Goal: Task Accomplishment & Management: Manage account settings

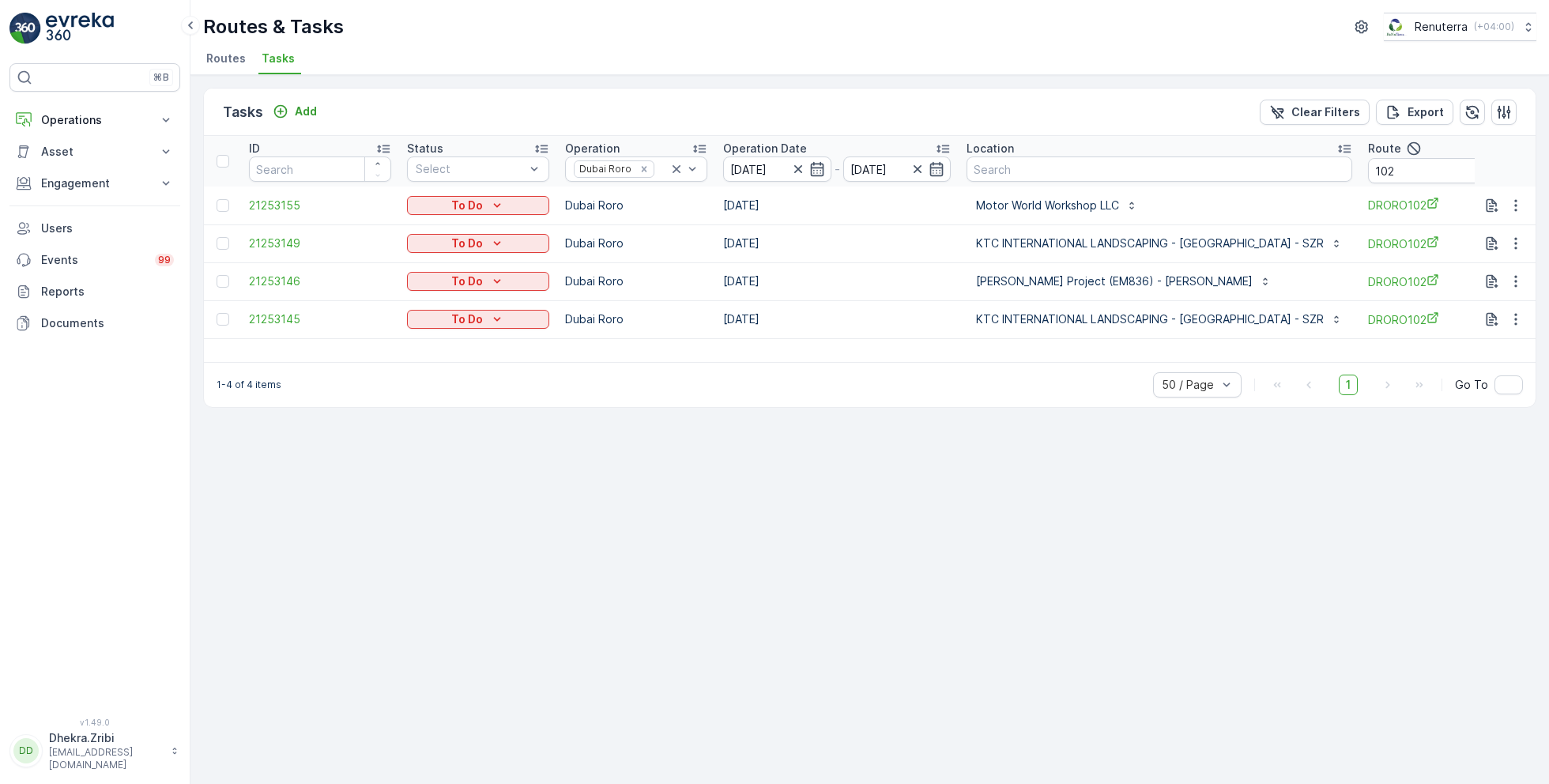
click at [223, 54] on span "Routes" at bounding box center [226, 59] width 39 height 16
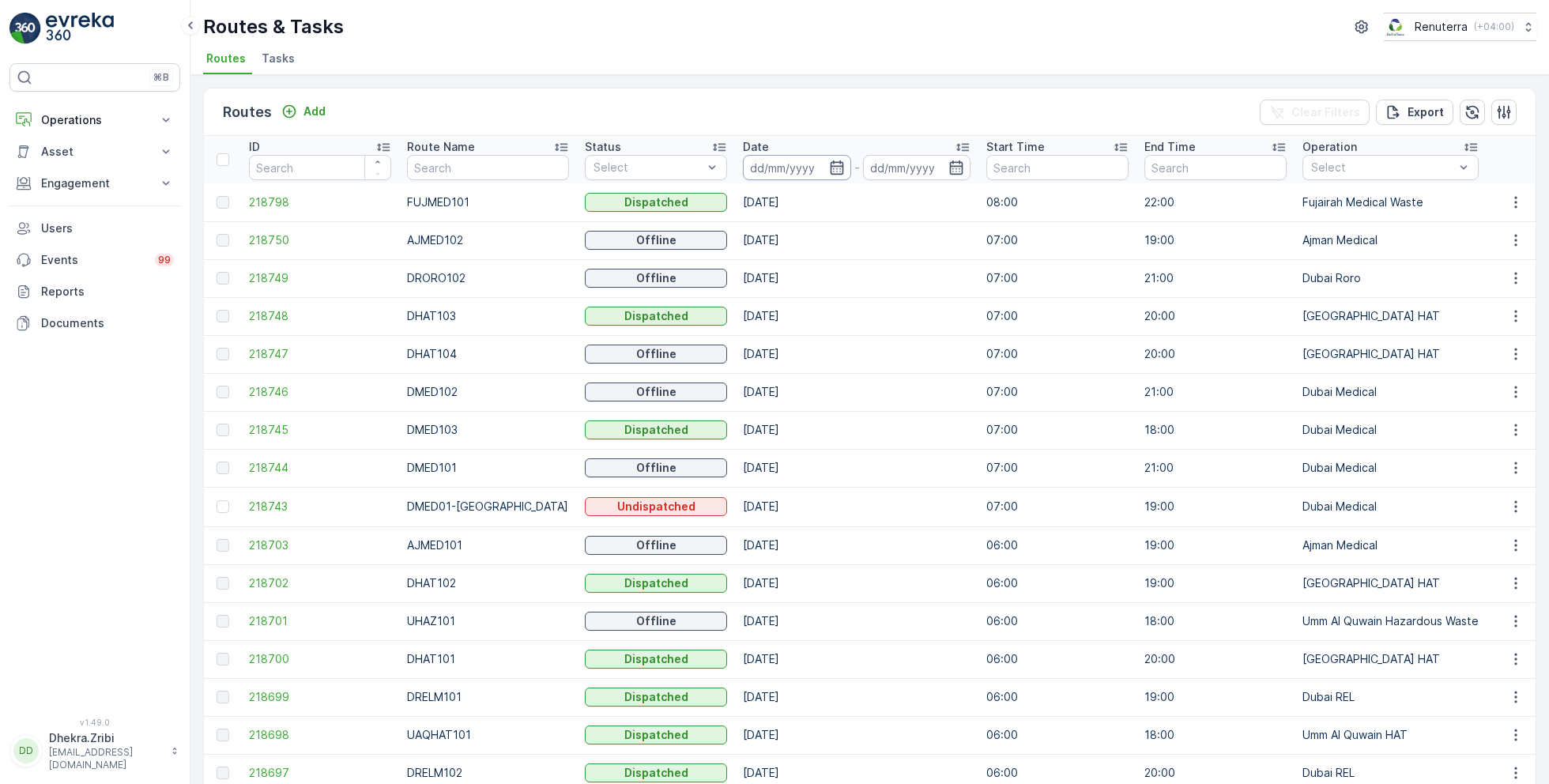
click at [827, 164] on input at bounding box center [797, 167] width 108 height 25
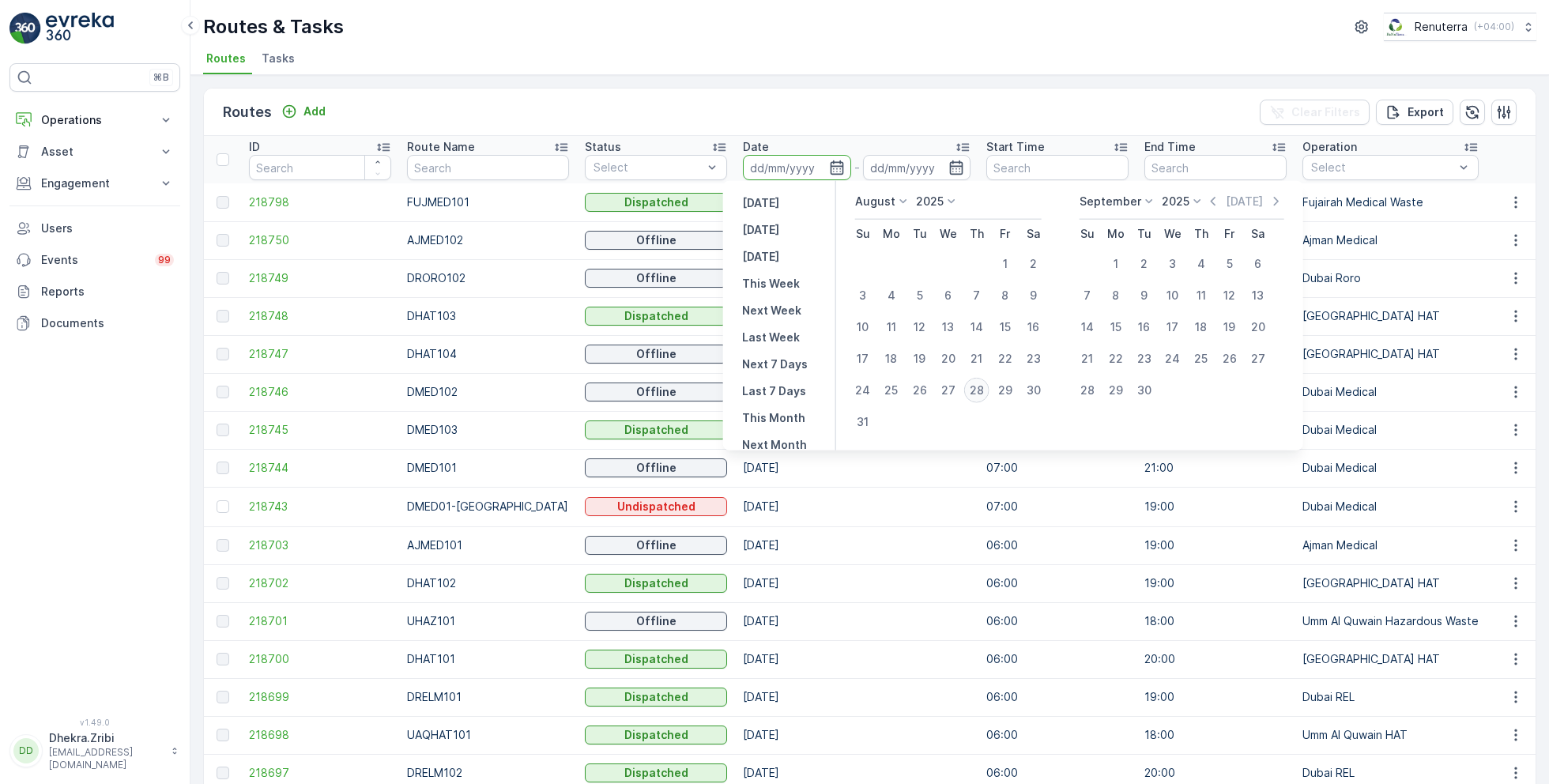
click at [978, 385] on div "28" at bounding box center [976, 390] width 25 height 25
type input "[DATE]"
click at [978, 385] on div "28" at bounding box center [976, 390] width 25 height 25
type input "[DATE]"
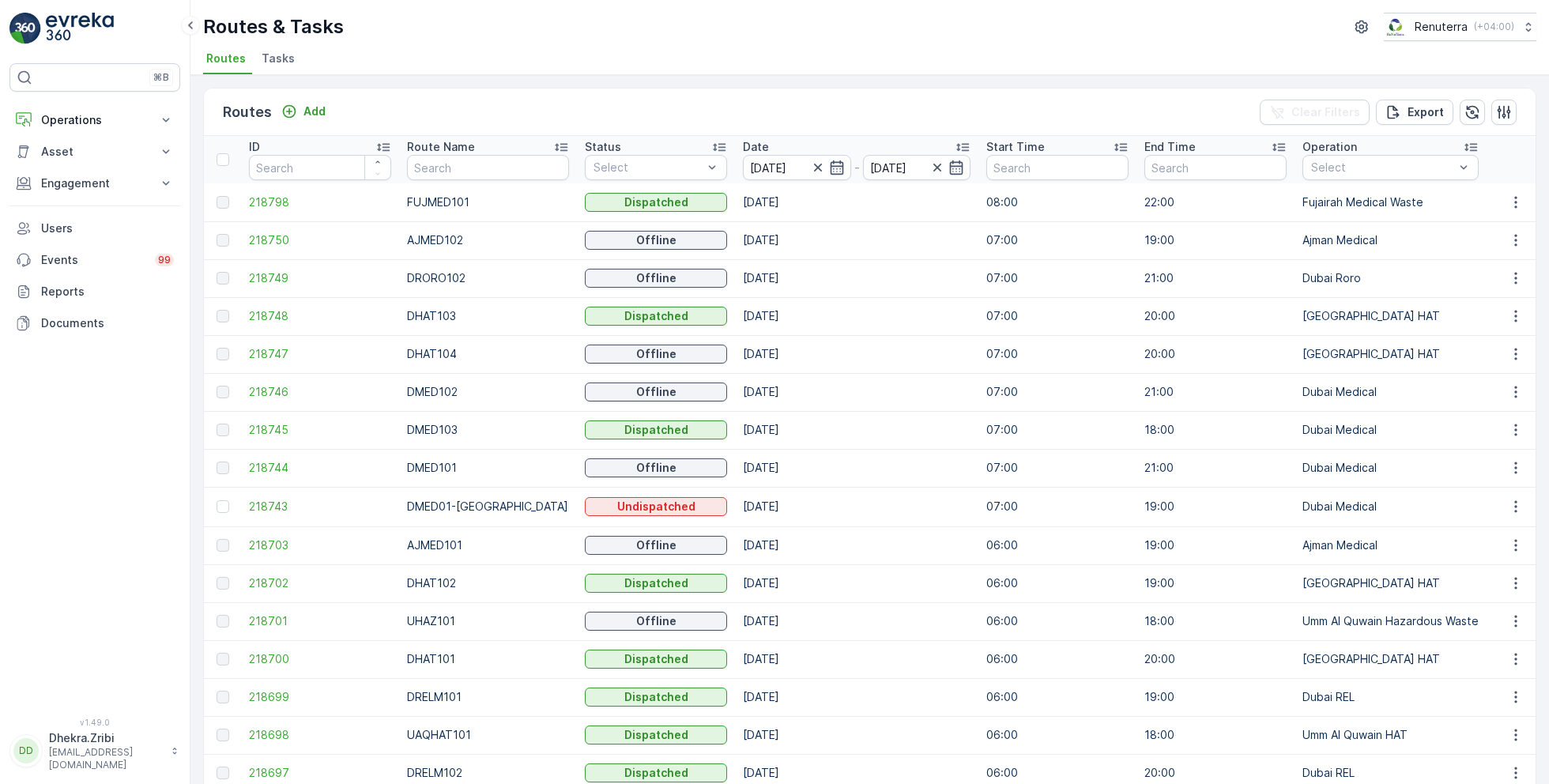
click at [881, 53] on ul "Routes Tasks" at bounding box center [863, 60] width 1320 height 27
click at [434, 167] on input "text" at bounding box center [487, 167] width 161 height 25
type input "hat"
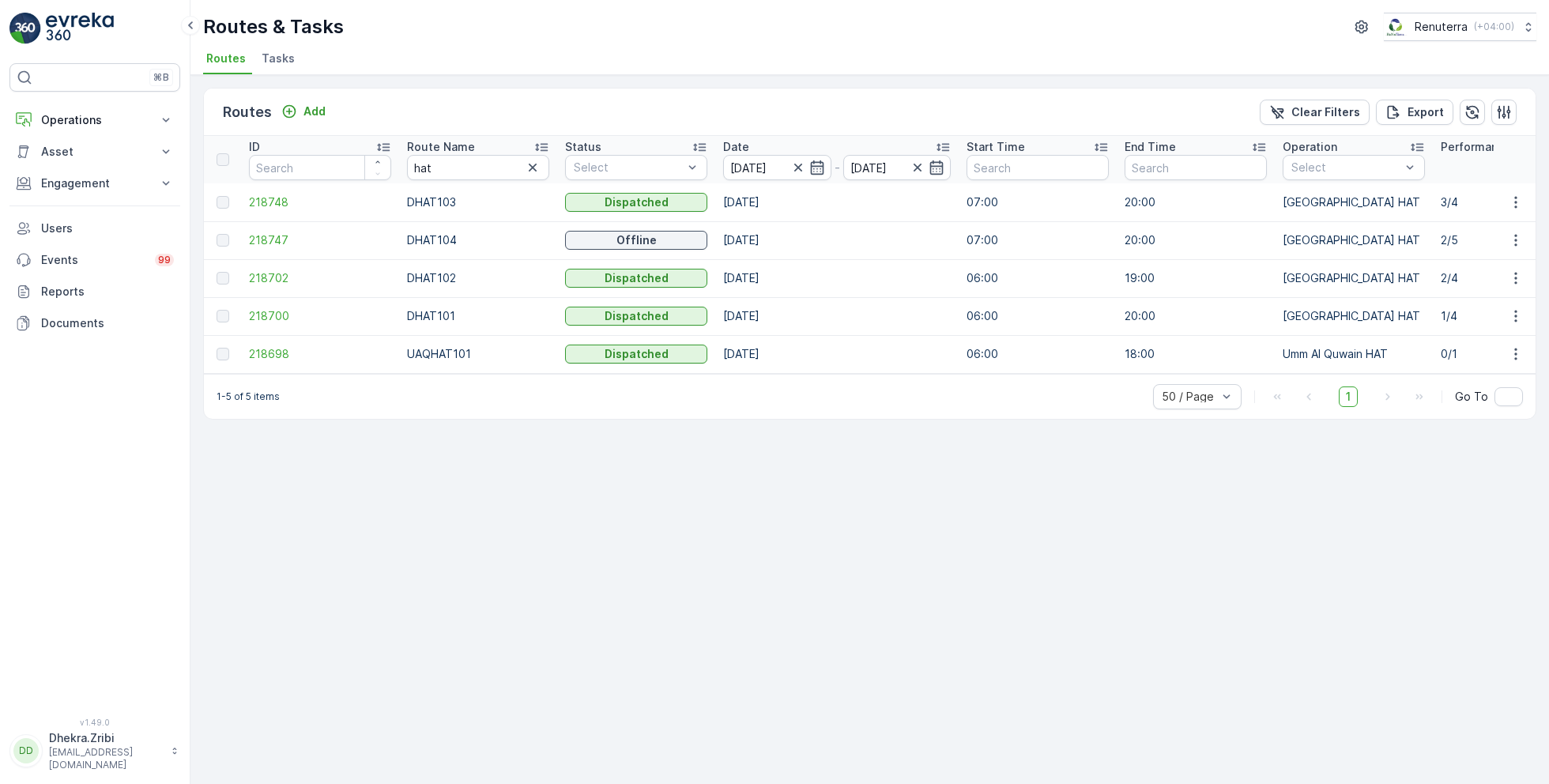
click at [537, 145] on icon at bounding box center [542, 147] width 16 height 16
click at [280, 197] on span "218700" at bounding box center [320, 203] width 142 height 16
click at [273, 235] on span "218702" at bounding box center [320, 240] width 142 height 16
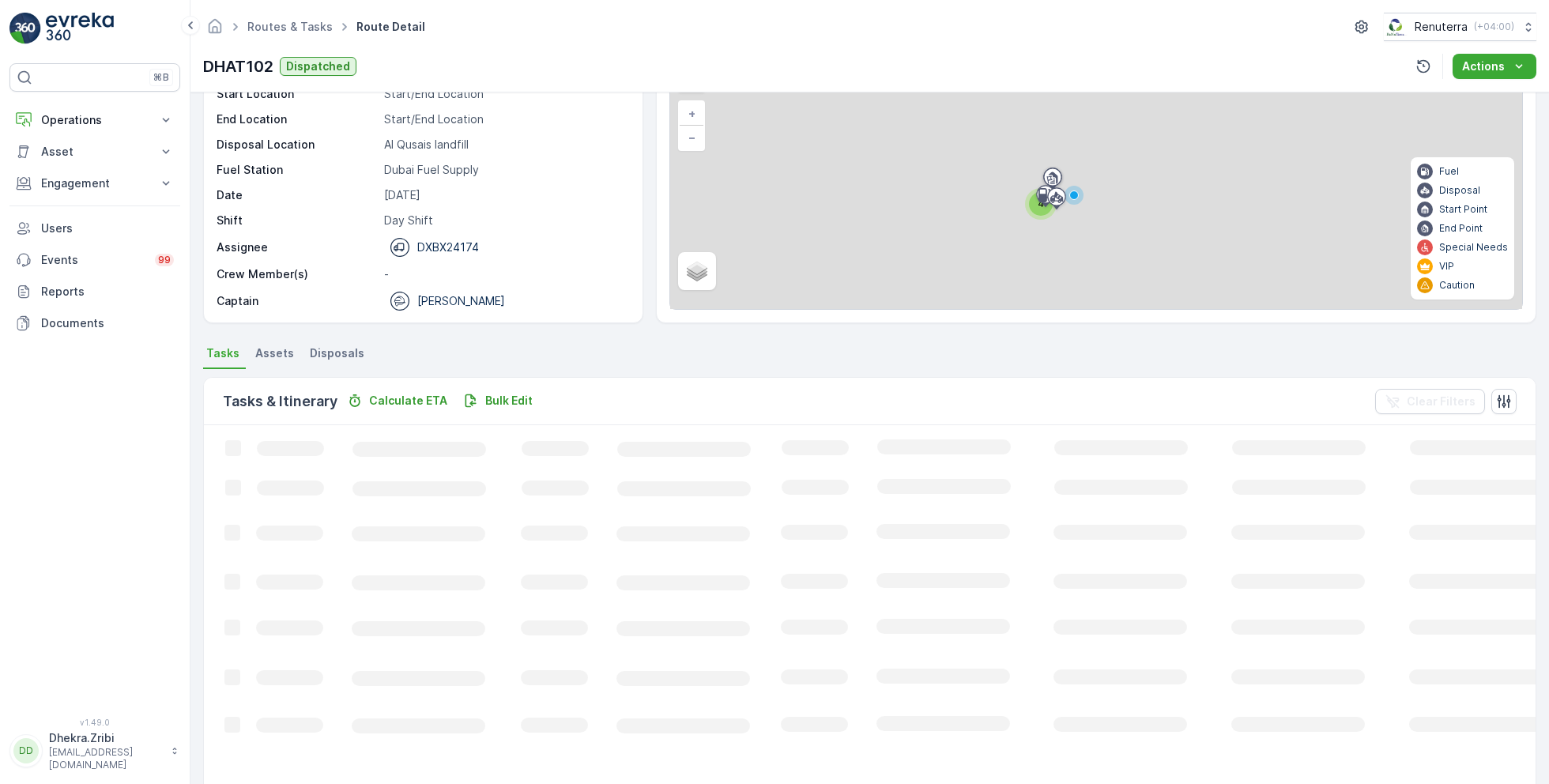
scroll to position [30, 0]
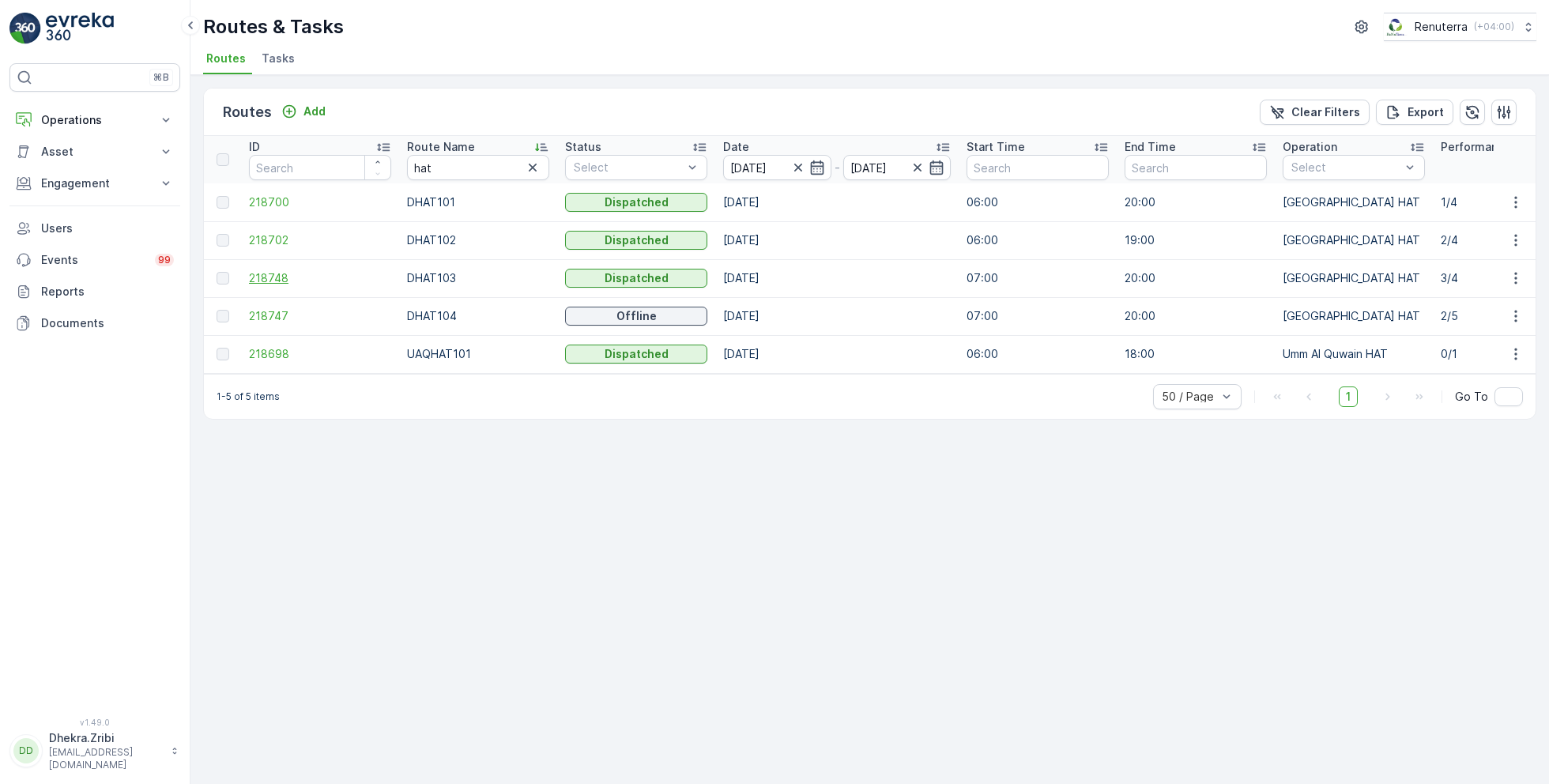
click at [272, 275] on span "218748" at bounding box center [320, 278] width 142 height 16
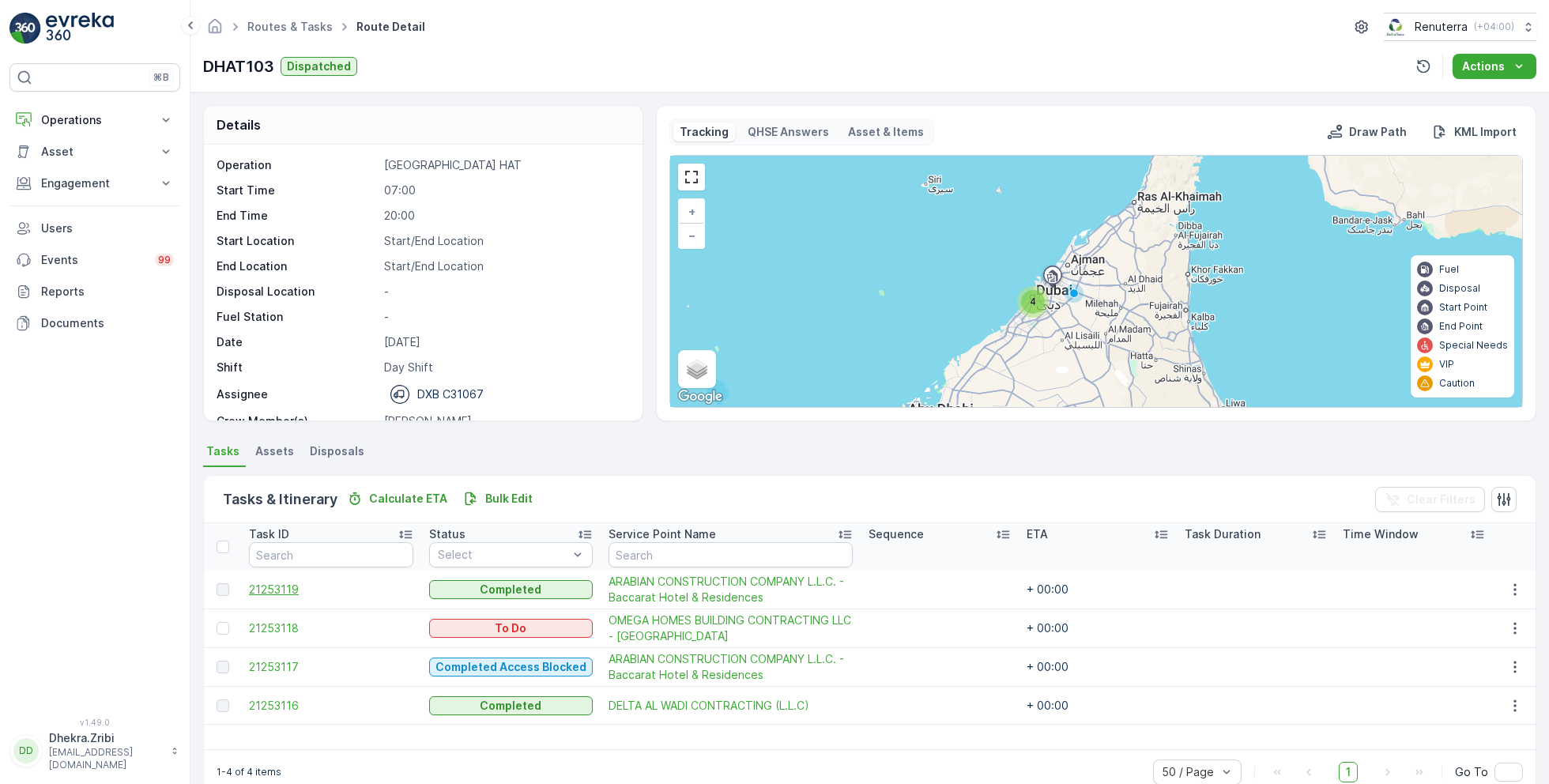
click at [278, 583] on span "21253119" at bounding box center [331, 589] width 165 height 16
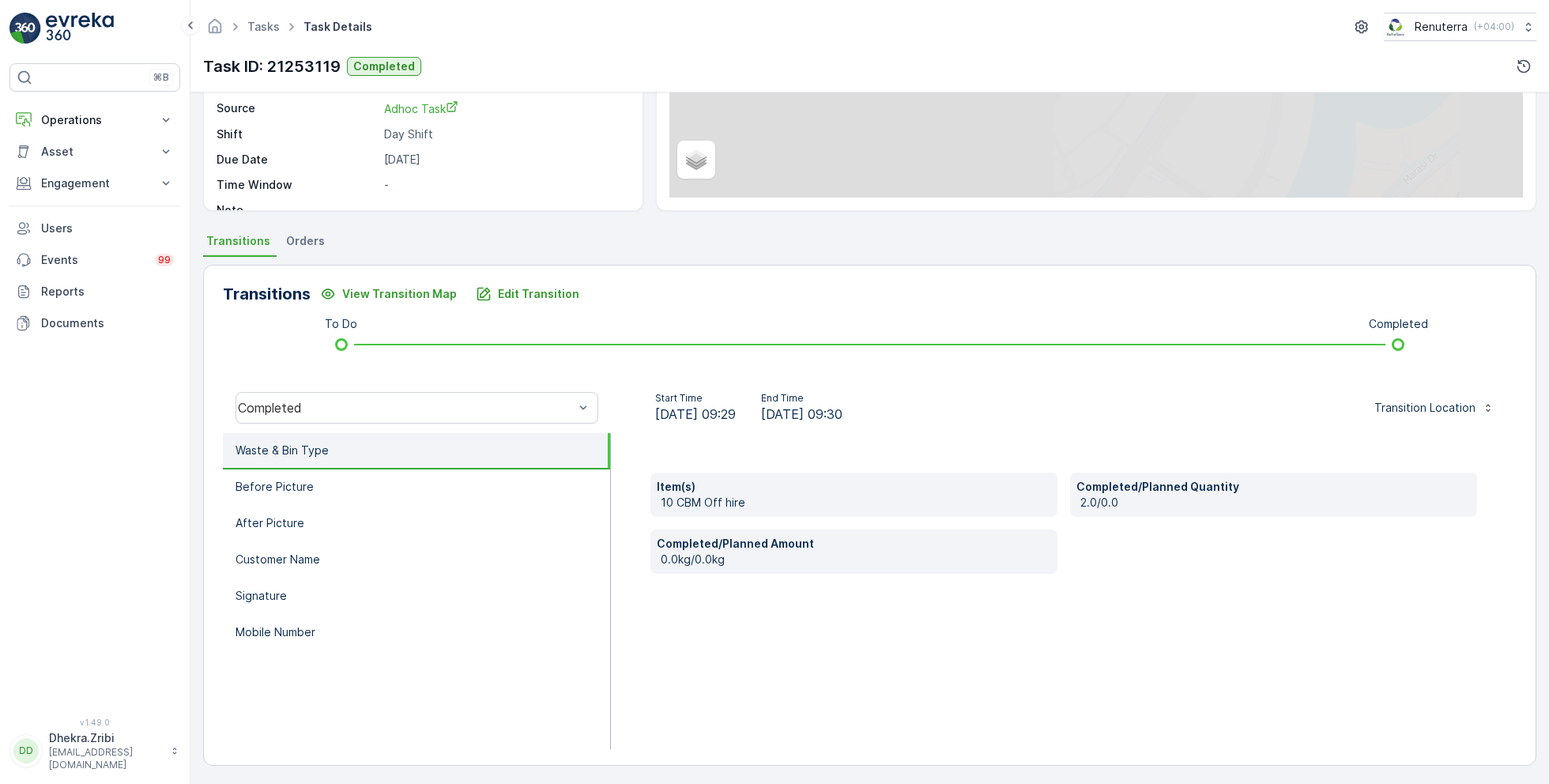
scroll to position [211, 0]
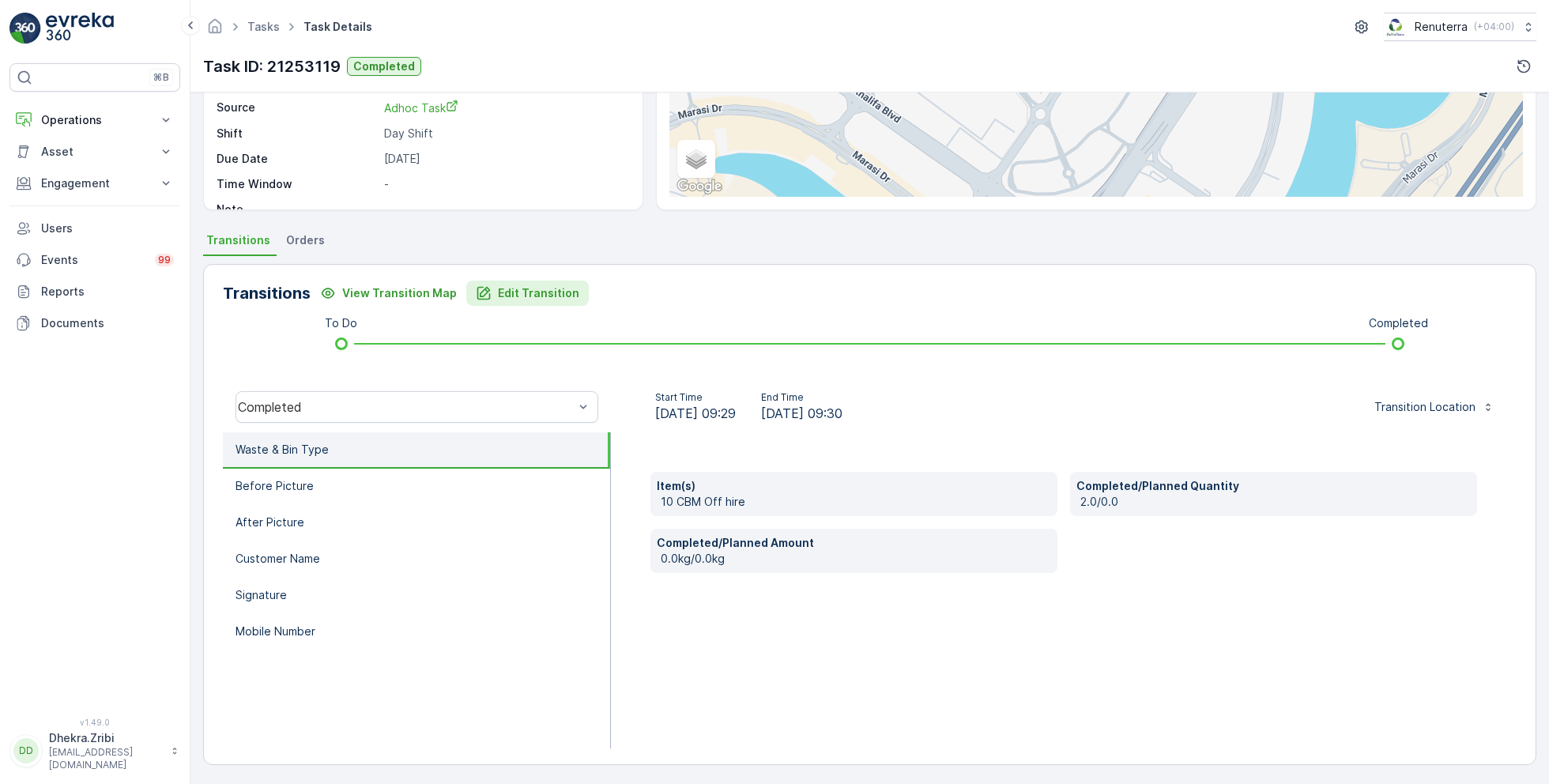
click at [520, 295] on p "Edit Transition" at bounding box center [539, 293] width 82 height 16
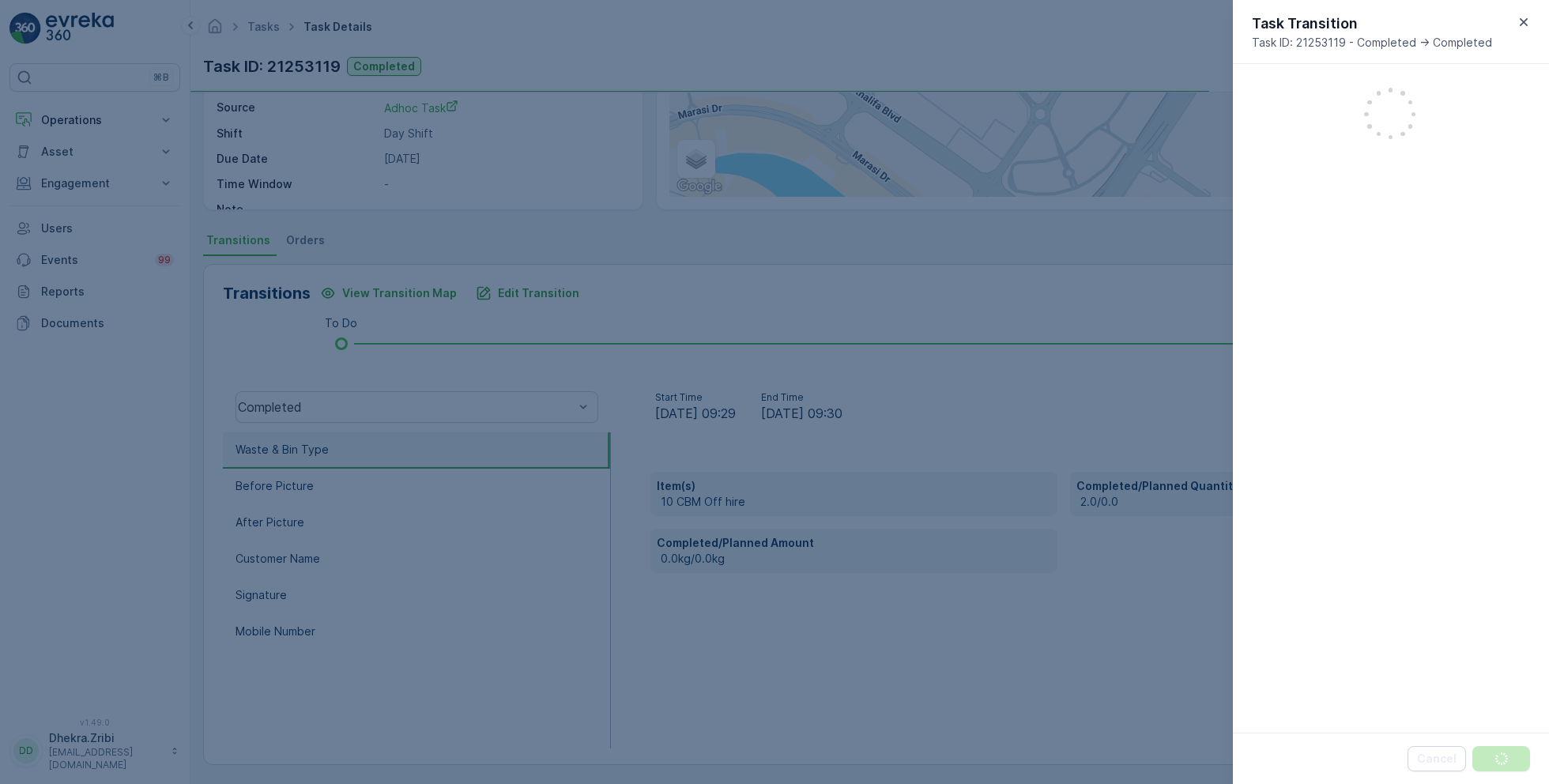
scroll to position [323, 0]
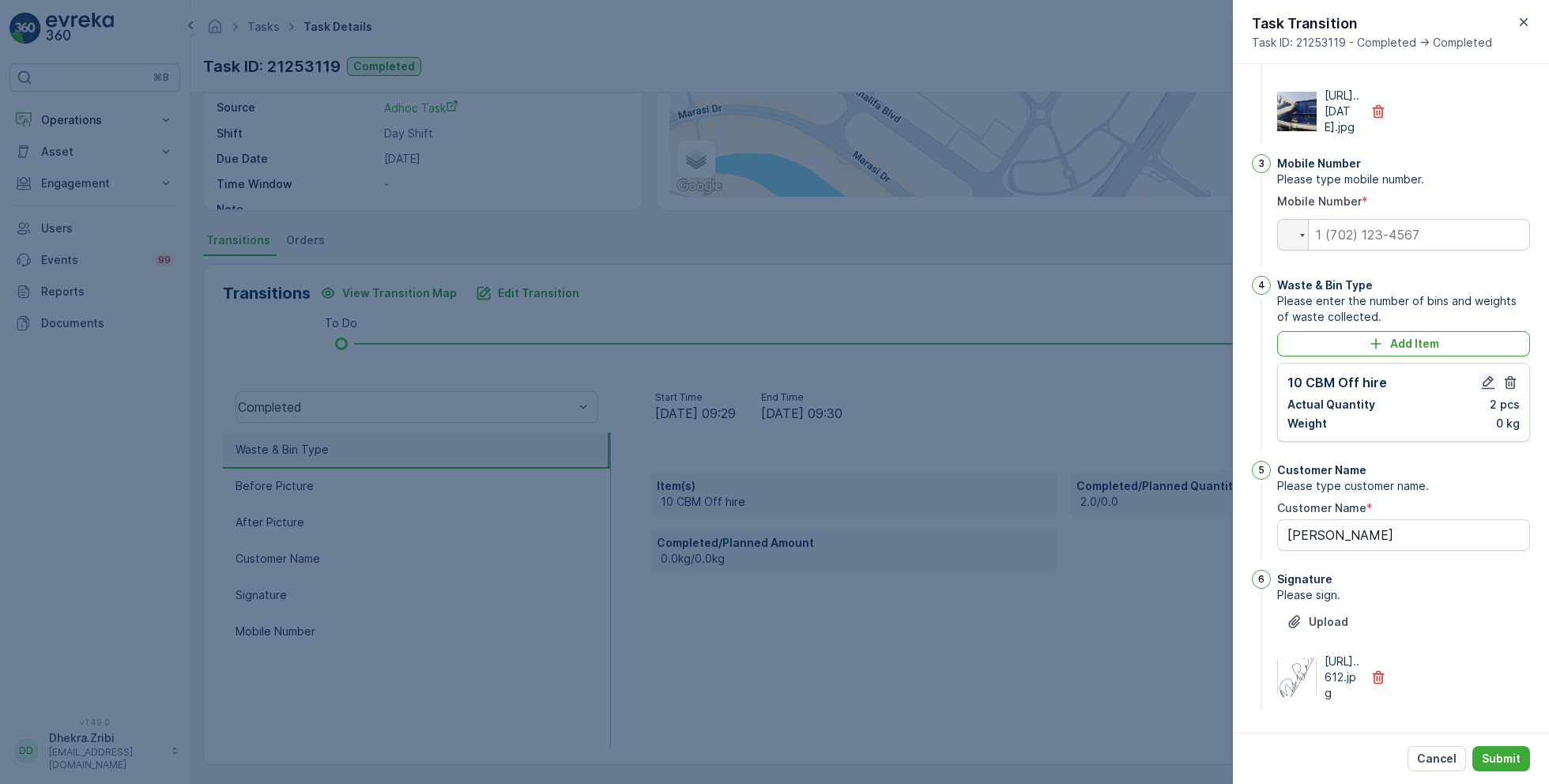
click at [1482, 374] on icon "button" at bounding box center [1489, 382] width 16 height 16
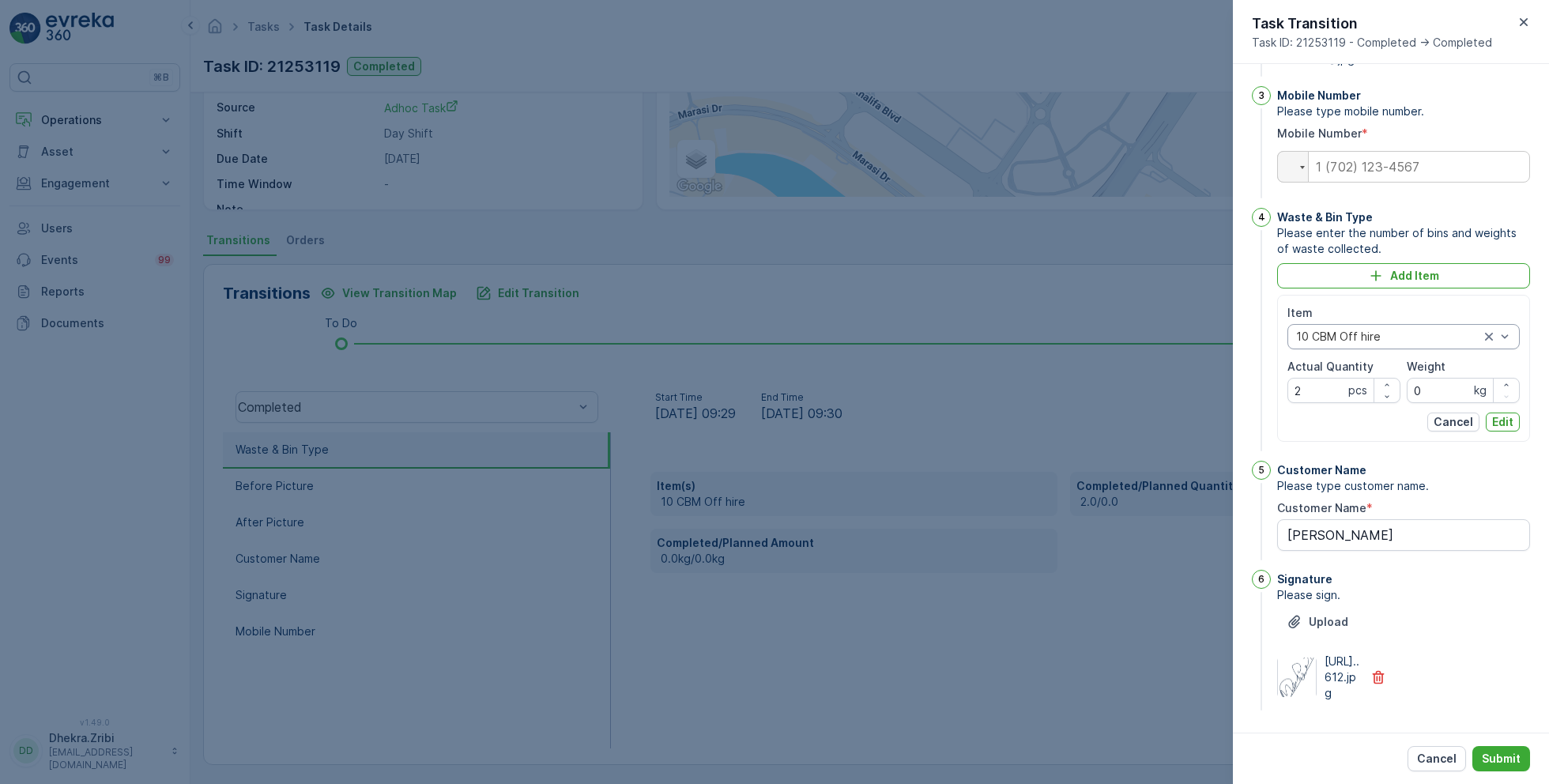
click at [1378, 343] on div at bounding box center [1388, 336] width 187 height 12
click at [1371, 403] on span "10cbm - Construction Waste" at bounding box center [1372, 396] width 151 height 12
click at [1501, 750] on p "Submit" at bounding box center [1501, 758] width 39 height 16
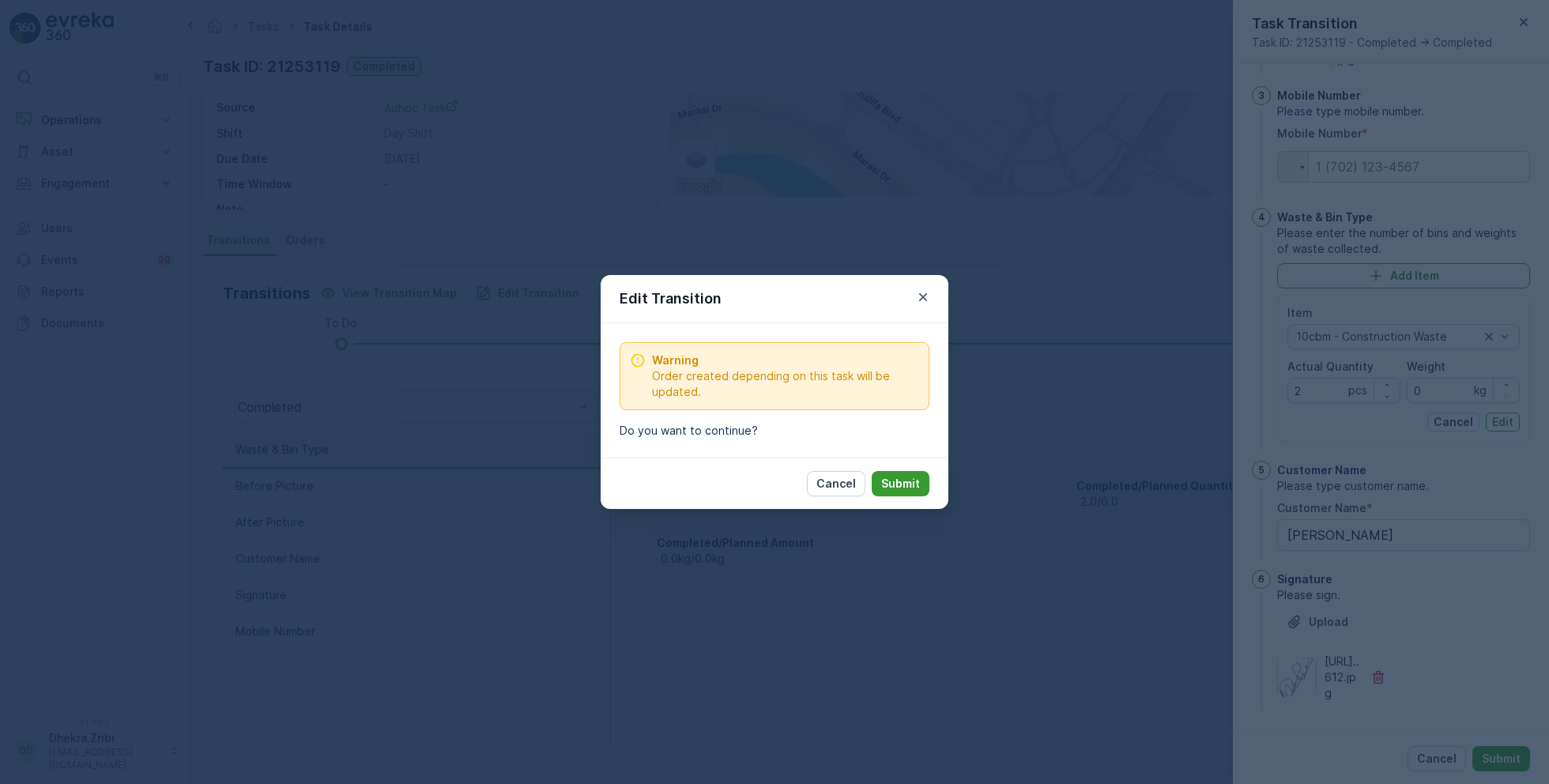
click at [911, 489] on p "Submit" at bounding box center [901, 484] width 39 height 16
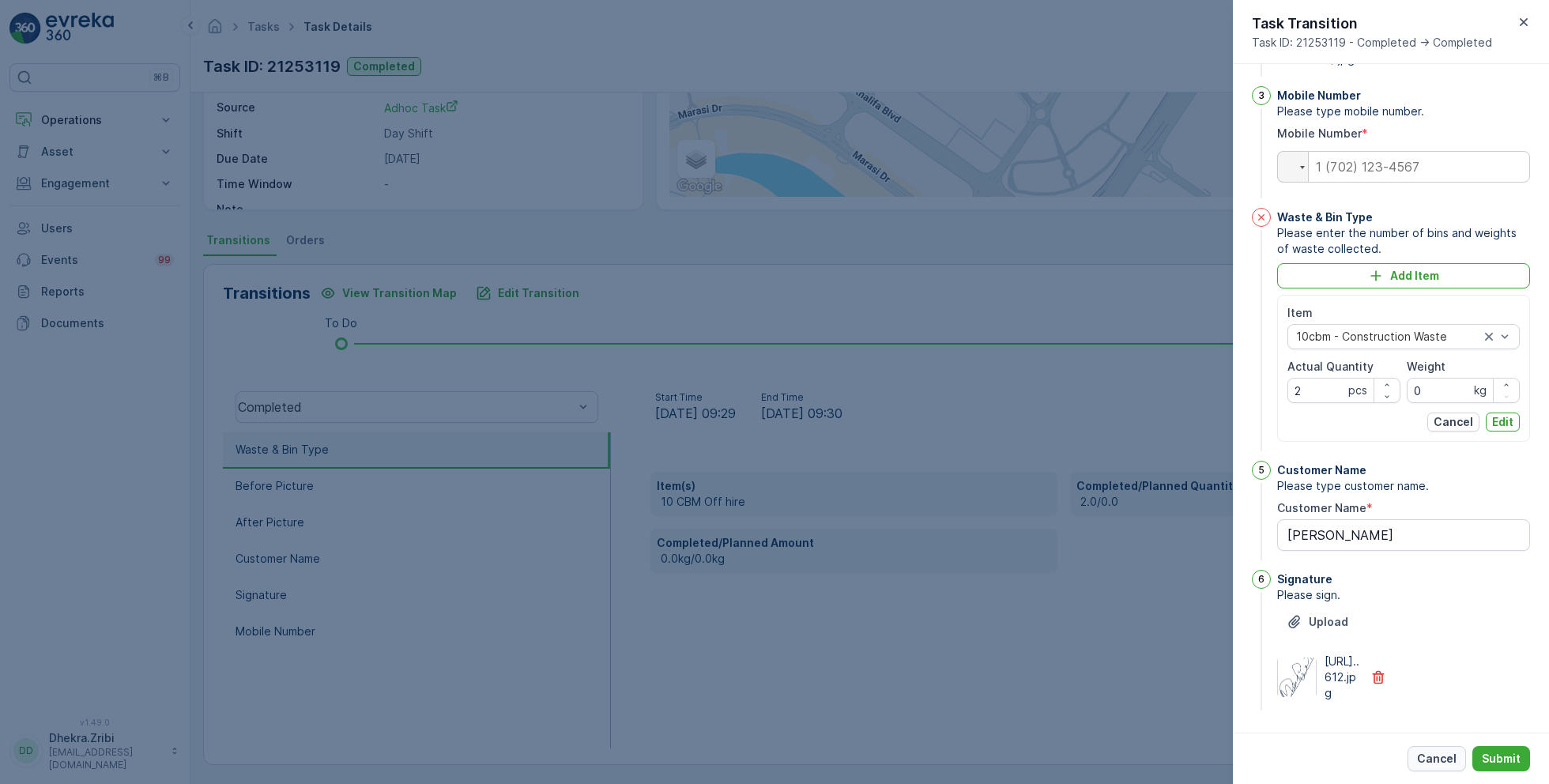
click at [1445, 764] on p "Cancel" at bounding box center [1436, 758] width 39 height 16
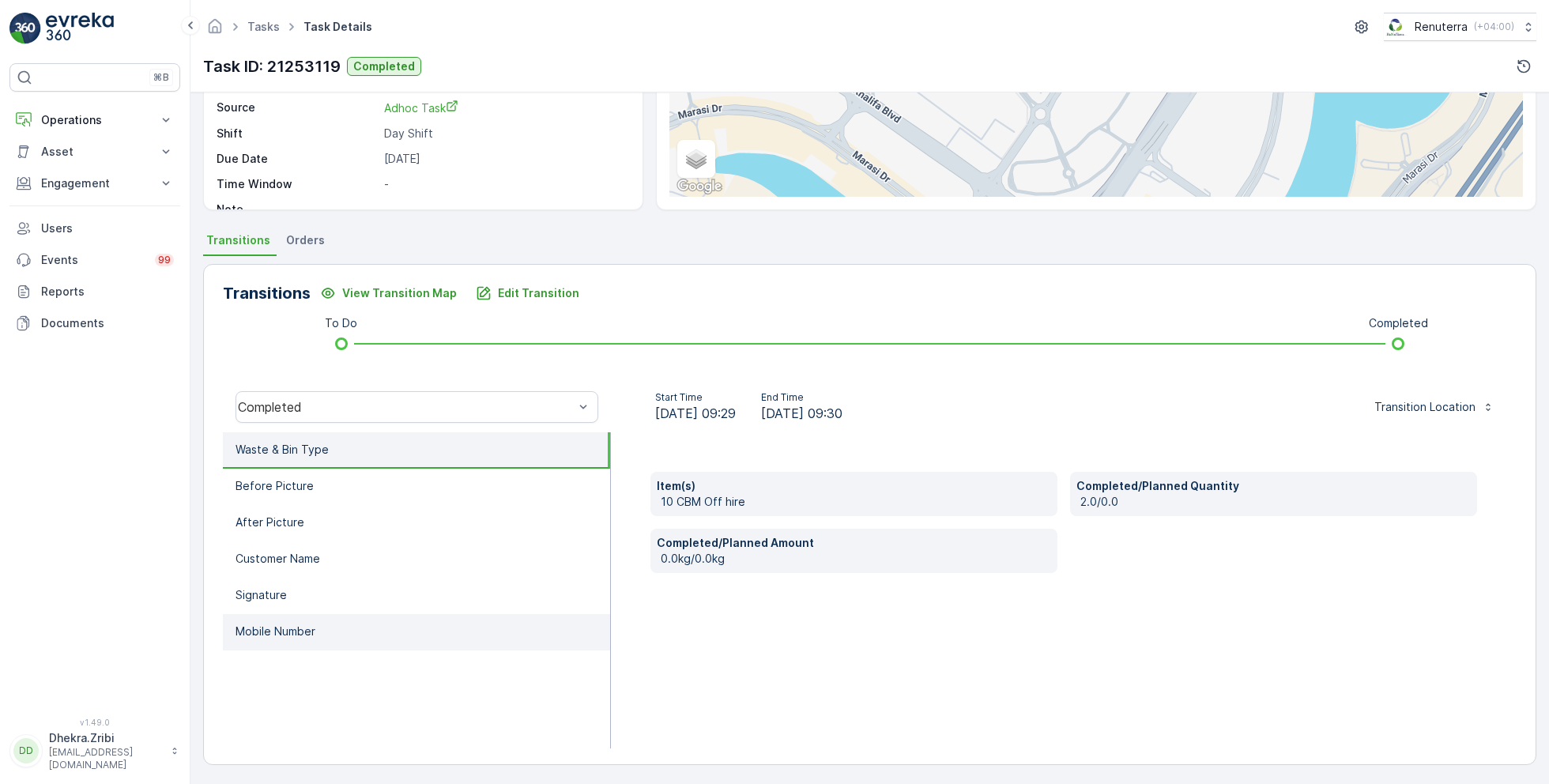
click at [326, 636] on li "Mobile Number" at bounding box center [416, 632] width 387 height 36
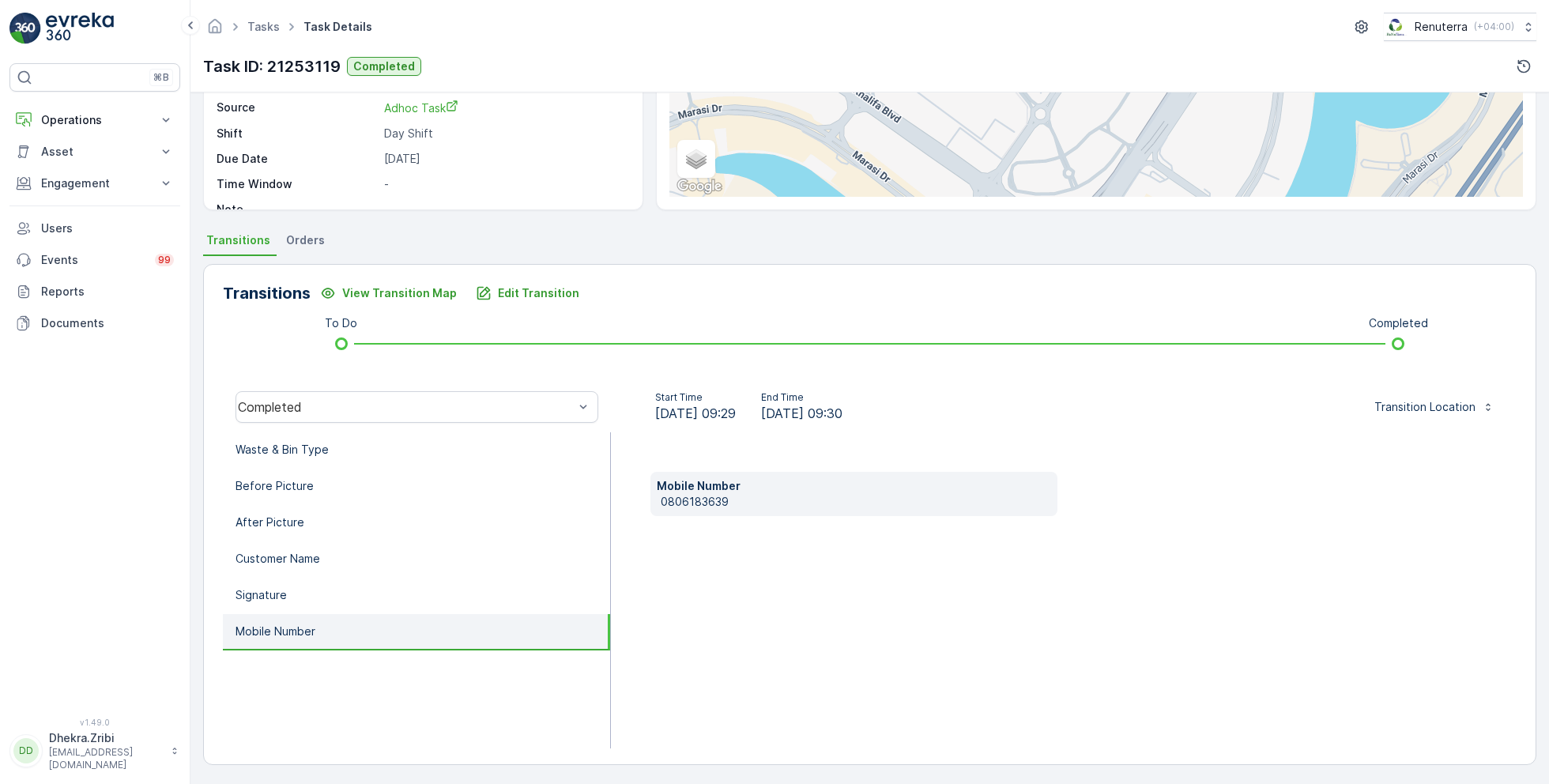
click at [689, 501] on p "0806183639" at bounding box center [855, 501] width 390 height 16
copy p "0806183639"
click at [524, 294] on p "Edit Transition" at bounding box center [539, 293] width 82 height 16
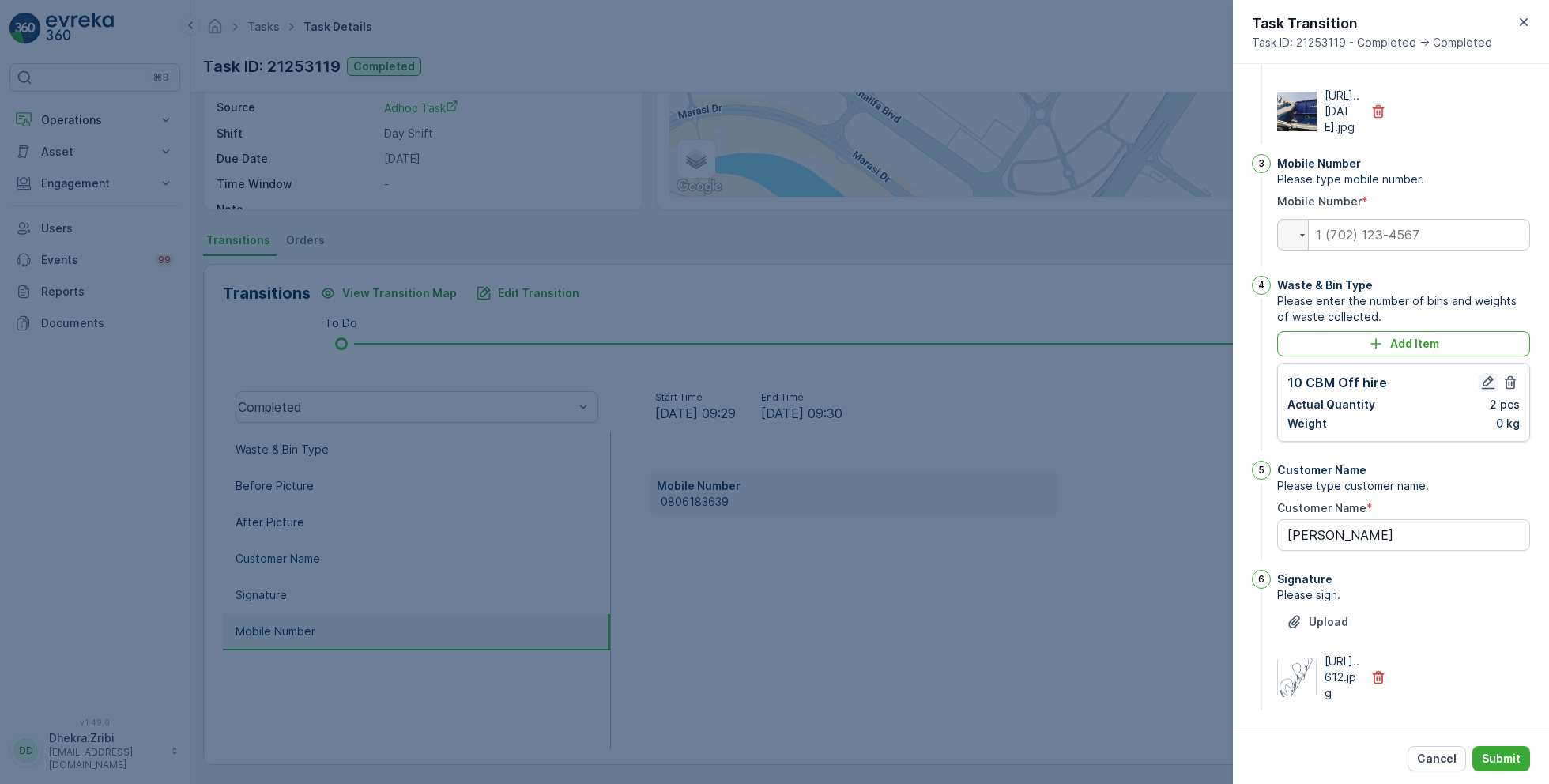
click at [1481, 376] on icon "button" at bounding box center [1488, 382] width 13 height 13
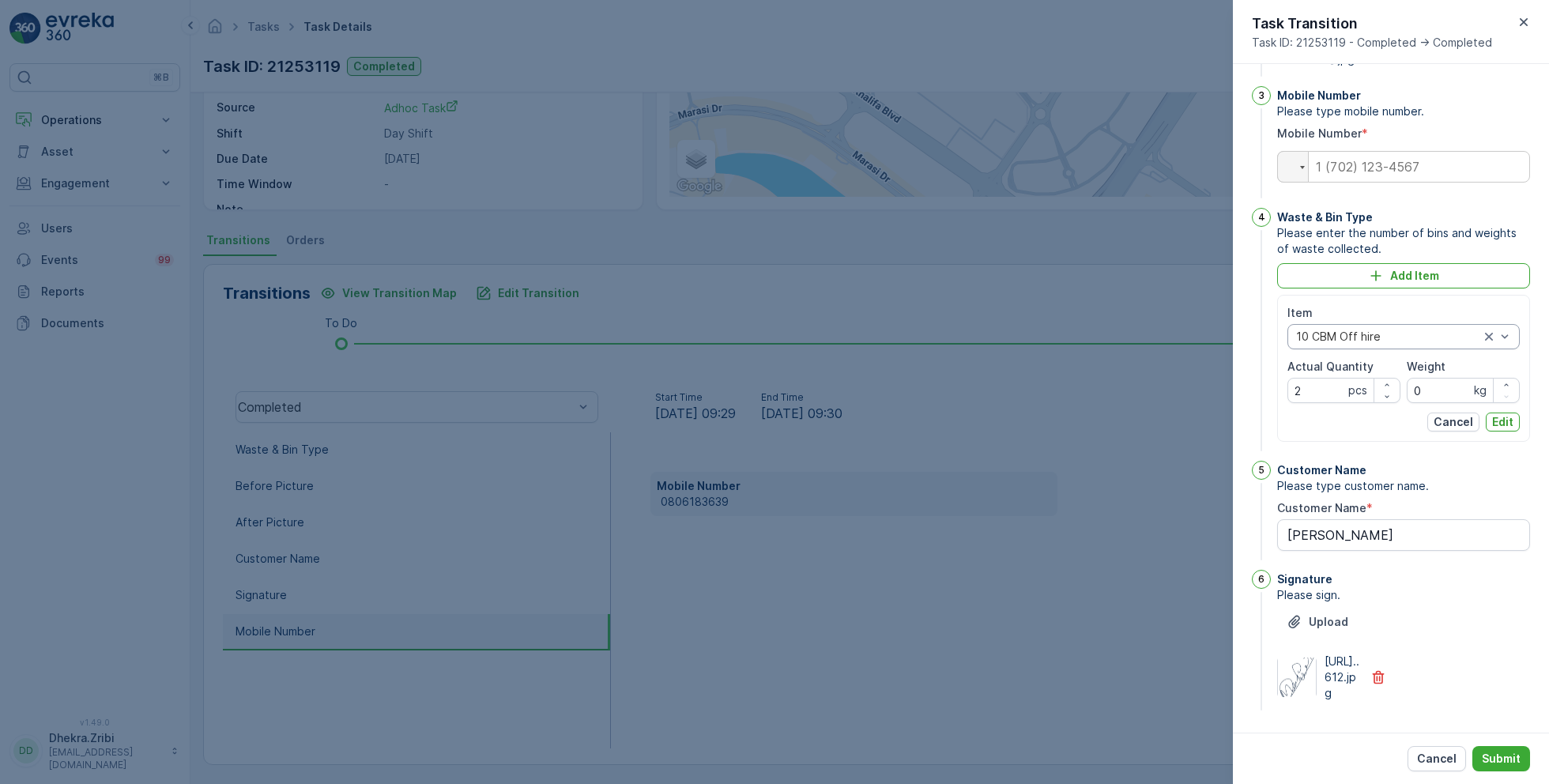
click at [1389, 343] on div at bounding box center [1388, 336] width 187 height 12
click at [1386, 403] on span "10cbm - Construction Waste" at bounding box center [1372, 396] width 151 height 12
click at [1405, 182] on input "tel" at bounding box center [1403, 167] width 253 height 32
paste input "0806183639"
type input "0806183639"
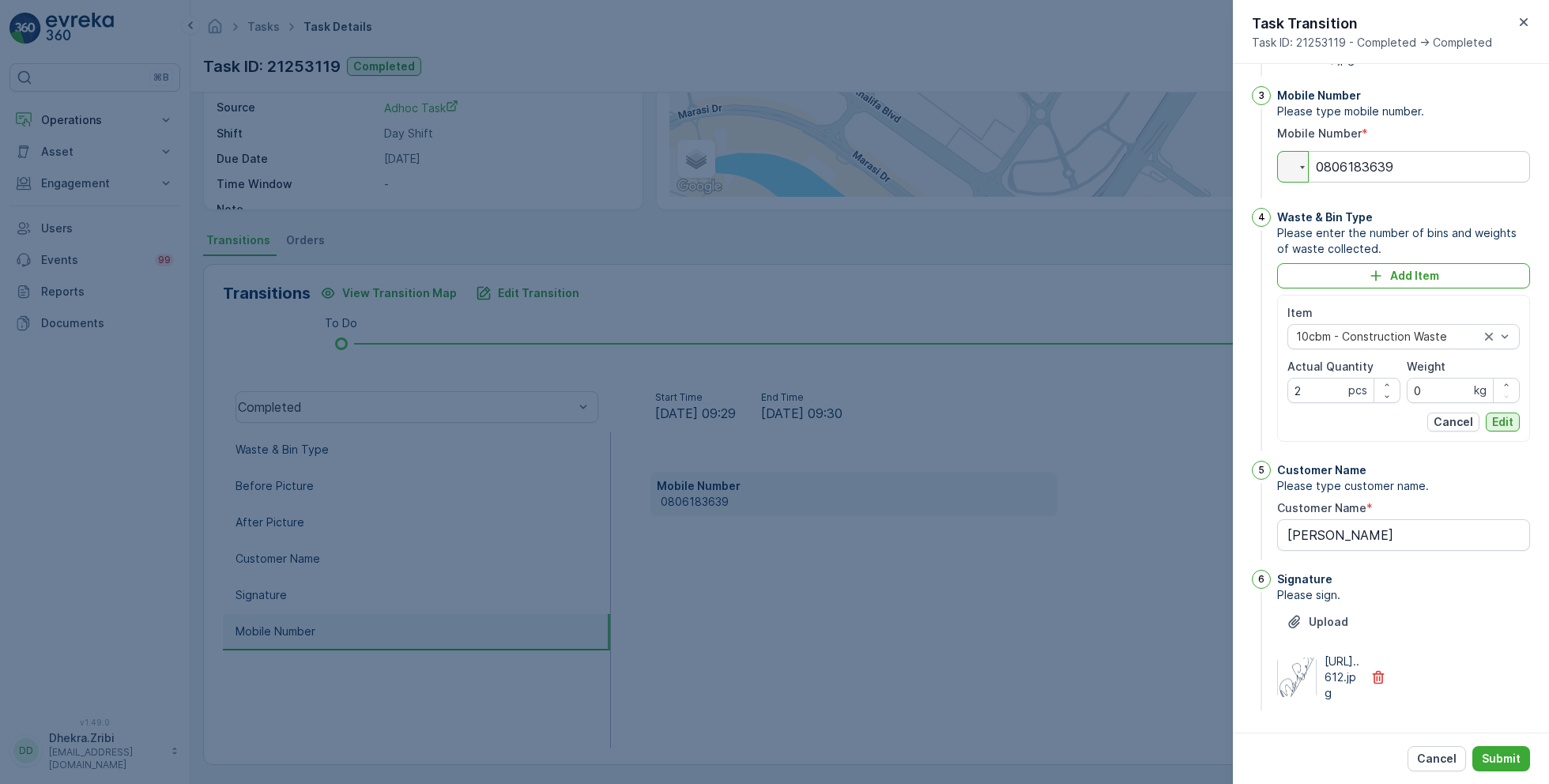
click at [1503, 429] on p "Edit" at bounding box center [1503, 422] width 21 height 16
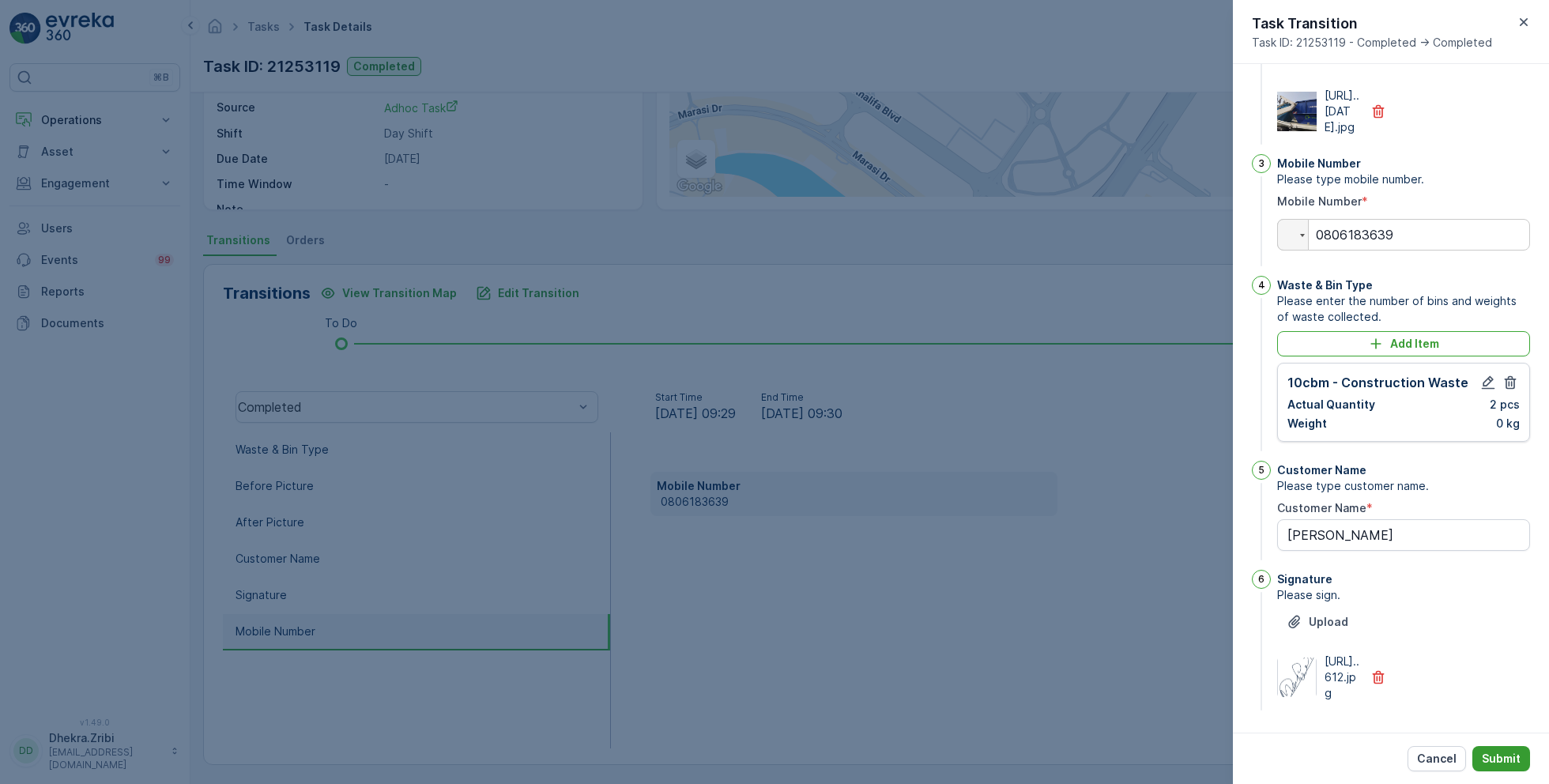
click at [1497, 754] on p "Submit" at bounding box center [1501, 758] width 39 height 16
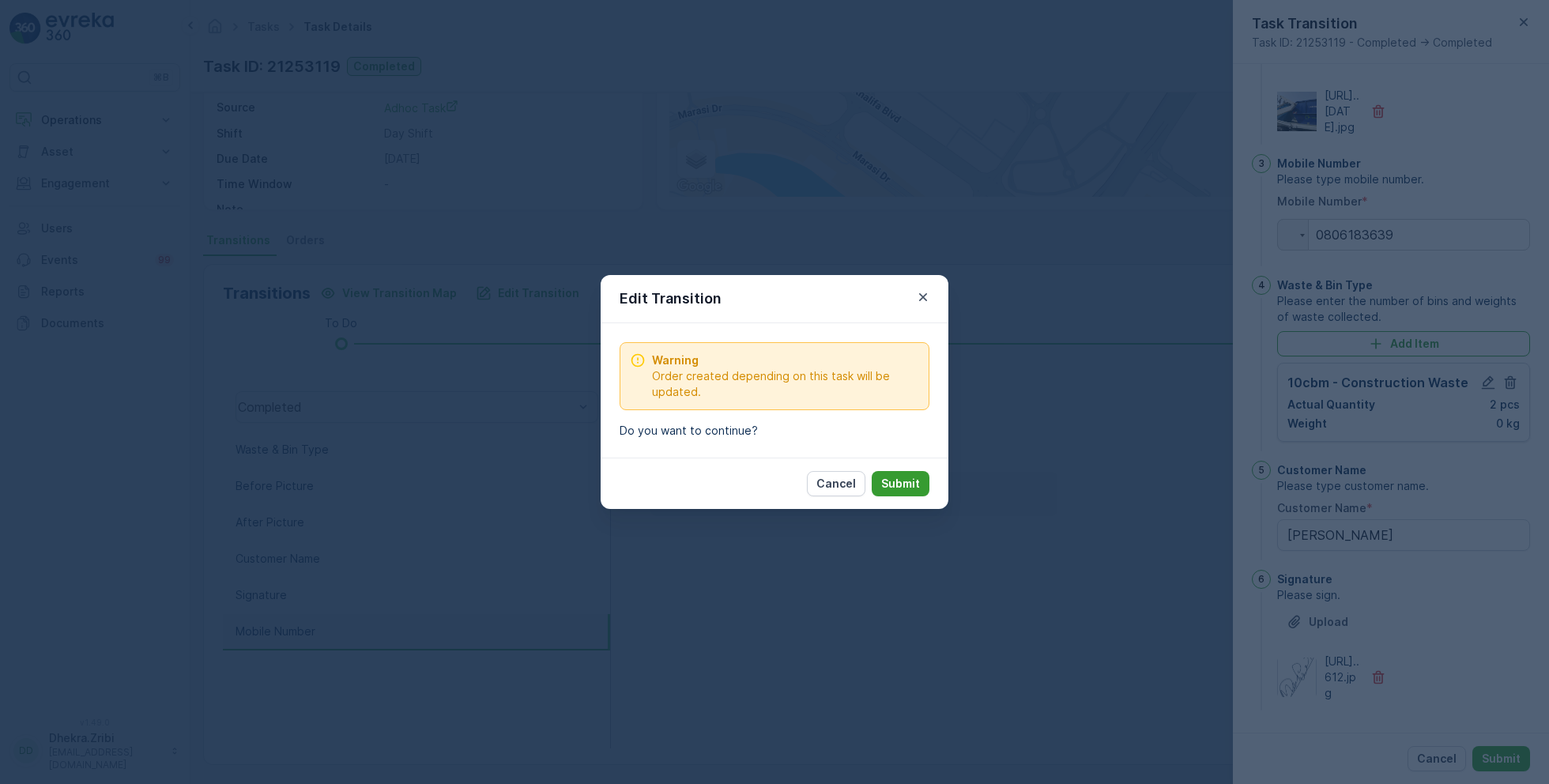
click at [903, 476] on p "Submit" at bounding box center [901, 484] width 39 height 16
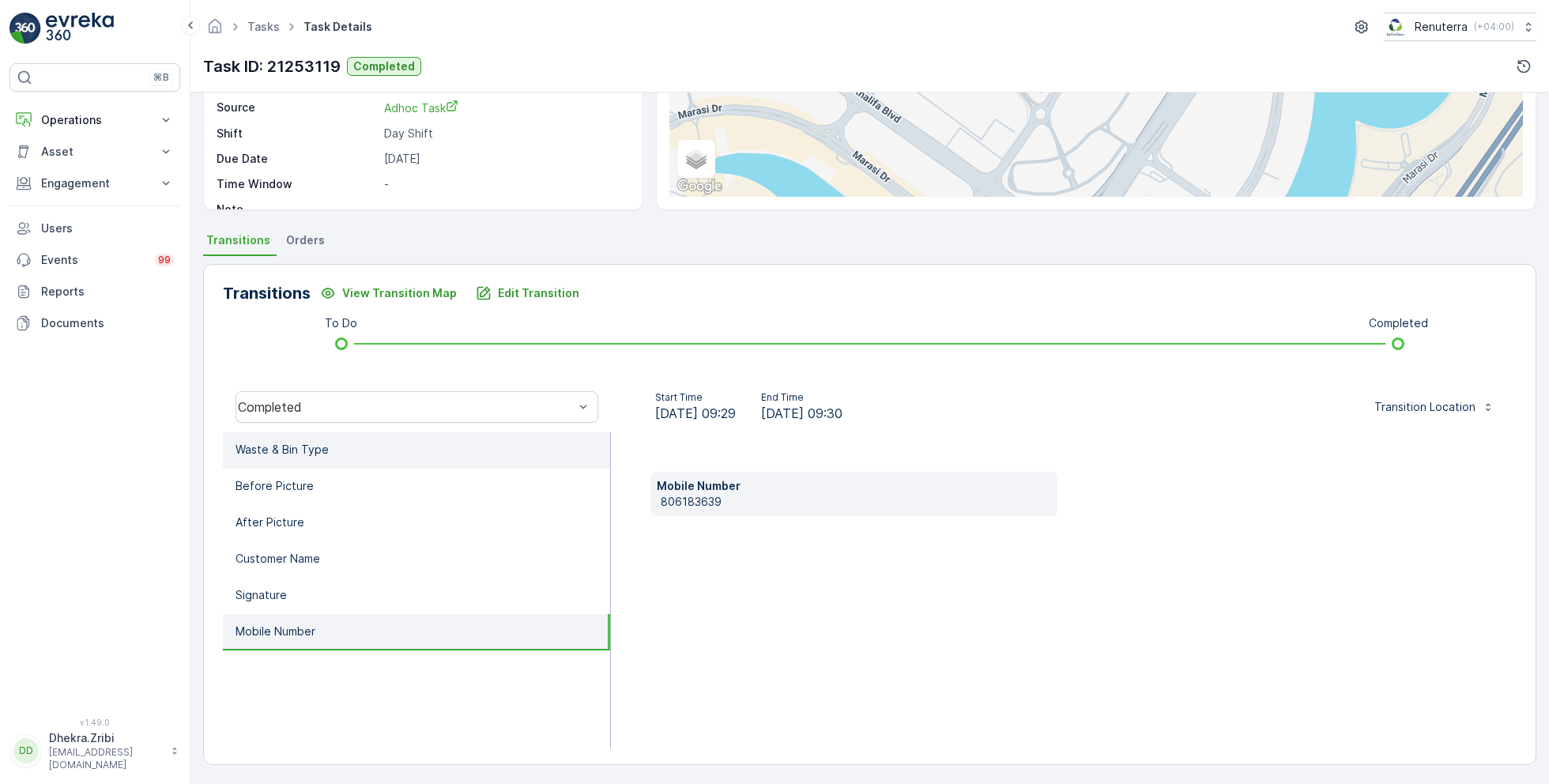
click at [381, 447] on li "Waste & Bin Type" at bounding box center [416, 450] width 387 height 36
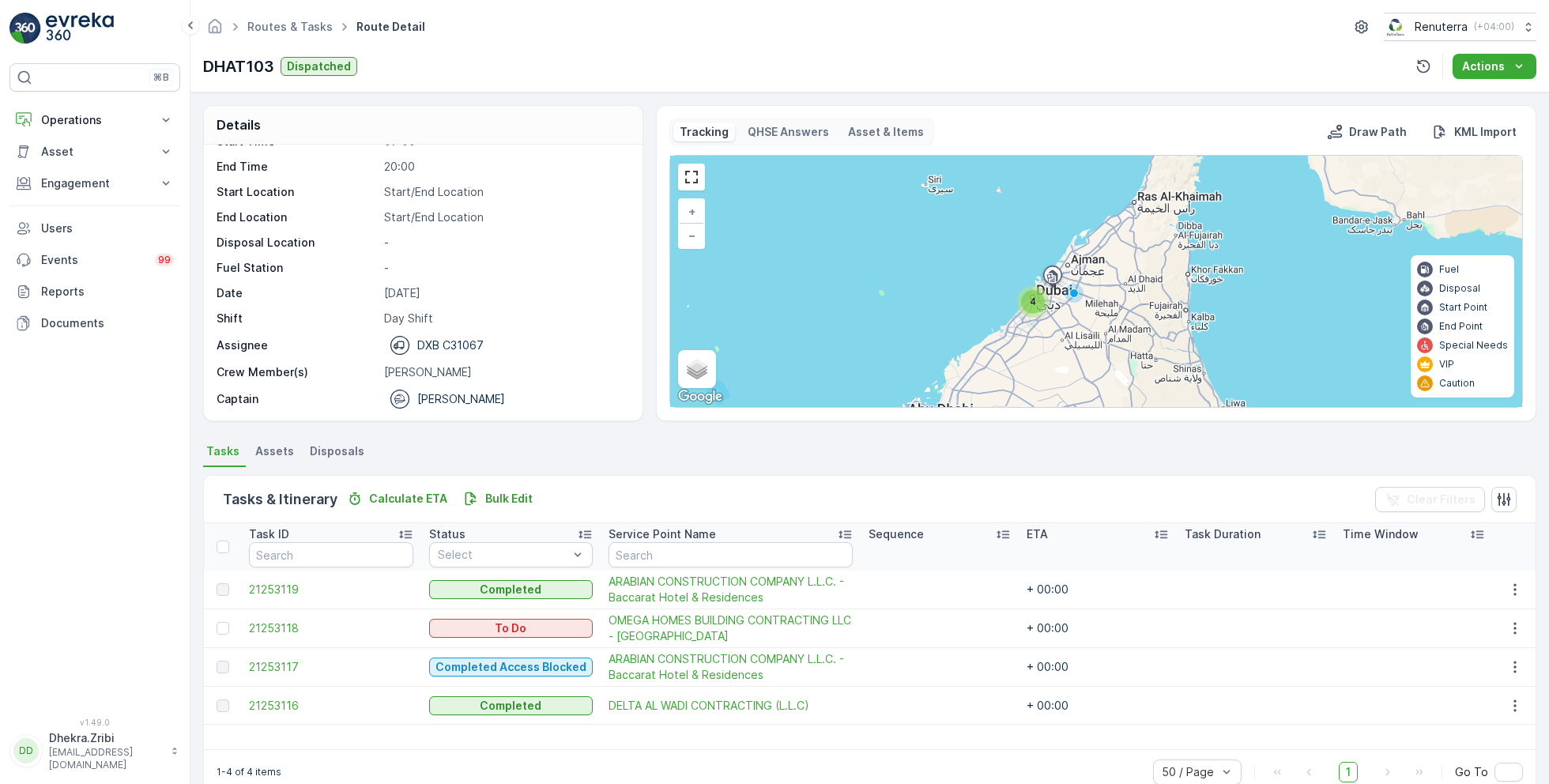
scroll to position [30, 0]
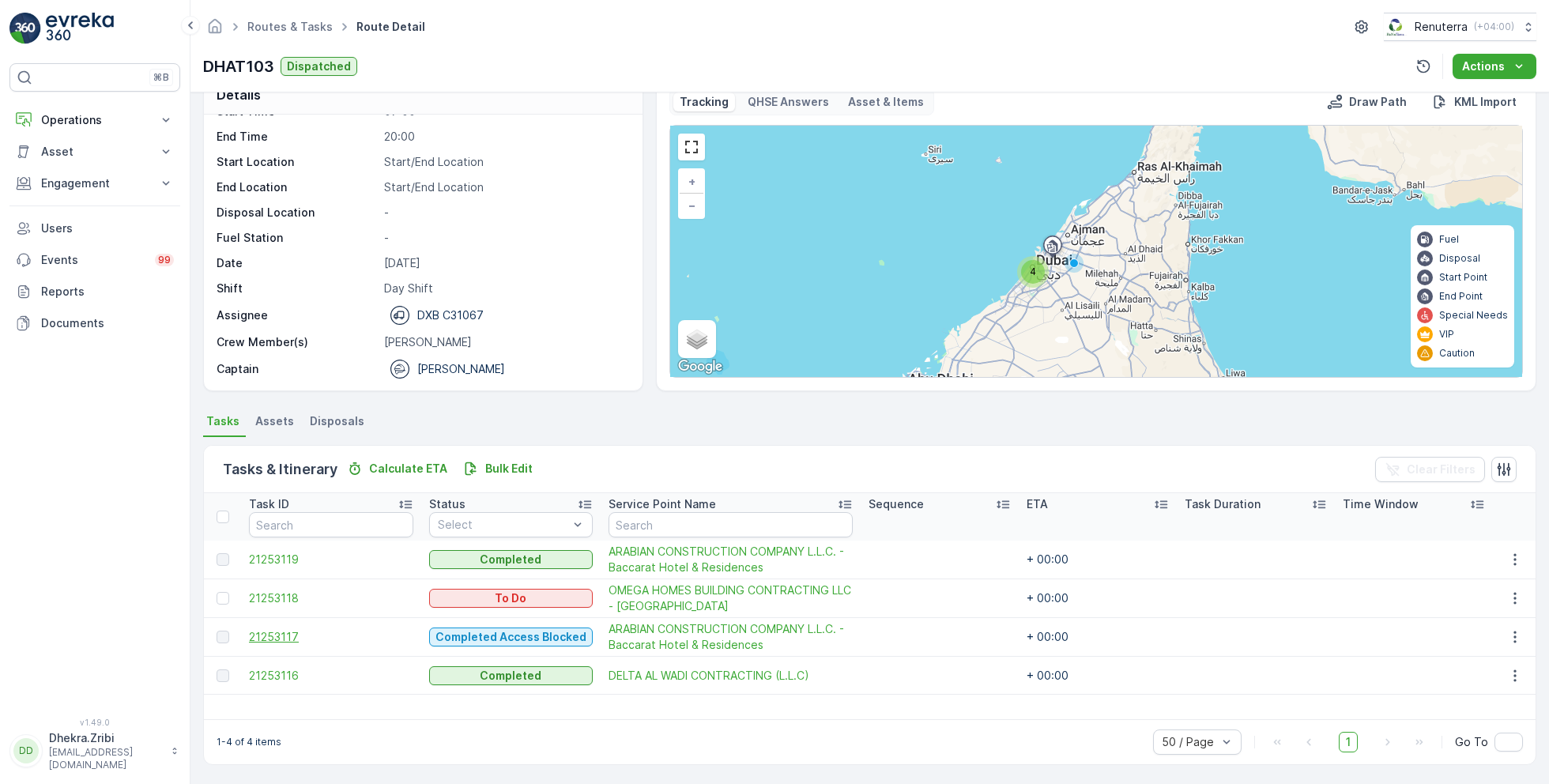
click at [286, 636] on span "21253117" at bounding box center [331, 636] width 165 height 16
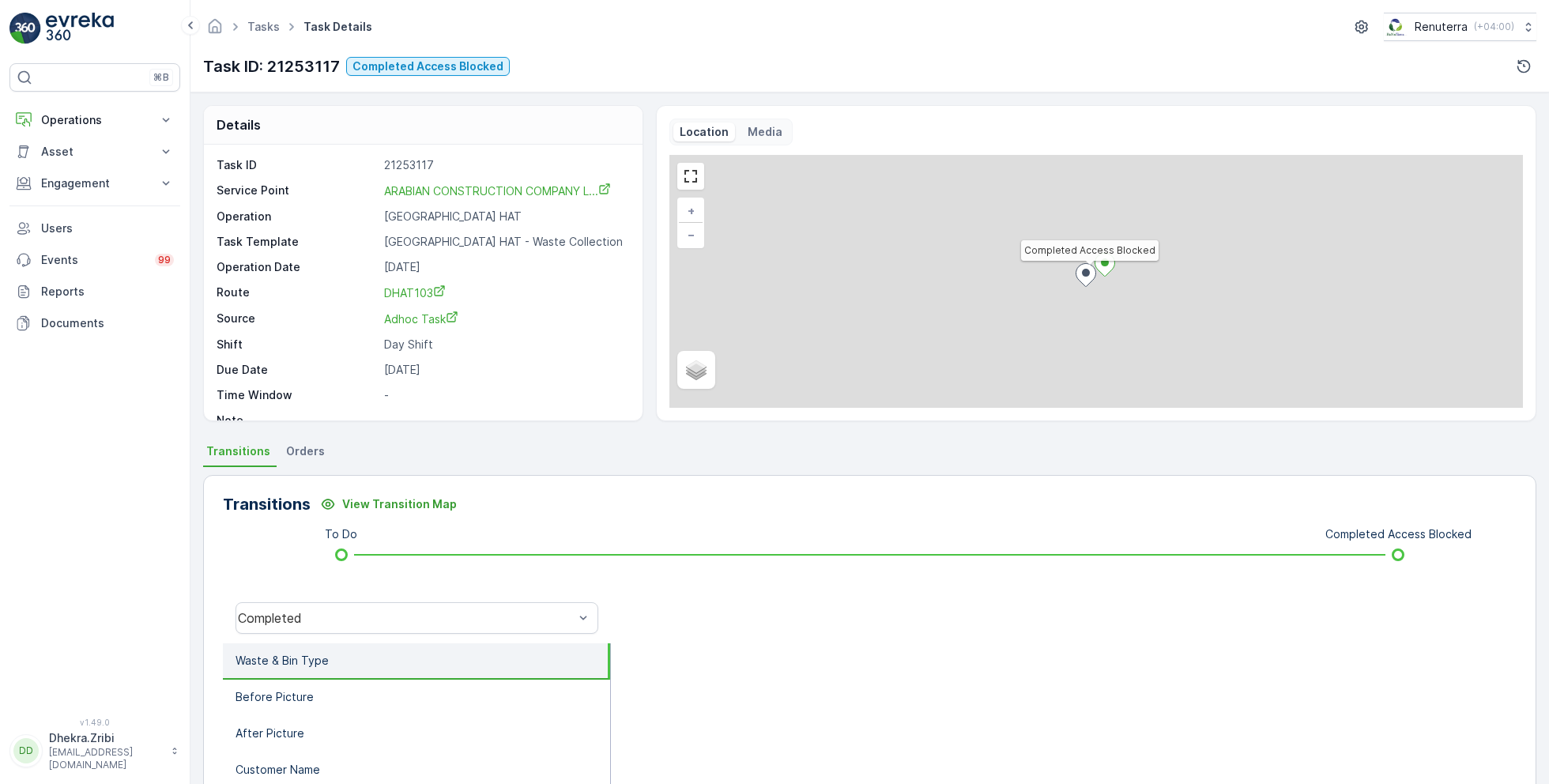
scroll to position [20, 0]
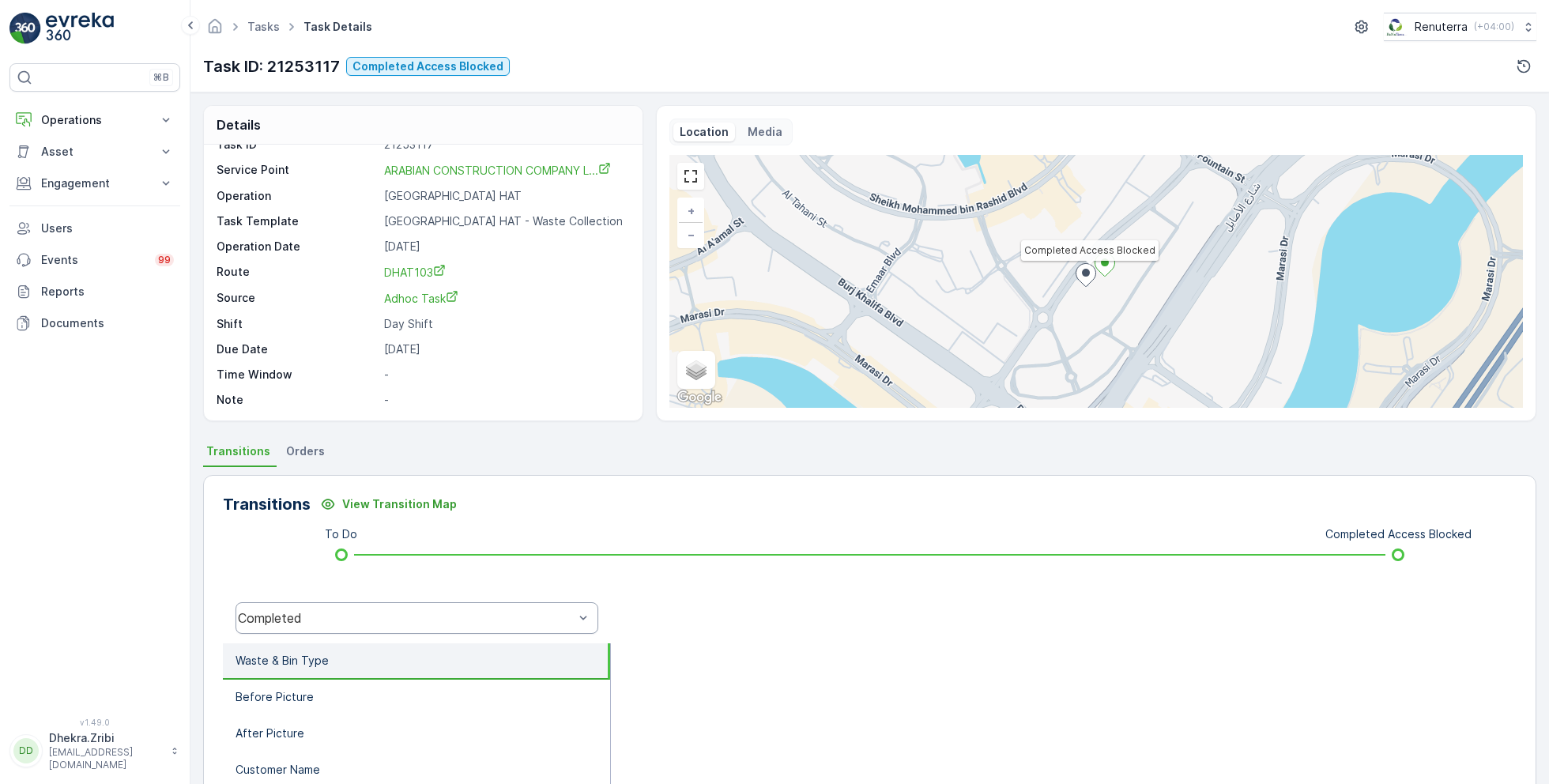
click at [373, 618] on div "Completed" at bounding box center [406, 618] width 336 height 14
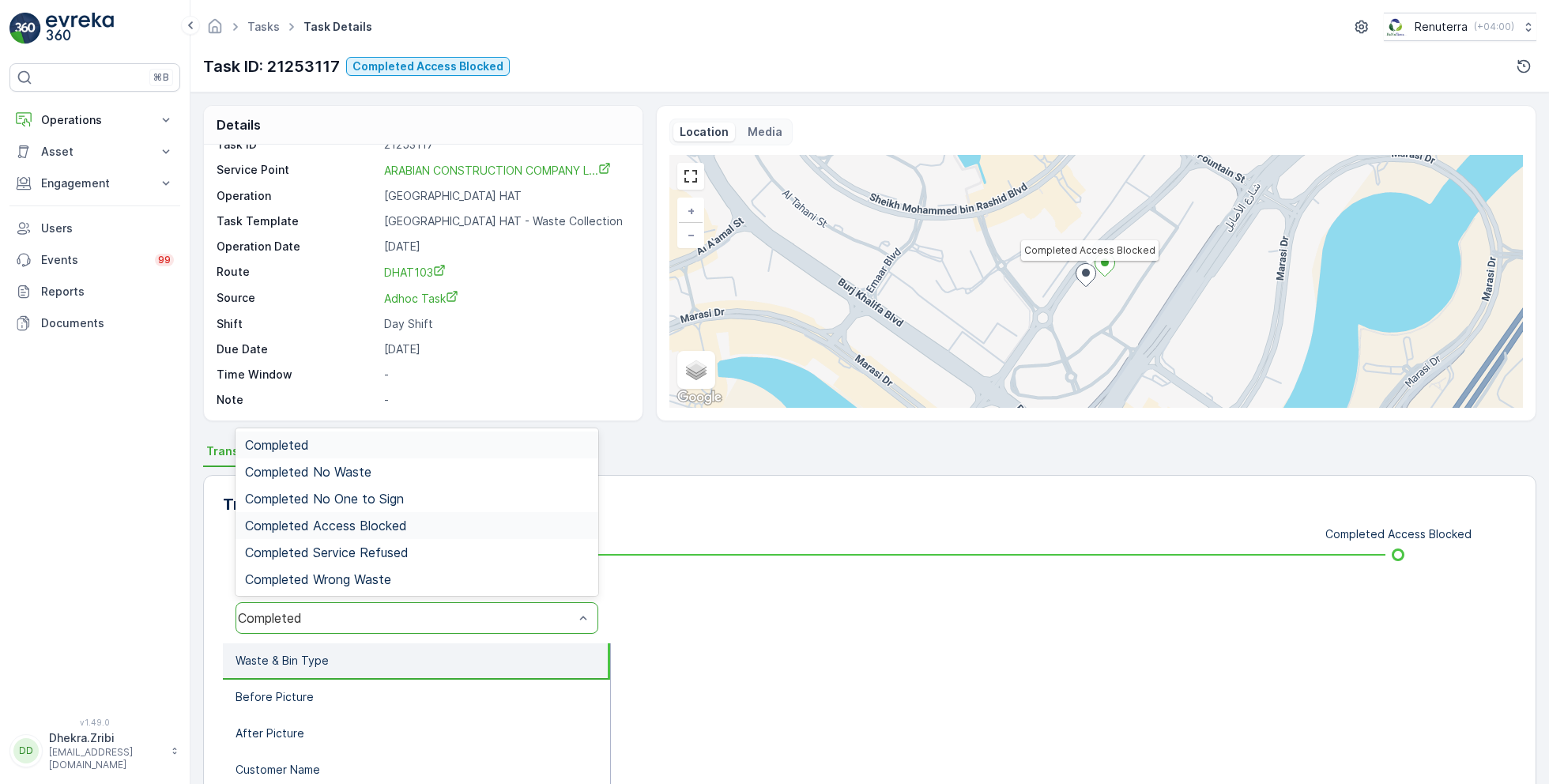
click at [394, 529] on span "Completed Access Blocked" at bounding box center [326, 525] width 162 height 14
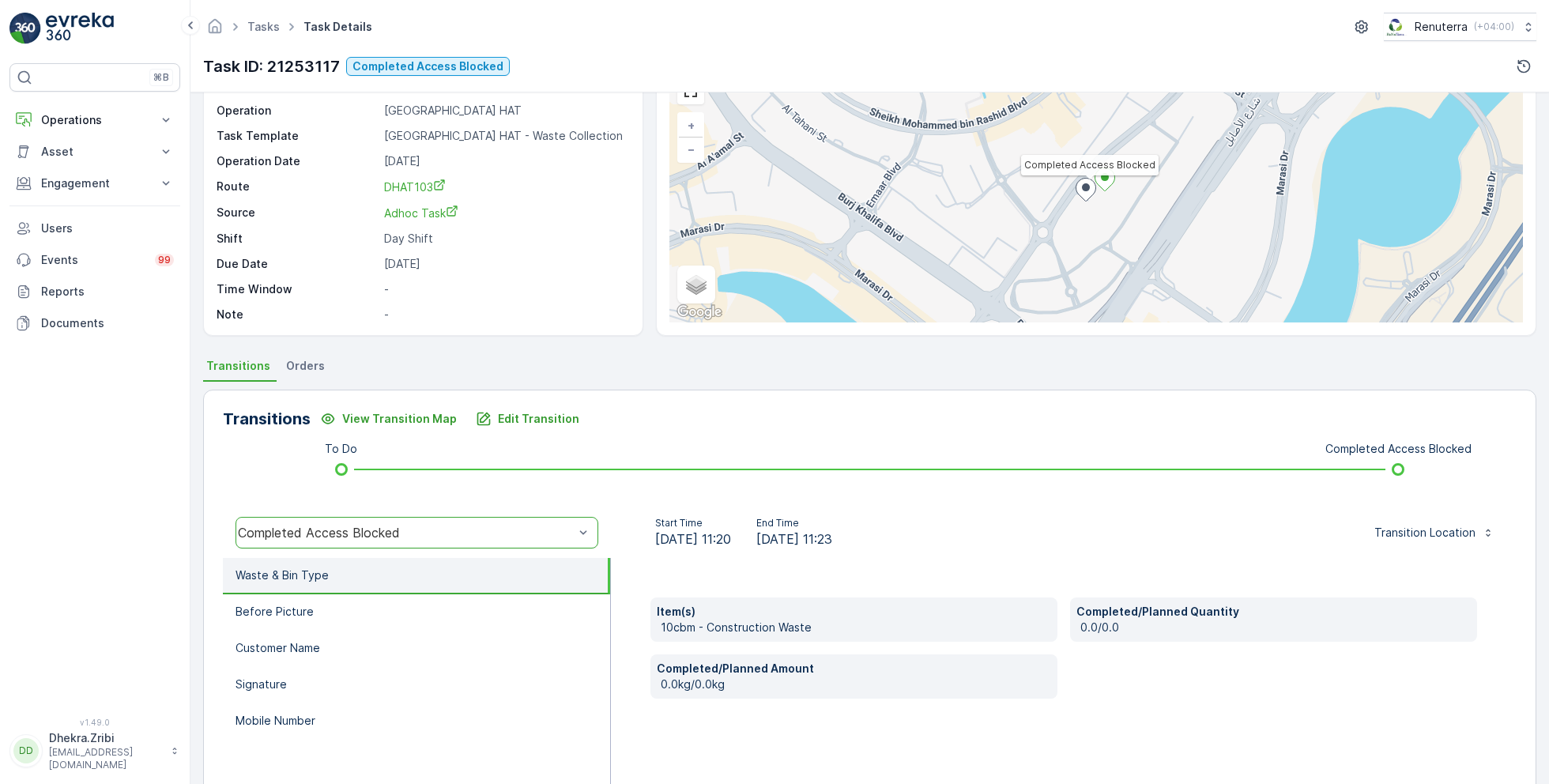
scroll to position [105, 0]
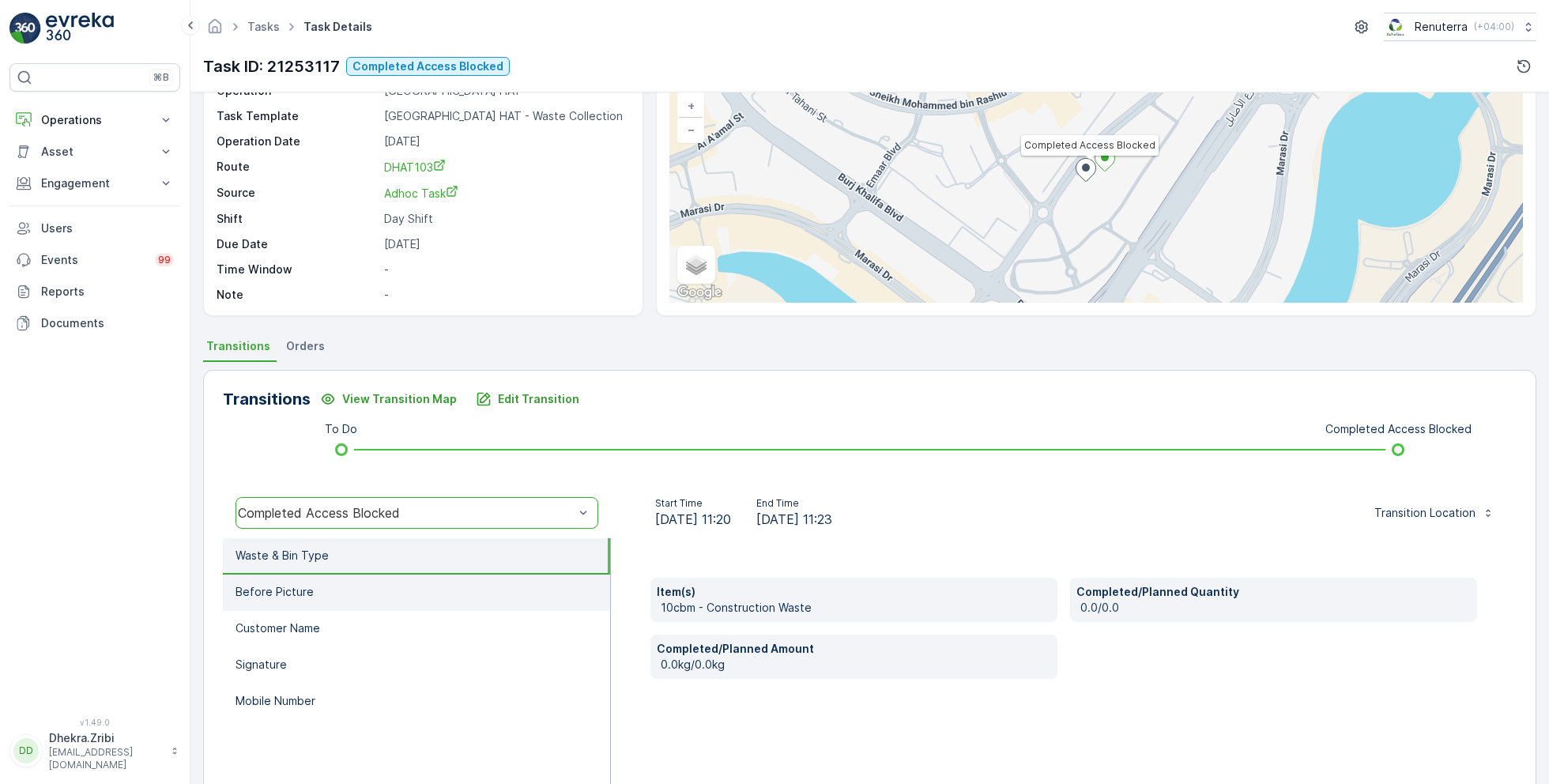
click at [401, 584] on li "Before Picture" at bounding box center [416, 592] width 387 height 36
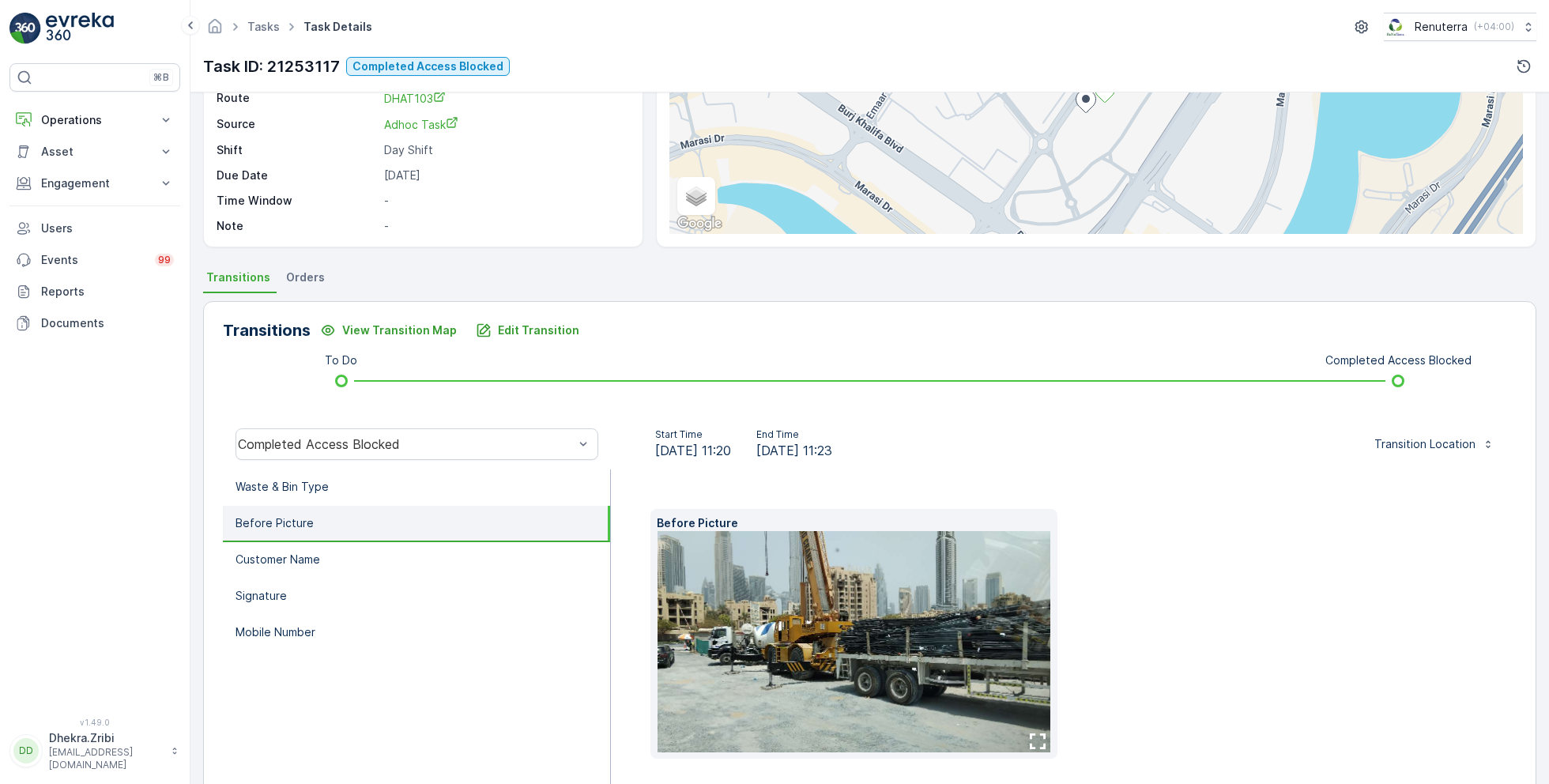
scroll to position [178, 0]
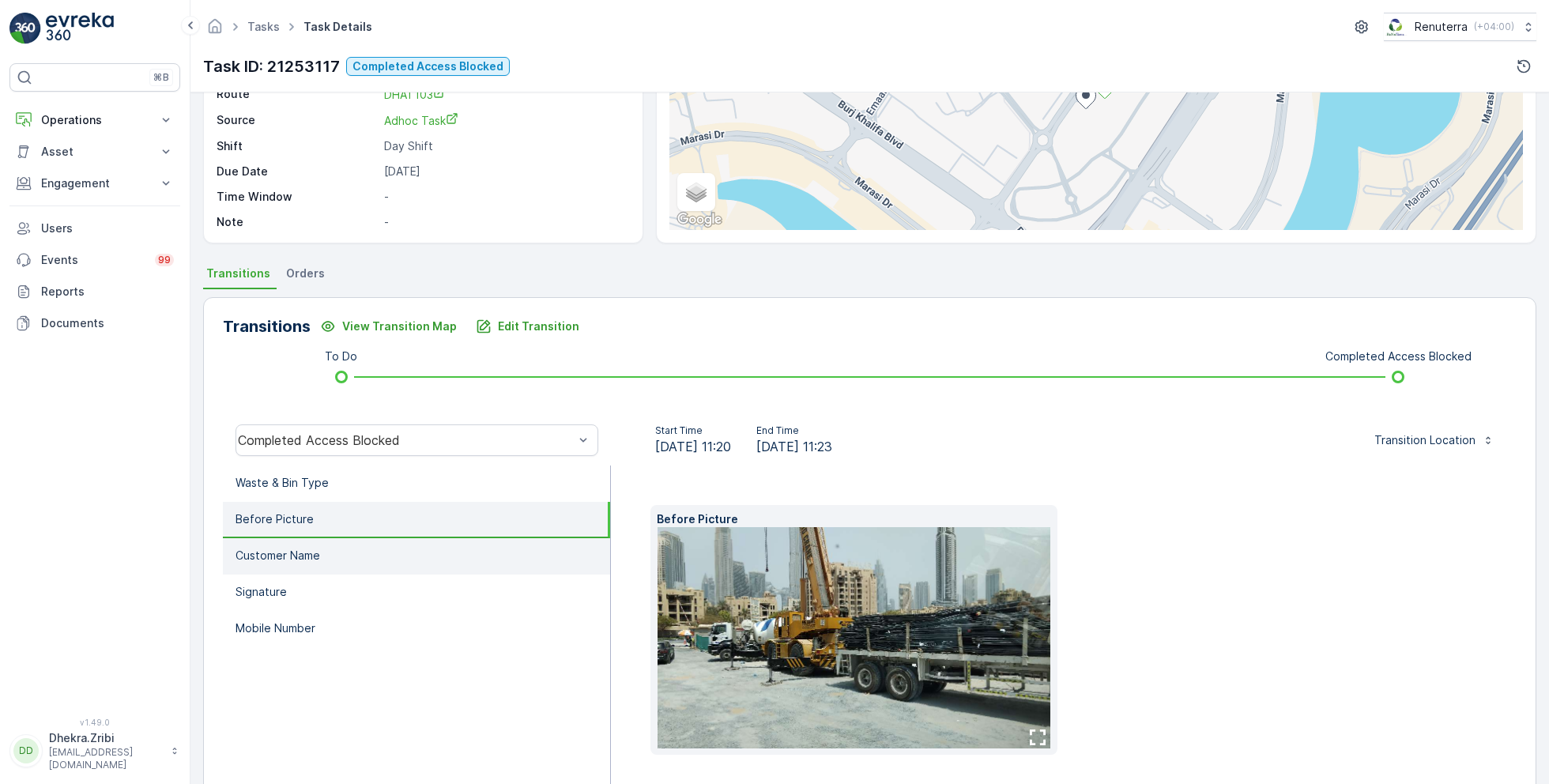
click at [336, 560] on li "Customer Name" at bounding box center [416, 556] width 387 height 36
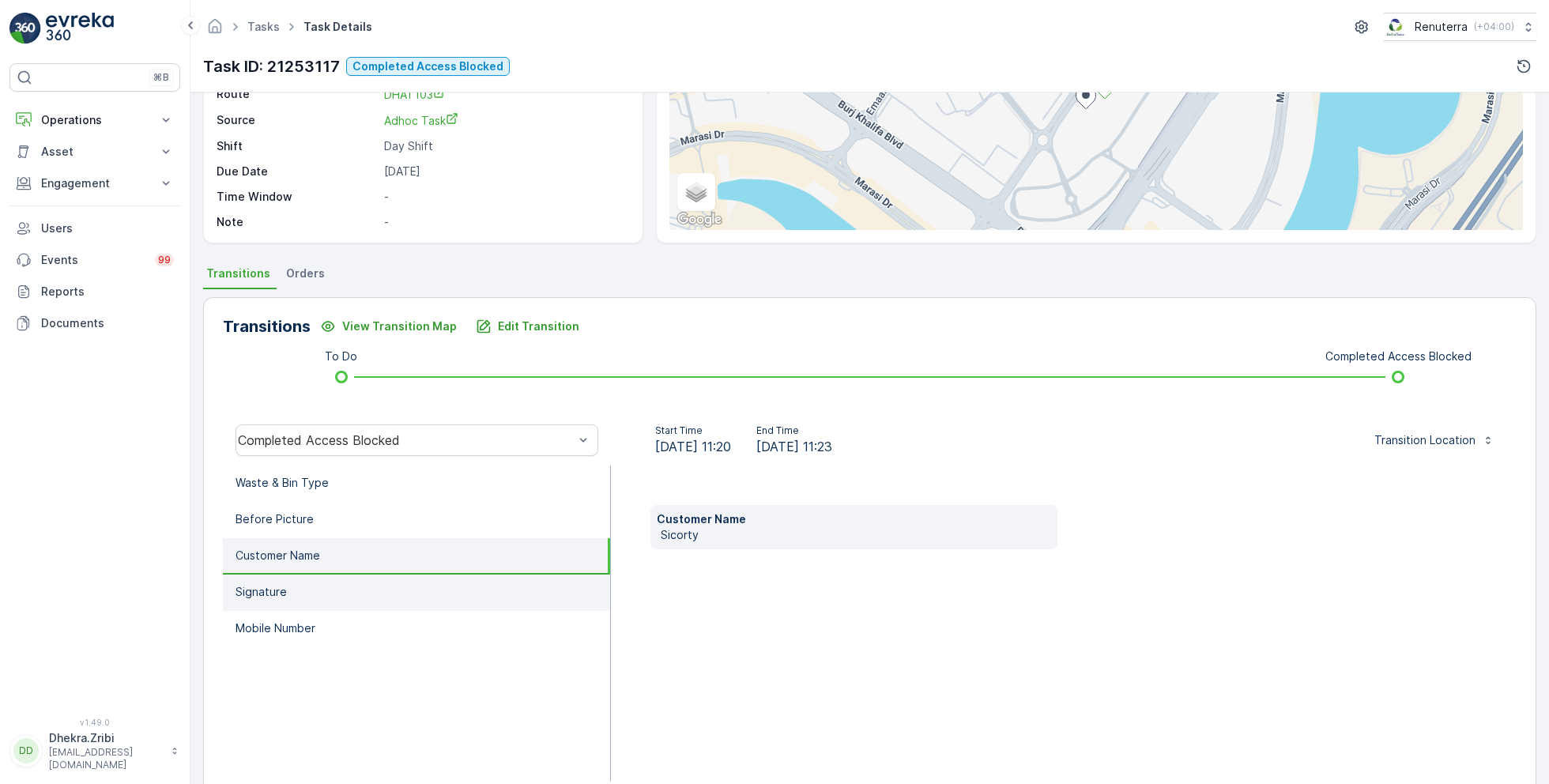
click at [335, 588] on li "Signature" at bounding box center [416, 592] width 387 height 36
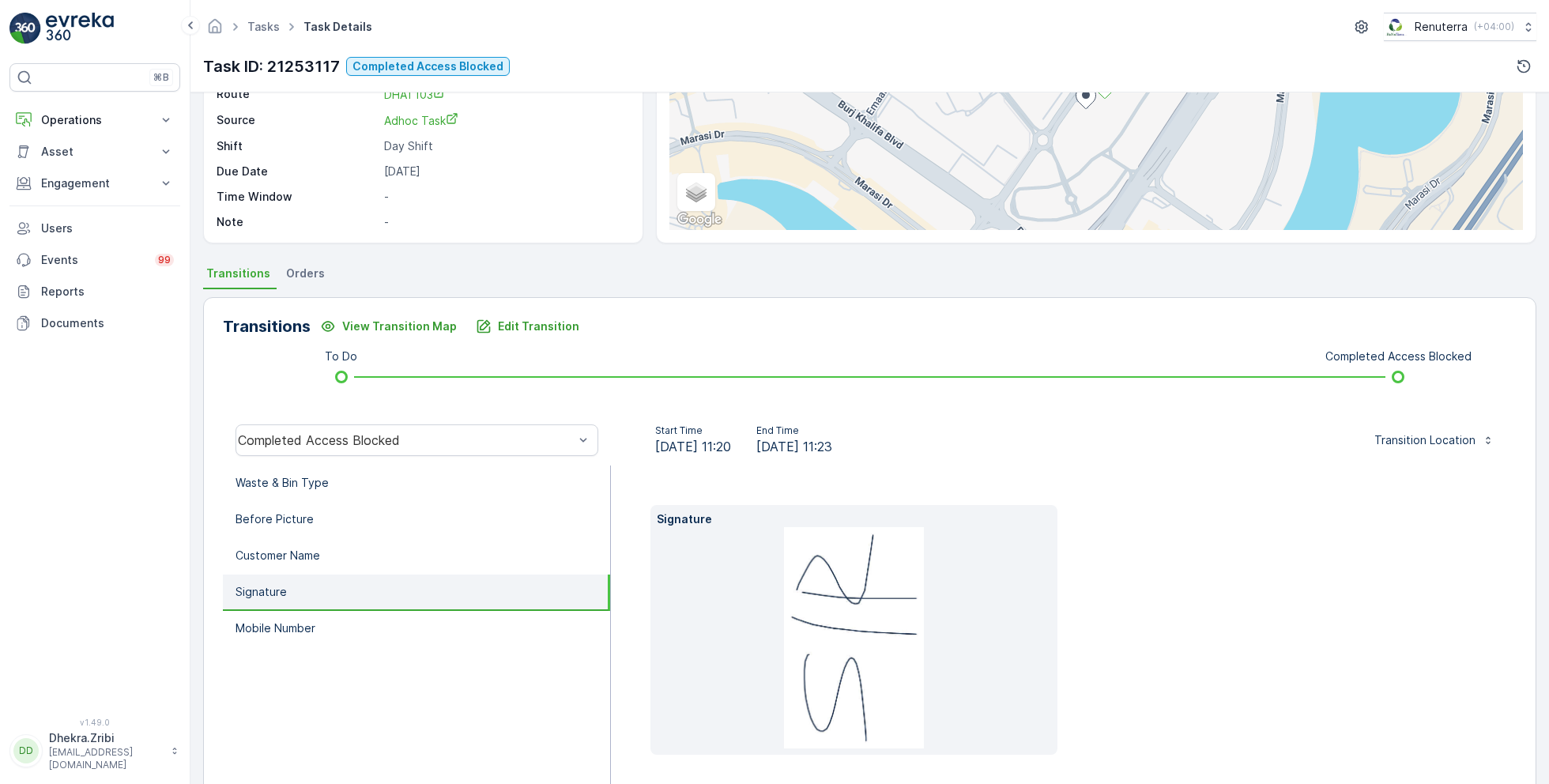
click at [335, 607] on li "Signature" at bounding box center [416, 592] width 387 height 36
click at [337, 625] on li "Mobile Number" at bounding box center [416, 628] width 387 height 36
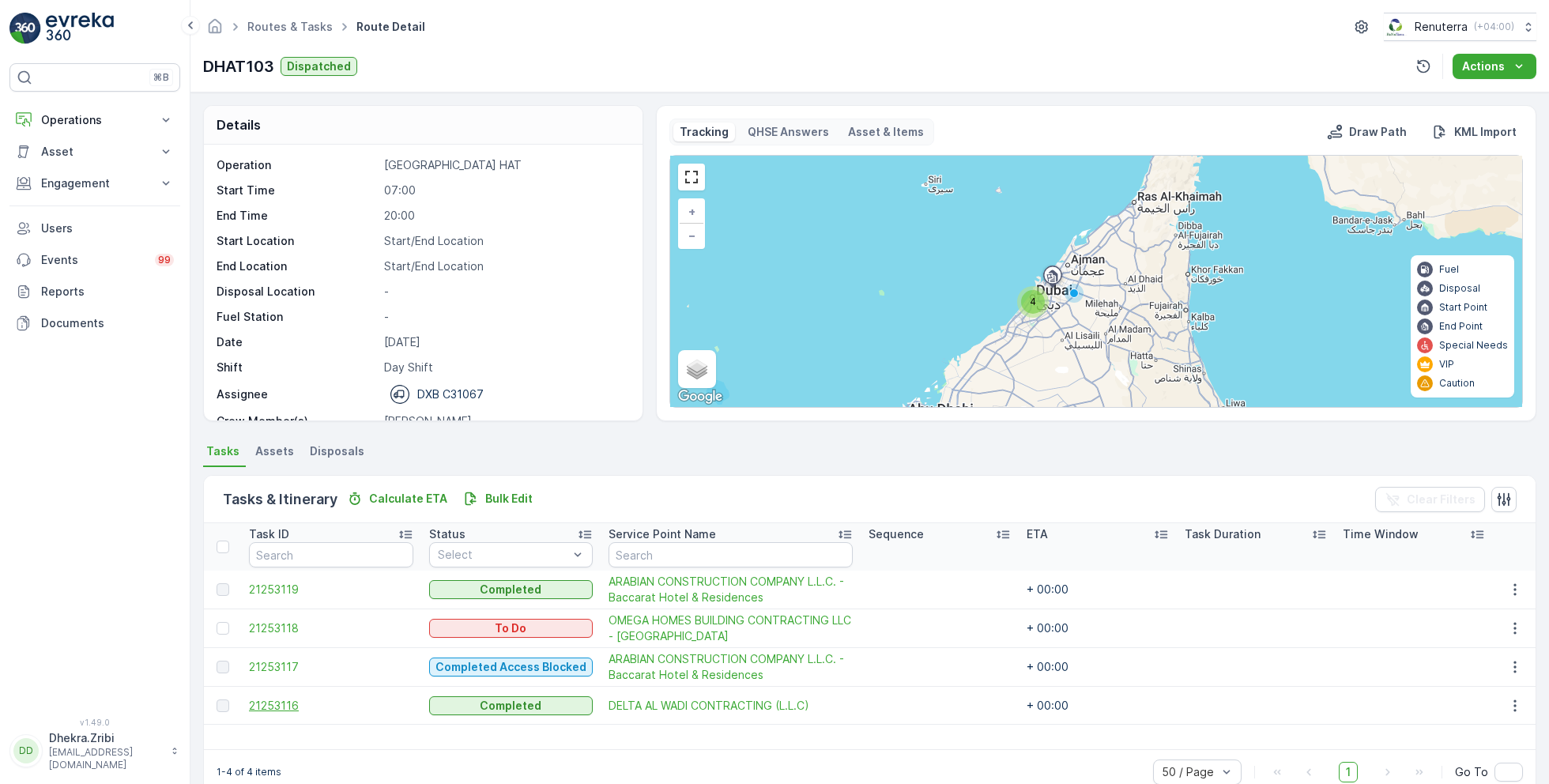
click at [285, 700] on span "21253116" at bounding box center [331, 706] width 165 height 16
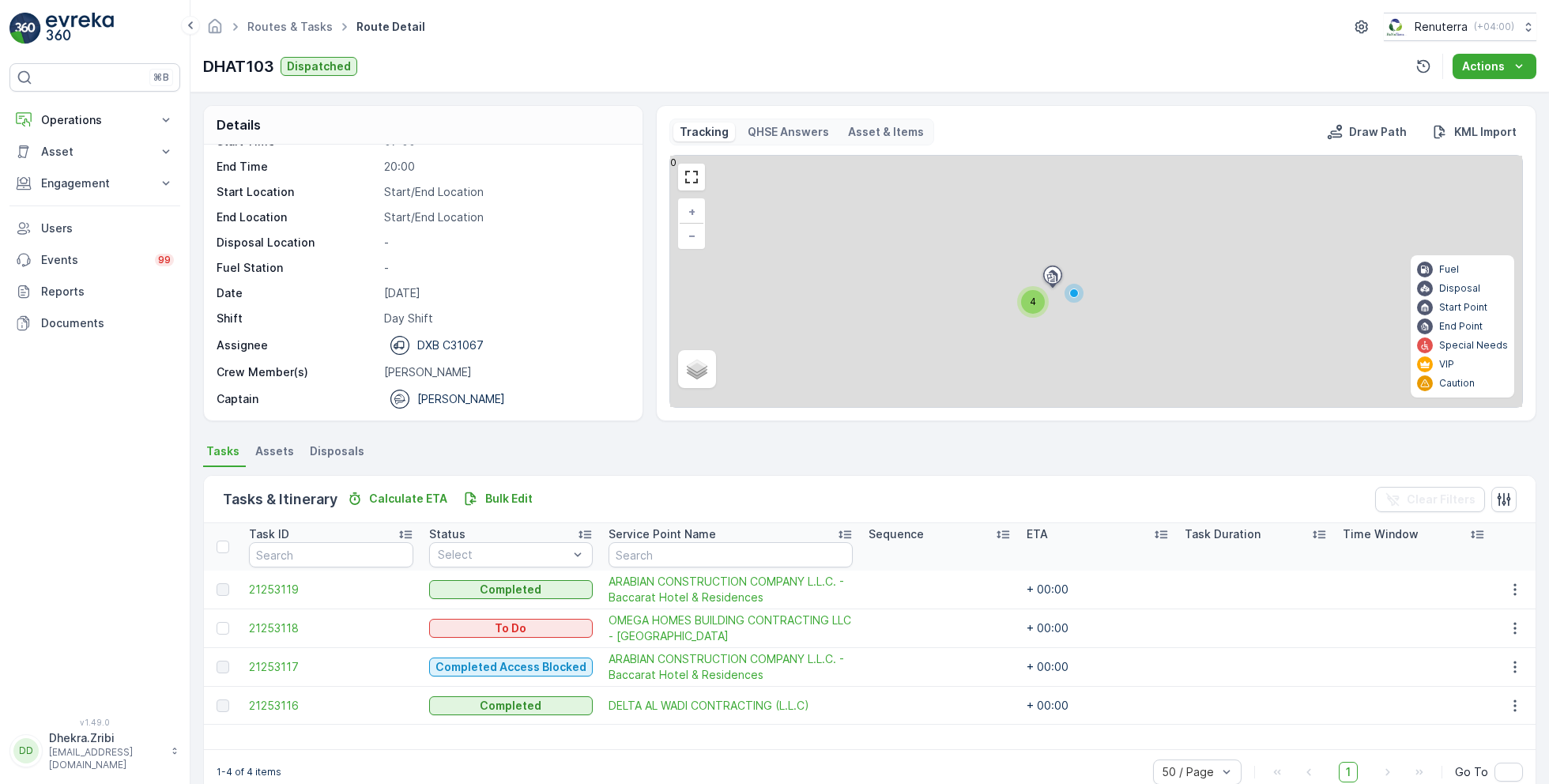
scroll to position [30, 0]
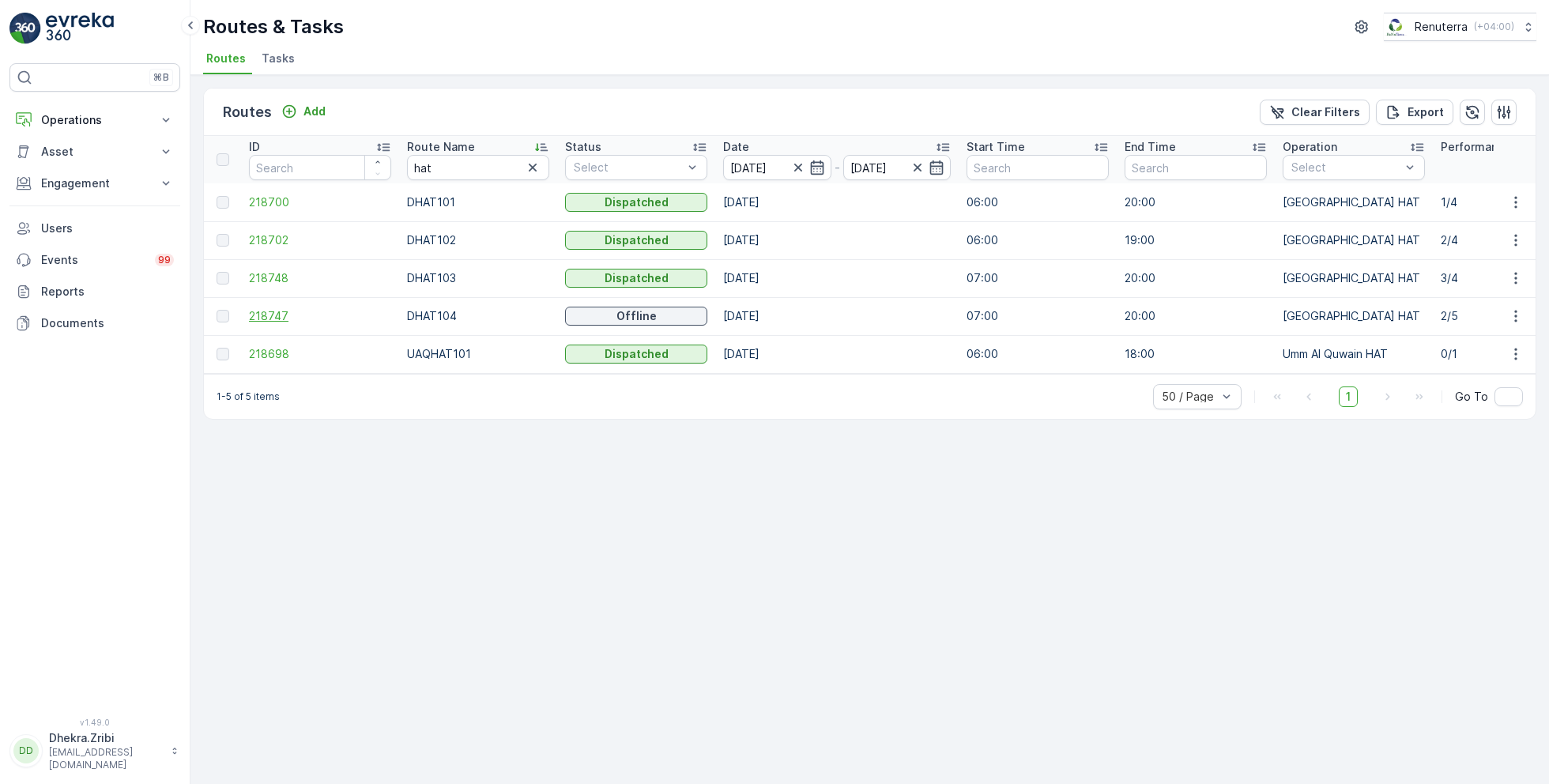
click at [270, 308] on span "218747" at bounding box center [320, 316] width 142 height 16
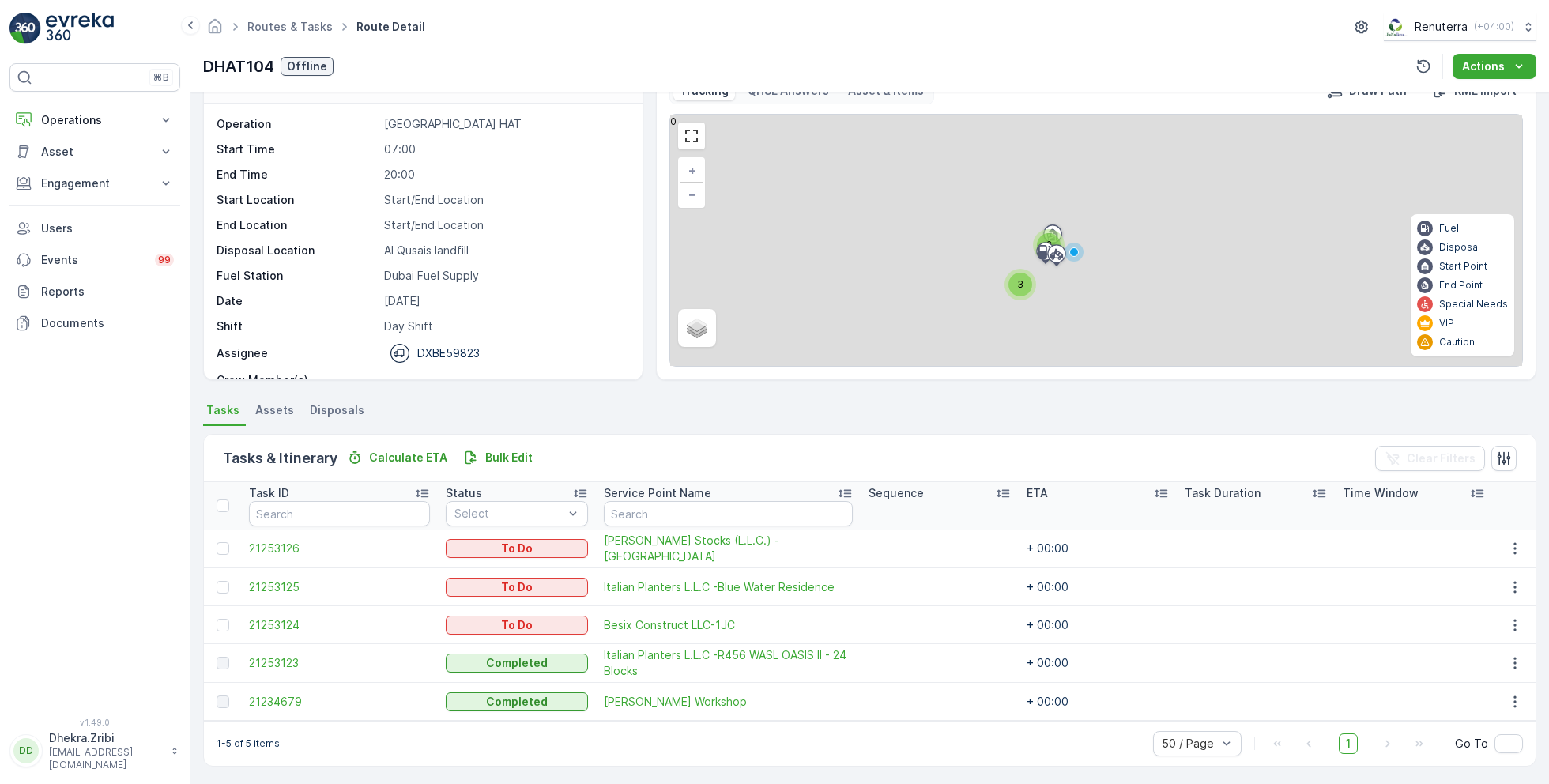
scroll to position [42, 0]
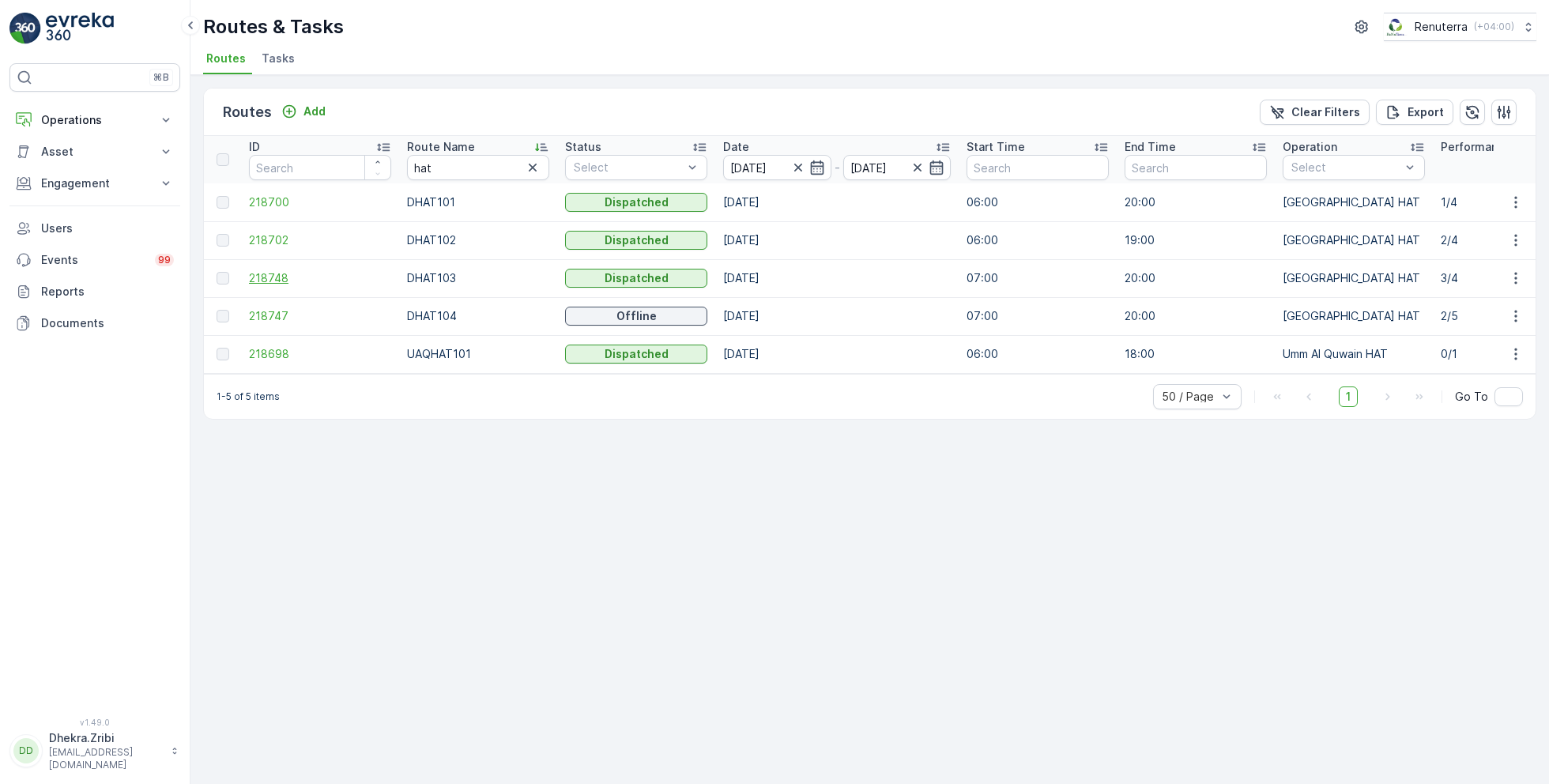
click at [266, 273] on span "218748" at bounding box center [320, 278] width 142 height 16
click at [267, 314] on span "218747" at bounding box center [320, 316] width 142 height 16
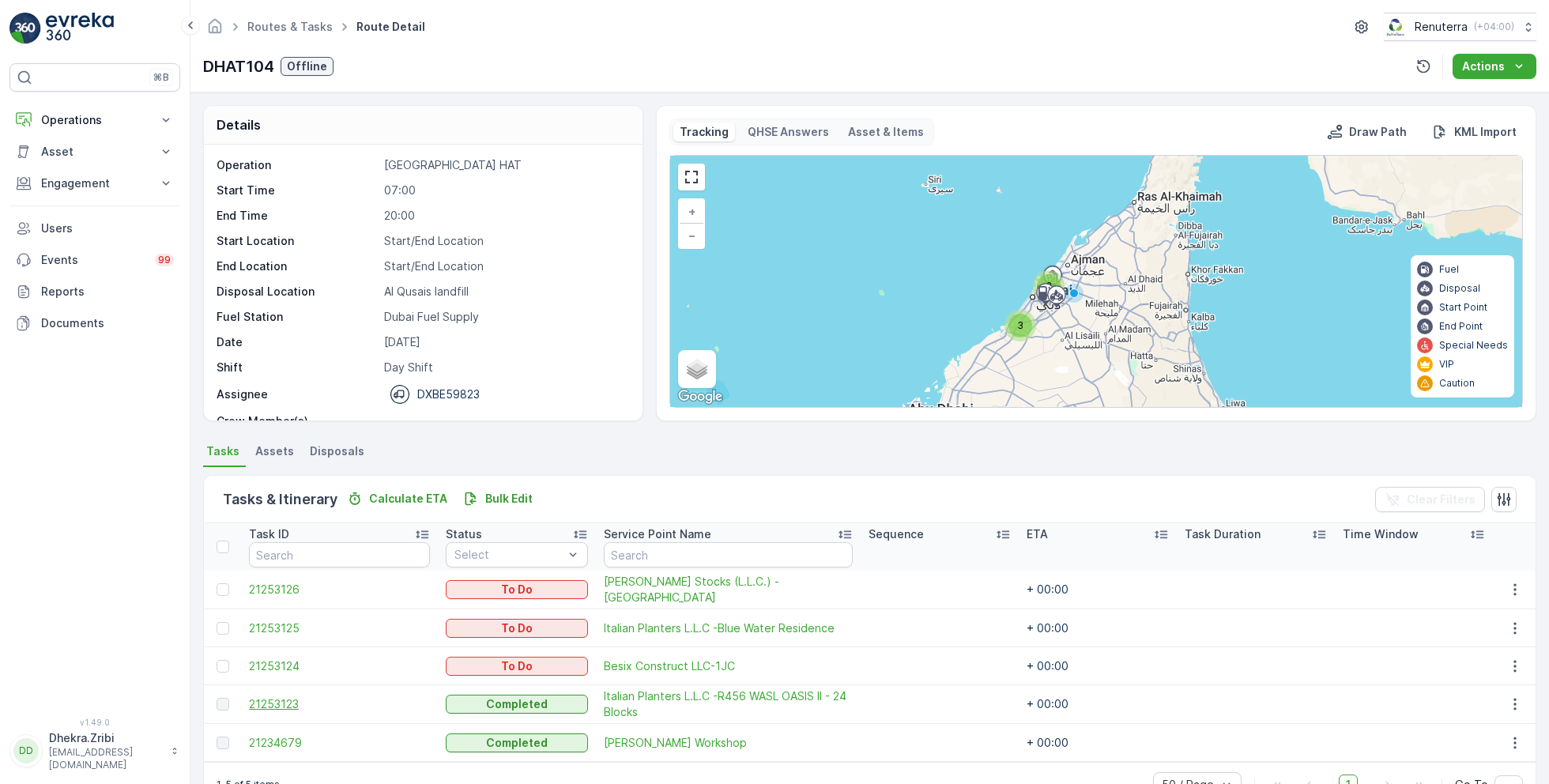
click at [287, 701] on span "21253123" at bounding box center [340, 704] width 181 height 16
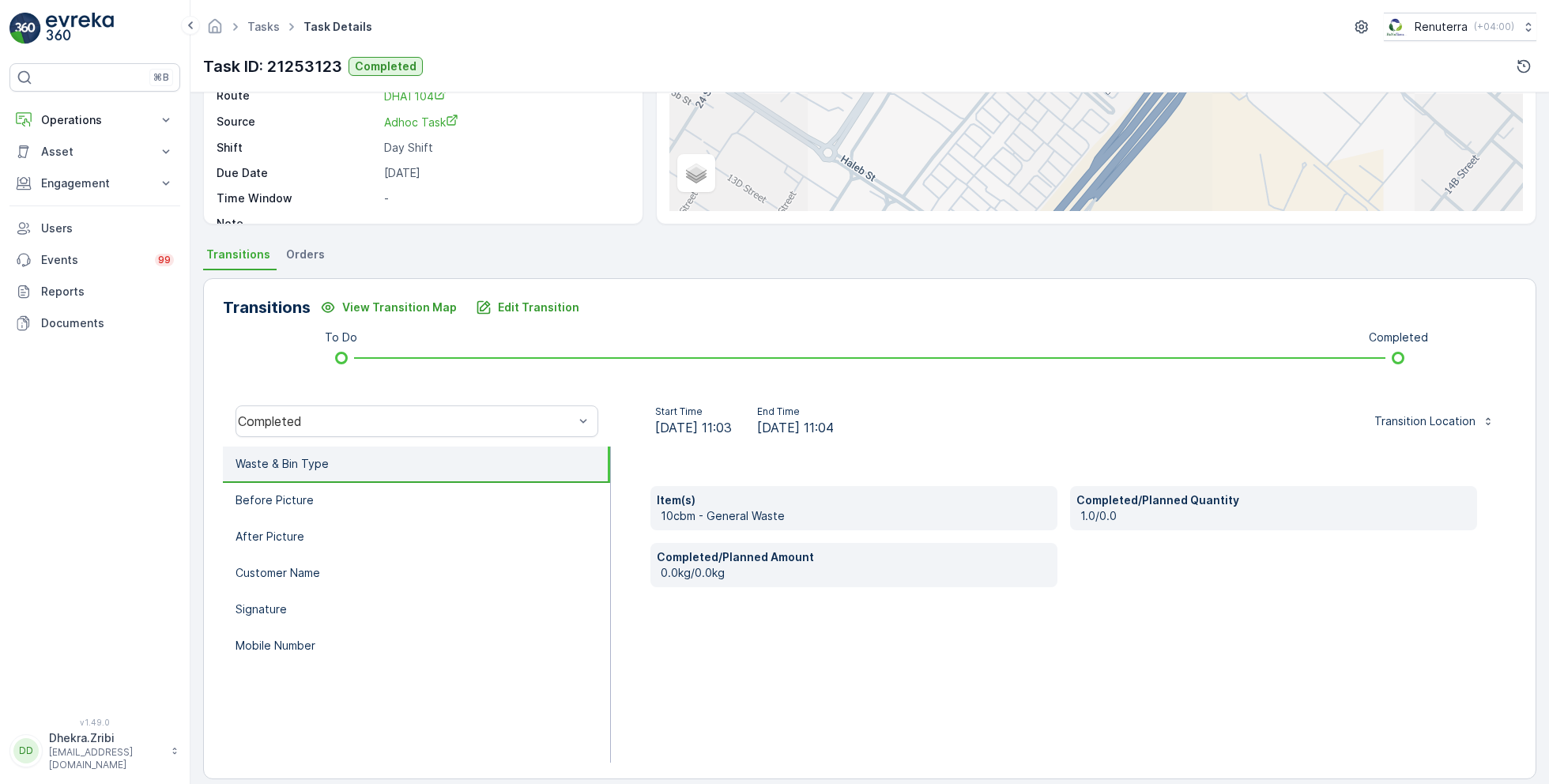
scroll to position [211, 0]
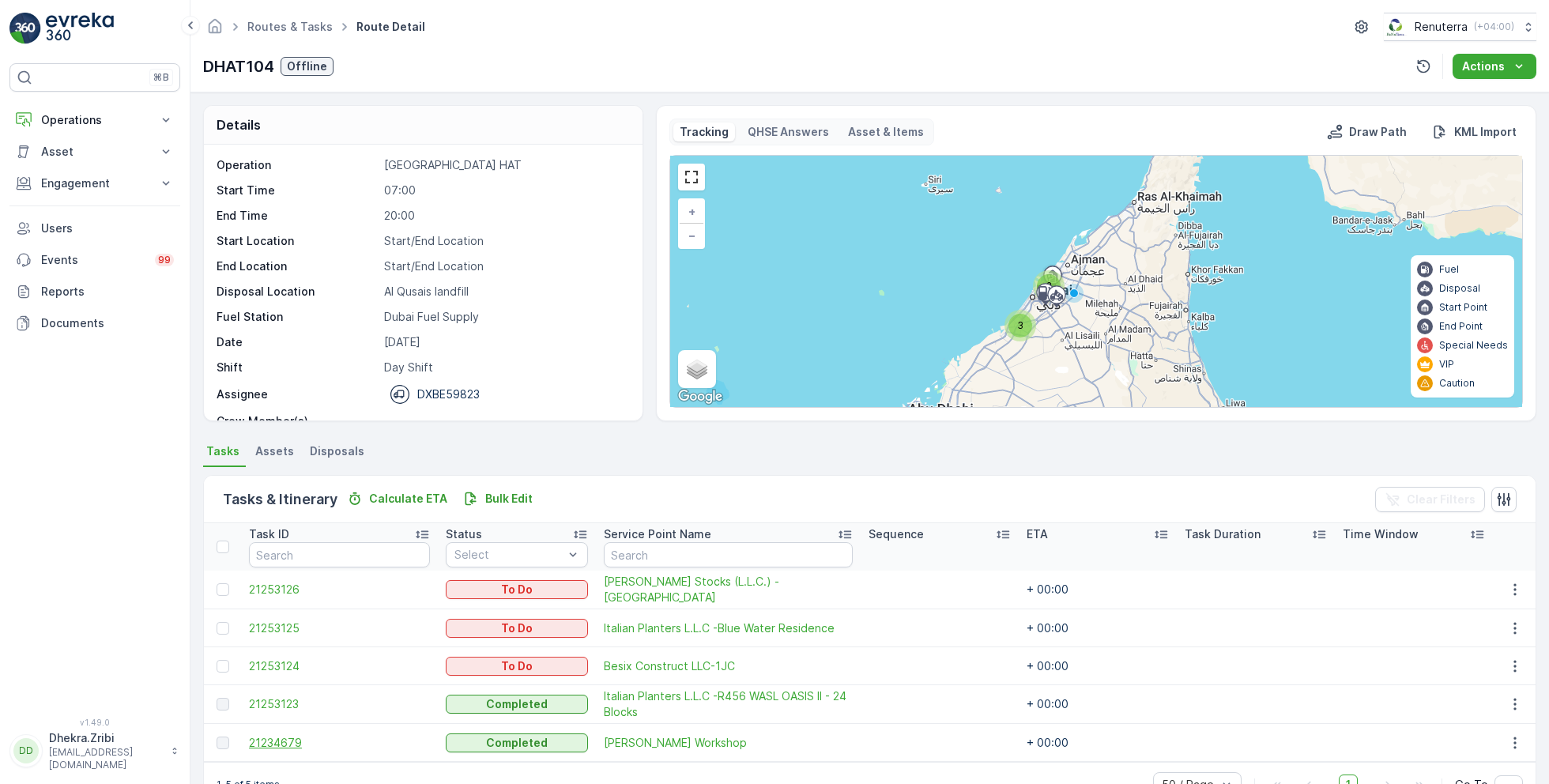
click at [270, 739] on span "21234679" at bounding box center [340, 743] width 181 height 16
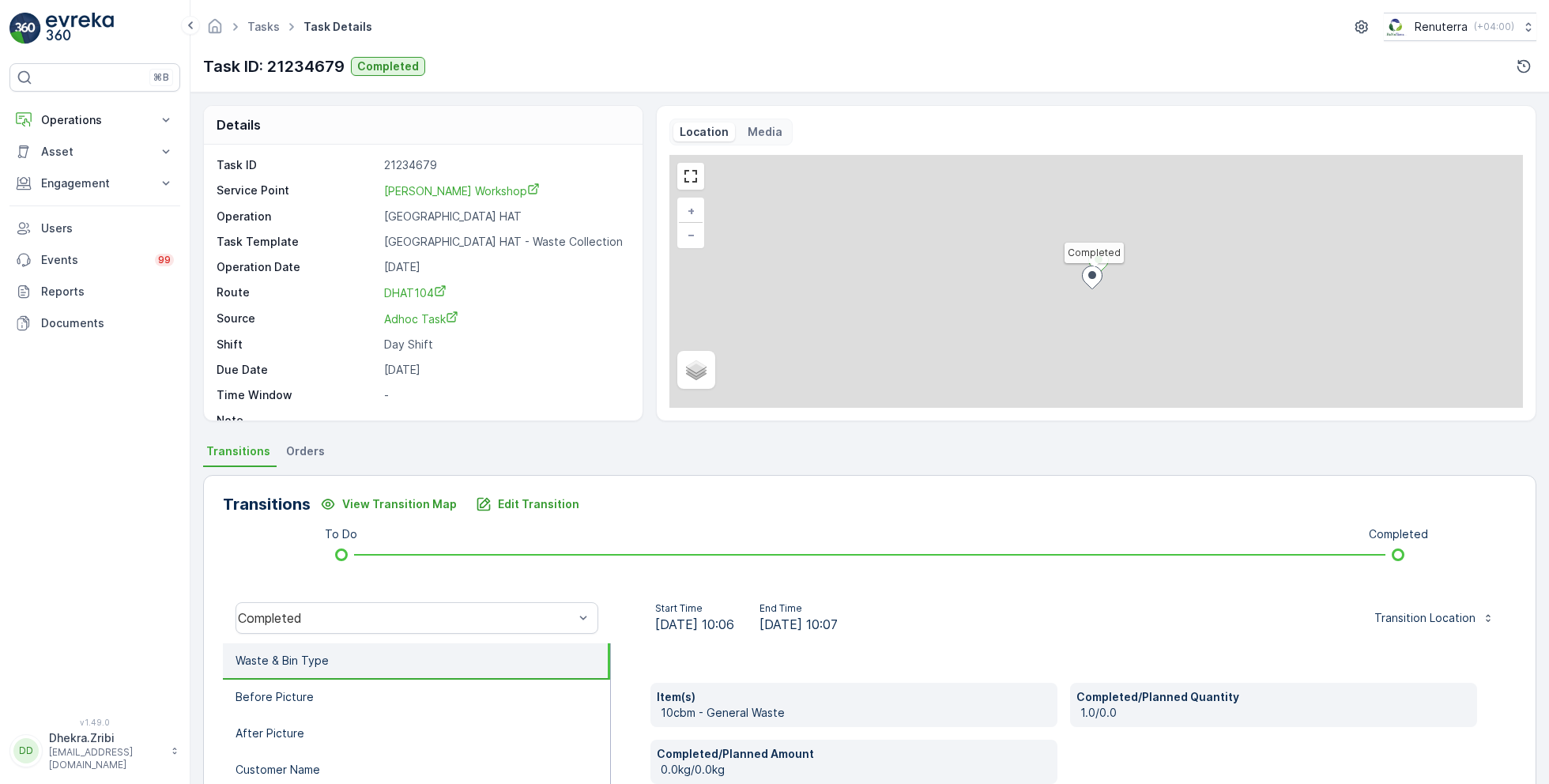
scroll to position [20, 0]
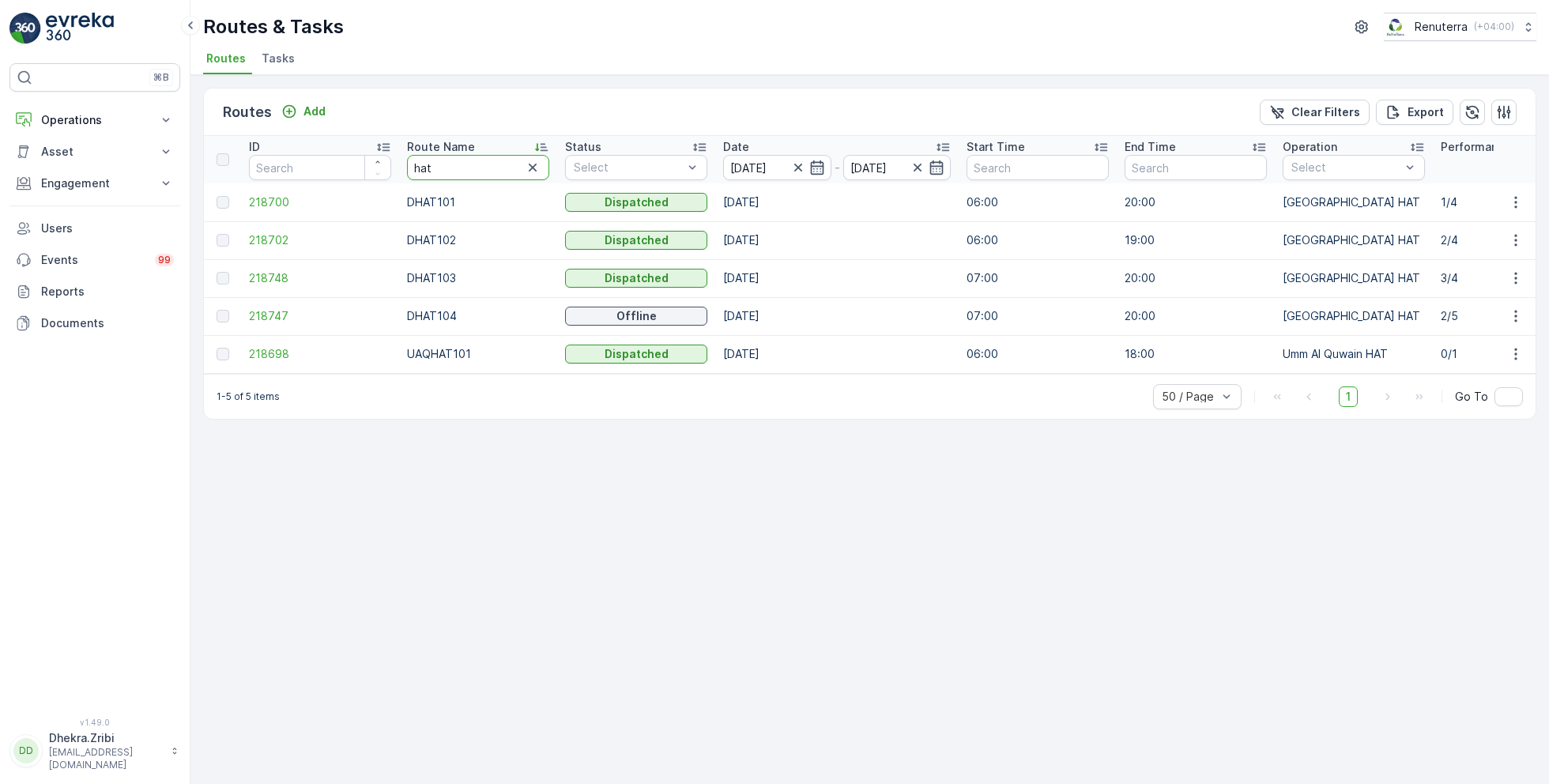
drag, startPoint x: 462, startPoint y: 172, endPoint x: 359, endPoint y: 164, distance: 103.3
type input "roro"
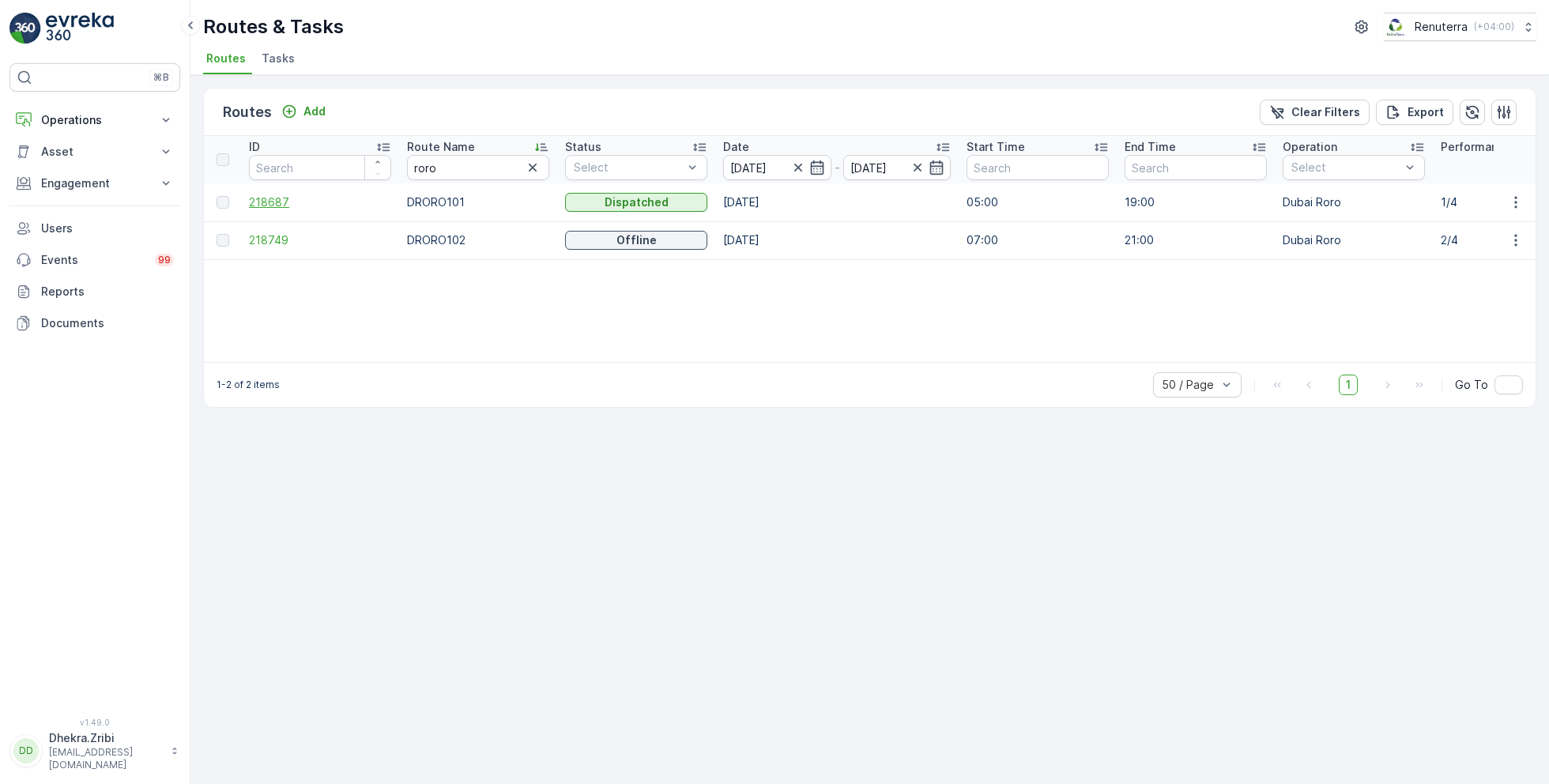
click at [276, 199] on span "218687" at bounding box center [320, 203] width 142 height 16
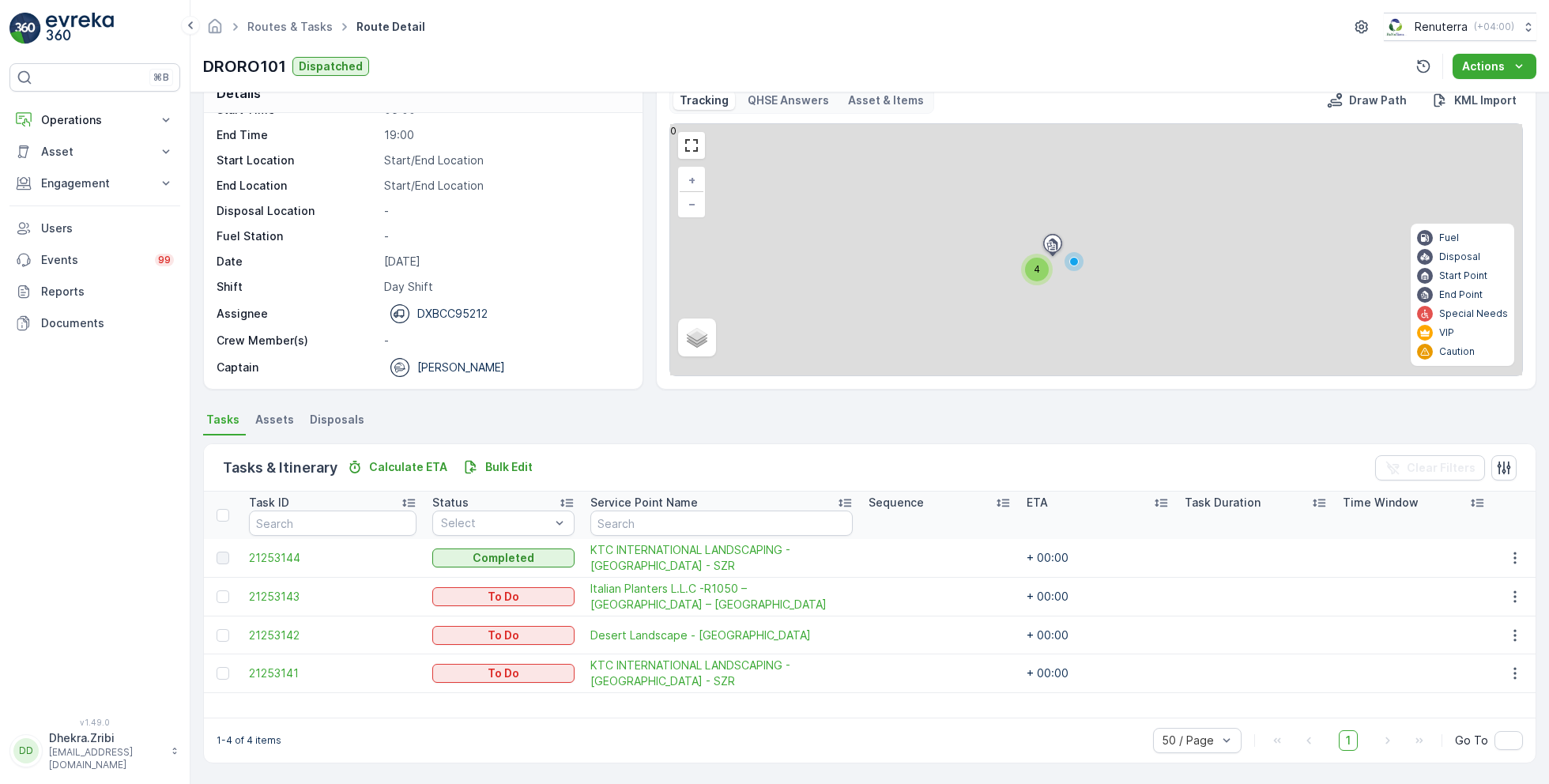
scroll to position [30, 0]
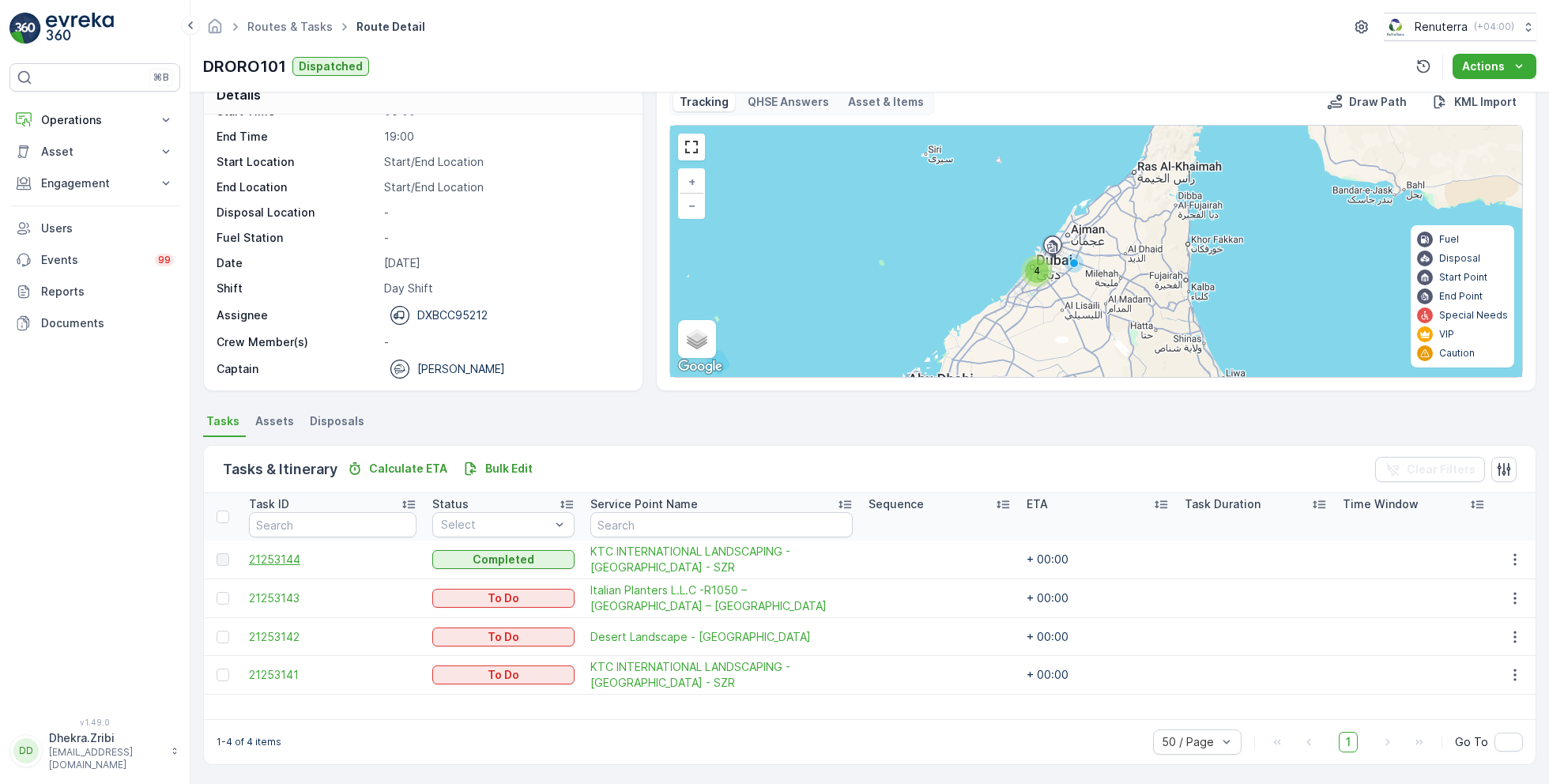
click at [273, 556] on span "21253144" at bounding box center [333, 559] width 167 height 16
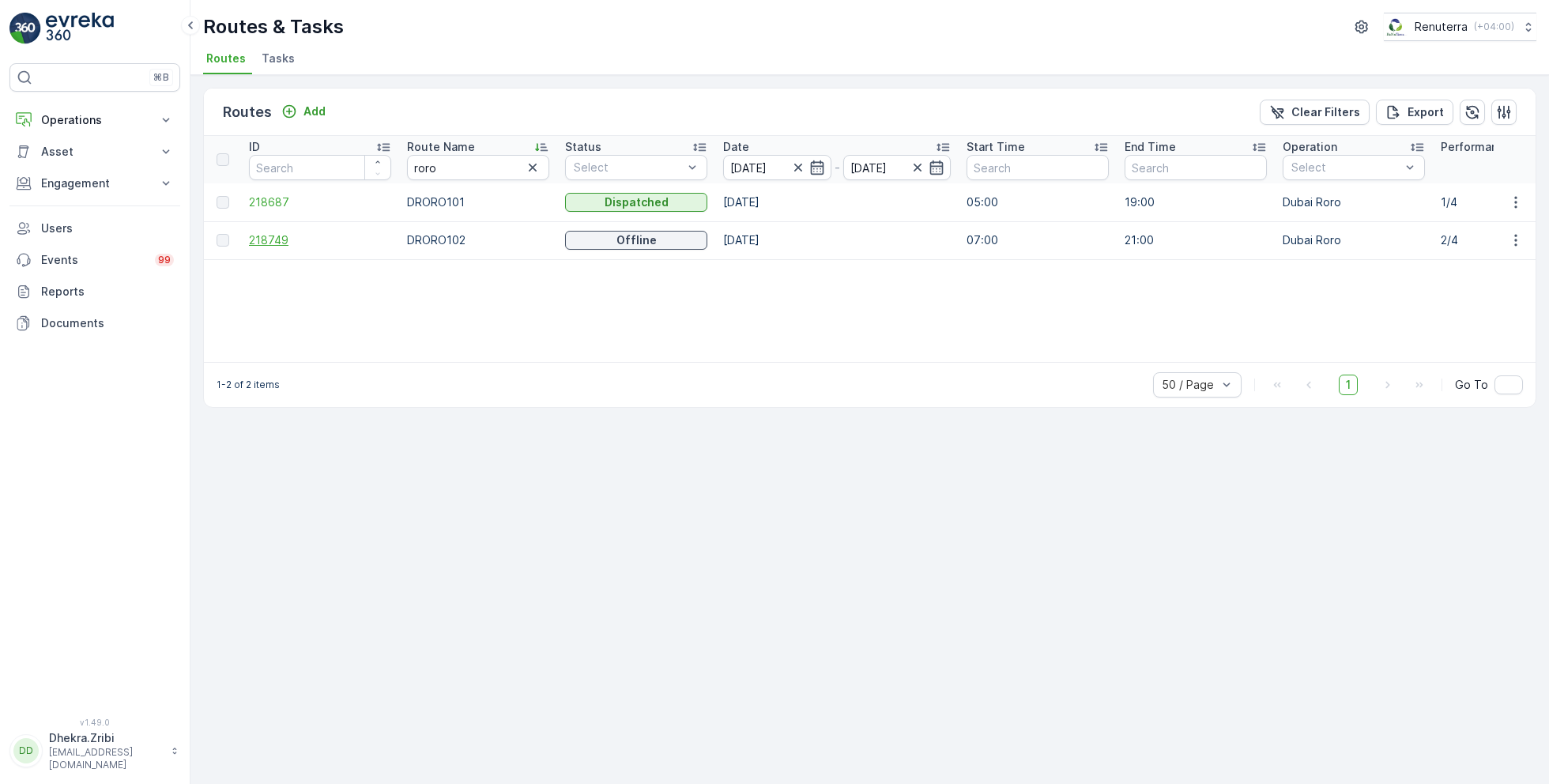
click at [279, 238] on span "218749" at bounding box center [320, 240] width 142 height 16
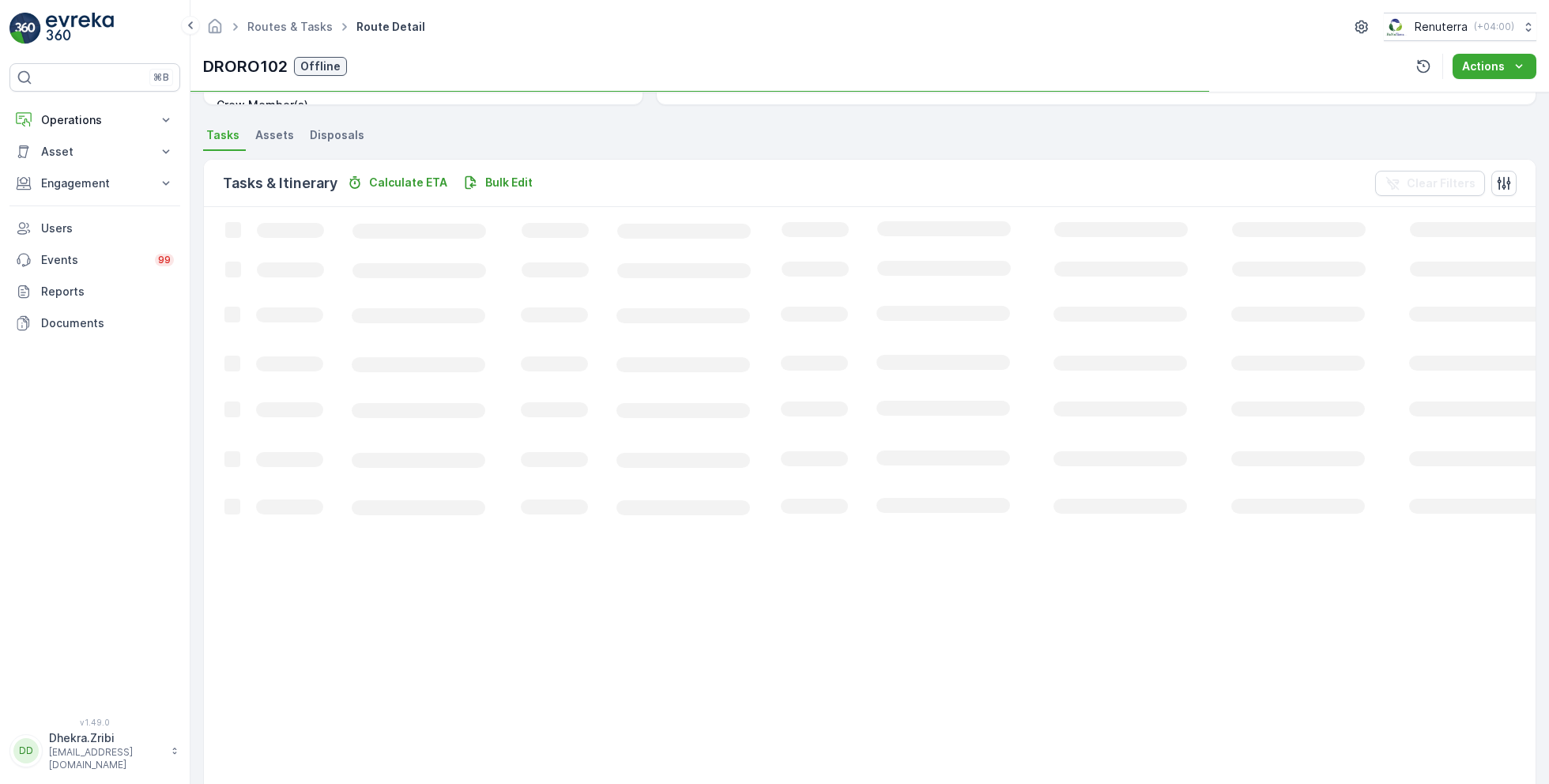
scroll to position [30, 0]
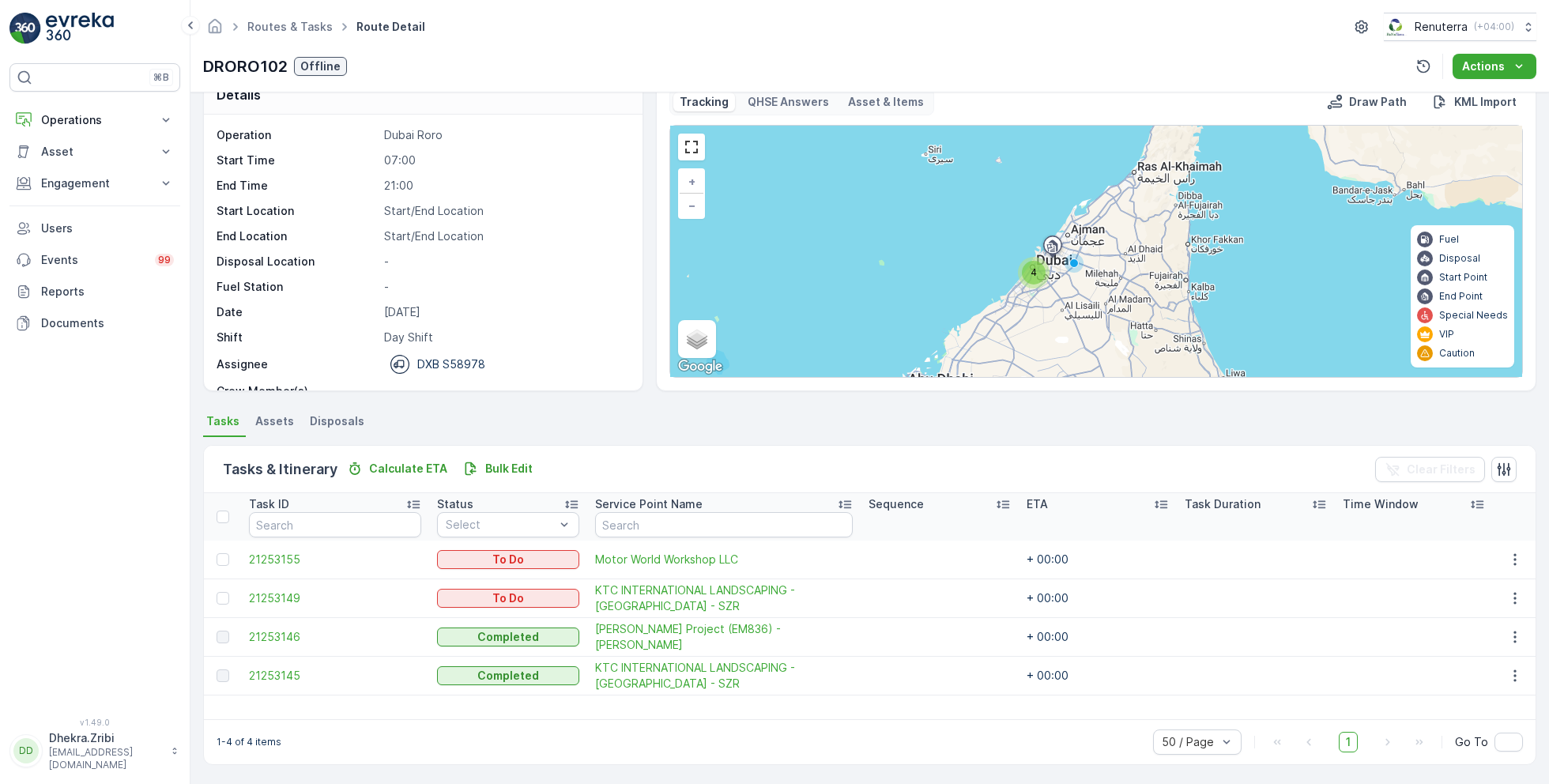
click at [283, 664] on td "21253145" at bounding box center [335, 676] width 189 height 39
click at [282, 664] on td "21253145" at bounding box center [335, 676] width 189 height 39
click at [284, 672] on span "21253145" at bounding box center [335, 676] width 173 height 16
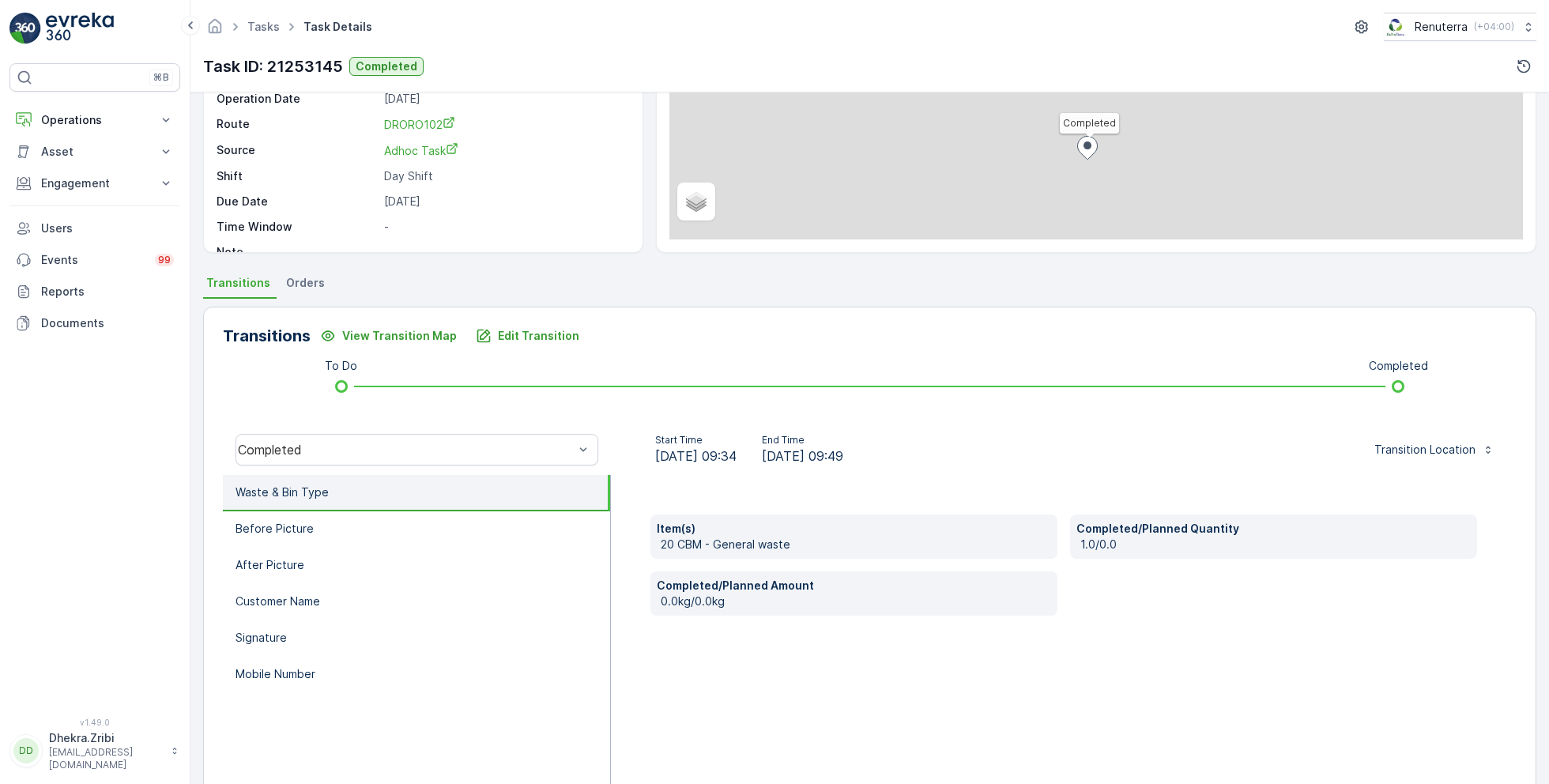
scroll to position [171, 0]
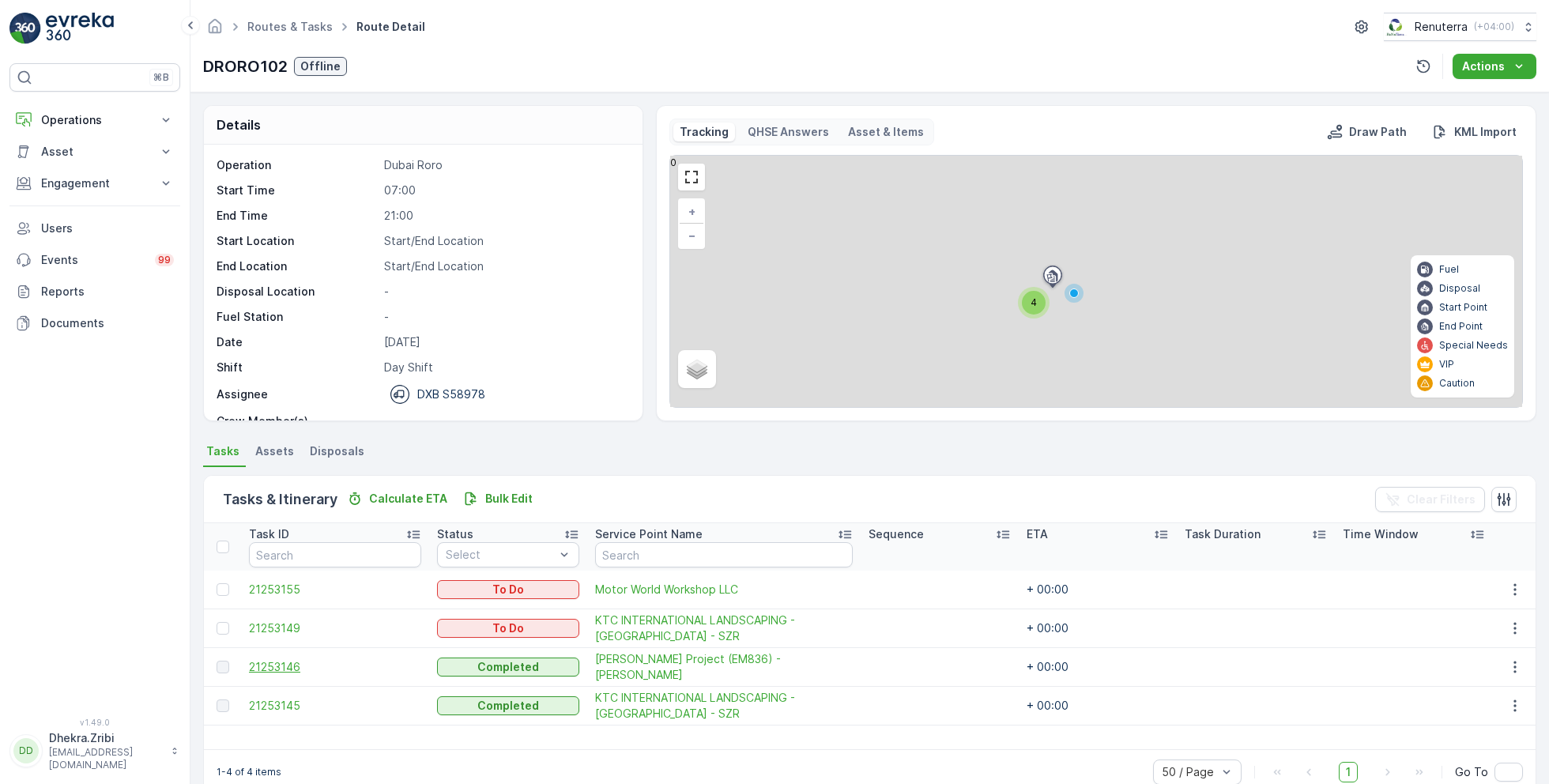
click at [290, 659] on span "21253146" at bounding box center [335, 667] width 173 height 16
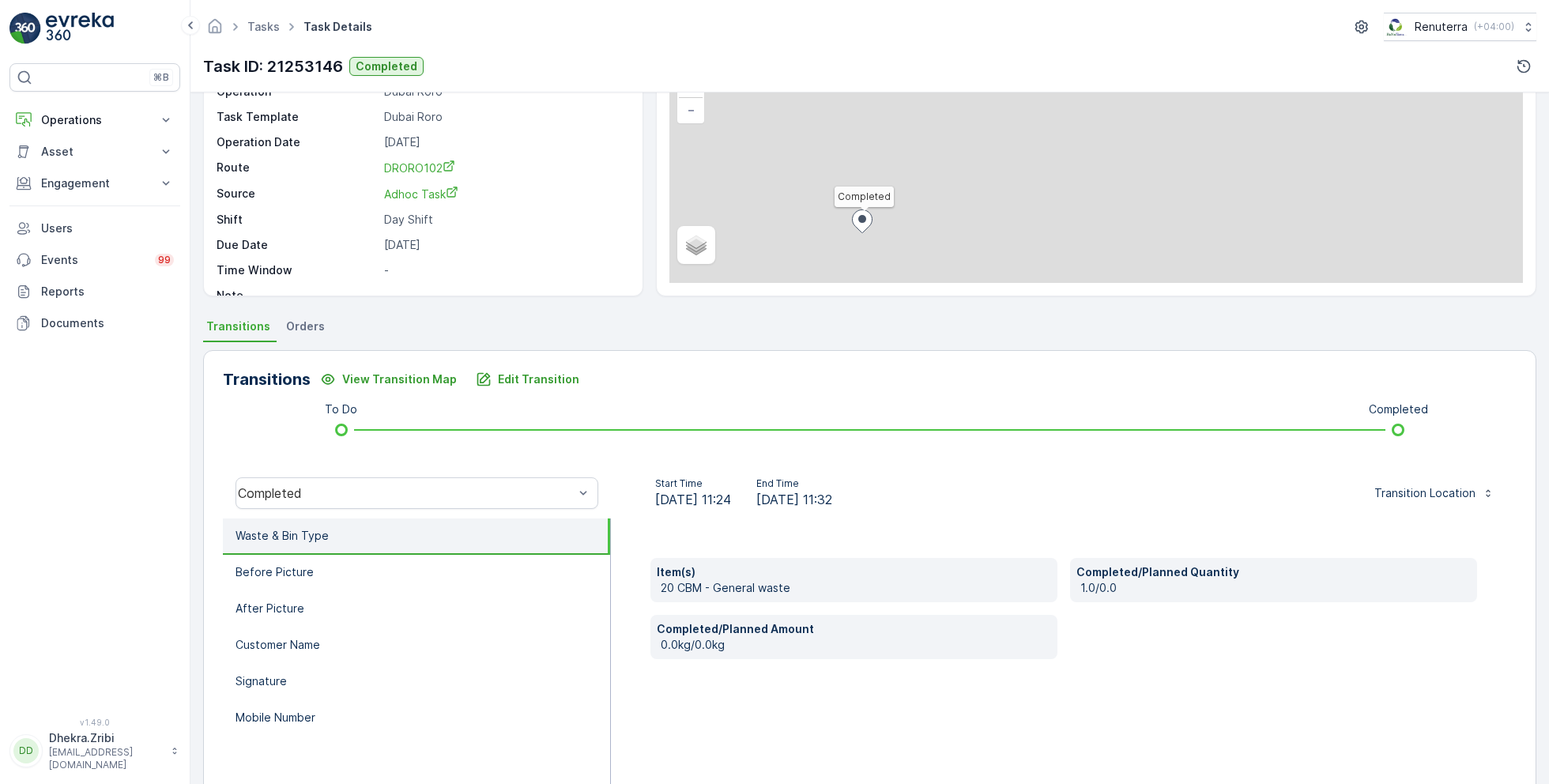
scroll to position [132, 0]
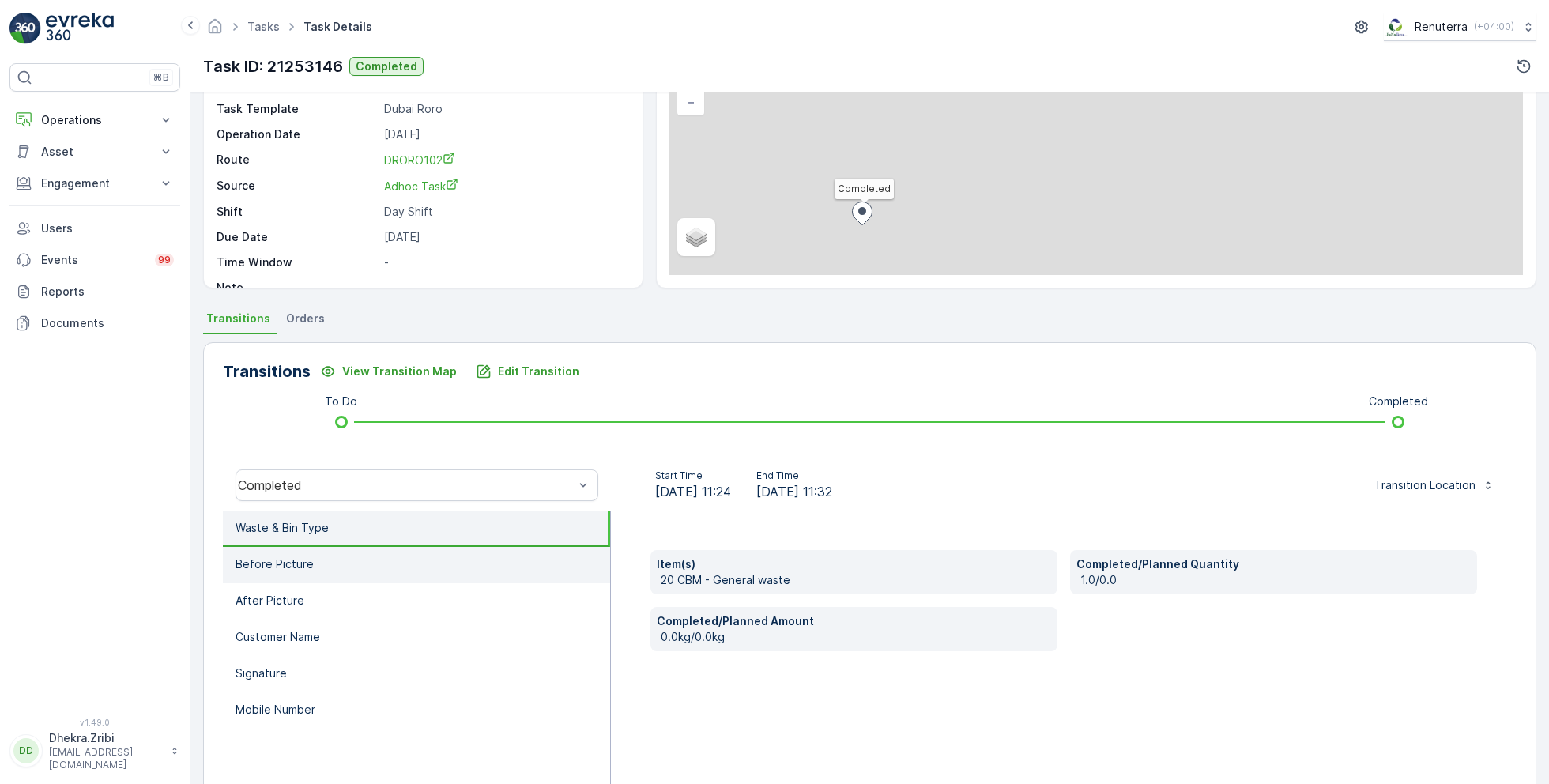
click at [345, 560] on li "Before Picture" at bounding box center [416, 564] width 387 height 36
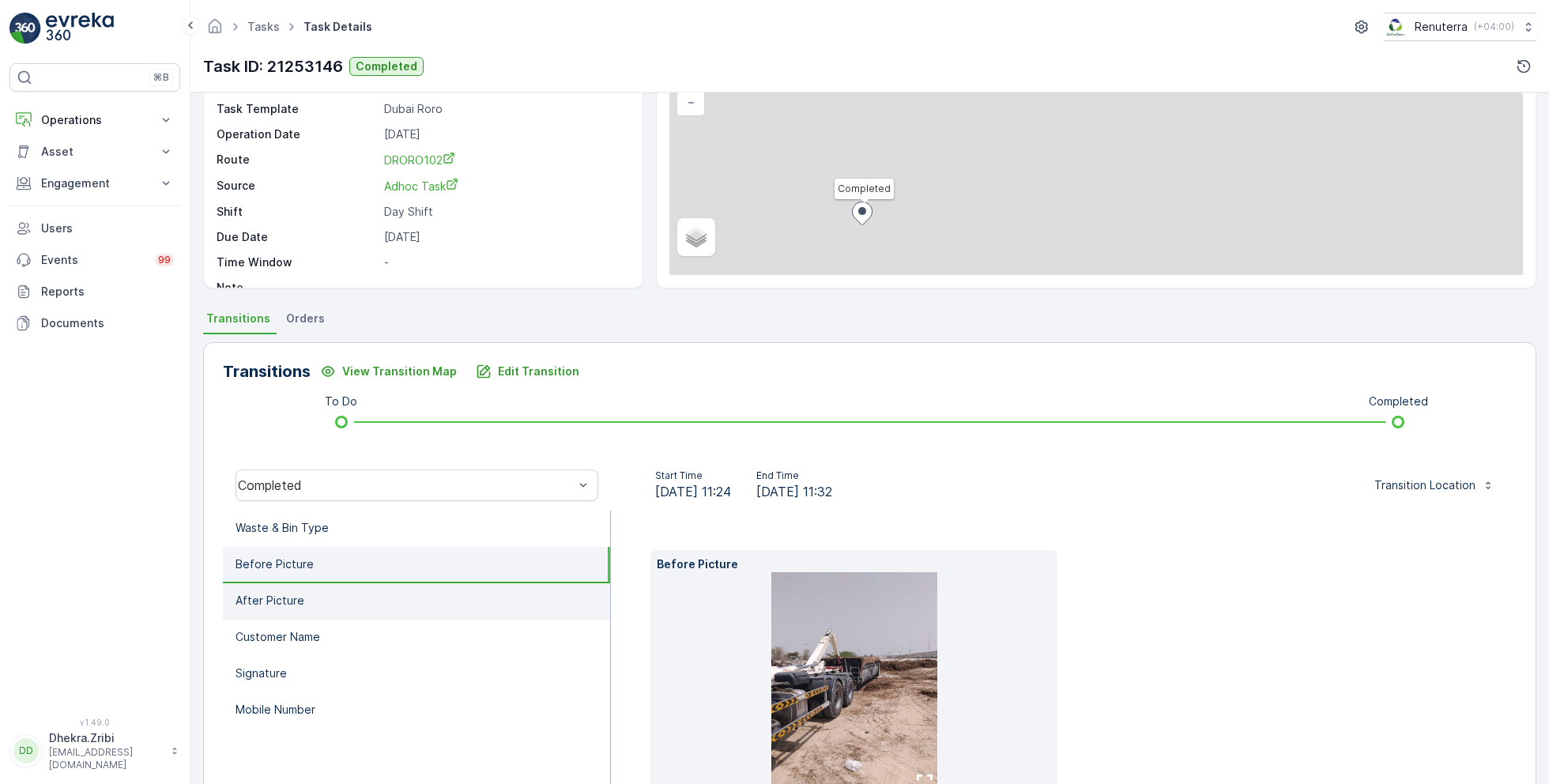
click at [320, 593] on li "After Picture" at bounding box center [416, 601] width 387 height 36
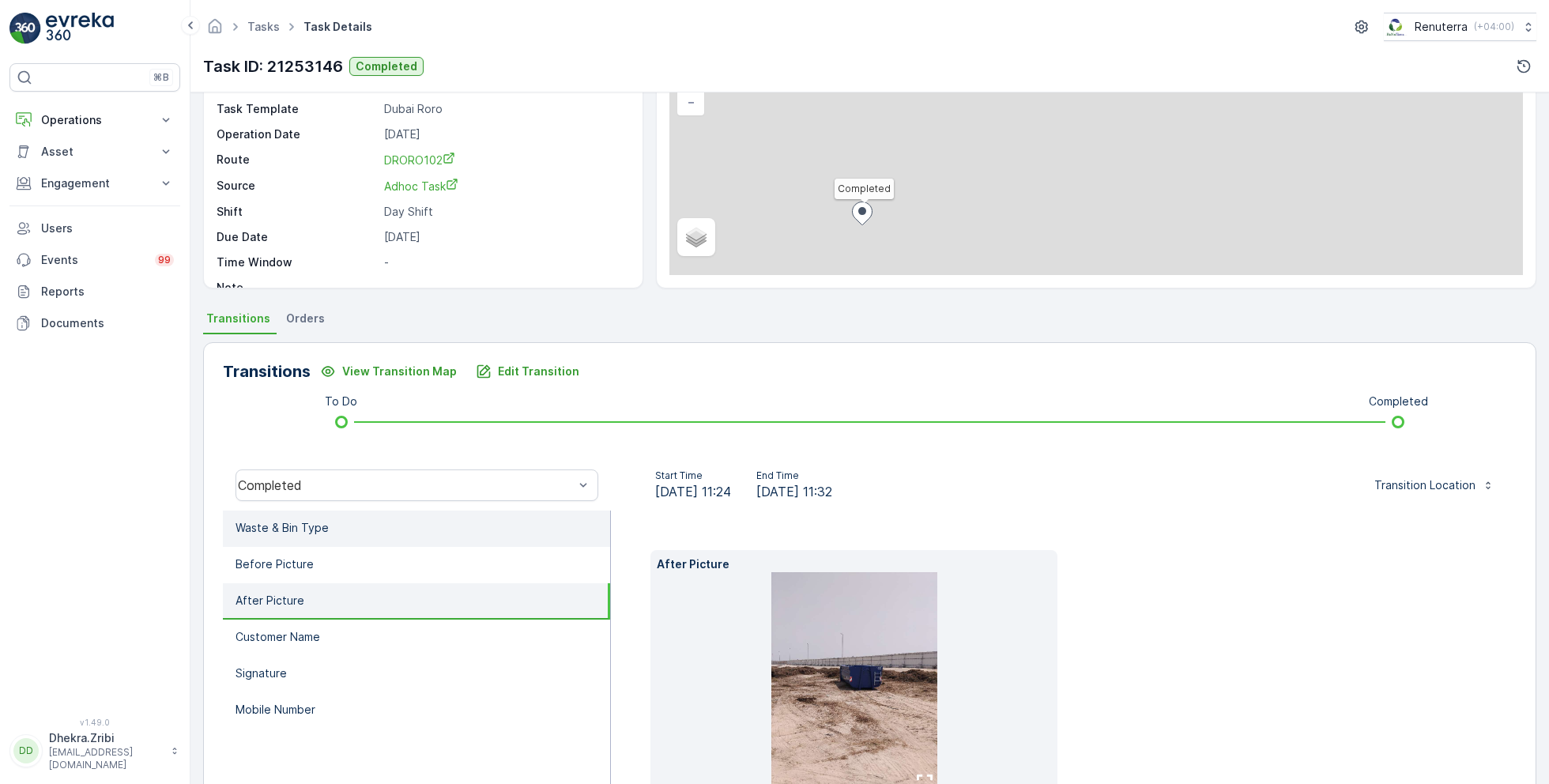
click at [324, 511] on li "Waste & Bin Type" at bounding box center [416, 528] width 387 height 36
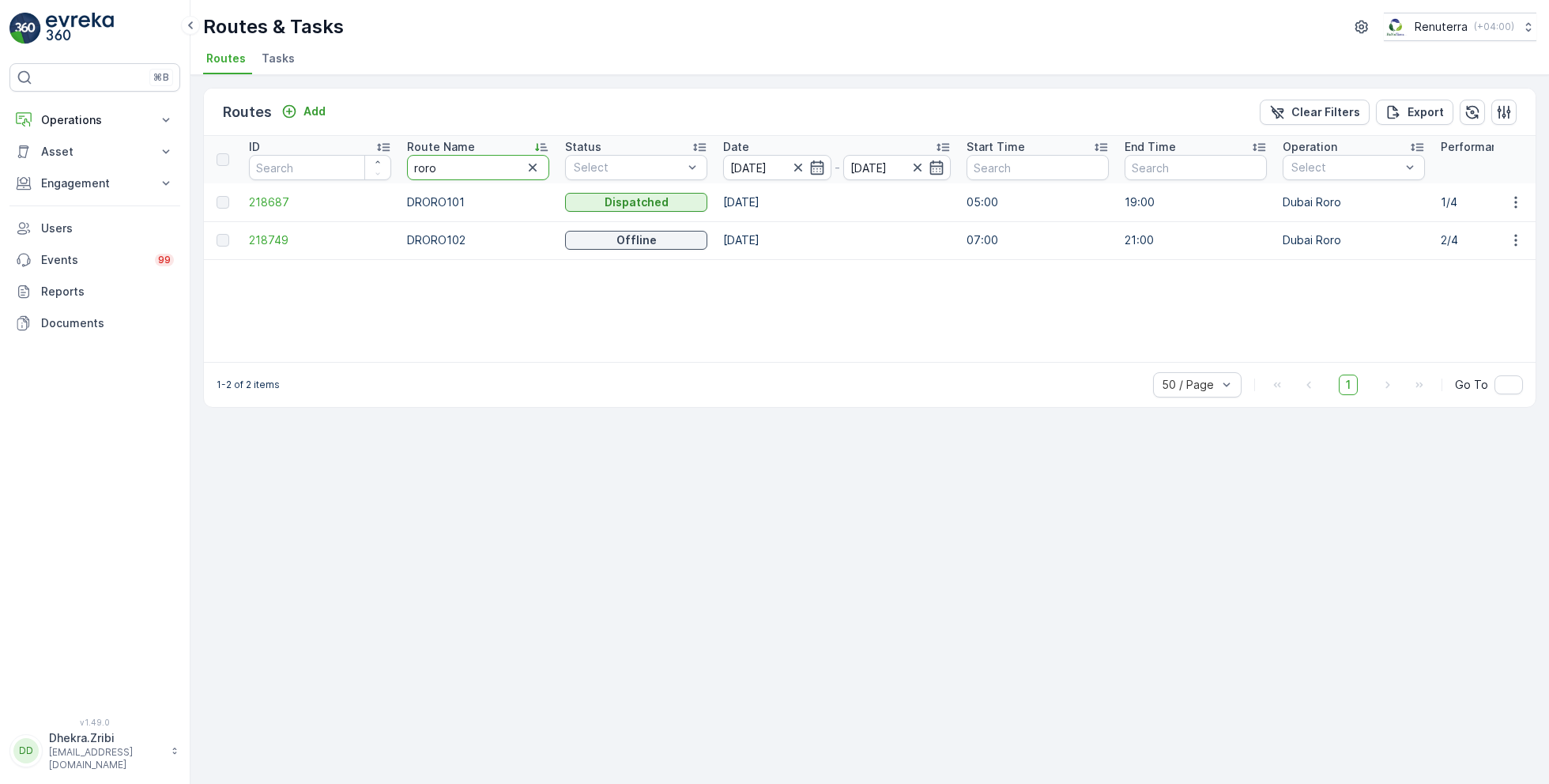
drag, startPoint x: 458, startPoint y: 161, endPoint x: 359, endPoint y: 159, distance: 99.0
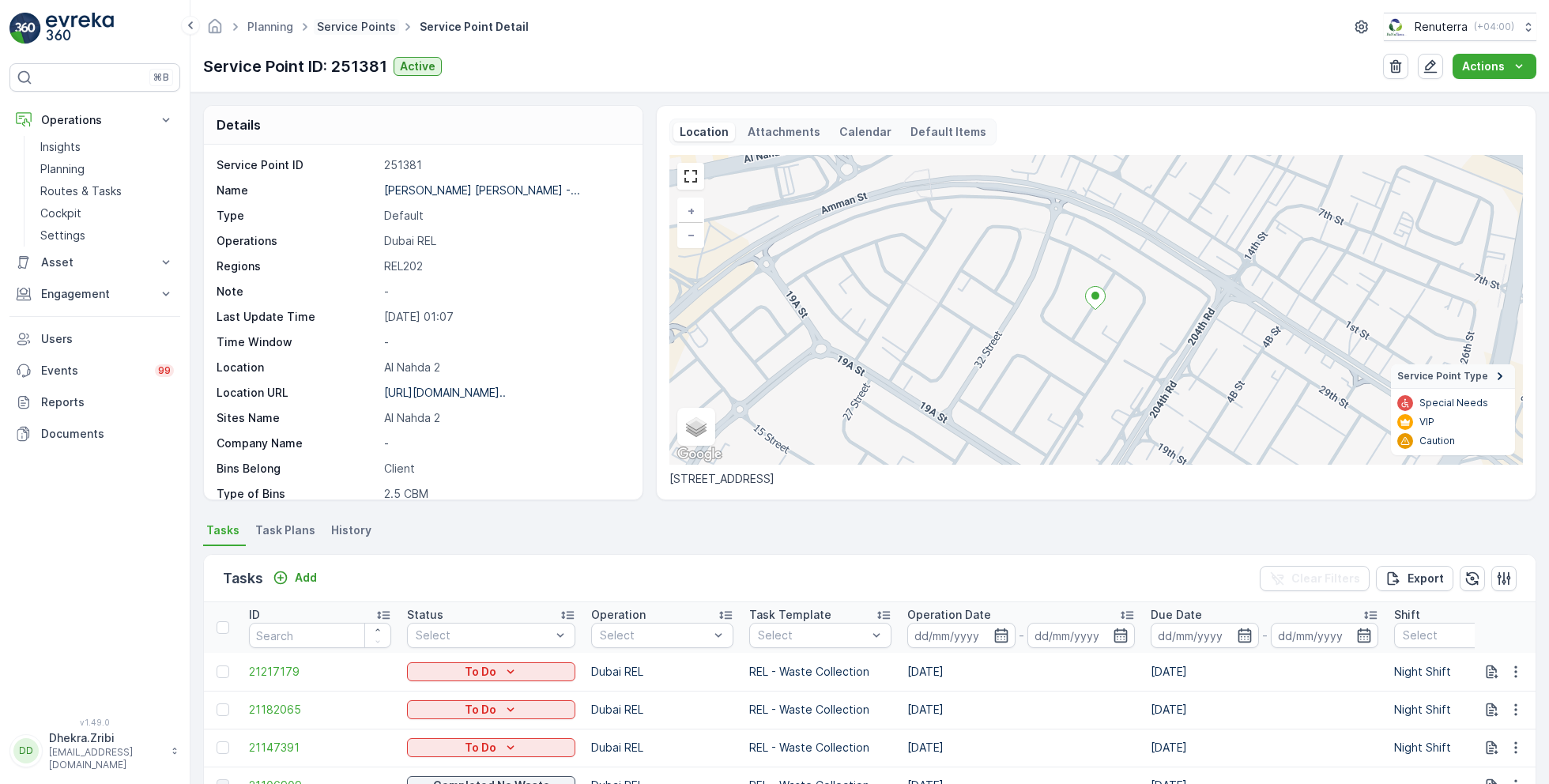
scroll to position [217, 0]
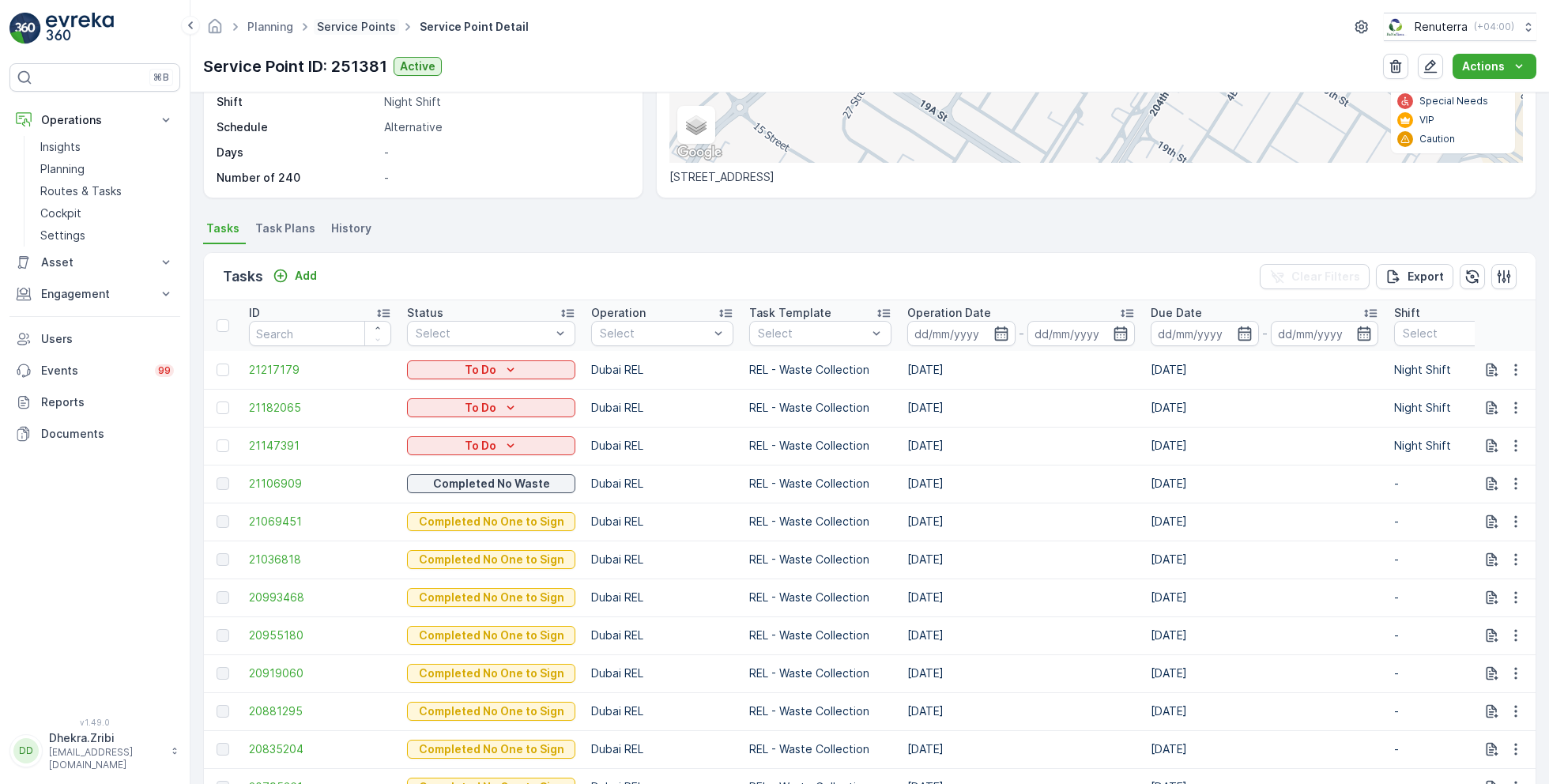
click at [365, 20] on link "Service Points" at bounding box center [356, 26] width 79 height 13
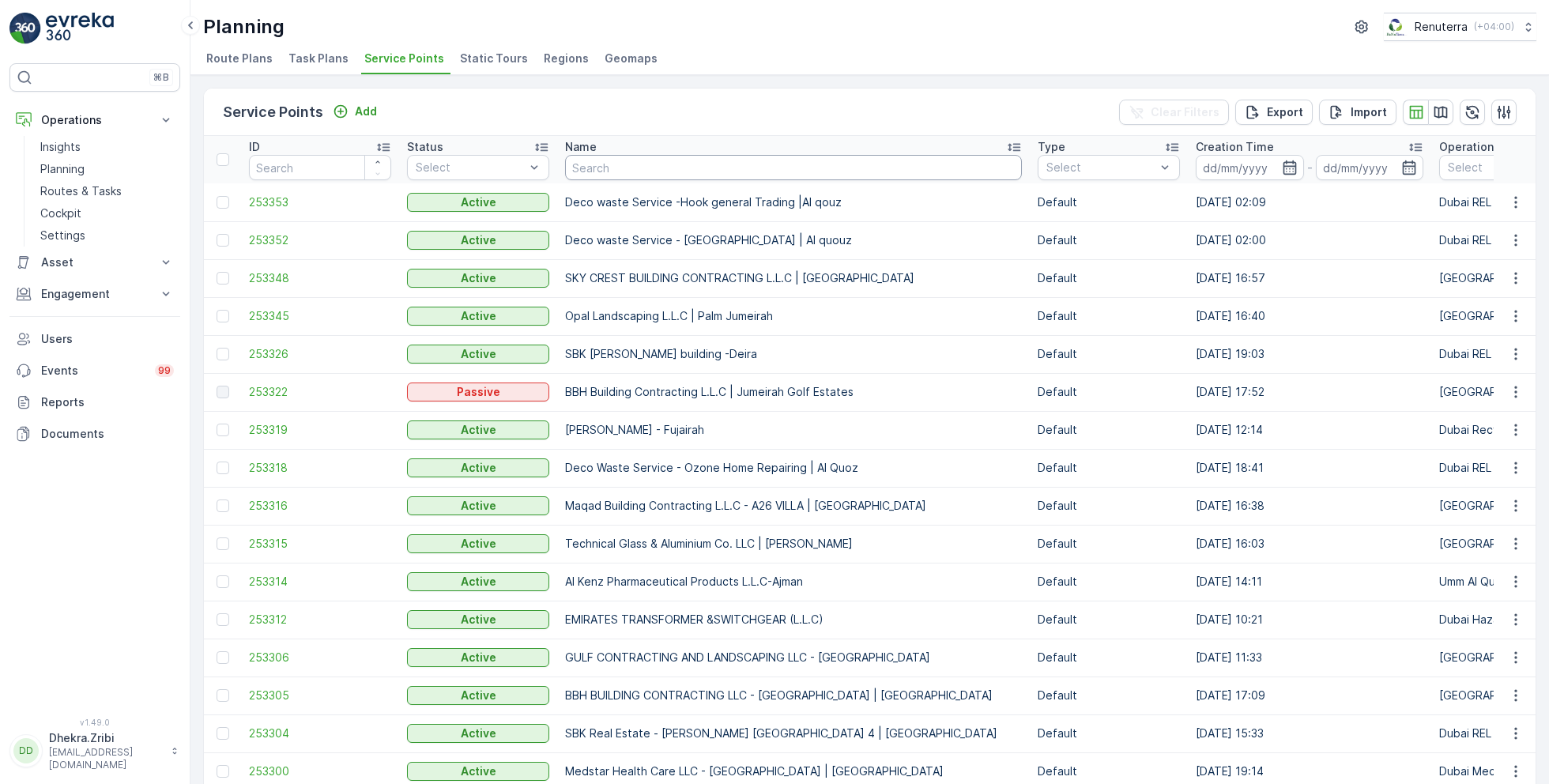
click at [632, 165] on input "text" at bounding box center [793, 167] width 457 height 25
type input "roto"
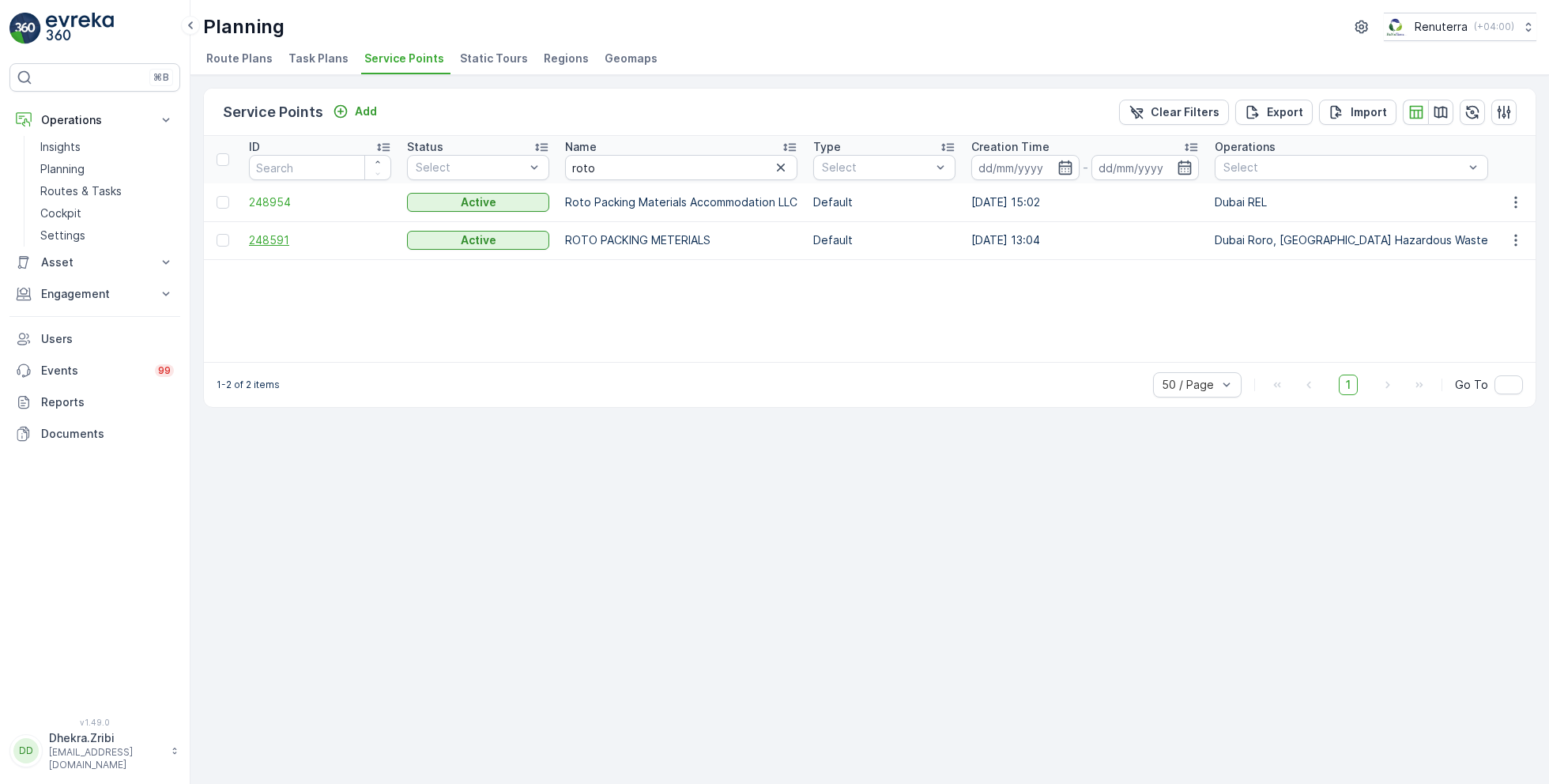
click at [285, 240] on span "248591" at bounding box center [320, 240] width 142 height 16
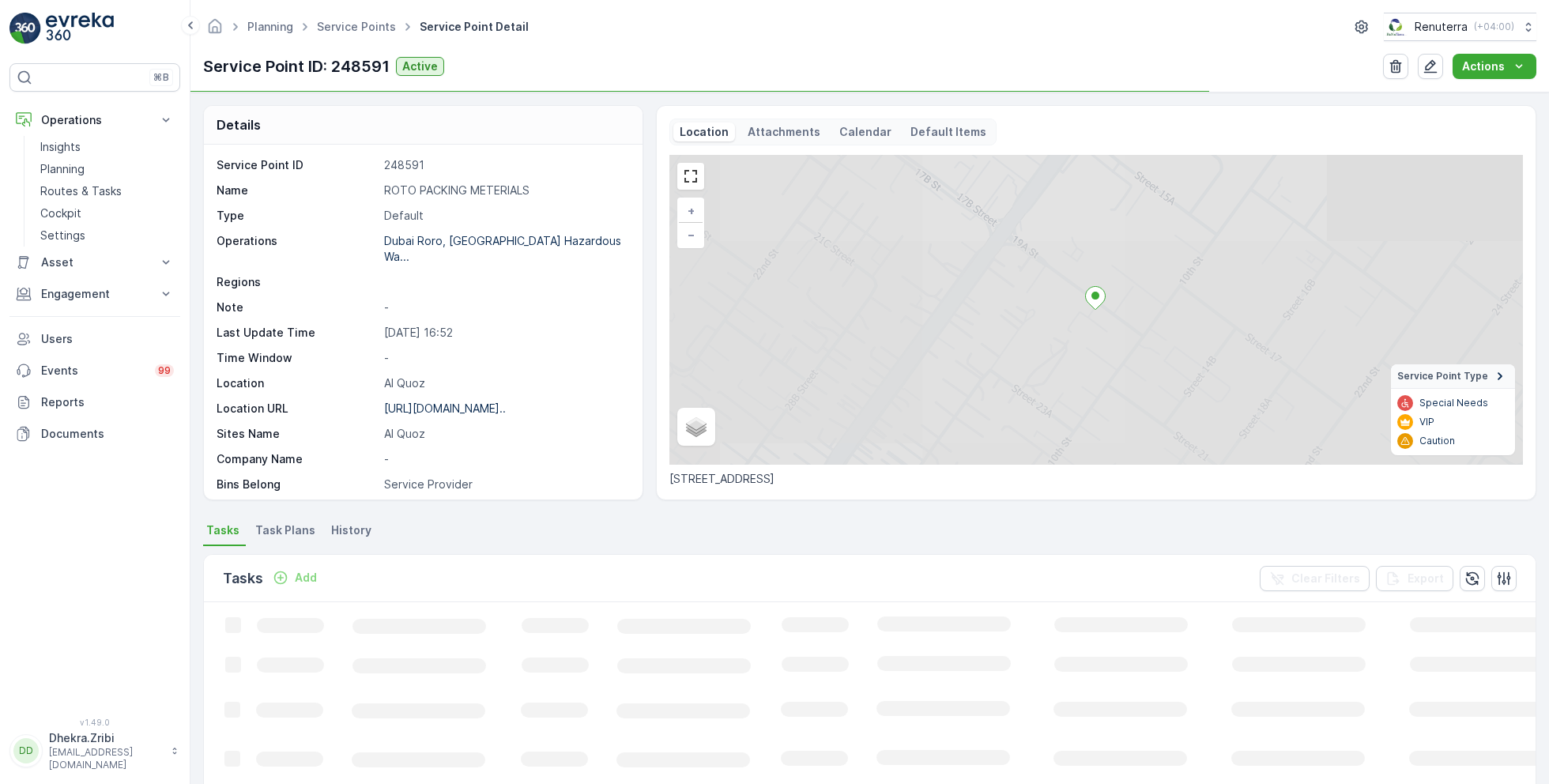
click at [469, 188] on p "ROTO PACKING METERIALS" at bounding box center [505, 190] width 242 height 16
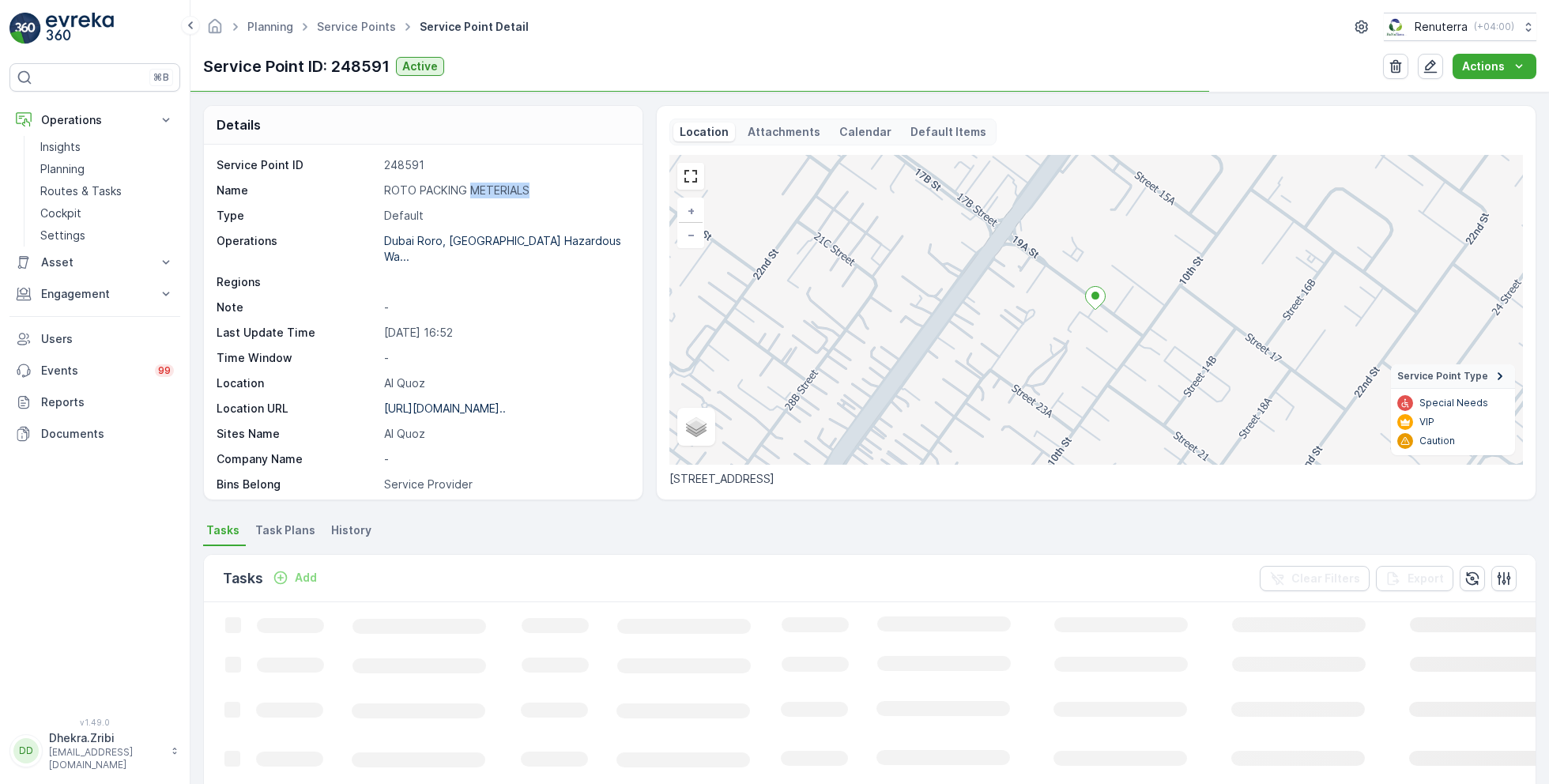
click at [469, 188] on p "ROTO PACKING METERIALS" at bounding box center [505, 190] width 242 height 16
copy p "ROTO PACKING METERIALS"
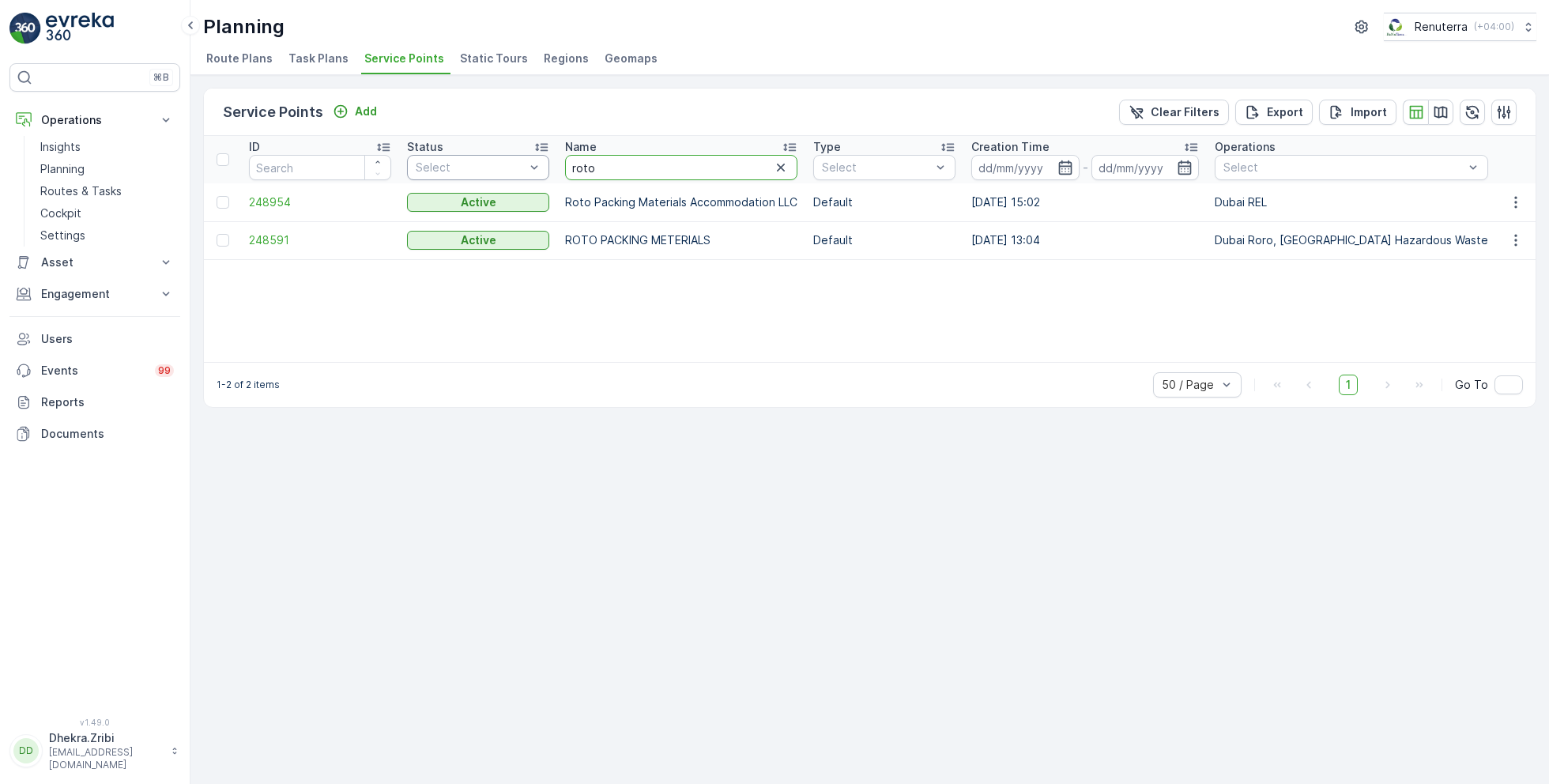
drag, startPoint x: 614, startPoint y: 167, endPoint x: 508, endPoint y: 156, distance: 106.6
type input "cali"
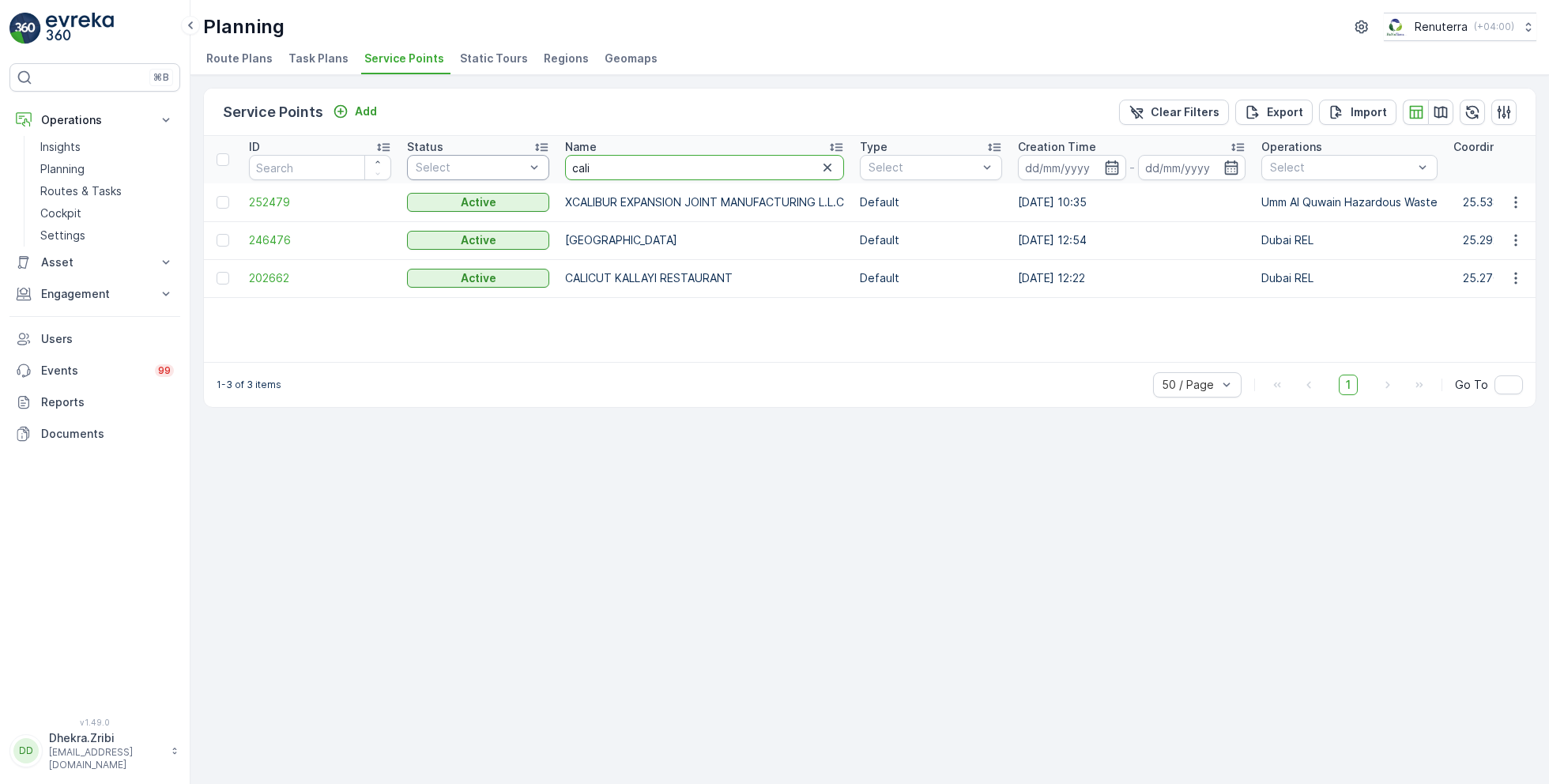
drag, startPoint x: 602, startPoint y: 167, endPoint x: 543, endPoint y: 163, distance: 59.1
type input "italian"
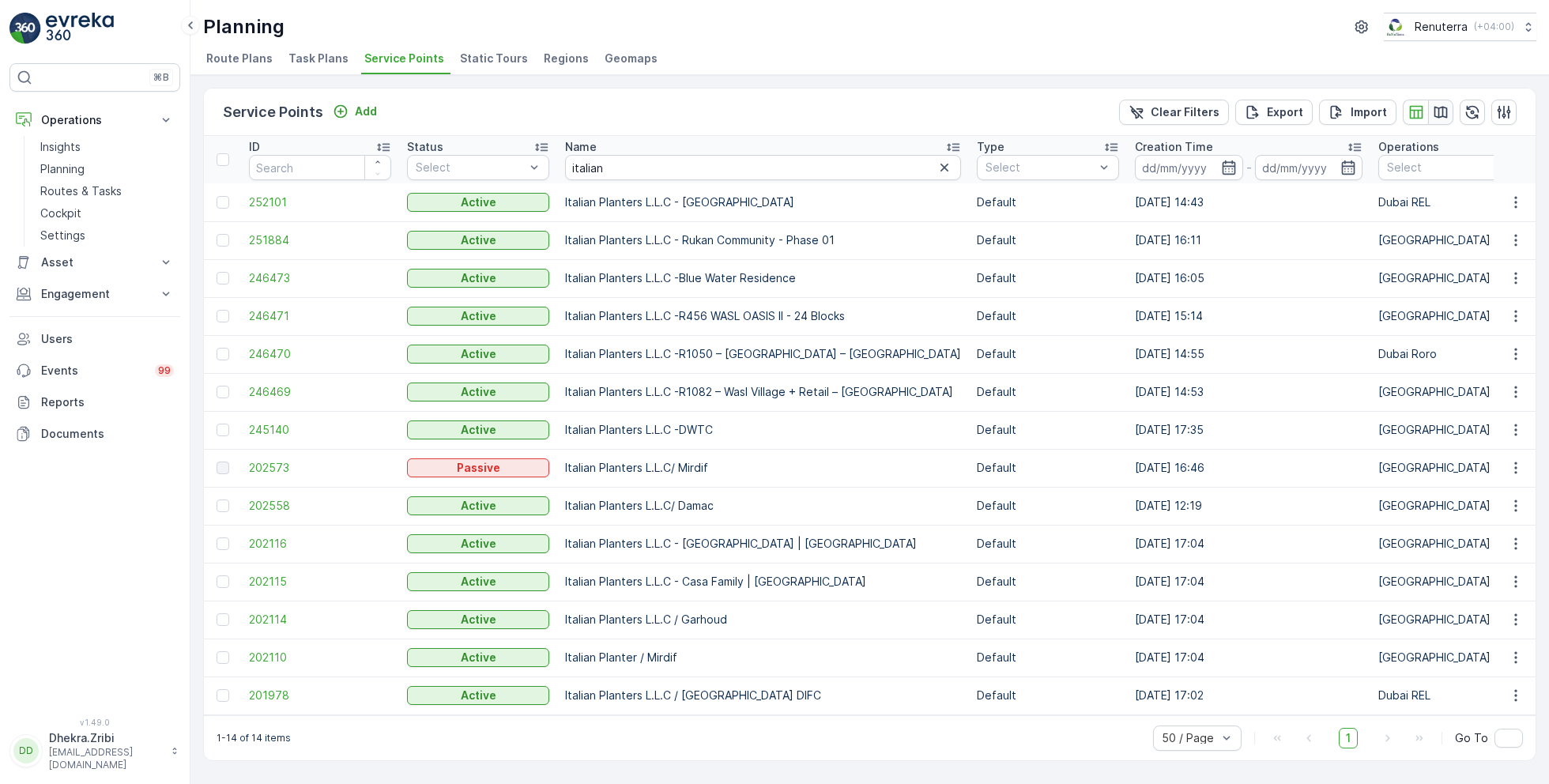
click at [1436, 110] on icon "button" at bounding box center [1441, 112] width 16 height 16
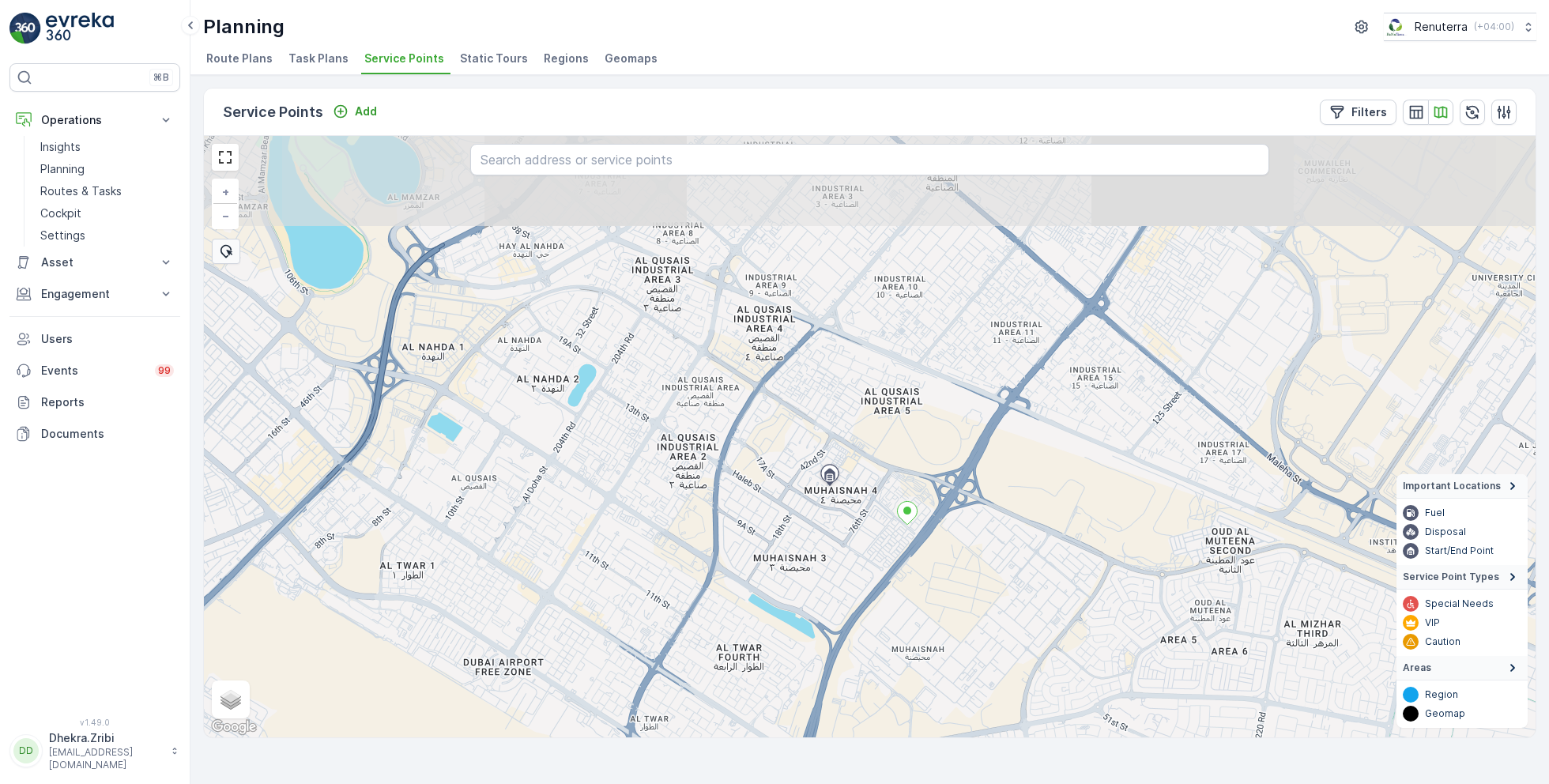
drag, startPoint x: 1033, startPoint y: 278, endPoint x: 1024, endPoint y: 560, distance: 282.1
click at [1024, 560] on div "+ − Satellite Roadmap Terrain Hybrid Leaflet Keyboard shortcuts Map Data Map da…" at bounding box center [869, 436] width 1331 height 601
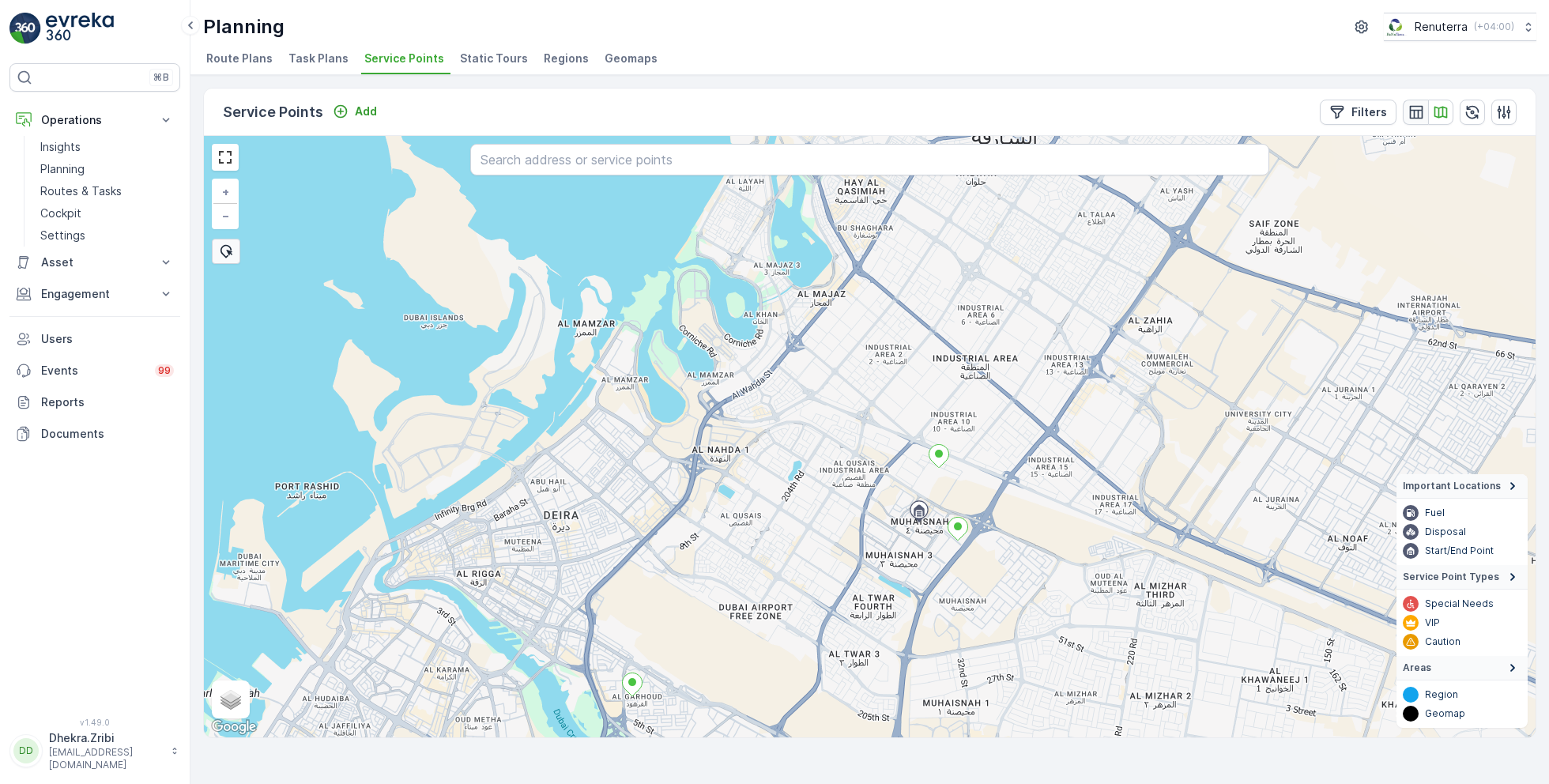
click at [1412, 109] on icon "button" at bounding box center [1416, 111] width 13 height 13
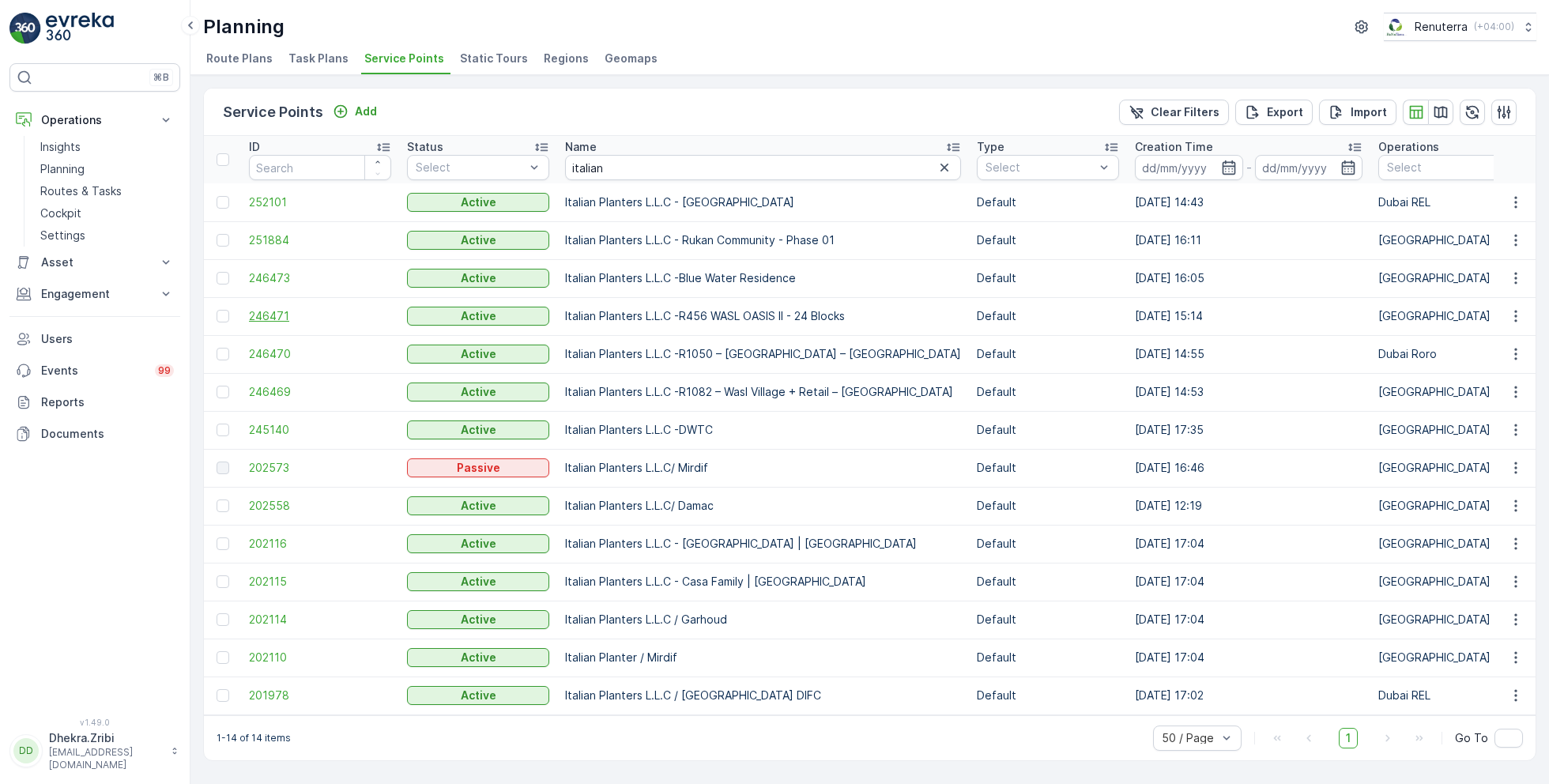
click at [287, 315] on span "246471" at bounding box center [320, 316] width 142 height 16
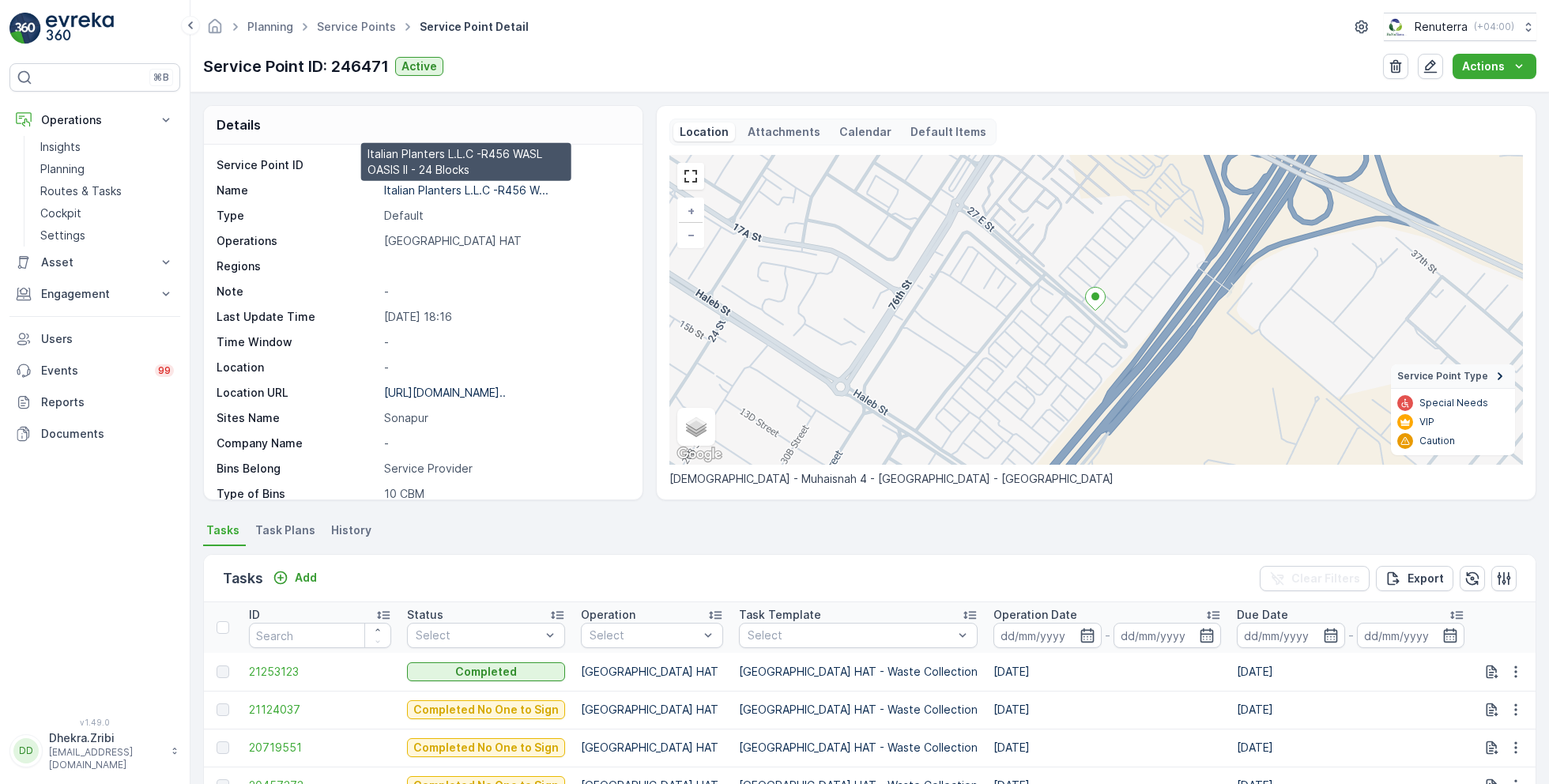
click at [478, 188] on p "Italian Planters L.L.C -R456 W..." at bounding box center [466, 189] width 165 height 13
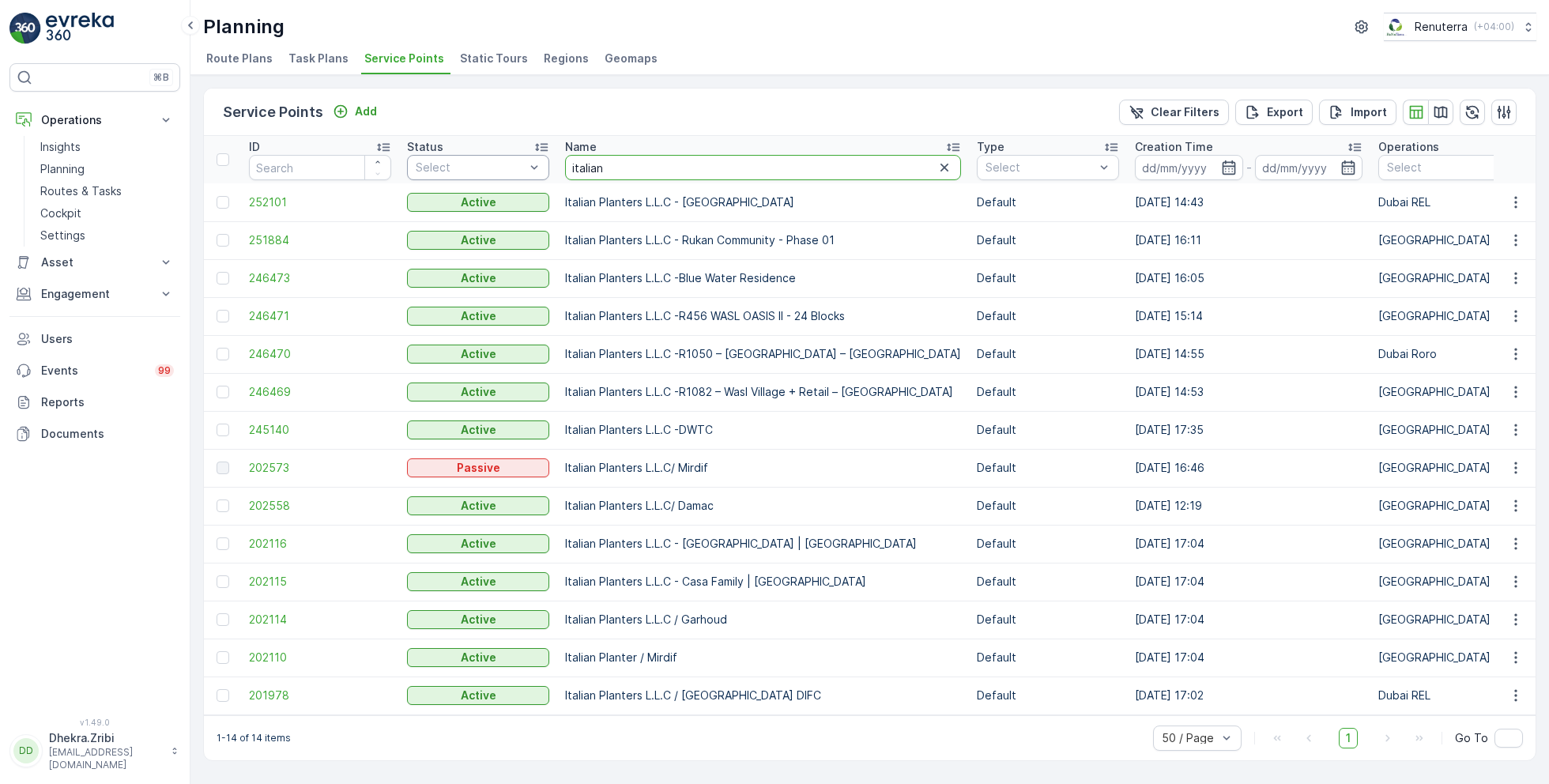
drag, startPoint x: 629, startPoint y: 172, endPoint x: 513, endPoint y: 162, distance: 116.4
type input "saudi"
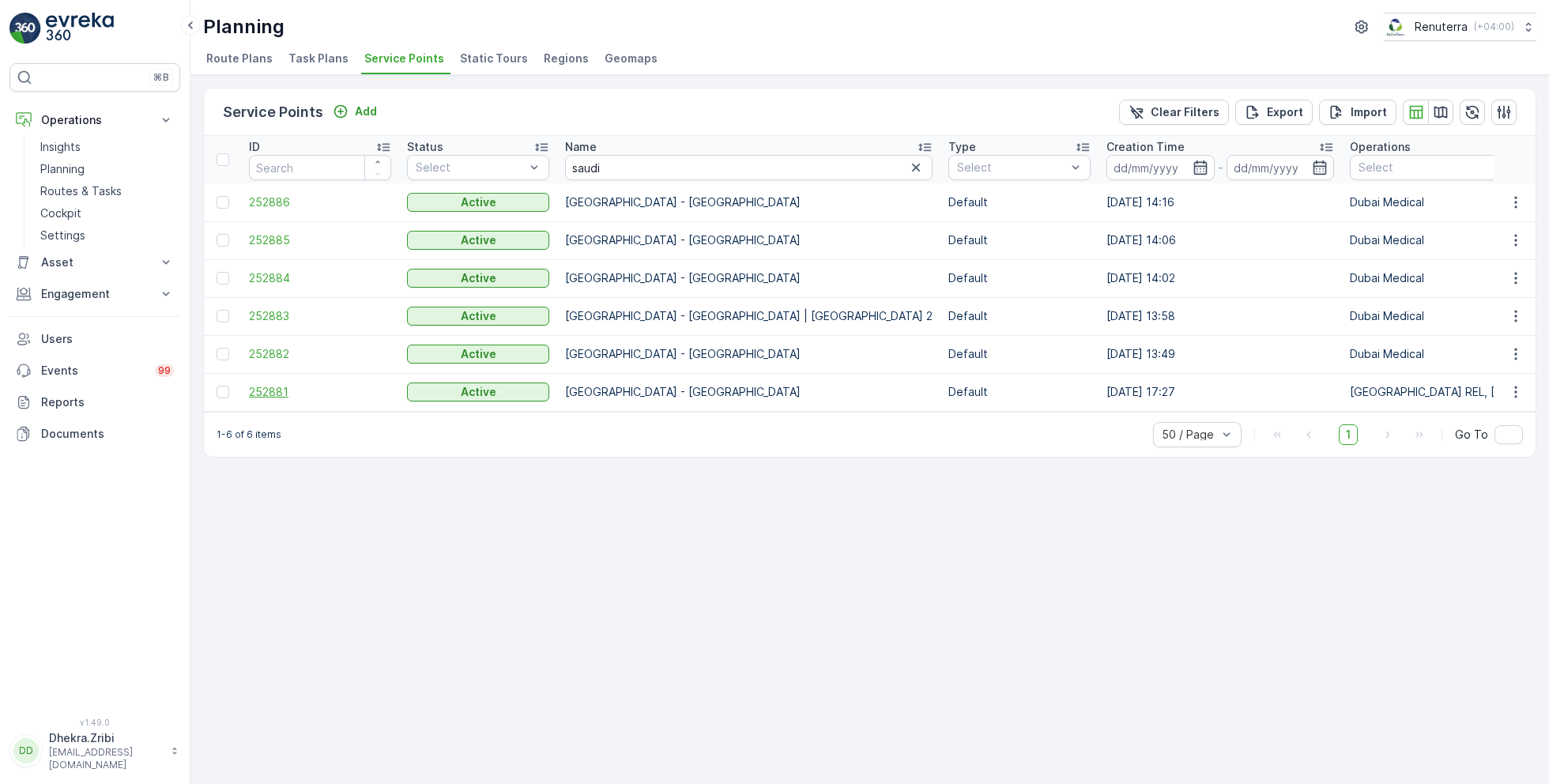
click at [266, 390] on span "252881" at bounding box center [320, 392] width 142 height 16
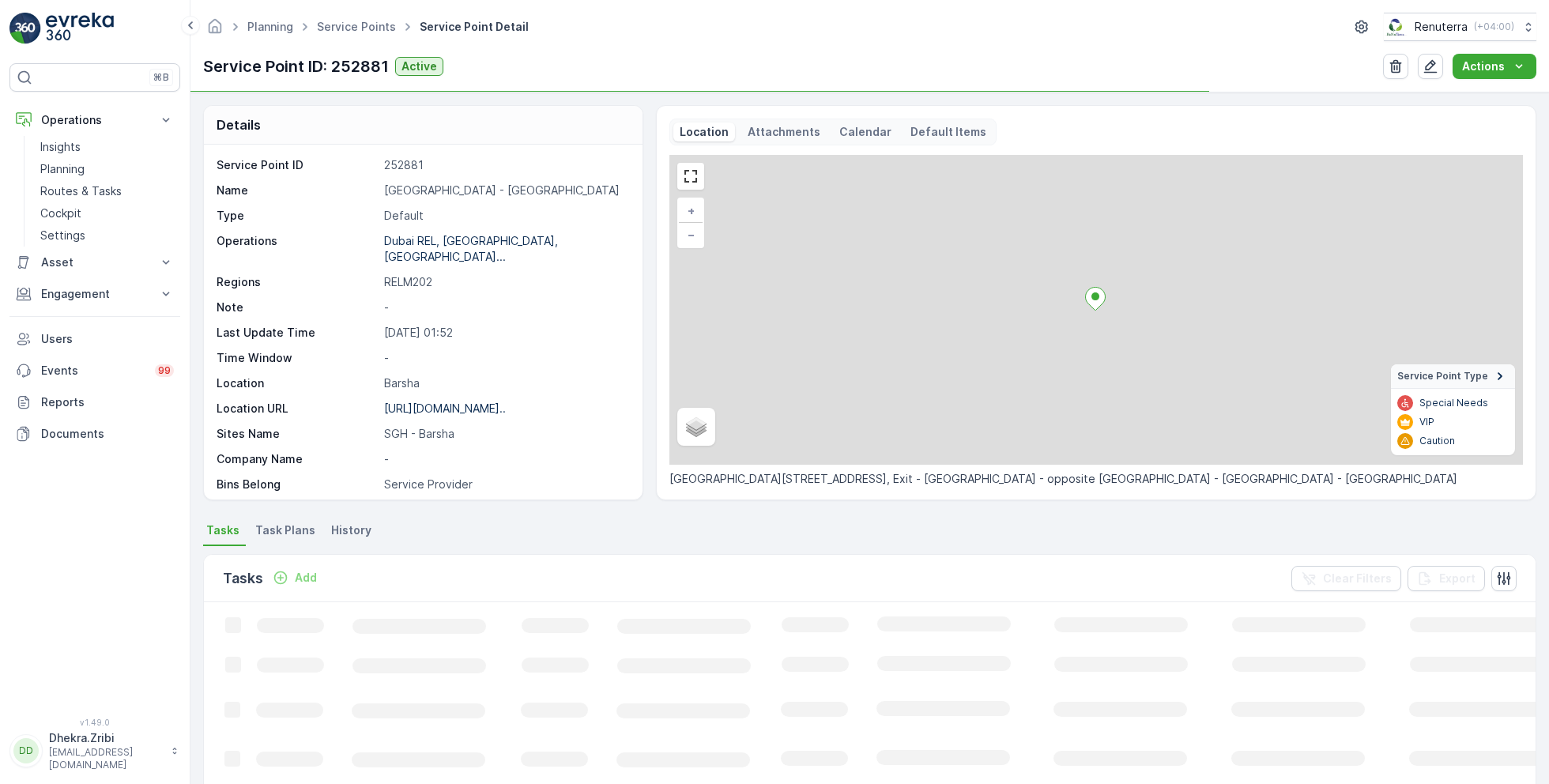
click at [470, 191] on p "[GEOGRAPHIC_DATA] - [GEOGRAPHIC_DATA]" at bounding box center [505, 190] width 242 height 16
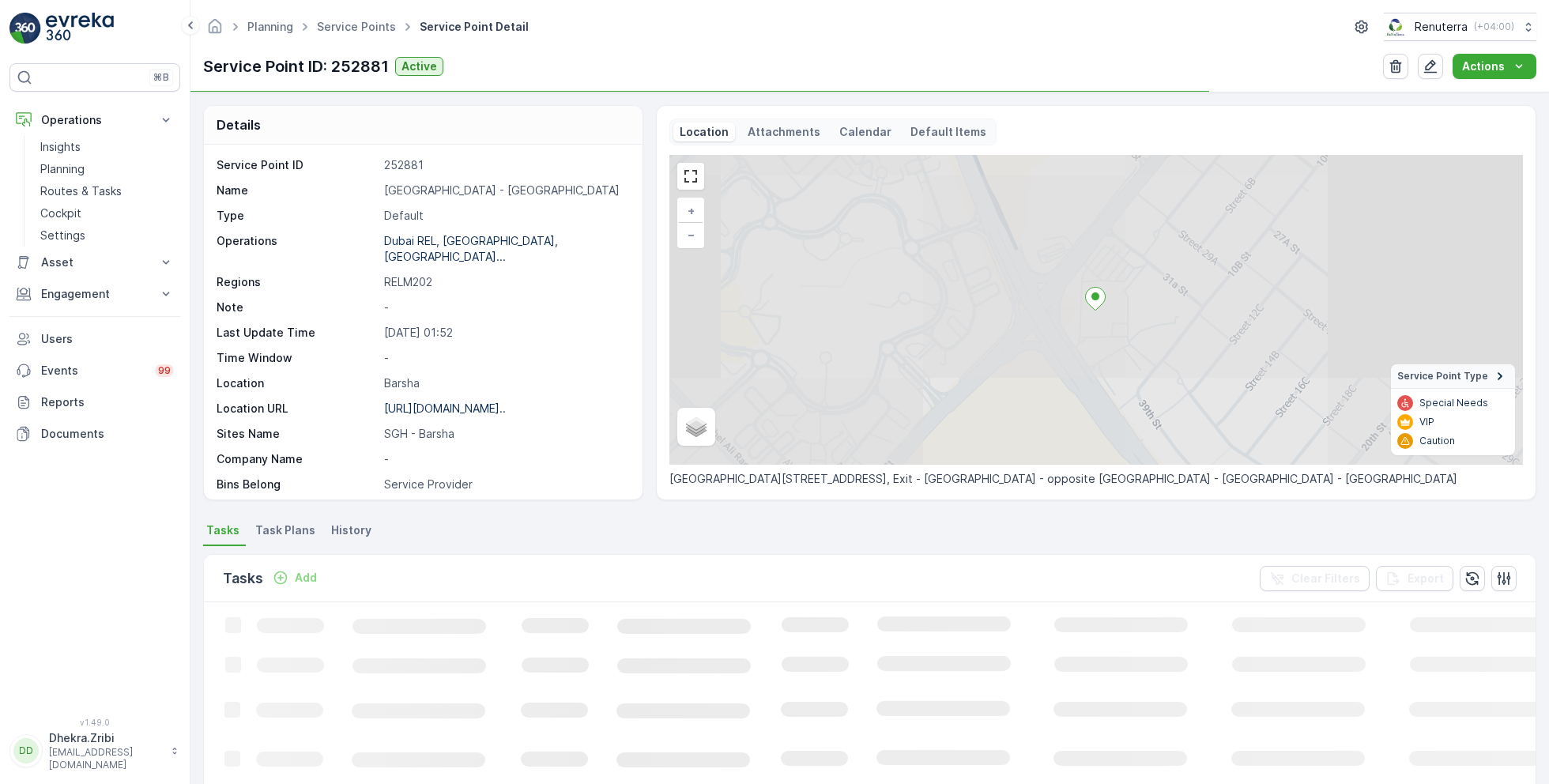
click at [470, 191] on p "[GEOGRAPHIC_DATA] - [GEOGRAPHIC_DATA]" at bounding box center [505, 190] width 242 height 16
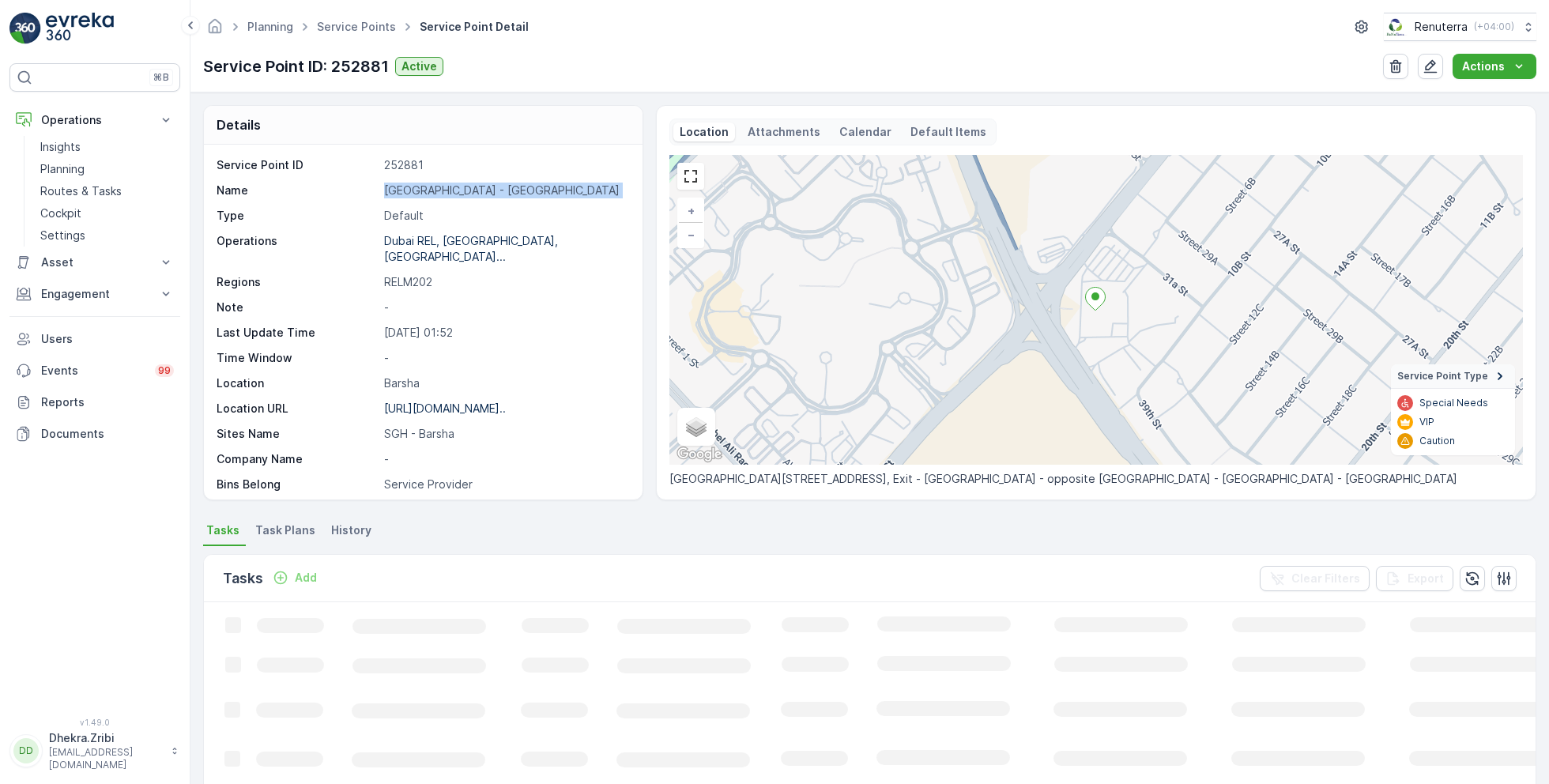
copy p "[GEOGRAPHIC_DATA] - [GEOGRAPHIC_DATA]"
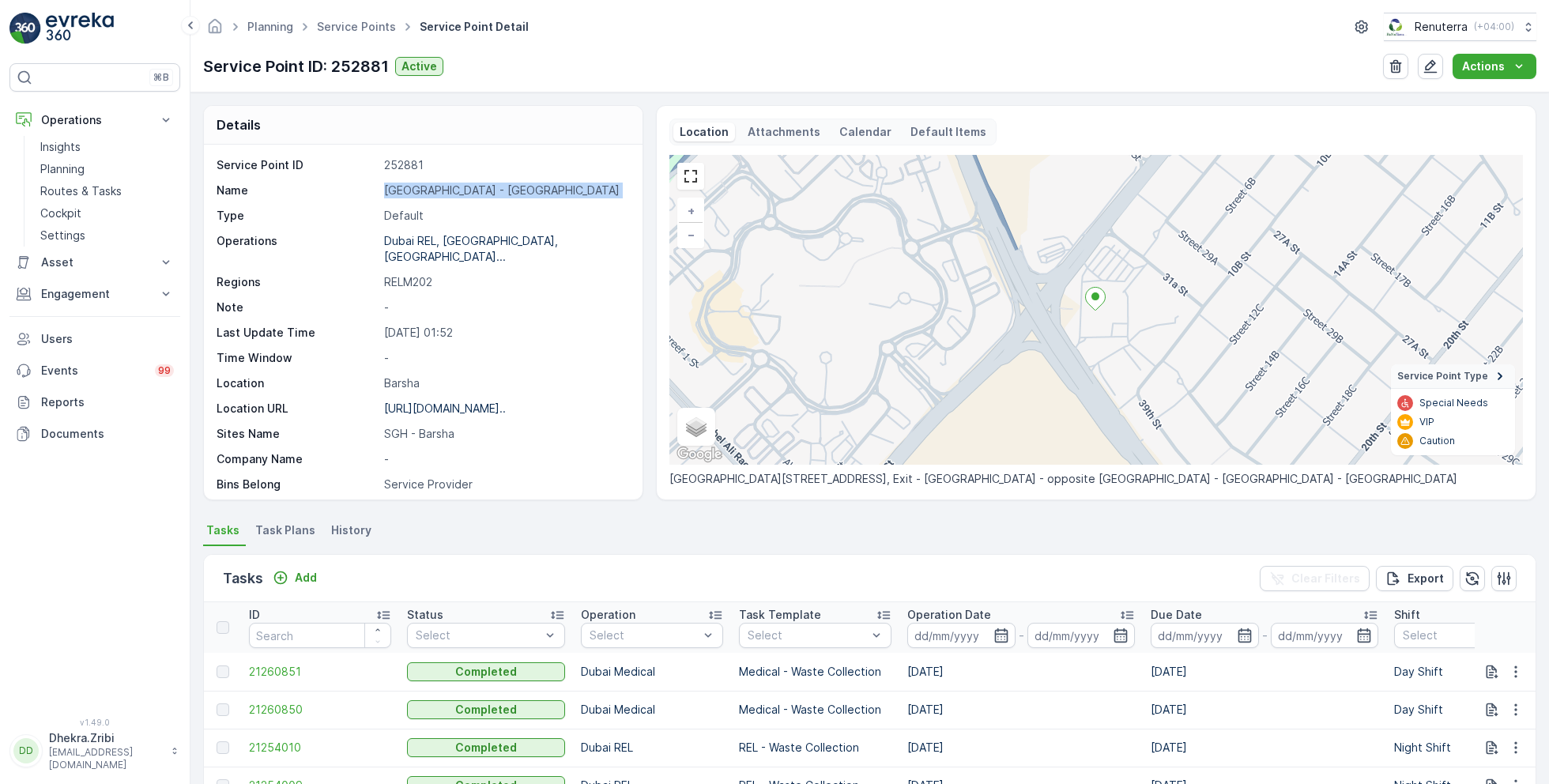
click at [361, 35] on ul "Service Points" at bounding box center [365, 28] width 103 height 23
click at [355, 29] on link "Service Points" at bounding box center [356, 26] width 79 height 13
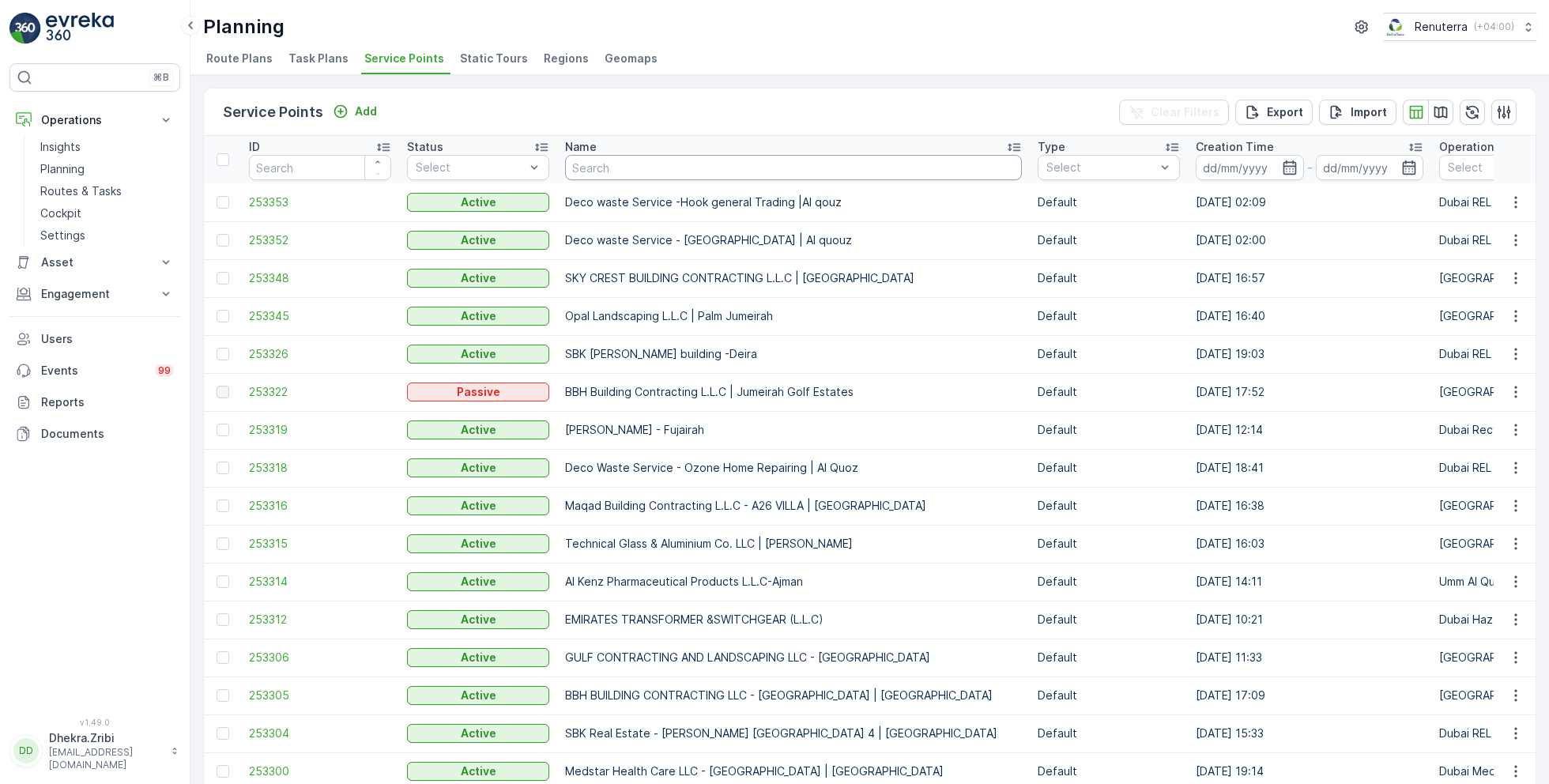
click at [735, 167] on input "text" at bounding box center [793, 167] width 457 height 25
type input "bon"
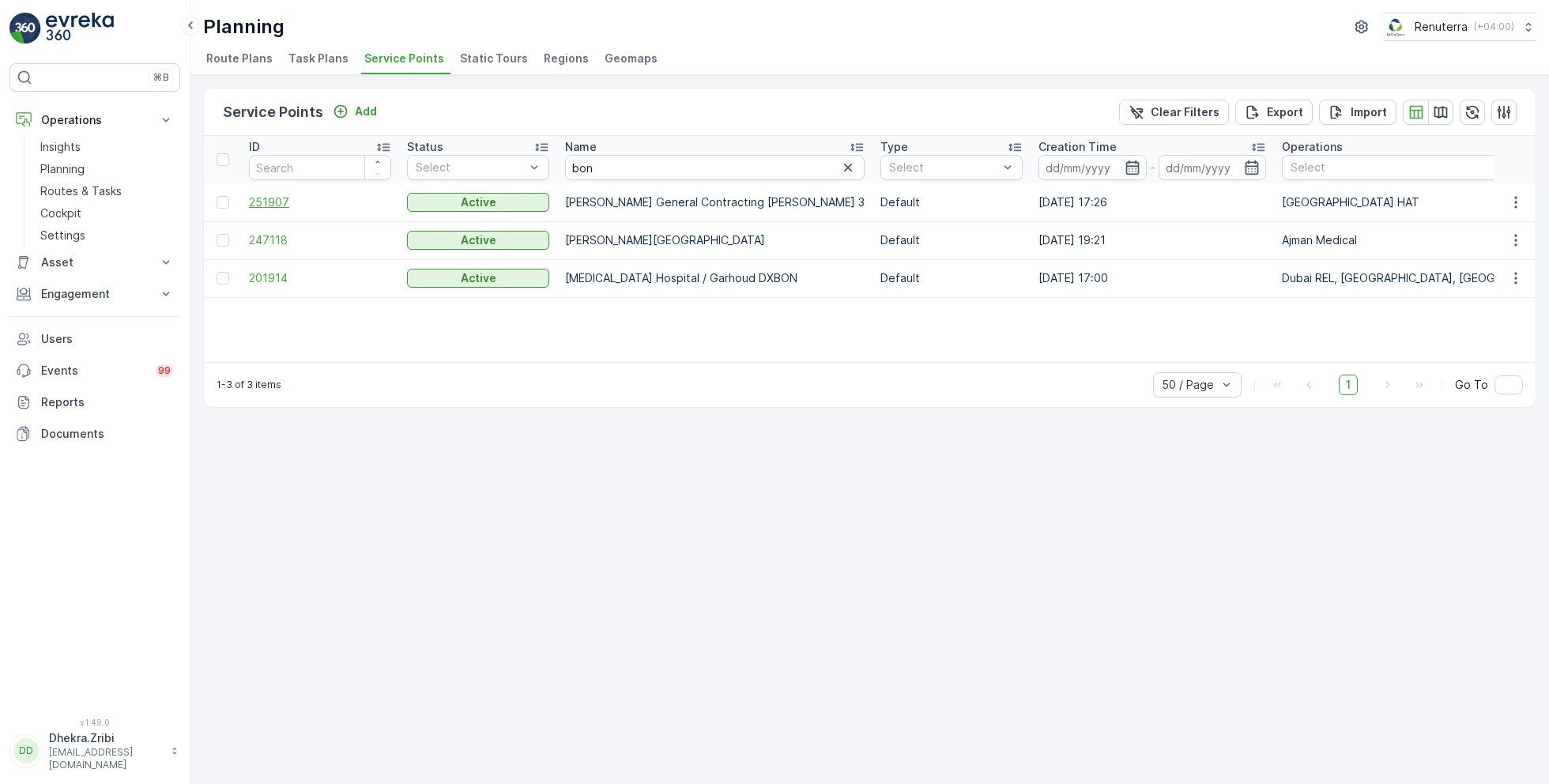
click at [266, 195] on span "251907" at bounding box center [320, 203] width 142 height 16
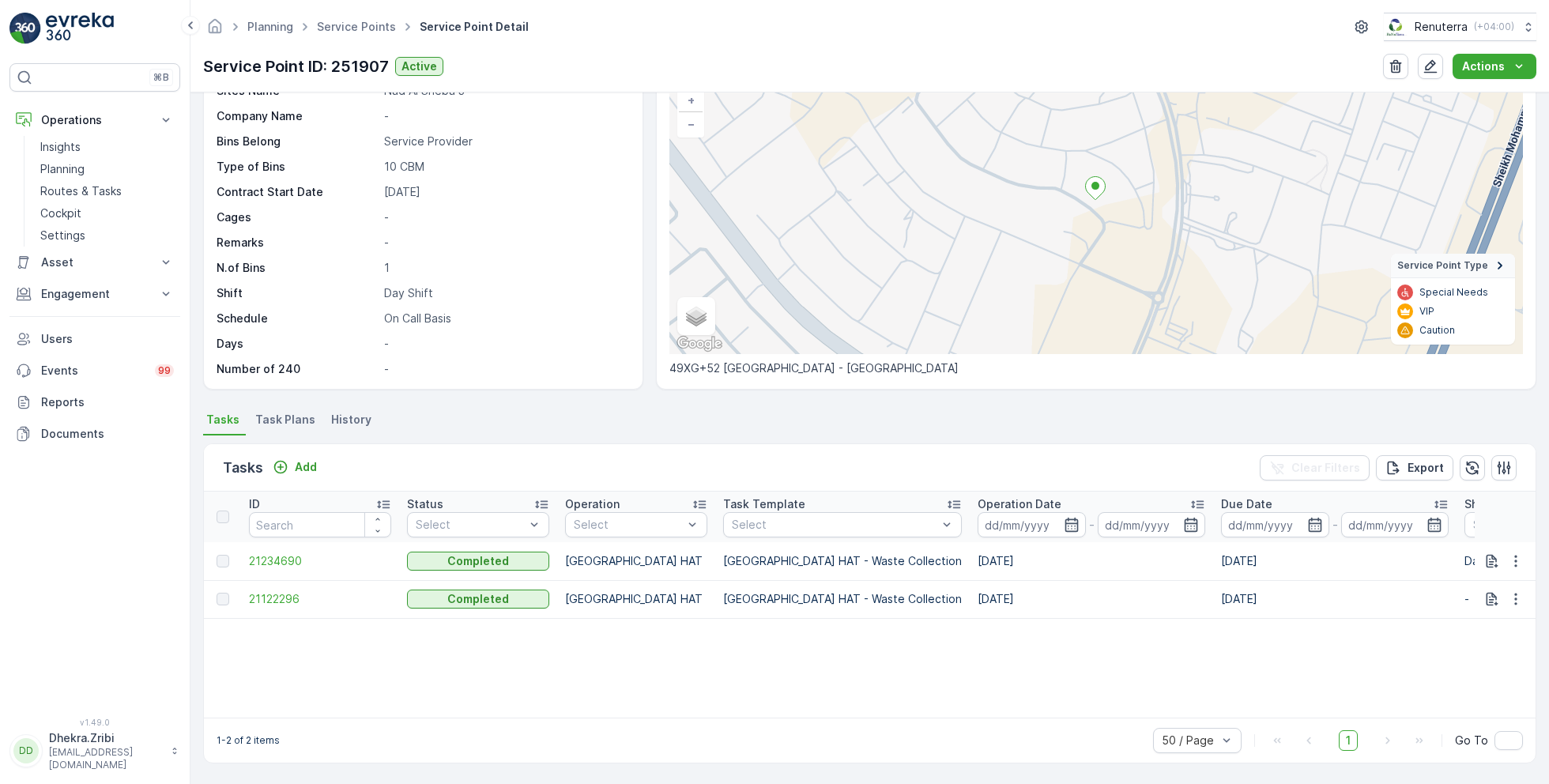
scroll to position [109, 0]
click at [284, 561] on span "21234690" at bounding box center [320, 563] width 142 height 16
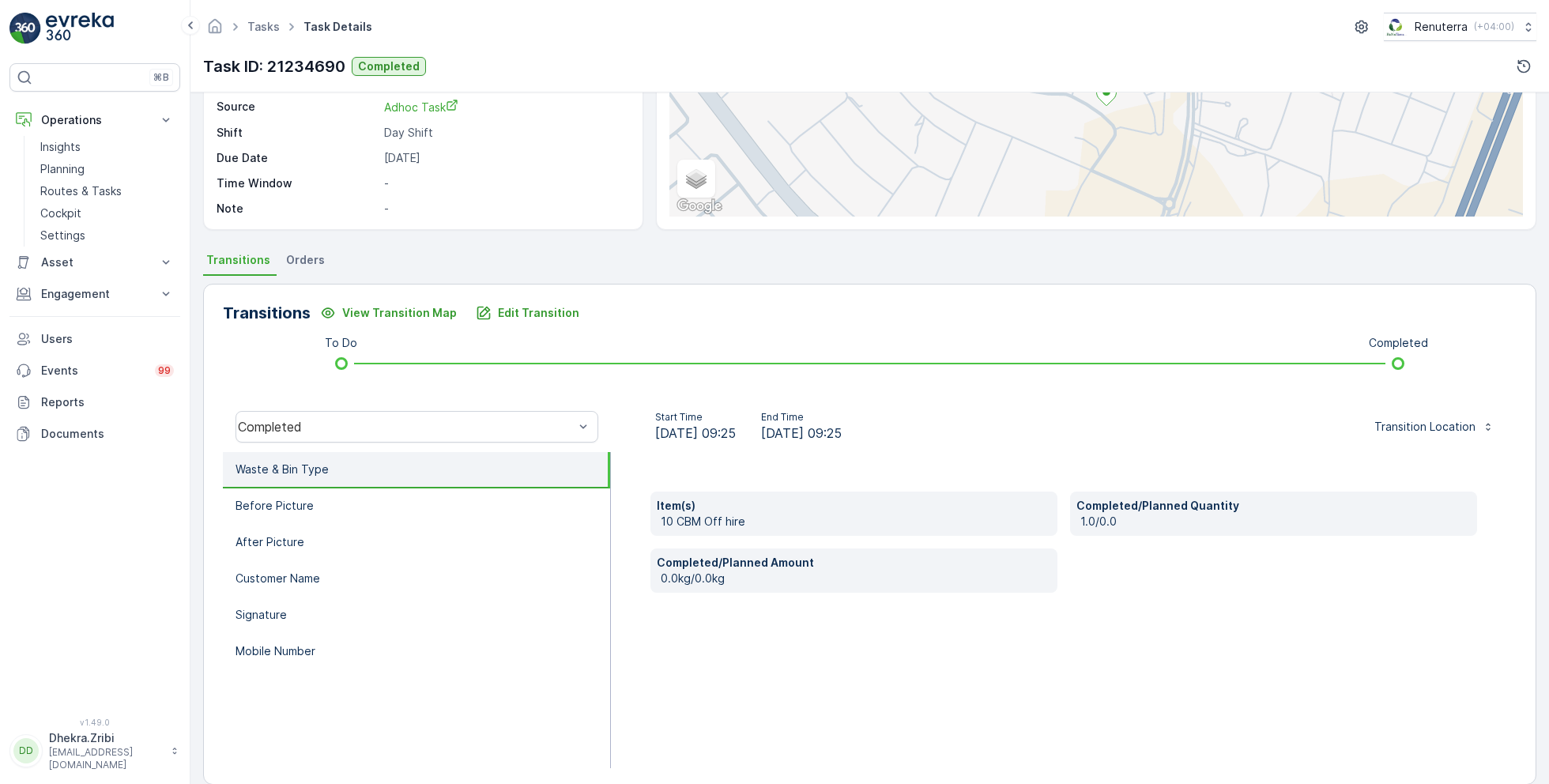
scroll to position [211, 0]
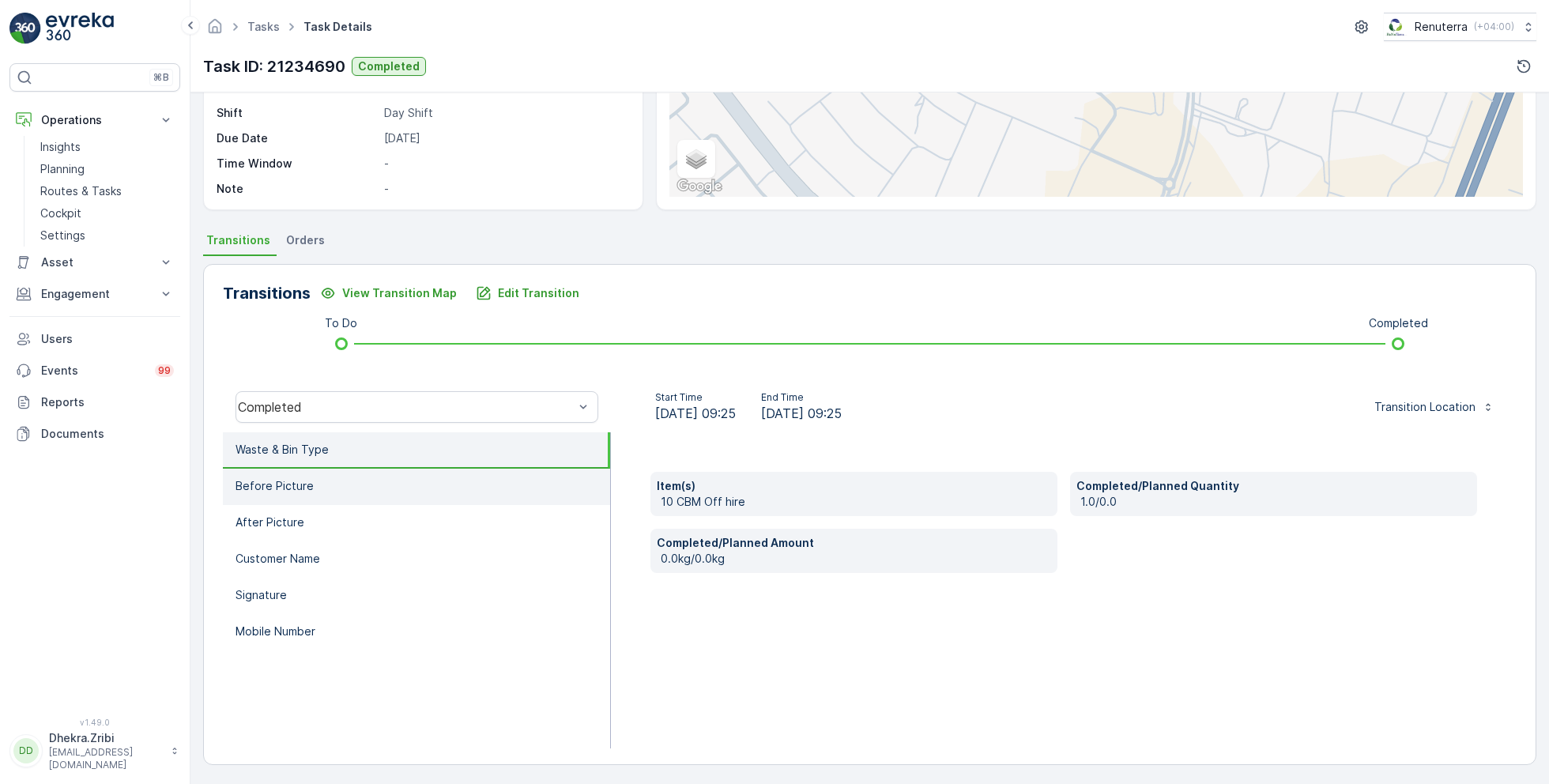
click at [348, 485] on li "Before Picture" at bounding box center [416, 486] width 387 height 36
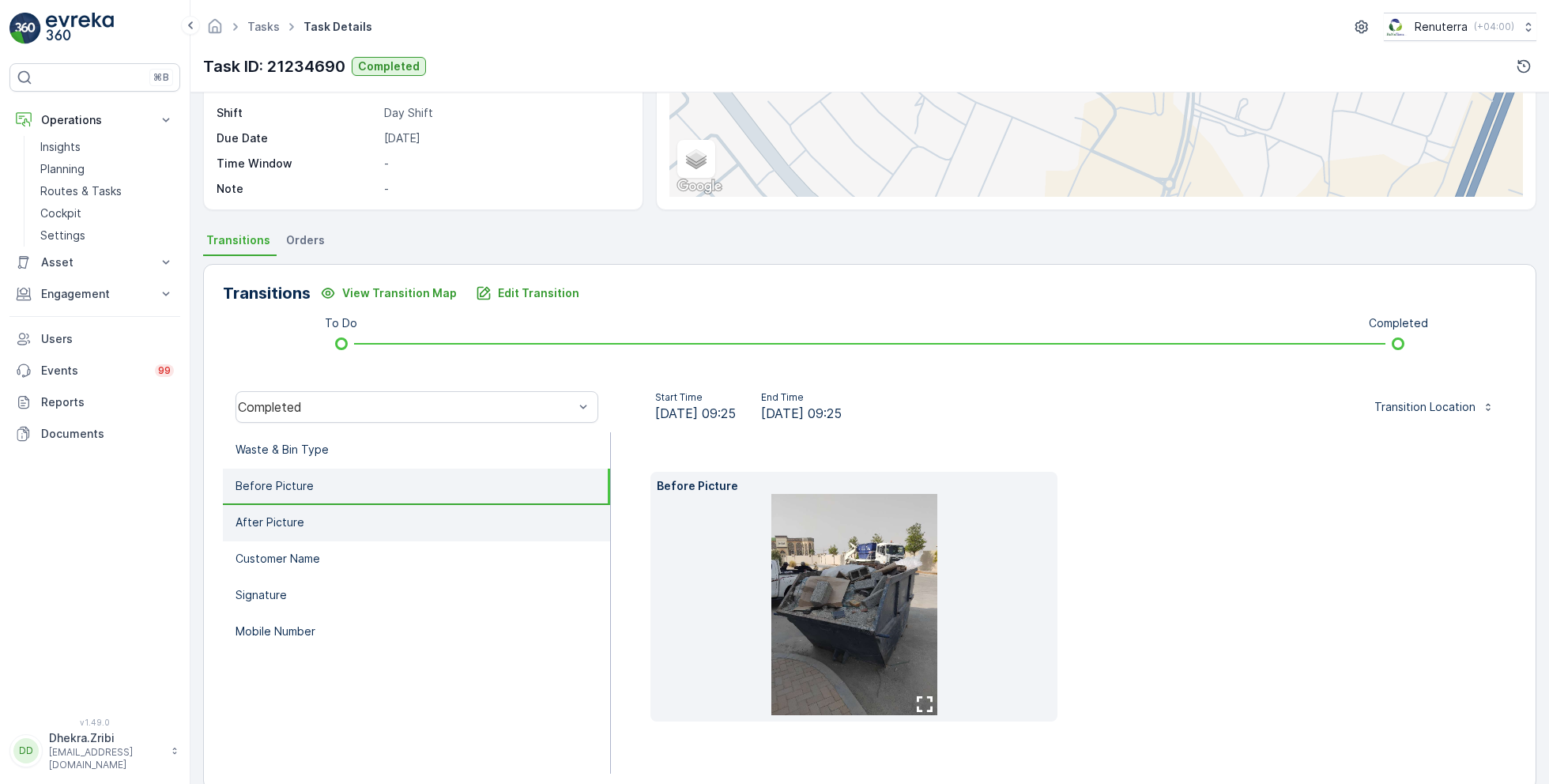
click at [328, 530] on li "After Picture" at bounding box center [416, 523] width 387 height 36
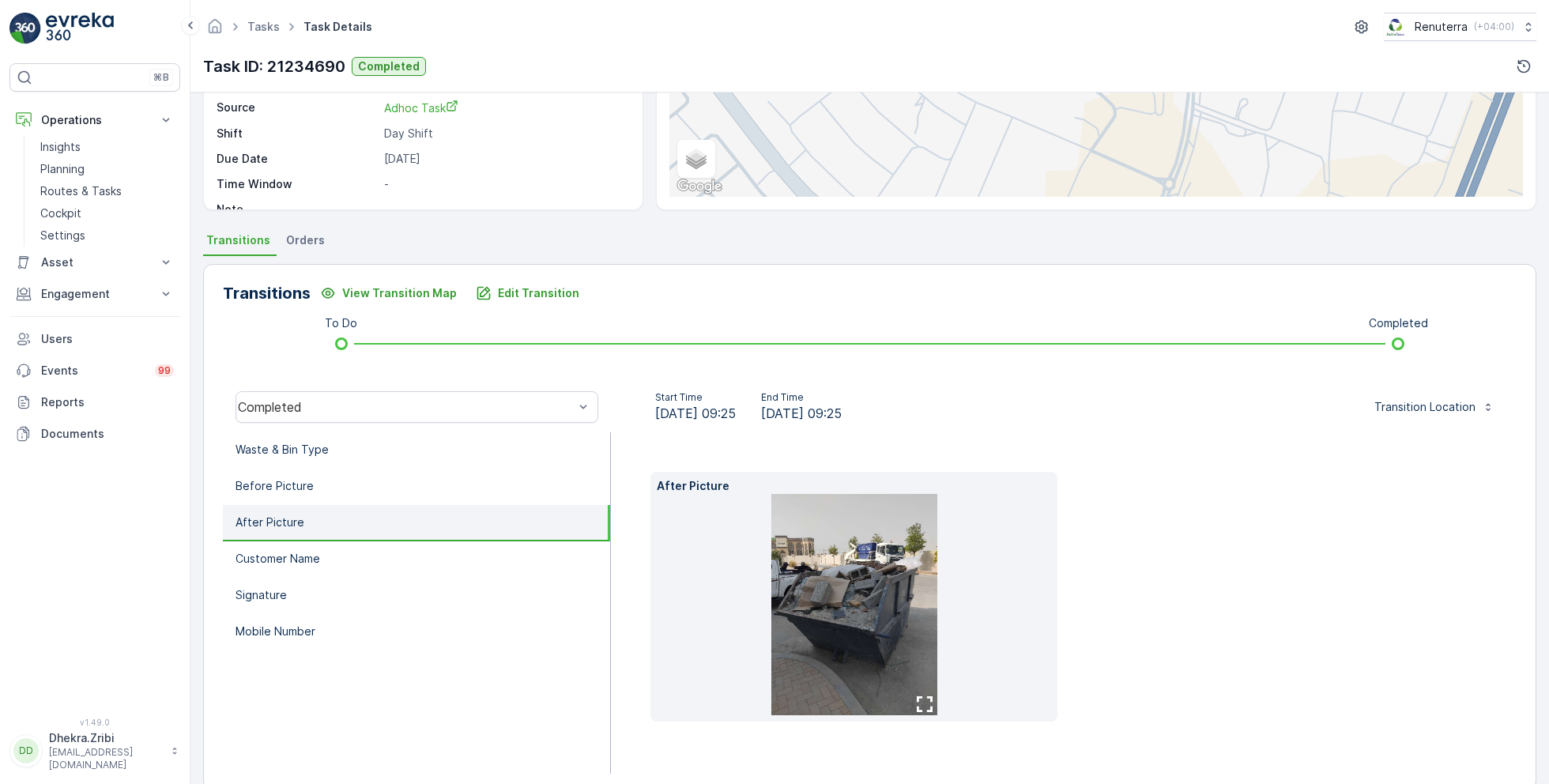
scroll to position [0, 0]
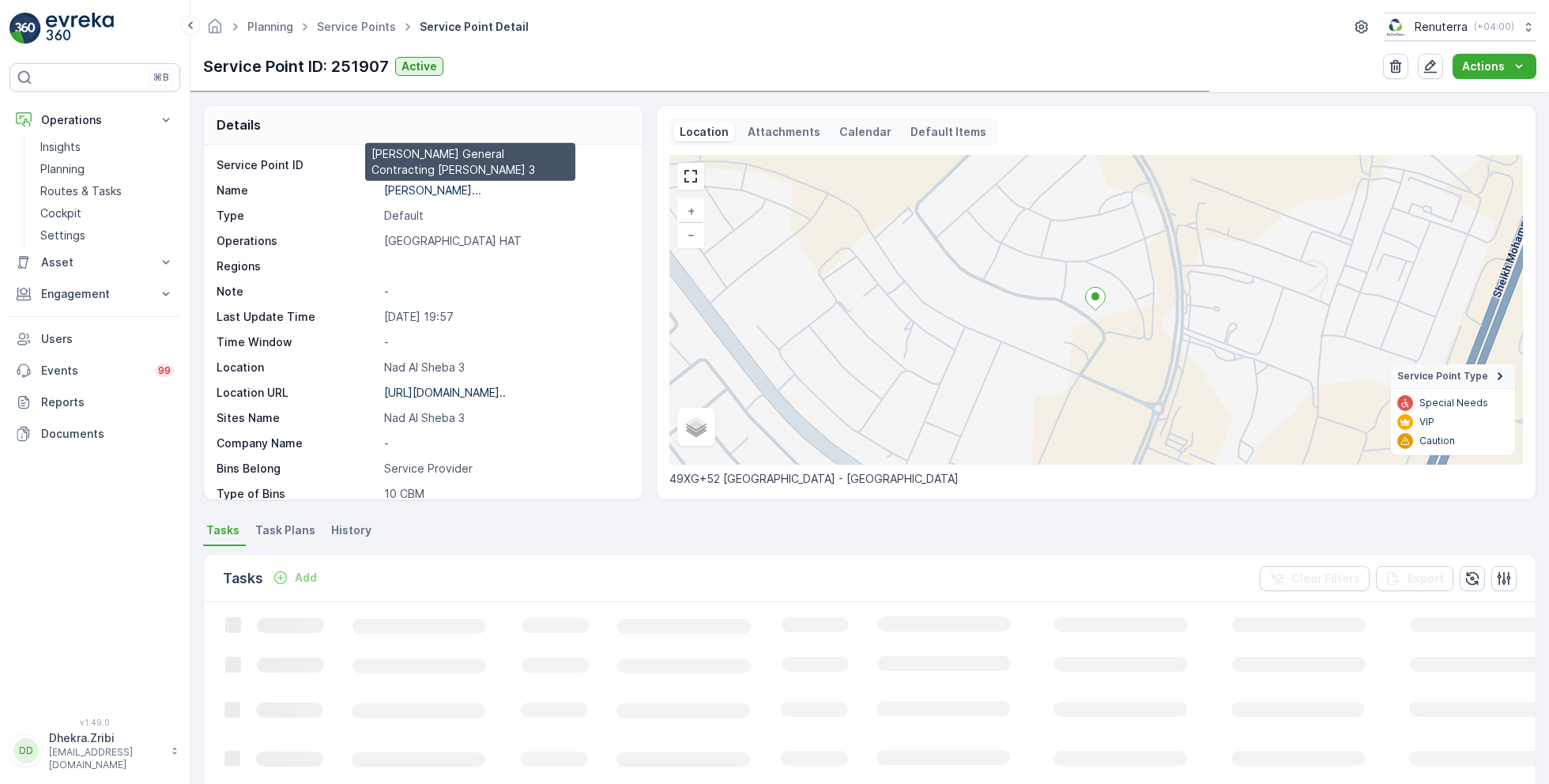
click at [451, 188] on p "[PERSON_NAME]..." at bounding box center [432, 189] width 97 height 13
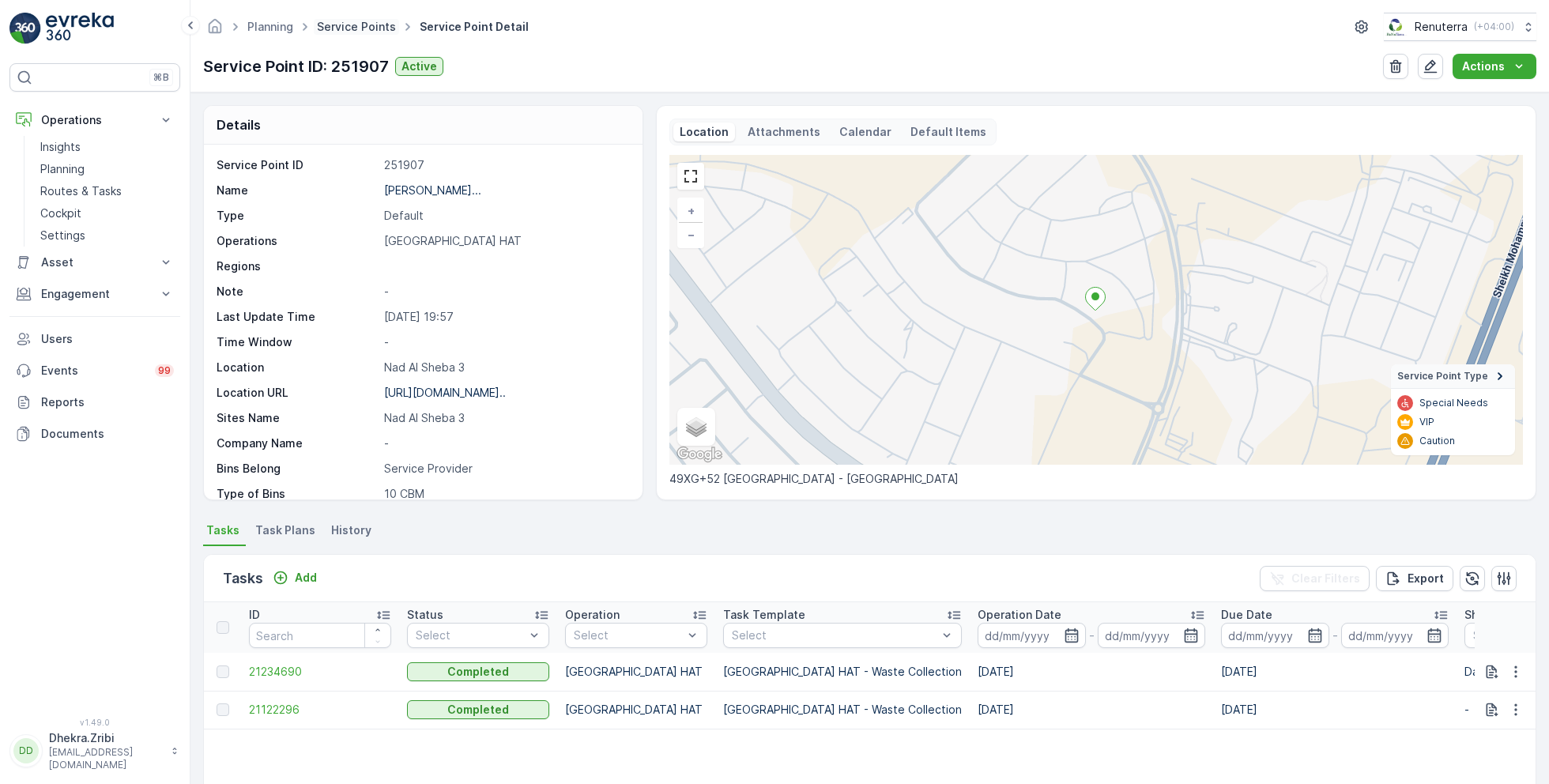
click at [352, 26] on link "Service Points" at bounding box center [356, 26] width 79 height 13
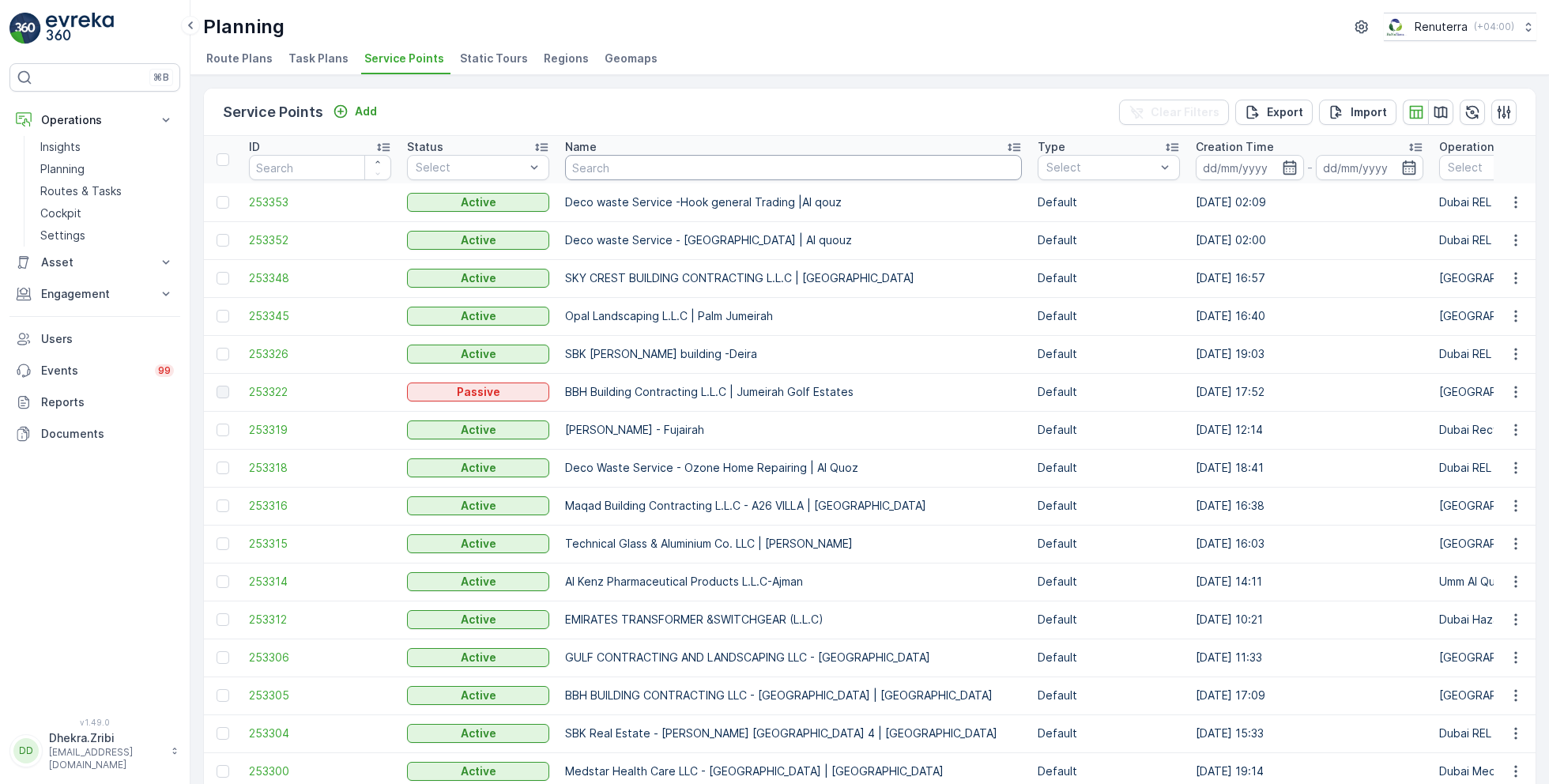
click at [643, 159] on input "text" at bounding box center [793, 167] width 457 height 25
type input "sky"
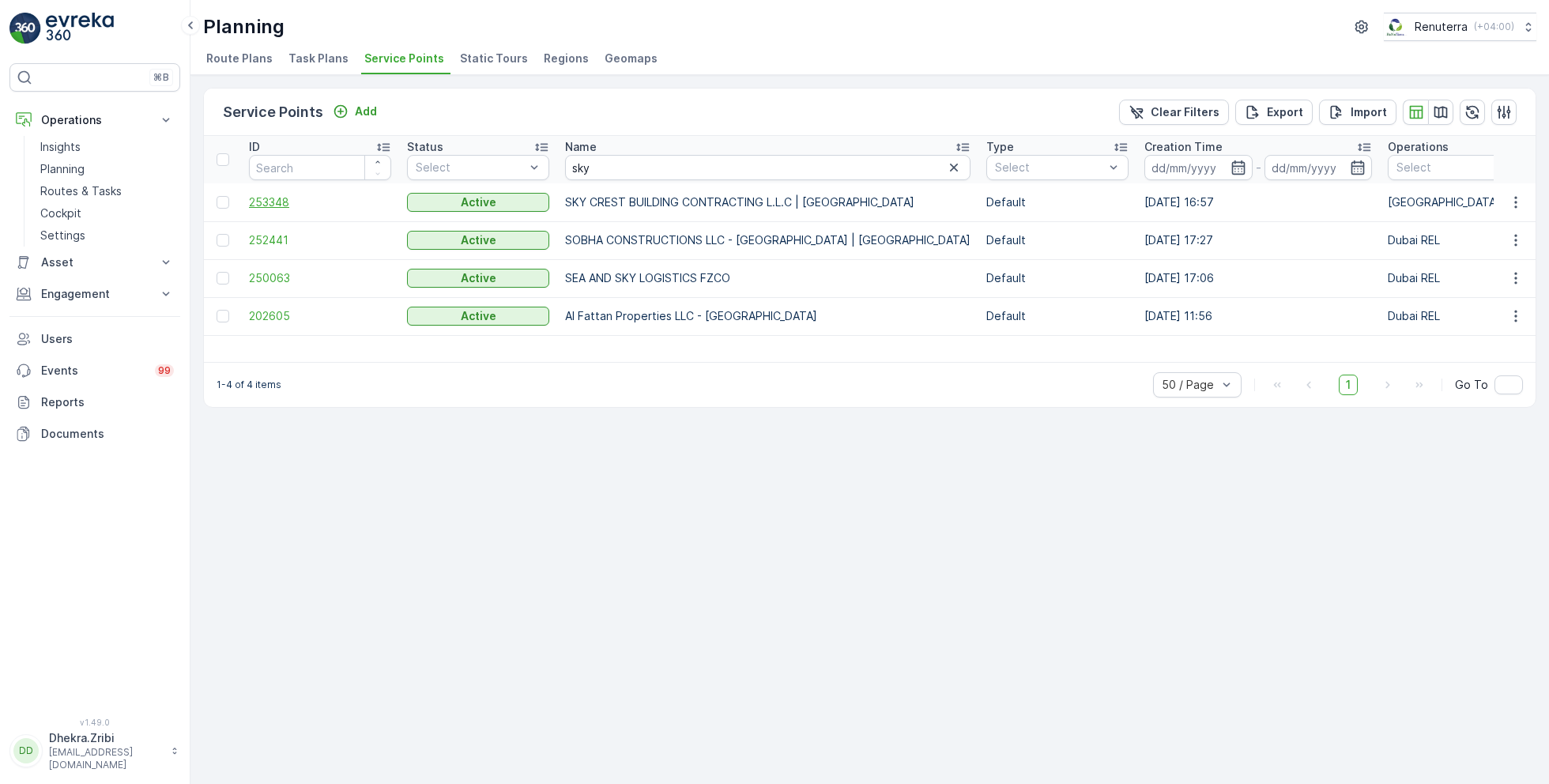
click at [279, 198] on span "253348" at bounding box center [320, 203] width 142 height 16
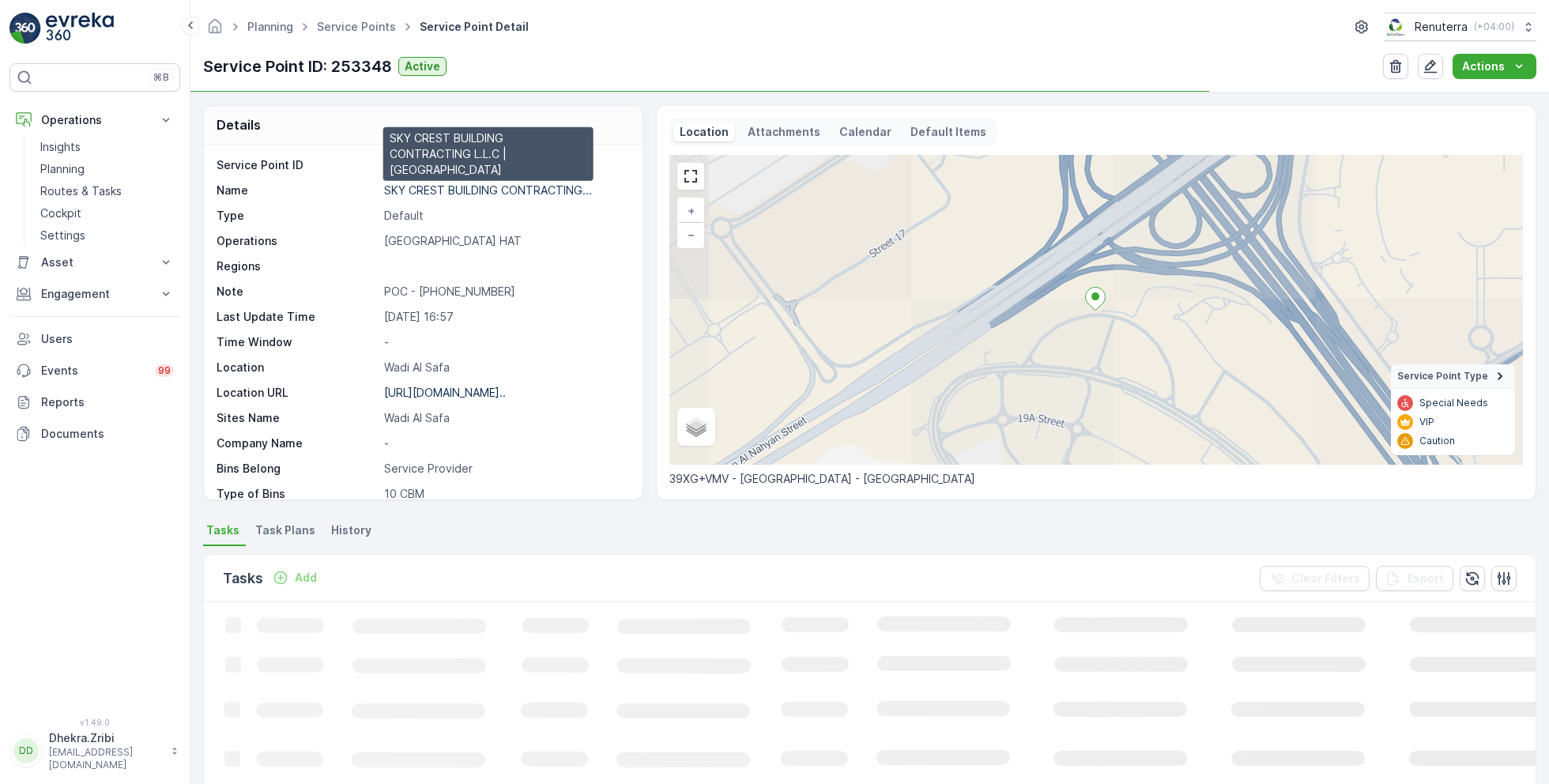
click at [468, 189] on p "SKY CREST BUILDING CONTRACTING..." at bounding box center [488, 189] width 208 height 13
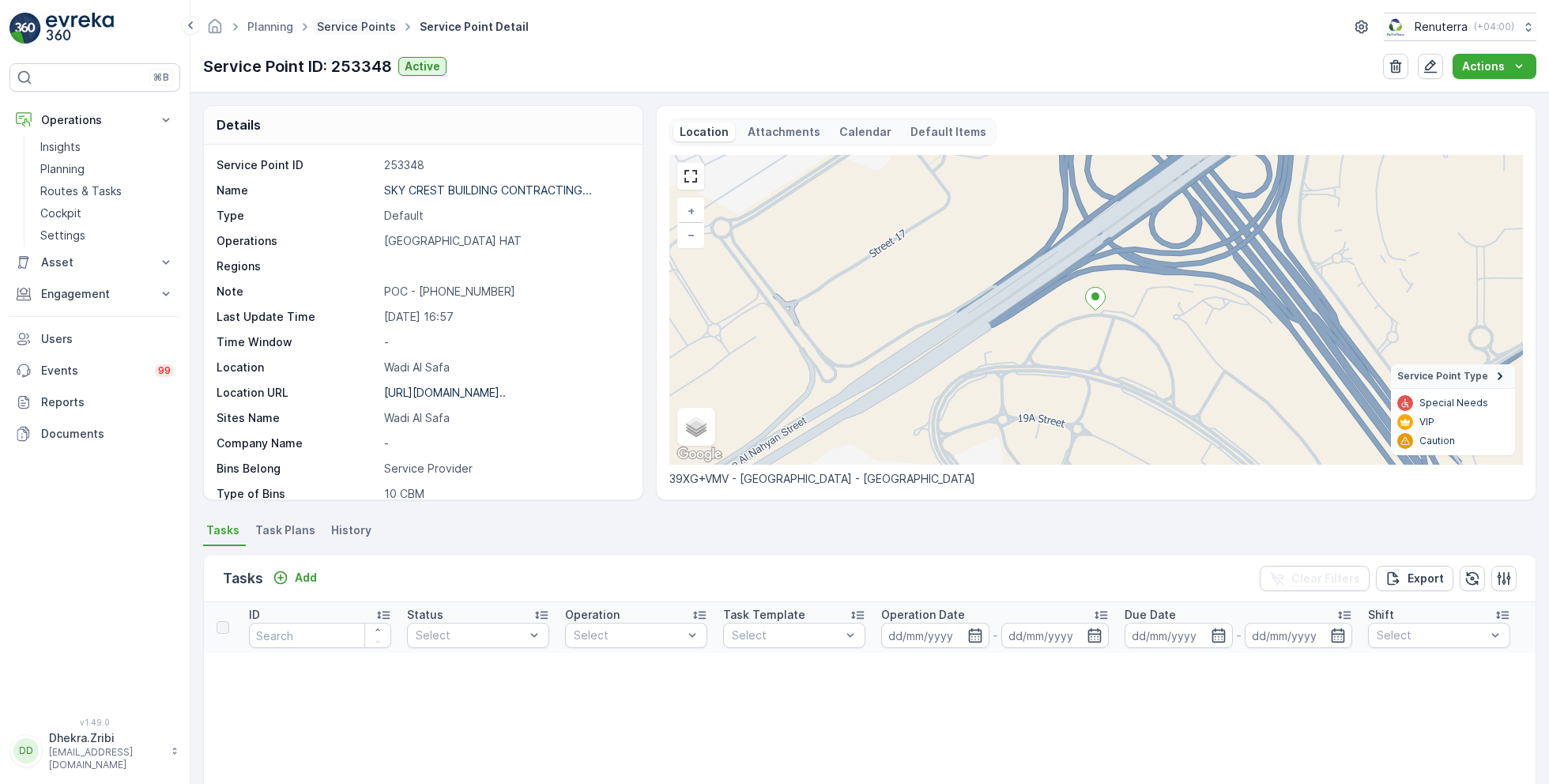
click at [346, 25] on link "Service Points" at bounding box center [356, 26] width 79 height 13
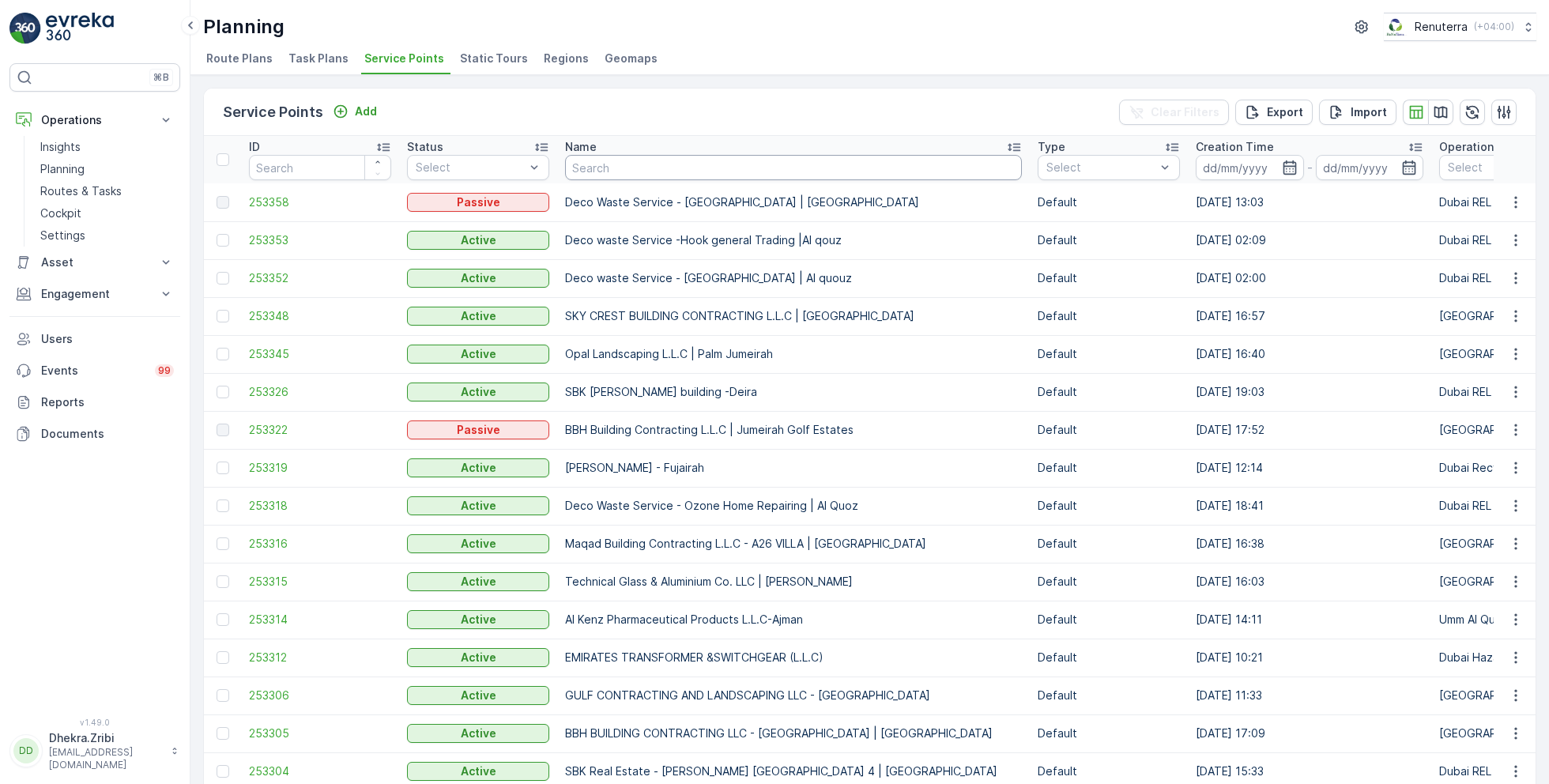
click at [658, 170] on input "text" at bounding box center [793, 167] width 457 height 25
type input "deco"
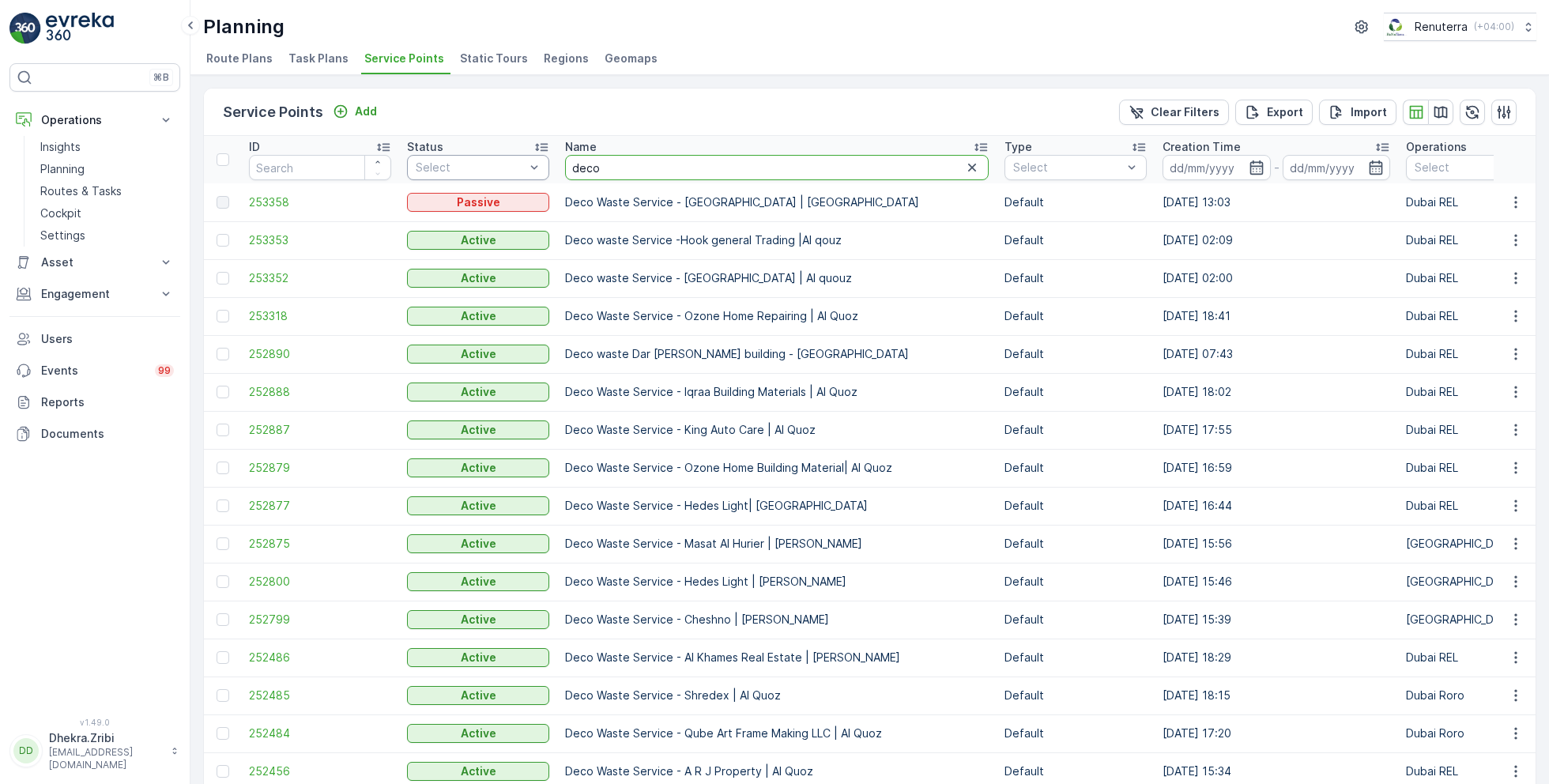
drag, startPoint x: 626, startPoint y: 164, endPoint x: 527, endPoint y: 160, distance: 99.1
type input "salute"
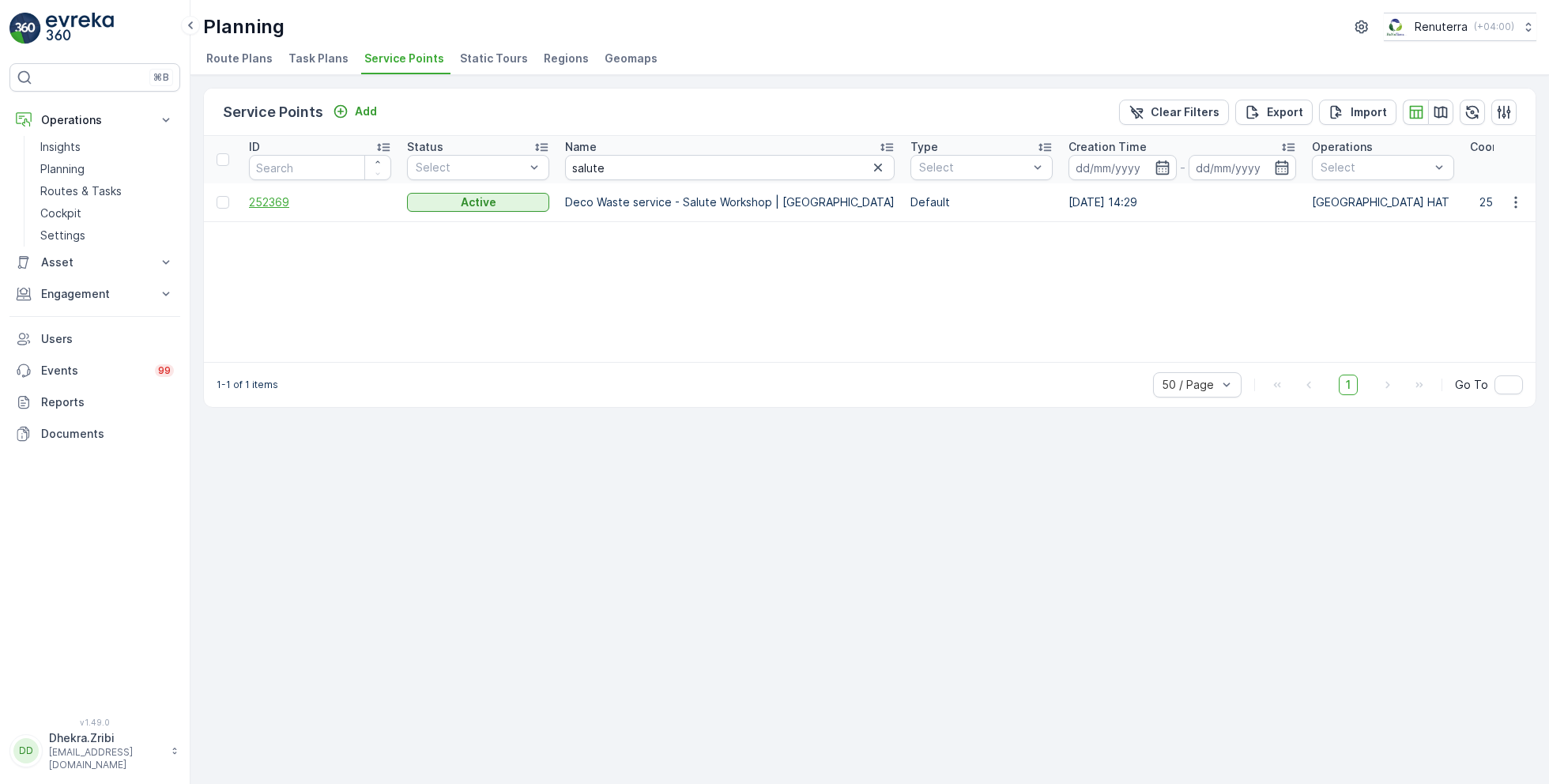
click at [272, 197] on span "252369" at bounding box center [320, 203] width 142 height 16
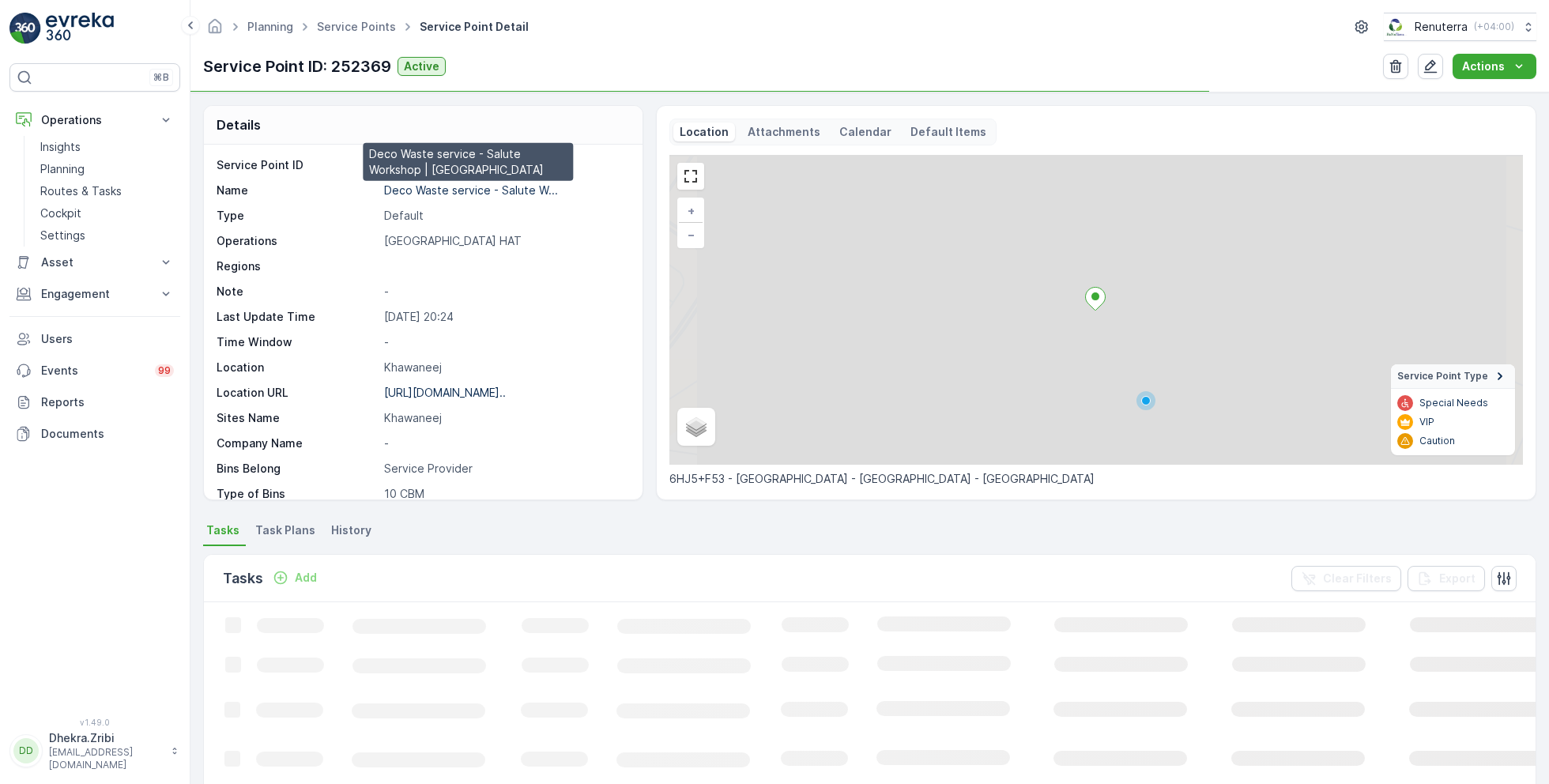
click at [474, 188] on p "Deco Waste service - Salute W..." at bounding box center [471, 189] width 174 height 13
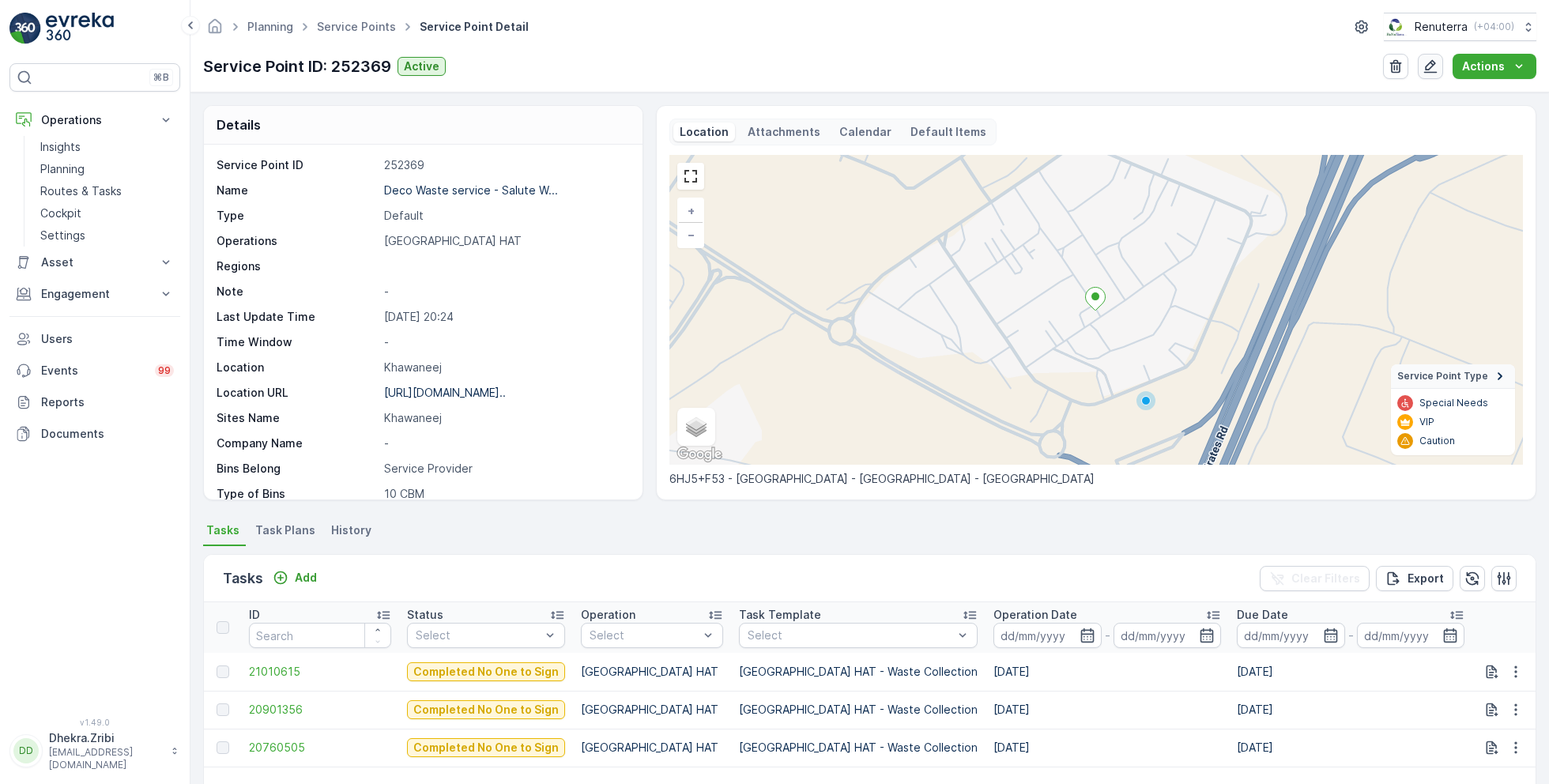
click at [1431, 66] on icon "button" at bounding box center [1431, 67] width 16 height 16
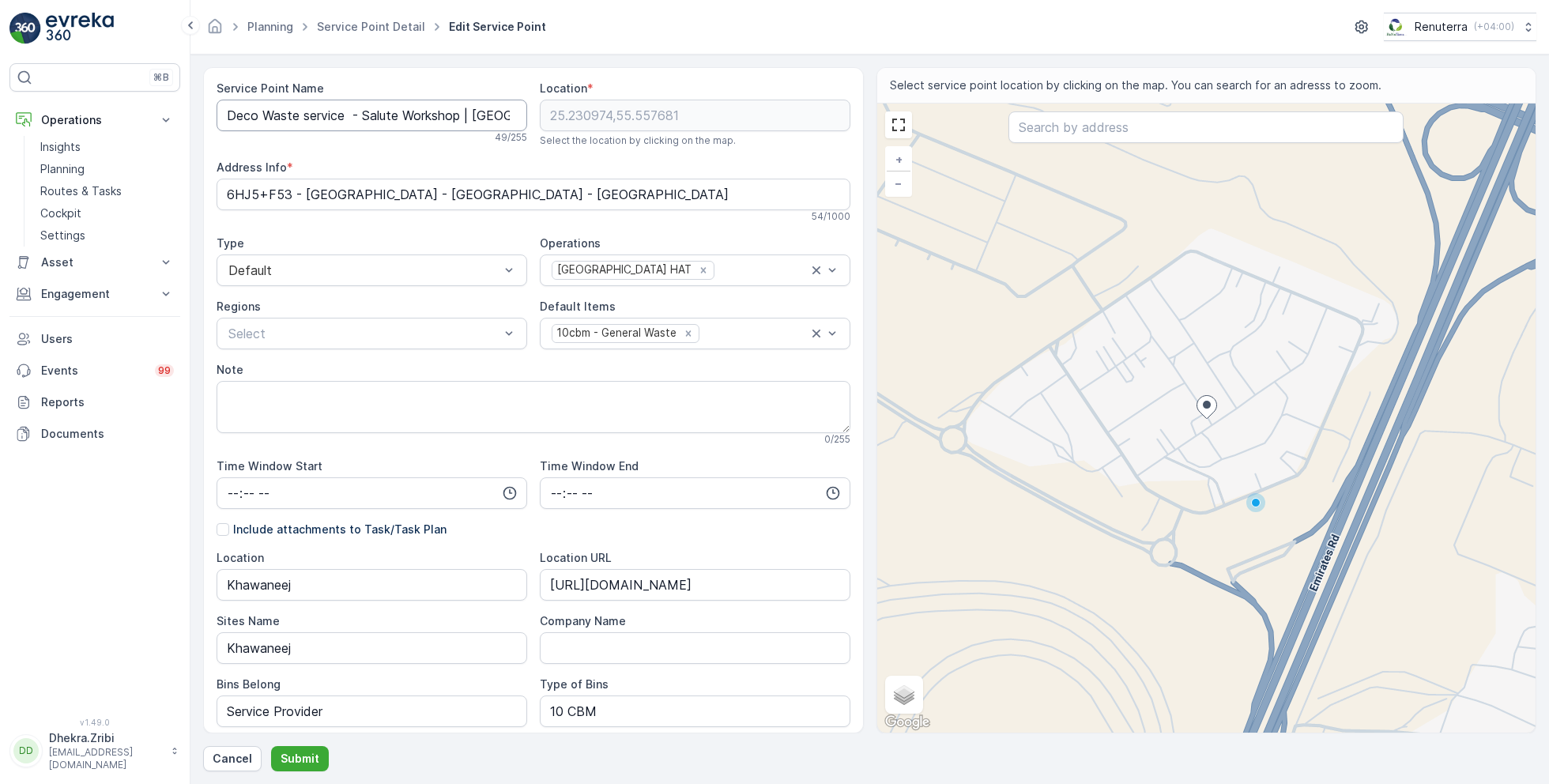
click at [306, 110] on Name "Deco Waste service - Salute Workshop | [GEOGRAPHIC_DATA]" at bounding box center [372, 116] width 310 height 32
type Name "Deco Waste Service - Salute Workshop | [GEOGRAPHIC_DATA]"
click at [293, 749] on button "Submit" at bounding box center [300, 758] width 58 height 25
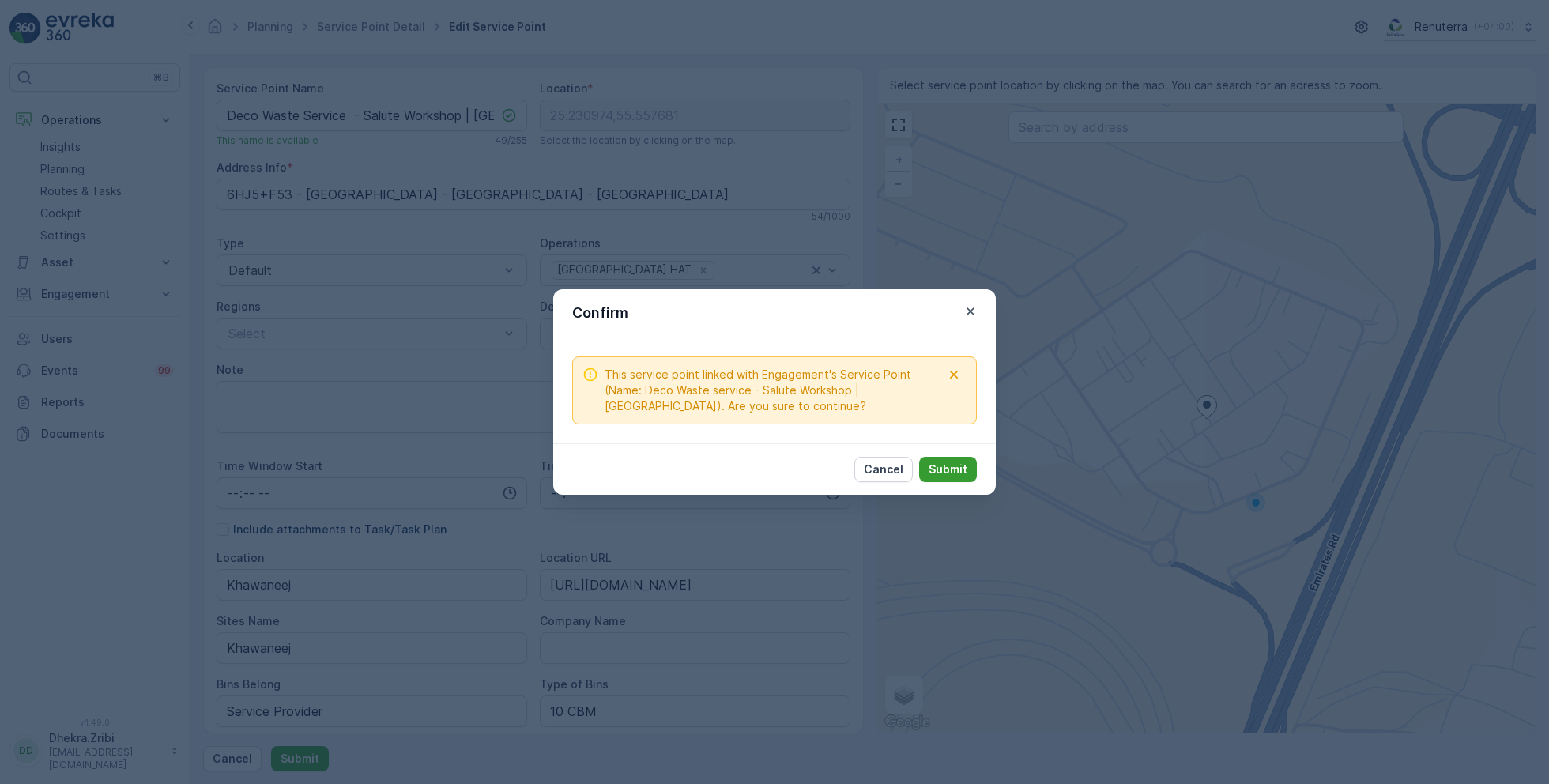
click at [946, 481] on button "Submit" at bounding box center [948, 469] width 58 height 25
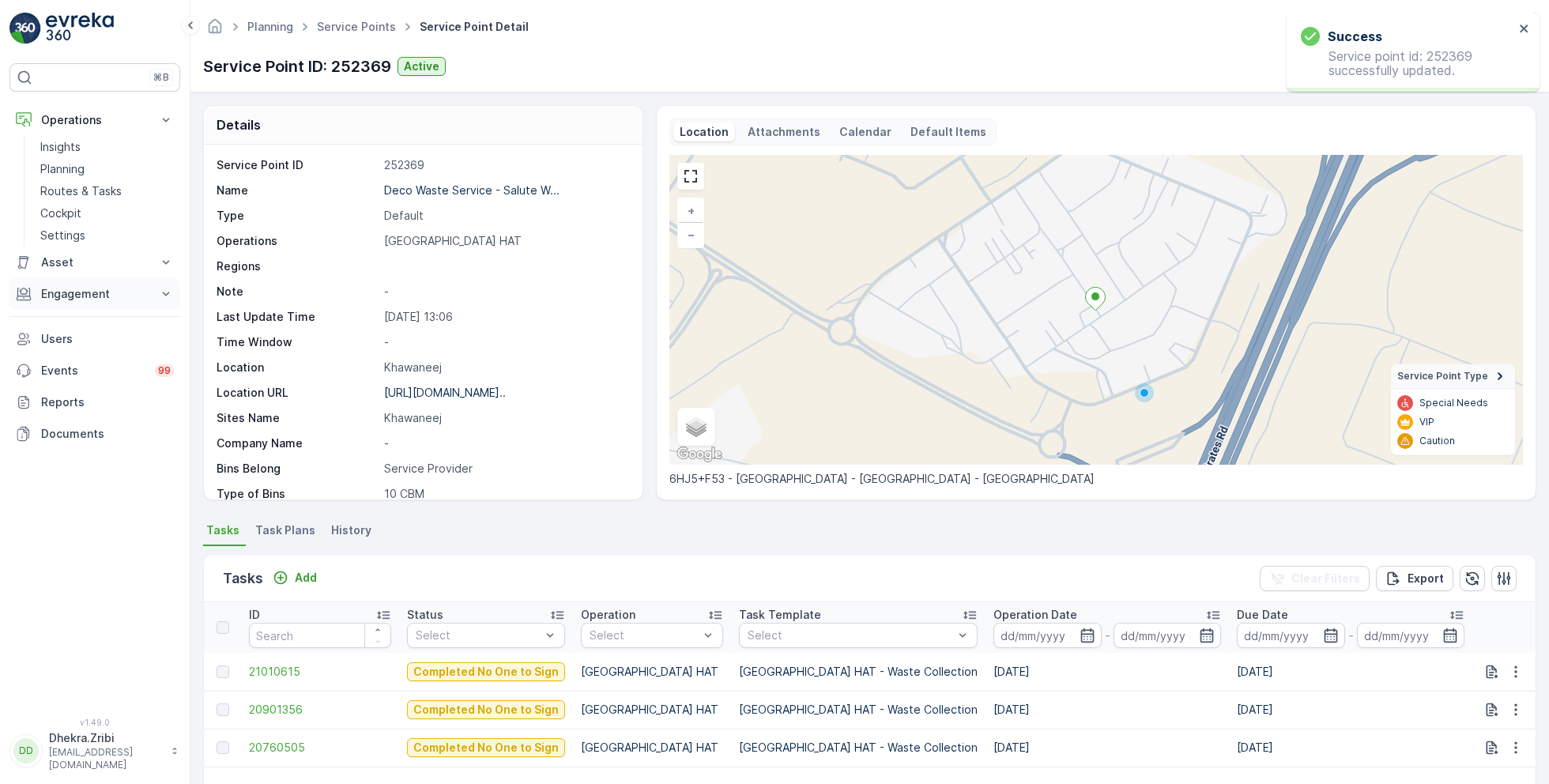
click at [110, 289] on p "Engagement" at bounding box center [94, 294] width 108 height 16
click at [80, 359] on p "Contacts" at bounding box center [64, 365] width 49 height 16
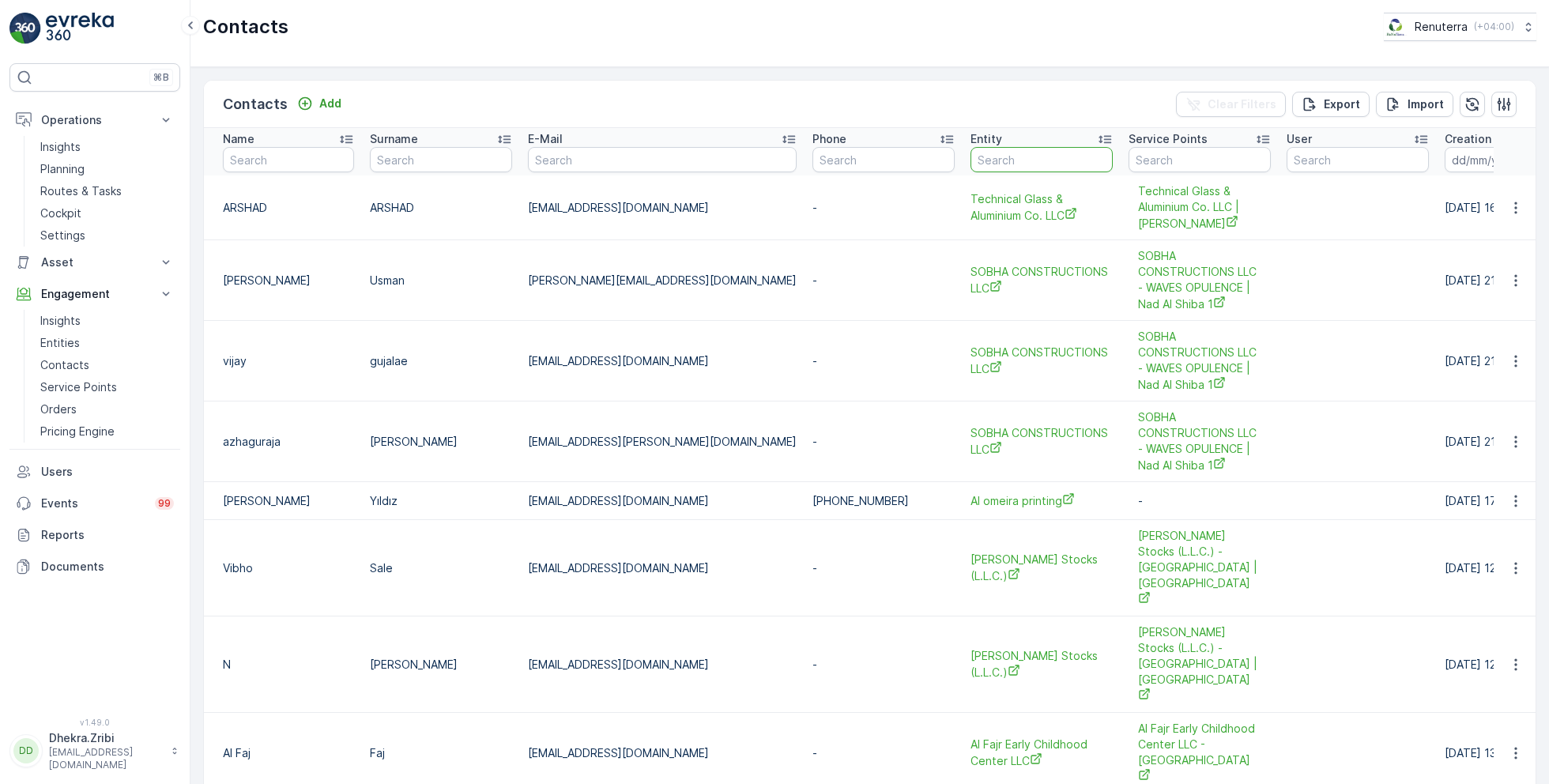
click at [970, 156] on input "text" at bounding box center [1041, 159] width 142 height 25
click at [62, 340] on p "Entities" at bounding box center [60, 343] width 39 height 16
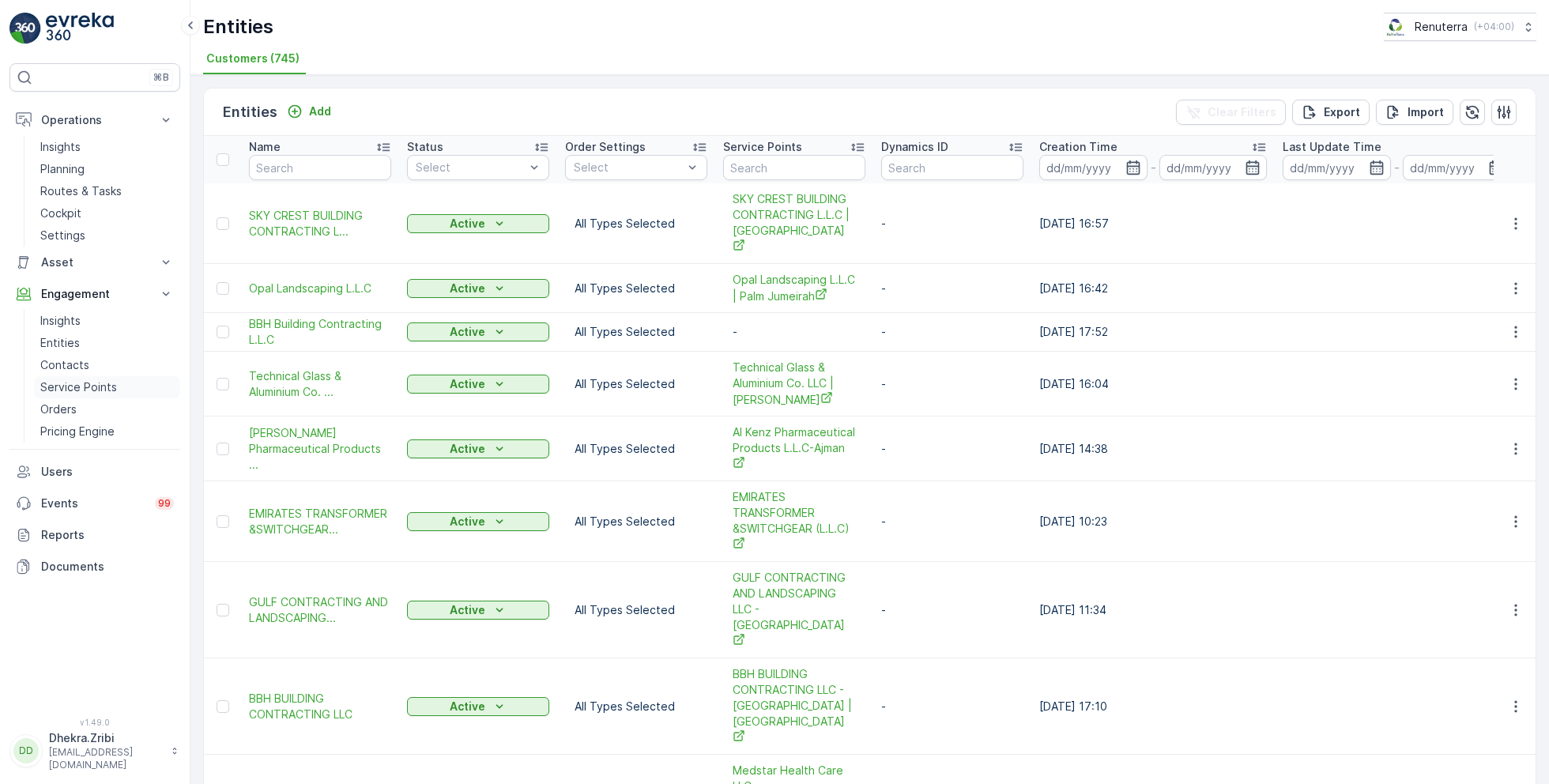
click at [94, 380] on p "Service Points" at bounding box center [78, 388] width 76 height 16
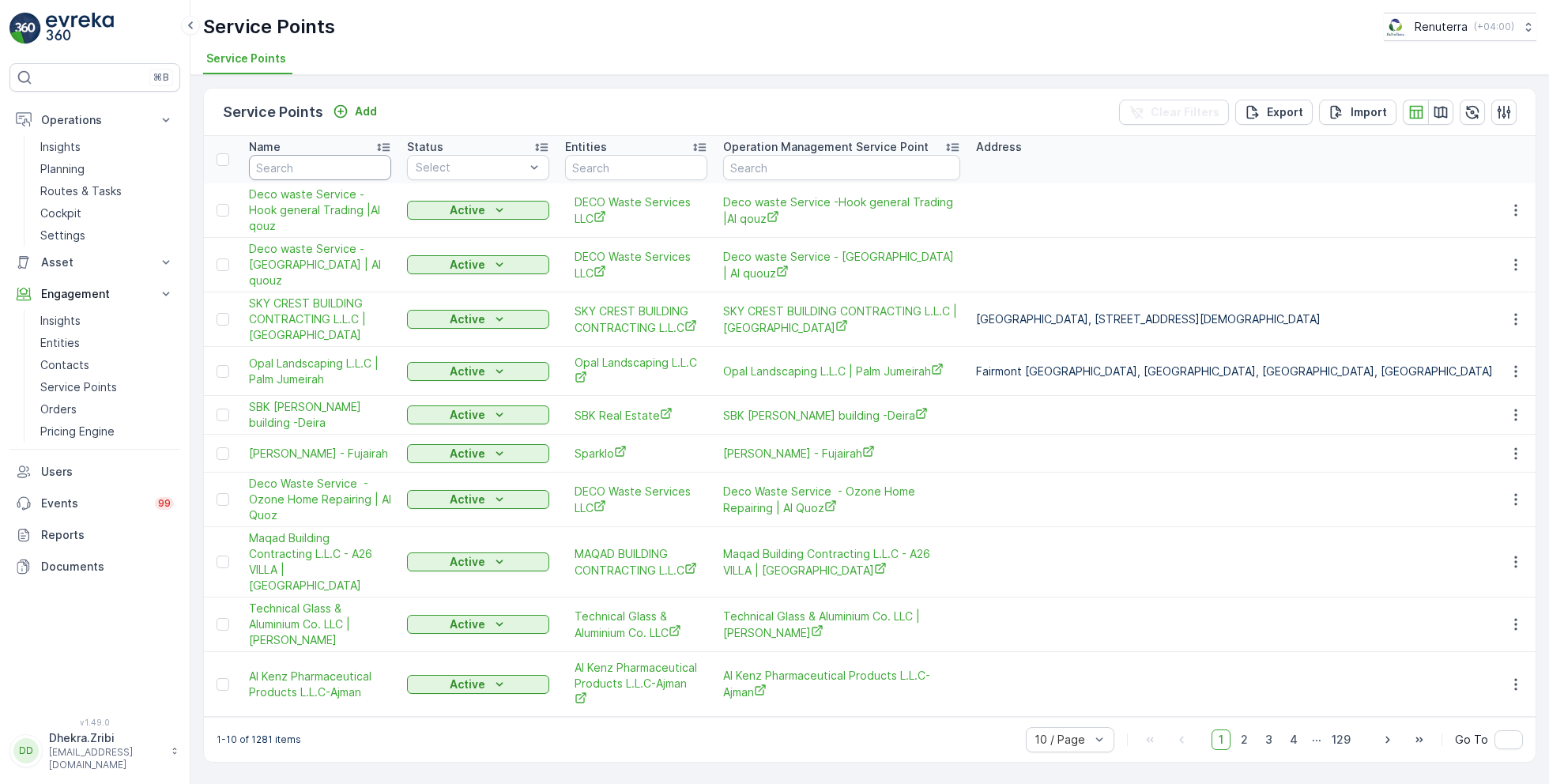
click at [338, 165] on input "text" at bounding box center [320, 167] width 142 height 25
type input "salute"
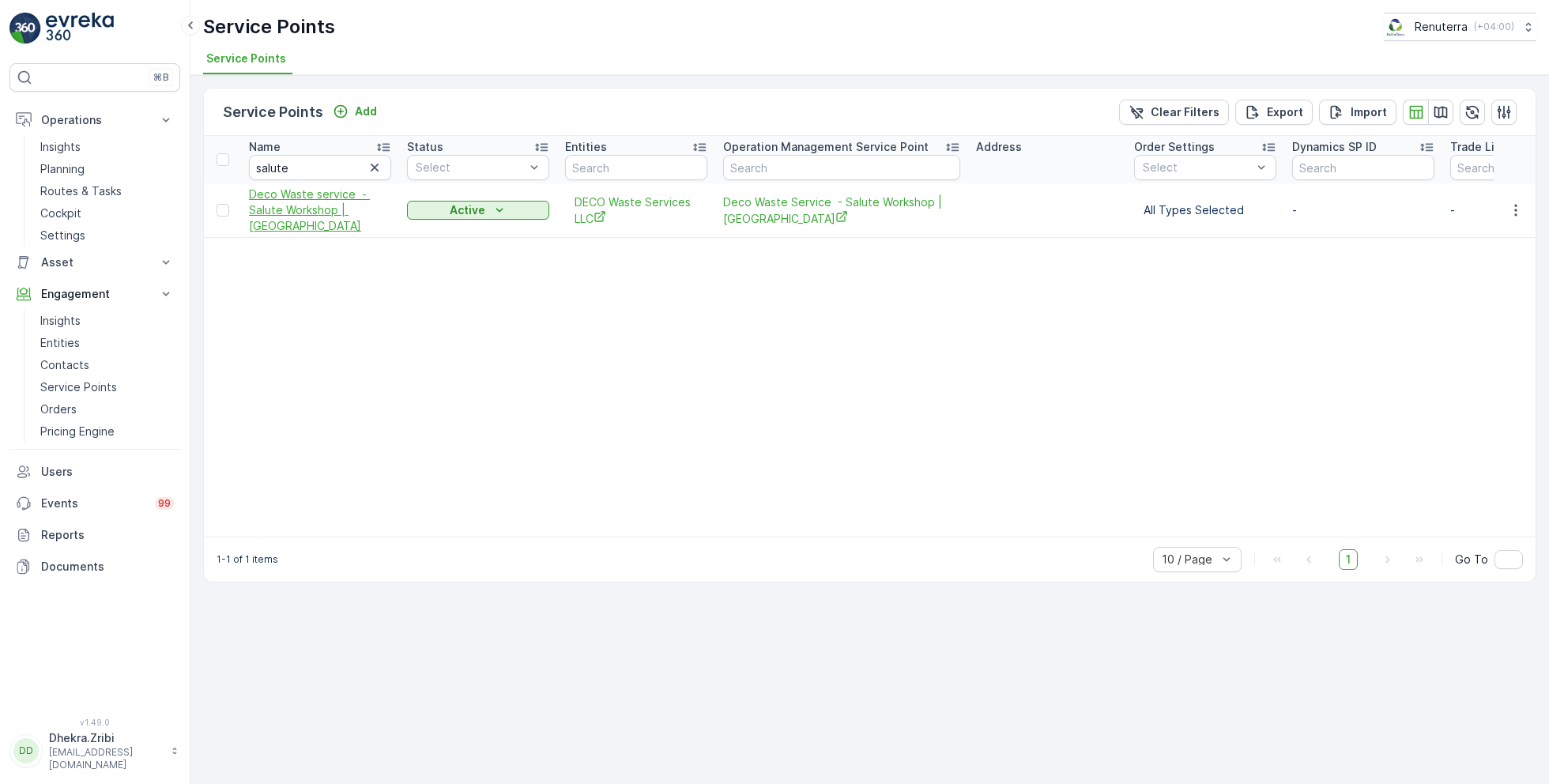
click at [292, 201] on span "Deco Waste service - Salute Workshop | [GEOGRAPHIC_DATA]" at bounding box center [320, 210] width 142 height 47
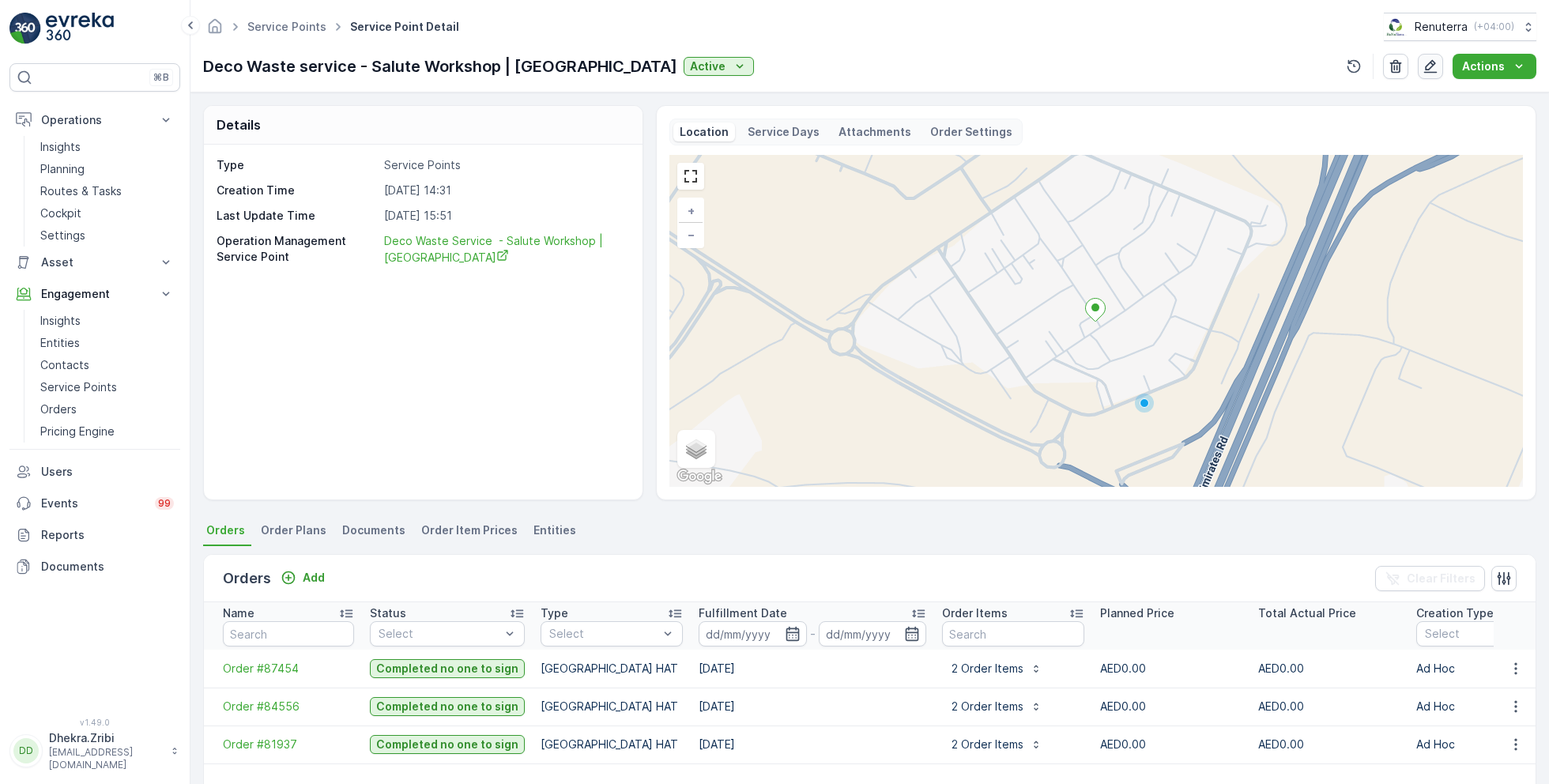
click at [1437, 68] on icon "button" at bounding box center [1431, 67] width 16 height 16
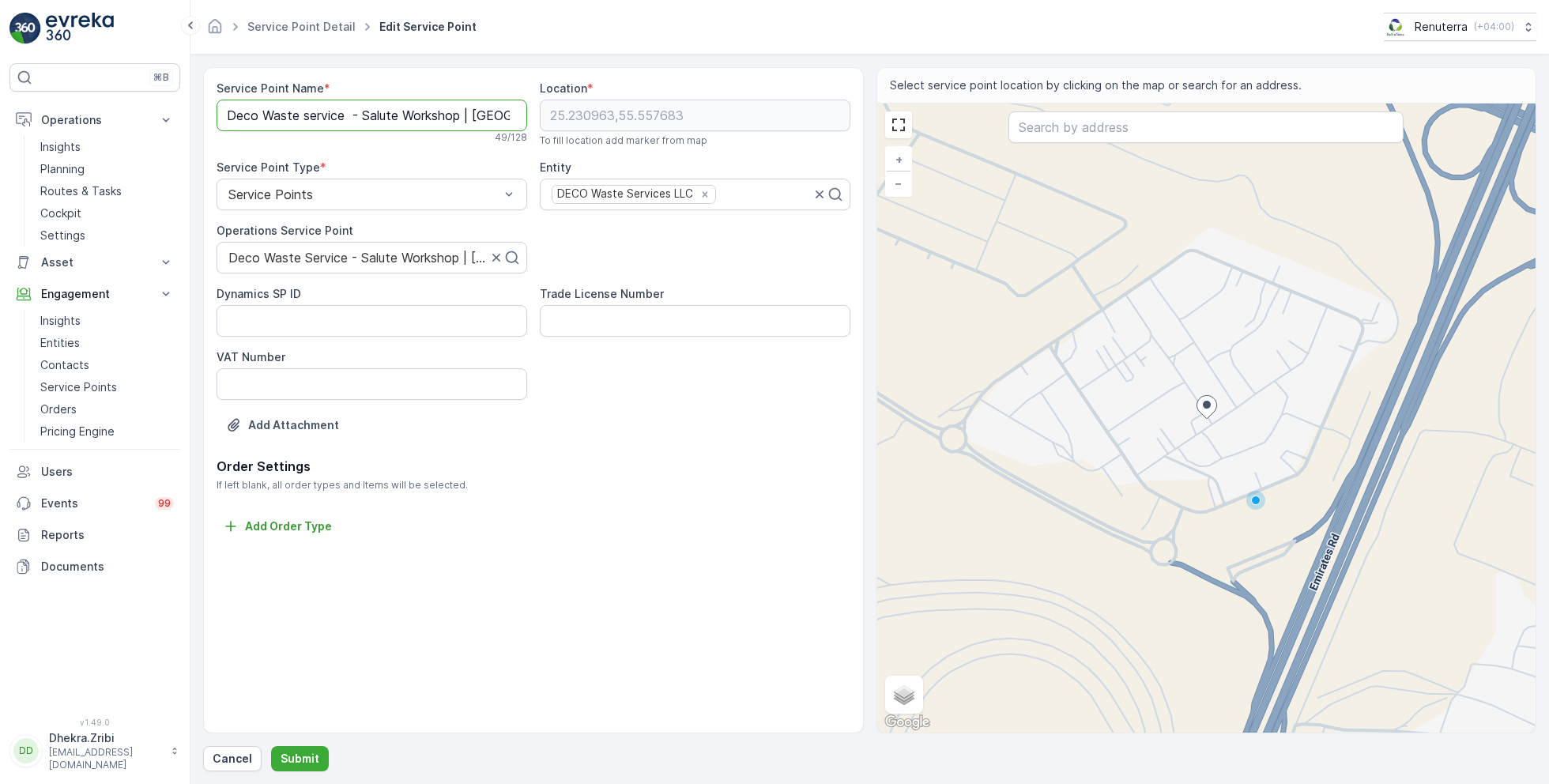
click at [309, 110] on Name "Deco Waste service - Salute Workshop | [GEOGRAPHIC_DATA]" at bounding box center [372, 116] width 310 height 32
type Name "Deco Waste Service - Salute Workshop | [GEOGRAPHIC_DATA]"
click at [301, 758] on p "Submit" at bounding box center [300, 758] width 39 height 16
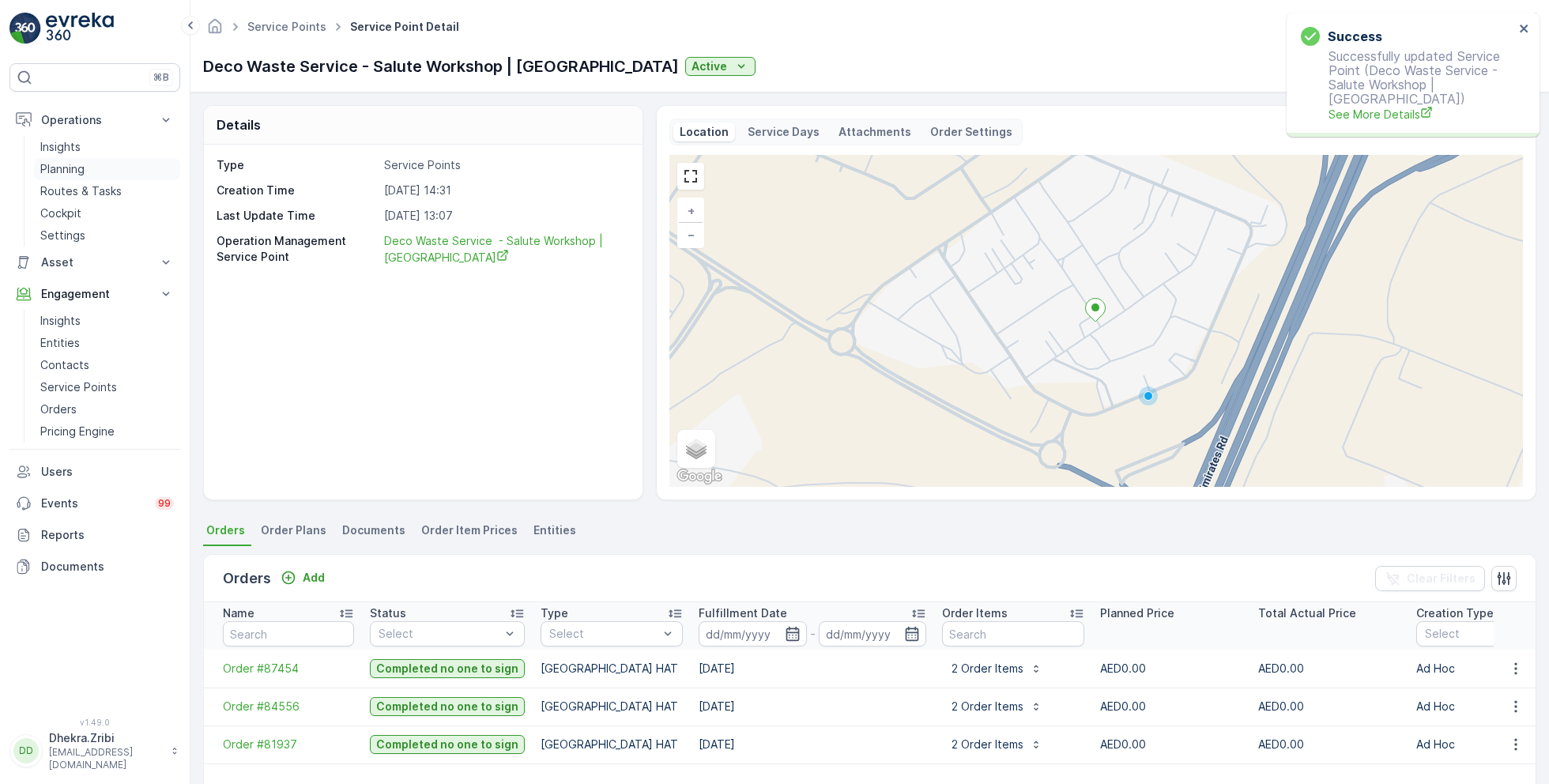
click at [72, 166] on p "Planning" at bounding box center [62, 169] width 44 height 16
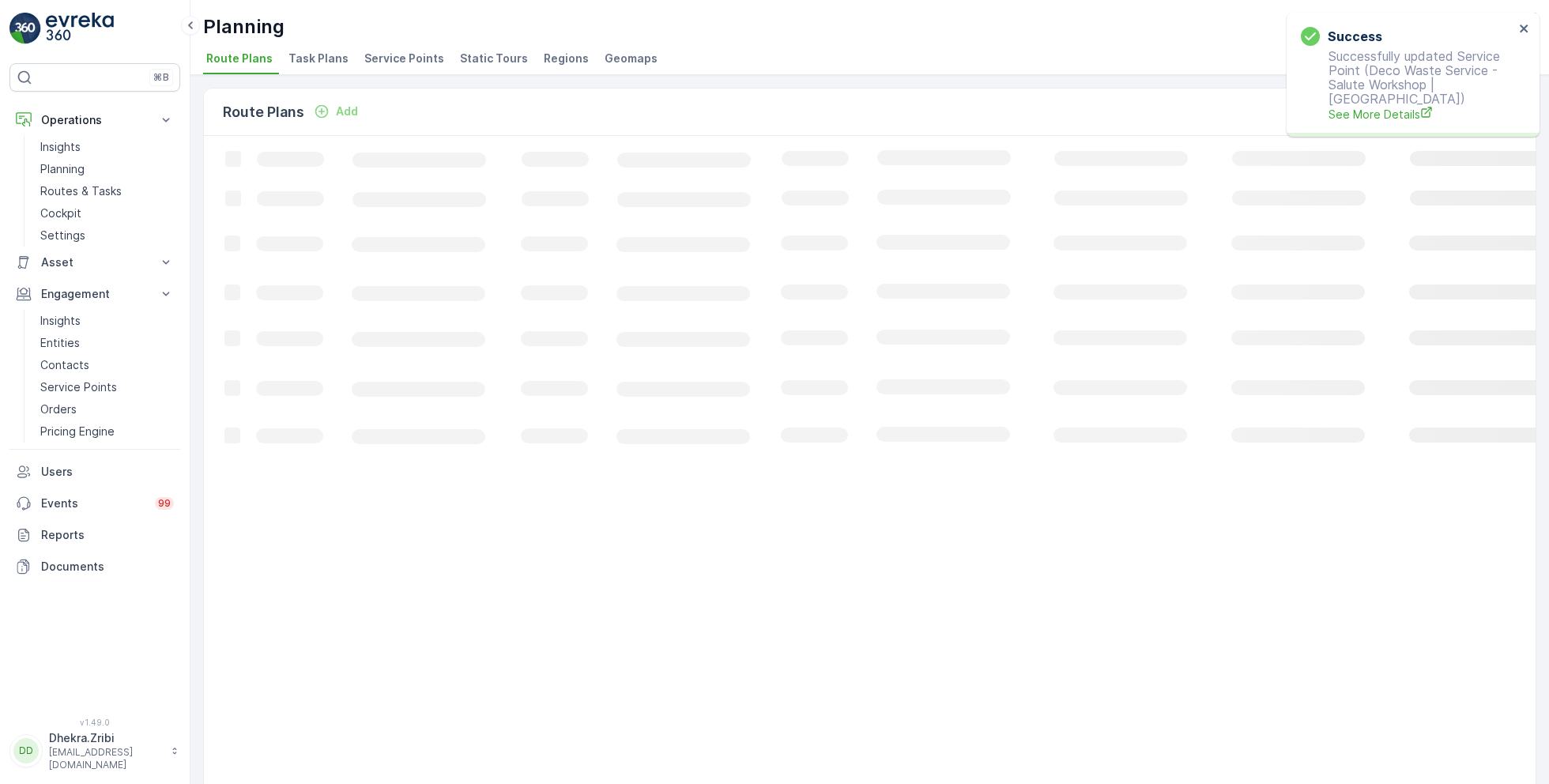
click at [410, 51] on span "Service Points" at bounding box center [405, 59] width 80 height 16
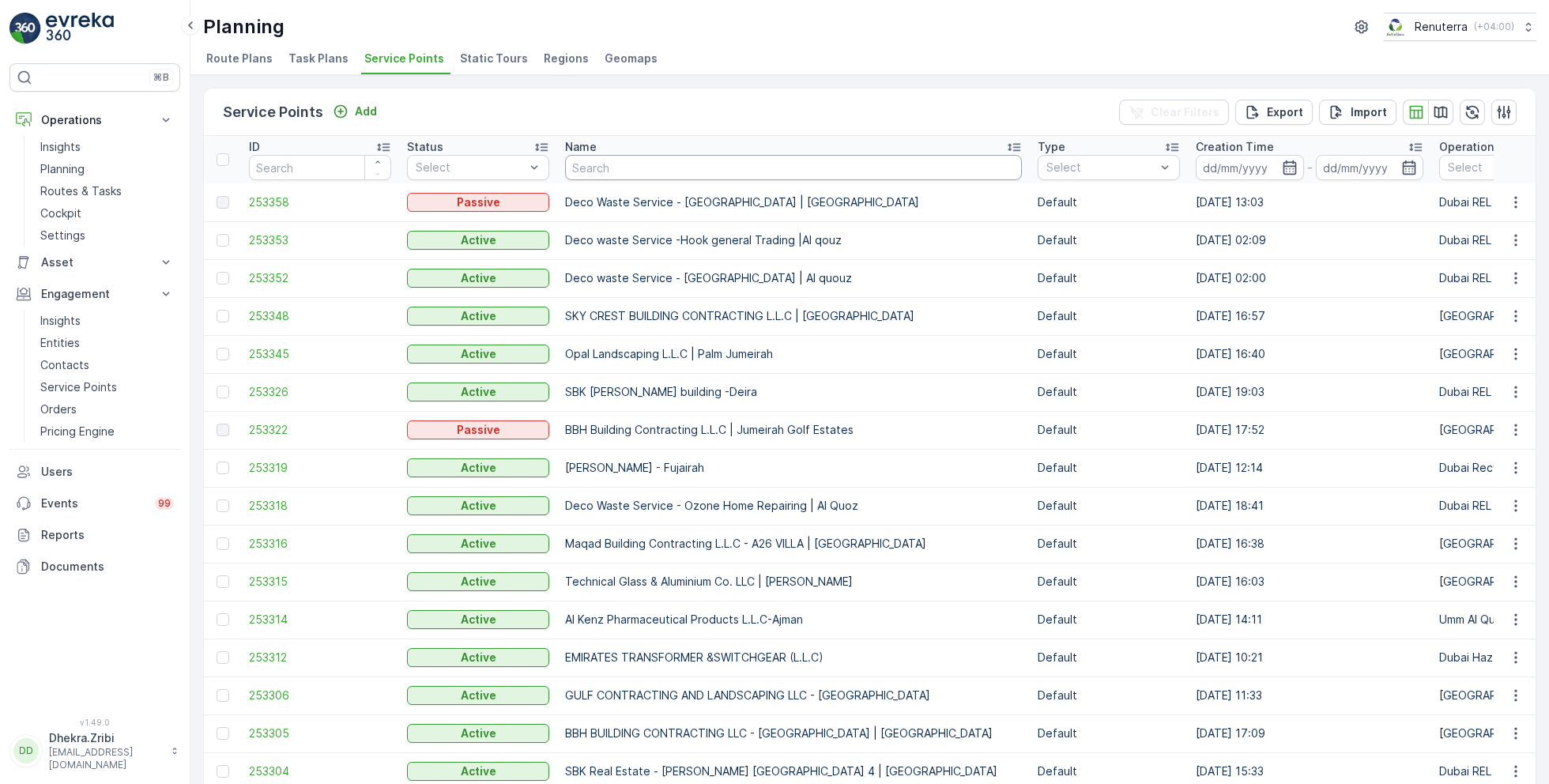
click at [669, 164] on input "text" at bounding box center [793, 167] width 457 height 25
type input "cene"
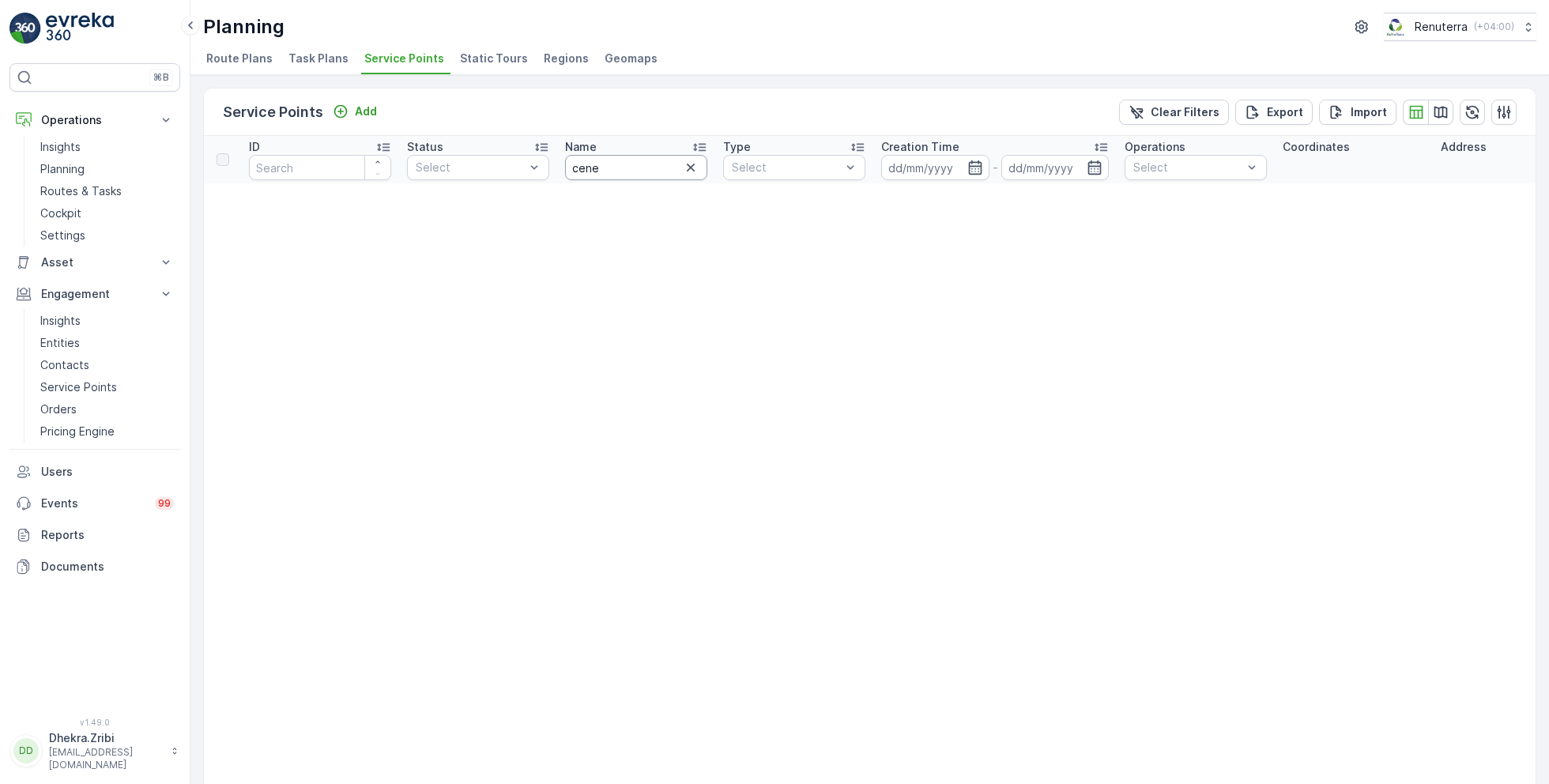
click at [619, 166] on input "cene" at bounding box center [636, 167] width 142 height 25
type input "cen"
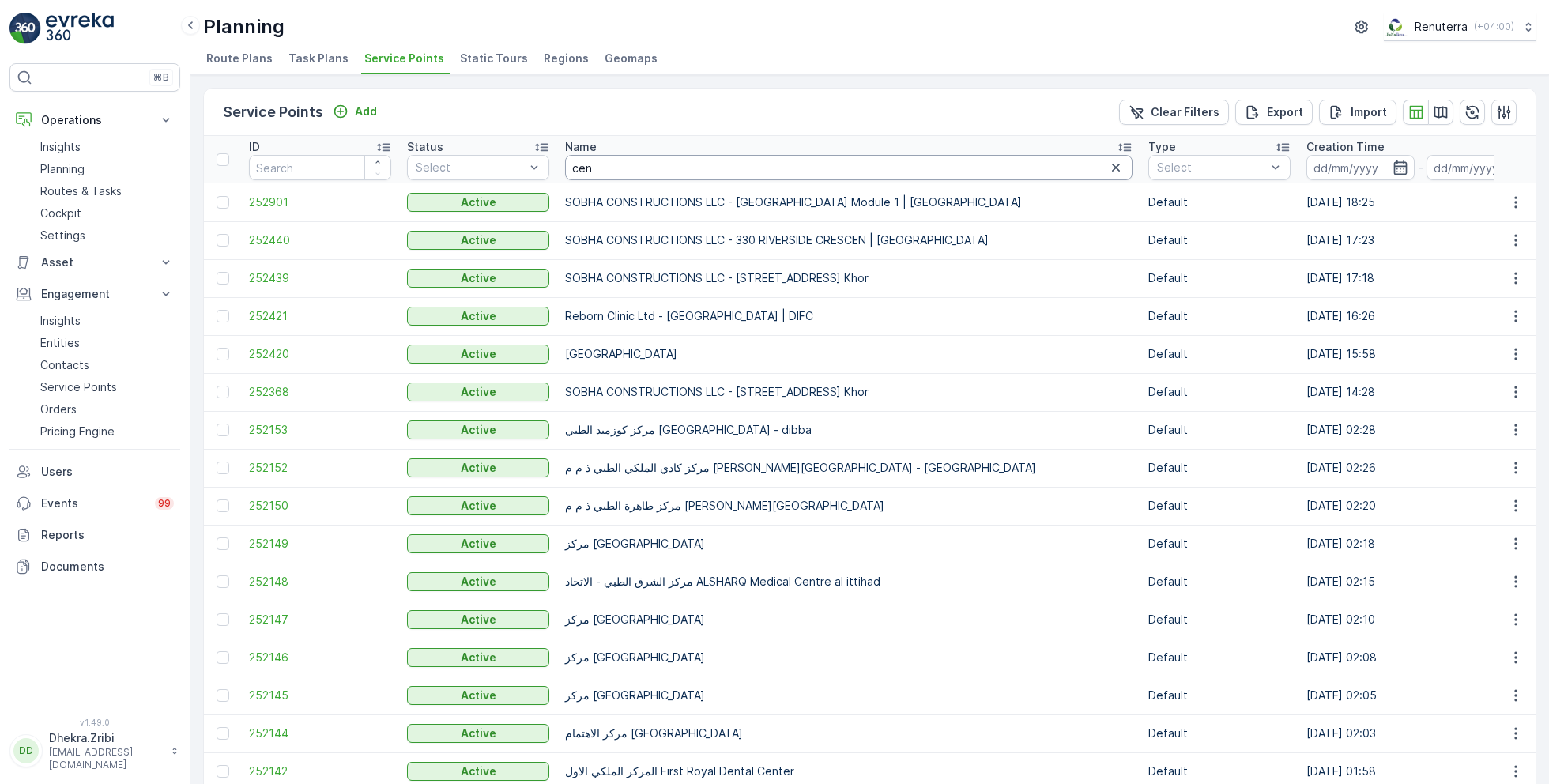
click at [606, 164] on input "cen" at bounding box center [848, 167] width 567 height 25
type input "centara"
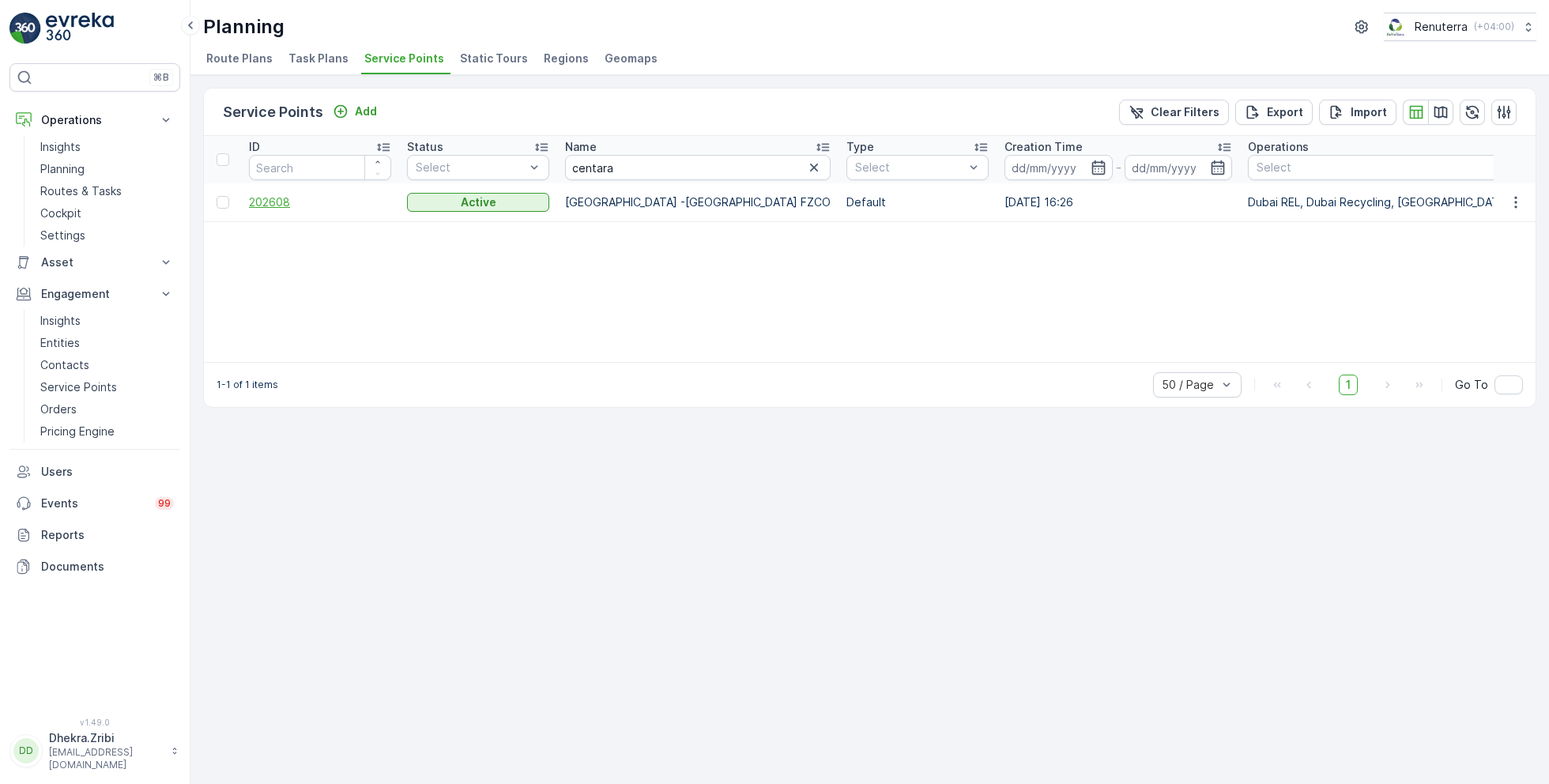
click at [255, 196] on span "202608" at bounding box center [320, 203] width 142 height 16
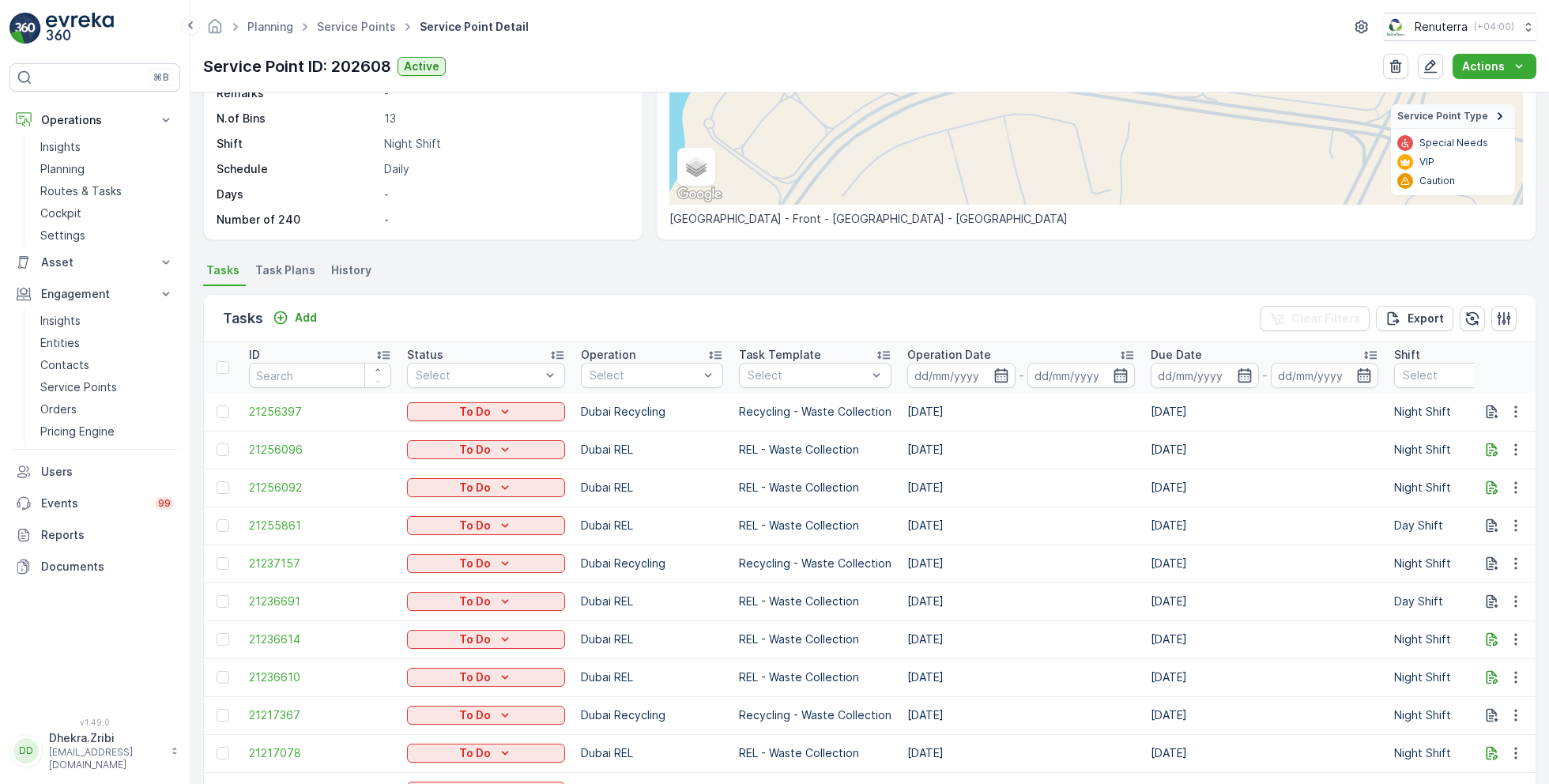
scroll to position [266, 0]
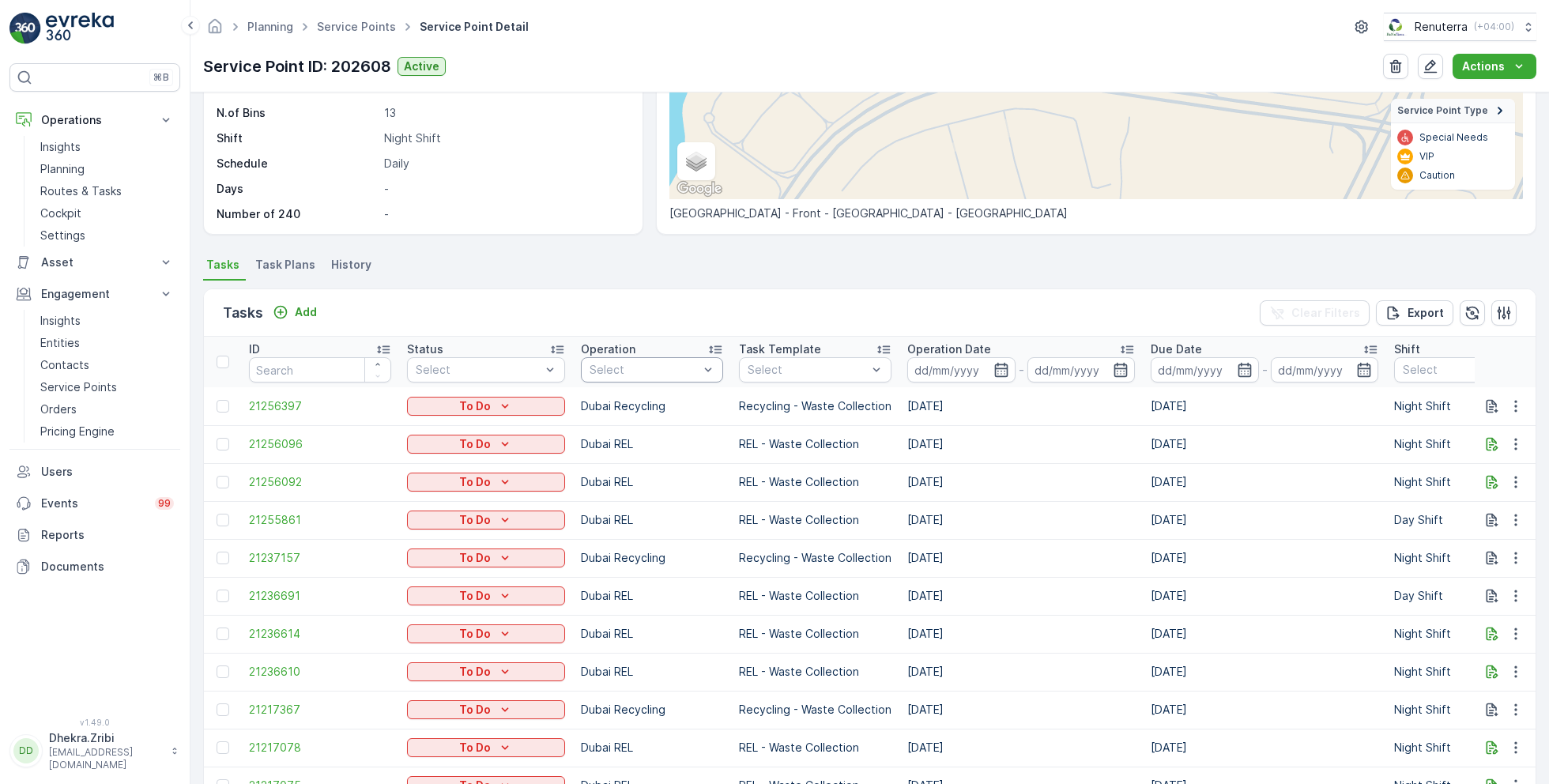
click at [678, 364] on div at bounding box center [644, 370] width 112 height 12
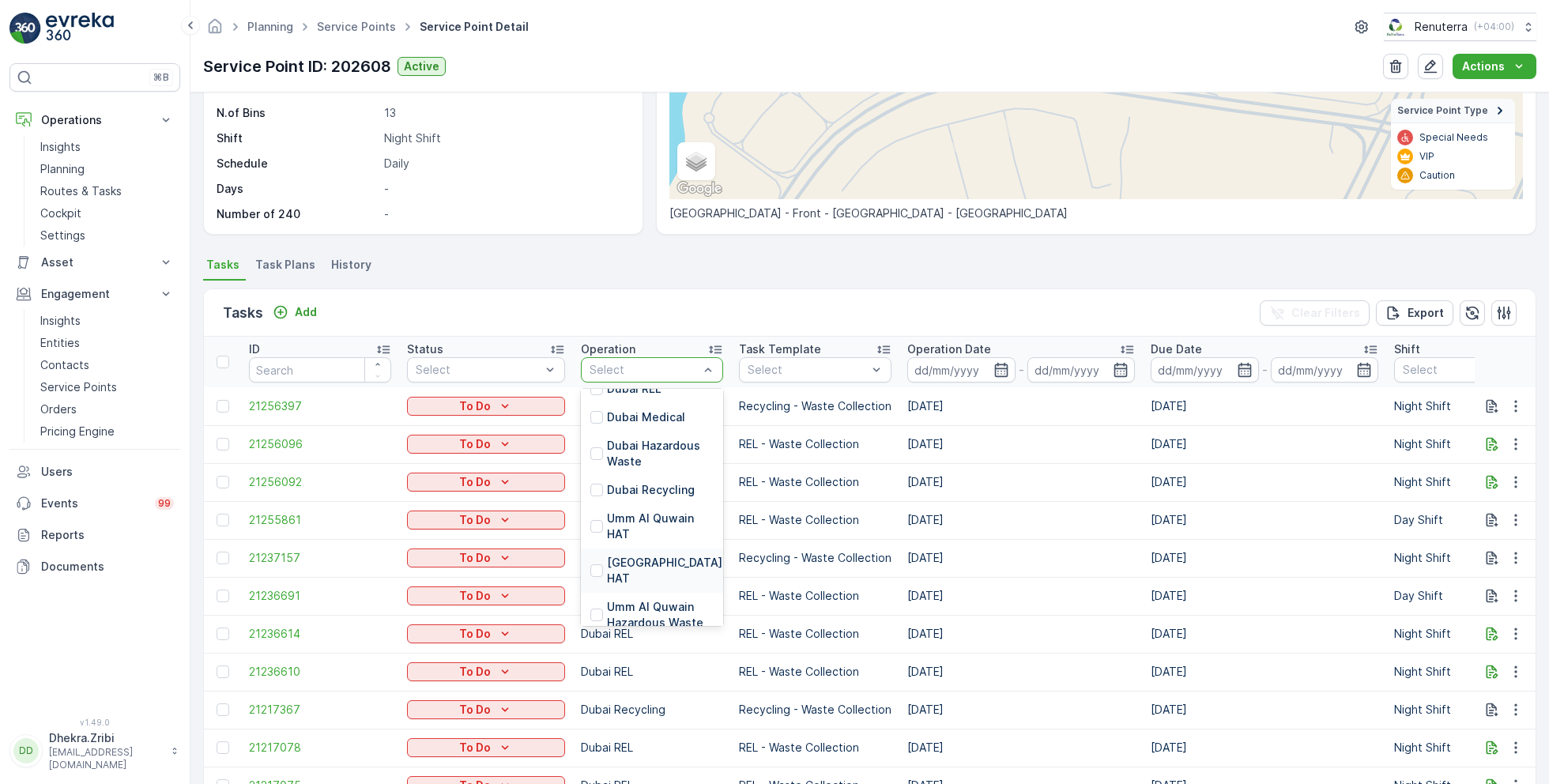
scroll to position [136, 0]
click at [629, 556] on p "[GEOGRAPHIC_DATA] HAT" at bounding box center [665, 569] width 116 height 32
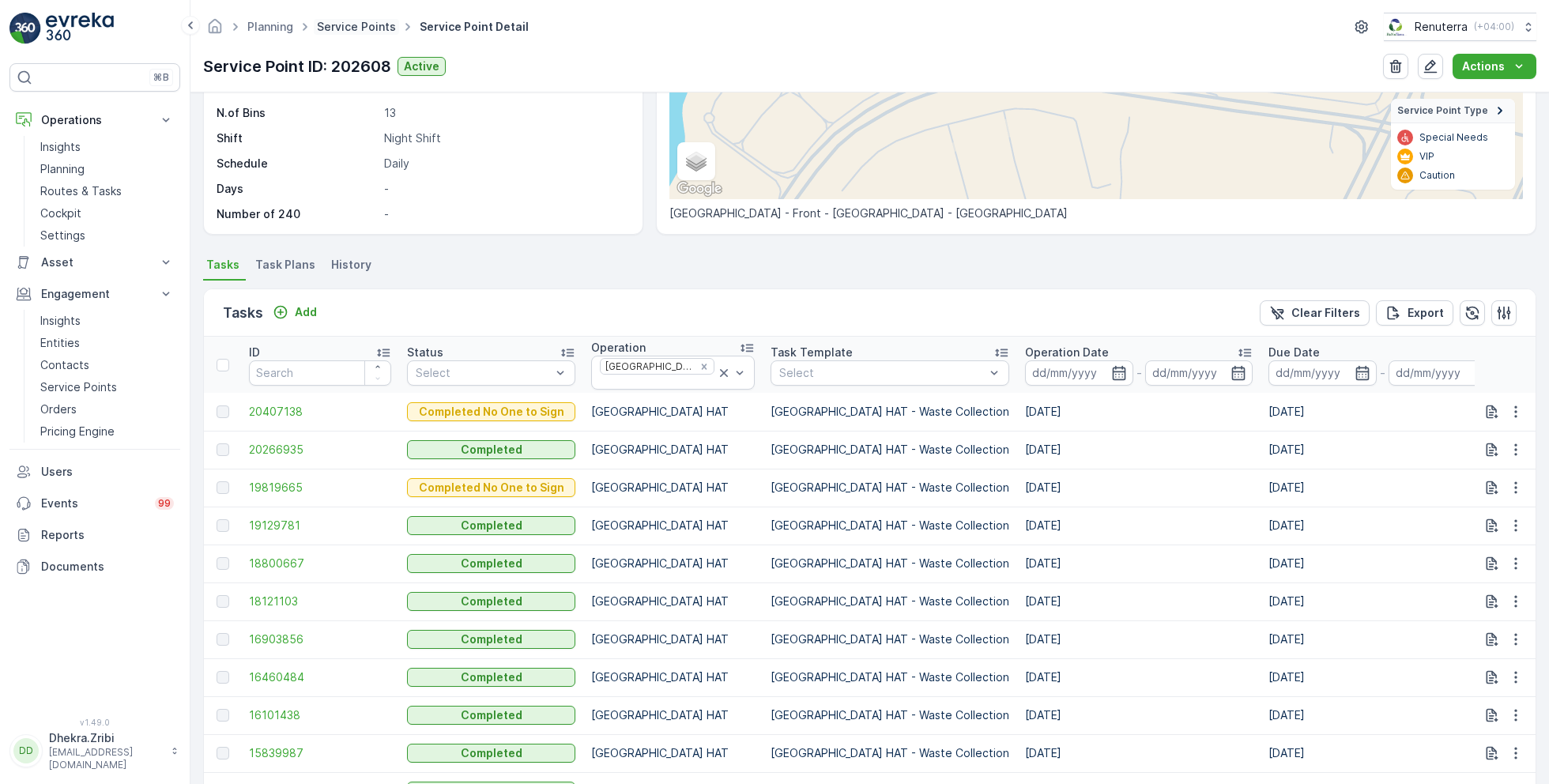
click at [369, 22] on link "Service Points" at bounding box center [356, 26] width 79 height 13
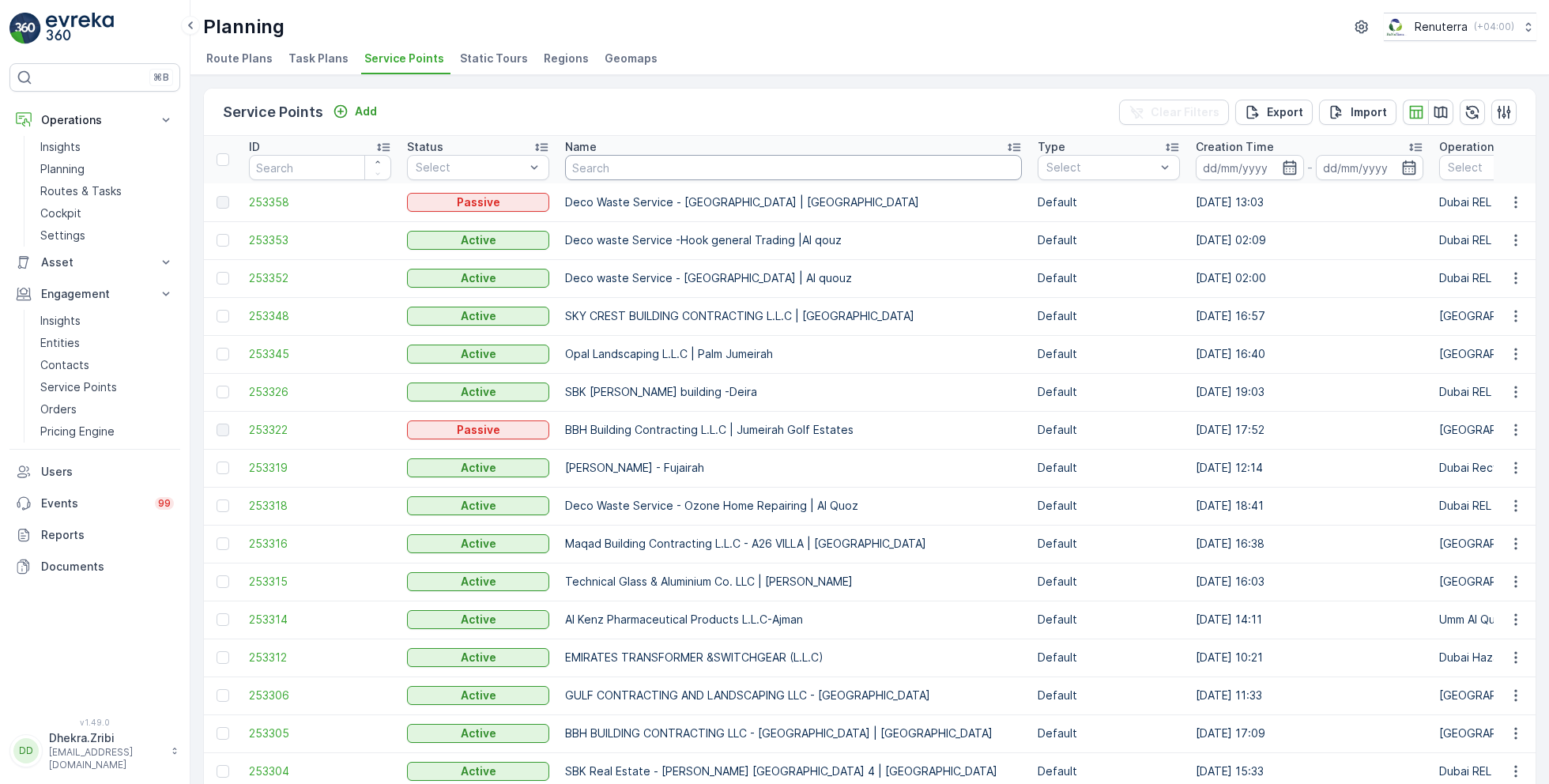
click at [597, 171] on input "text" at bounding box center [793, 167] width 457 height 25
type input "deco"
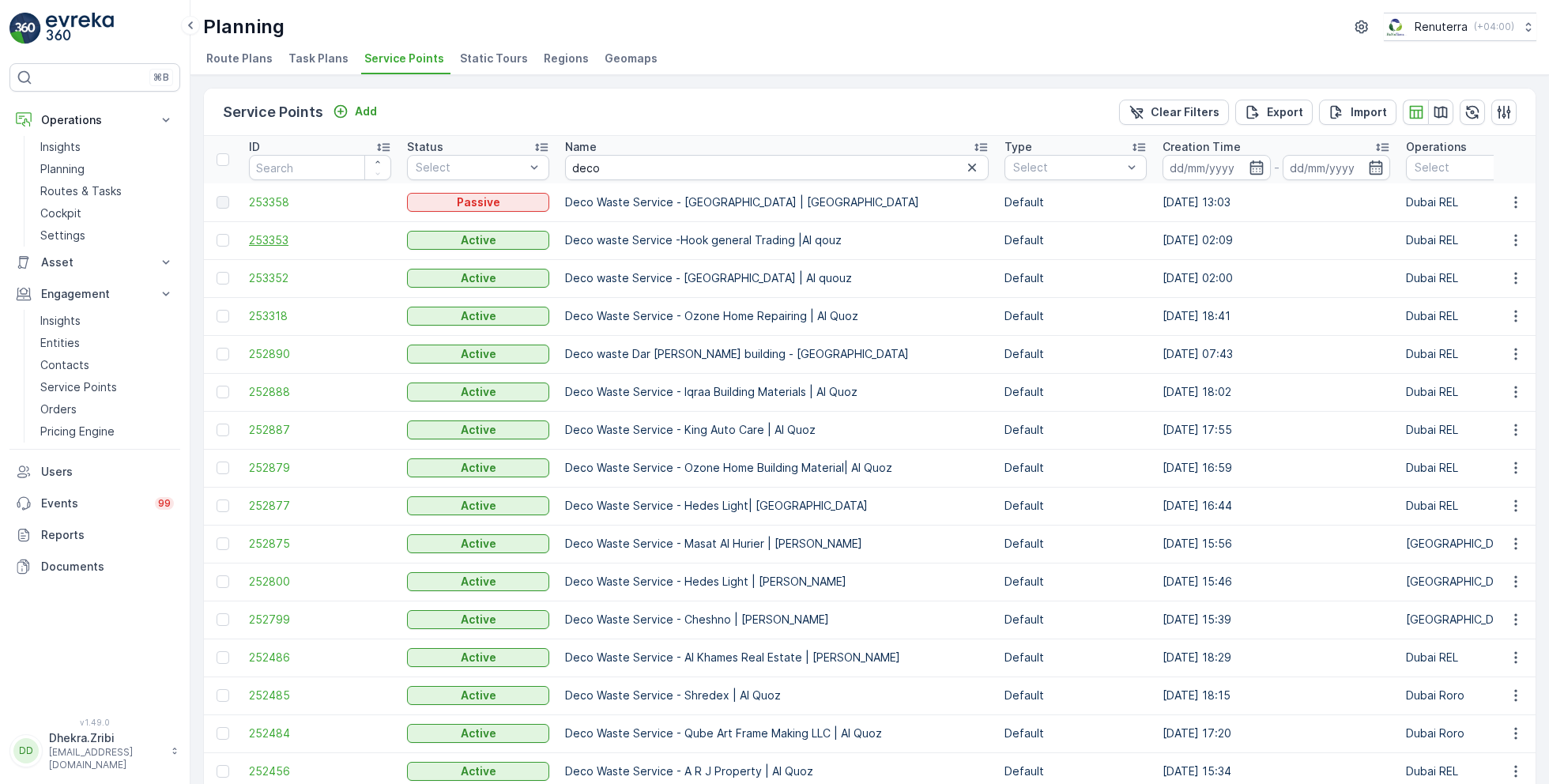
click at [274, 232] on span "253353" at bounding box center [320, 240] width 142 height 16
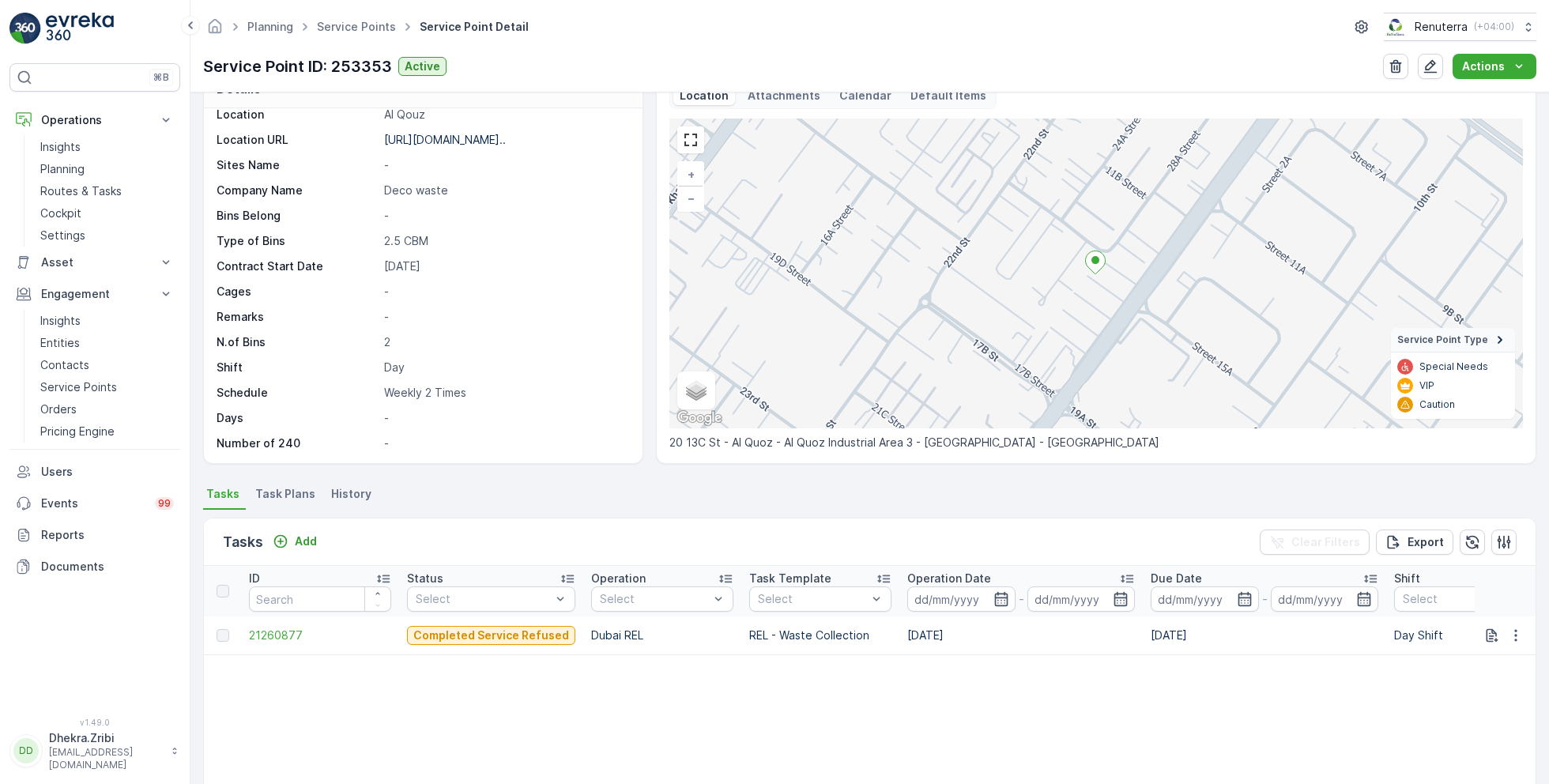
scroll to position [109, 0]
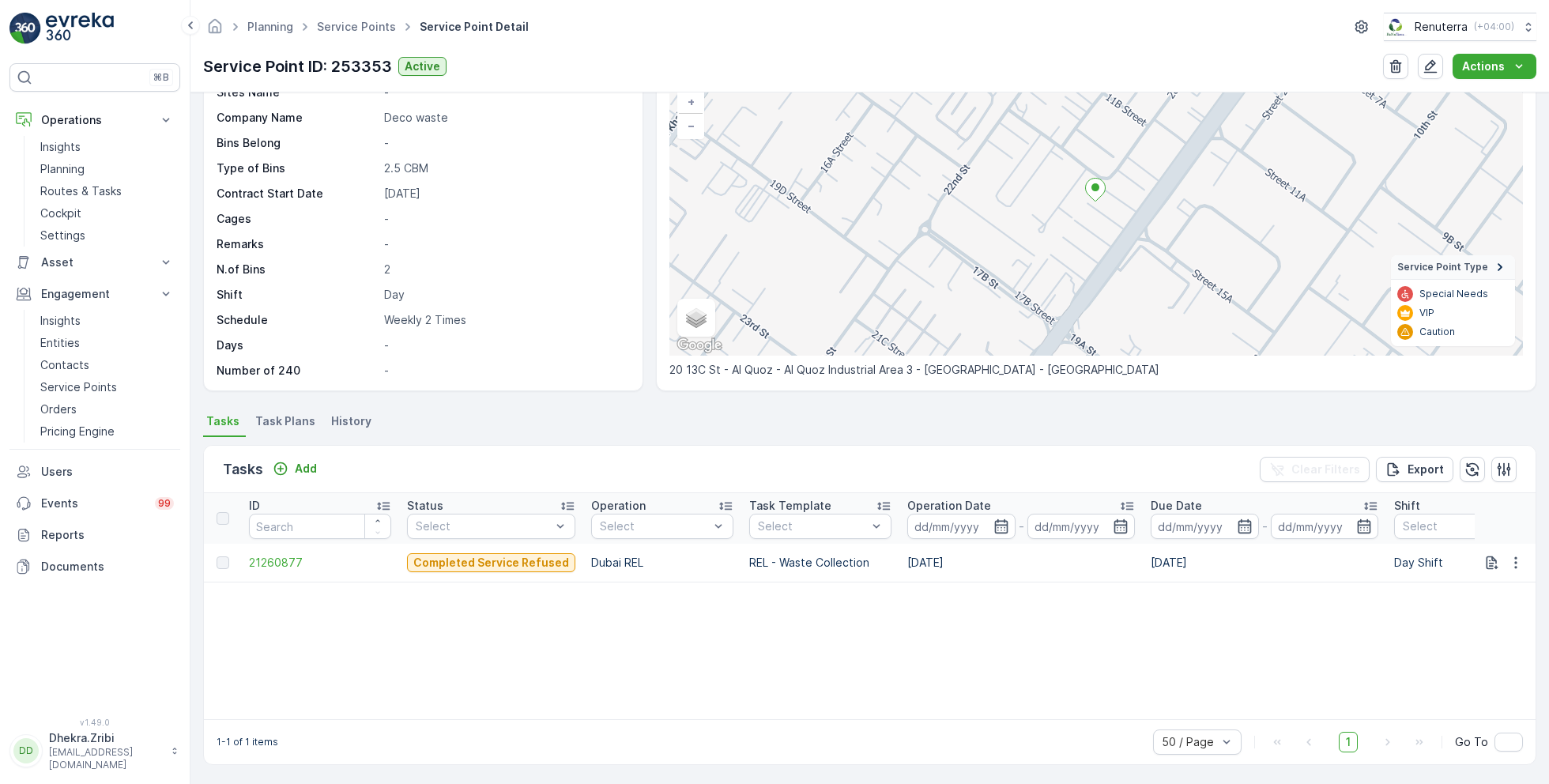
click at [278, 420] on span "Task Plans" at bounding box center [285, 421] width 60 height 16
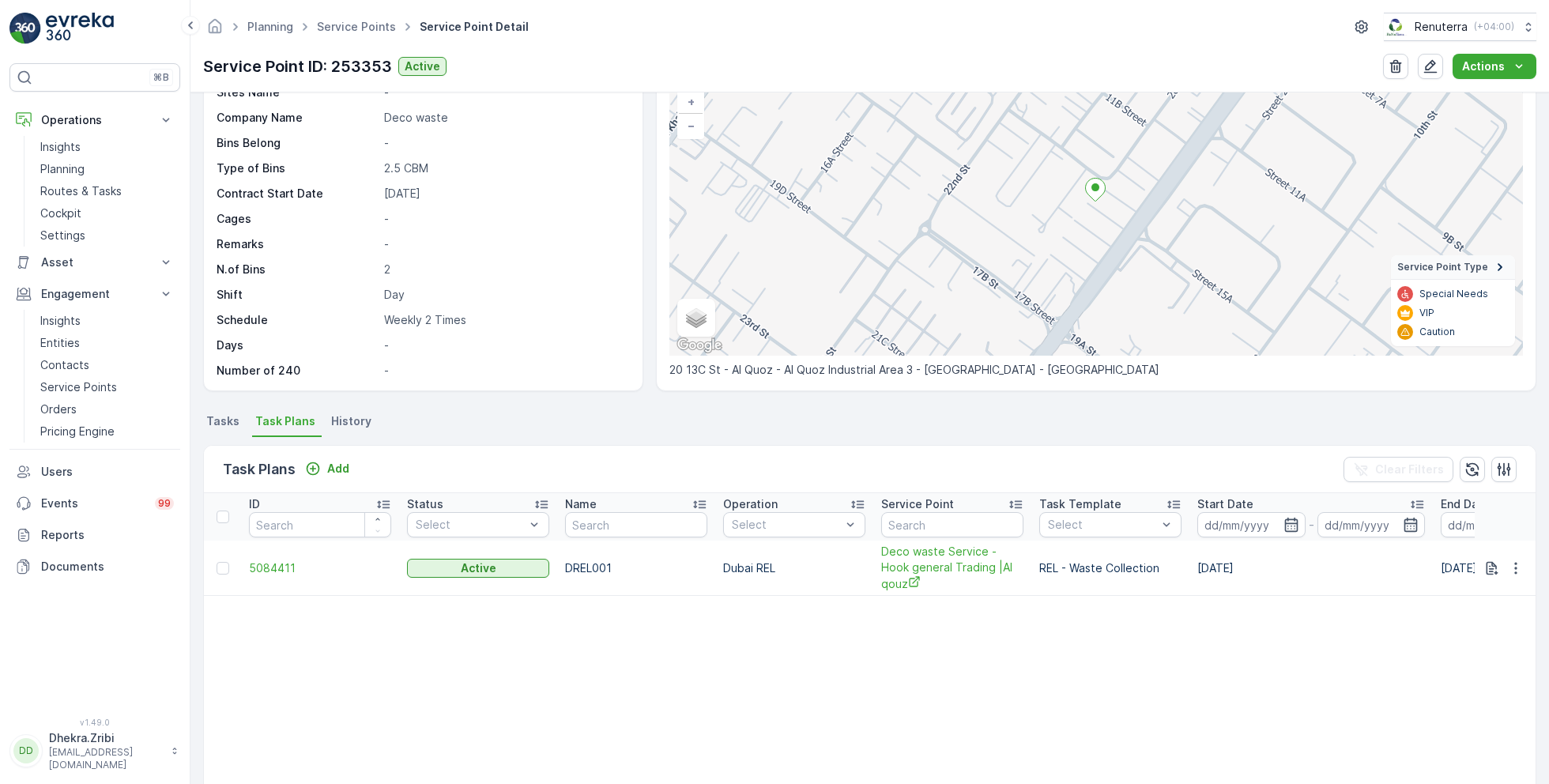
click at [277, 549] on td "5084411" at bounding box center [320, 568] width 158 height 55
click at [278, 560] on span "5084411" at bounding box center [320, 568] width 142 height 16
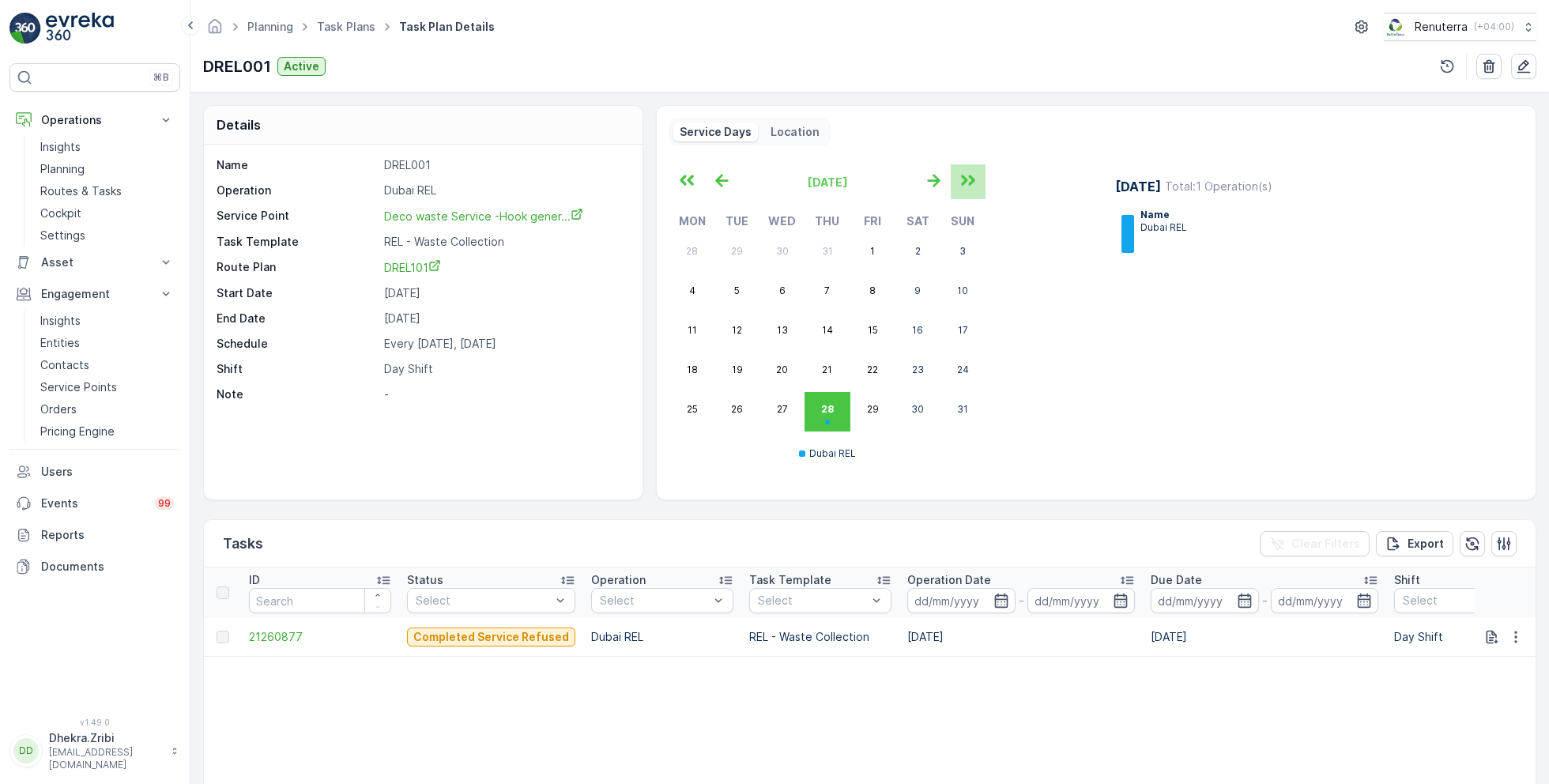
click at [969, 169] on icon "button" at bounding box center [968, 180] width 32 height 32
click at [685, 178] on icon "button" at bounding box center [687, 180] width 32 height 32
click at [281, 635] on span "21260877" at bounding box center [320, 636] width 142 height 16
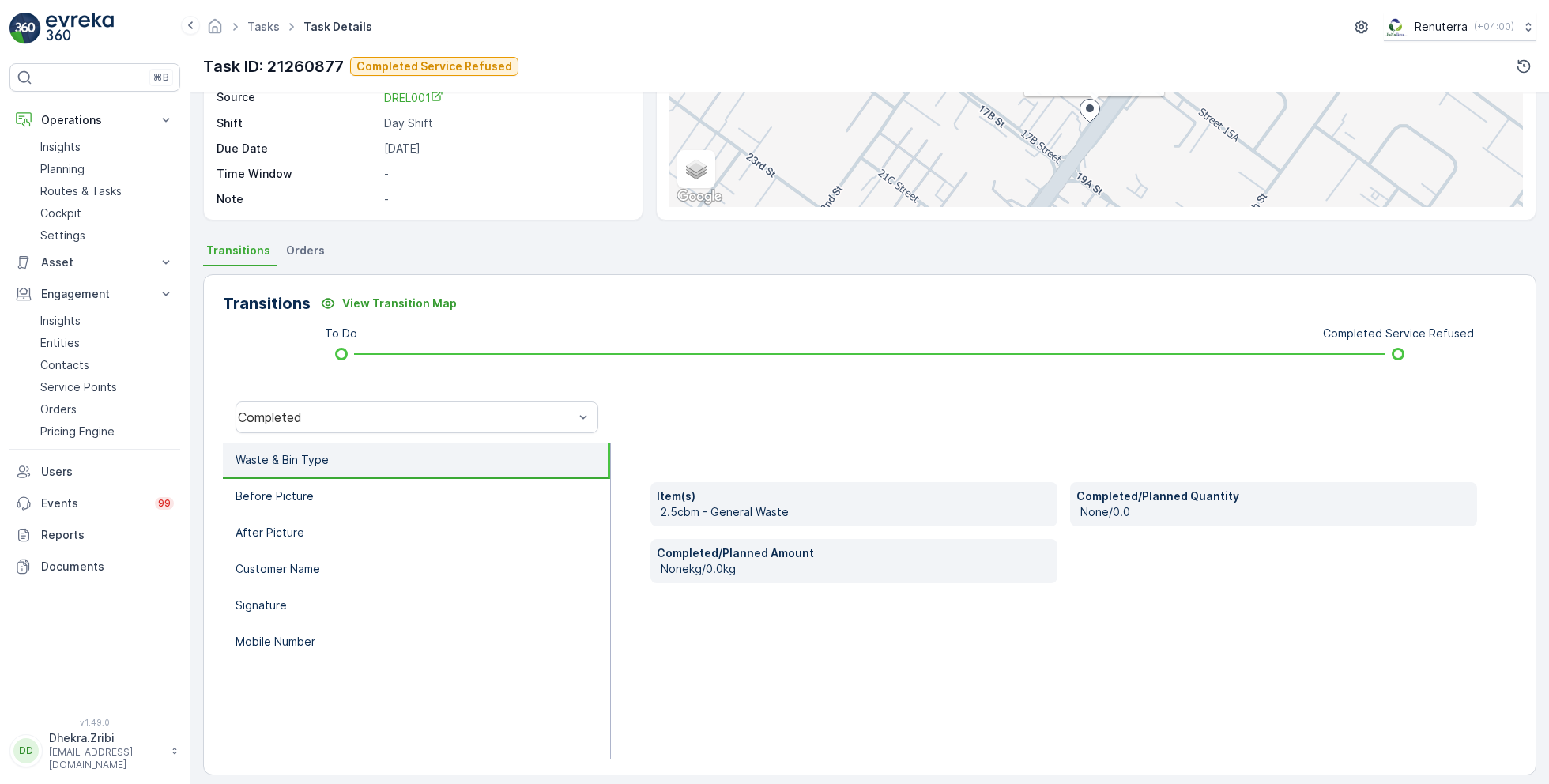
scroll to position [211, 0]
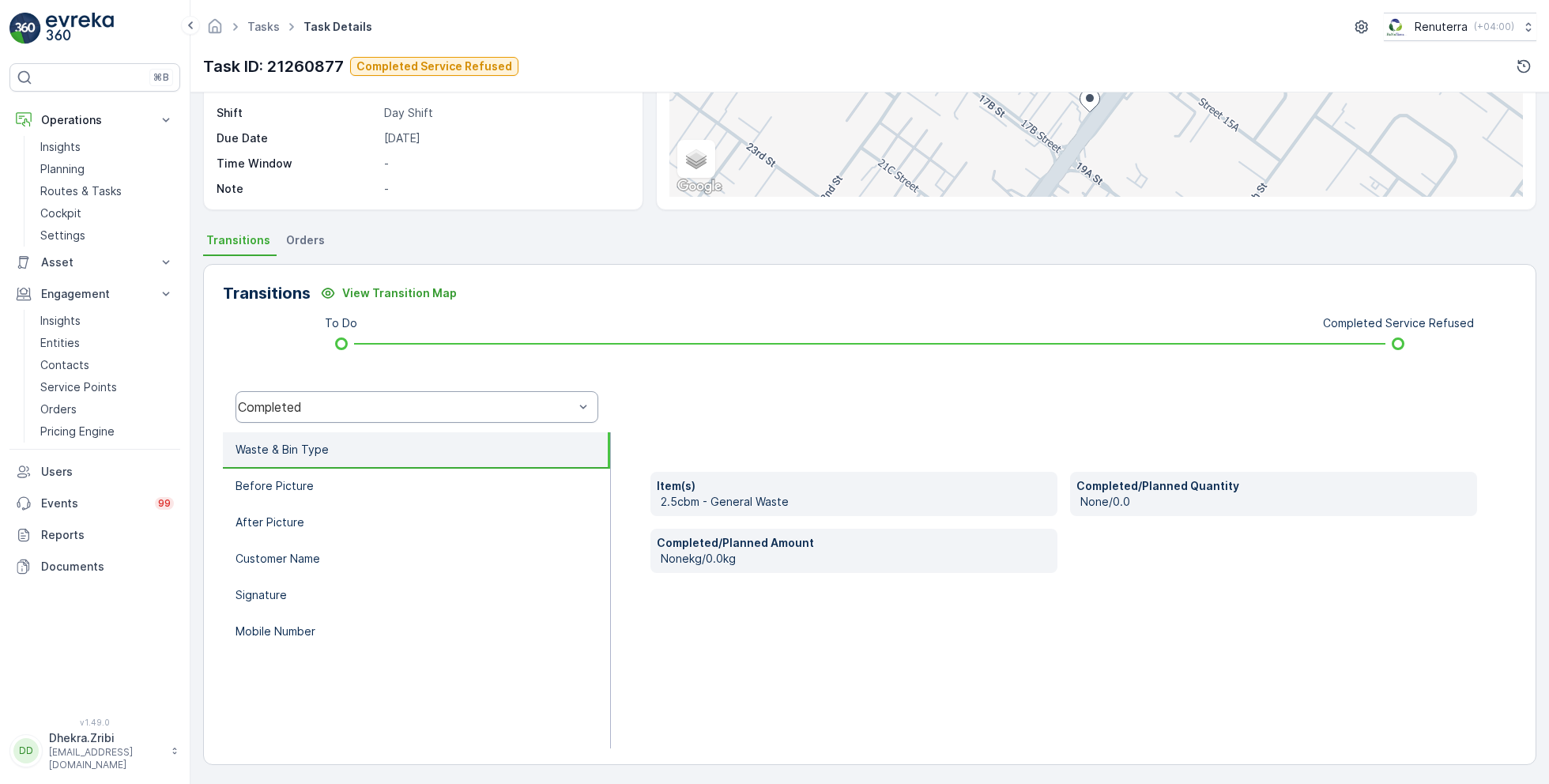
click at [344, 416] on div "Completed" at bounding box center [417, 407] width 363 height 32
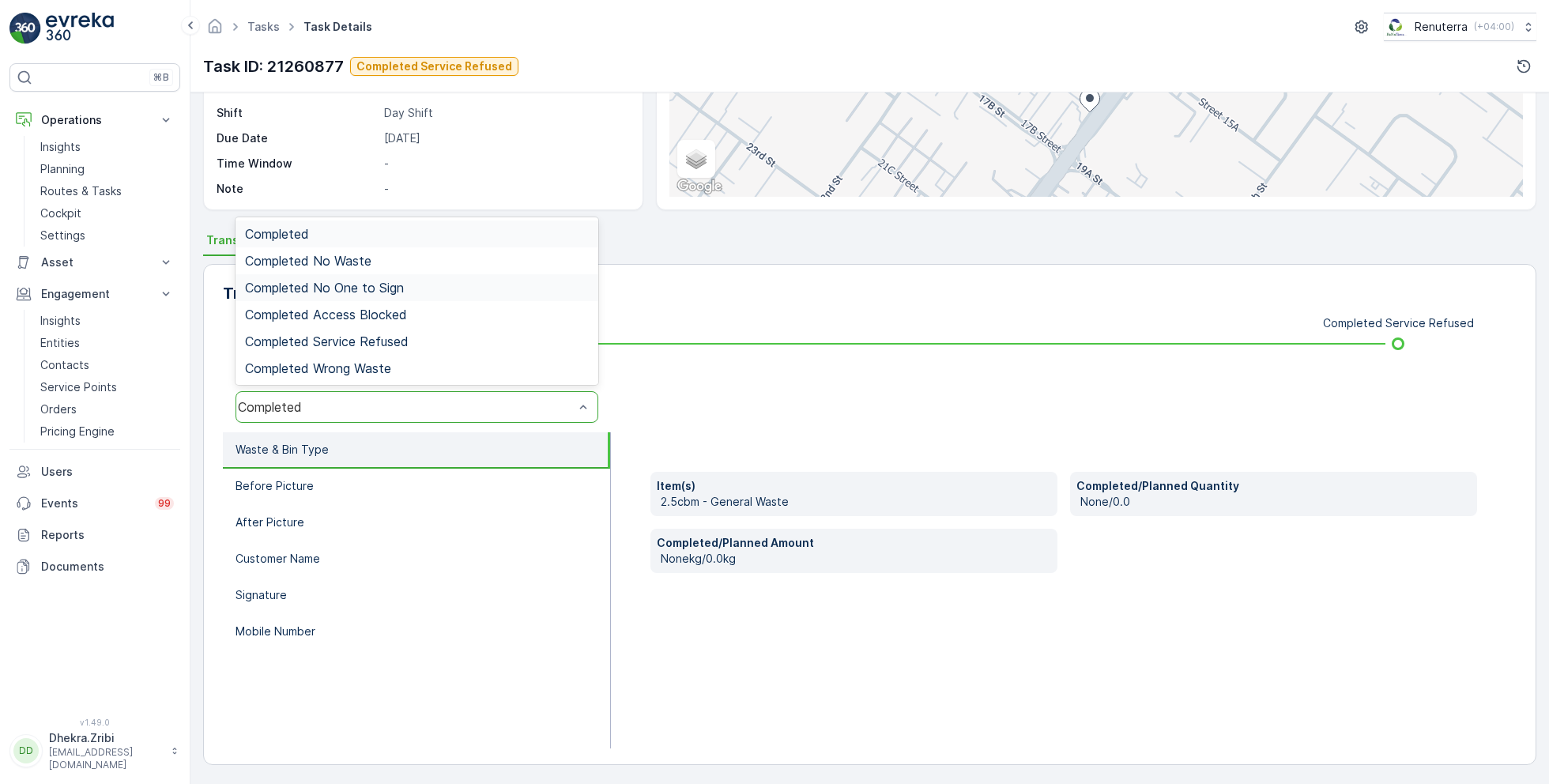
click at [404, 280] on div "Completed No One to Sign" at bounding box center [417, 287] width 344 height 14
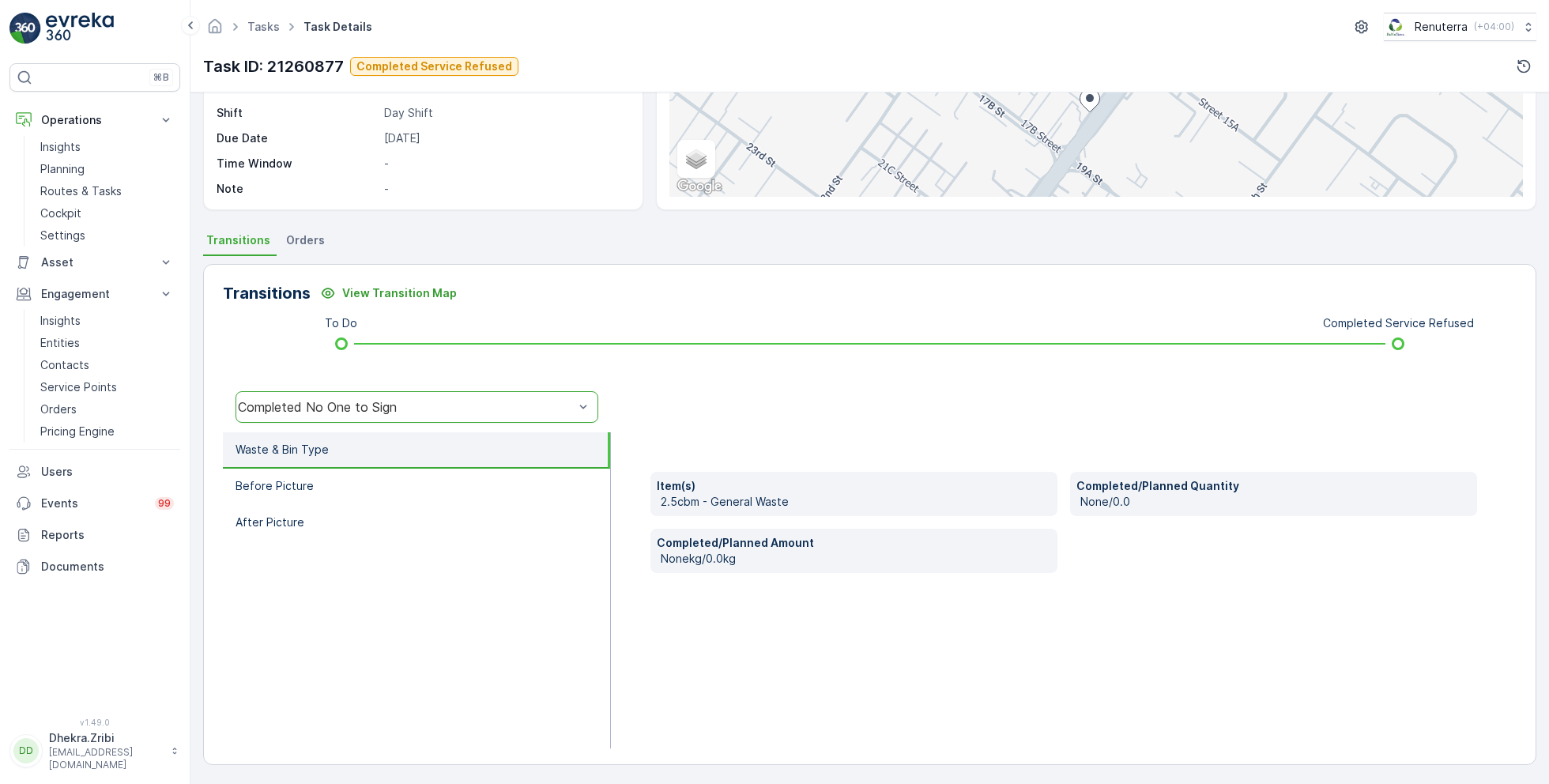
click at [365, 408] on div "Completed No One to Sign" at bounding box center [406, 407] width 336 height 14
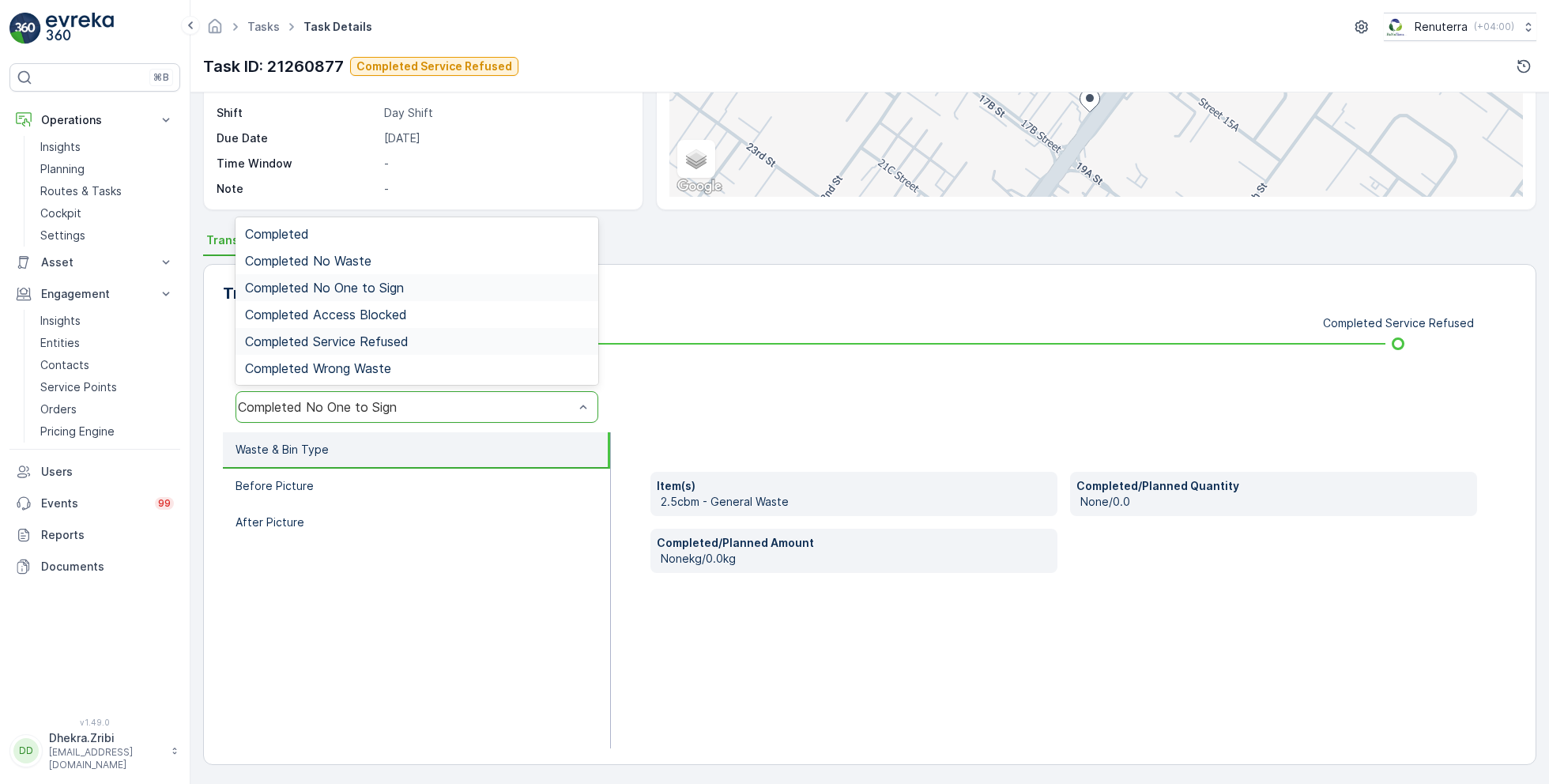
click at [373, 342] on span "Completed Service Refused" at bounding box center [327, 341] width 164 height 14
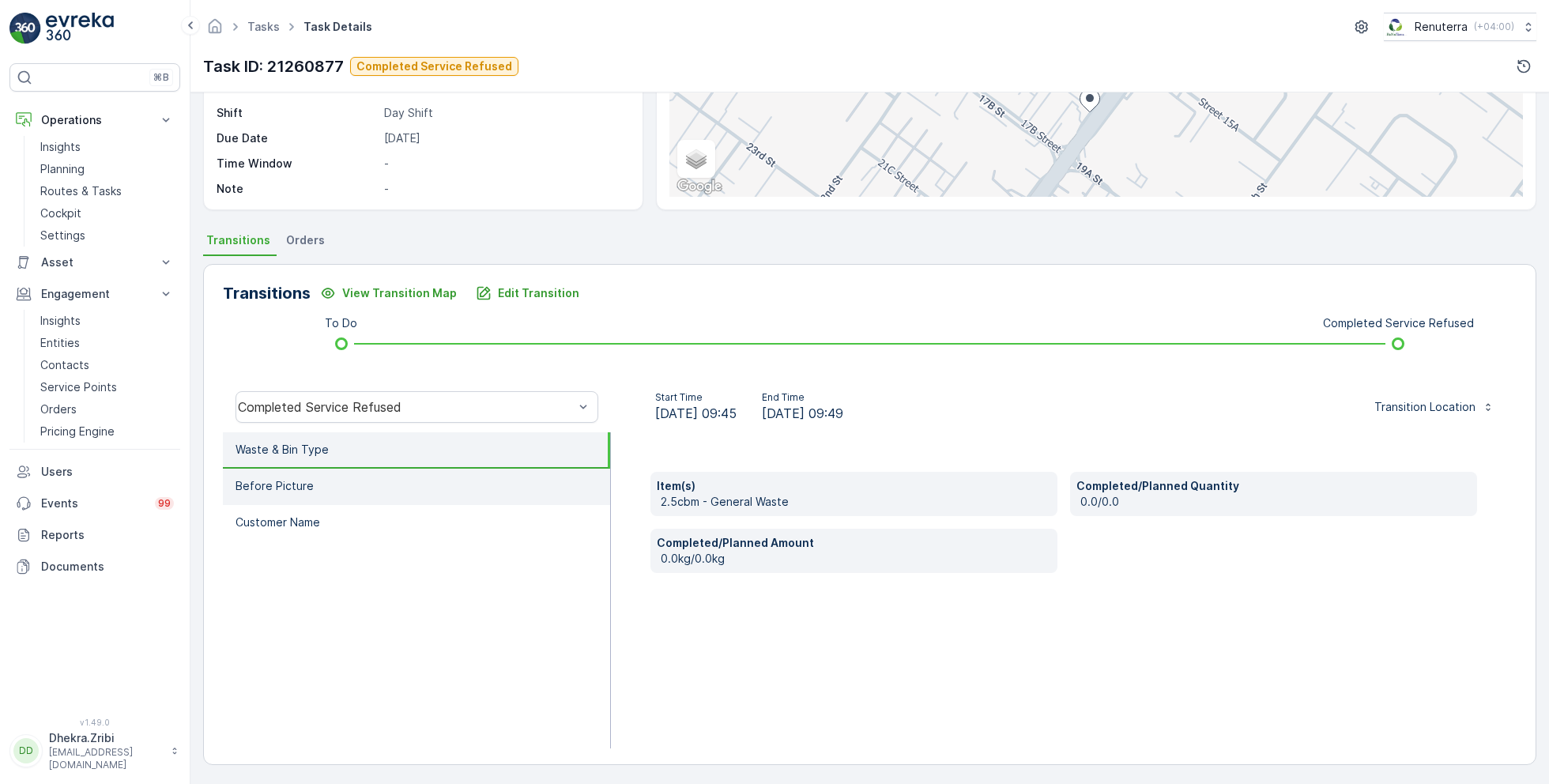
click at [316, 476] on li "Before Picture" at bounding box center [416, 486] width 387 height 36
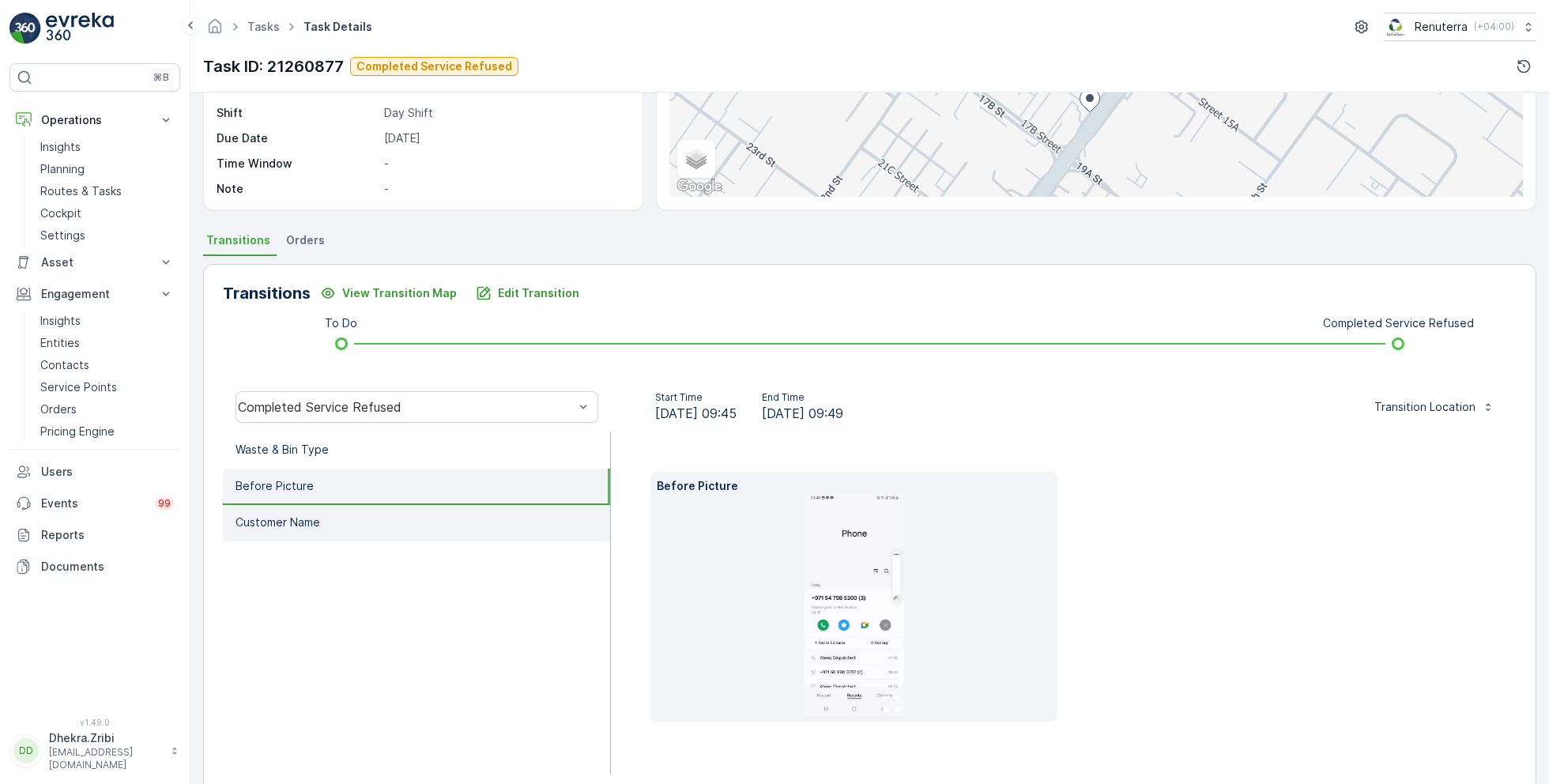
click at [322, 519] on li "Customer Name" at bounding box center [416, 523] width 387 height 36
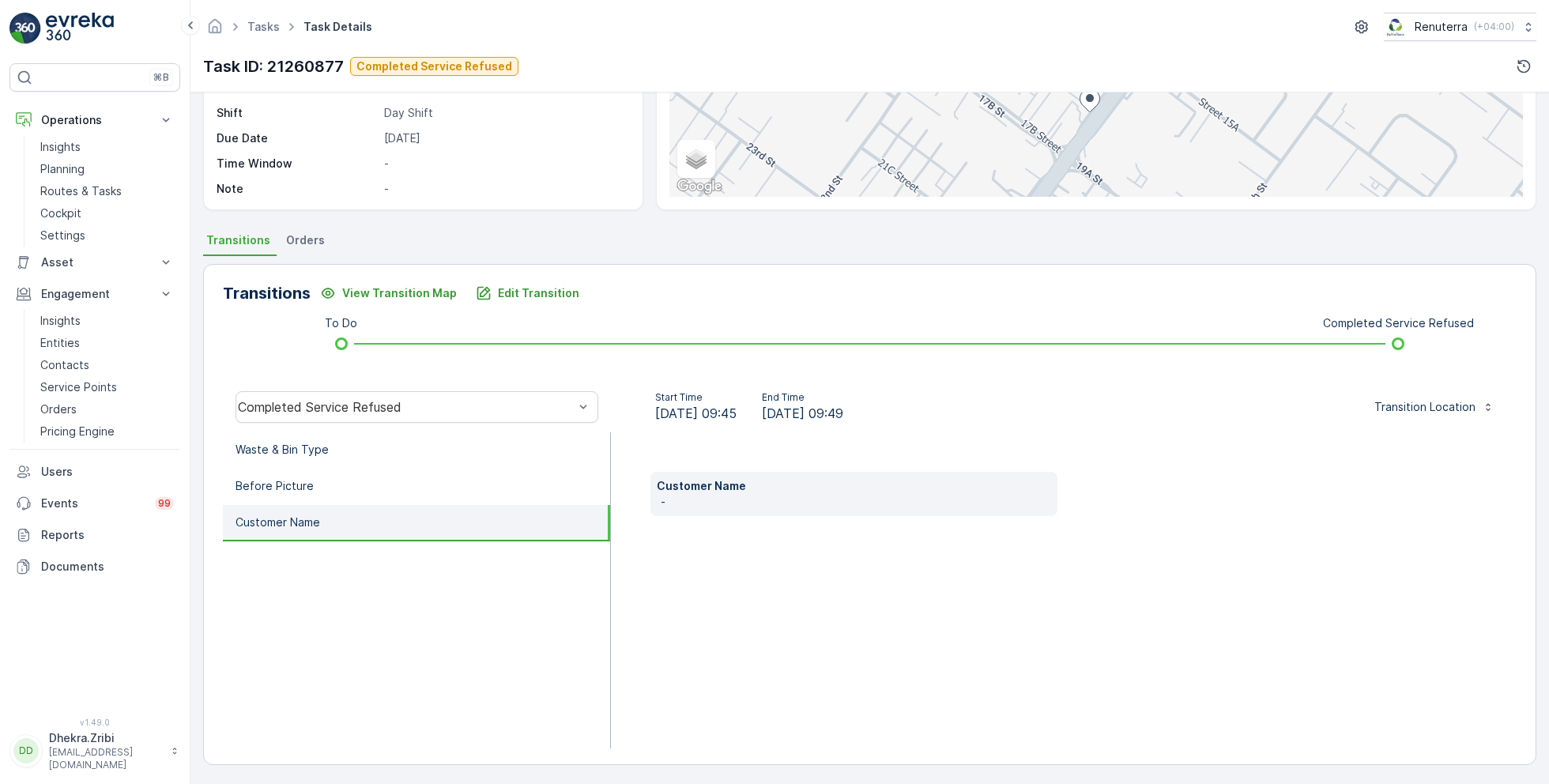
scroll to position [0, 0]
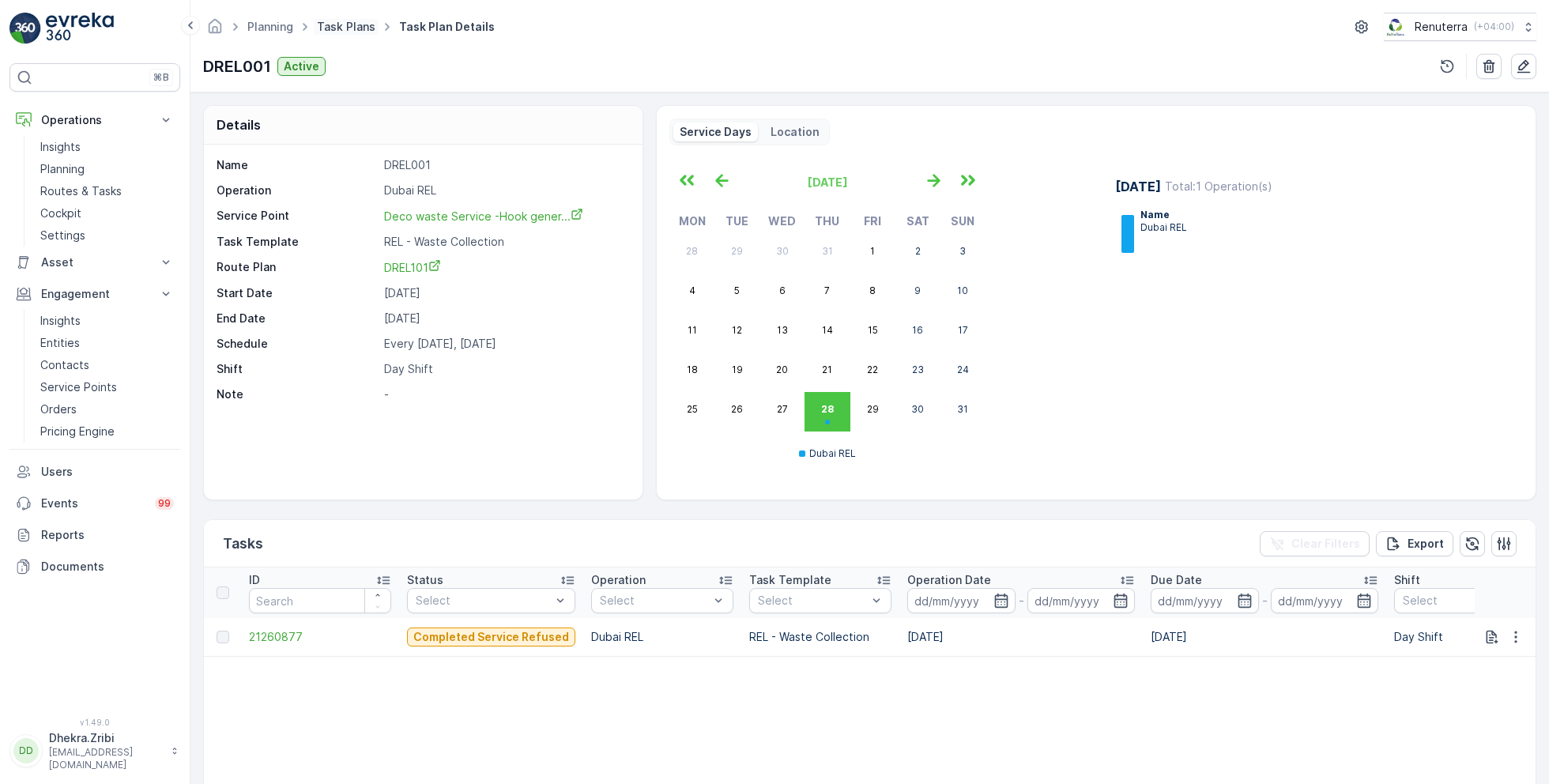
click at [358, 27] on link "Task Plans" at bounding box center [346, 26] width 59 height 13
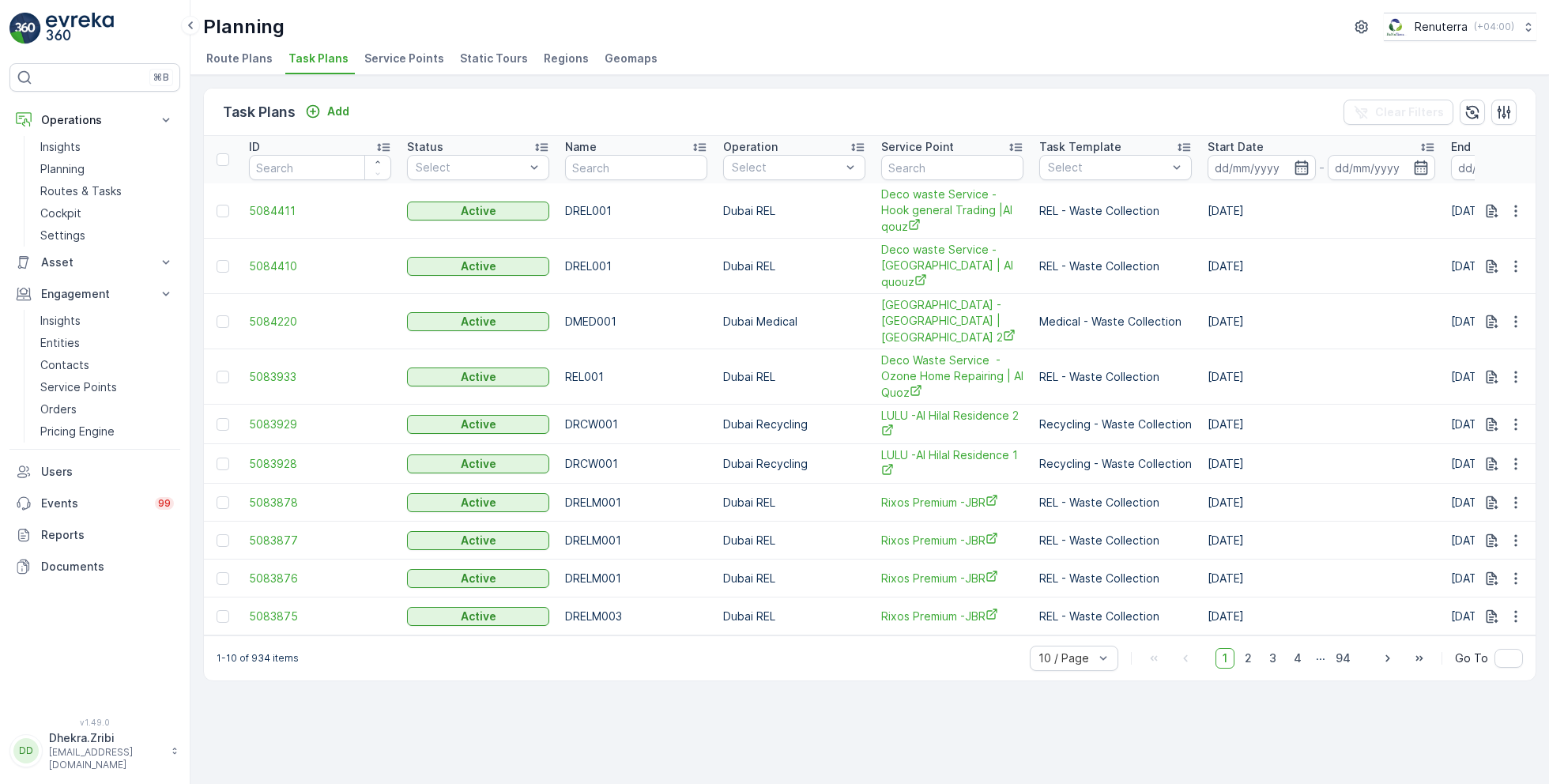
click at [389, 59] on span "Service Points" at bounding box center [405, 59] width 80 height 16
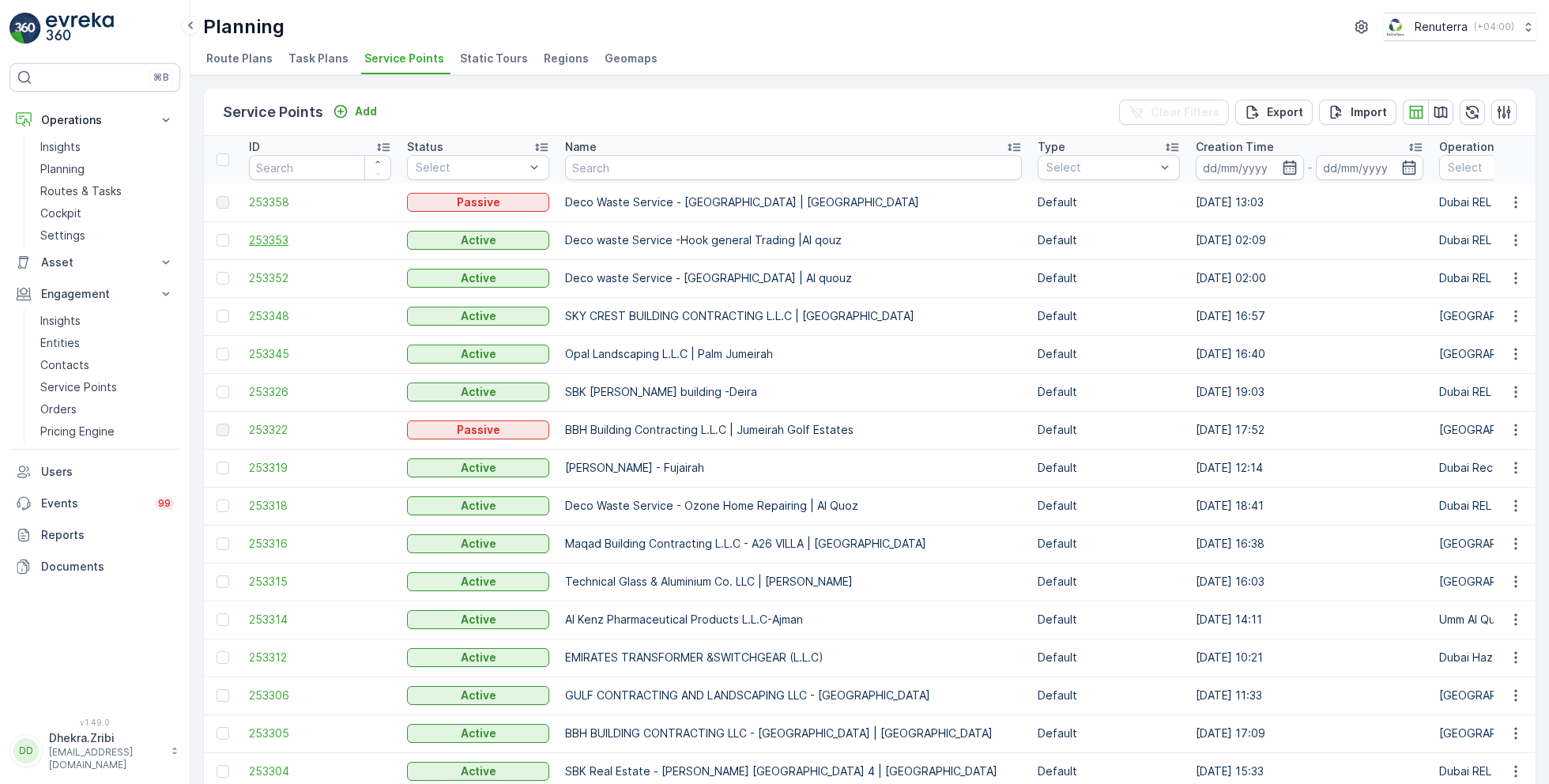
click at [263, 239] on span "253353" at bounding box center [320, 240] width 142 height 16
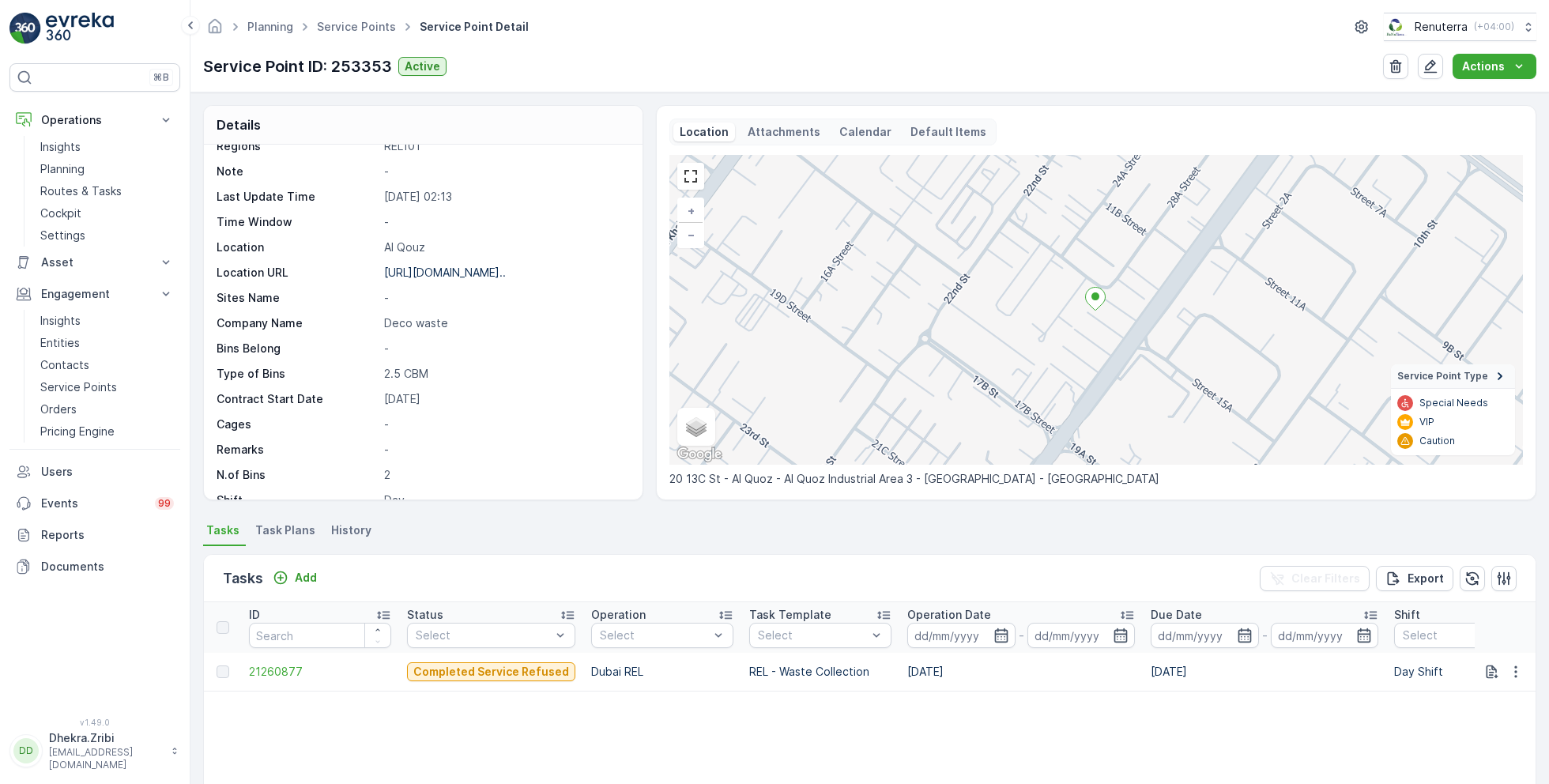
scroll to position [217, 0]
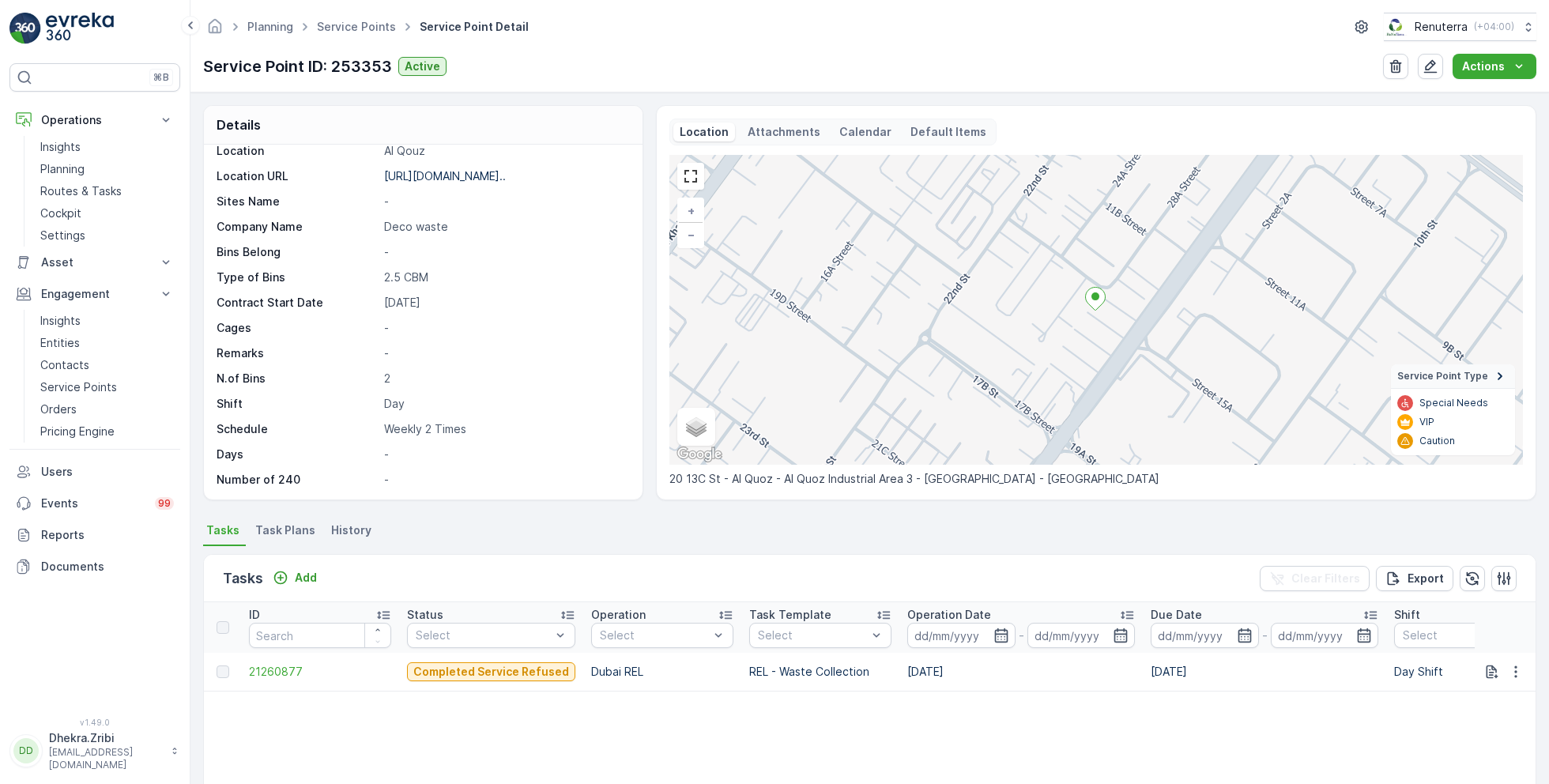
click at [283, 523] on span "Task Plans" at bounding box center [285, 530] width 60 height 16
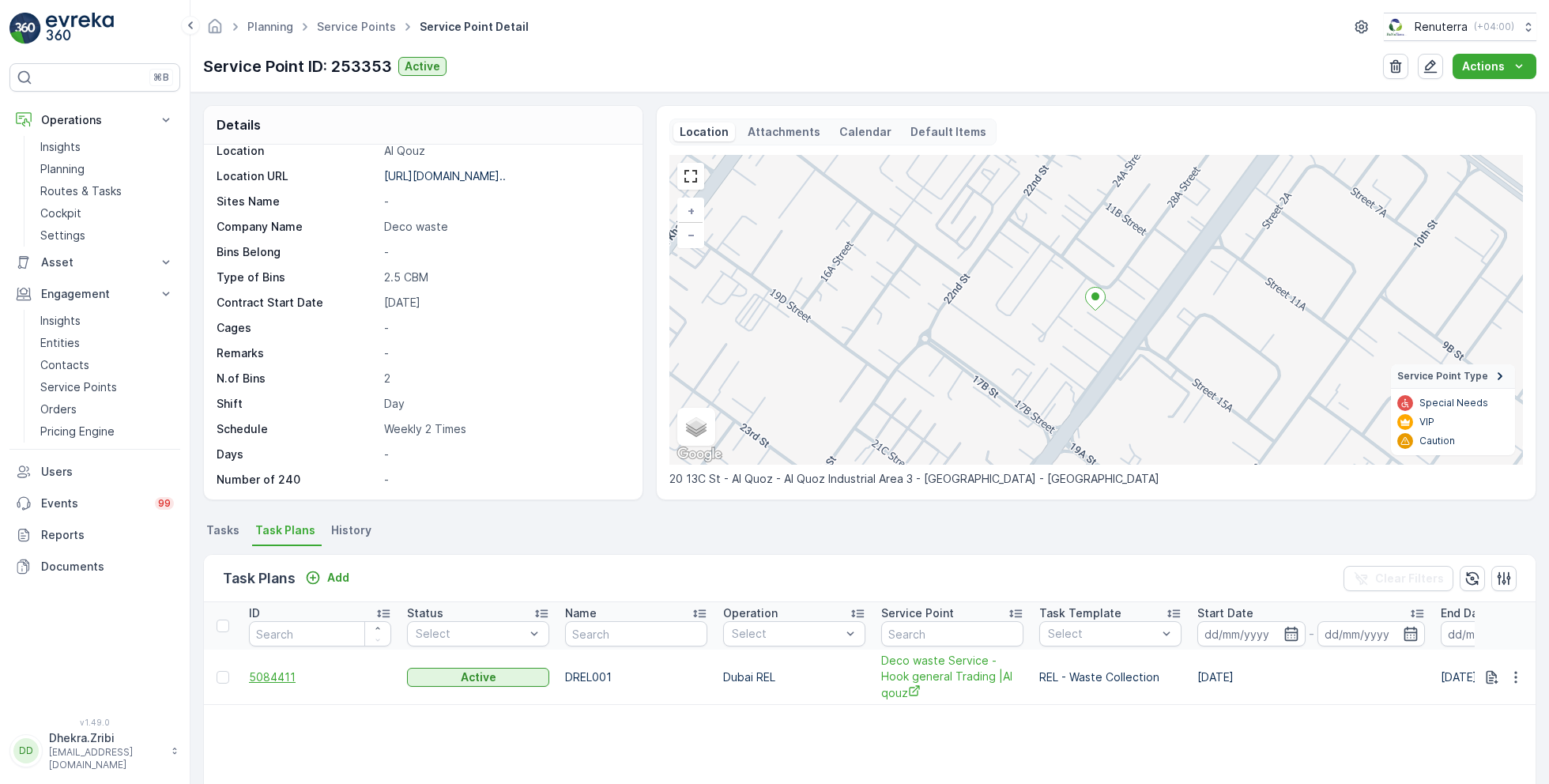
click at [280, 669] on span "5084411" at bounding box center [320, 677] width 142 height 16
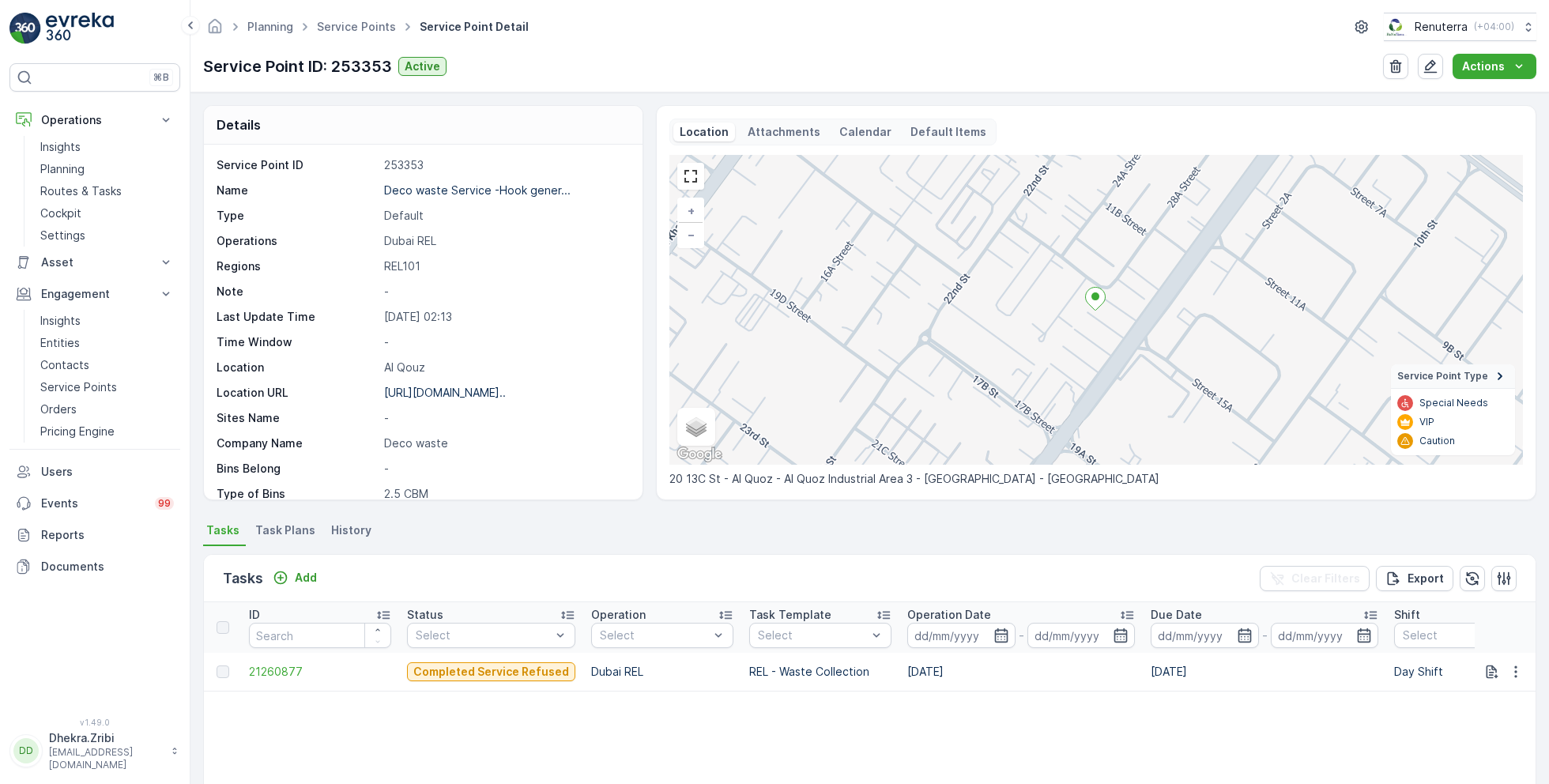
click at [290, 528] on span "Task Plans" at bounding box center [285, 530] width 60 height 16
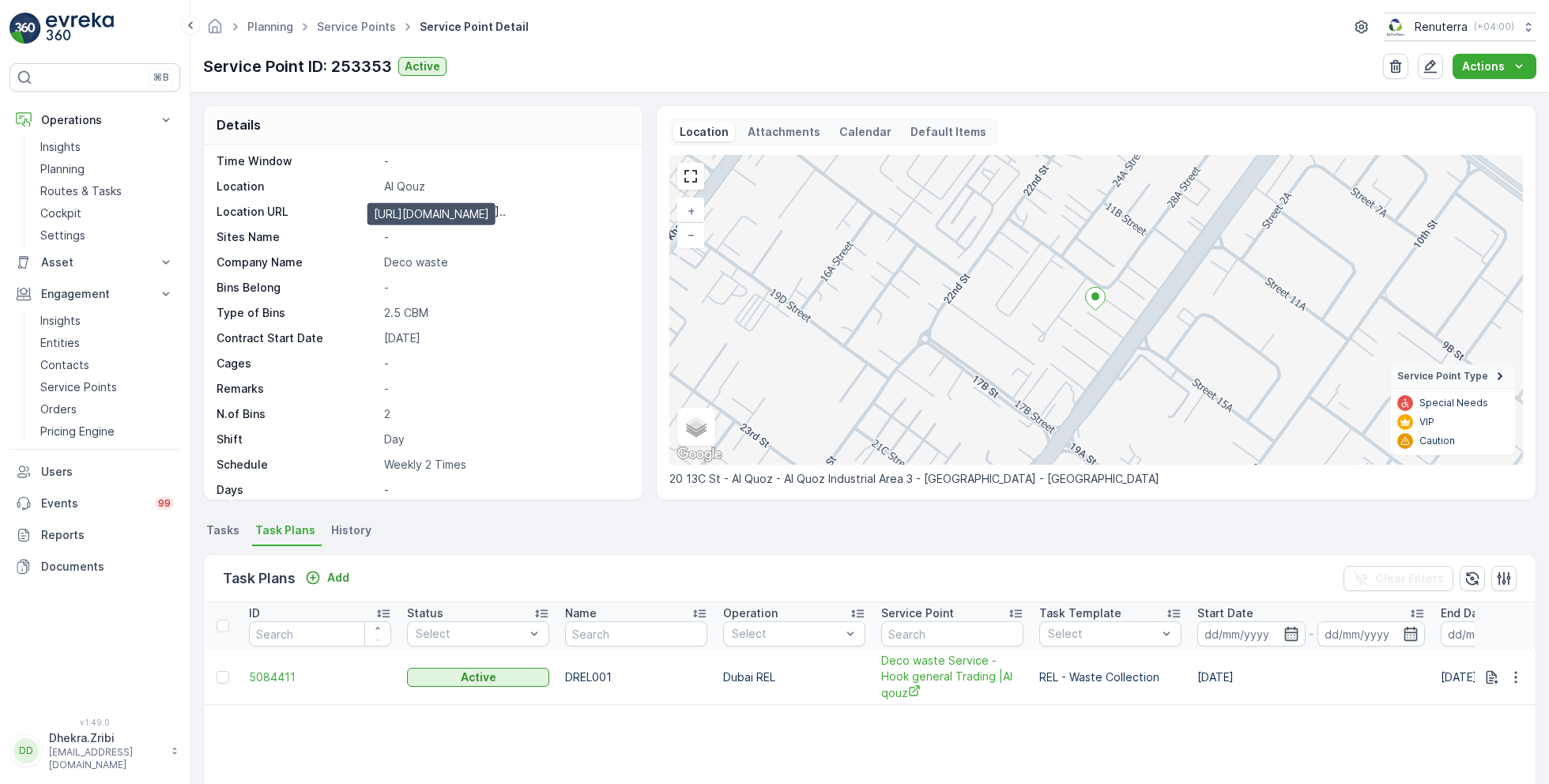
scroll to position [217, 0]
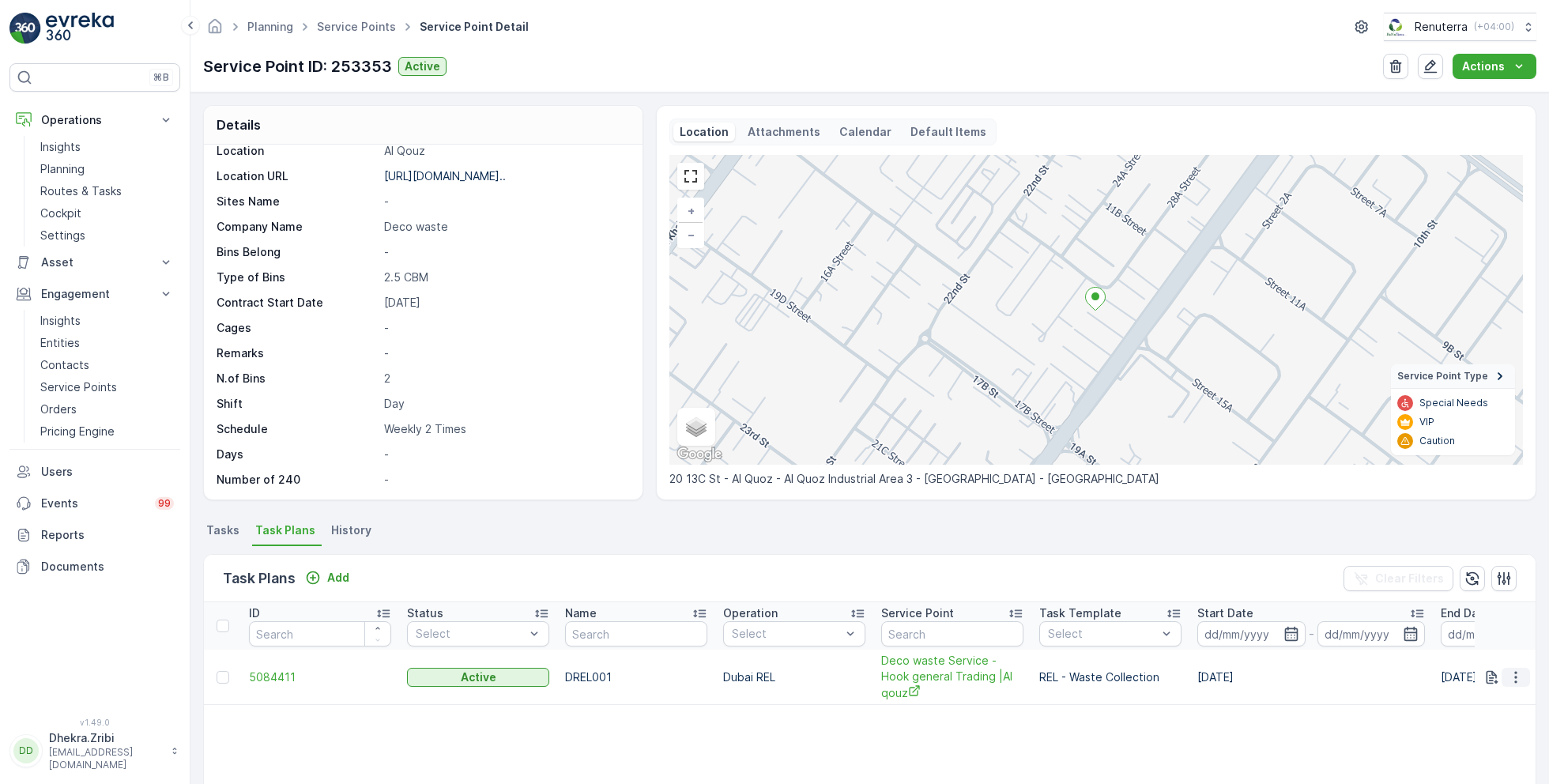
click at [1516, 669] on icon "button" at bounding box center [1516, 677] width 16 height 16
click at [1489, 766] on span "Delete Task Plan" at bounding box center [1496, 764] width 89 height 16
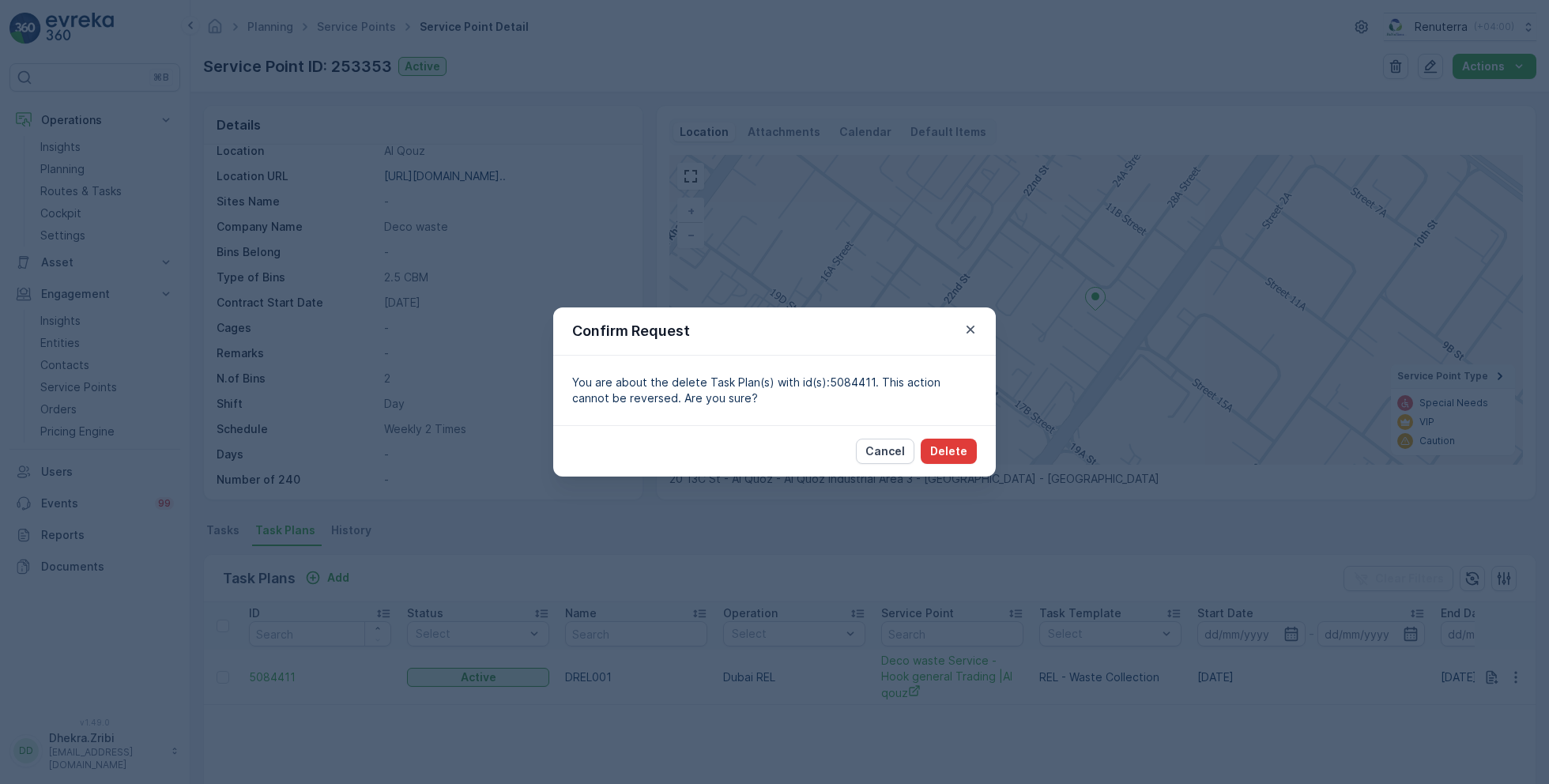
click at [954, 444] on p "Delete" at bounding box center [949, 452] width 37 height 16
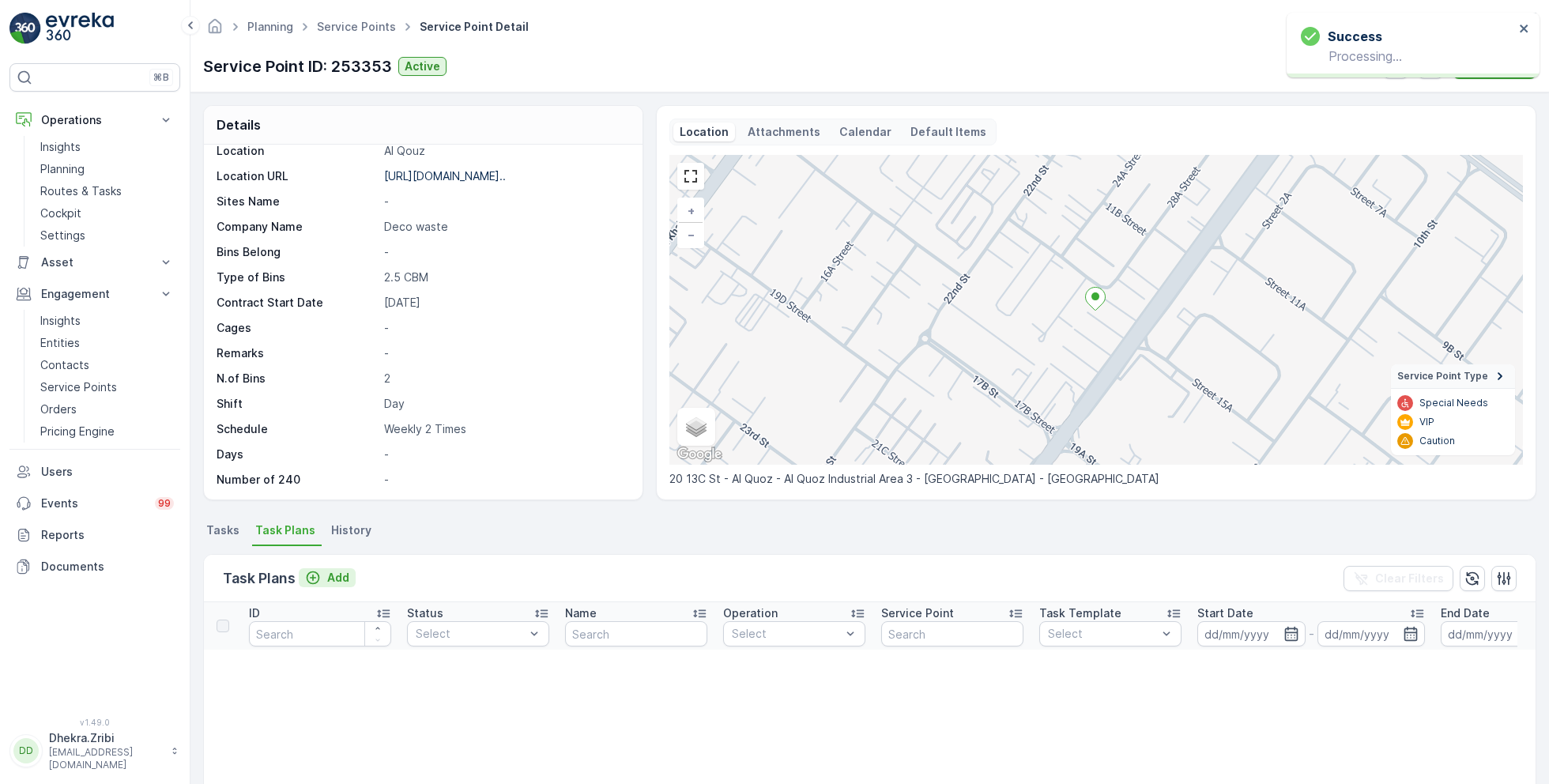
click at [334, 579] on p "Add" at bounding box center [338, 578] width 22 height 16
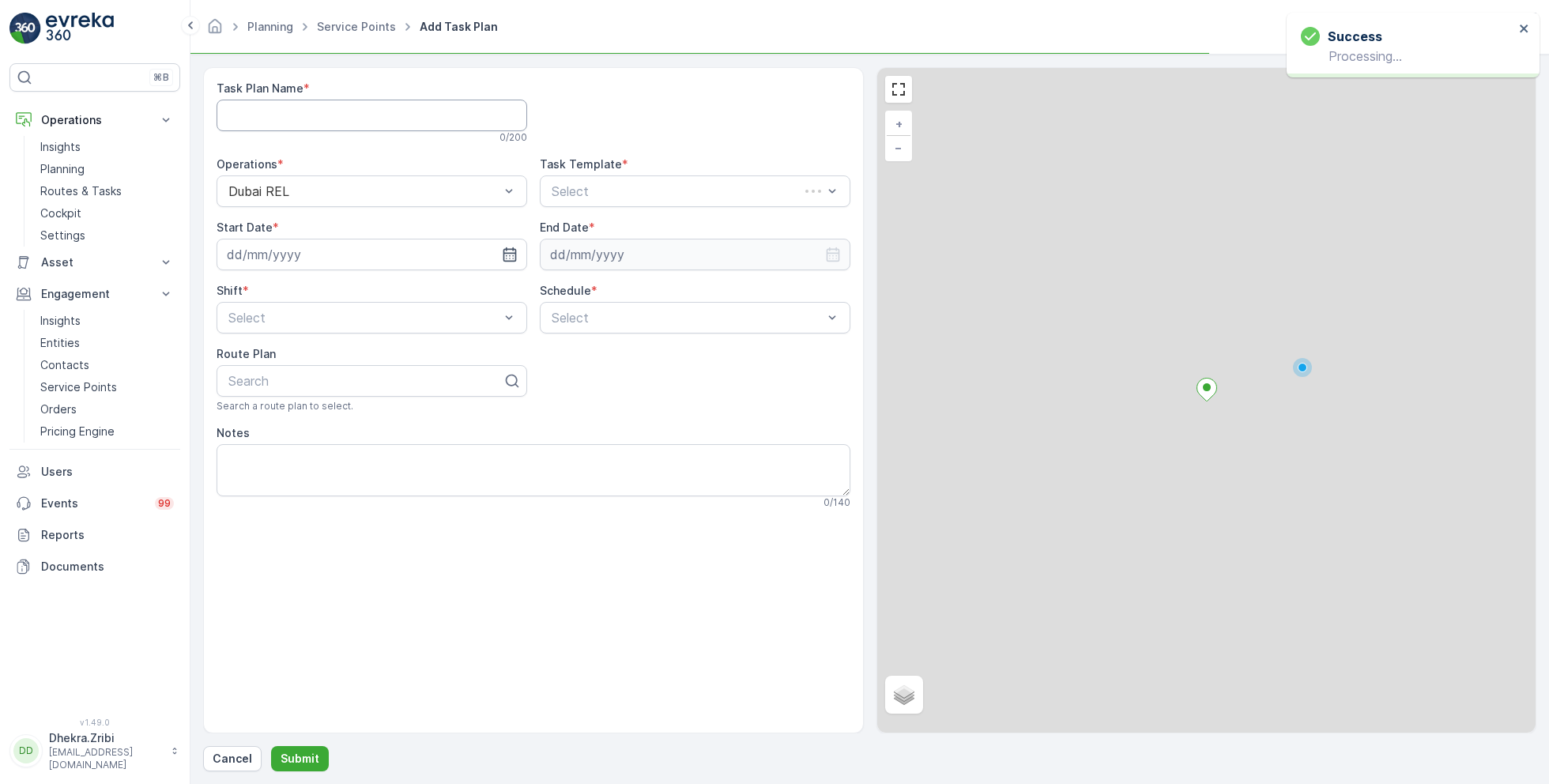
click at [369, 116] on Name "Task Plan Name" at bounding box center [372, 116] width 310 height 32
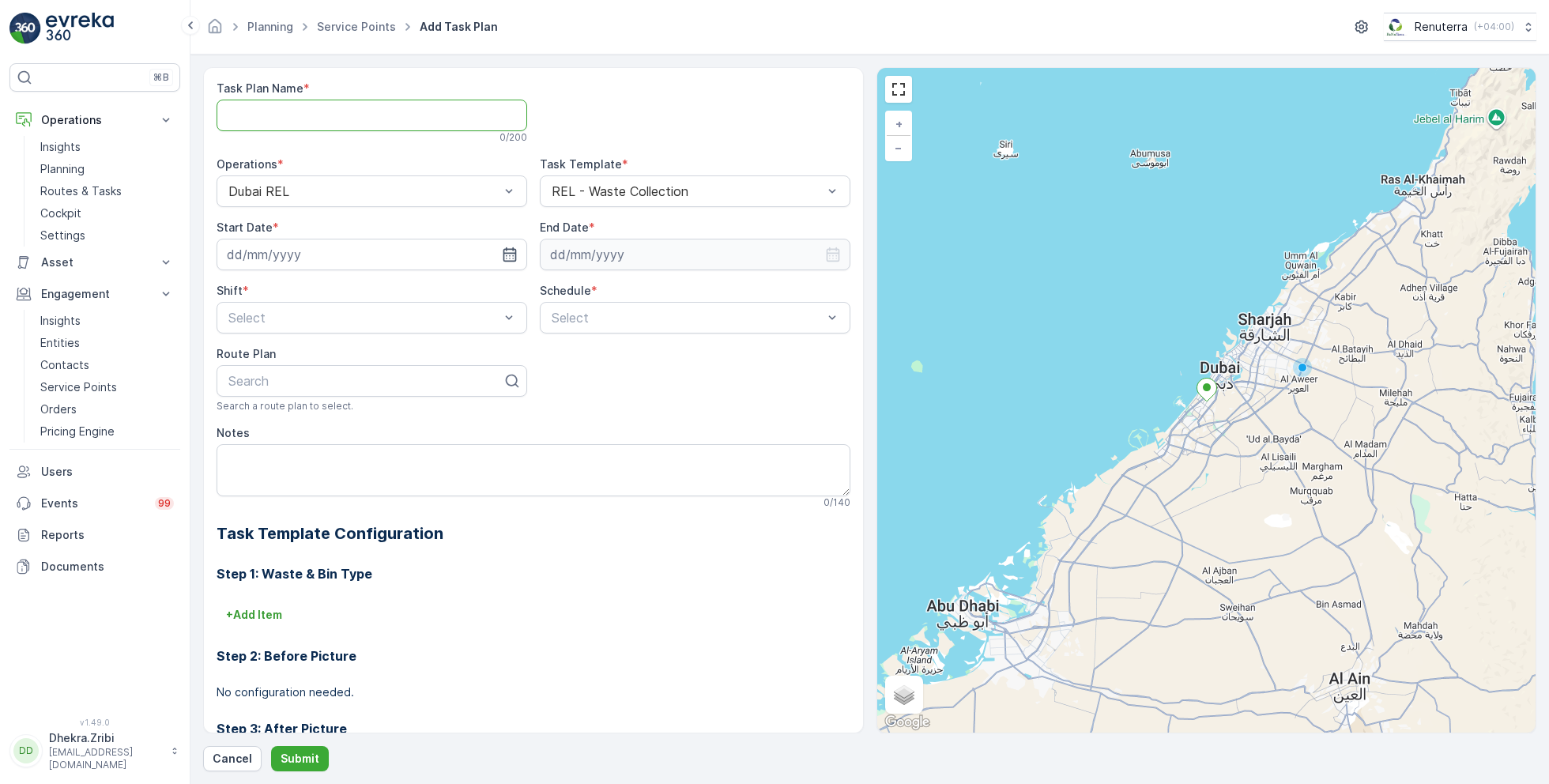
type Name "DREL001"
click at [414, 252] on input at bounding box center [372, 254] width 310 height 32
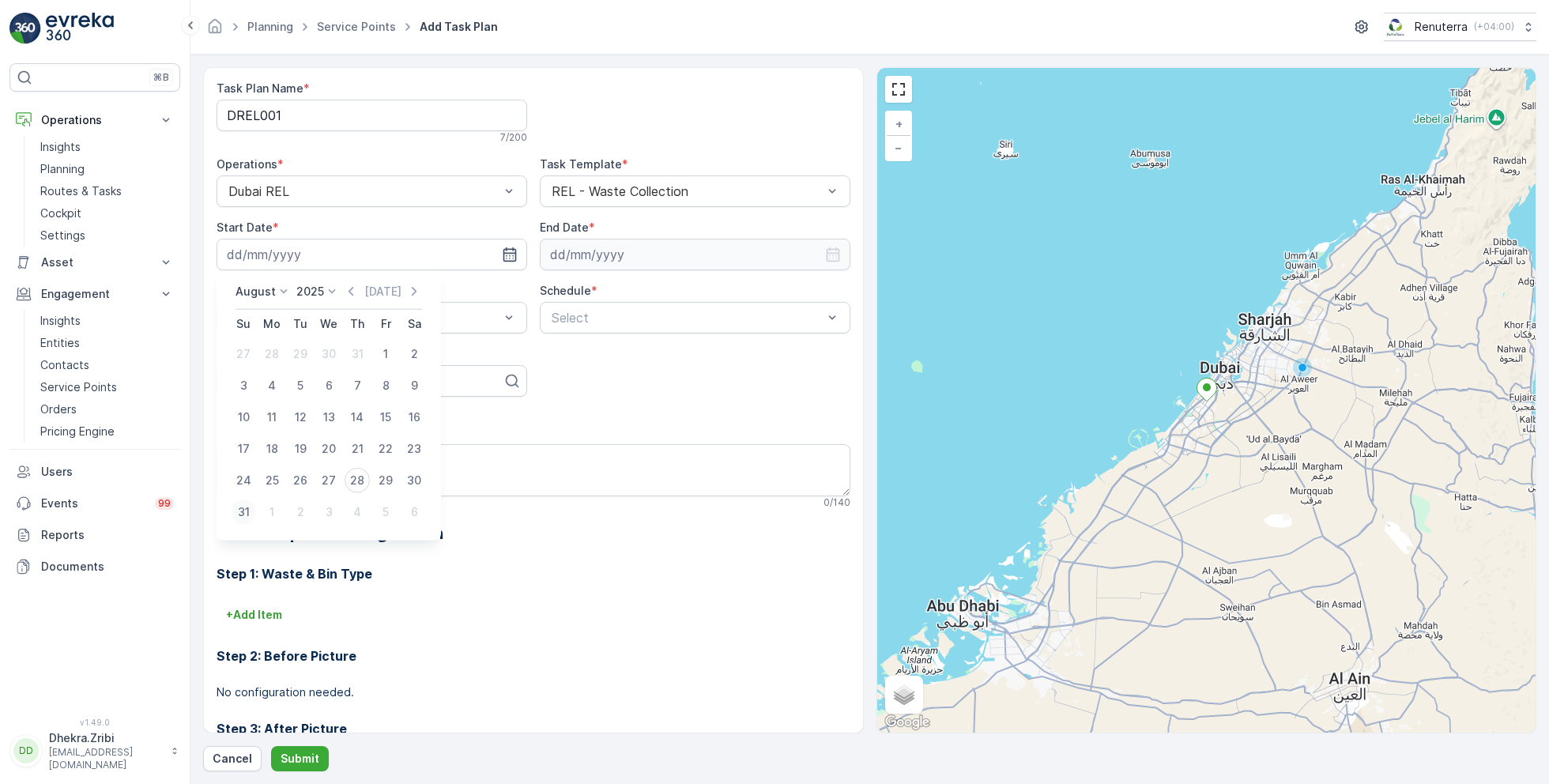
click at [244, 513] on div "31" at bounding box center [244, 512] width 25 height 25
type input "[DATE]"
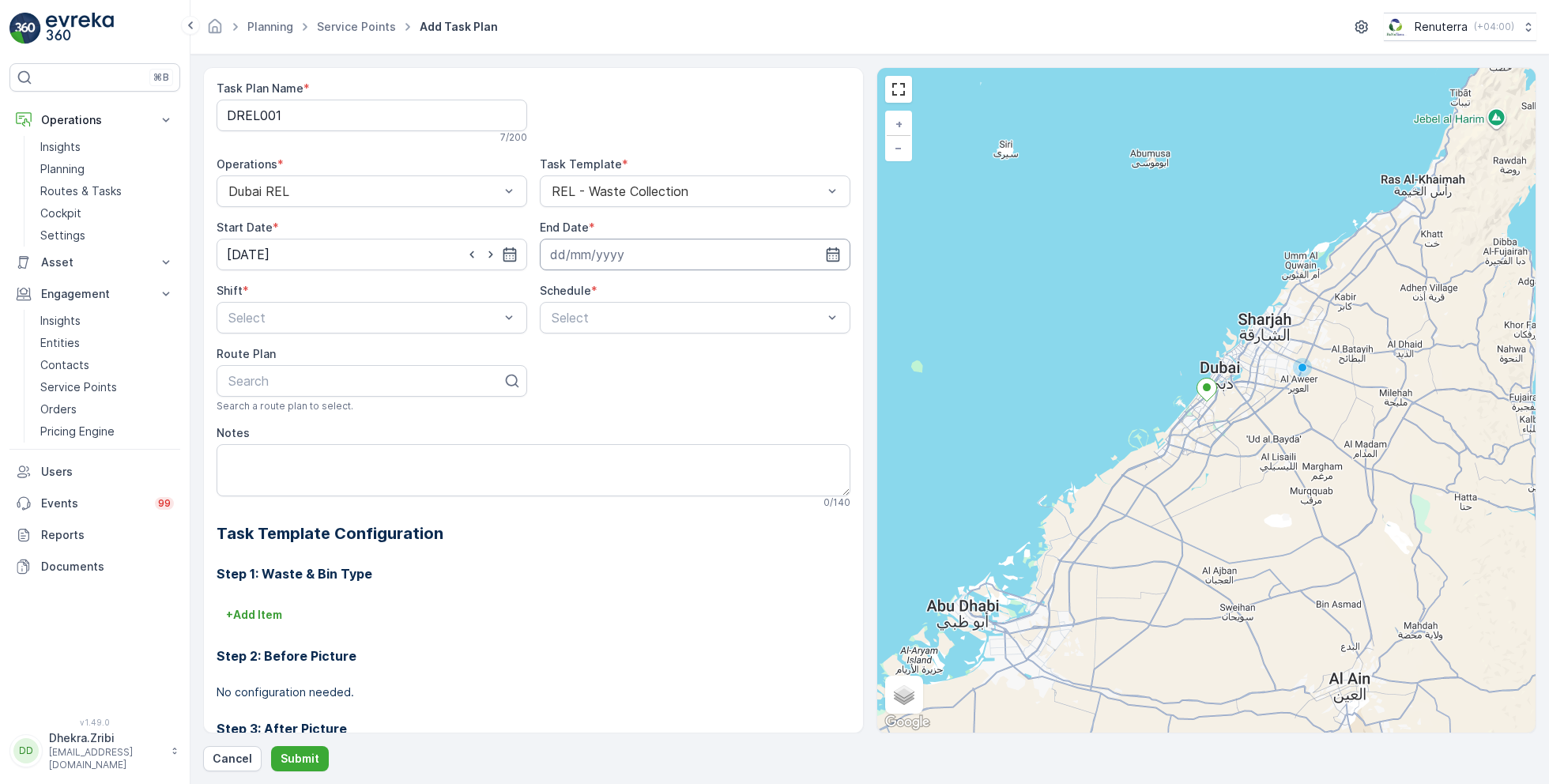
click at [677, 253] on input at bounding box center [694, 254] width 310 height 32
click at [590, 288] on p "August" at bounding box center [577, 292] width 40 height 16
click at [588, 436] on span "December" at bounding box center [594, 437] width 55 height 16
click at [653, 294] on p "2025" at bounding box center [648, 292] width 28 height 16
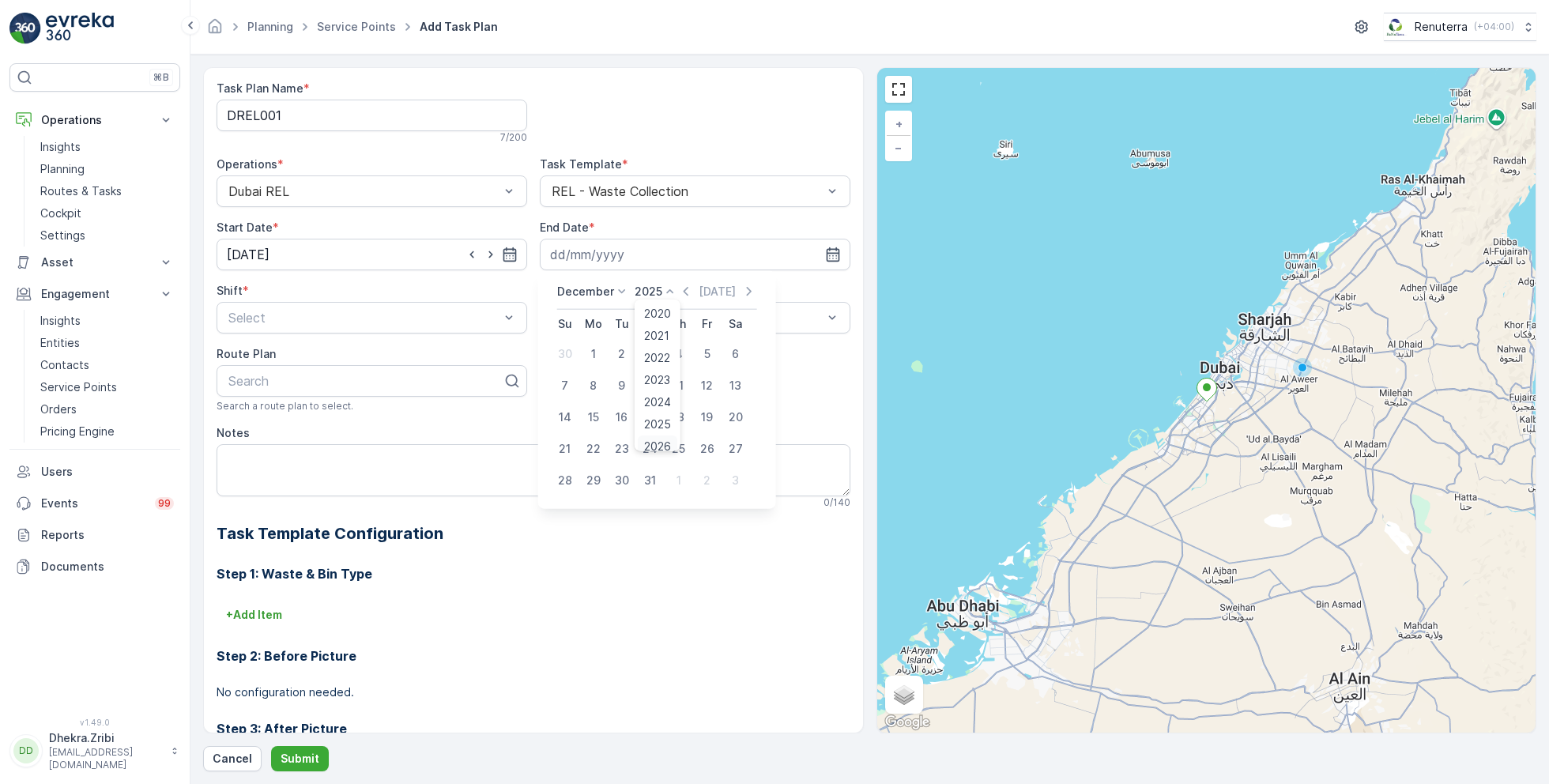
scroll to position [6, 0]
click at [662, 436] on span "2026" at bounding box center [657, 440] width 27 height 16
click at [681, 481] on div "31" at bounding box center [678, 480] width 25 height 25
type input "[DATE]"
click at [473, 316] on div at bounding box center [364, 317] width 274 height 14
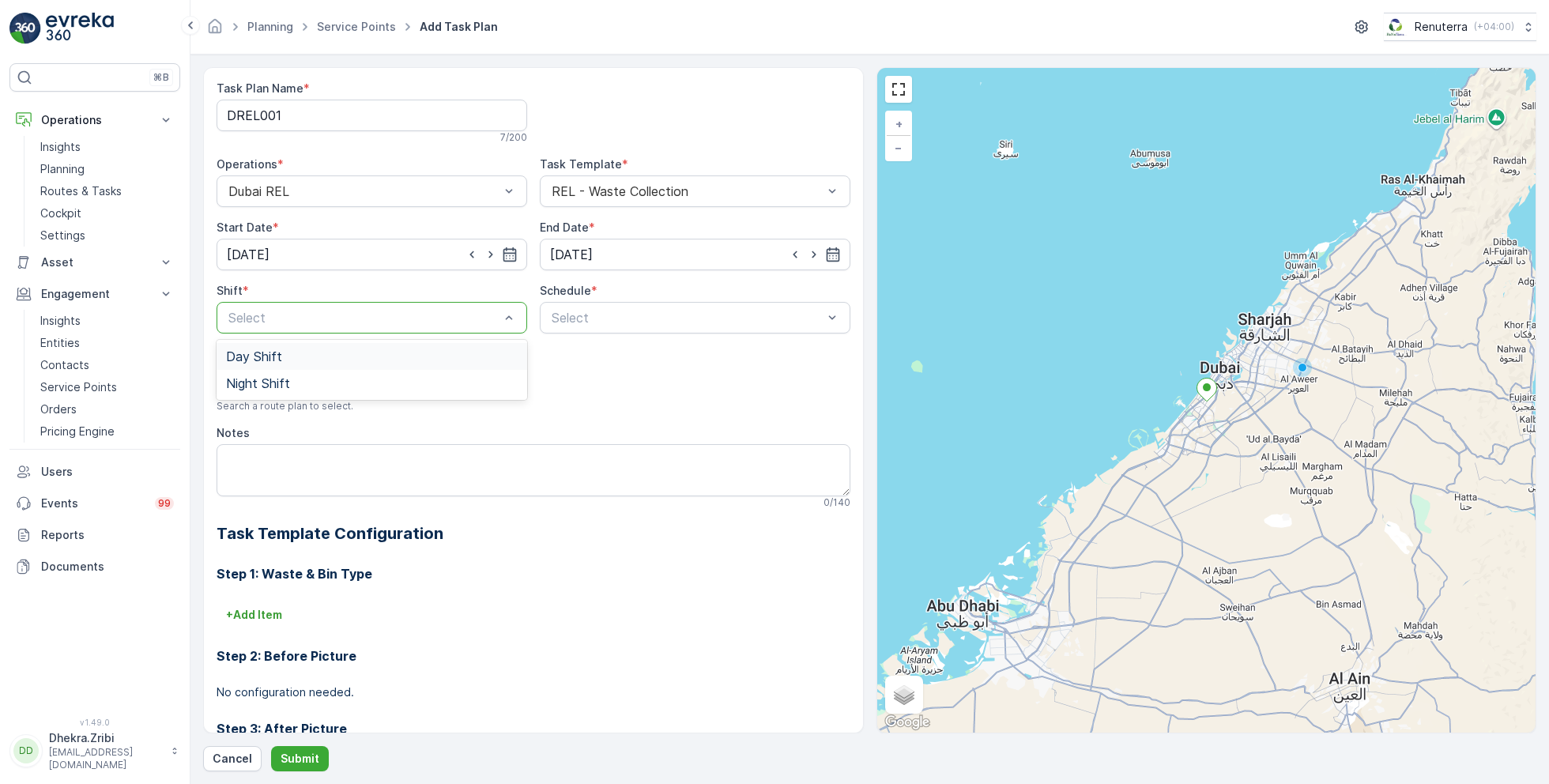
click at [319, 352] on div "Day Shift" at bounding box center [372, 356] width 292 height 14
click at [607, 323] on div at bounding box center [687, 317] width 274 height 14
click at [585, 387] on span "Weekly" at bounding box center [570, 383] width 41 height 14
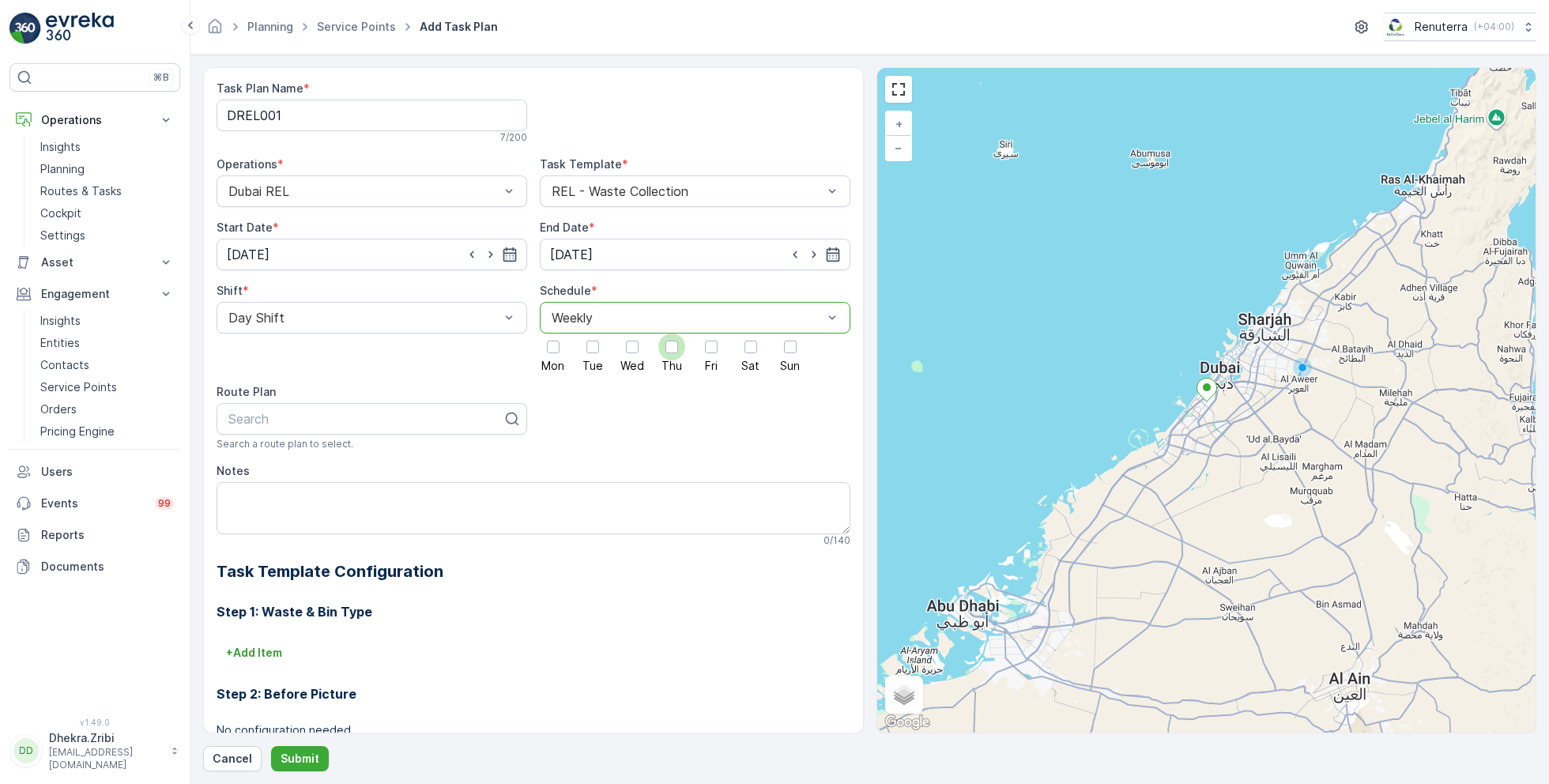
click at [669, 353] on div at bounding box center [671, 347] width 27 height 27
click at [671, 333] on input "Thu" at bounding box center [671, 333] width 0 height 0
click at [794, 343] on div at bounding box center [791, 347] width 27 height 27
click at [791, 333] on input "Sun" at bounding box center [791, 333] width 0 height 0
click at [406, 419] on div at bounding box center [365, 419] width 277 height 14
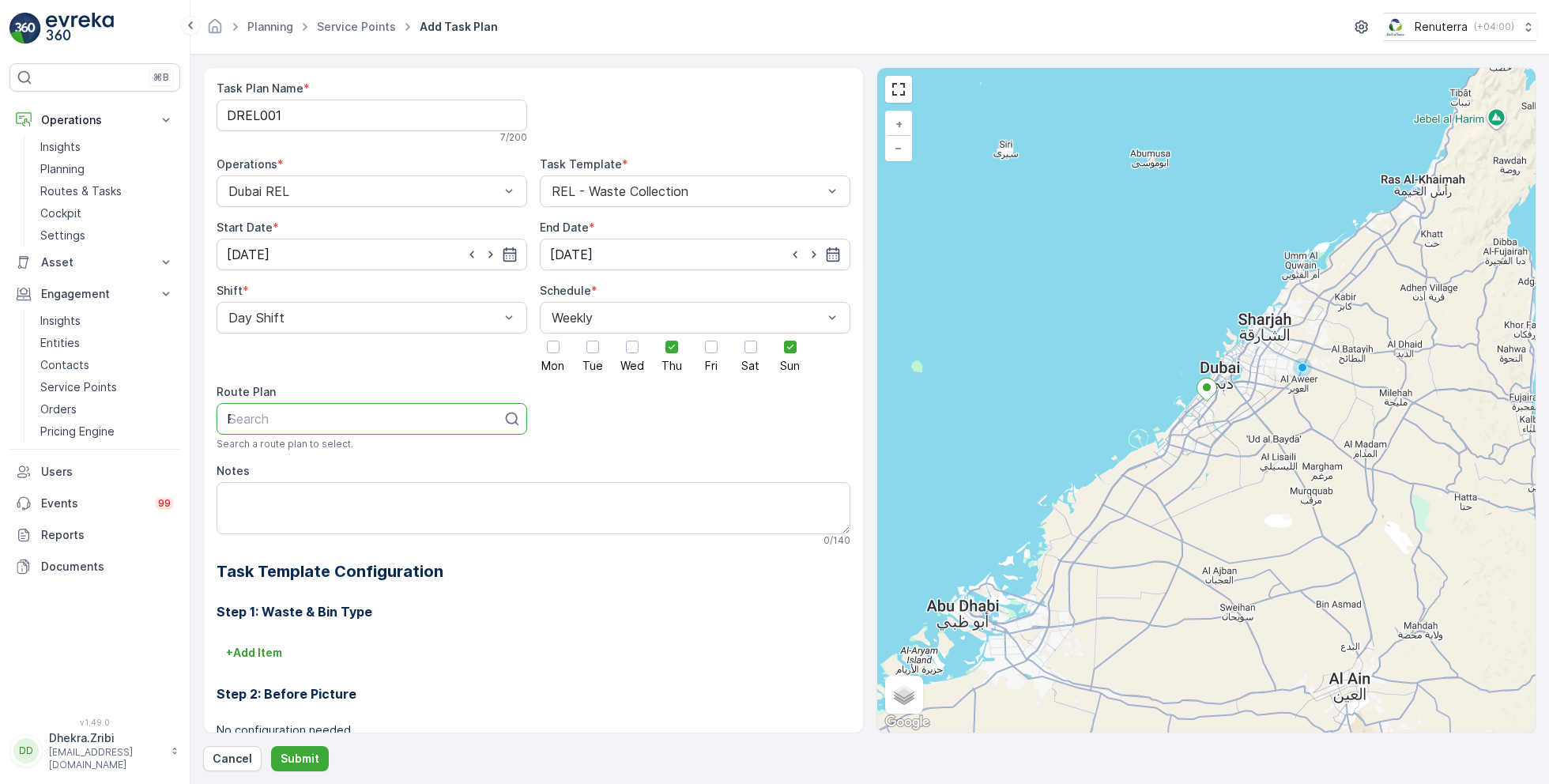
type input "REL"
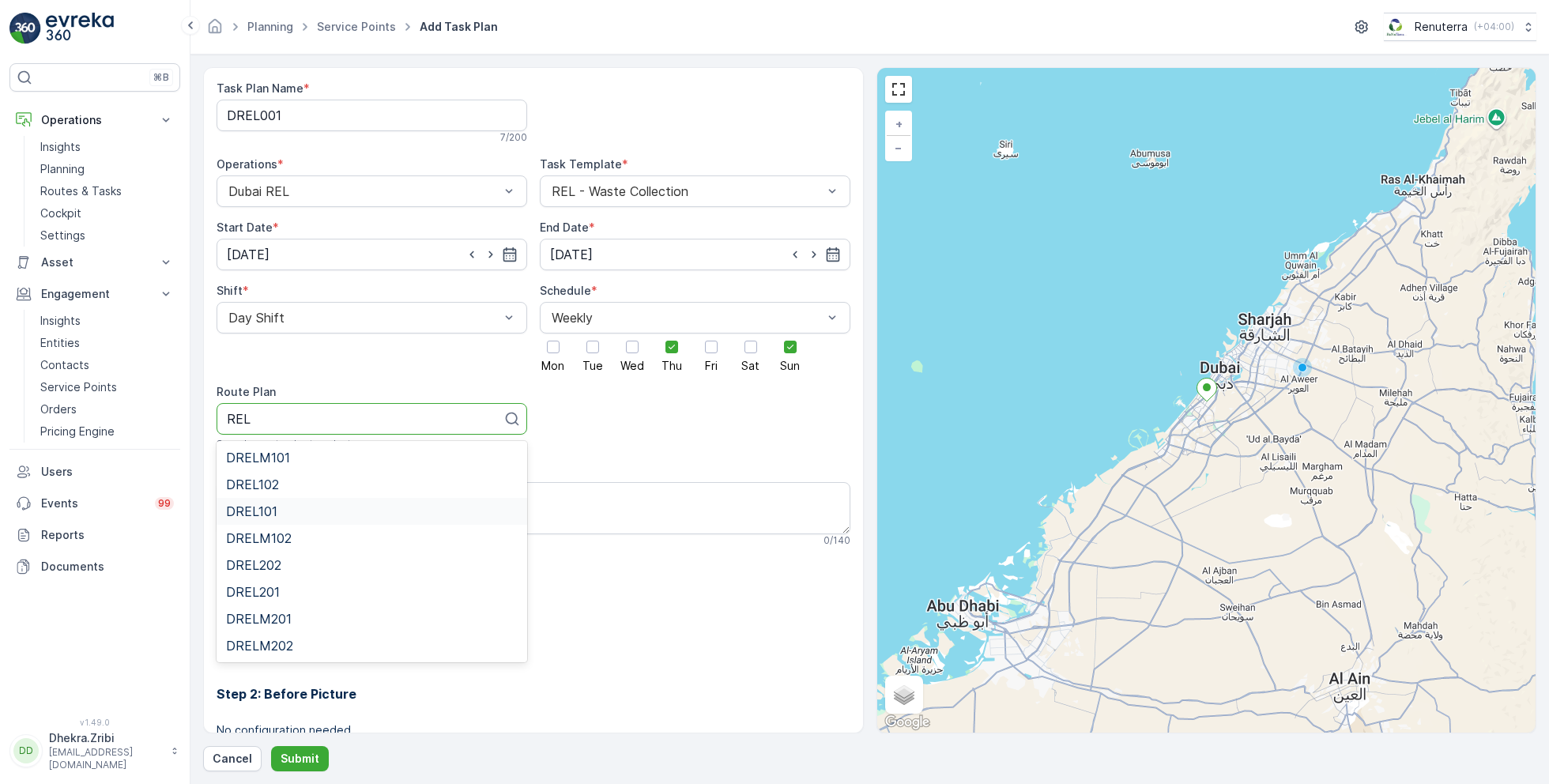
click at [277, 508] on div "DREL101" at bounding box center [372, 511] width 292 height 14
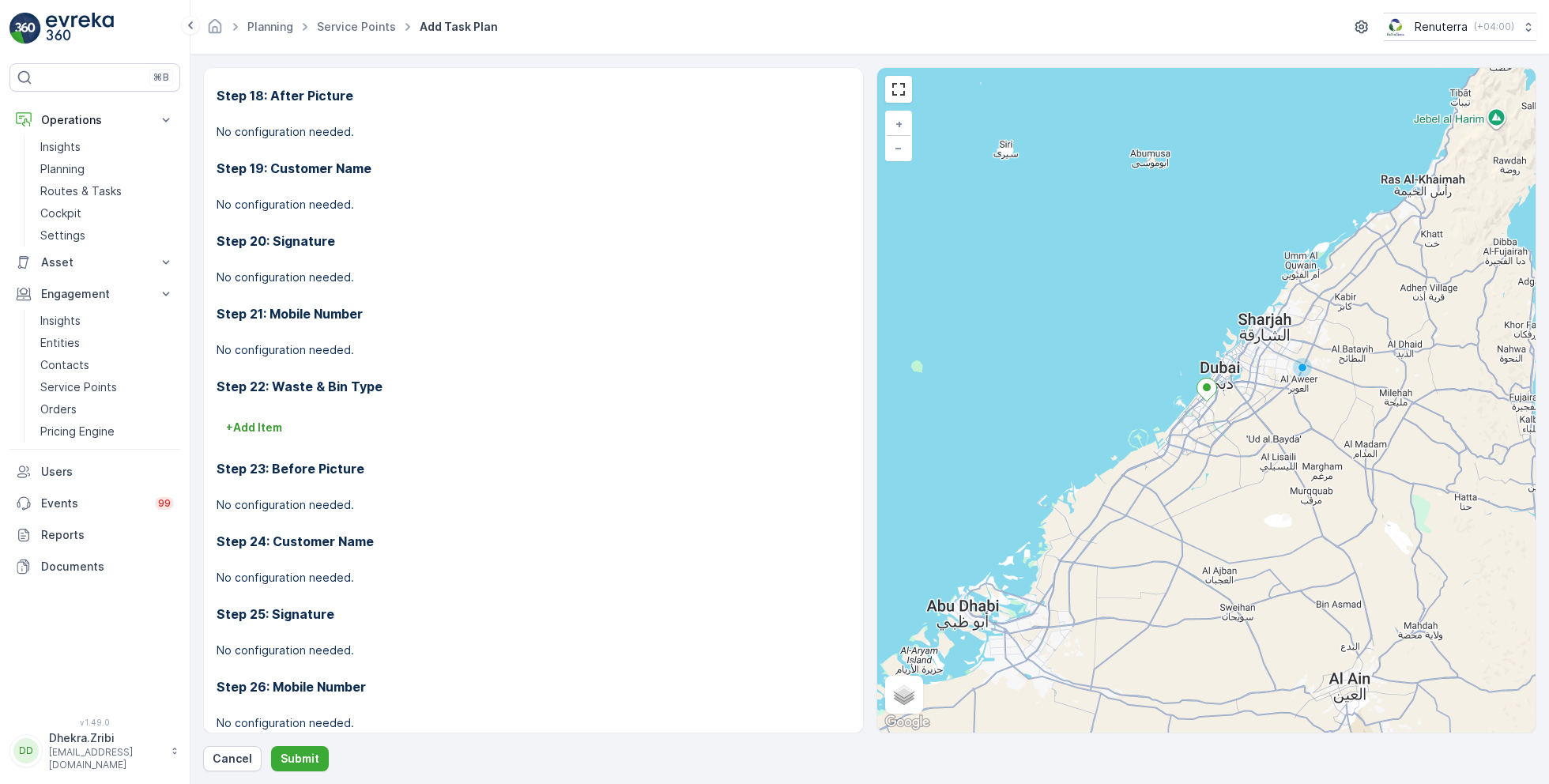
scroll to position [2051, 0]
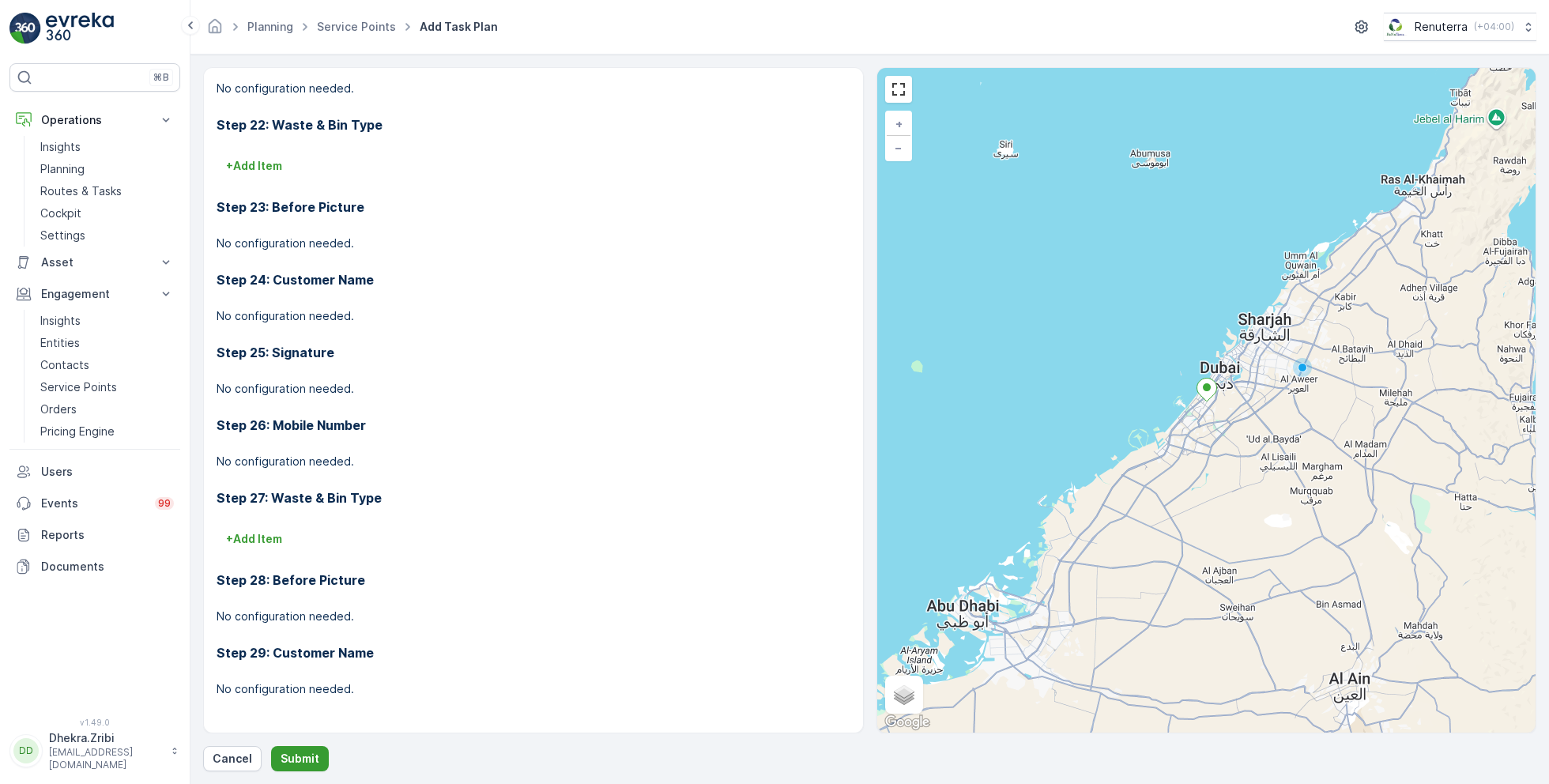
click at [309, 756] on p "Submit" at bounding box center [300, 758] width 39 height 16
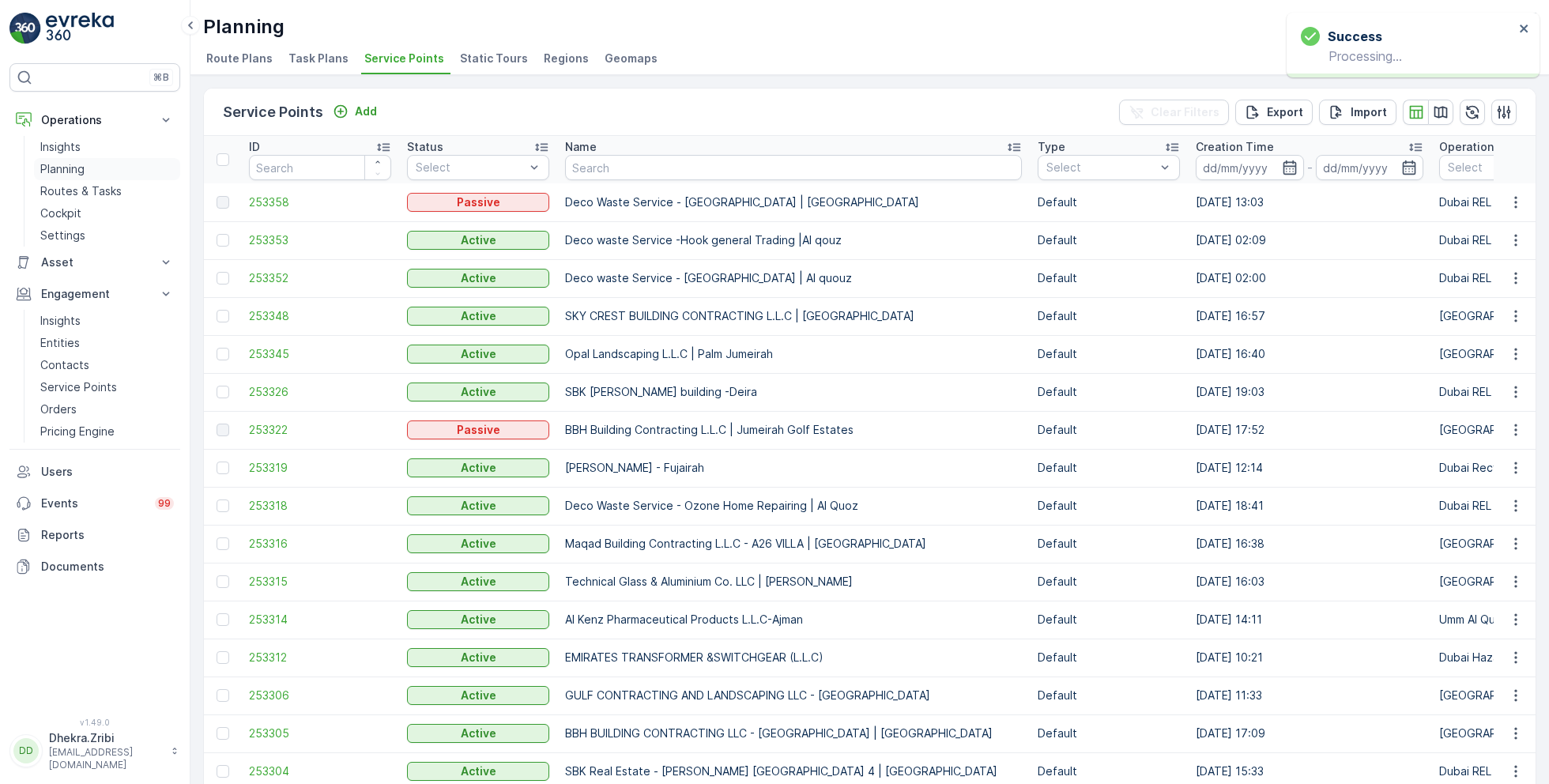
click at [70, 164] on p "Planning" at bounding box center [62, 169] width 44 height 16
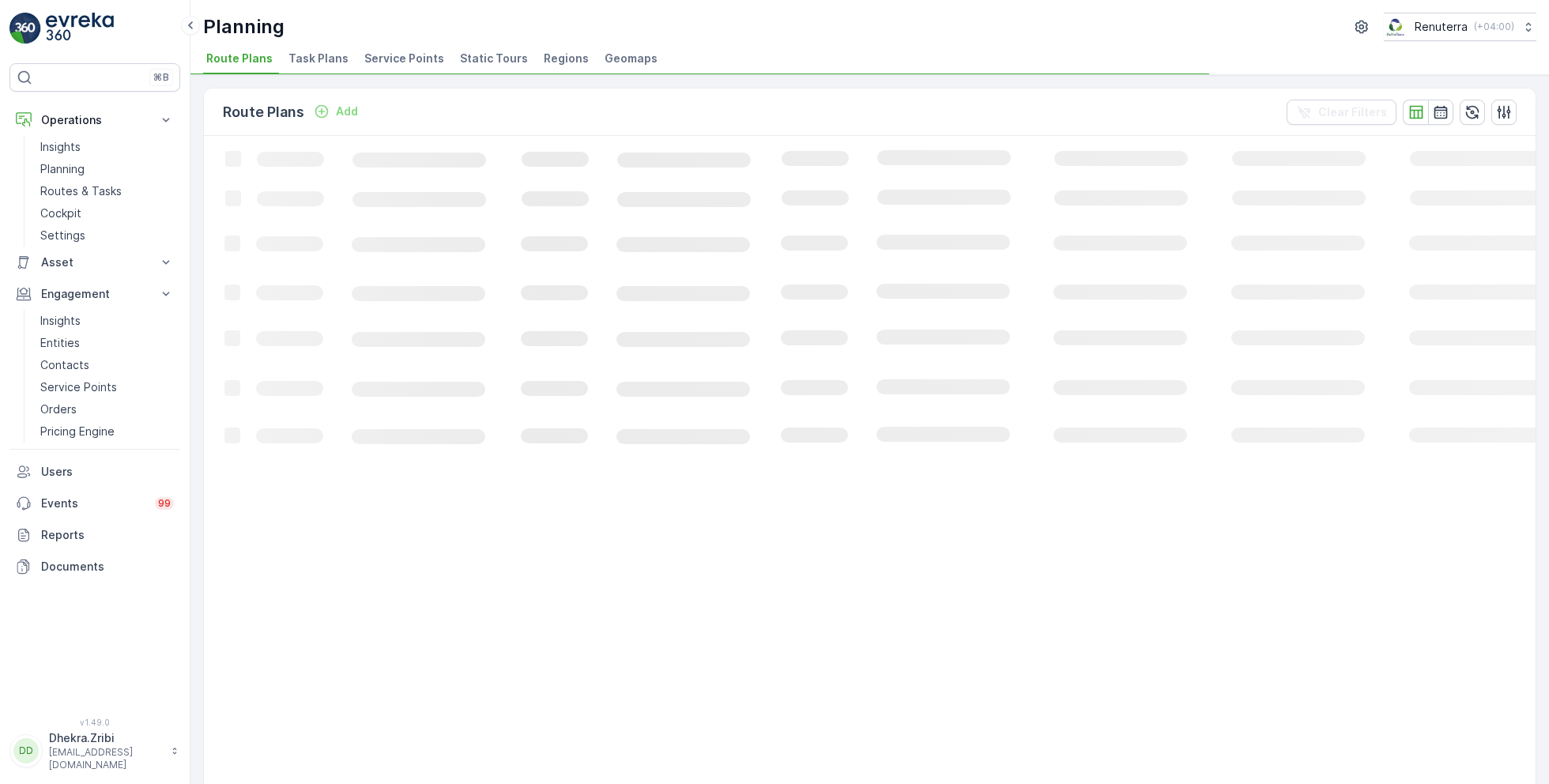
click at [387, 60] on span "Service Points" at bounding box center [405, 59] width 80 height 16
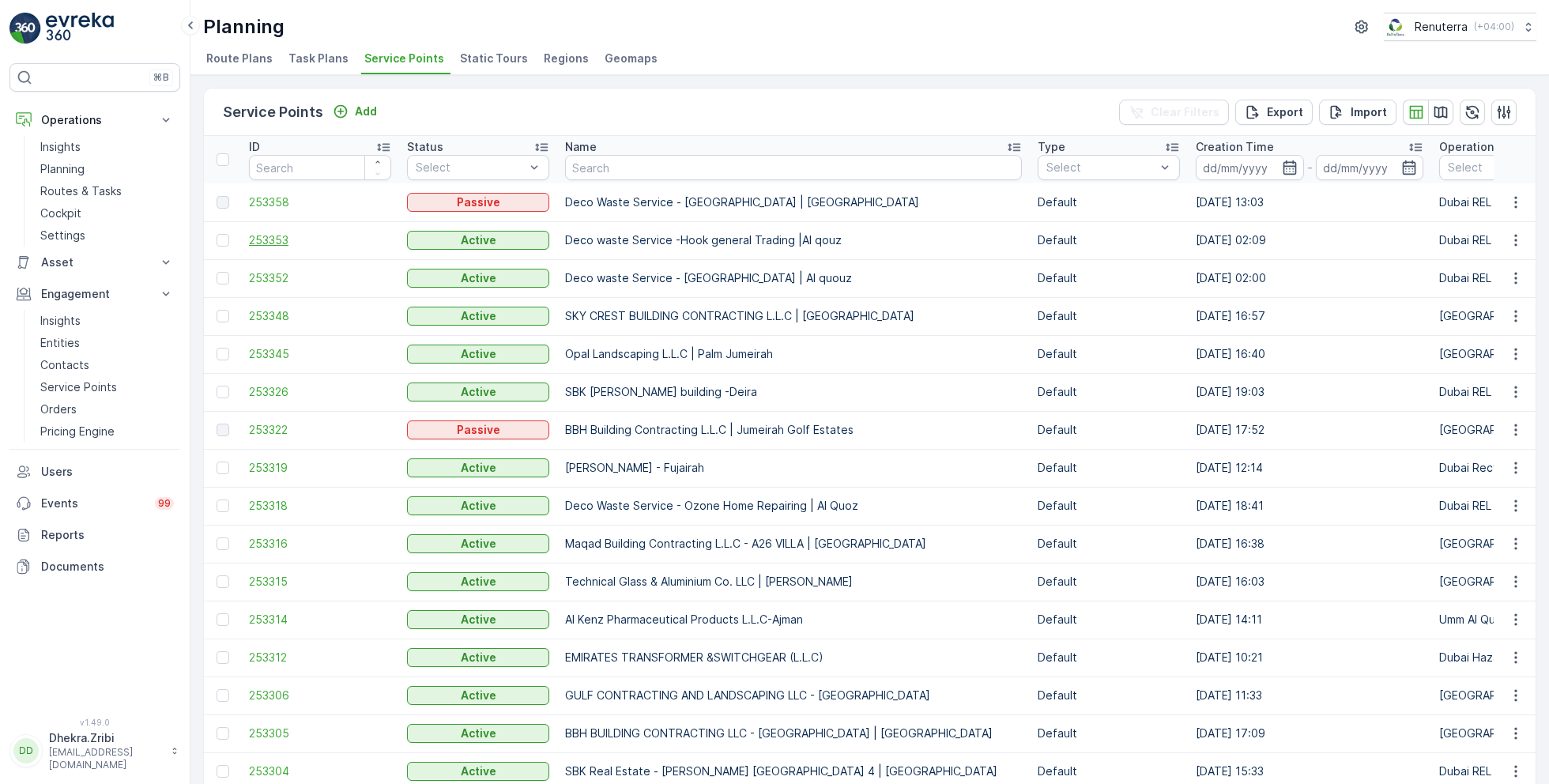
click at [277, 241] on span "253353" at bounding box center [320, 240] width 142 height 16
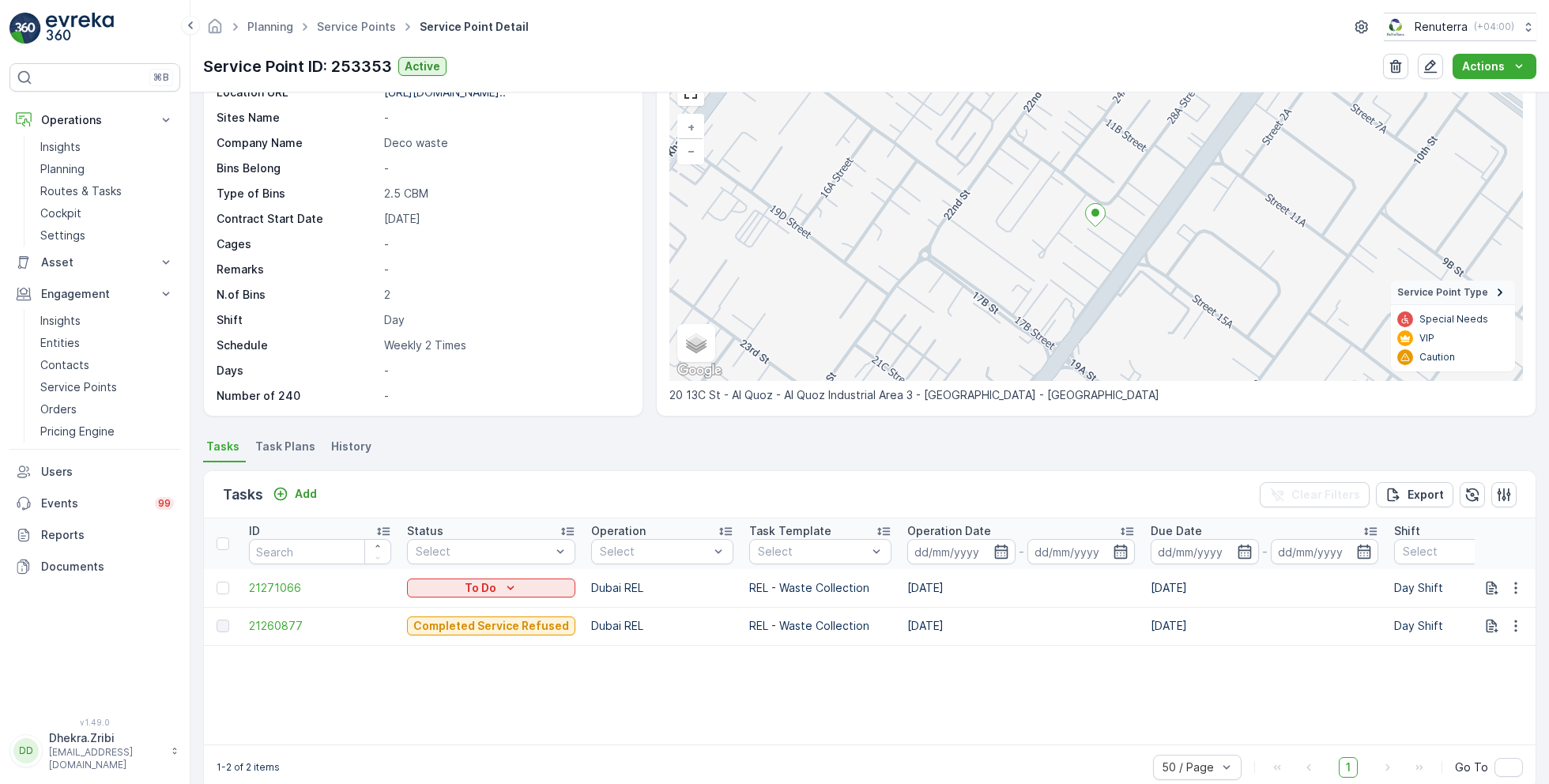
scroll to position [109, 0]
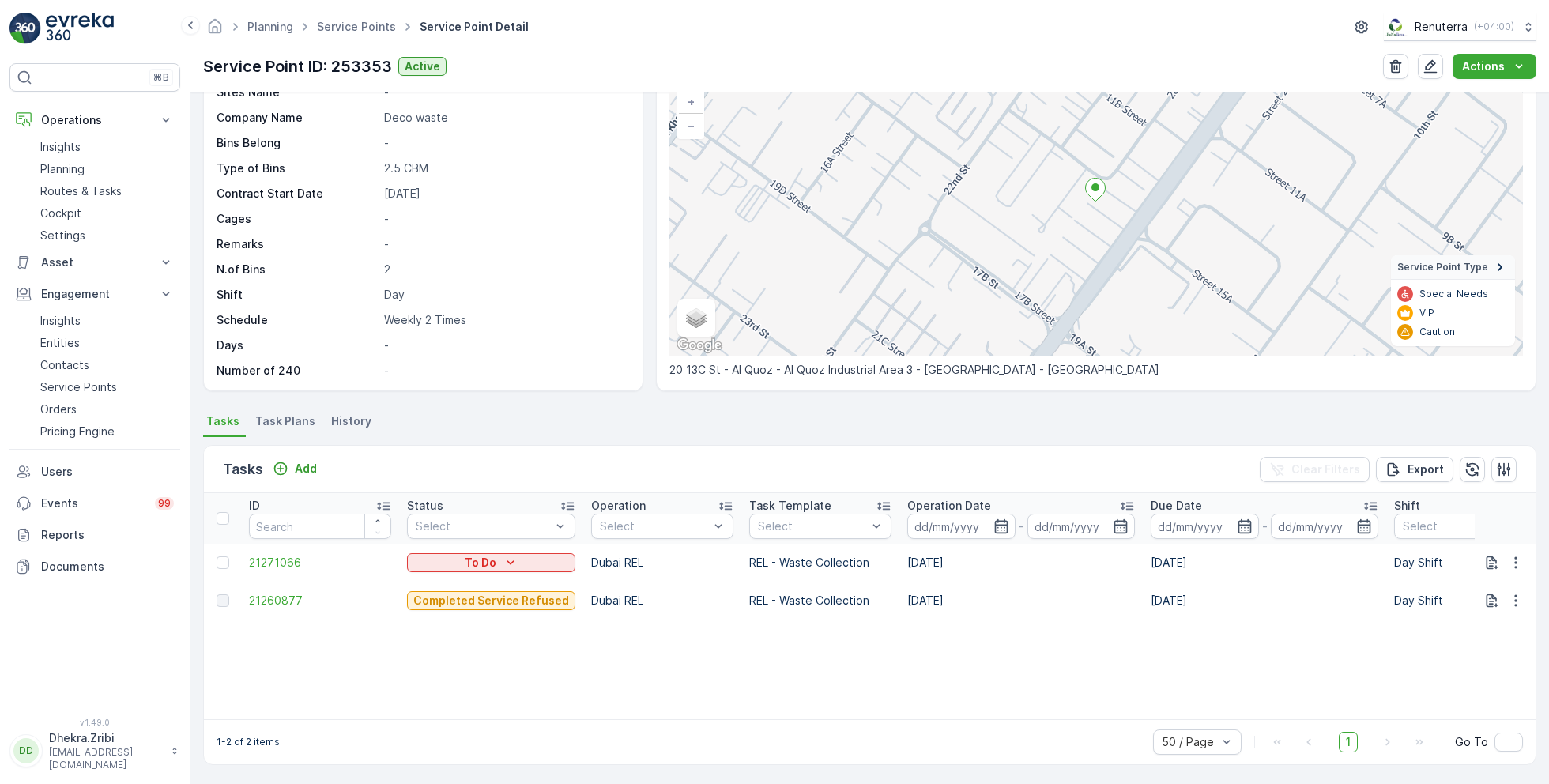
click at [292, 410] on li "Task Plans" at bounding box center [287, 423] width 69 height 27
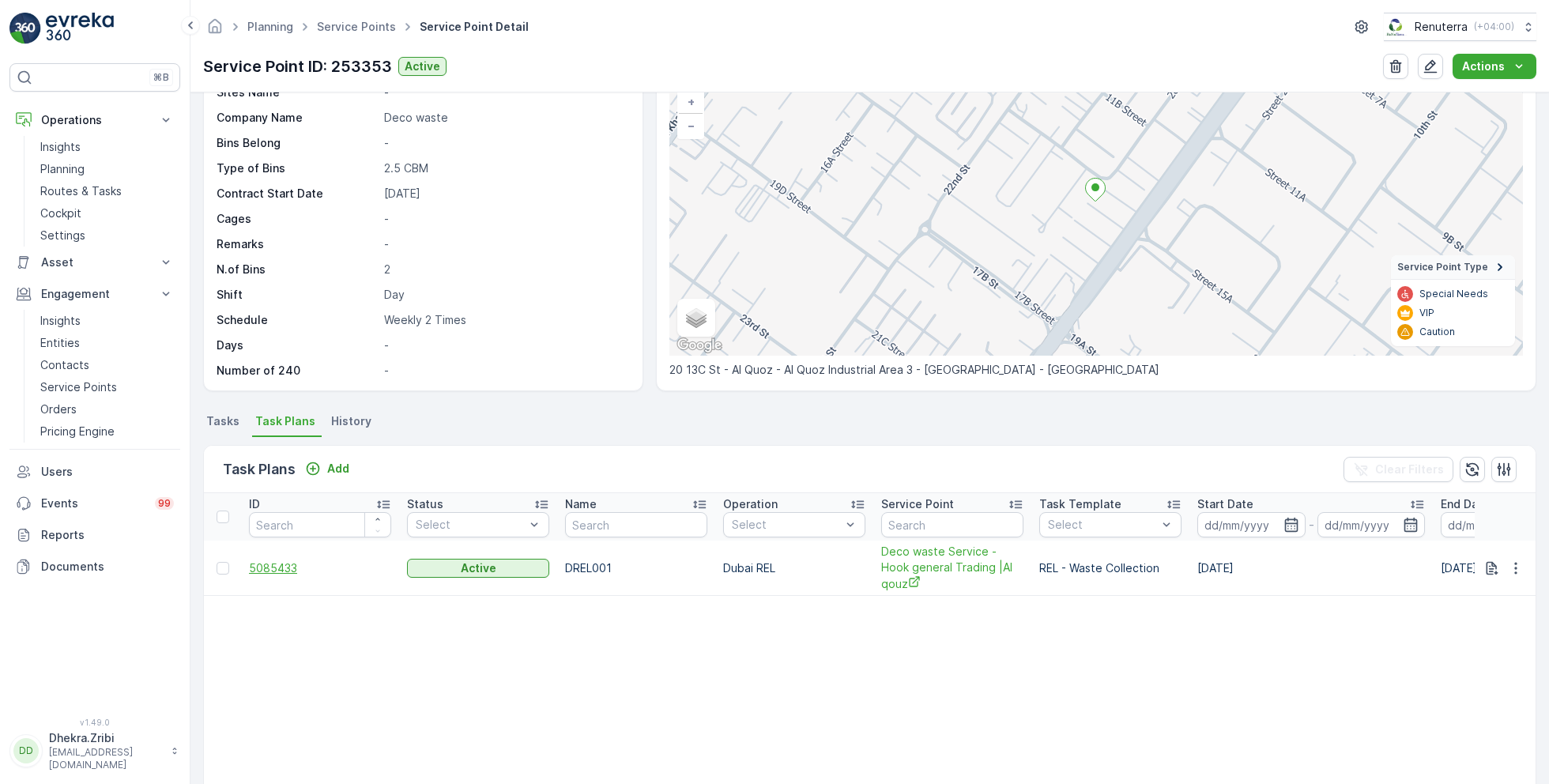
click at [272, 560] on span "5085433" at bounding box center [320, 568] width 142 height 16
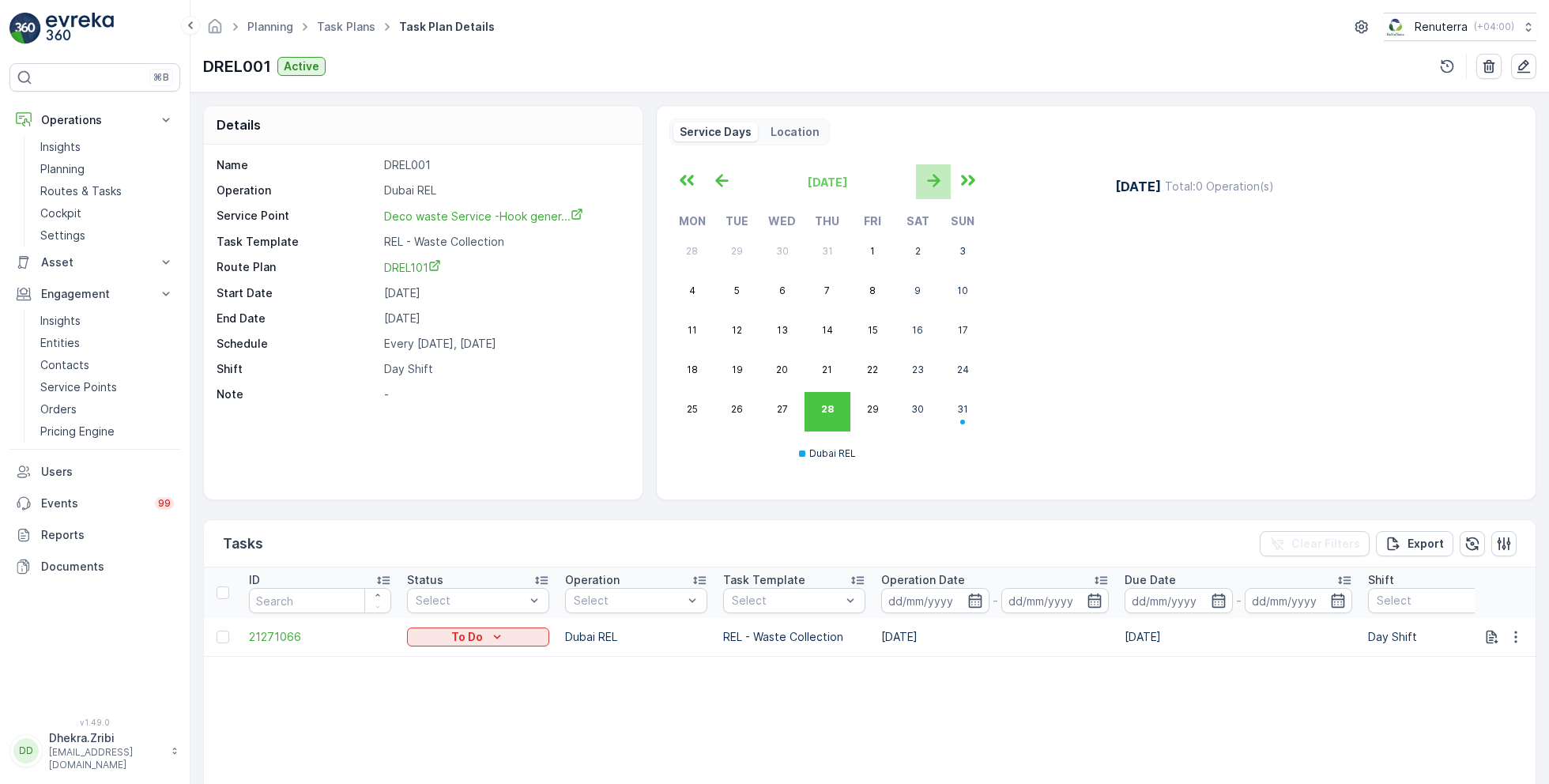
click at [927, 176] on icon "button" at bounding box center [933, 180] width 26 height 26
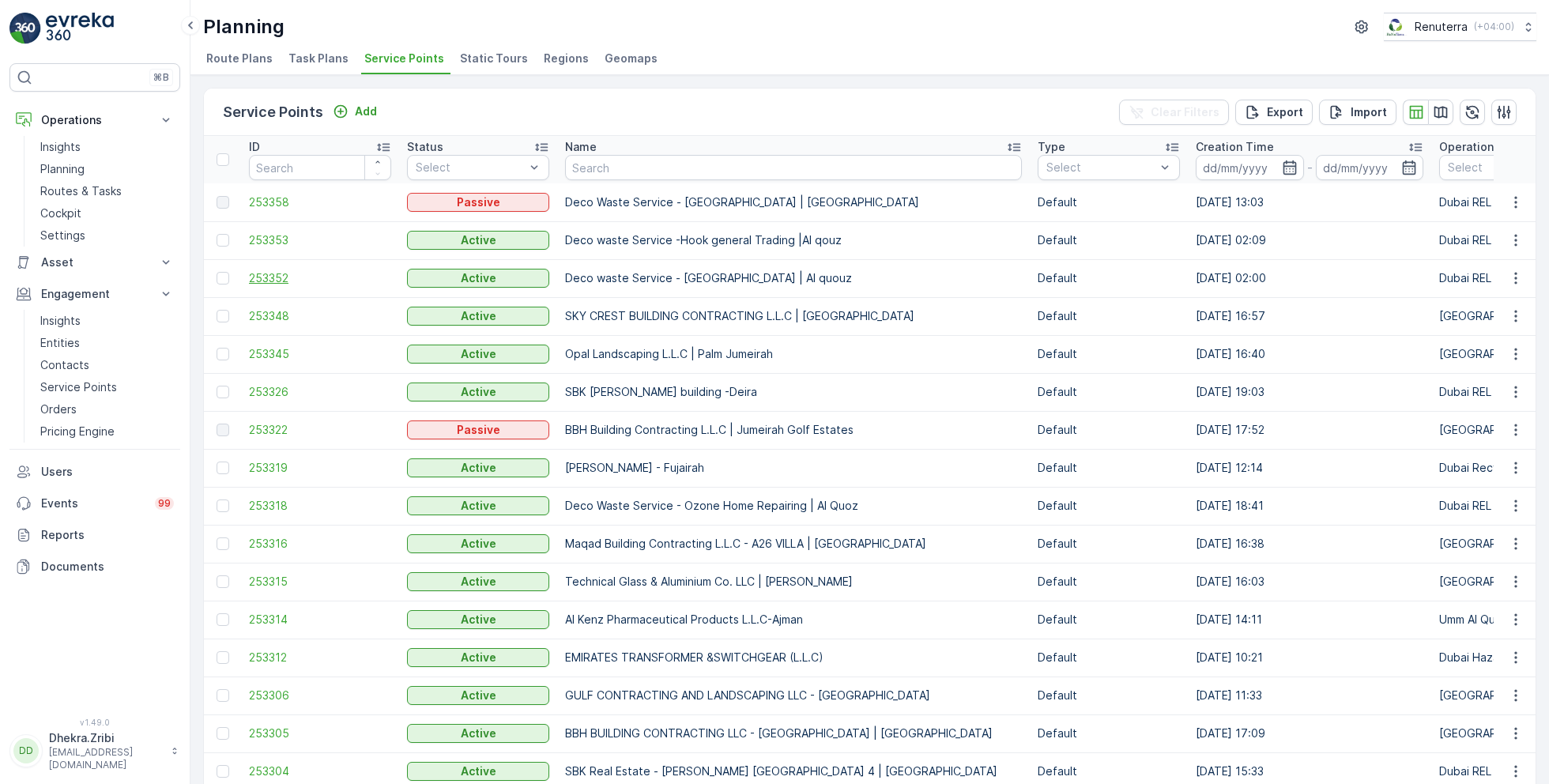
click at [282, 273] on span "253352" at bounding box center [320, 278] width 142 height 16
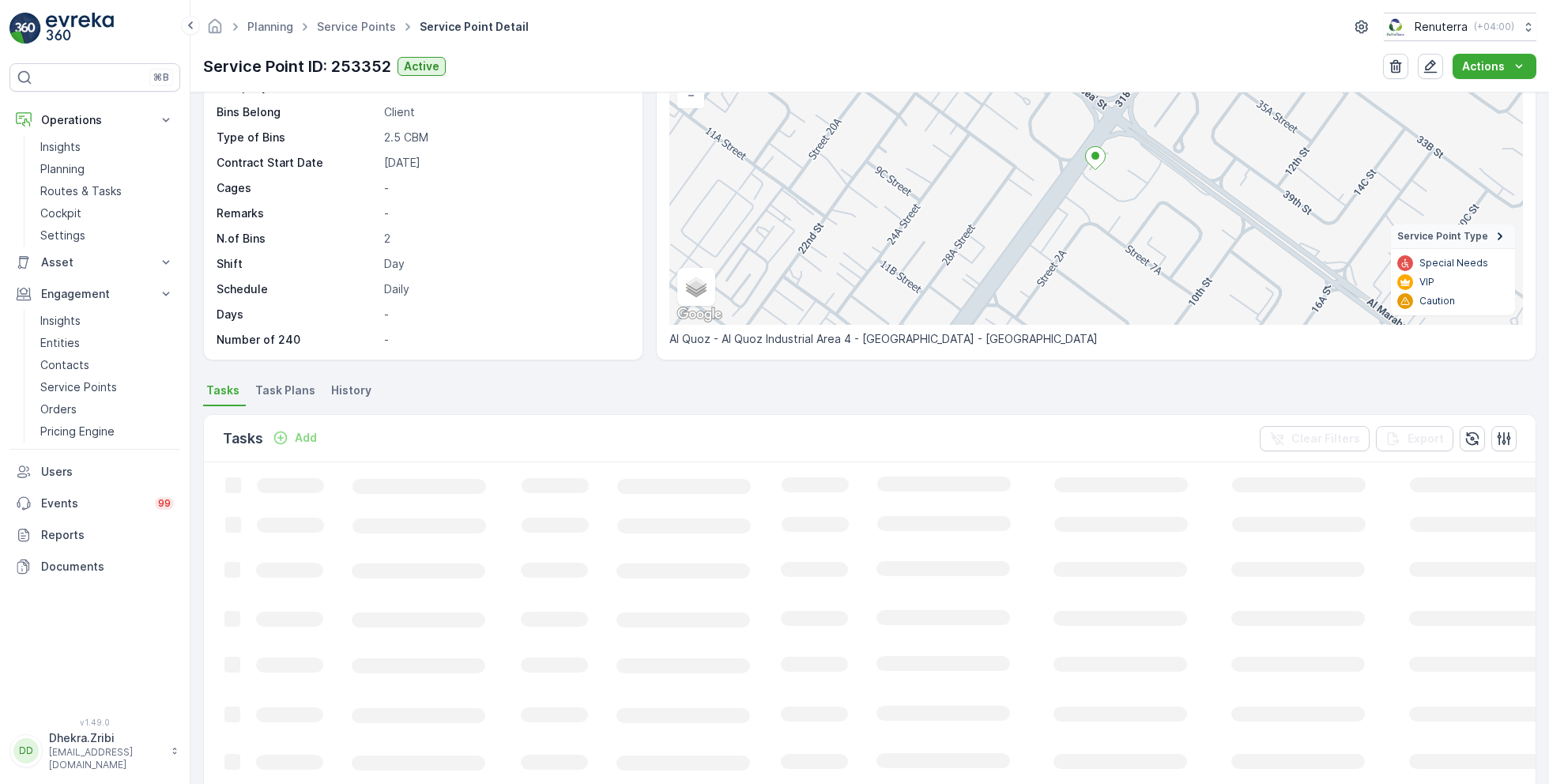
scroll to position [169, 0]
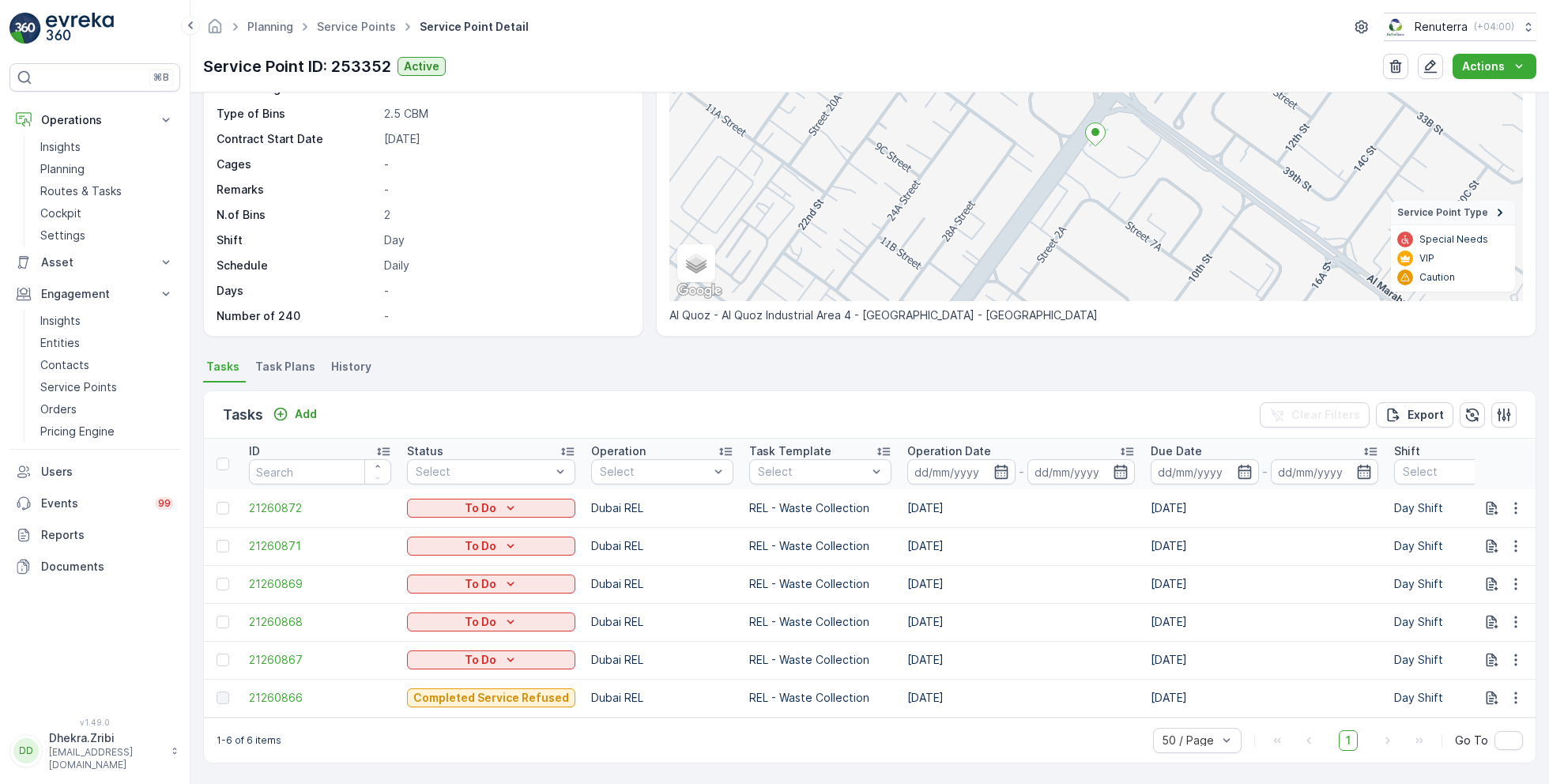
click at [276, 358] on span "Task Plans" at bounding box center [285, 366] width 60 height 16
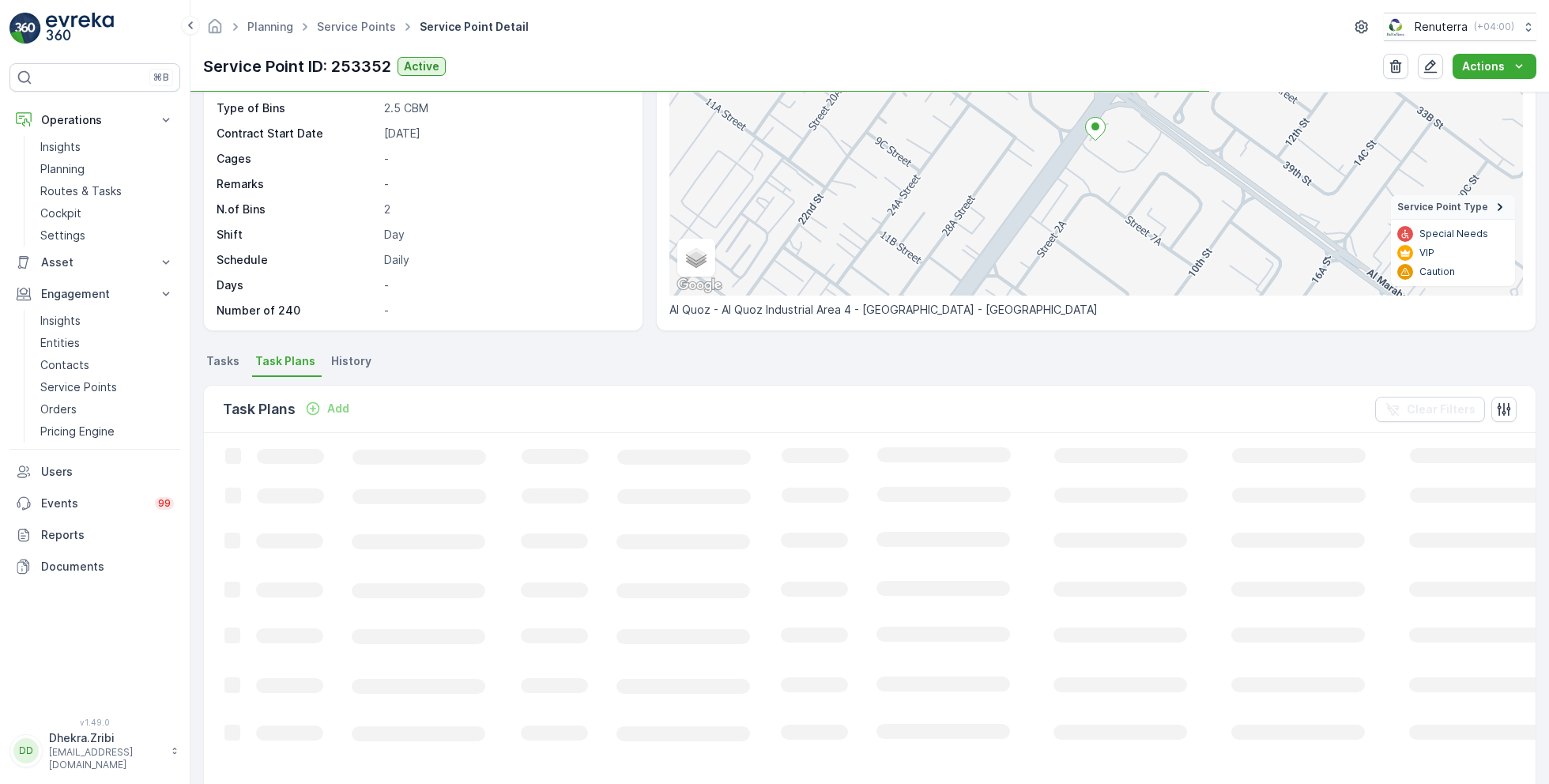
scroll to position [179, 0]
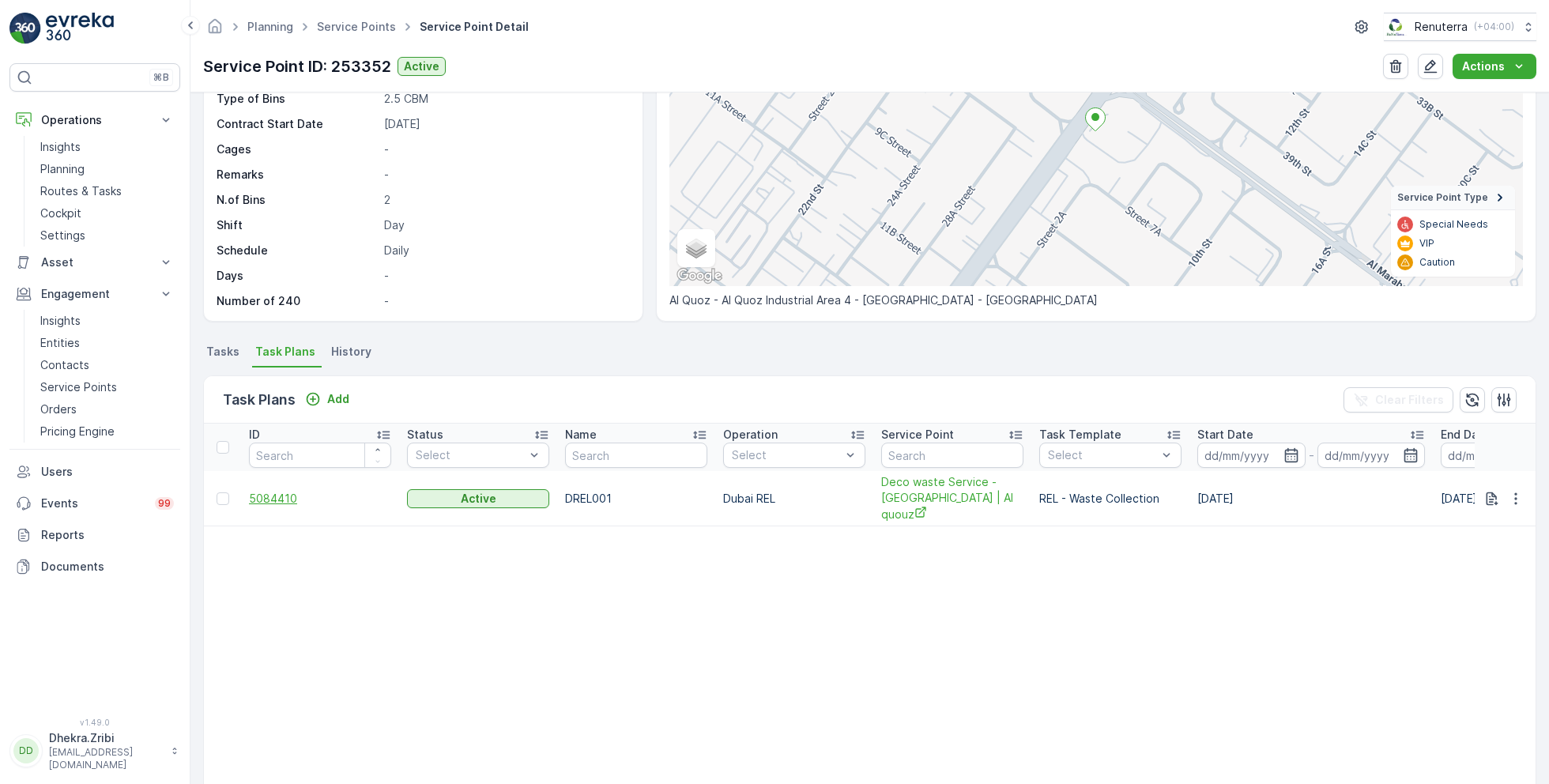
click at [275, 499] on span "5084410" at bounding box center [320, 499] width 142 height 16
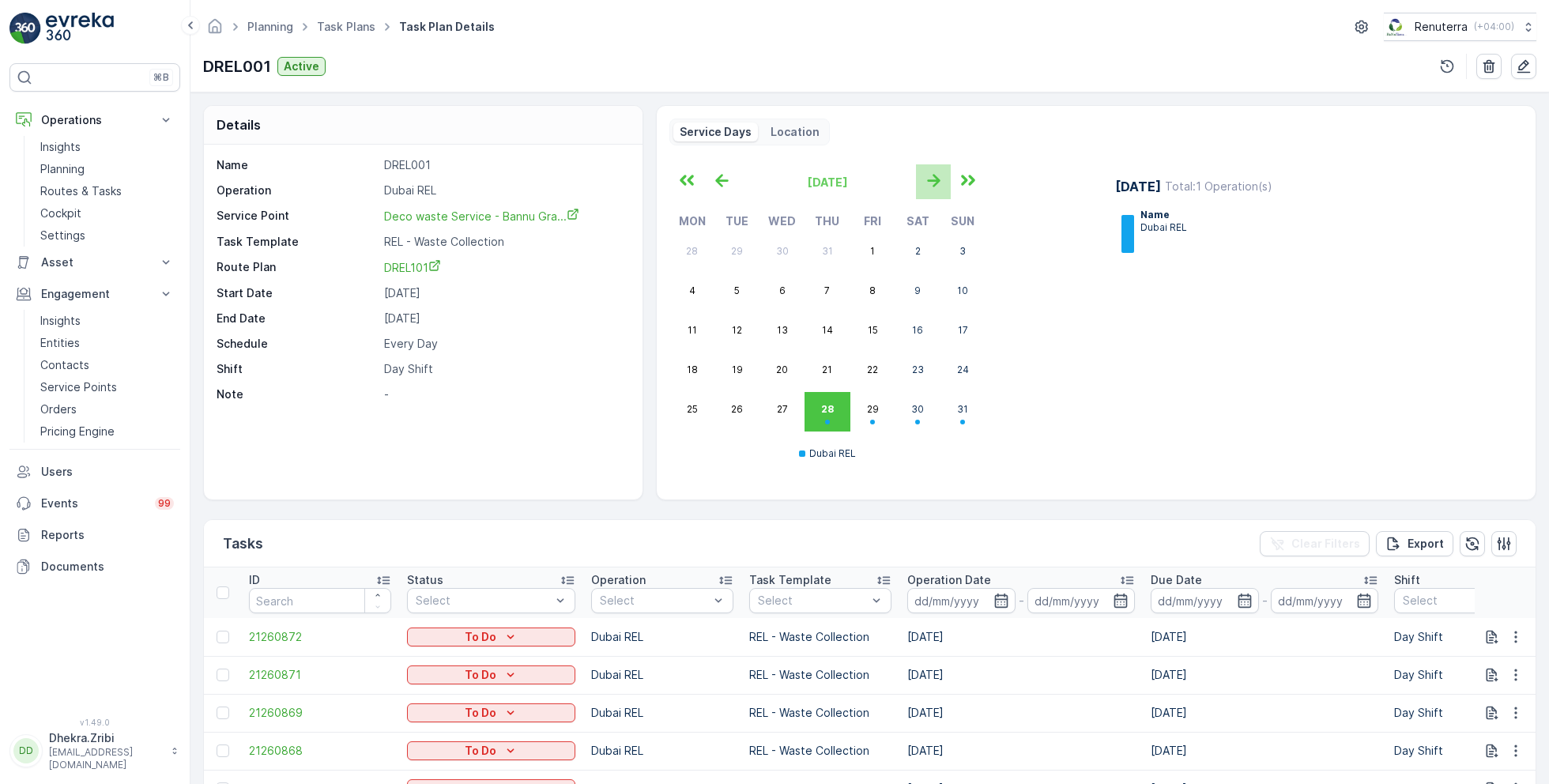
click at [927, 180] on icon "button" at bounding box center [933, 180] width 26 height 26
click at [721, 170] on icon "button" at bounding box center [721, 180] width 26 height 26
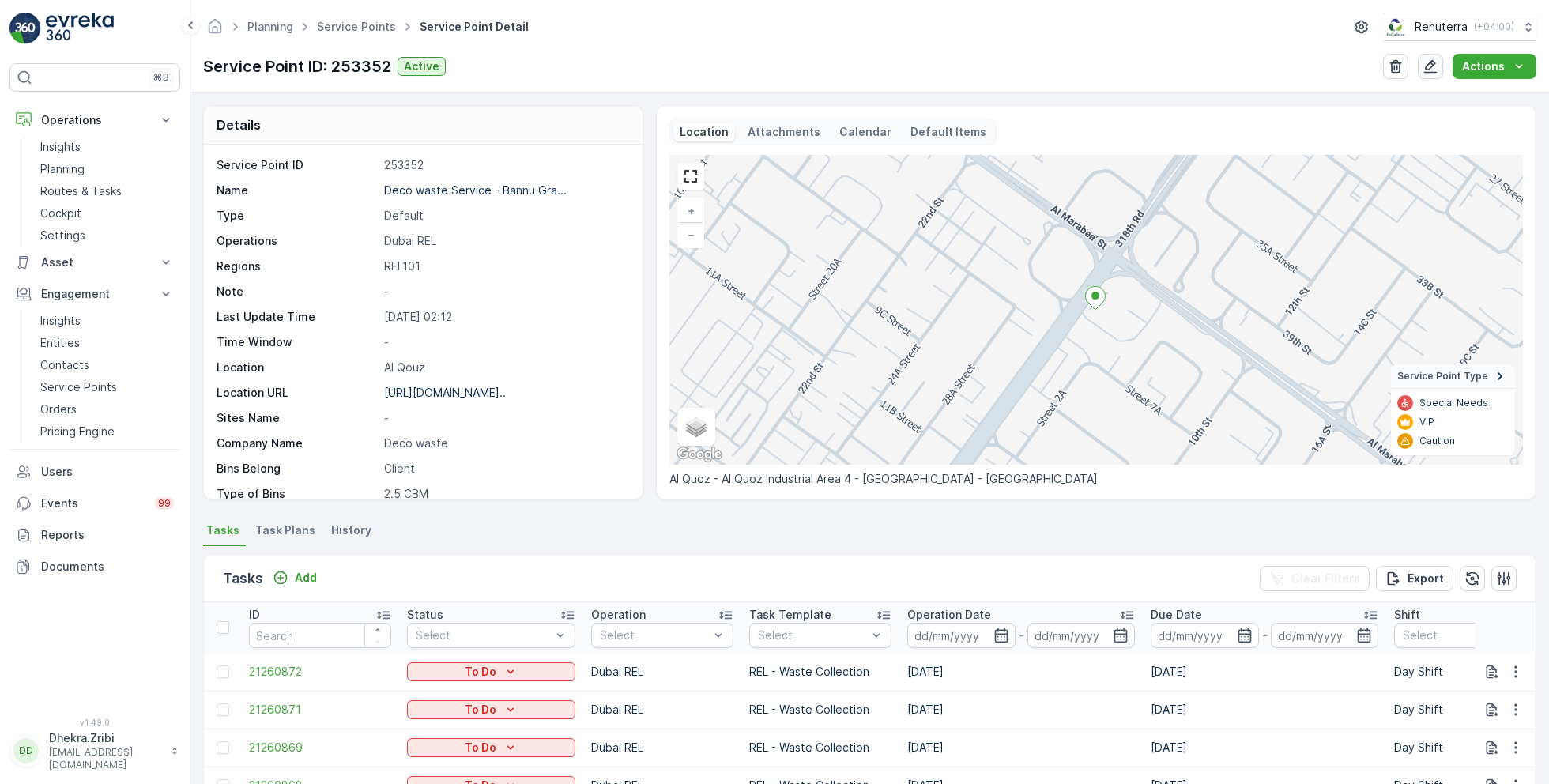
click at [1438, 72] on icon "button" at bounding box center [1431, 67] width 16 height 16
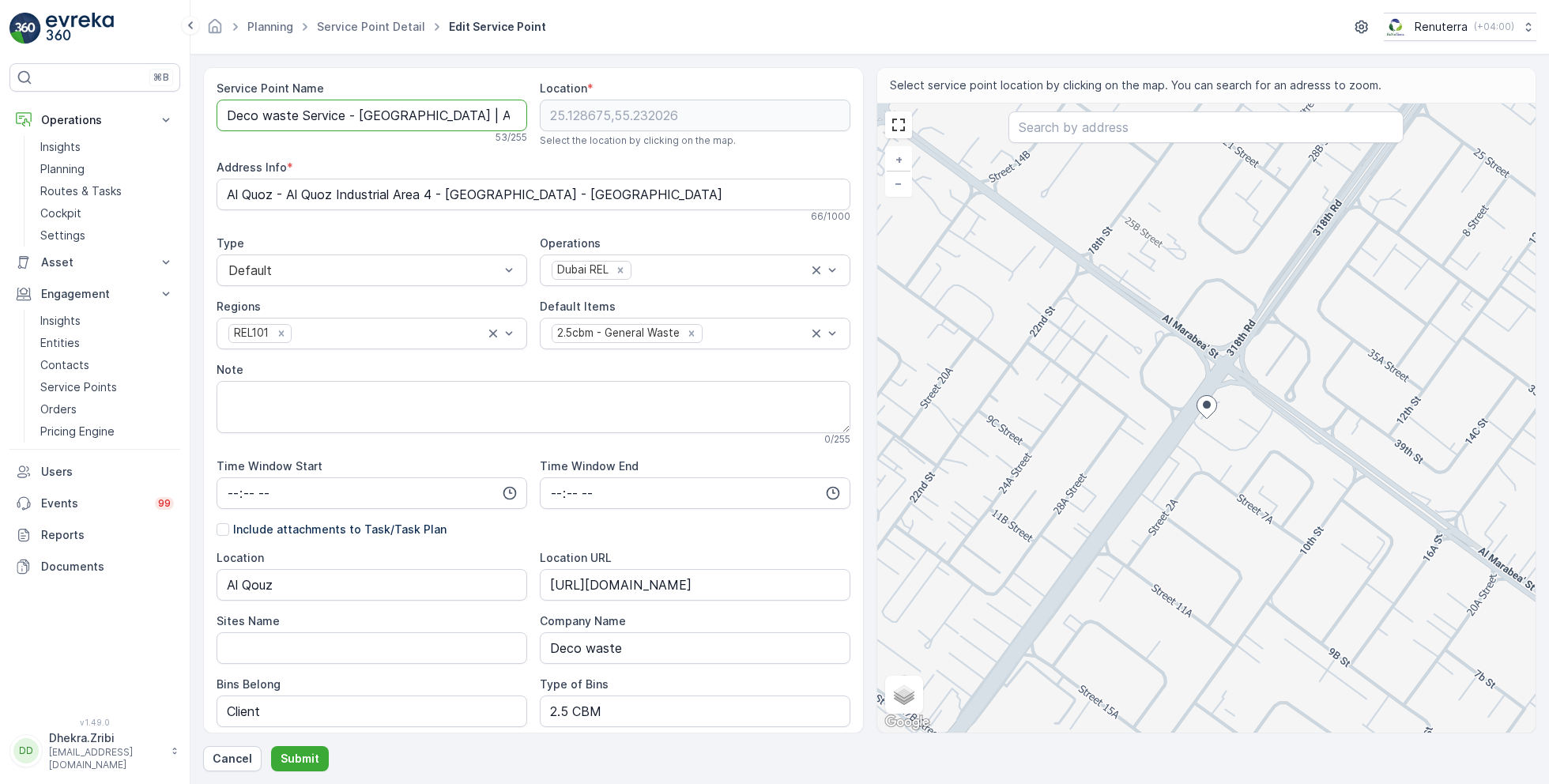
click at [272, 113] on Name "Deco waste Service - [GEOGRAPHIC_DATA] | Al quouz" at bounding box center [372, 116] width 310 height 32
click at [565, 117] on div "Service Point Name Deco Waste Service - [GEOGRAPHIC_DATA] | Al quouz This name …" at bounding box center [534, 562] width 634 height 962
click at [465, 116] on Name "Deco Waste Service - [GEOGRAPHIC_DATA] | Al quouz" at bounding box center [372, 116] width 310 height 32
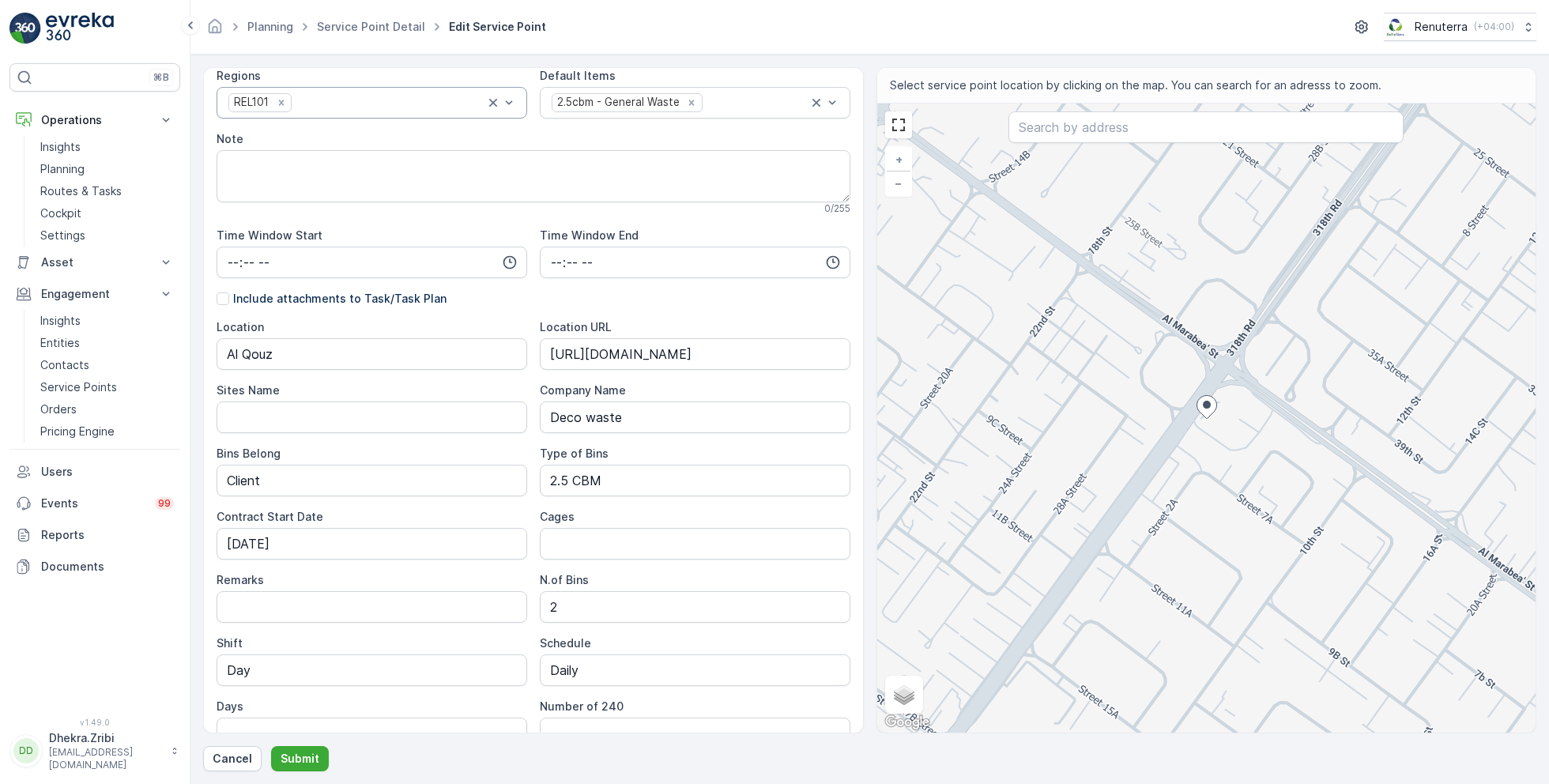
scroll to position [308, 0]
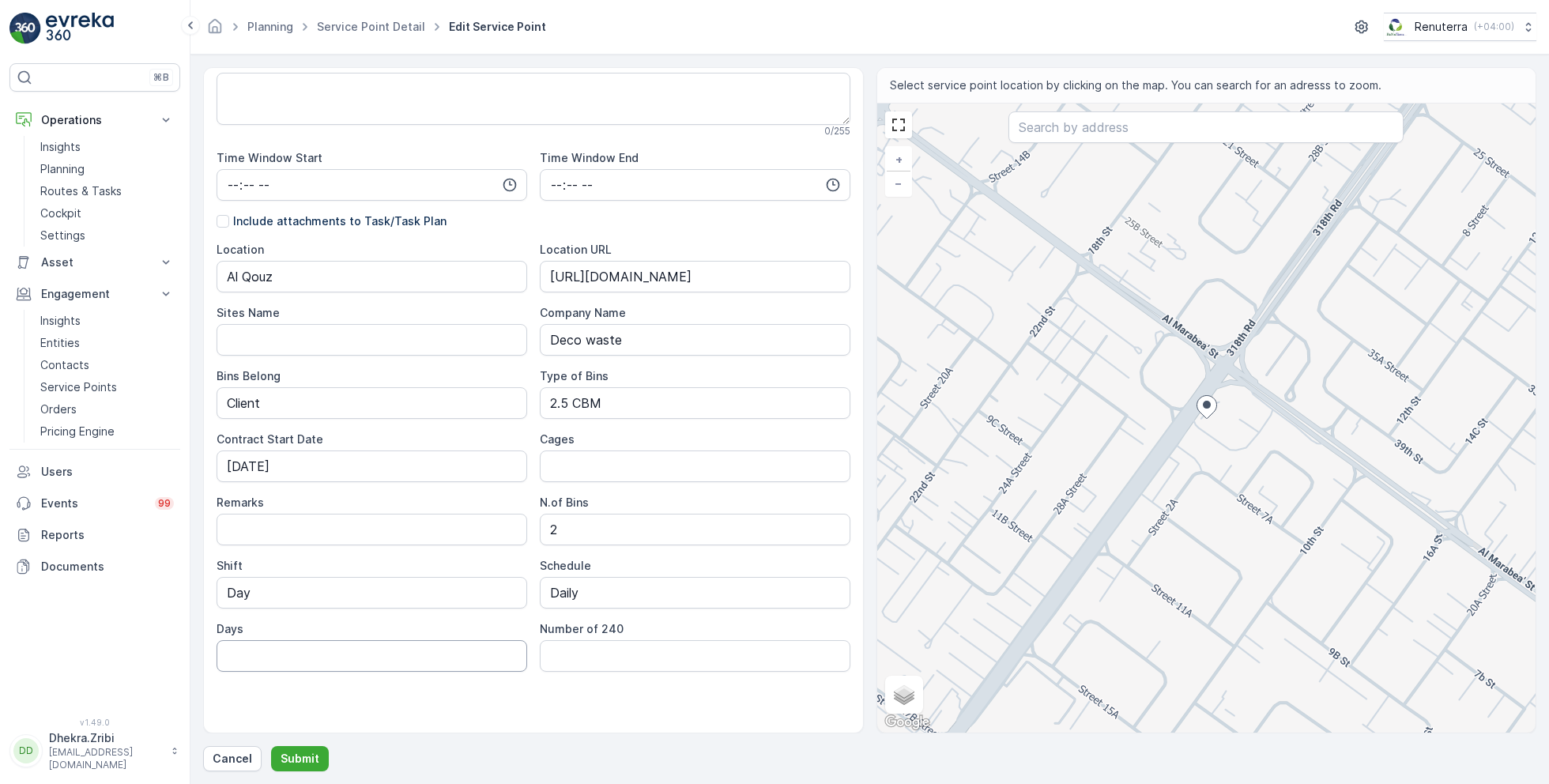
type Name "Deco Waste Service - [GEOGRAPHIC_DATA] | [GEOGRAPHIC_DATA]"
click at [476, 650] on input "Days" at bounding box center [372, 656] width 310 height 32
type input "&"
type input "7 Days a week"
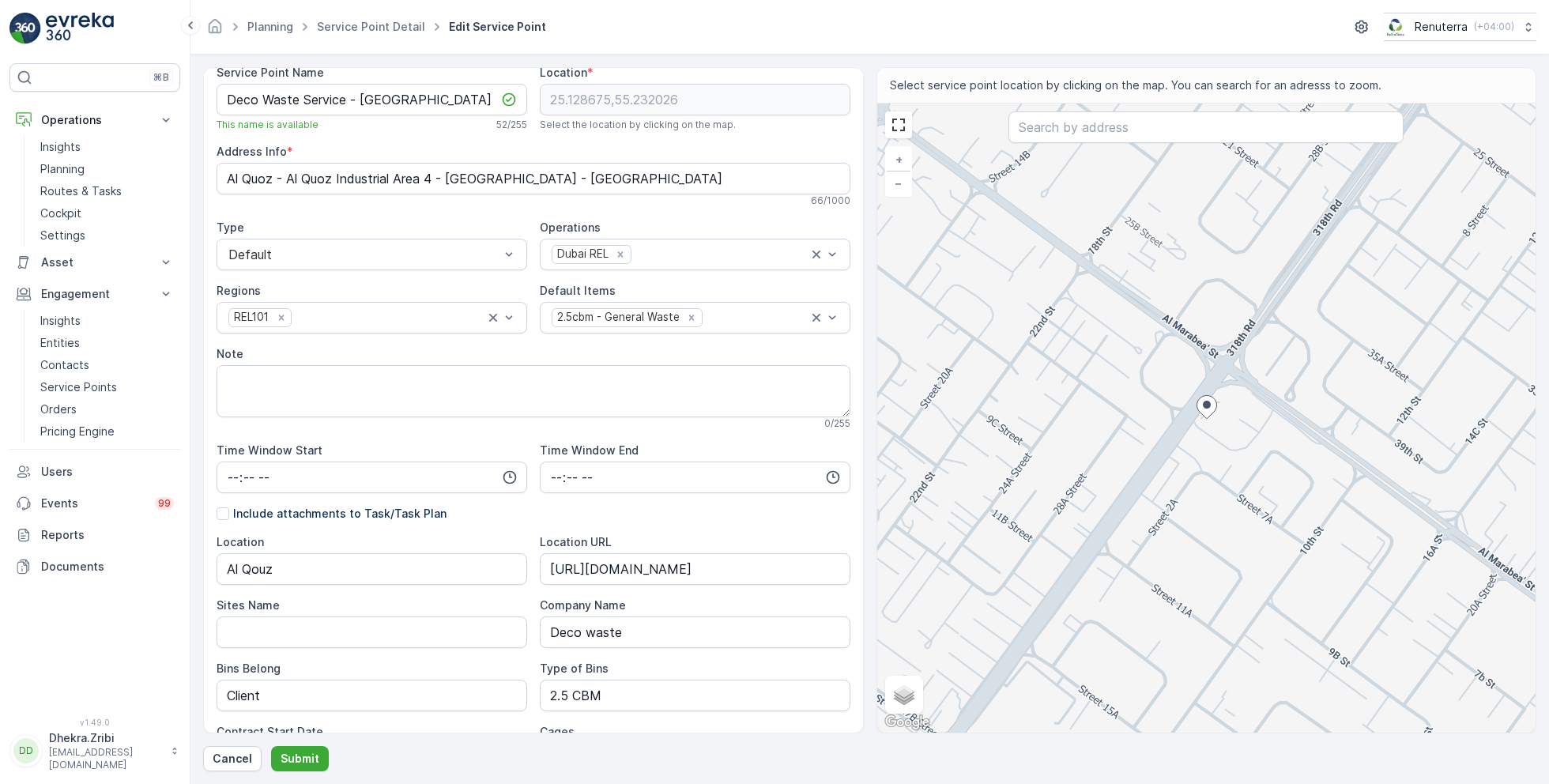
scroll to position [308, 0]
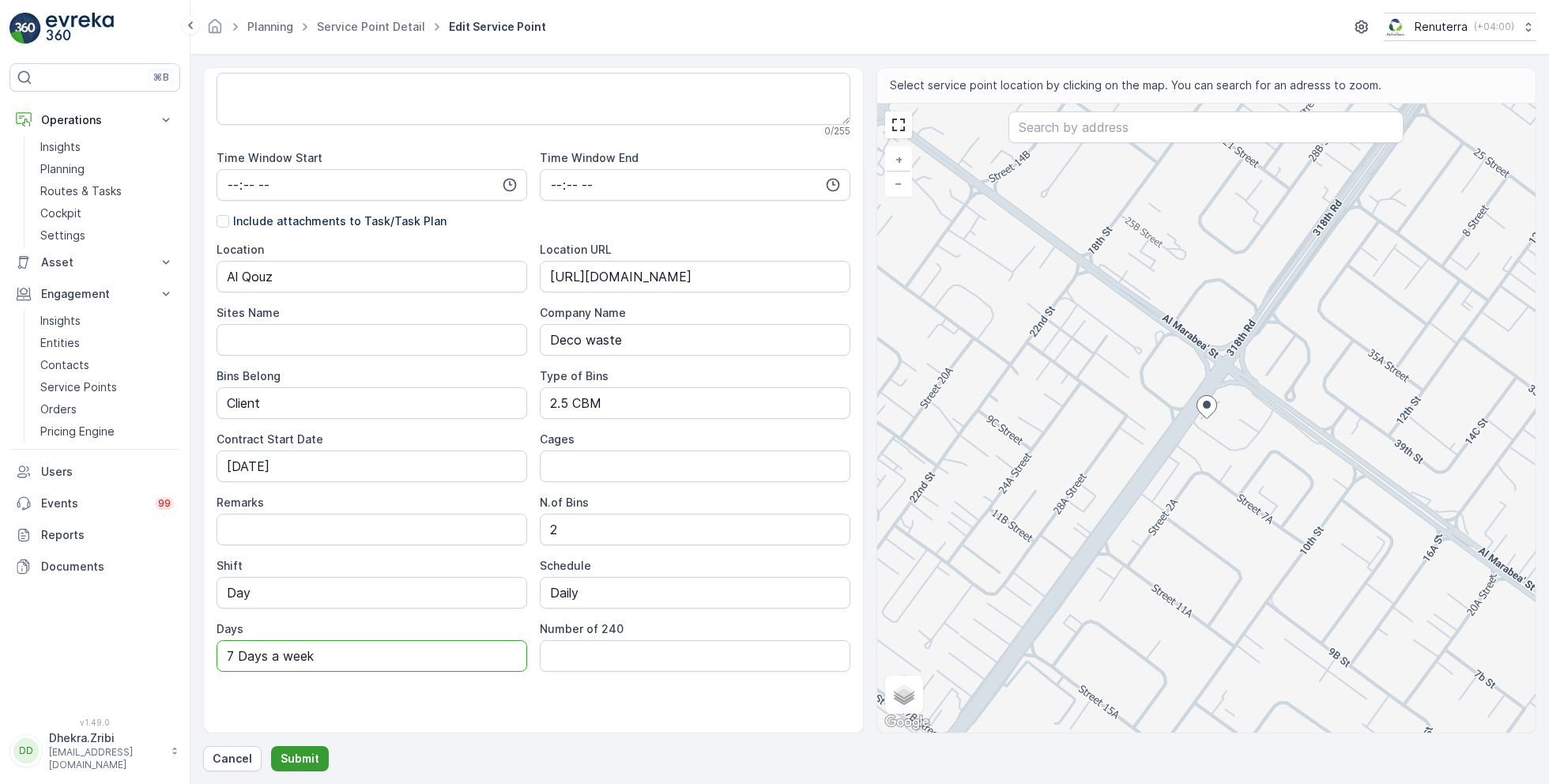
click at [307, 748] on button "Submit" at bounding box center [300, 758] width 58 height 25
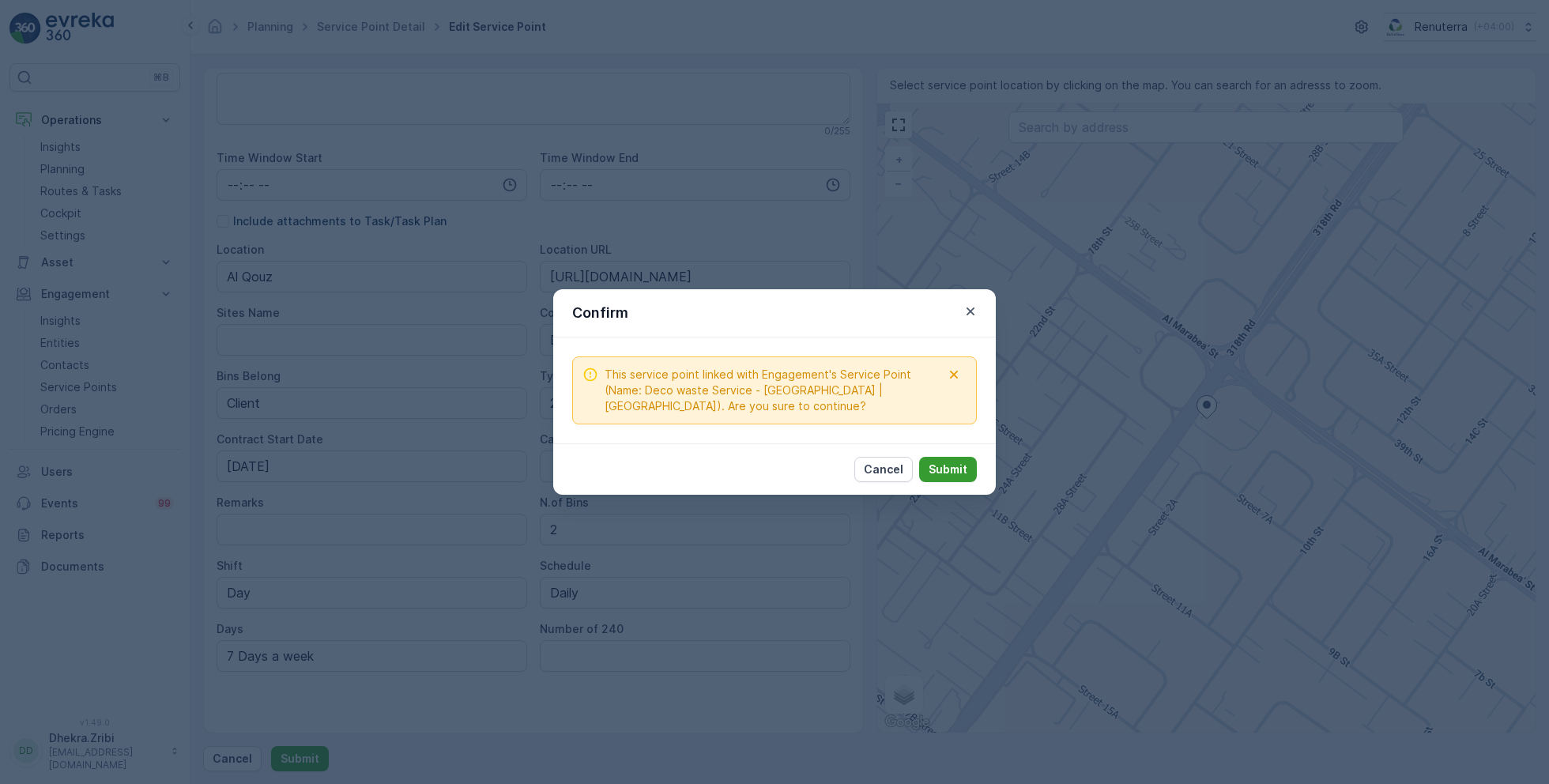
click at [934, 469] on p "Submit" at bounding box center [948, 469] width 39 height 16
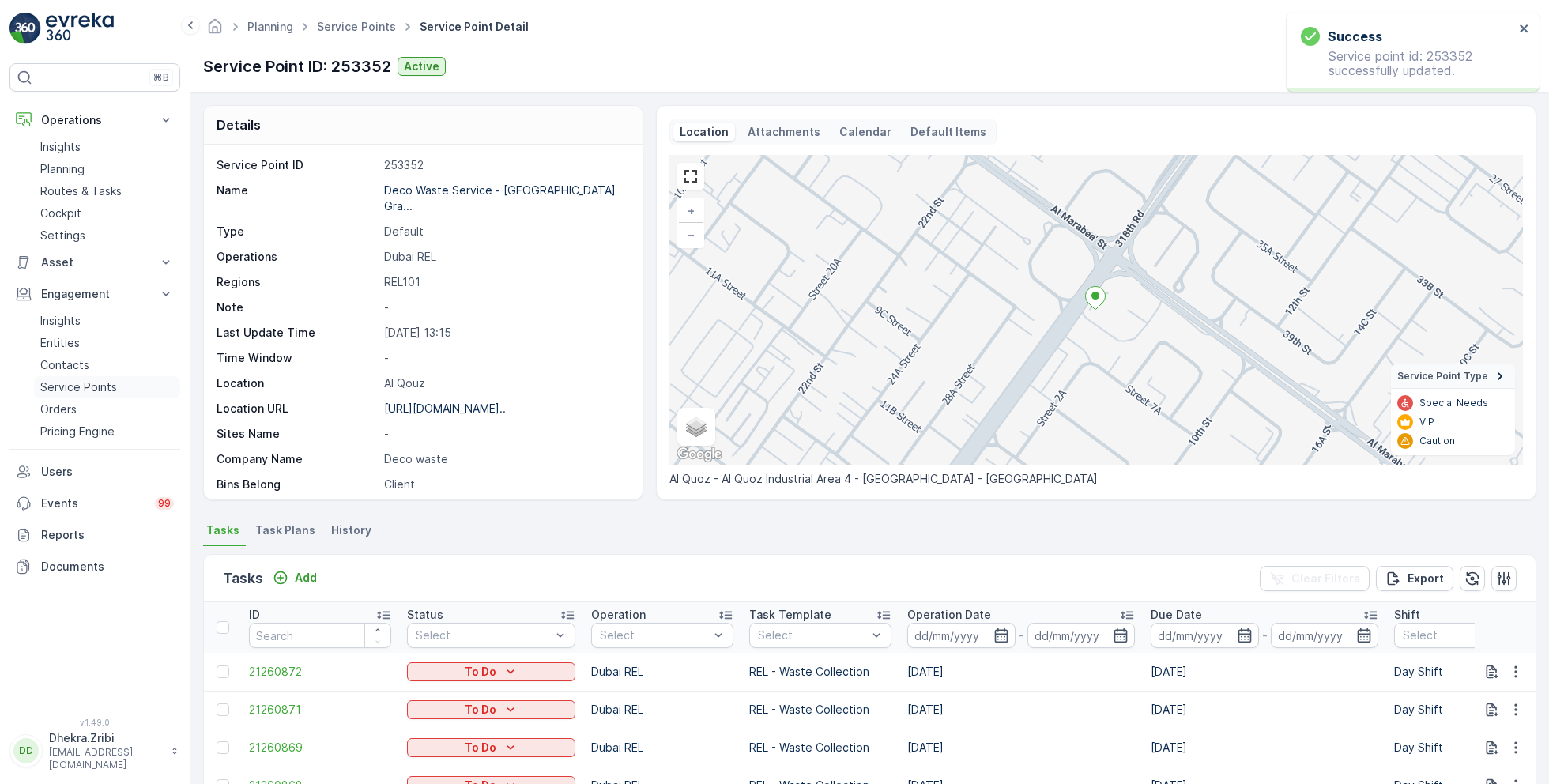
click at [85, 380] on p "Service Points" at bounding box center [78, 388] width 76 height 16
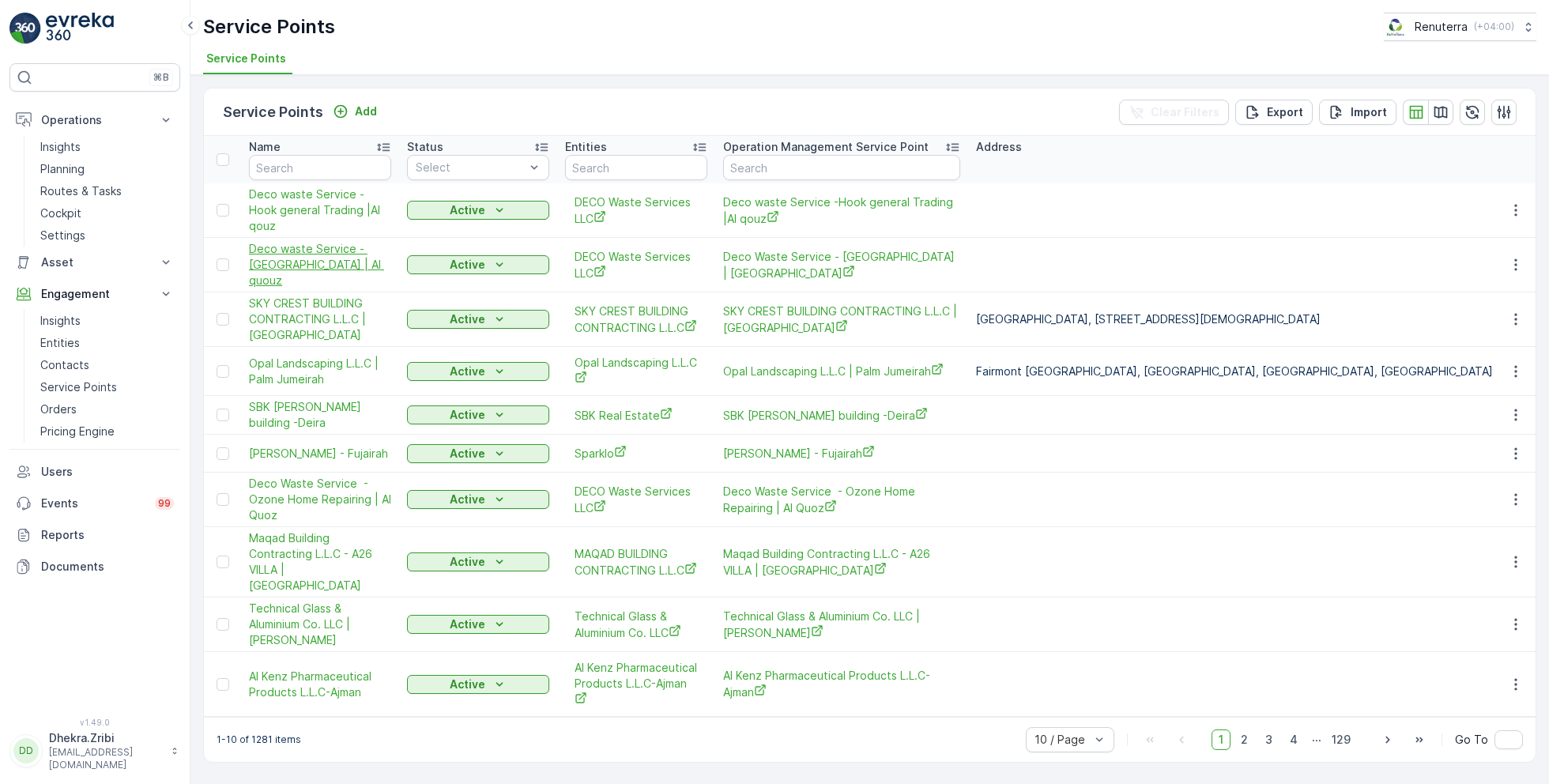
click at [319, 252] on span "Deco waste Service - [GEOGRAPHIC_DATA] | Al quouz" at bounding box center [320, 264] width 142 height 47
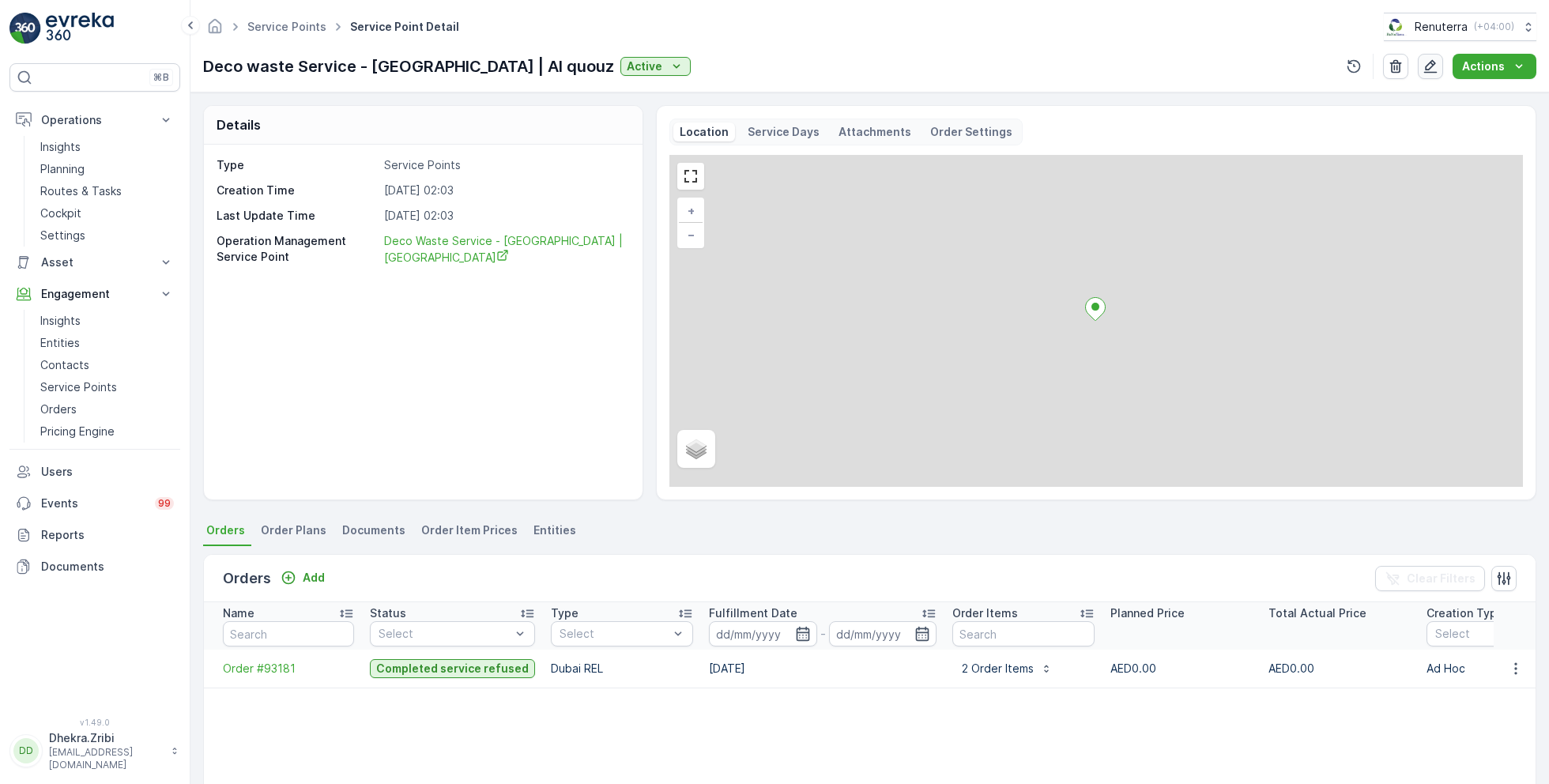
click at [1431, 68] on icon "button" at bounding box center [1430, 67] width 13 height 13
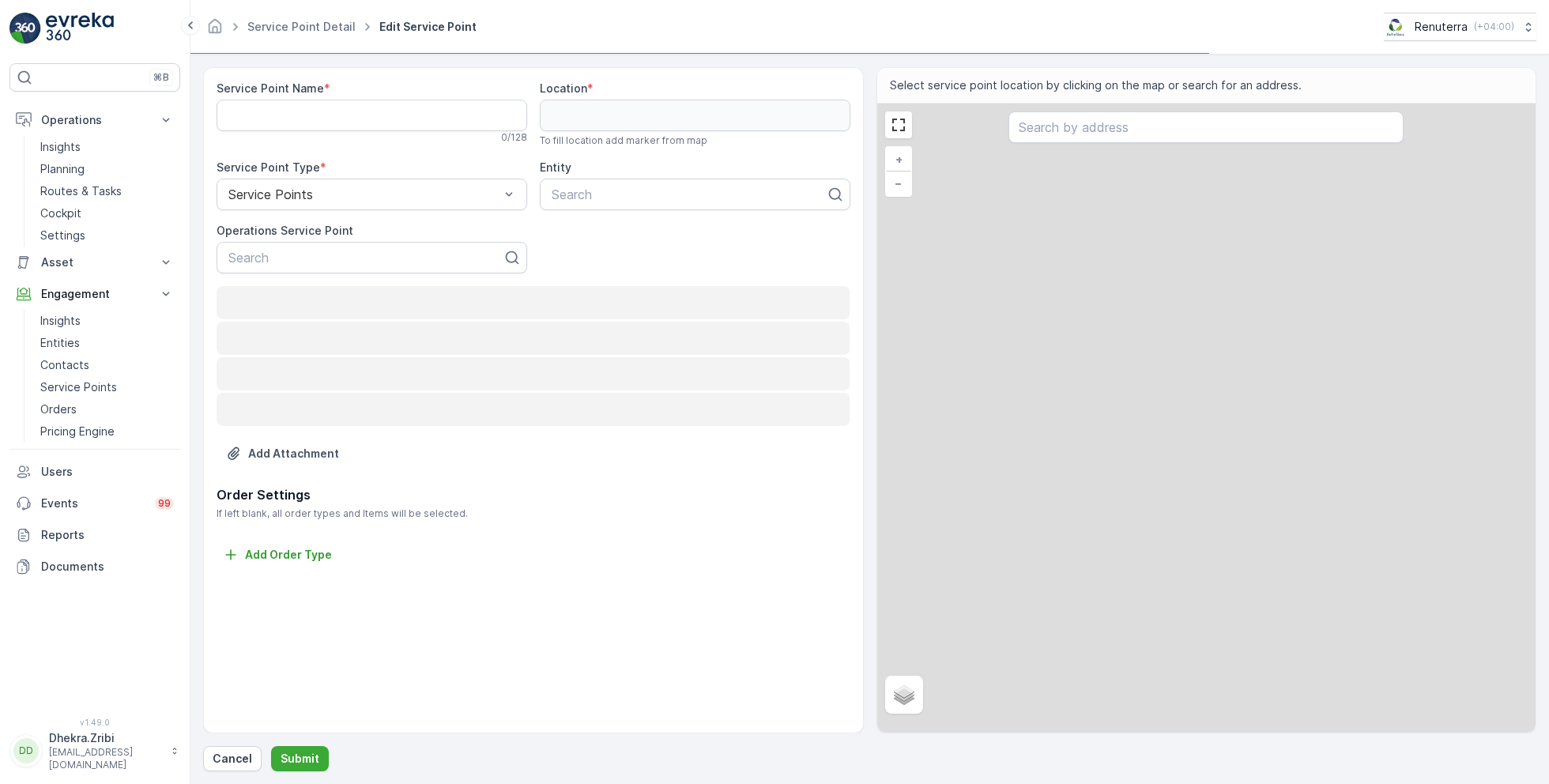
type Name "Deco waste Service - [GEOGRAPHIC_DATA] | Al quouz"
type input "25.128675,55.232026"
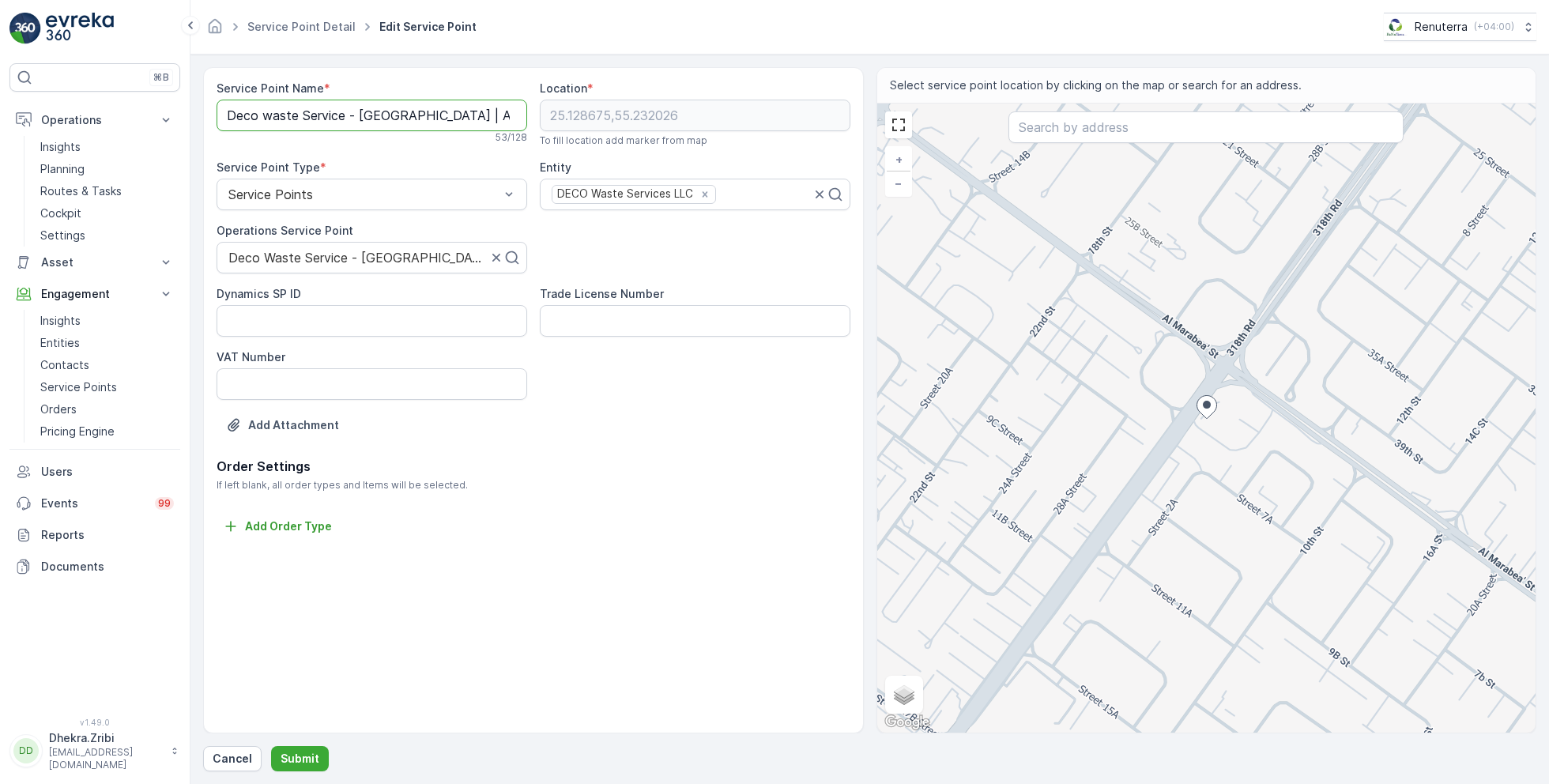
click at [271, 118] on Name "Deco waste Service - [GEOGRAPHIC_DATA] | Al quouz" at bounding box center [372, 116] width 310 height 32
click at [445, 113] on Name "Deco Waste Service - [GEOGRAPHIC_DATA] | Al quouz" at bounding box center [372, 116] width 310 height 32
click at [476, 117] on Name "Deco Waste Service - [GEOGRAPHIC_DATA] | Al quouz" at bounding box center [372, 116] width 310 height 32
click at [488, 116] on Name "Deco Waste Service - [GEOGRAPHIC_DATA] | Al quouz" at bounding box center [372, 116] width 310 height 32
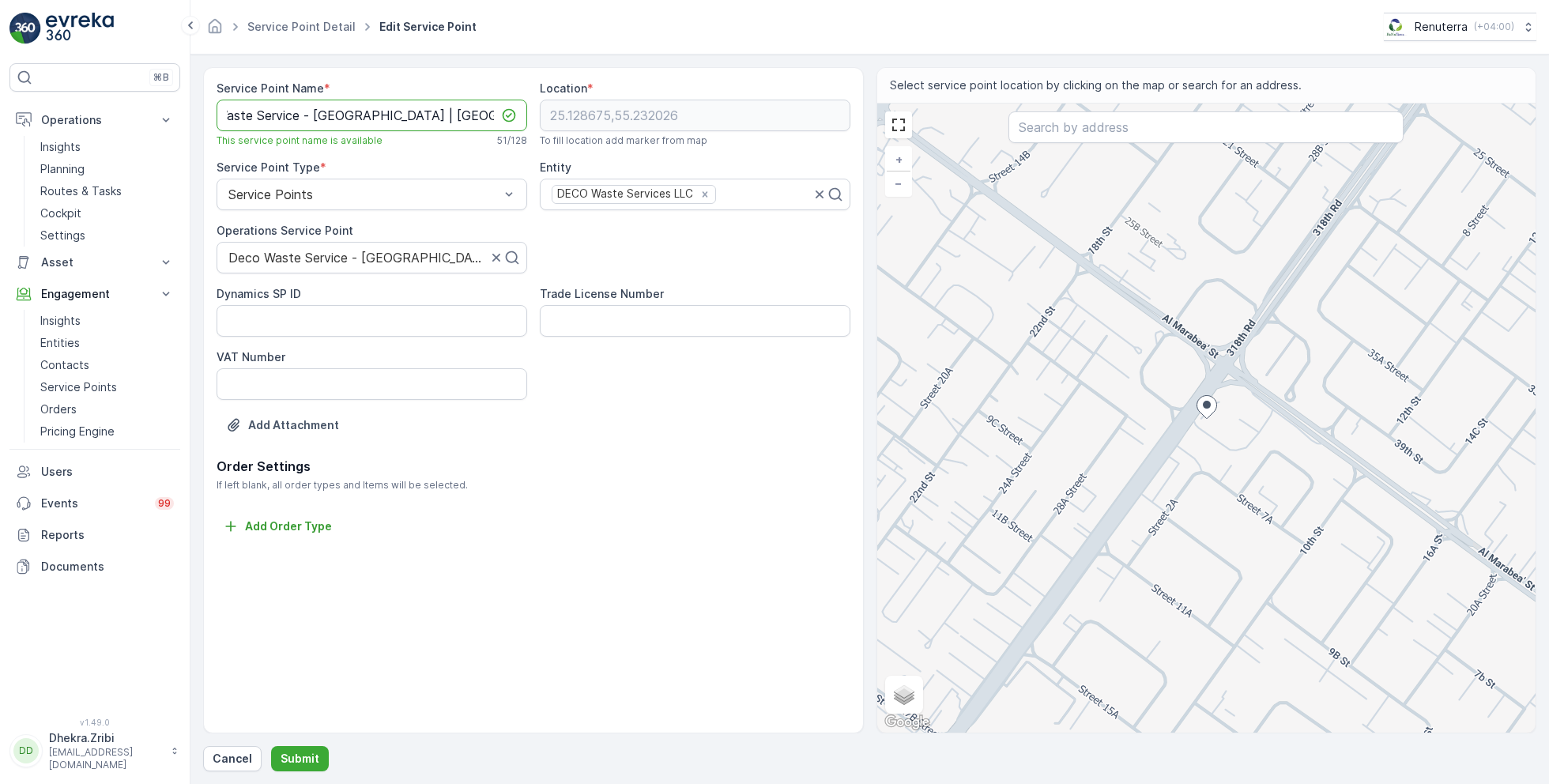
scroll to position [0, 46]
type Name "Deco Waste Service - [GEOGRAPHIC_DATA] | [GEOGRAPHIC_DATA]"
click at [312, 752] on p "Submit" at bounding box center [300, 758] width 39 height 16
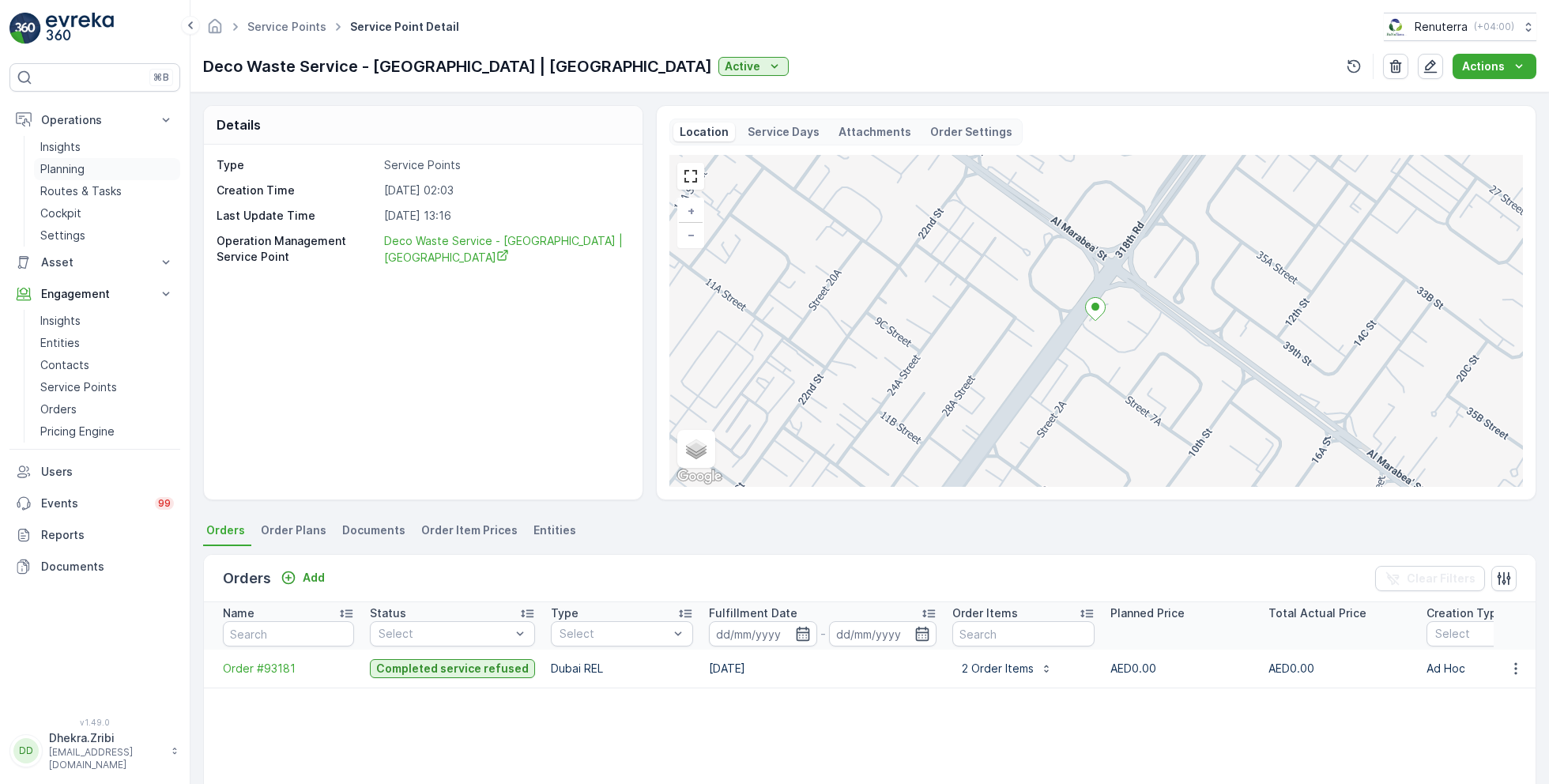
click at [80, 170] on p "Planning" at bounding box center [62, 169] width 44 height 16
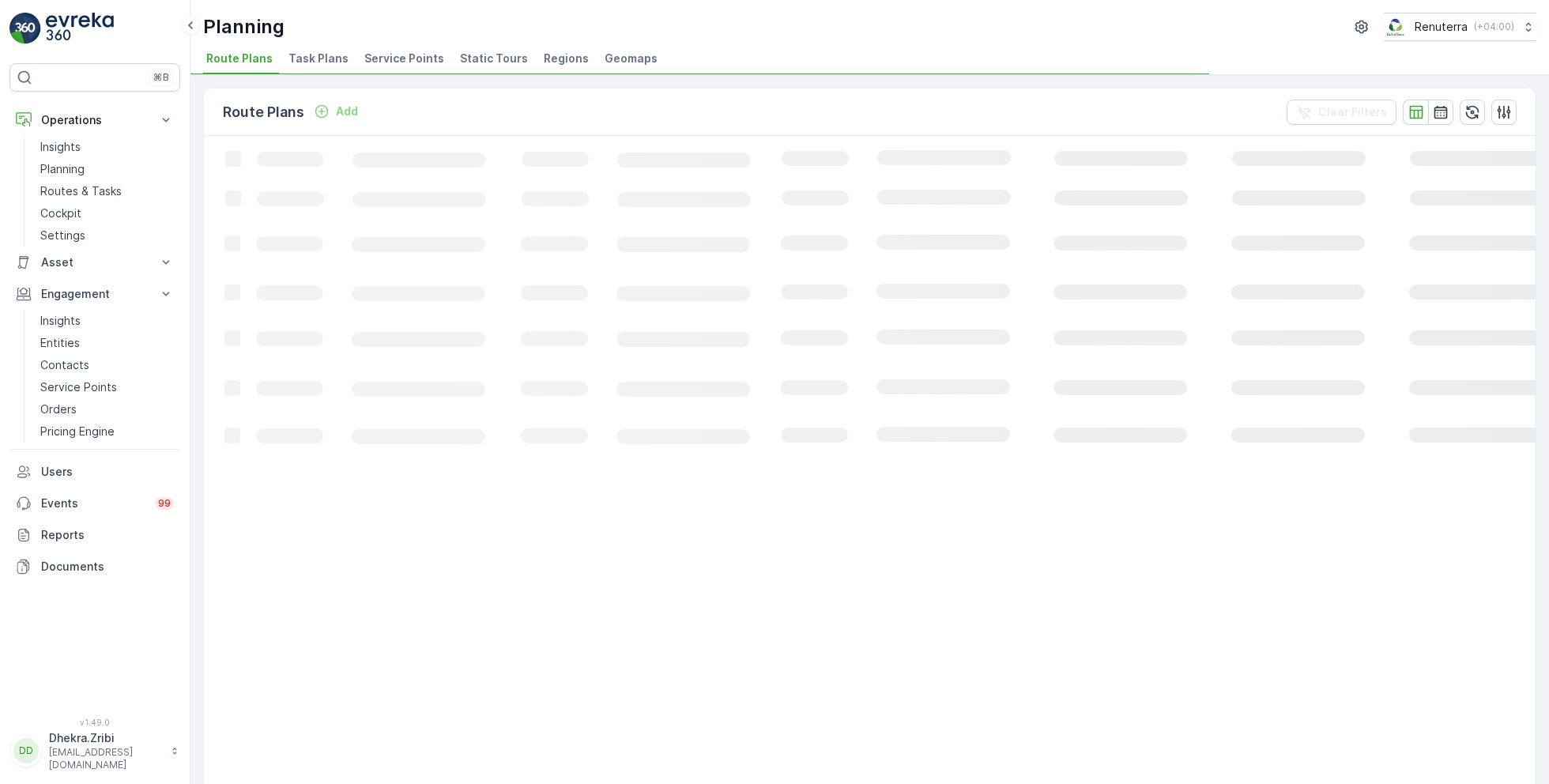
click at [401, 60] on span "Service Points" at bounding box center [405, 59] width 80 height 16
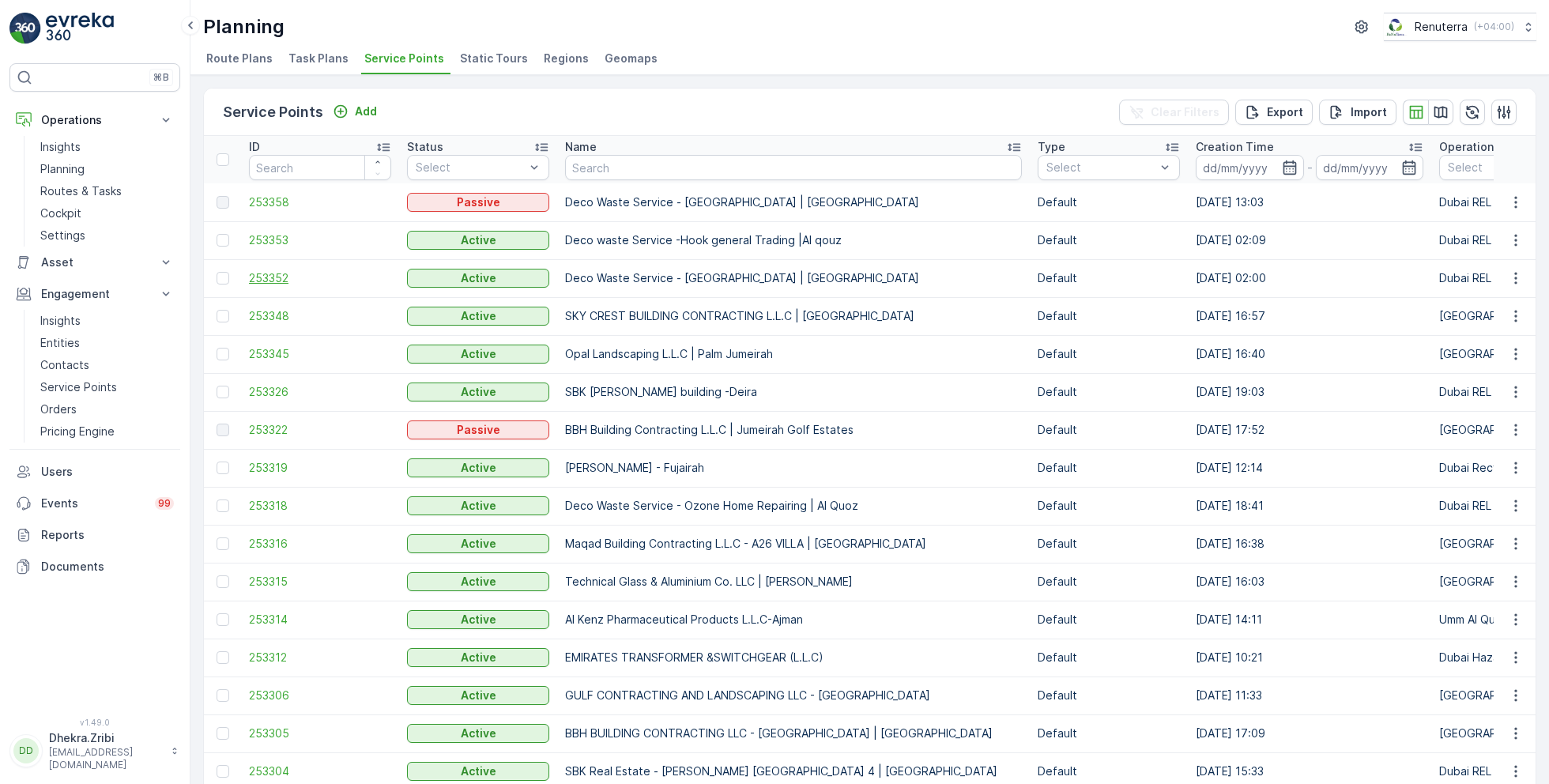
click at [273, 271] on span "253352" at bounding box center [320, 278] width 142 height 16
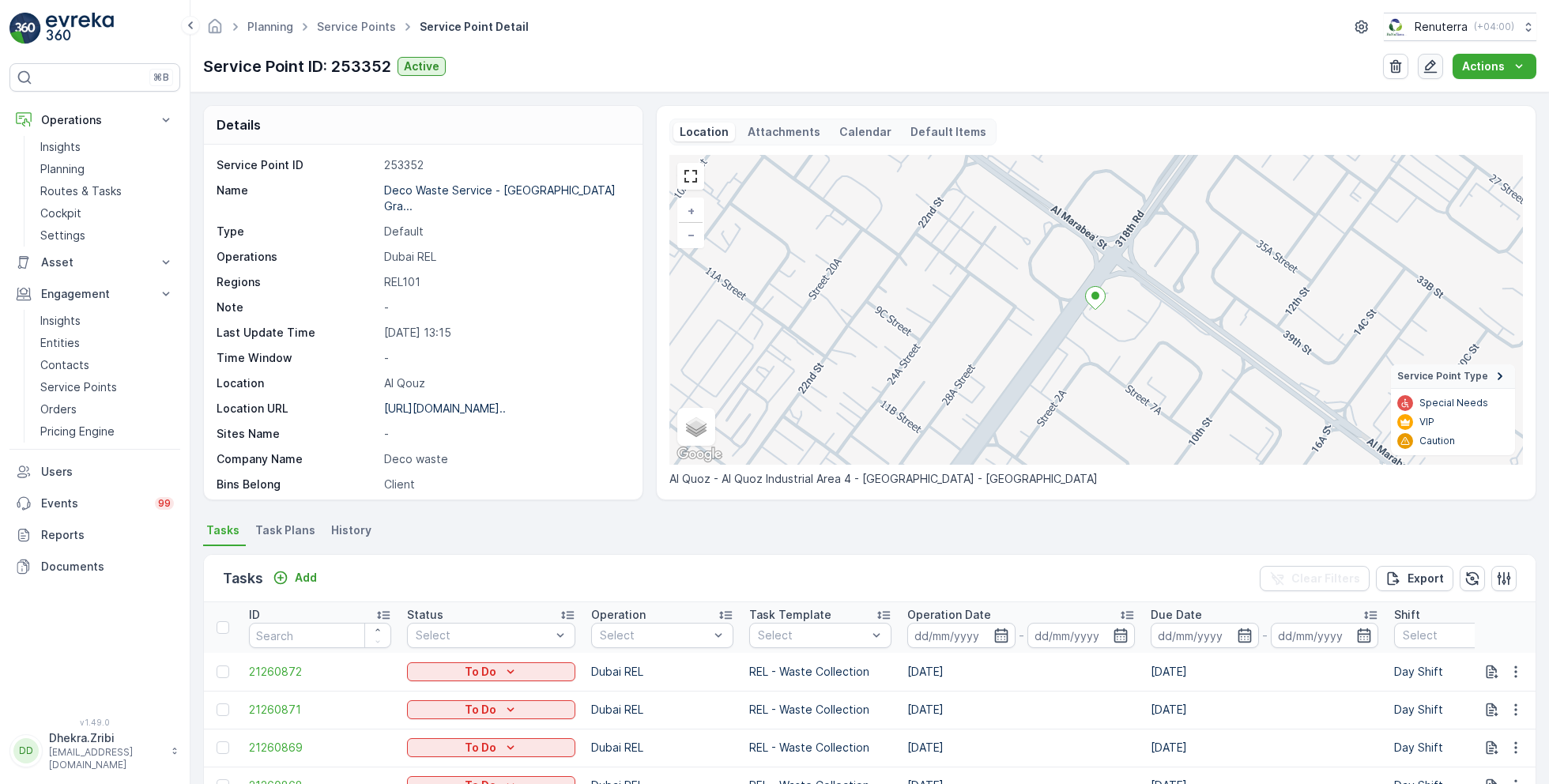
click at [1437, 66] on icon "button" at bounding box center [1431, 67] width 16 height 16
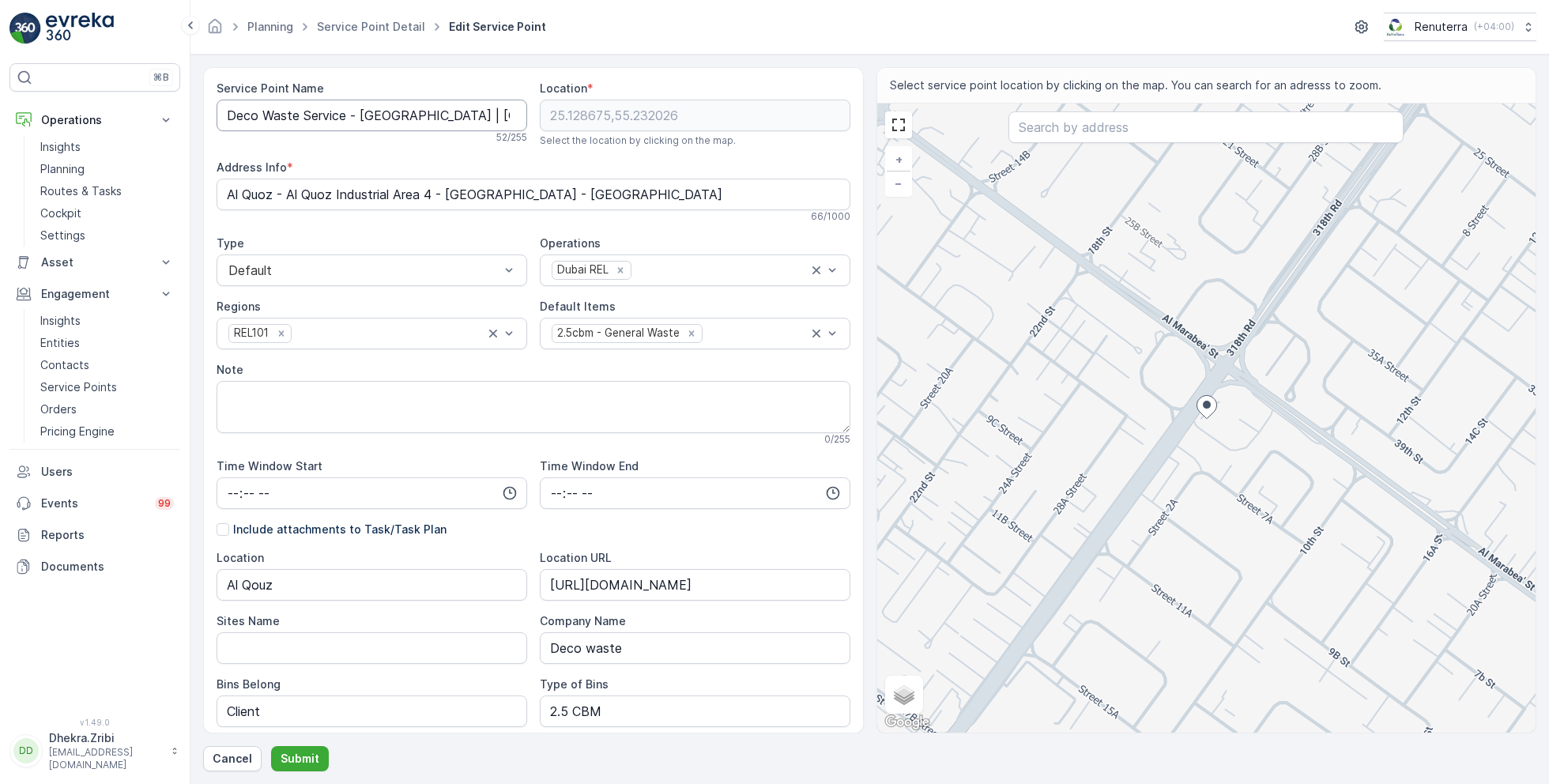
click at [444, 111] on Name "Deco Waste Service - [GEOGRAPHIC_DATA] | [GEOGRAPHIC_DATA]" at bounding box center [372, 116] width 310 height 32
type Name "Deco Waste Service - [GEOGRAPHIC_DATA] | [GEOGRAPHIC_DATA]"
click at [294, 754] on p "Submit" at bounding box center [300, 758] width 39 height 16
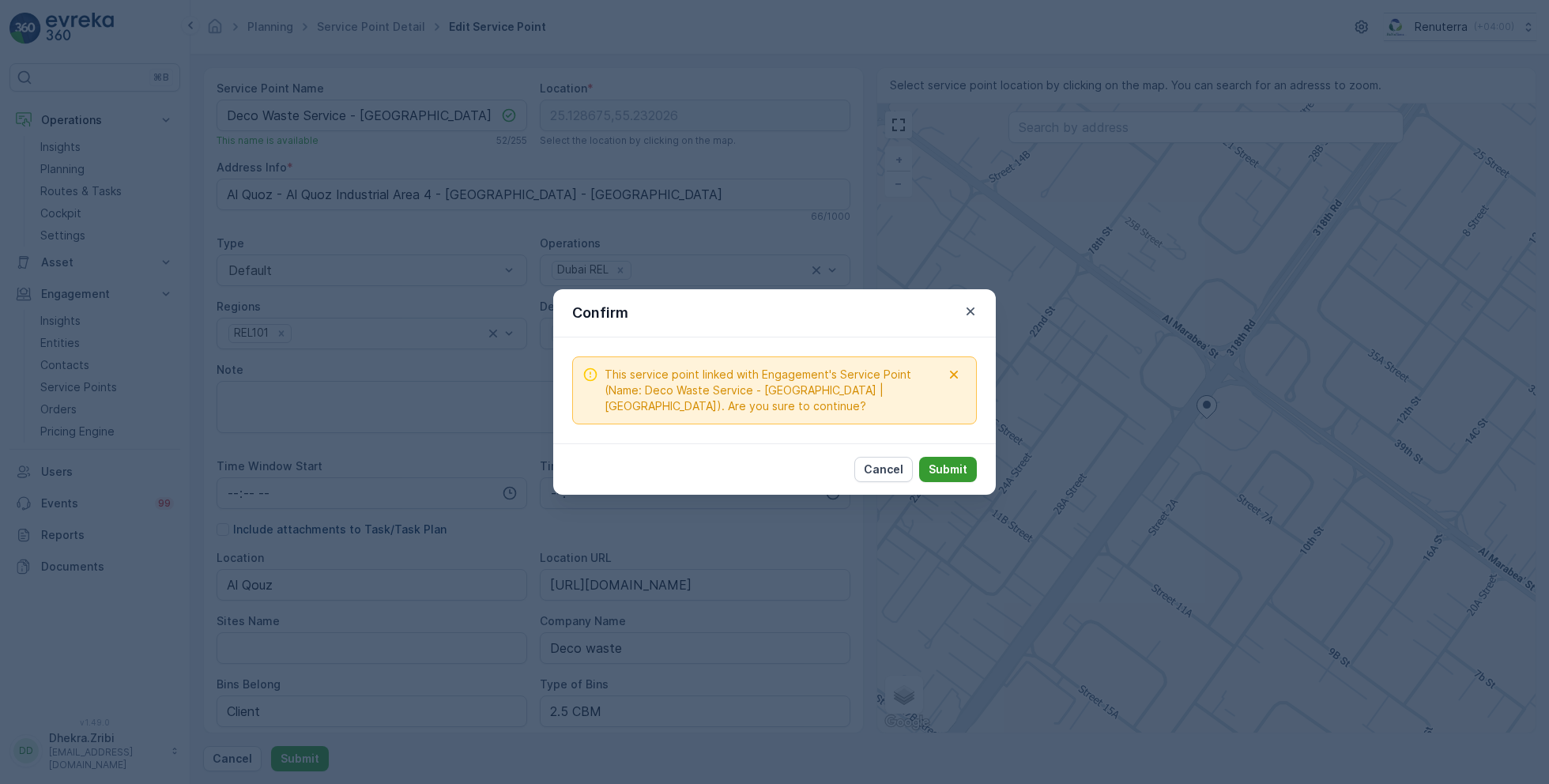
click at [947, 472] on p "Submit" at bounding box center [948, 469] width 39 height 16
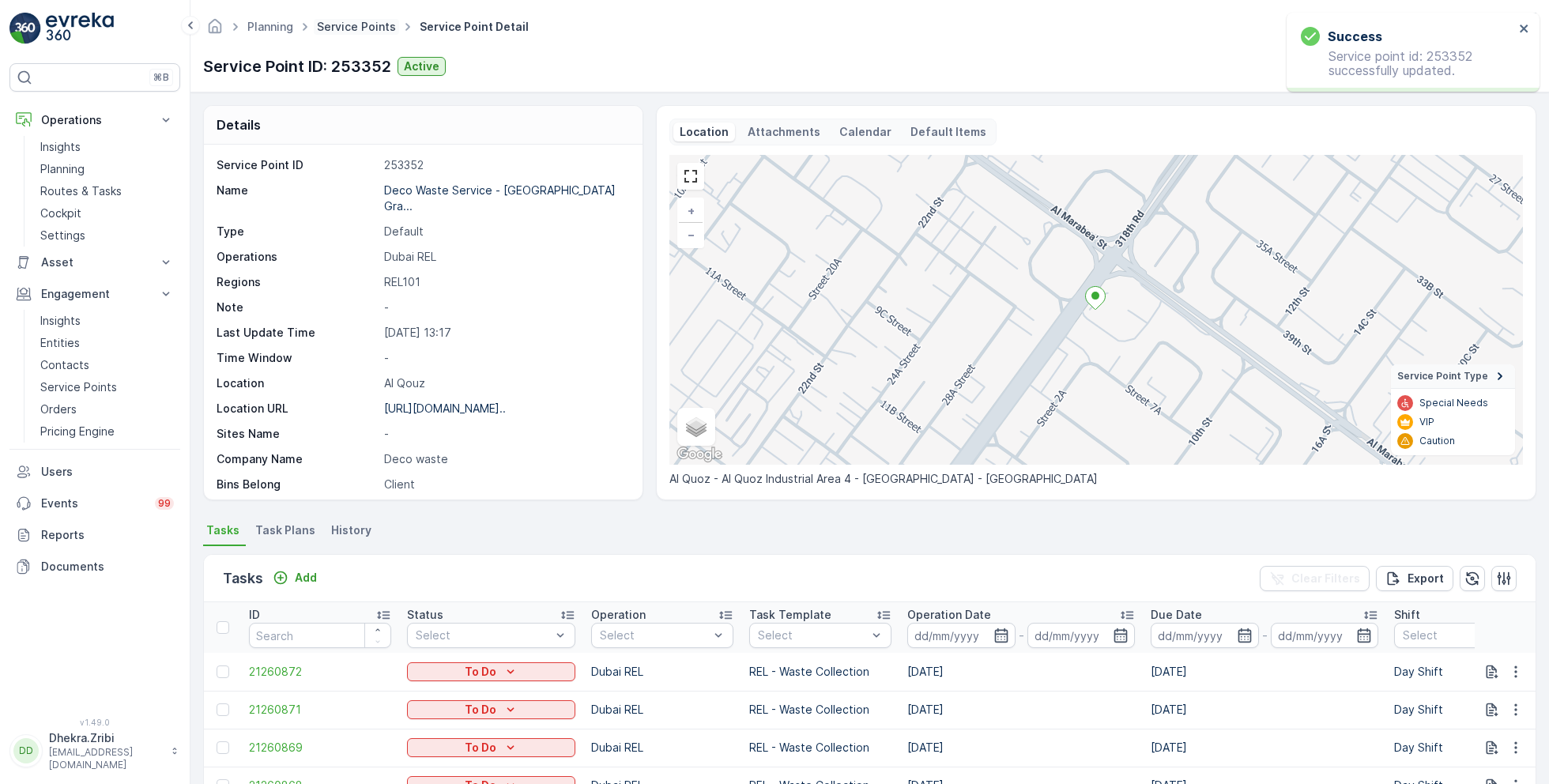
click at [370, 31] on link "Service Points" at bounding box center [356, 26] width 79 height 13
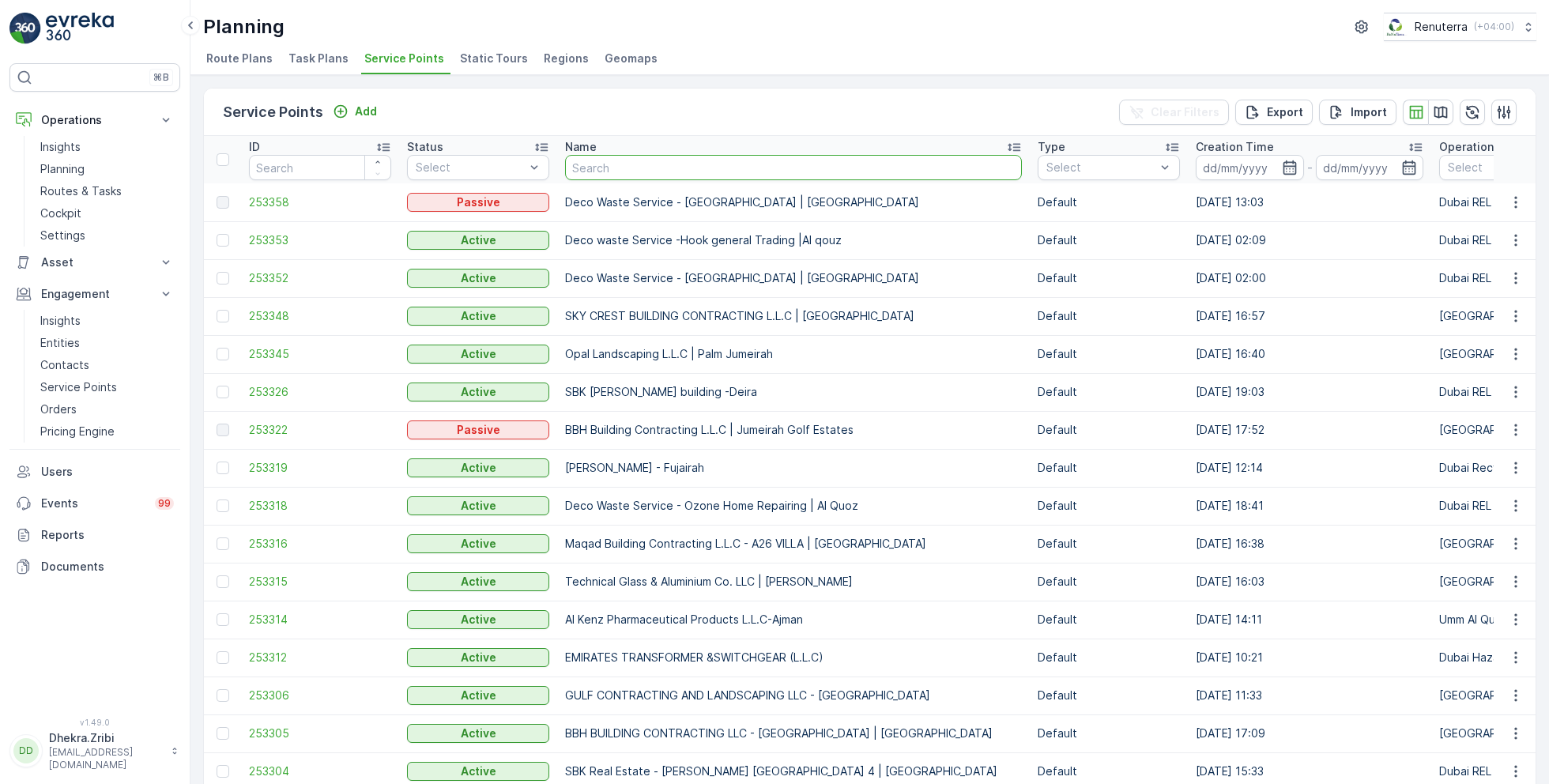
click at [589, 161] on input "text" at bounding box center [793, 167] width 457 height 25
type input "KHK"
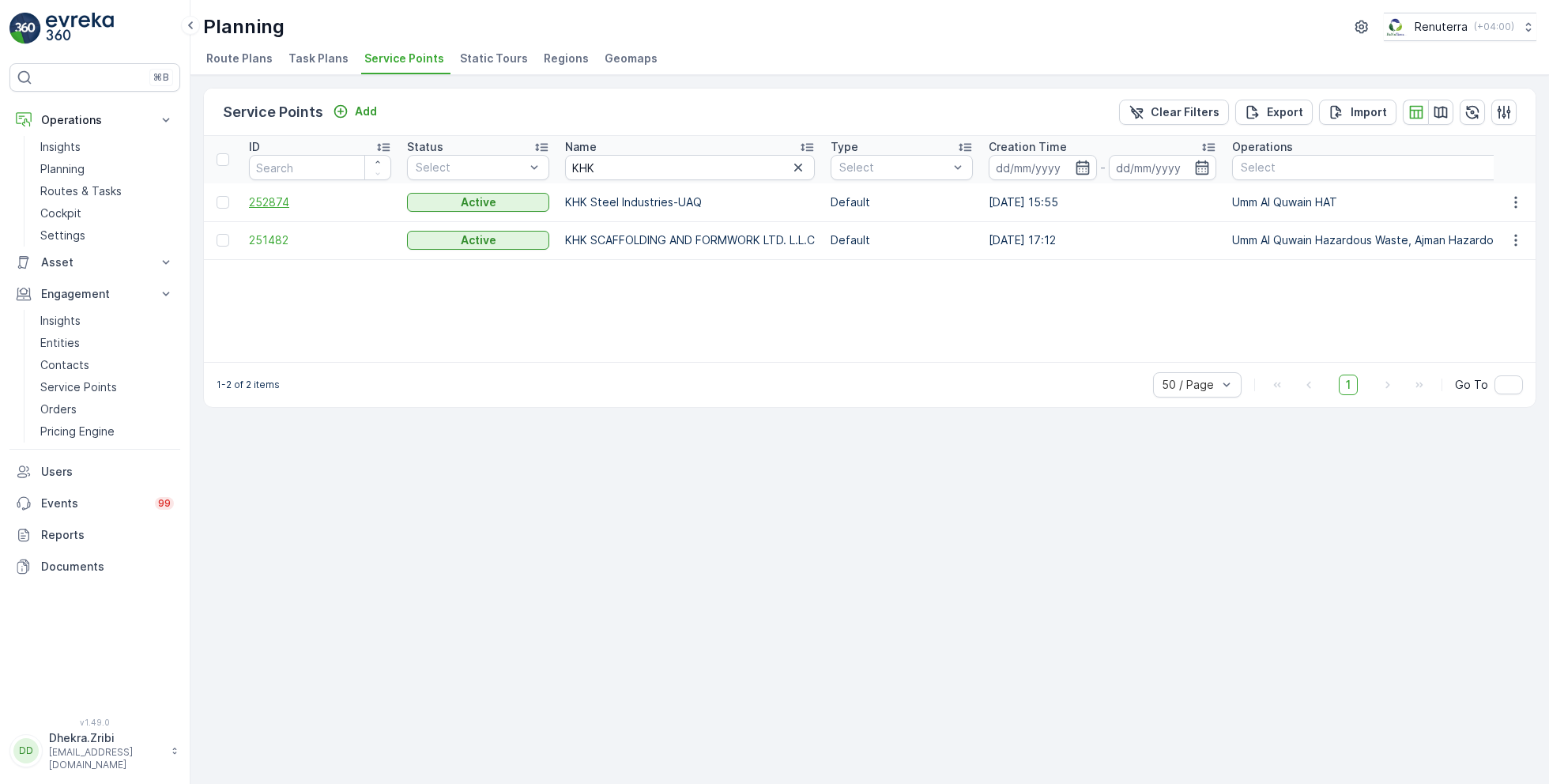
click at [274, 197] on span "252874" at bounding box center [320, 203] width 142 height 16
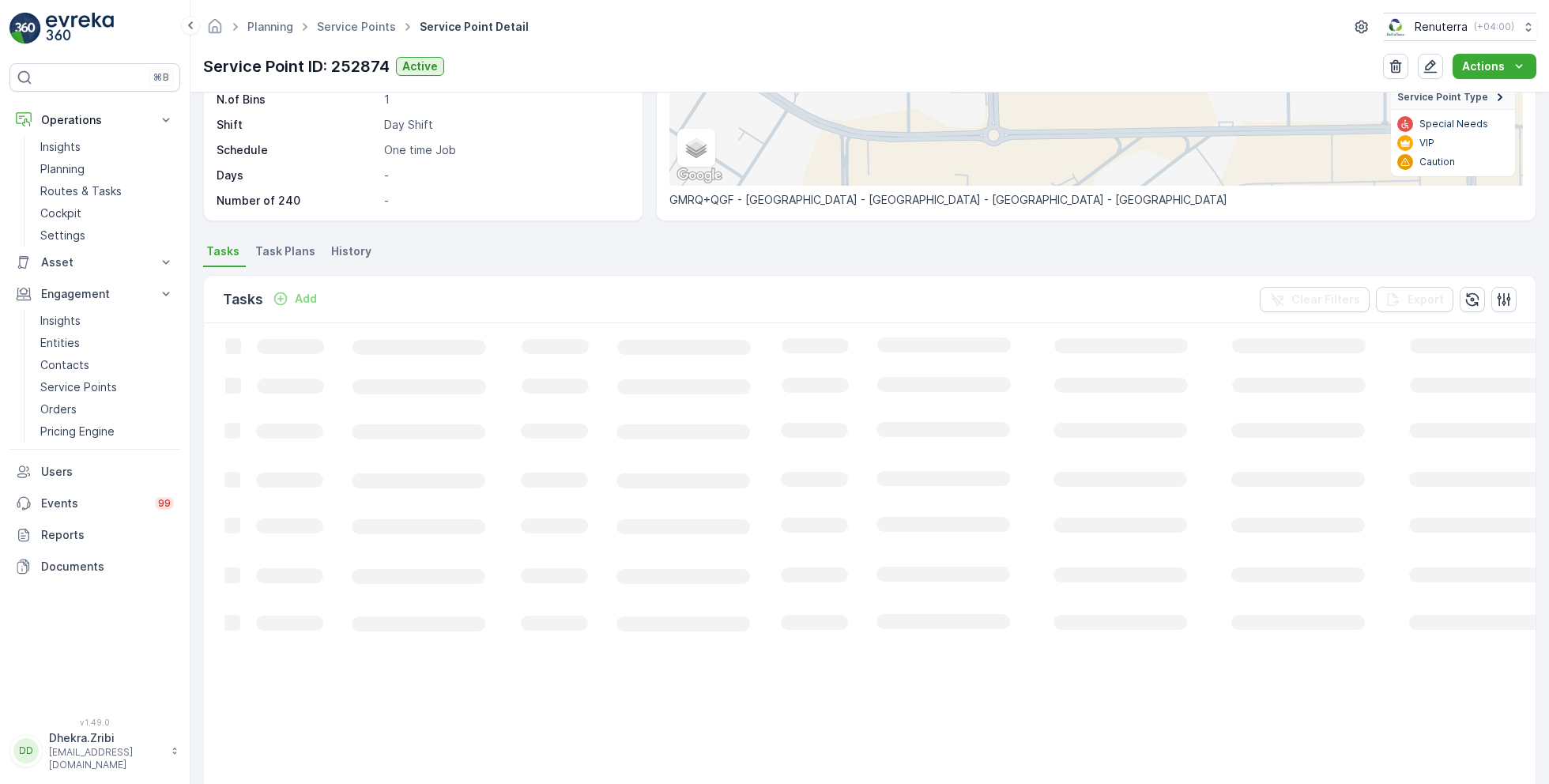
scroll to position [245, 0]
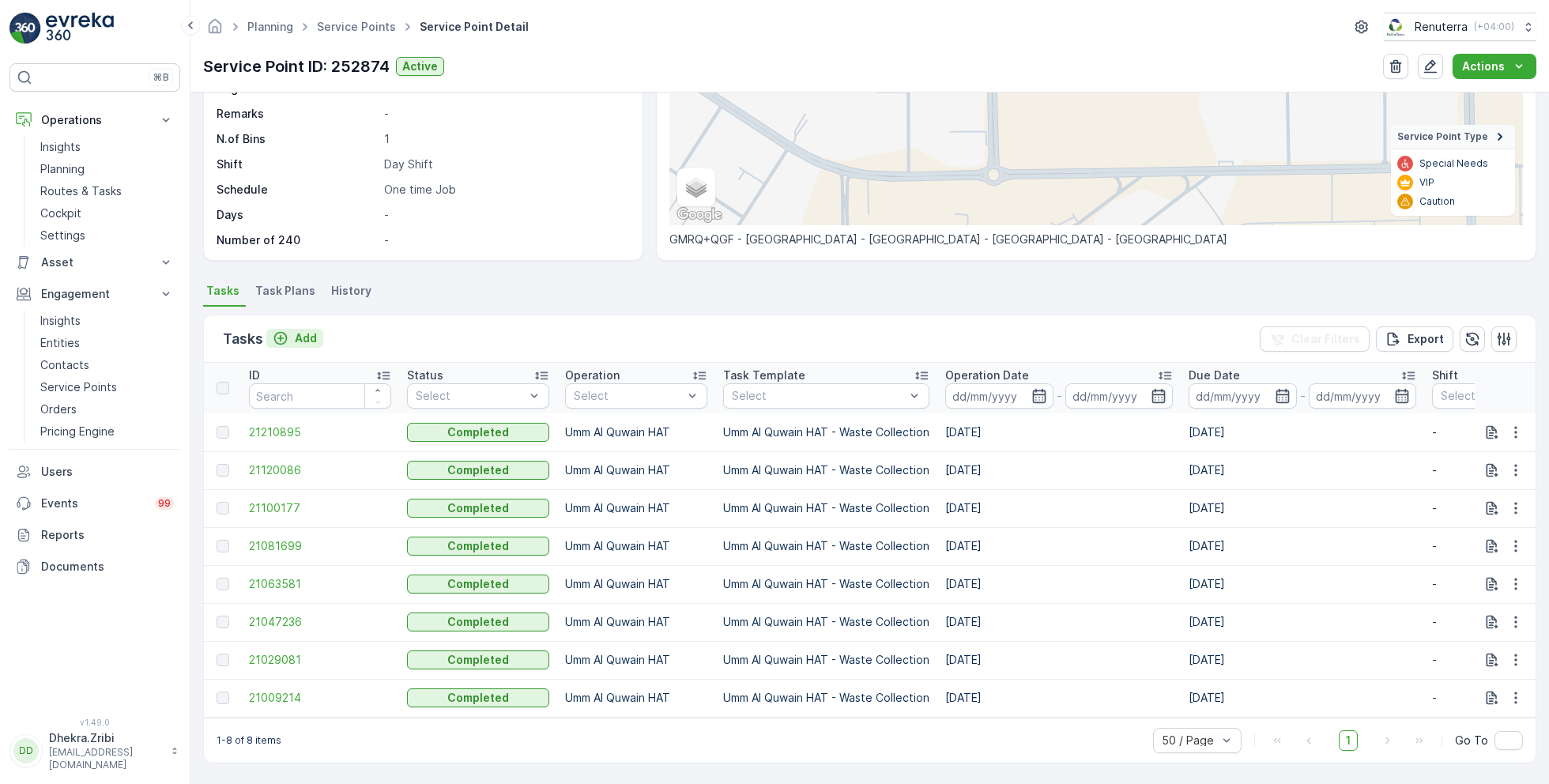
click at [299, 330] on p "Add" at bounding box center [305, 338] width 22 height 16
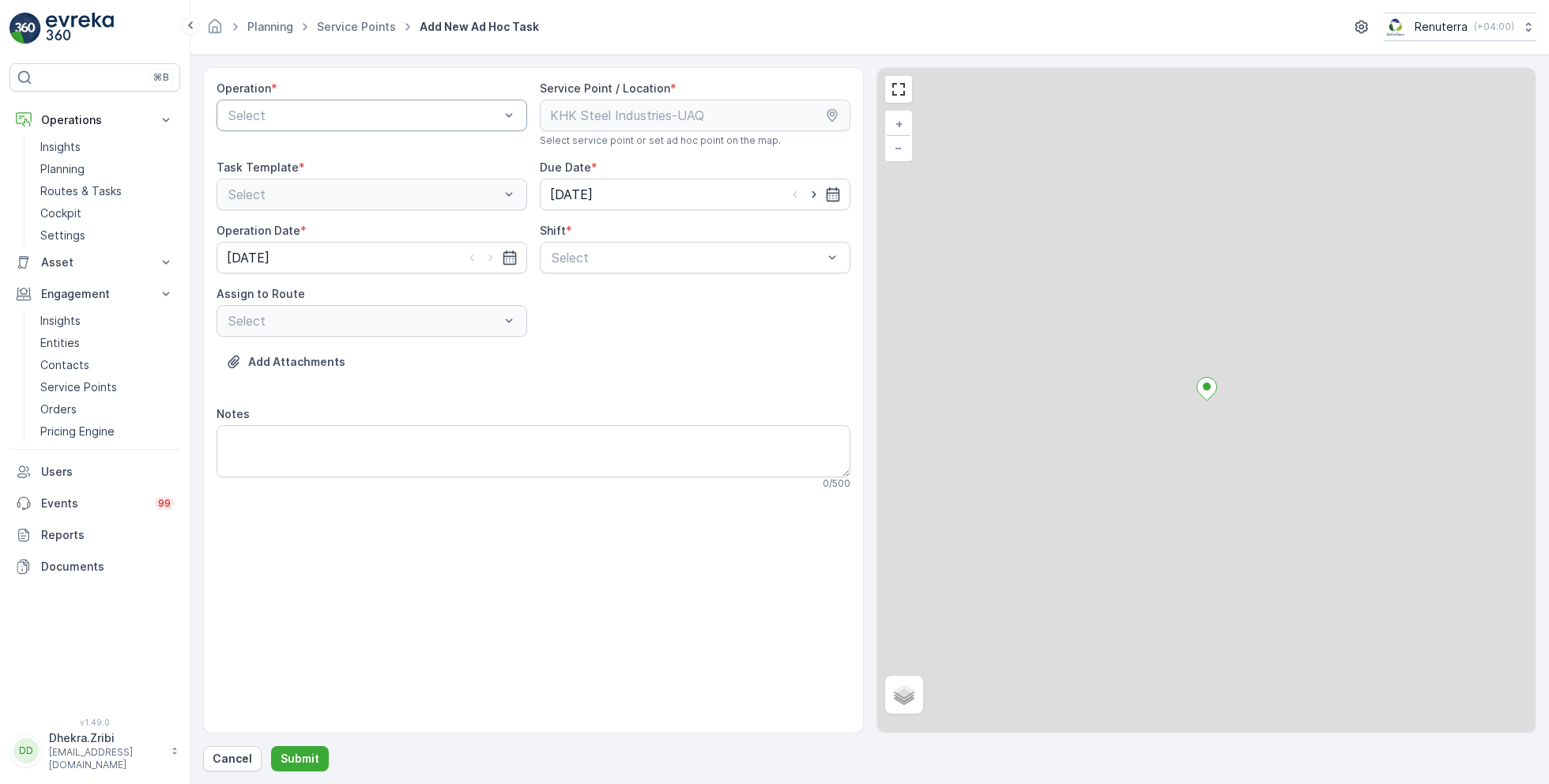
click at [366, 110] on div at bounding box center [364, 116] width 274 height 14
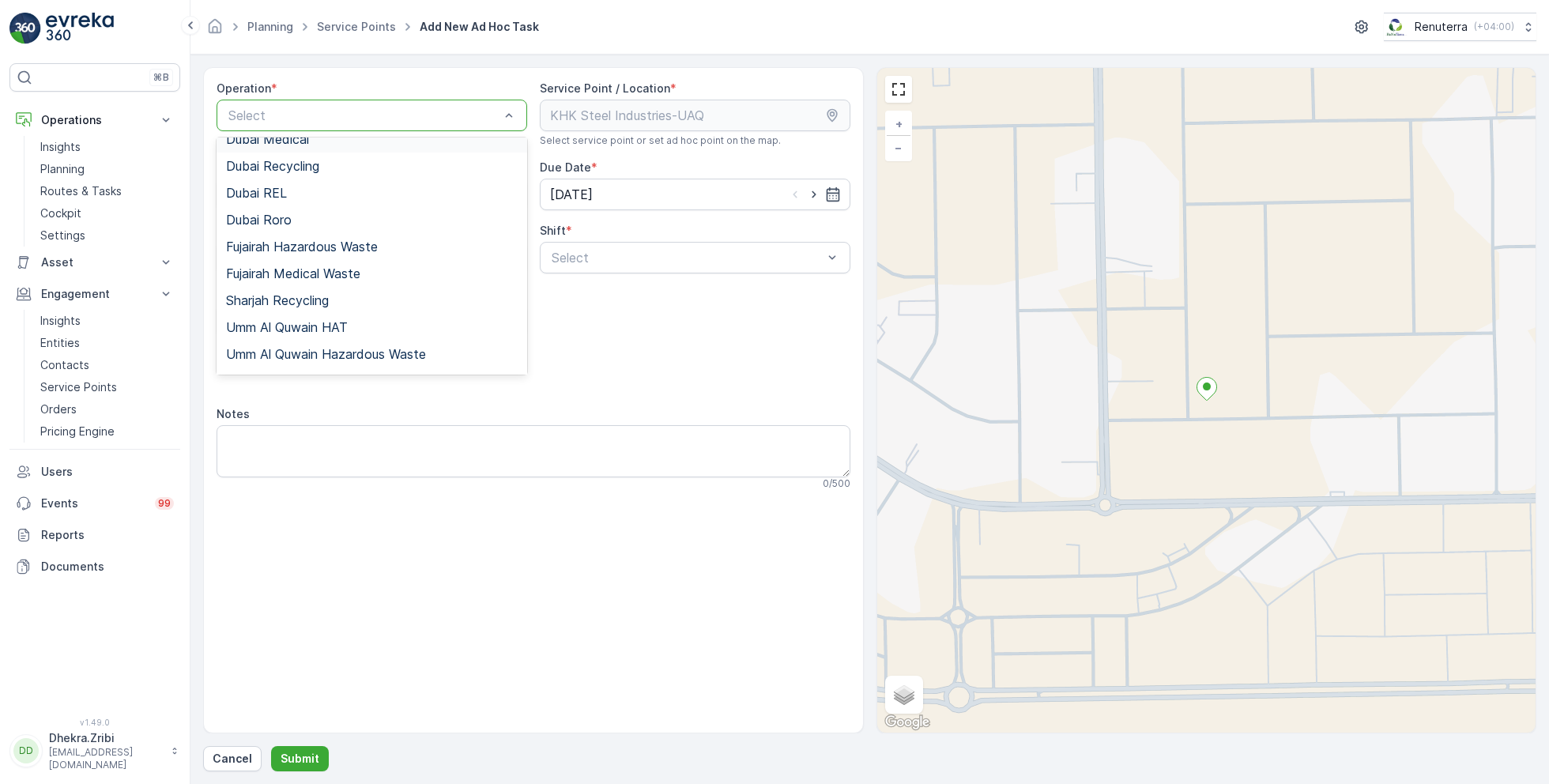
scroll to position [153, 0]
click at [313, 319] on span "Umm Al Quwain HAT" at bounding box center [286, 323] width 122 height 14
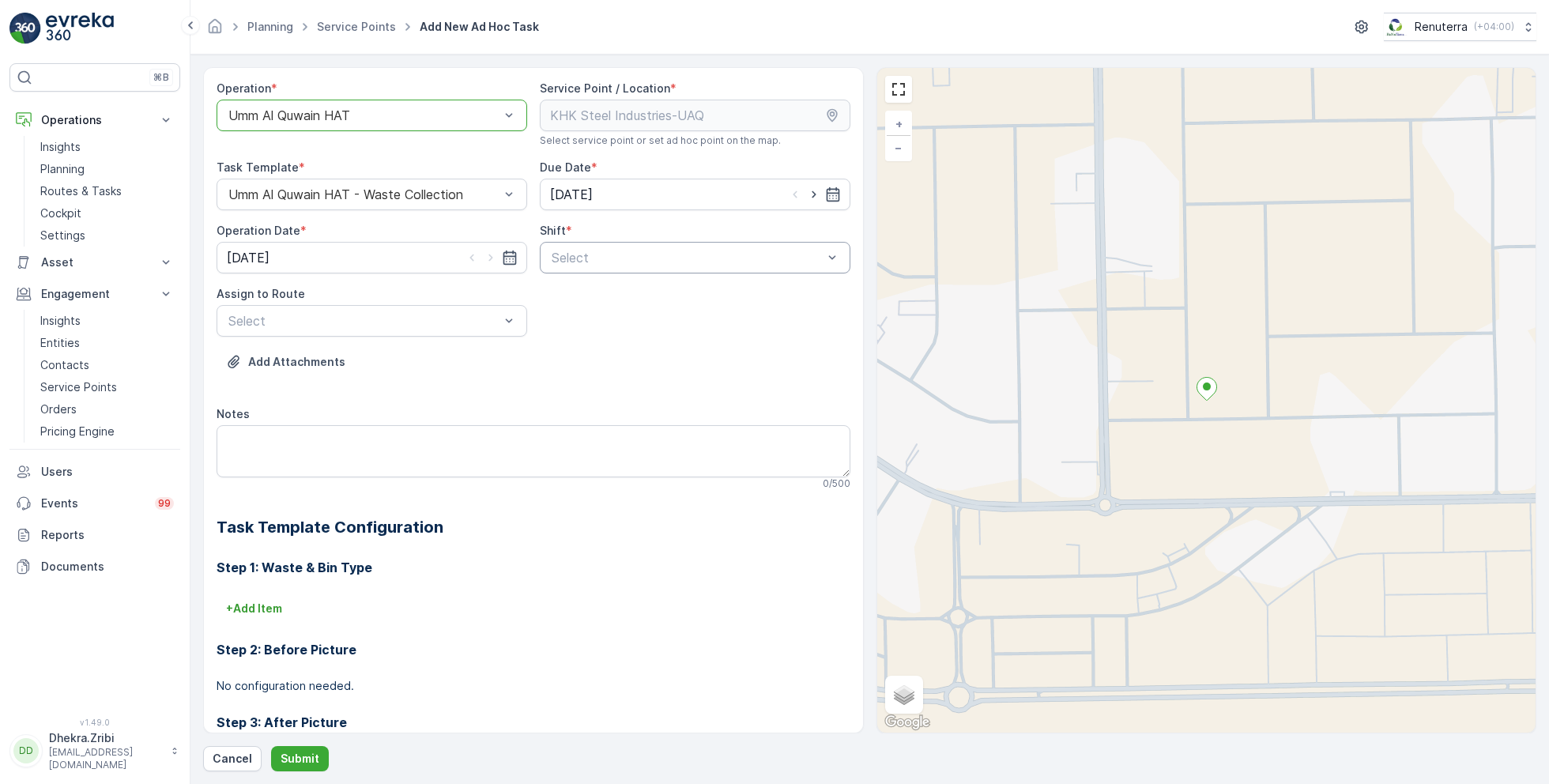
click at [615, 260] on div at bounding box center [687, 258] width 274 height 14
click at [573, 299] on span "Day Shift" at bounding box center [577, 296] width 56 height 14
click at [408, 325] on div at bounding box center [364, 321] width 274 height 14
click at [349, 356] on span "UAQHAT101 (Dispatched) - DXBE24553" at bounding box center [345, 359] width 238 height 14
click at [294, 763] on p "Submit" at bounding box center [300, 758] width 39 height 16
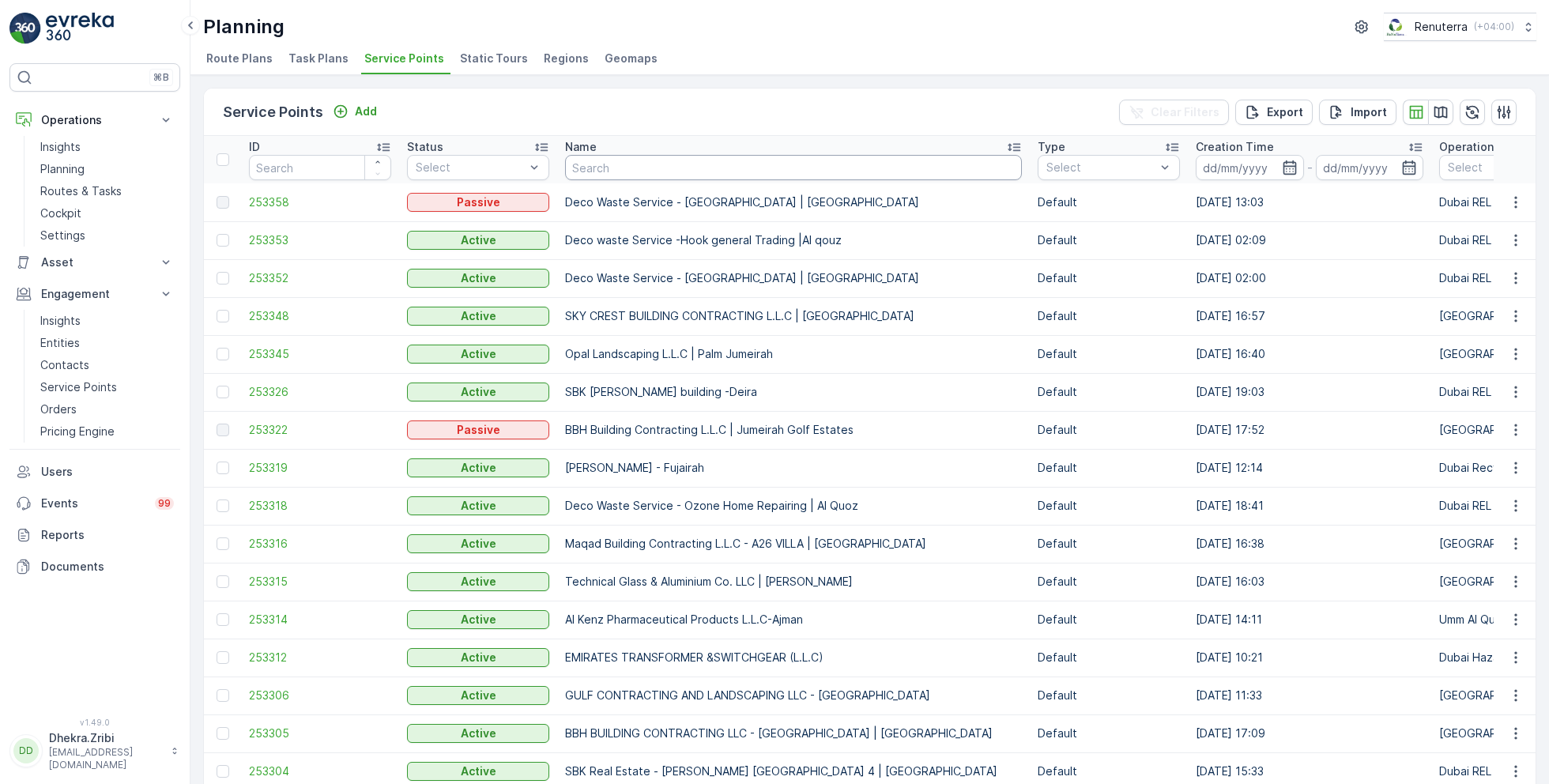
click at [602, 169] on input "text" at bounding box center [793, 167] width 457 height 25
type input "[PERSON_NAME]"
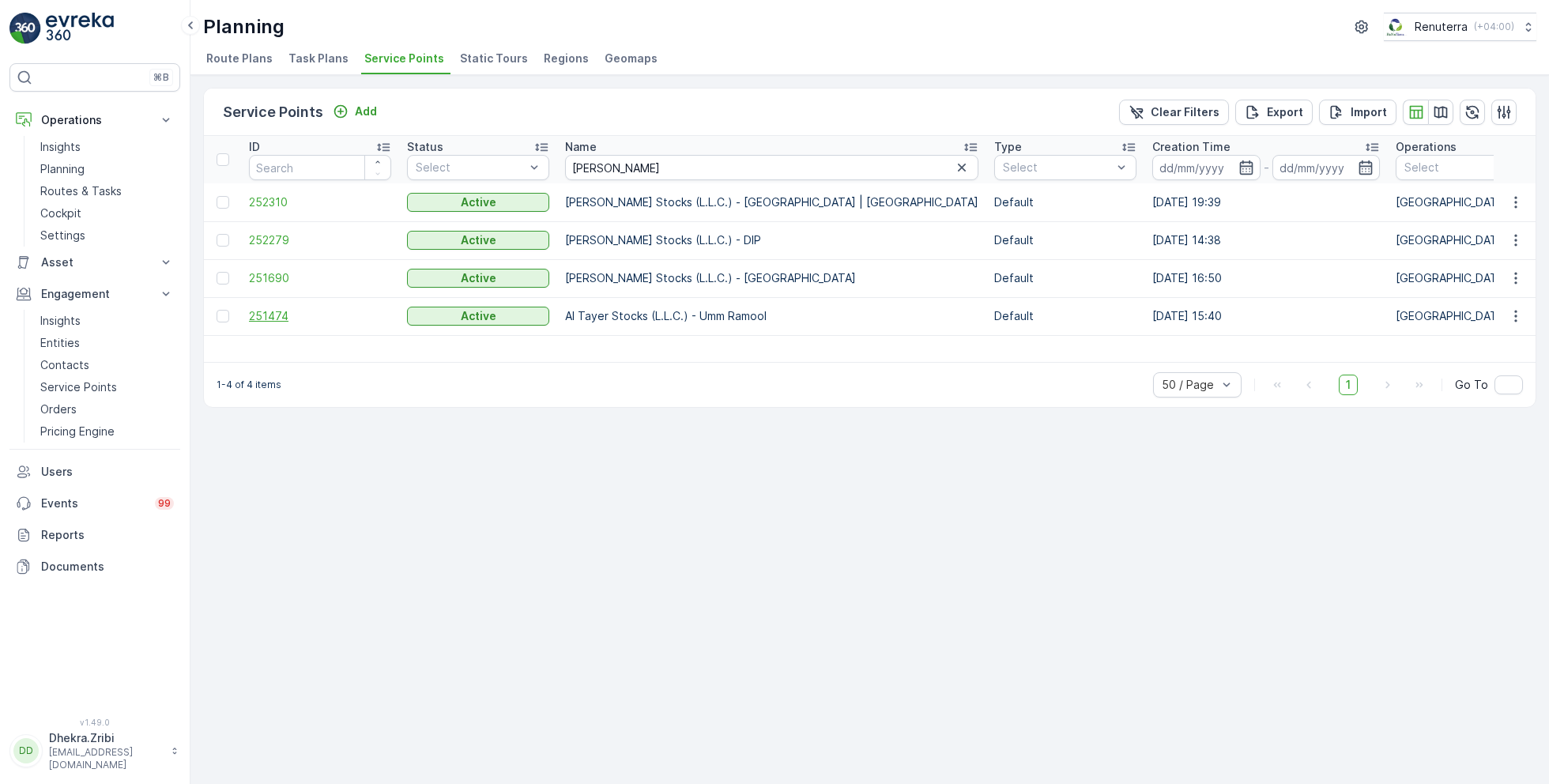
click at [281, 314] on span "251474" at bounding box center [320, 316] width 142 height 16
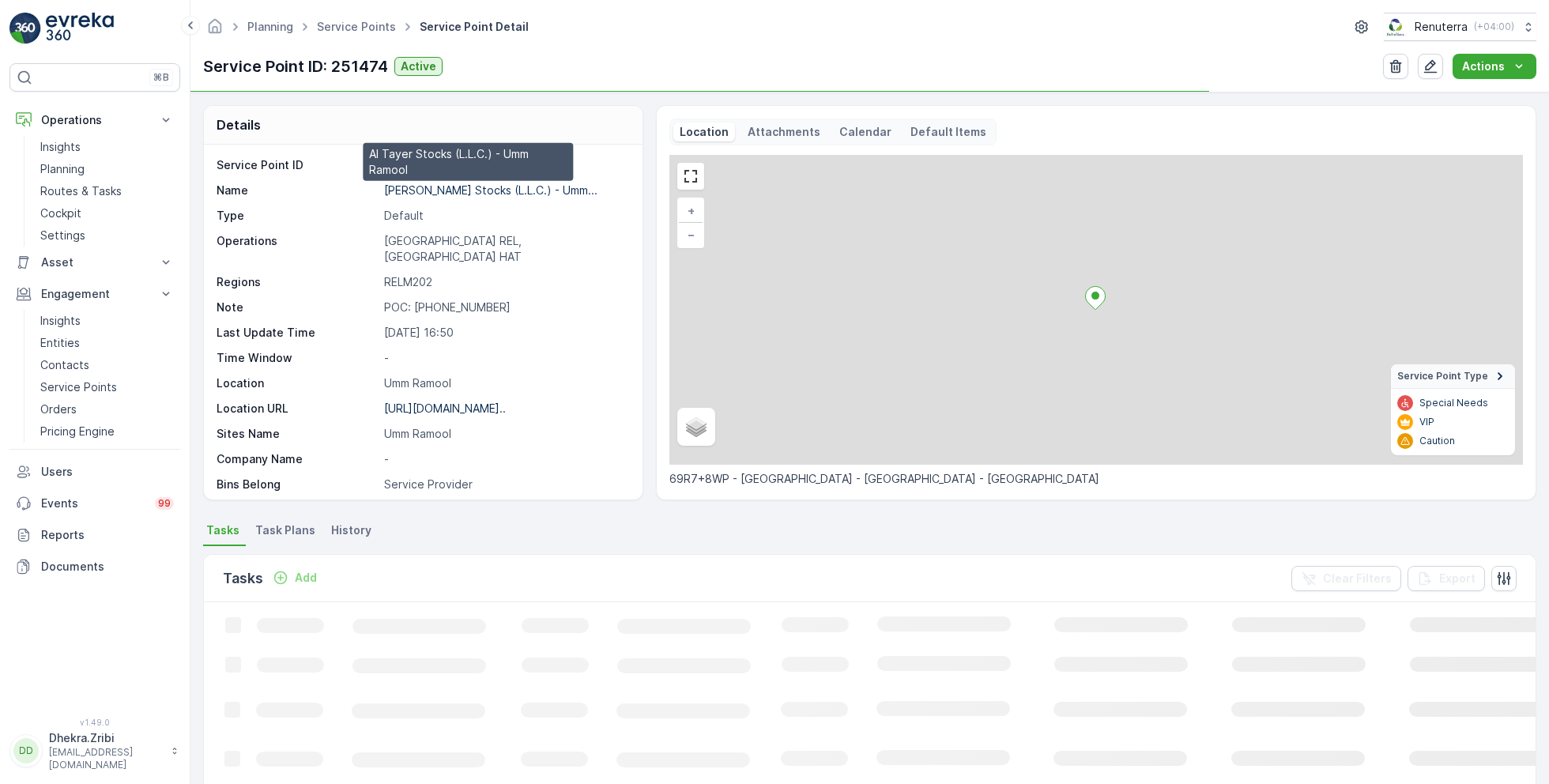
click at [451, 187] on p "[PERSON_NAME] Stocks (L.L.C.) - Umm..." at bounding box center [491, 189] width 213 height 13
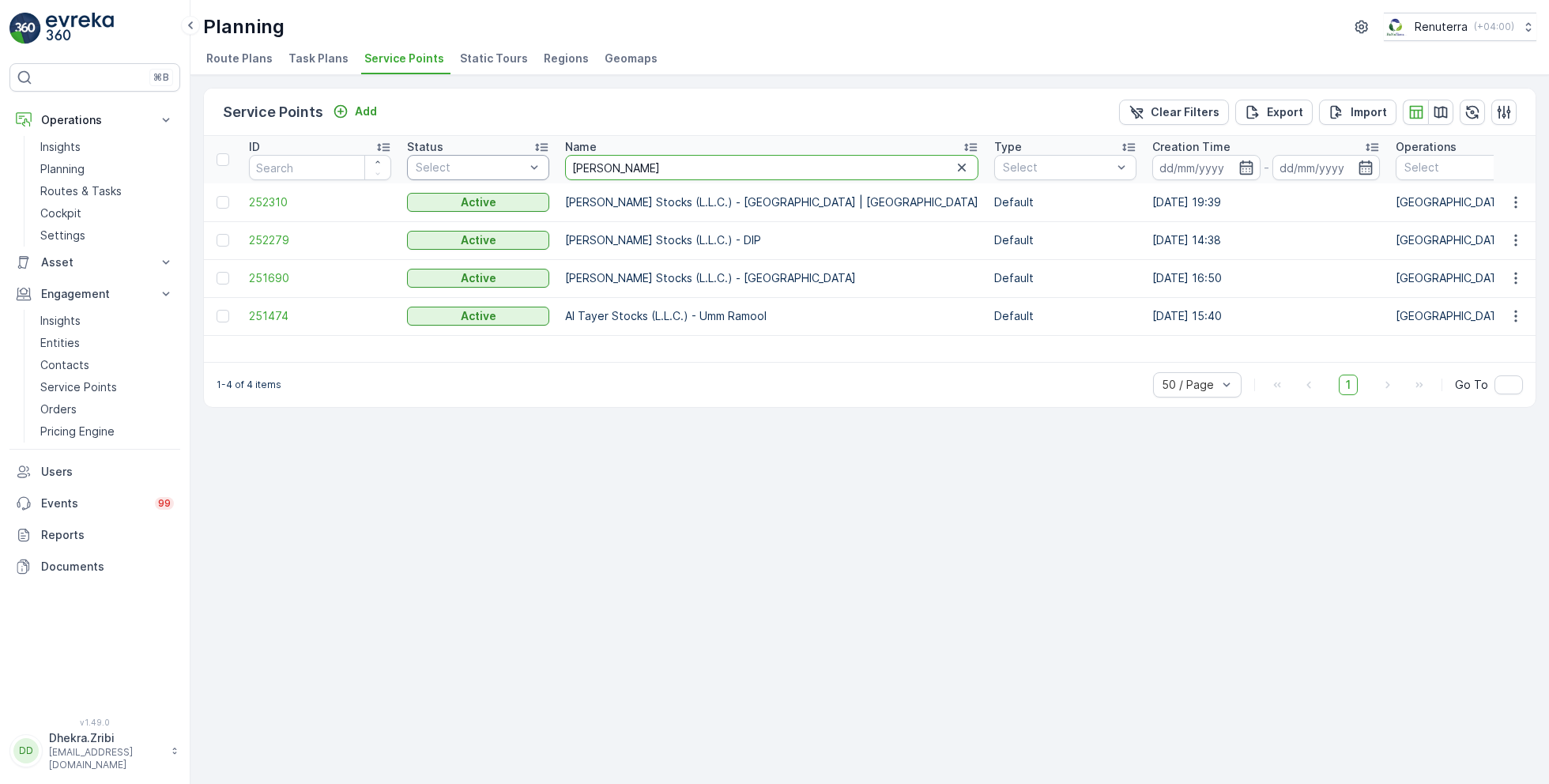
drag, startPoint x: 630, startPoint y: 174, endPoint x: 532, endPoint y: 162, distance: 98.7
type input "nabc"
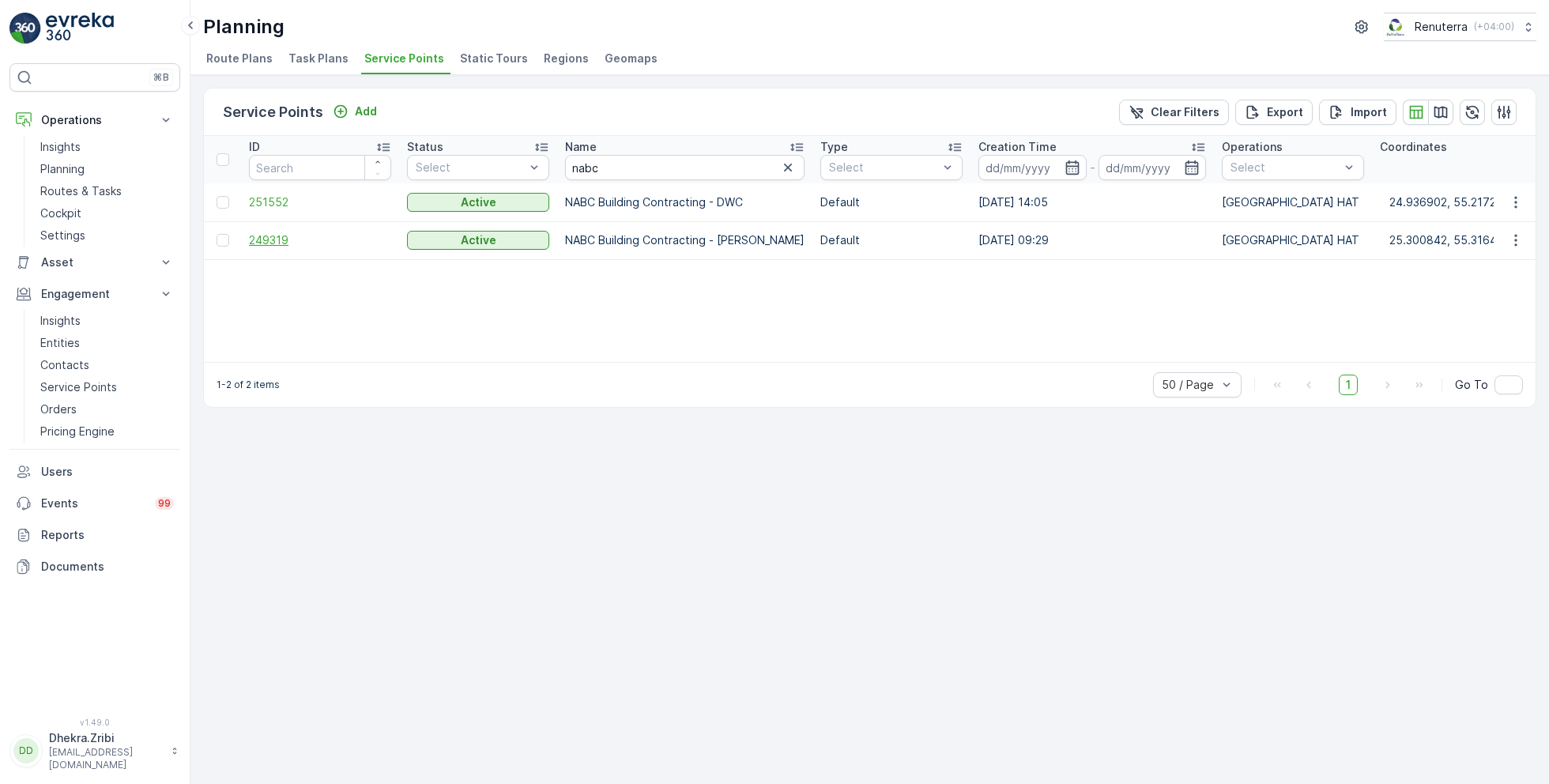
click at [263, 236] on span "249319" at bounding box center [320, 240] width 142 height 16
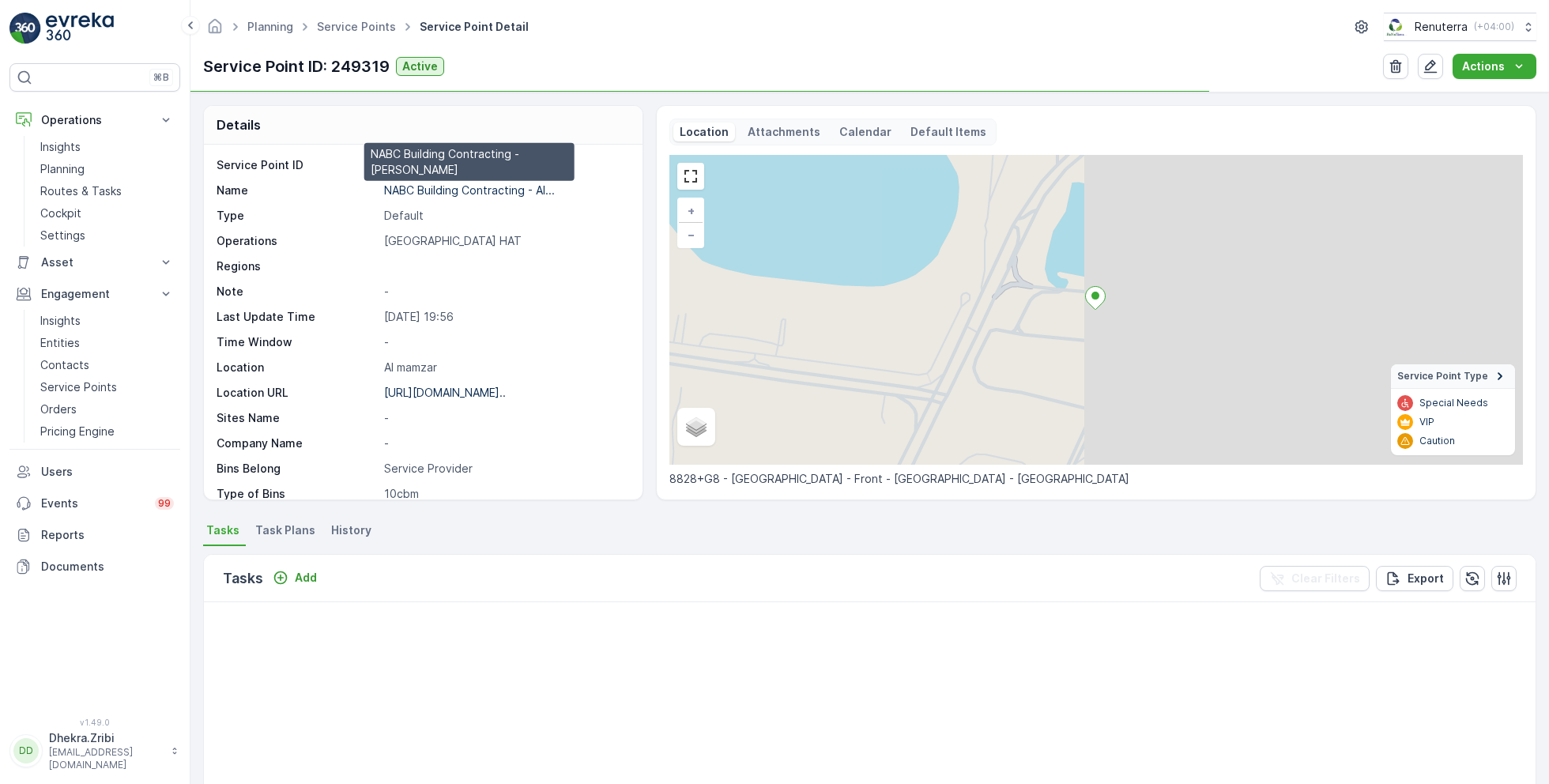
click at [461, 188] on p "NABC Building Contracting - Al..." at bounding box center [470, 189] width 171 height 13
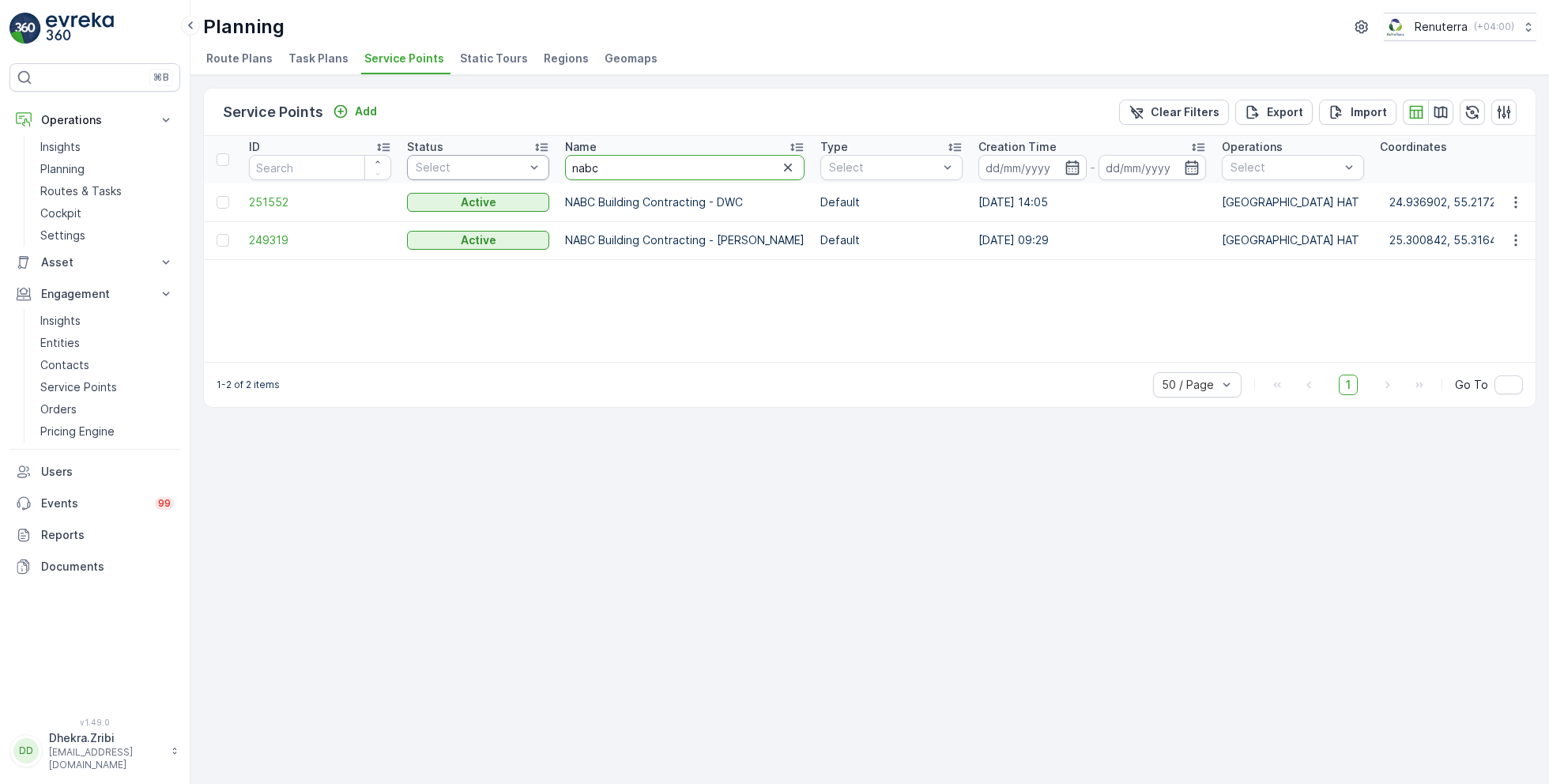
drag, startPoint x: 605, startPoint y: 166, endPoint x: 539, endPoint y: 159, distance: 66.4
type input "G"
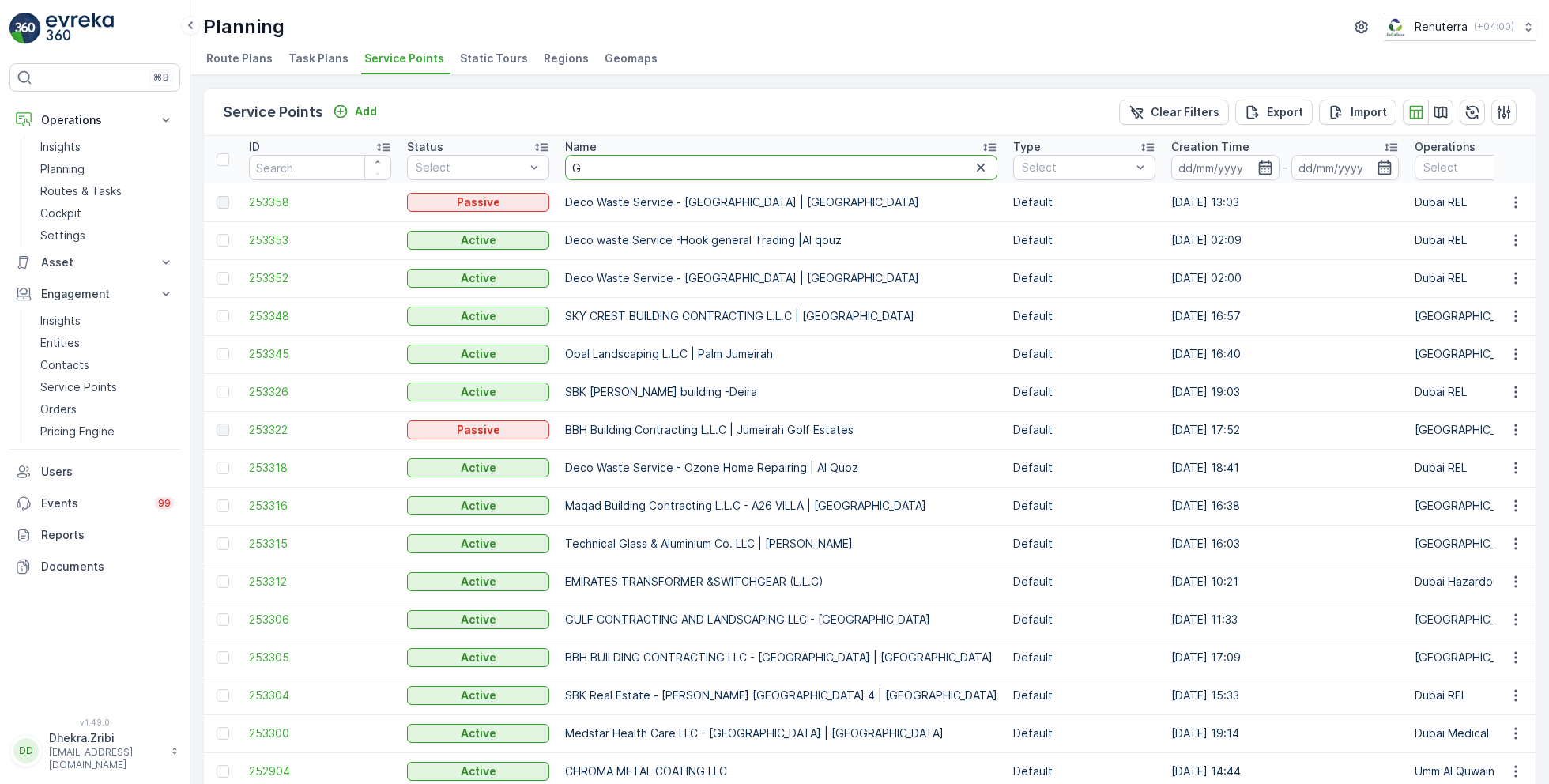
click at [621, 170] on input "G" at bounding box center [781, 167] width 432 height 25
type input "G&B"
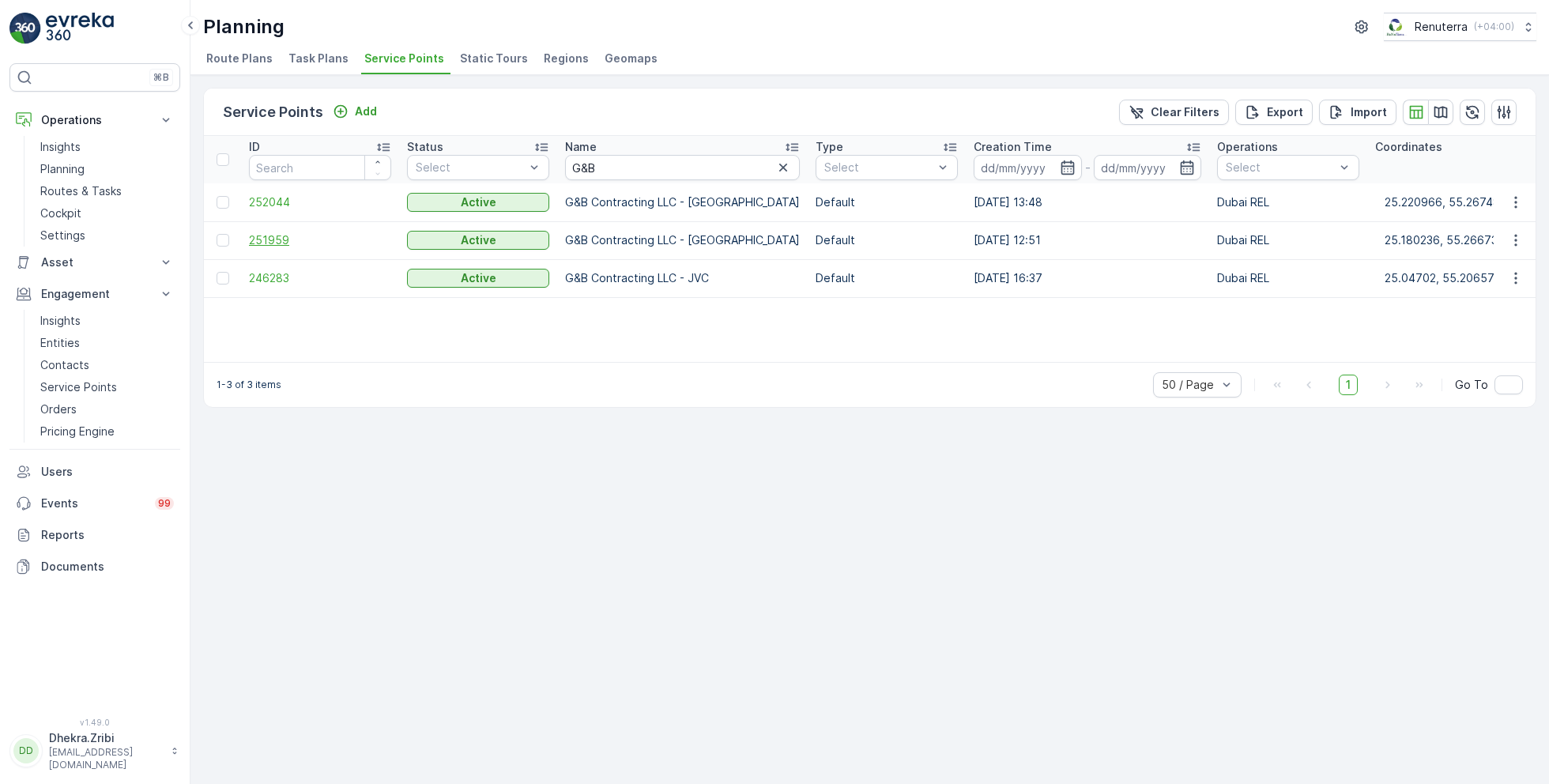
click at [274, 237] on span "251959" at bounding box center [320, 240] width 142 height 16
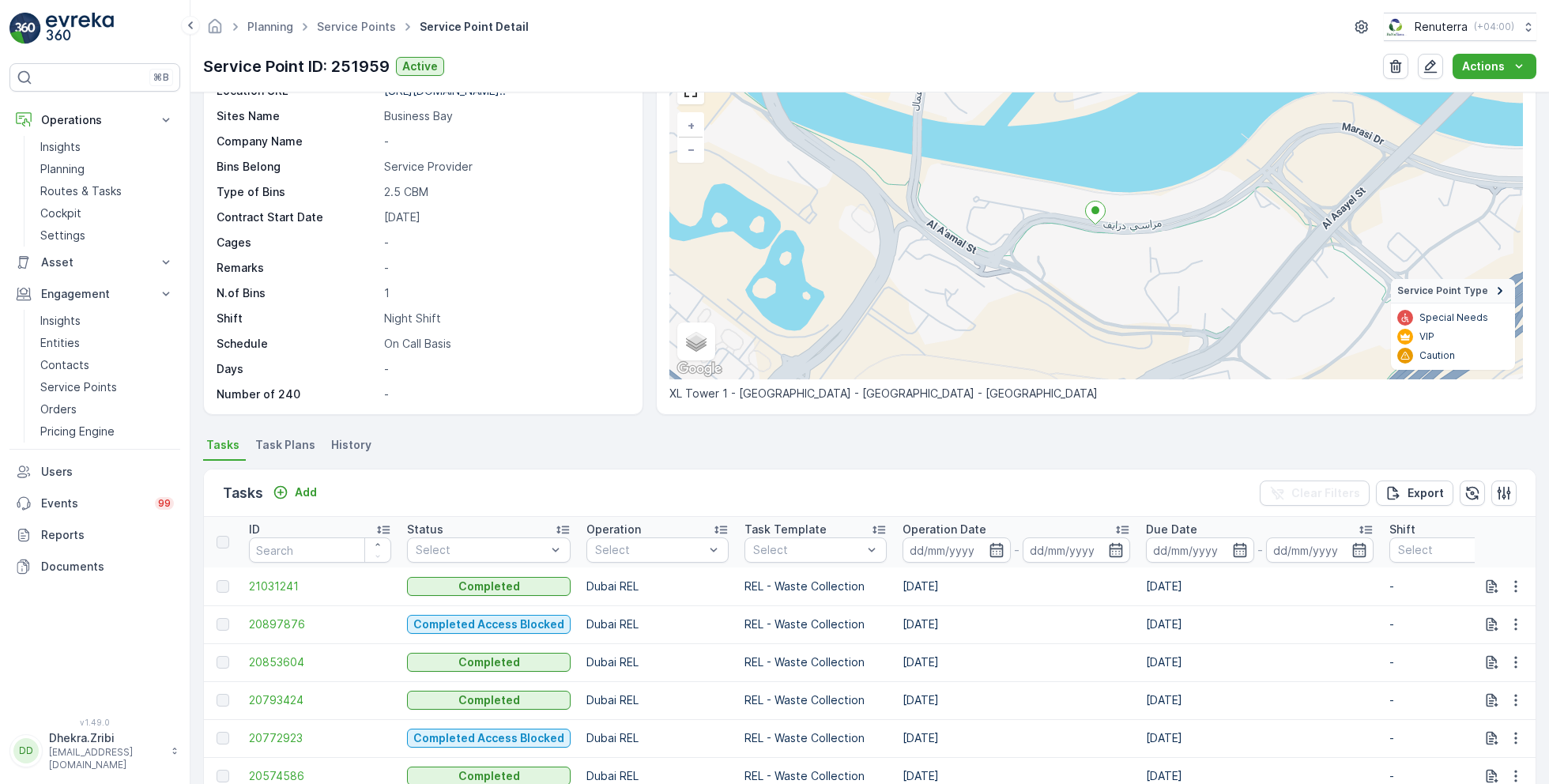
scroll to position [86, 0]
click at [306, 490] on p "Add" at bounding box center [305, 492] width 22 height 16
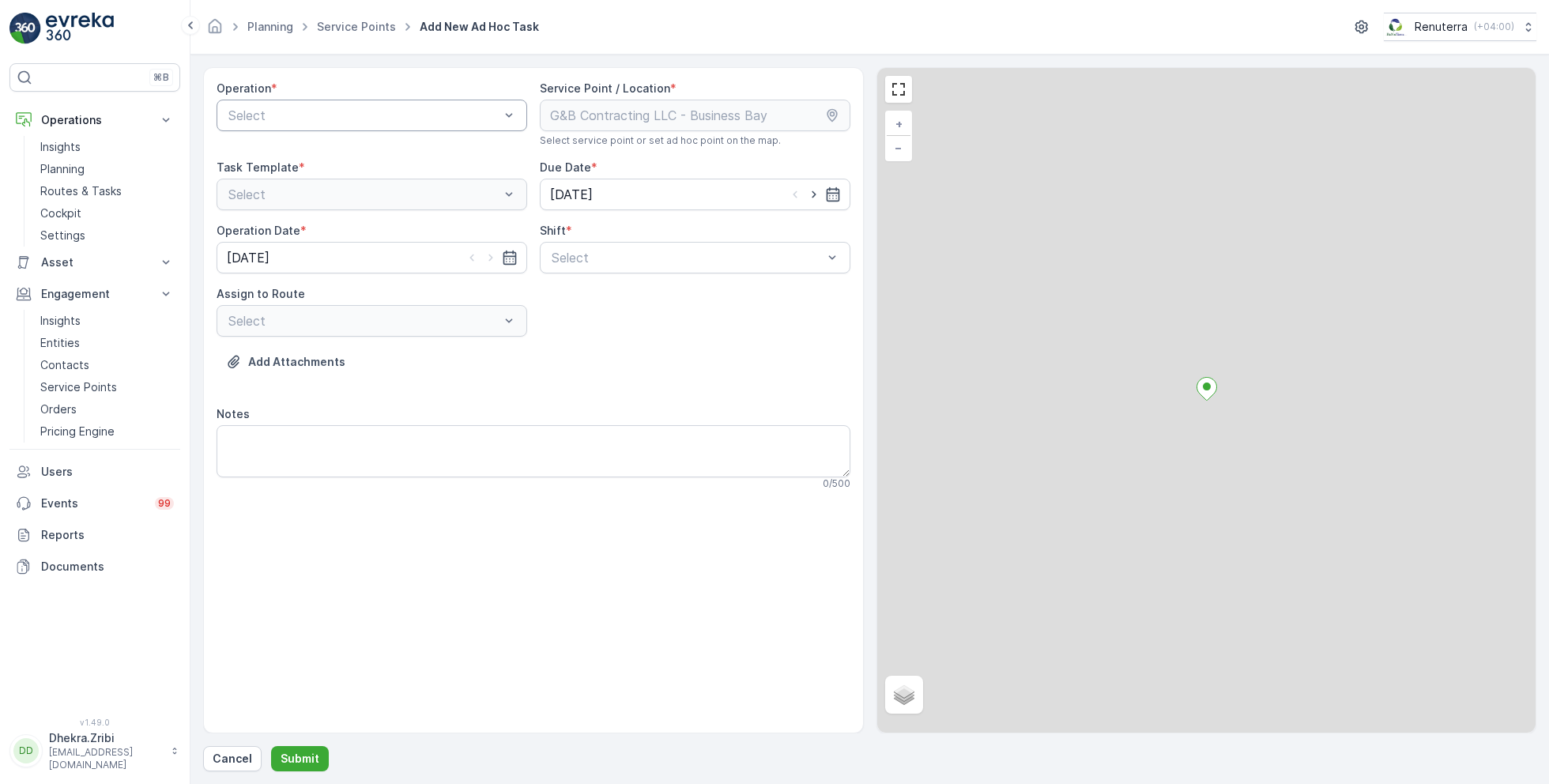
click at [381, 117] on div at bounding box center [364, 116] width 274 height 14
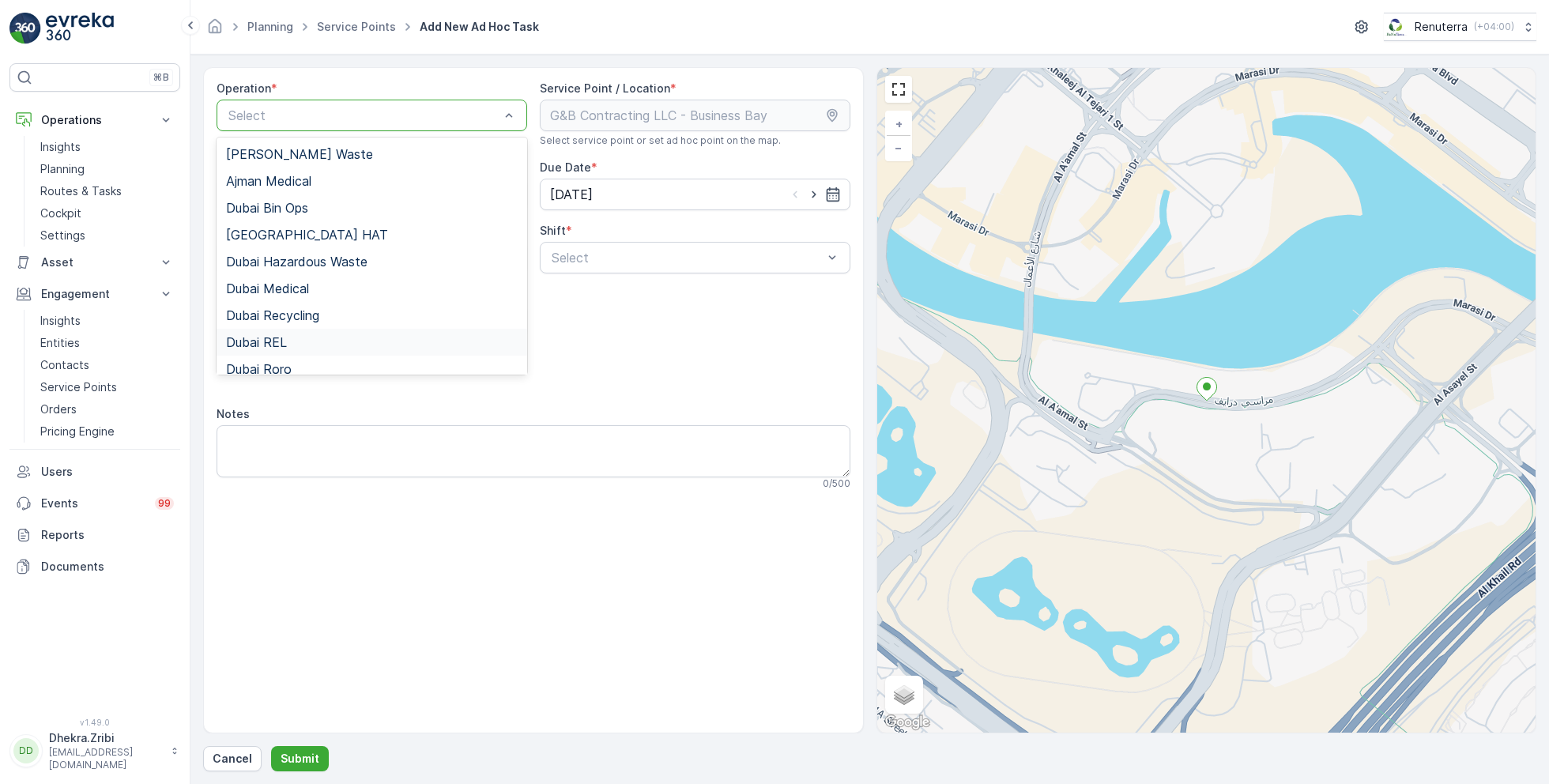
click at [300, 338] on div "Dubai REL" at bounding box center [372, 342] width 292 height 14
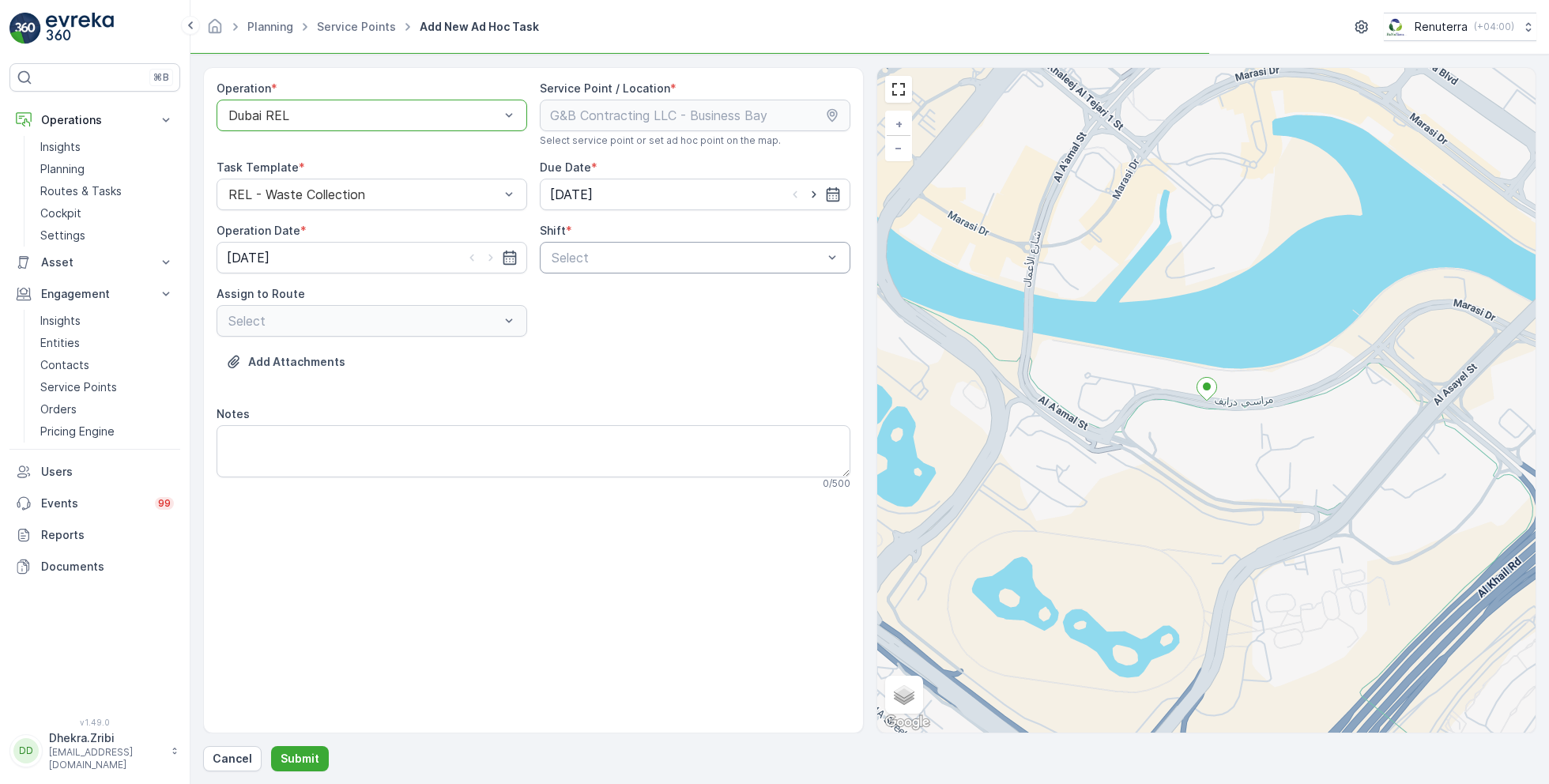
click at [677, 257] on div at bounding box center [687, 258] width 274 height 14
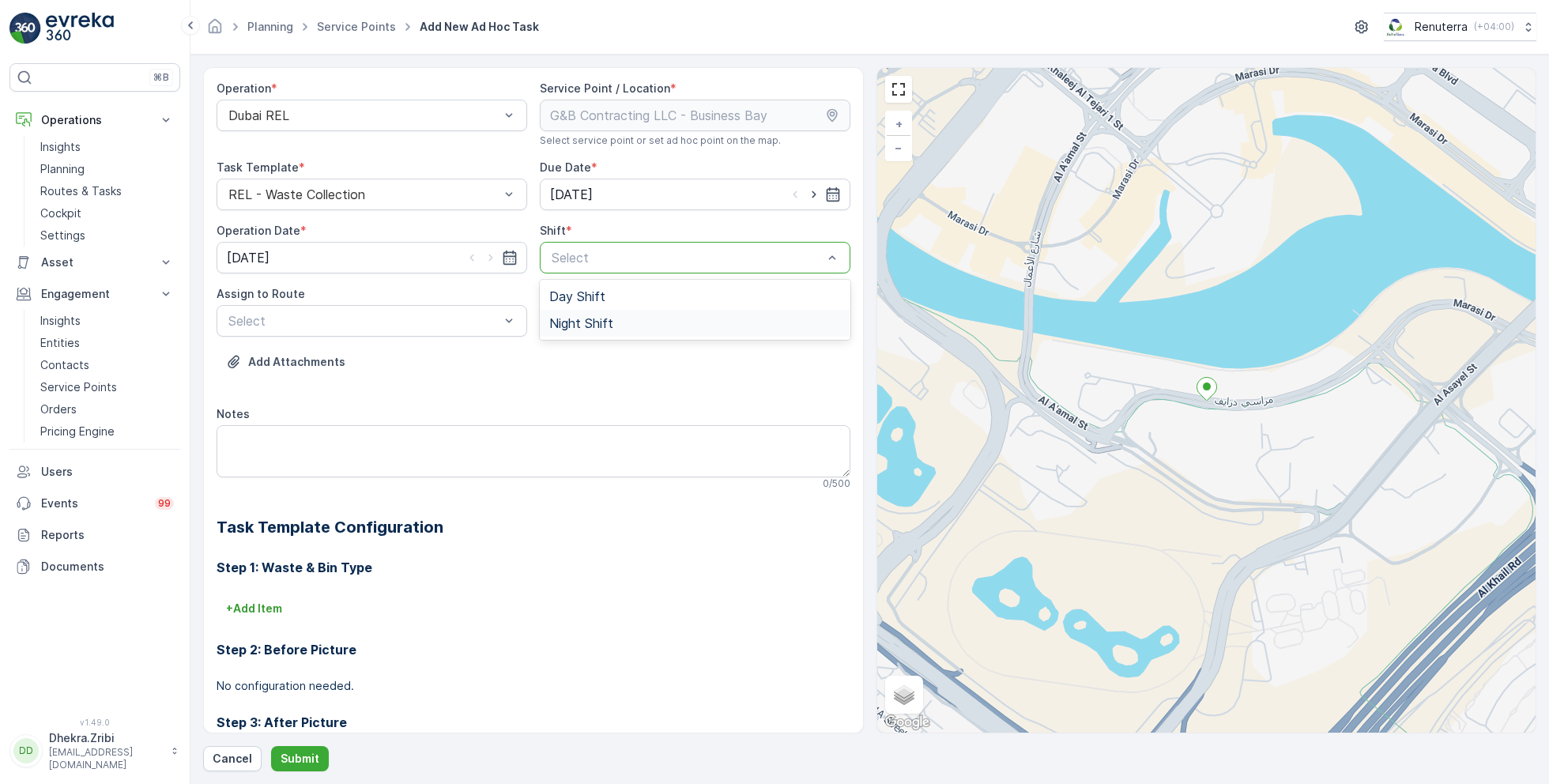
click at [573, 328] on span "Night Shift" at bounding box center [582, 323] width 64 height 14
click at [458, 323] on div at bounding box center [364, 321] width 274 height 14
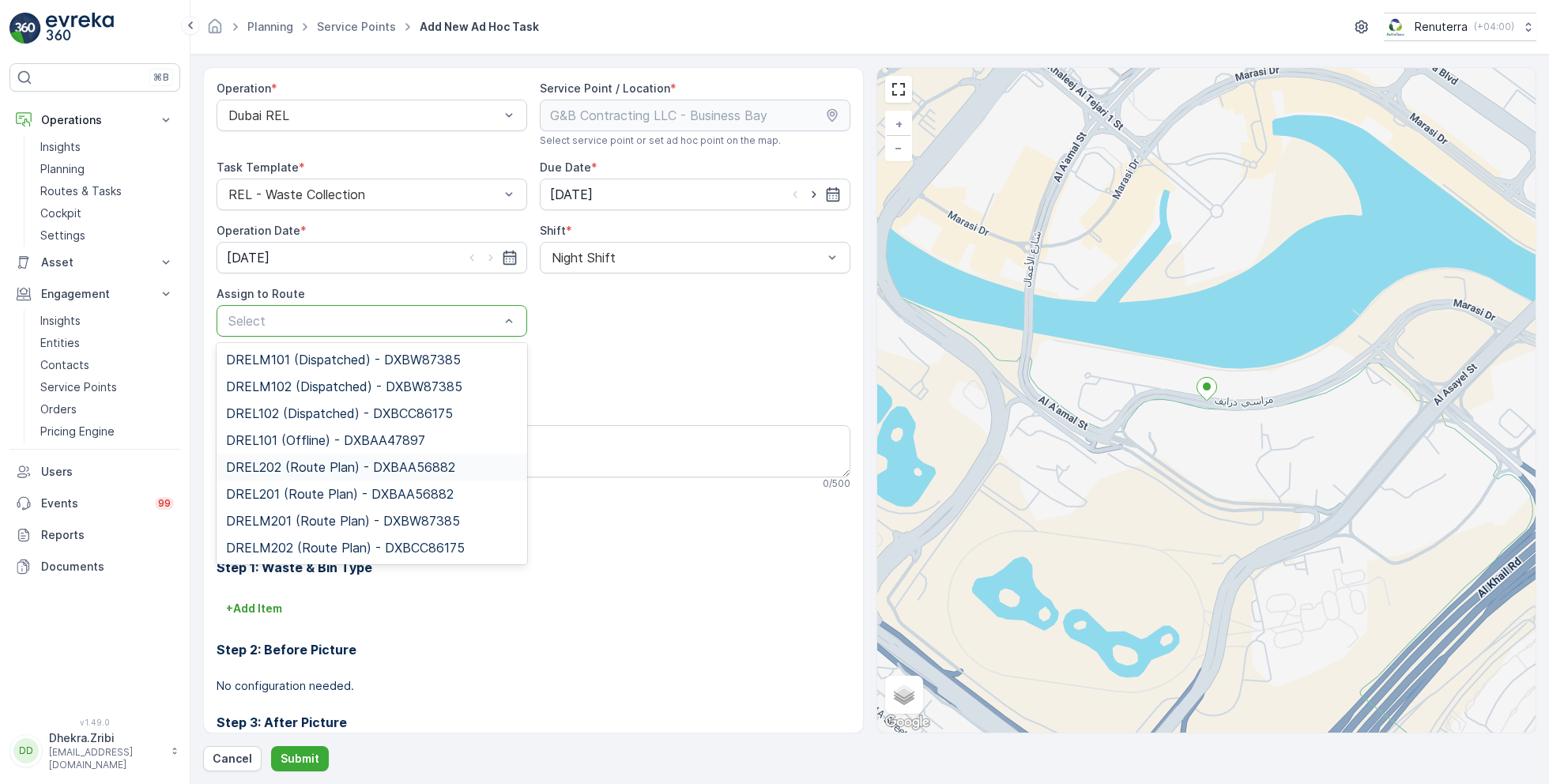
click at [309, 473] on div "DREL202 (Route Plan) - DXBAA56882" at bounding box center [372, 467] width 310 height 27
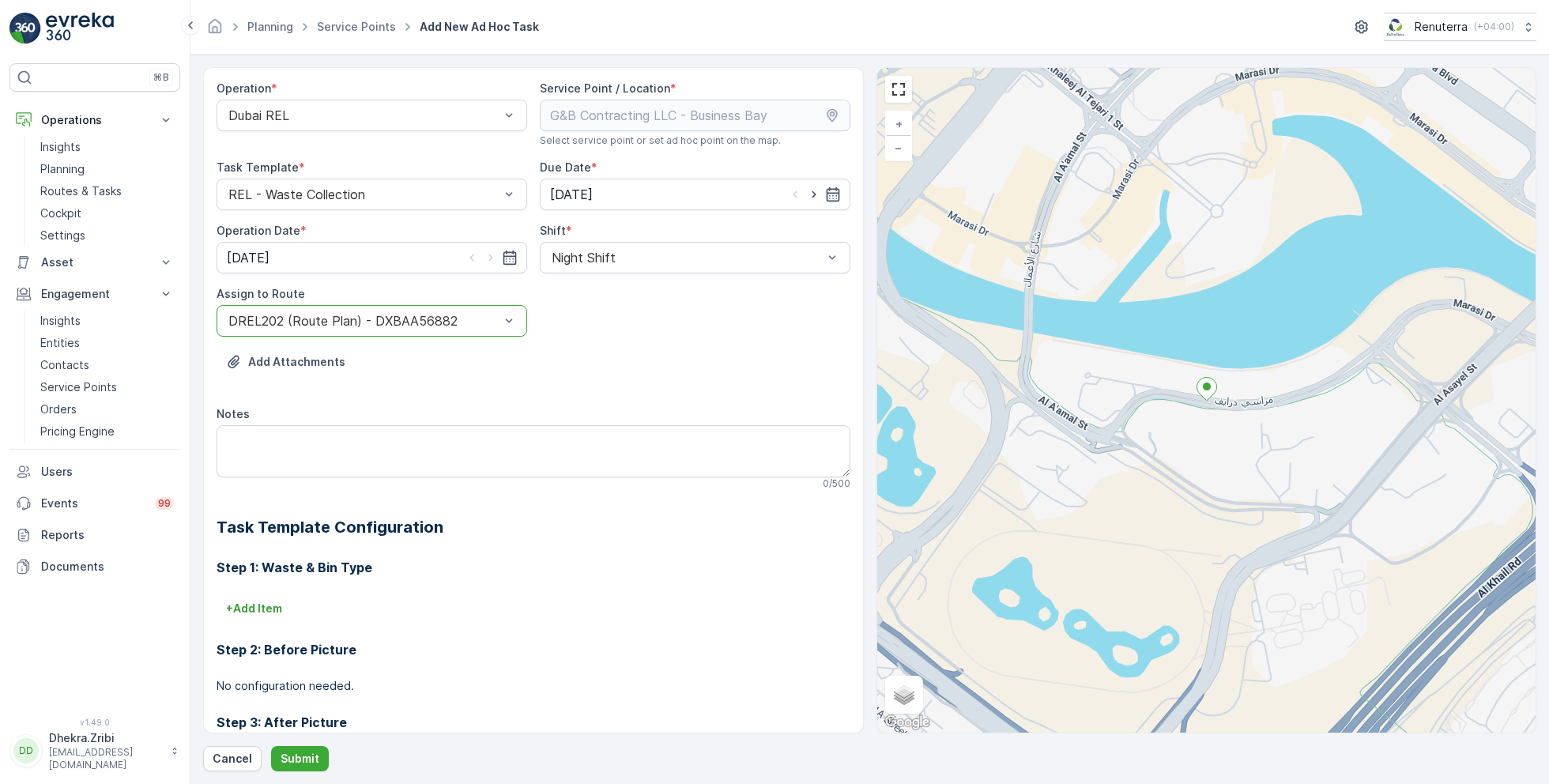
click at [447, 296] on div "Assign to Route" at bounding box center [372, 294] width 310 height 16
click at [436, 318] on div at bounding box center [364, 321] width 274 height 14
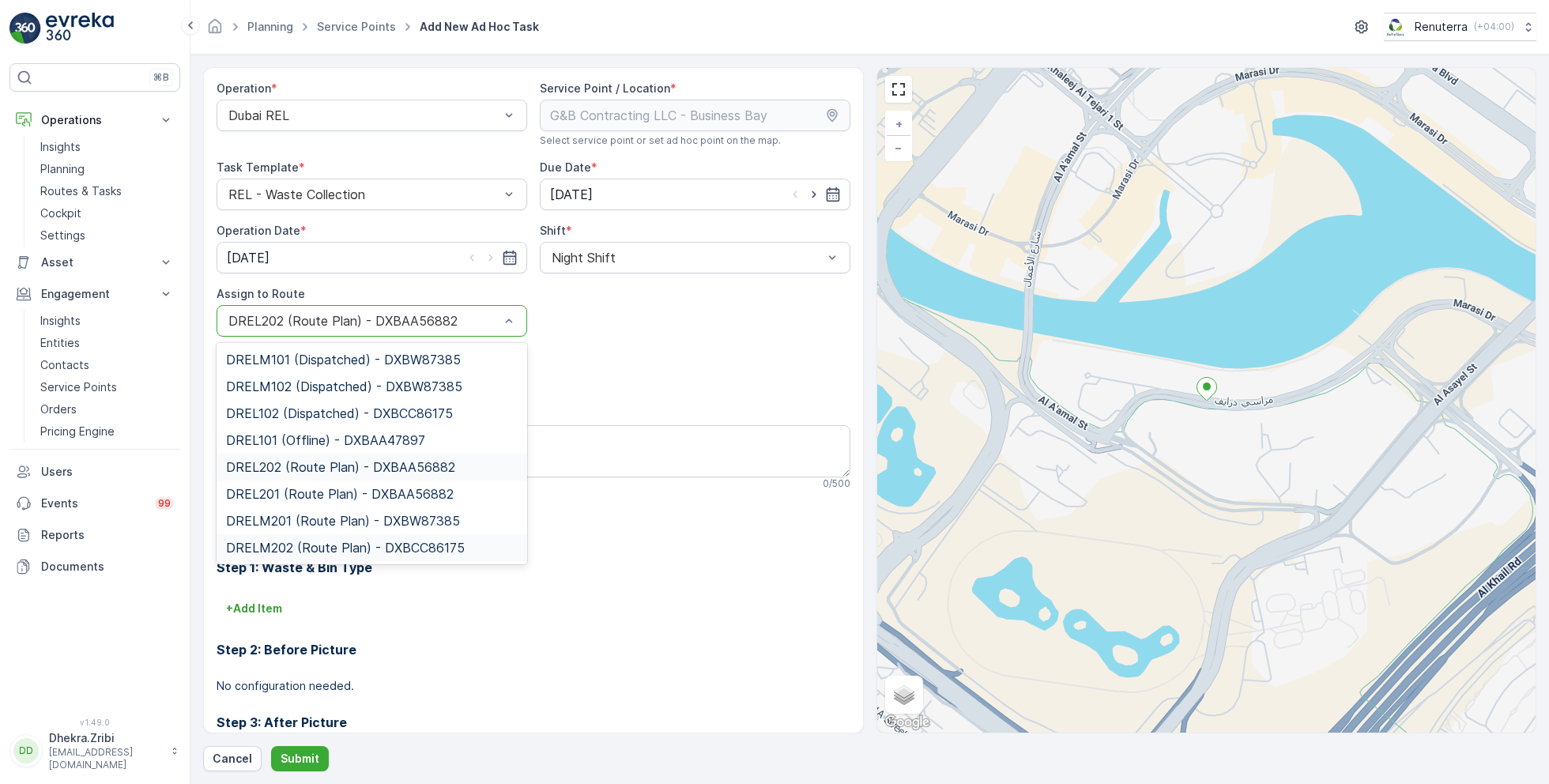
click at [337, 540] on span "DRELM202 (Route Plan) - DXBCC86175" at bounding box center [345, 548] width 238 height 14
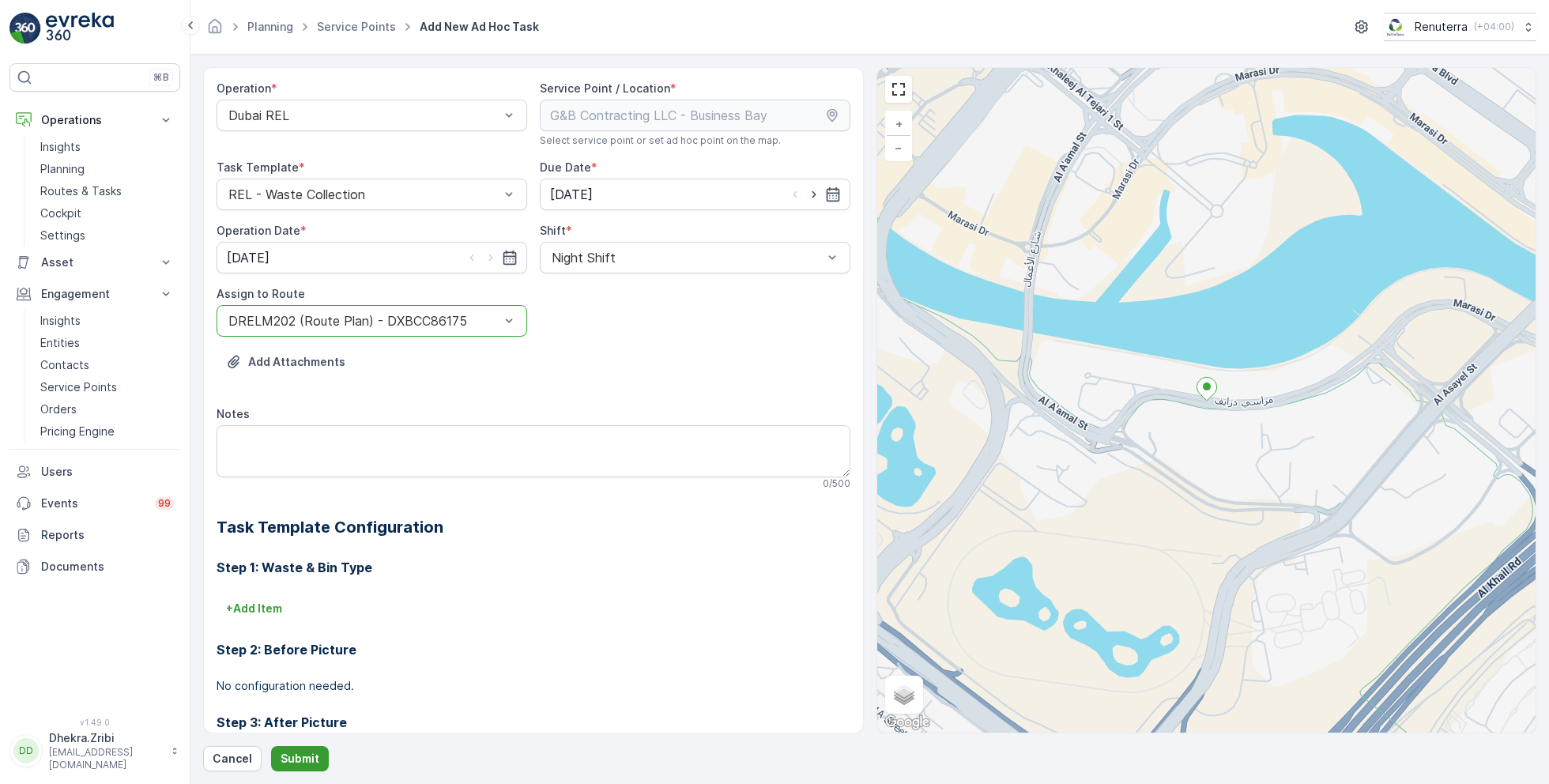
click at [301, 761] on p "Submit" at bounding box center [300, 758] width 39 height 16
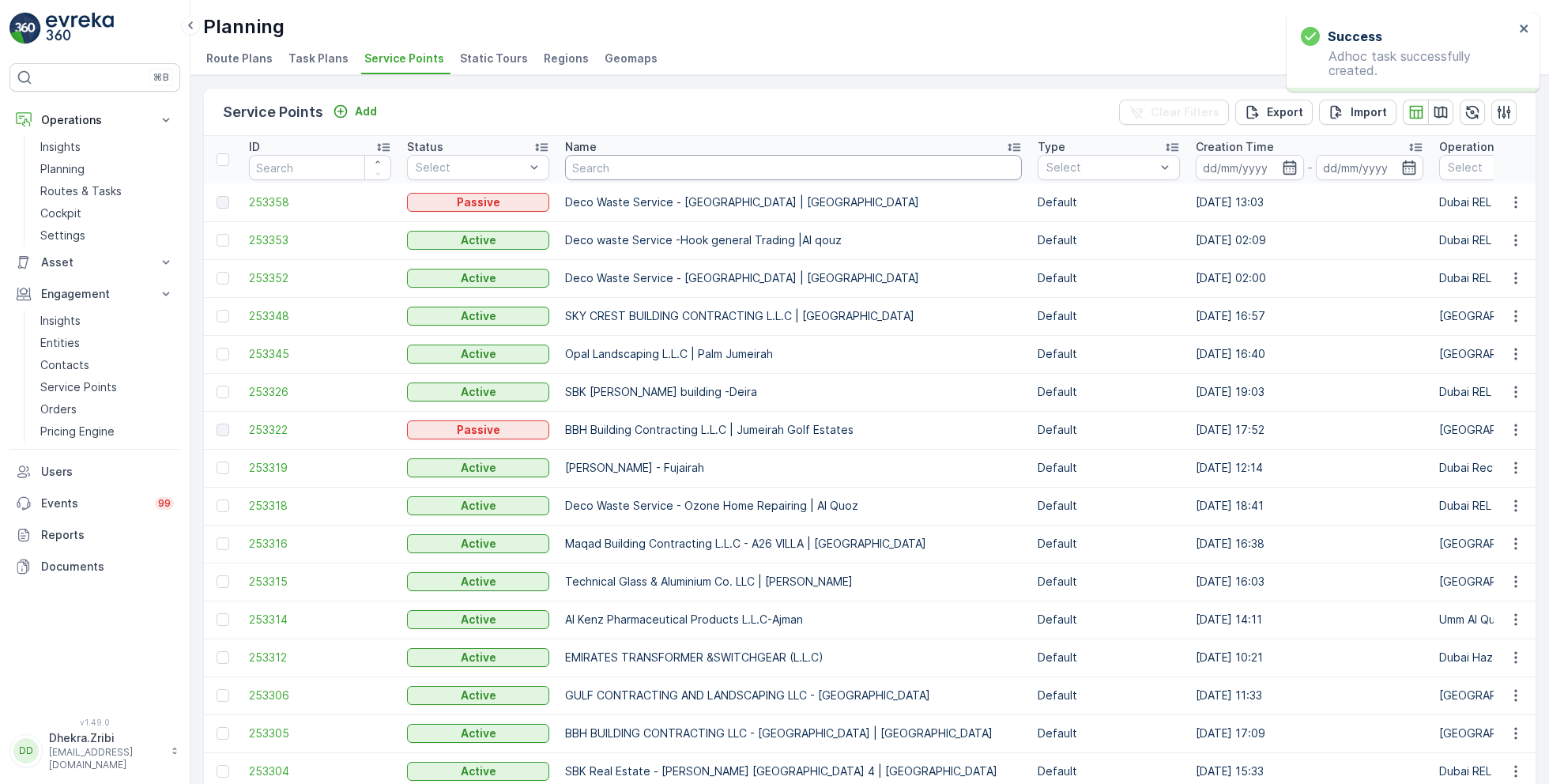
click at [664, 167] on input "text" at bounding box center [793, 167] width 457 height 25
type input "asak"
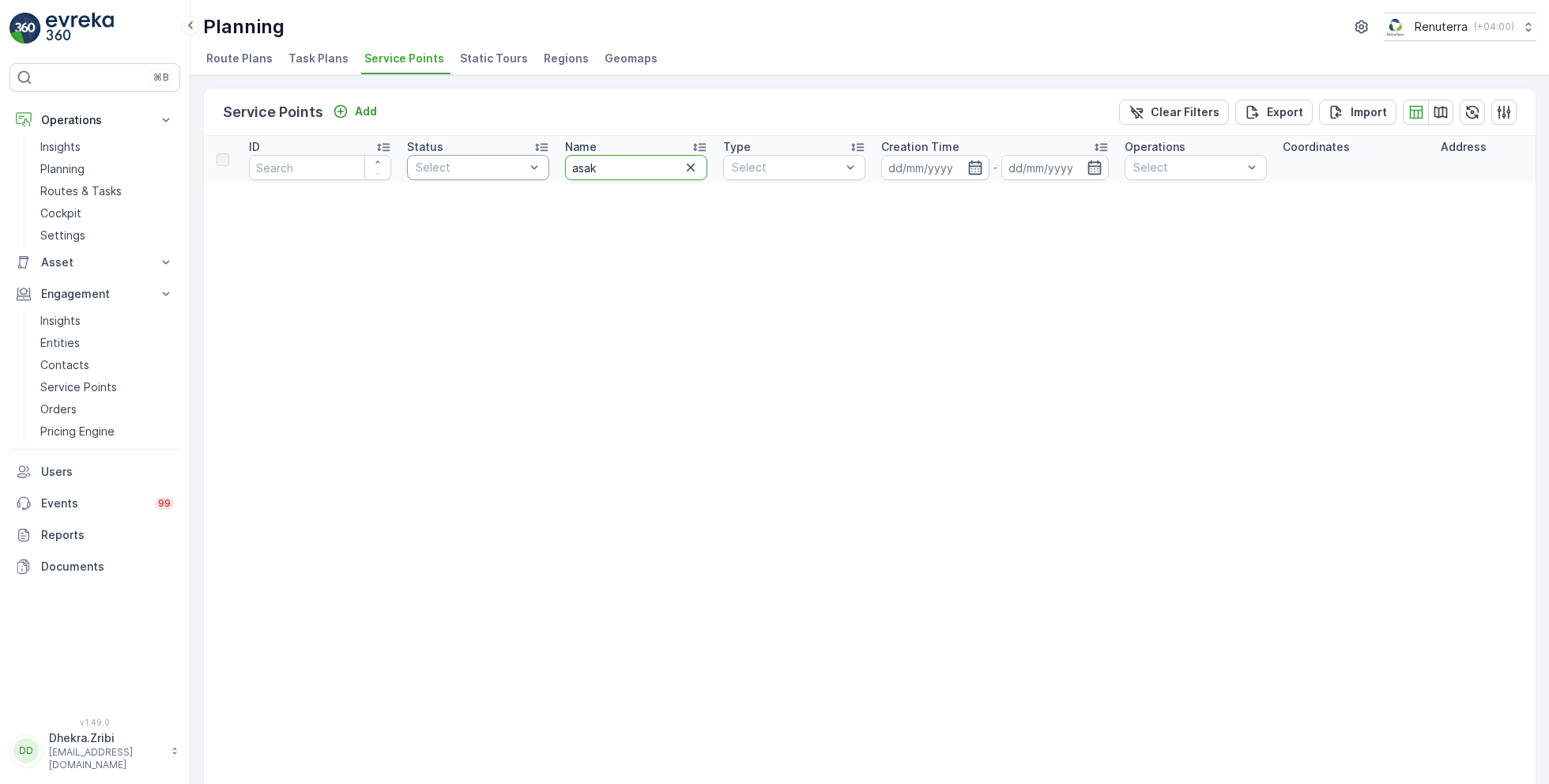
drag, startPoint x: 624, startPoint y: 173, endPoint x: 534, endPoint y: 168, distance: 90.1
type input "al"
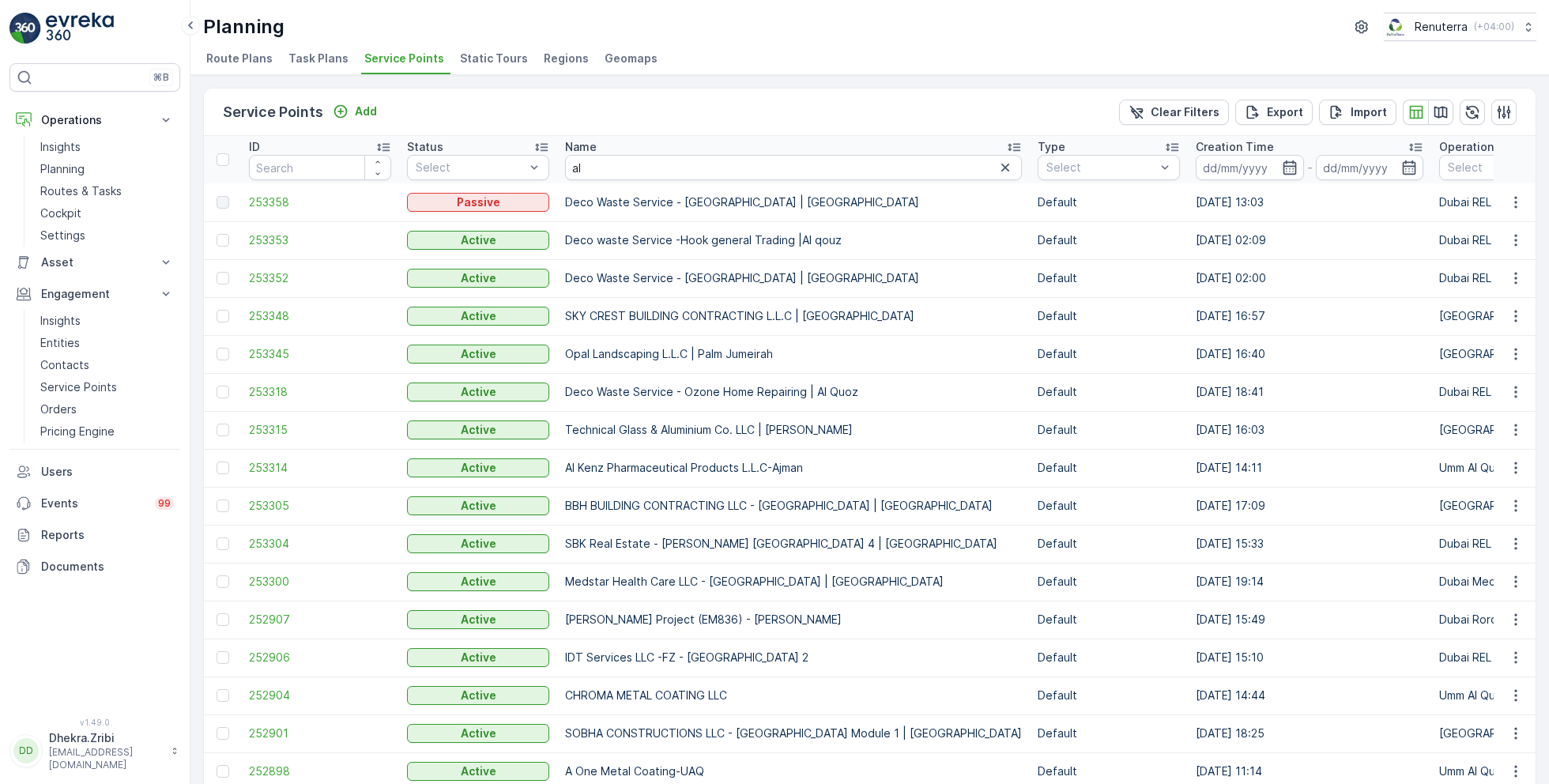
click at [641, 168] on input "al" at bounding box center [793, 167] width 457 height 25
type input "al serh"
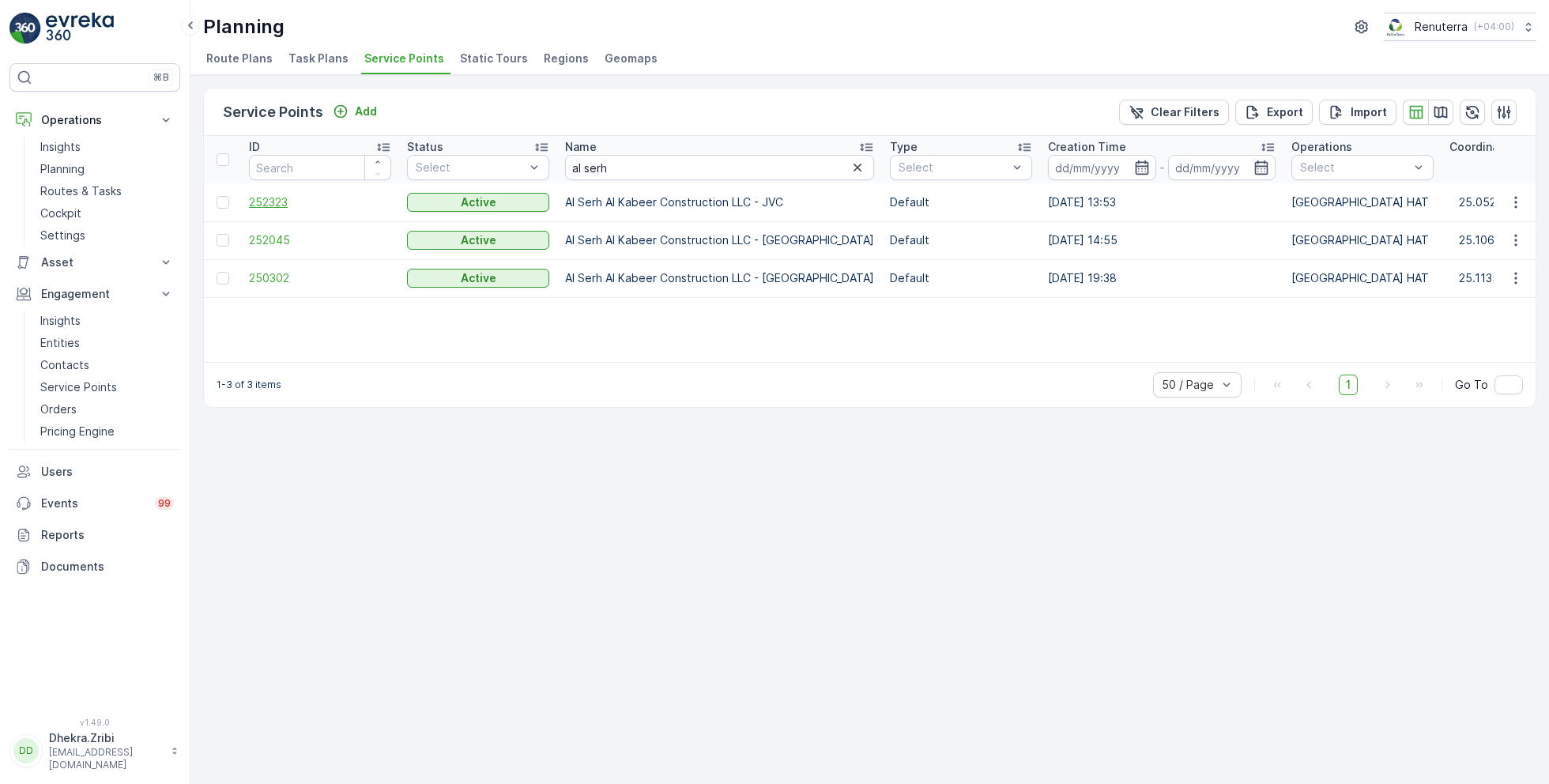
click at [280, 195] on span "252323" at bounding box center [320, 203] width 142 height 16
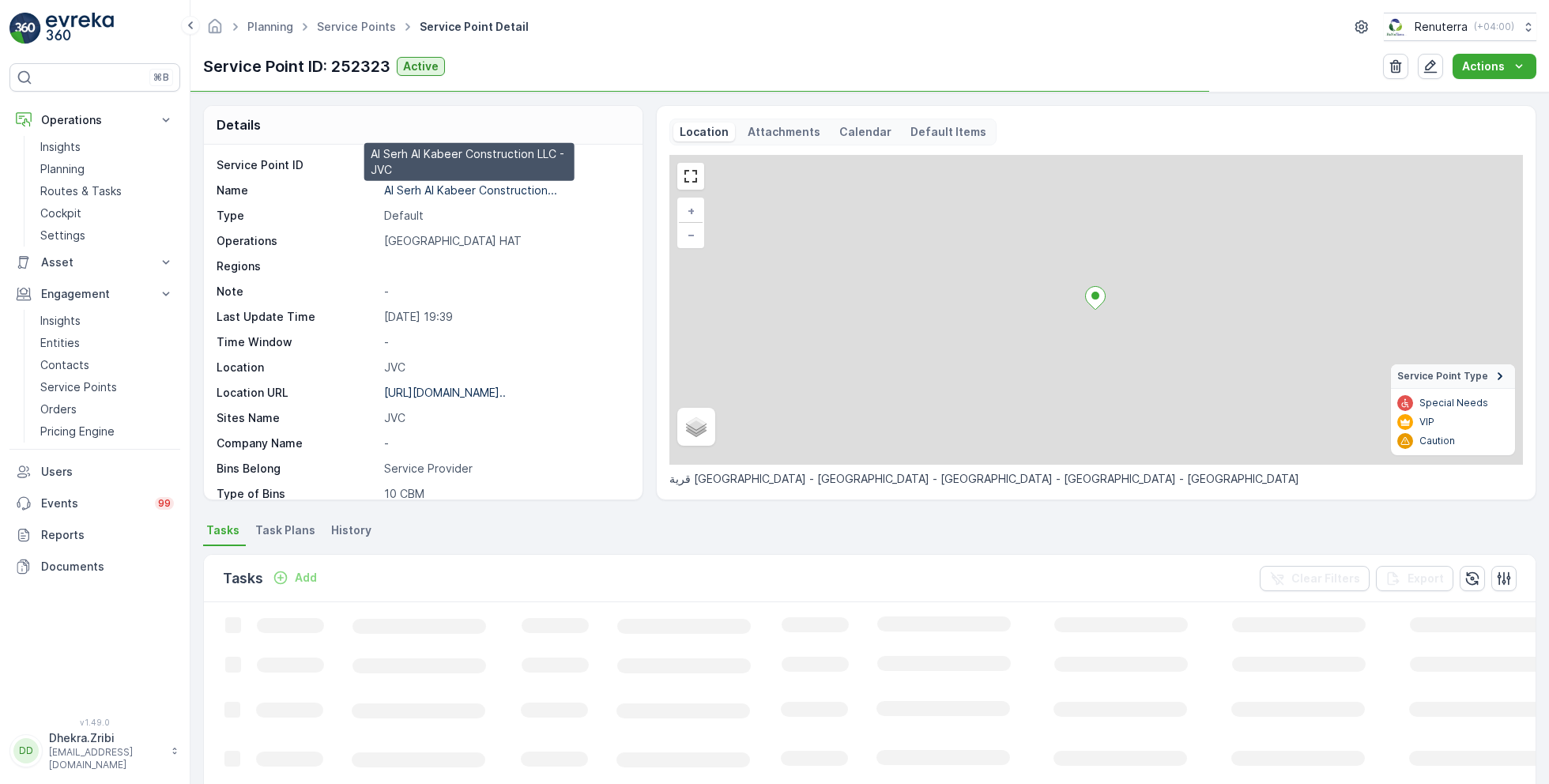
click at [459, 191] on p "Al Serh Al Kabeer Construction..." at bounding box center [470, 189] width 173 height 13
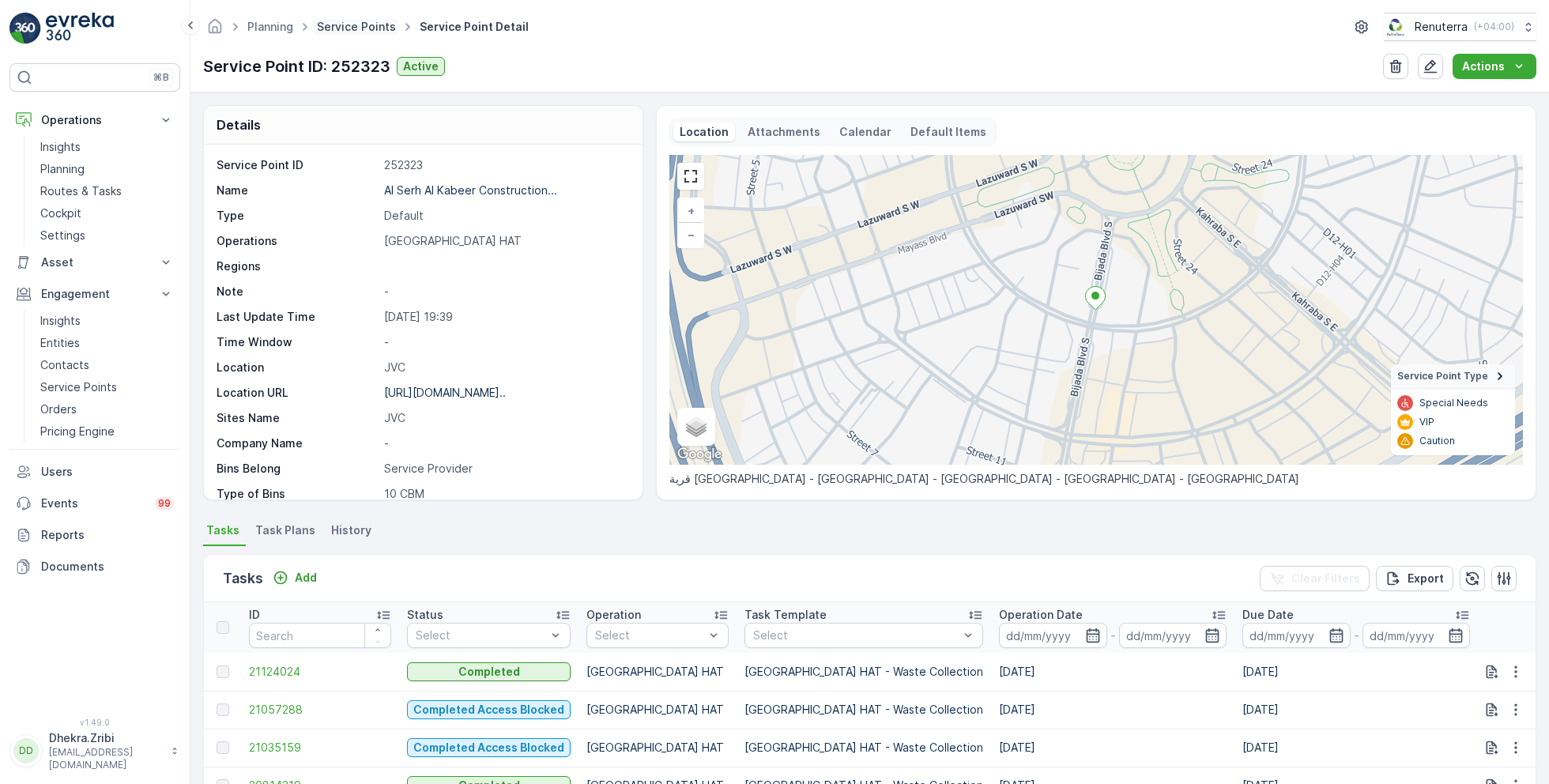
click at [357, 25] on link "Service Points" at bounding box center [356, 26] width 79 height 13
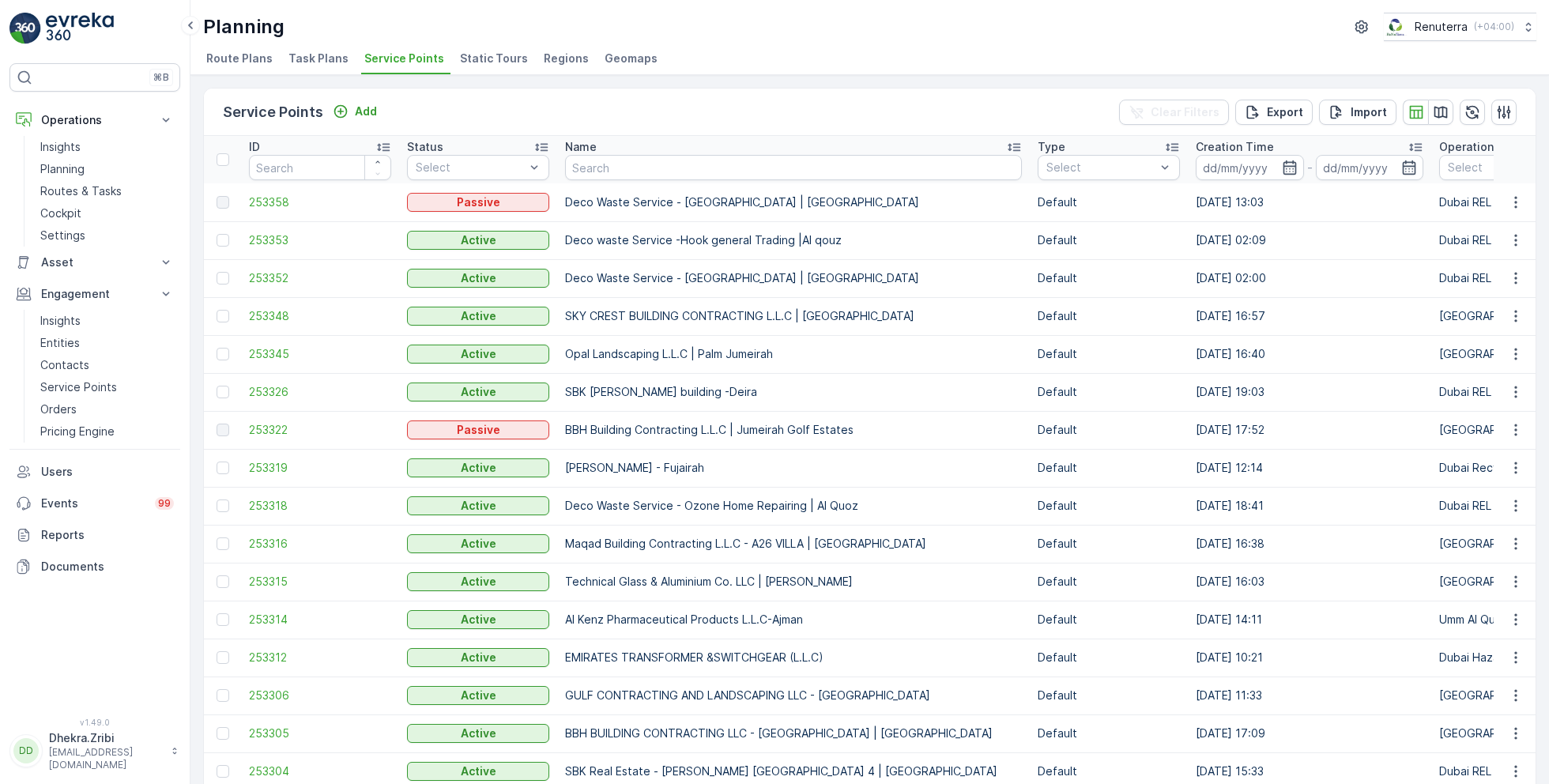
click at [611, 151] on div "Name" at bounding box center [793, 147] width 457 height 16
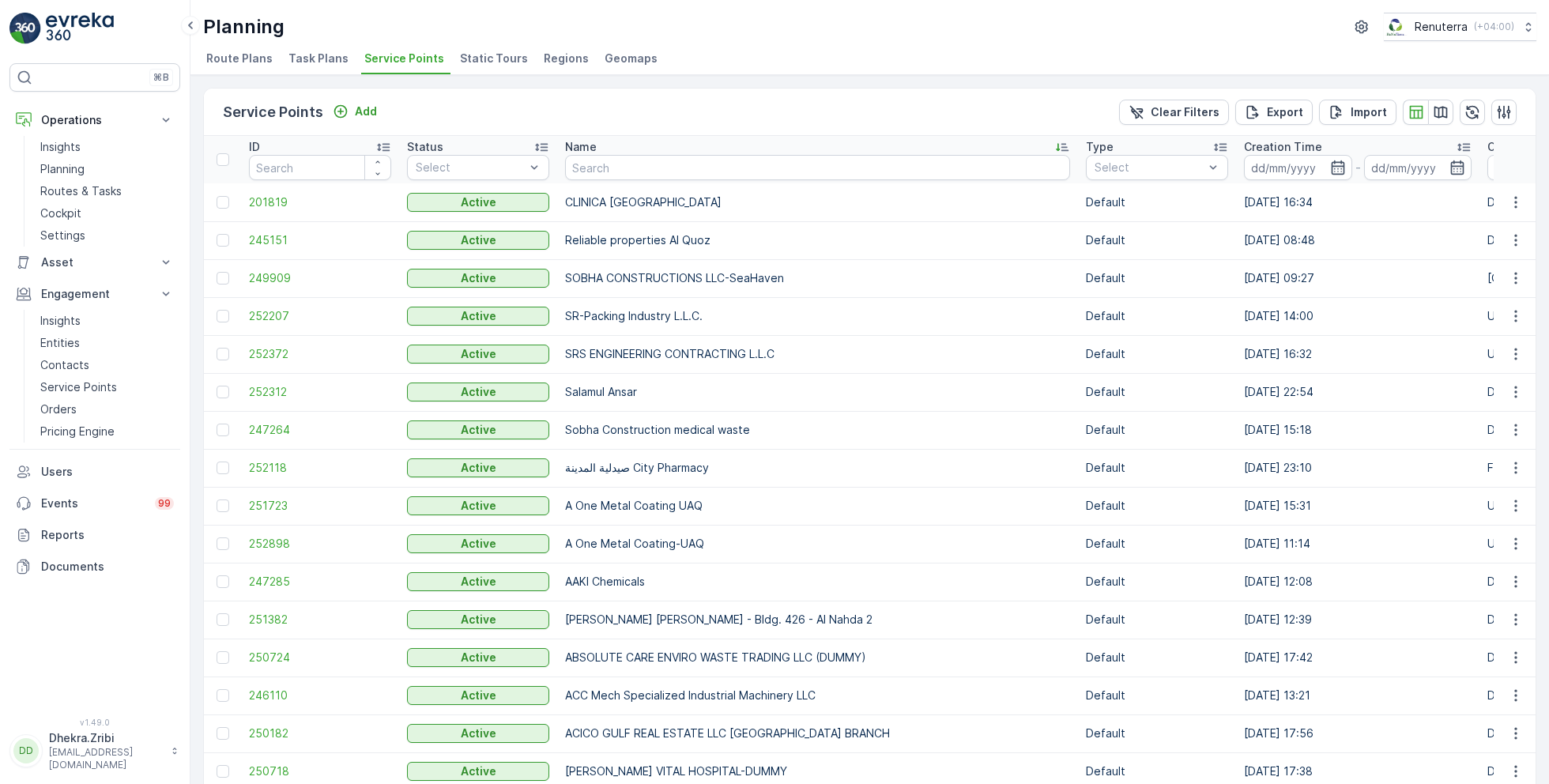
click at [629, 174] on input "text" at bounding box center [817, 167] width 505 height 25
type input "saudi"
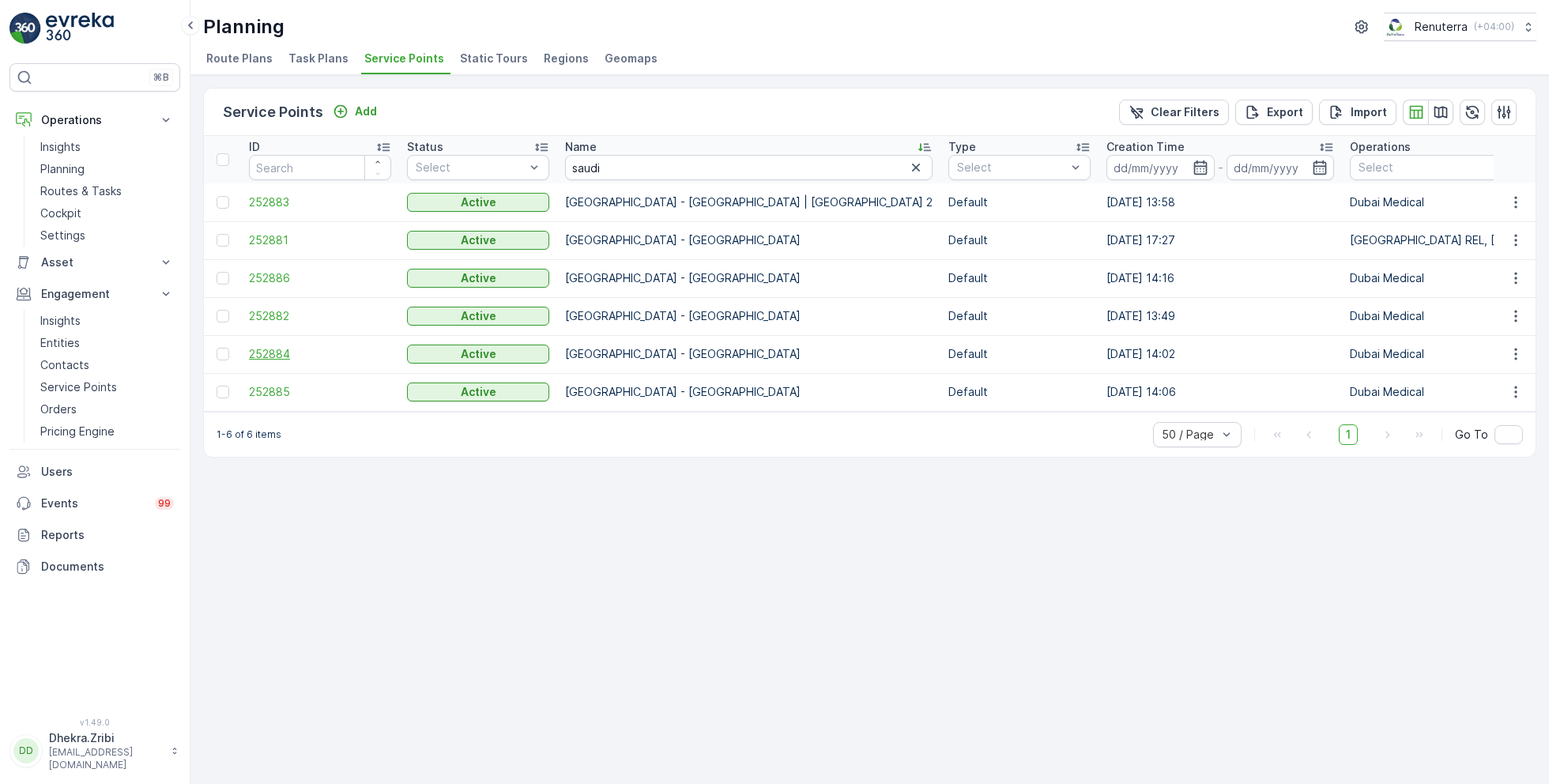
click at [285, 352] on span "252884" at bounding box center [320, 354] width 142 height 16
click at [268, 387] on span "252885" at bounding box center [320, 392] width 142 height 16
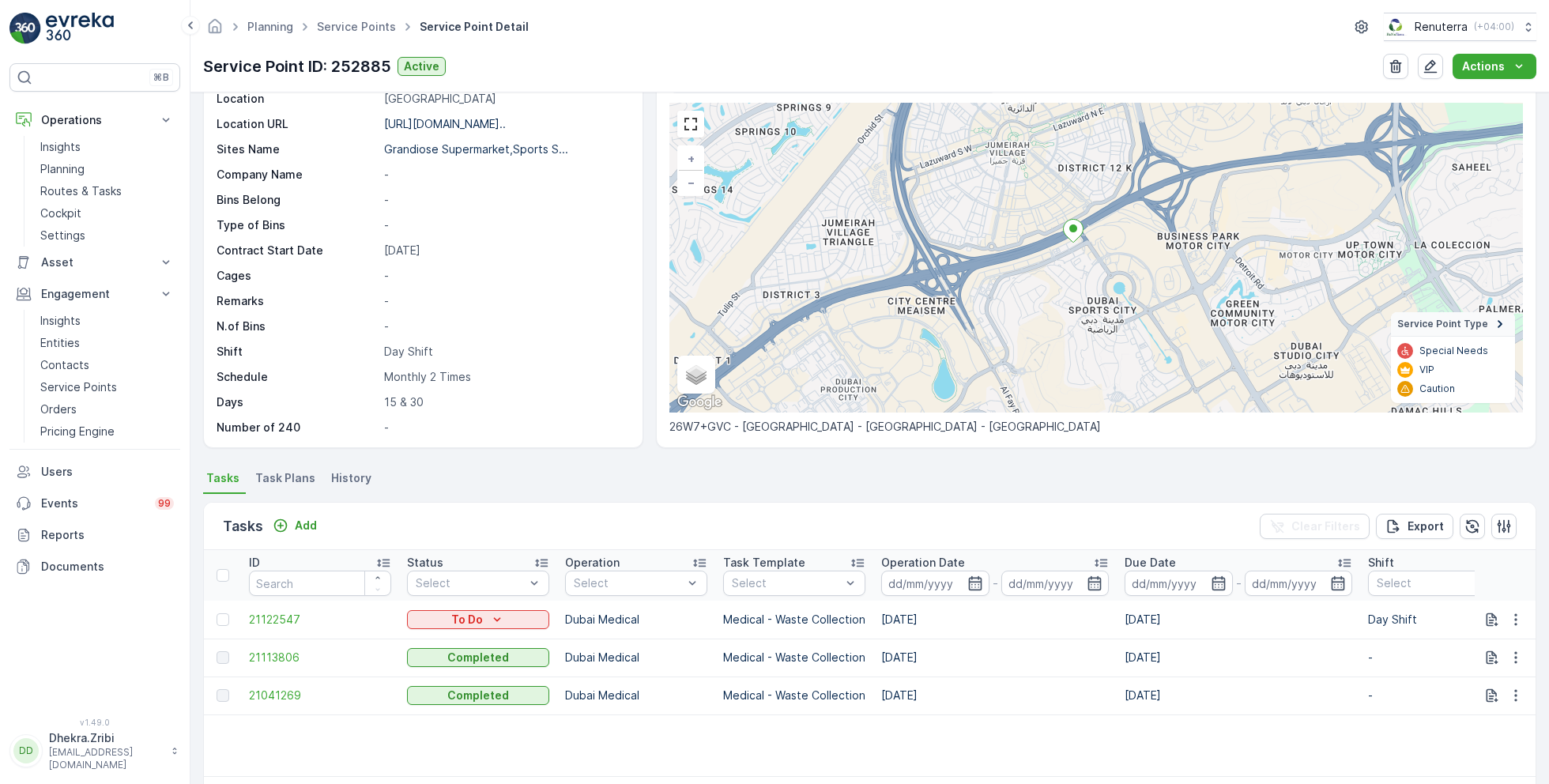
scroll to position [54, 0]
click at [284, 655] on span "21113806" at bounding box center [320, 655] width 142 height 16
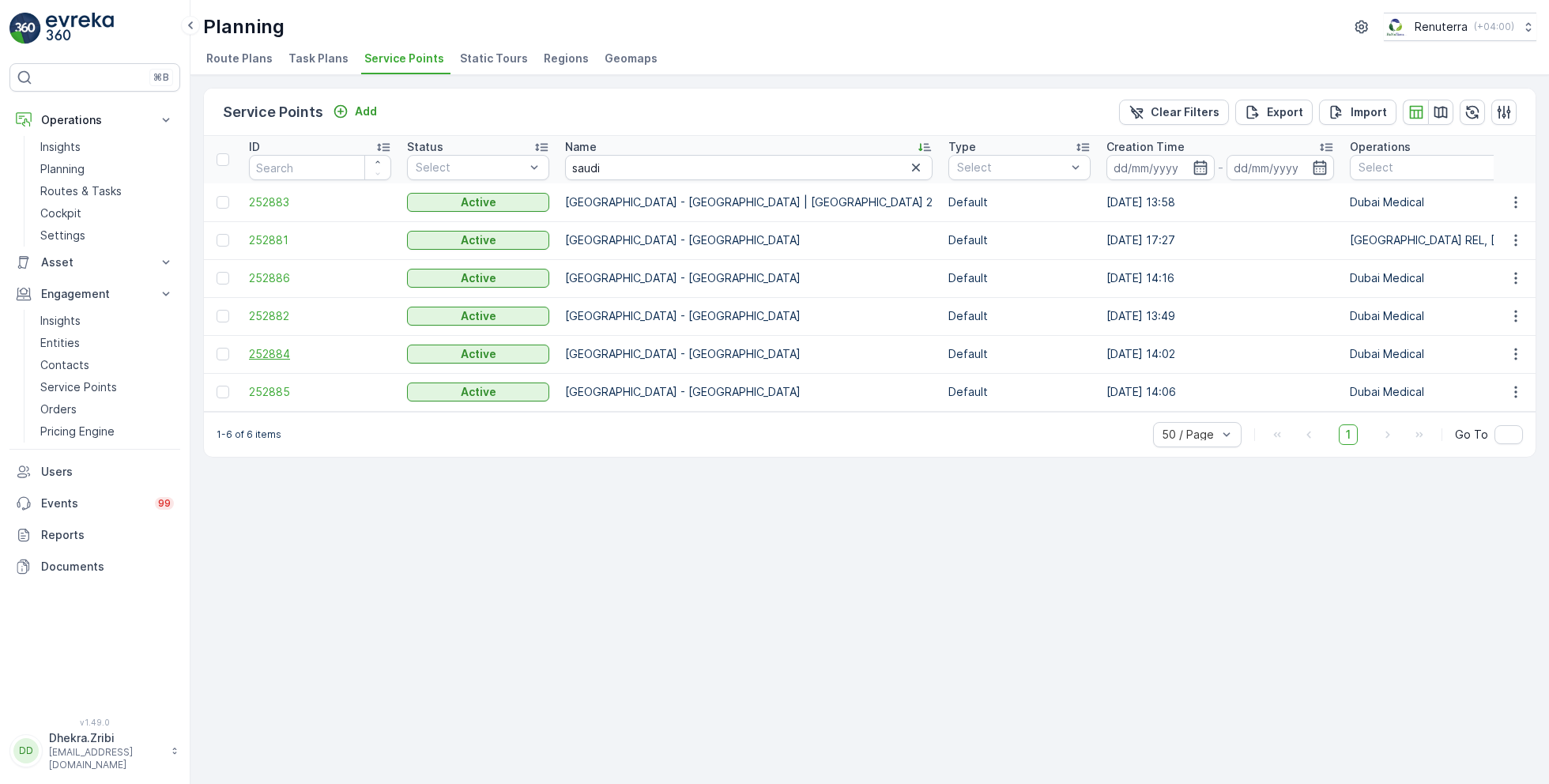
click at [271, 351] on span "252884" at bounding box center [320, 354] width 142 height 16
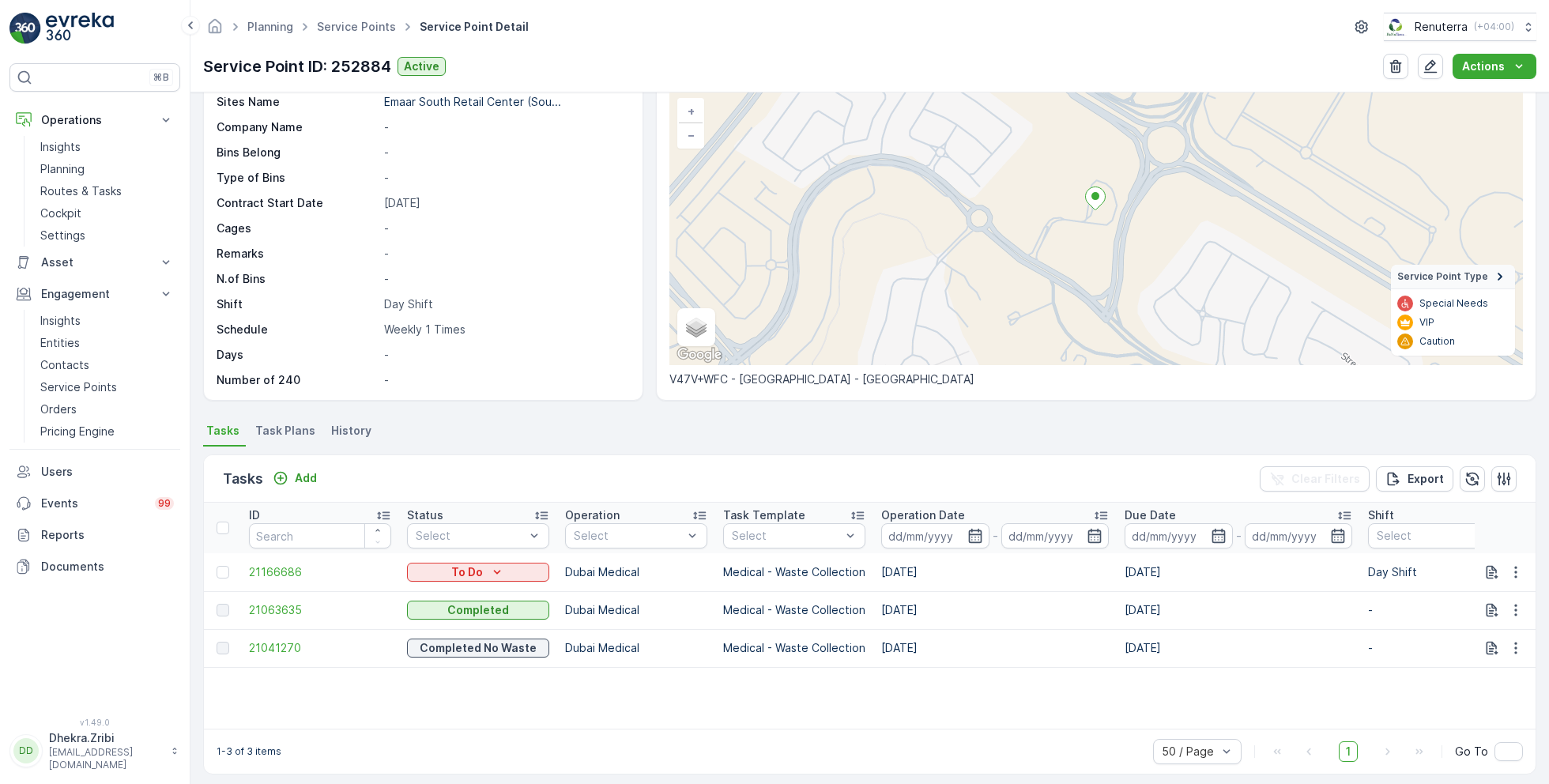
scroll to position [109, 0]
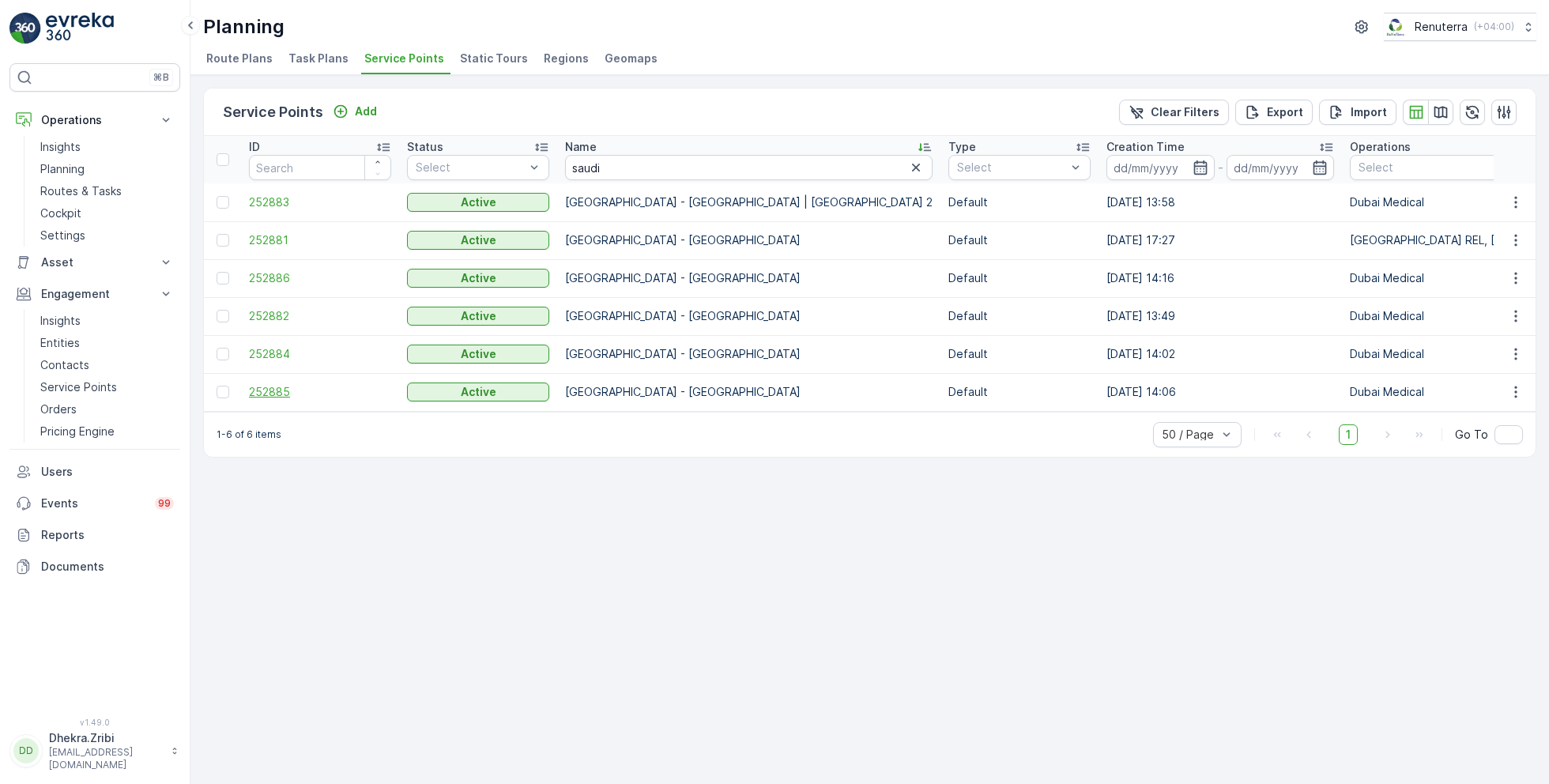
click at [290, 387] on span "252885" at bounding box center [320, 392] width 142 height 16
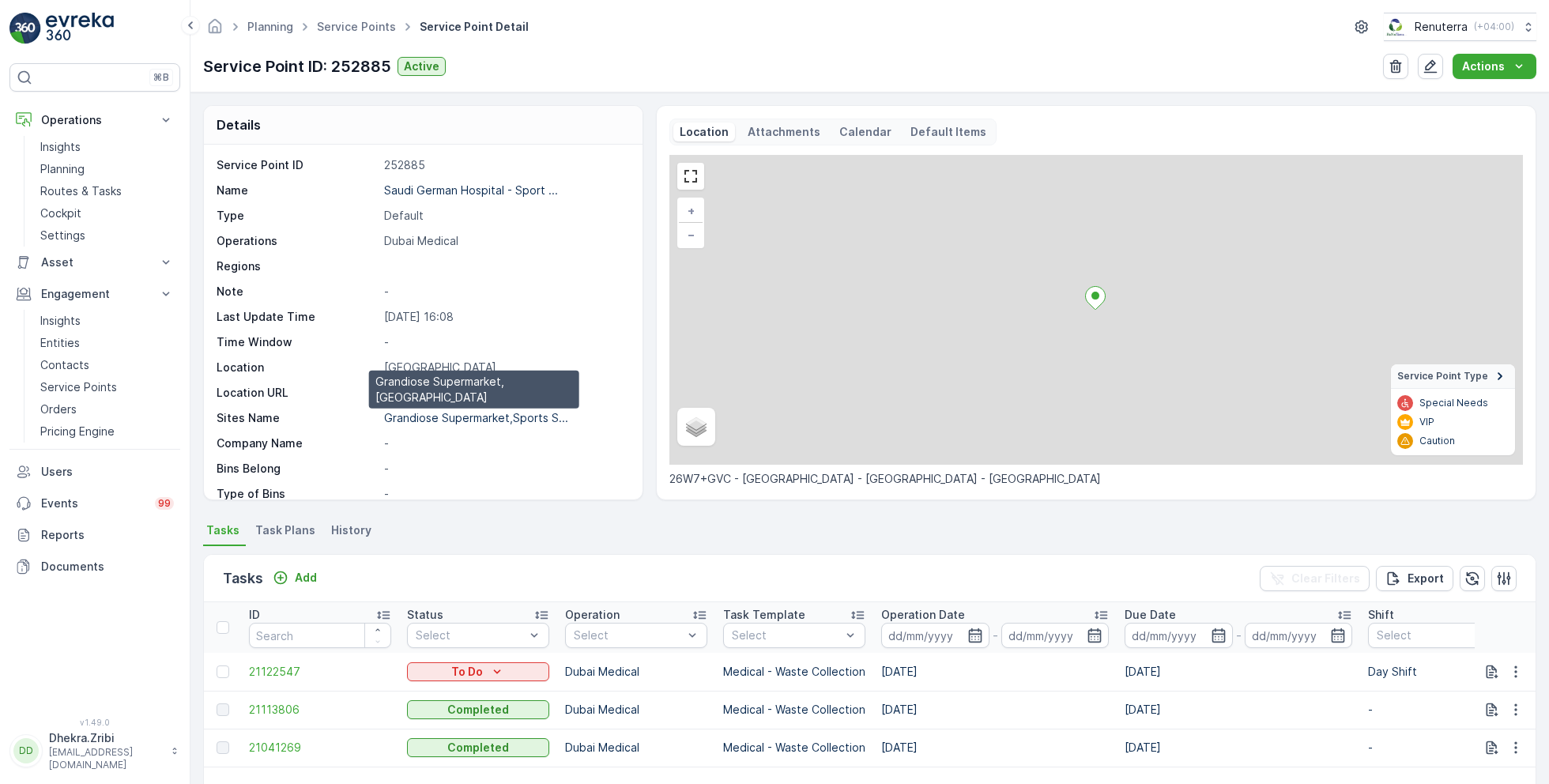
scroll to position [217, 0]
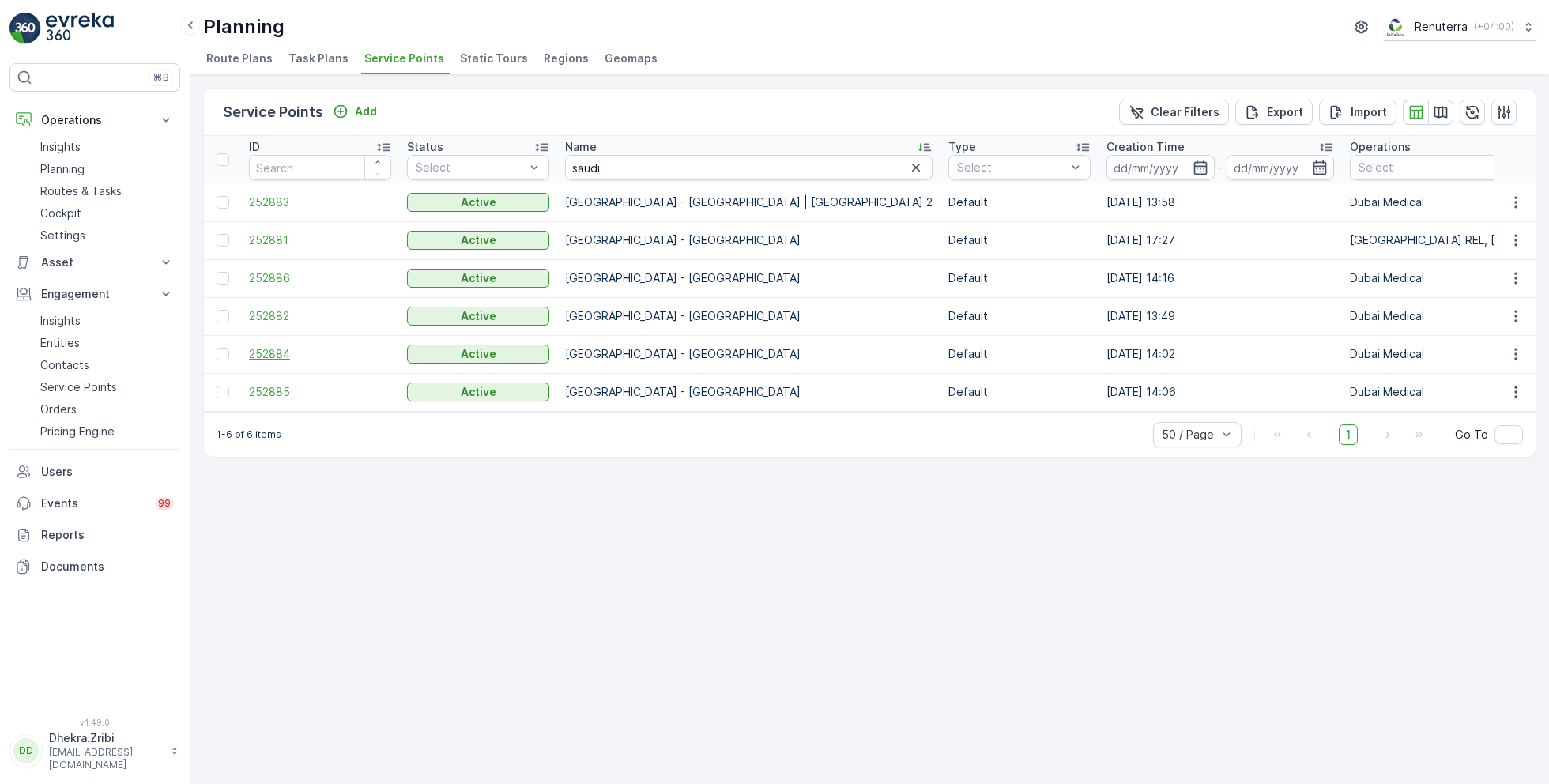
click at [278, 351] on span "252884" at bounding box center [320, 354] width 142 height 16
click at [280, 348] on span "252884" at bounding box center [320, 354] width 142 height 16
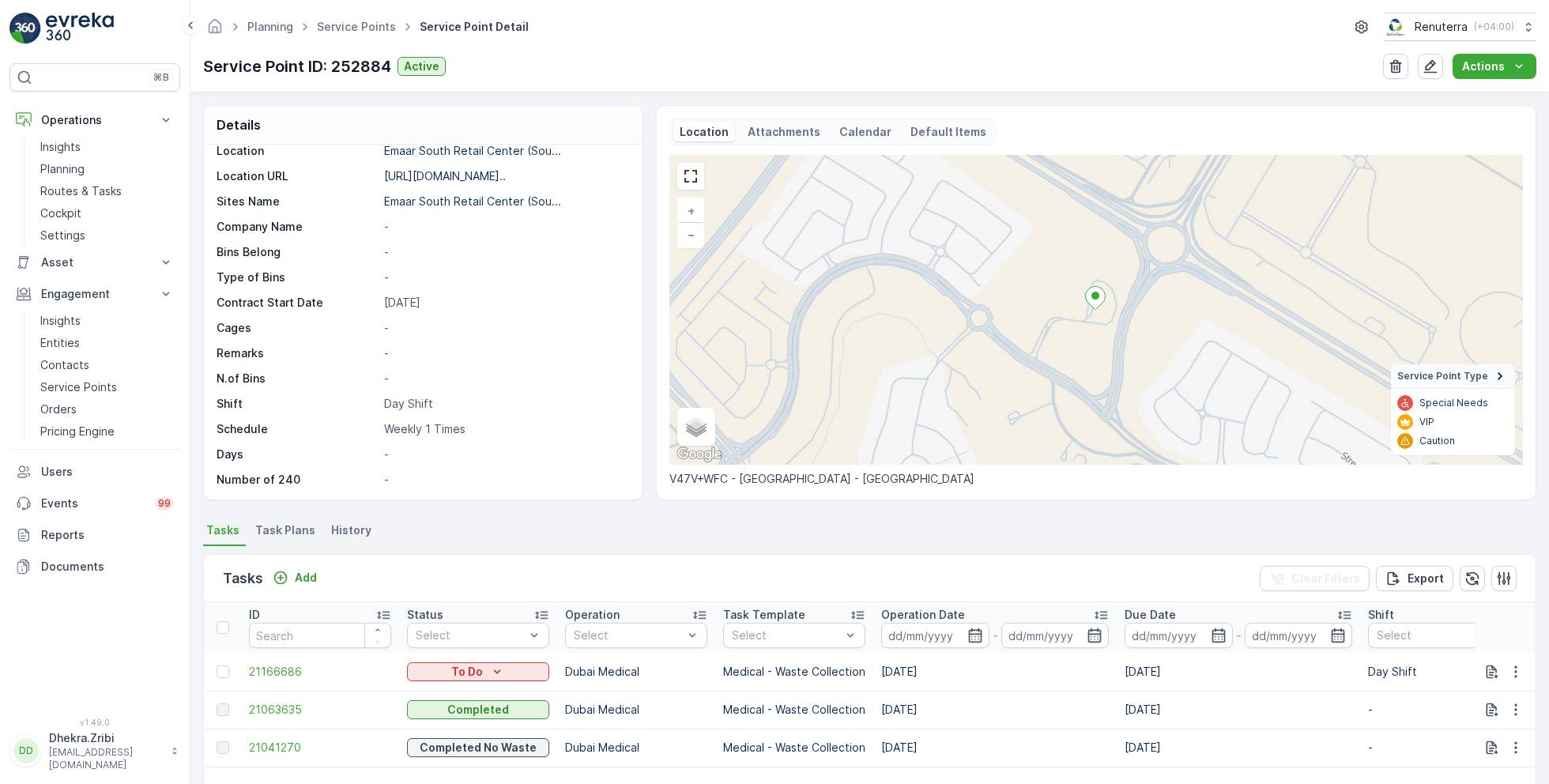
scroll to position [109, 0]
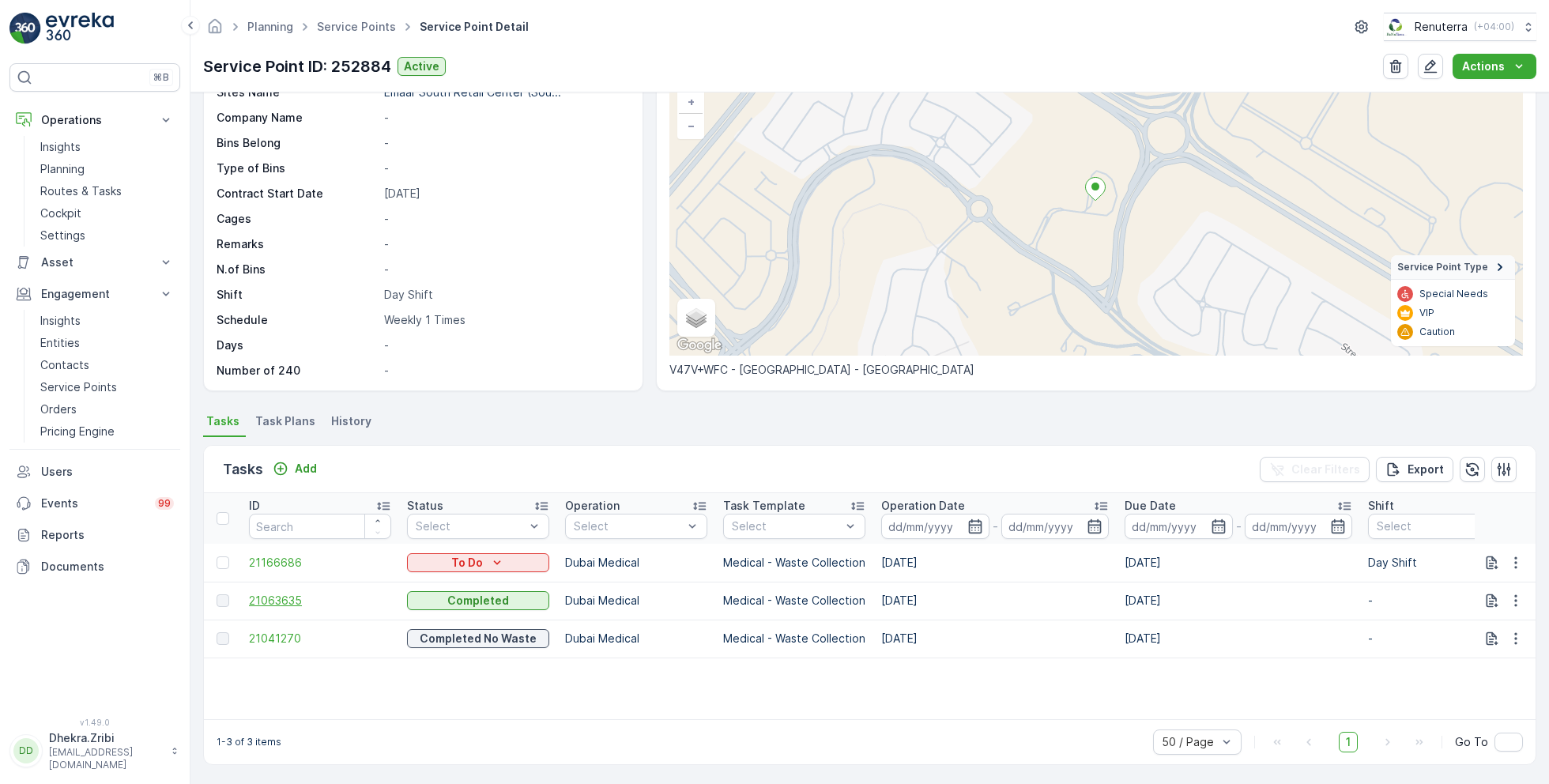
click at [287, 596] on span "21063635" at bounding box center [320, 601] width 142 height 16
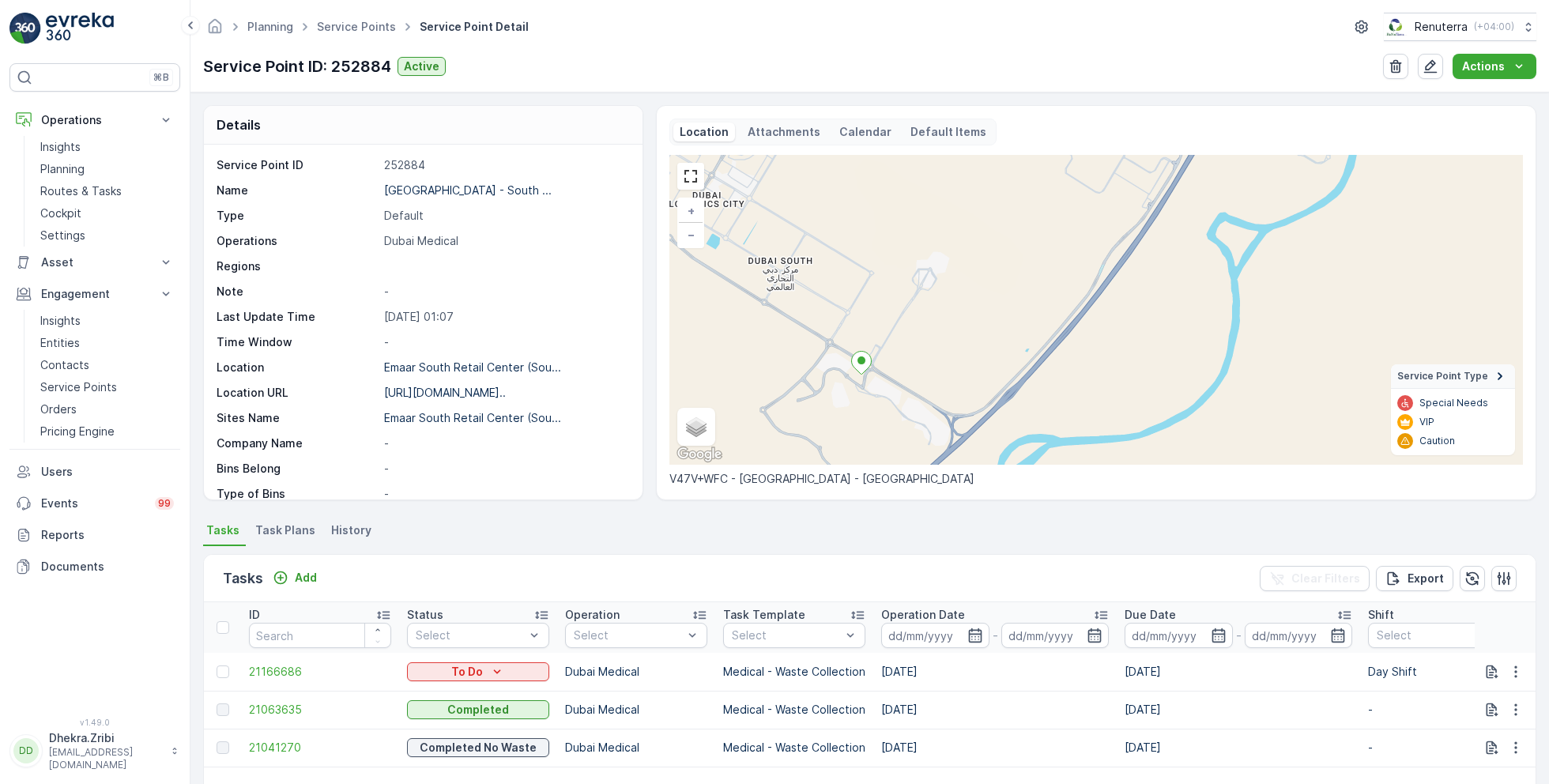
drag, startPoint x: 855, startPoint y: 402, endPoint x: 913, endPoint y: 324, distance: 97.2
click at [912, 326] on div "+ − Satellite Roadmap Terrain Hybrid Leaflet Keyboard shortcuts Map Data Map da…" at bounding box center [1096, 309] width 854 height 309
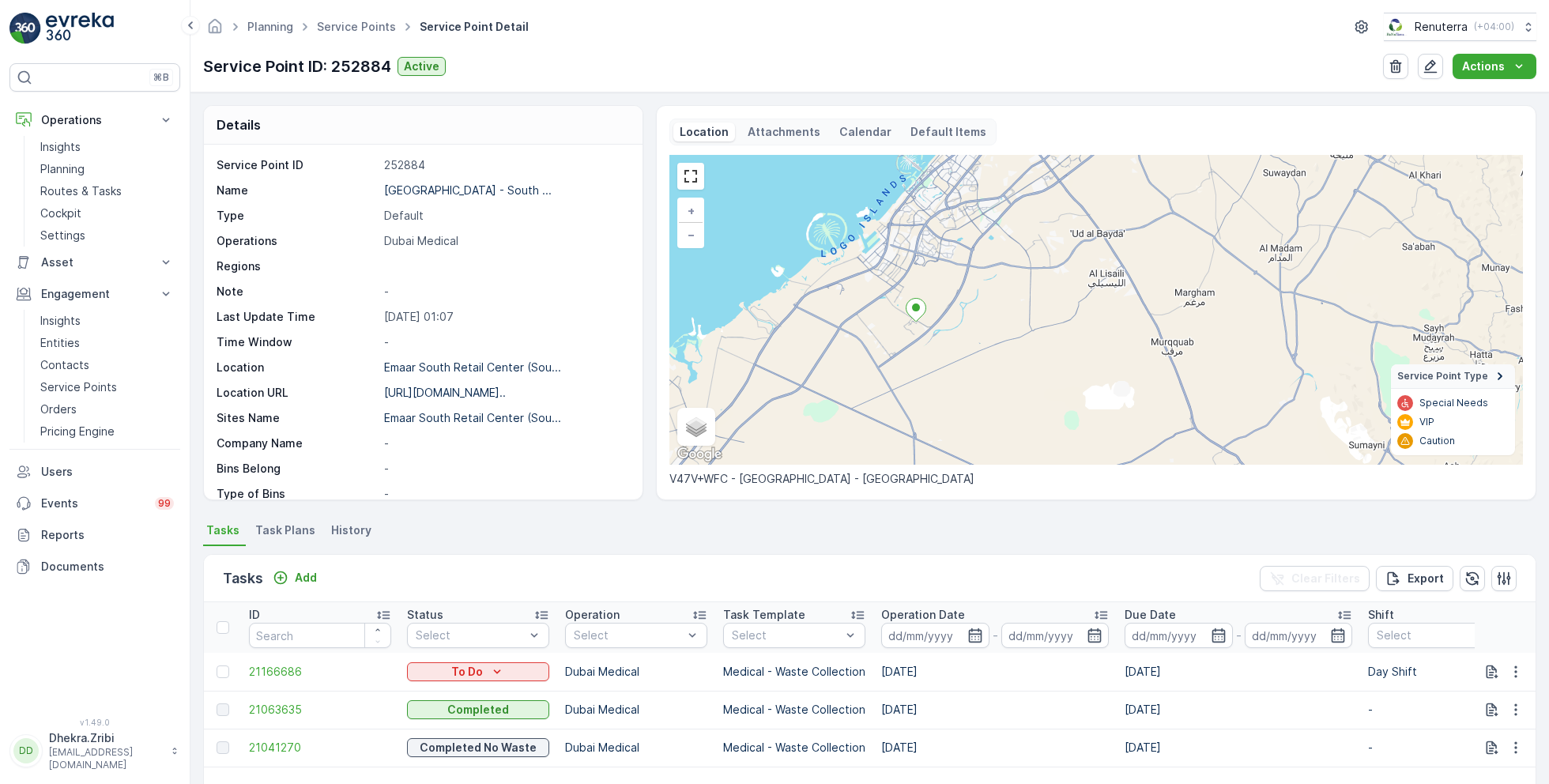
click at [359, 12] on div "Planning Service Points Service Point Detail Renuterra ( +04:00 )" at bounding box center [869, 27] width 1333 height 28
click at [364, 25] on link "Service Points" at bounding box center [356, 26] width 79 height 13
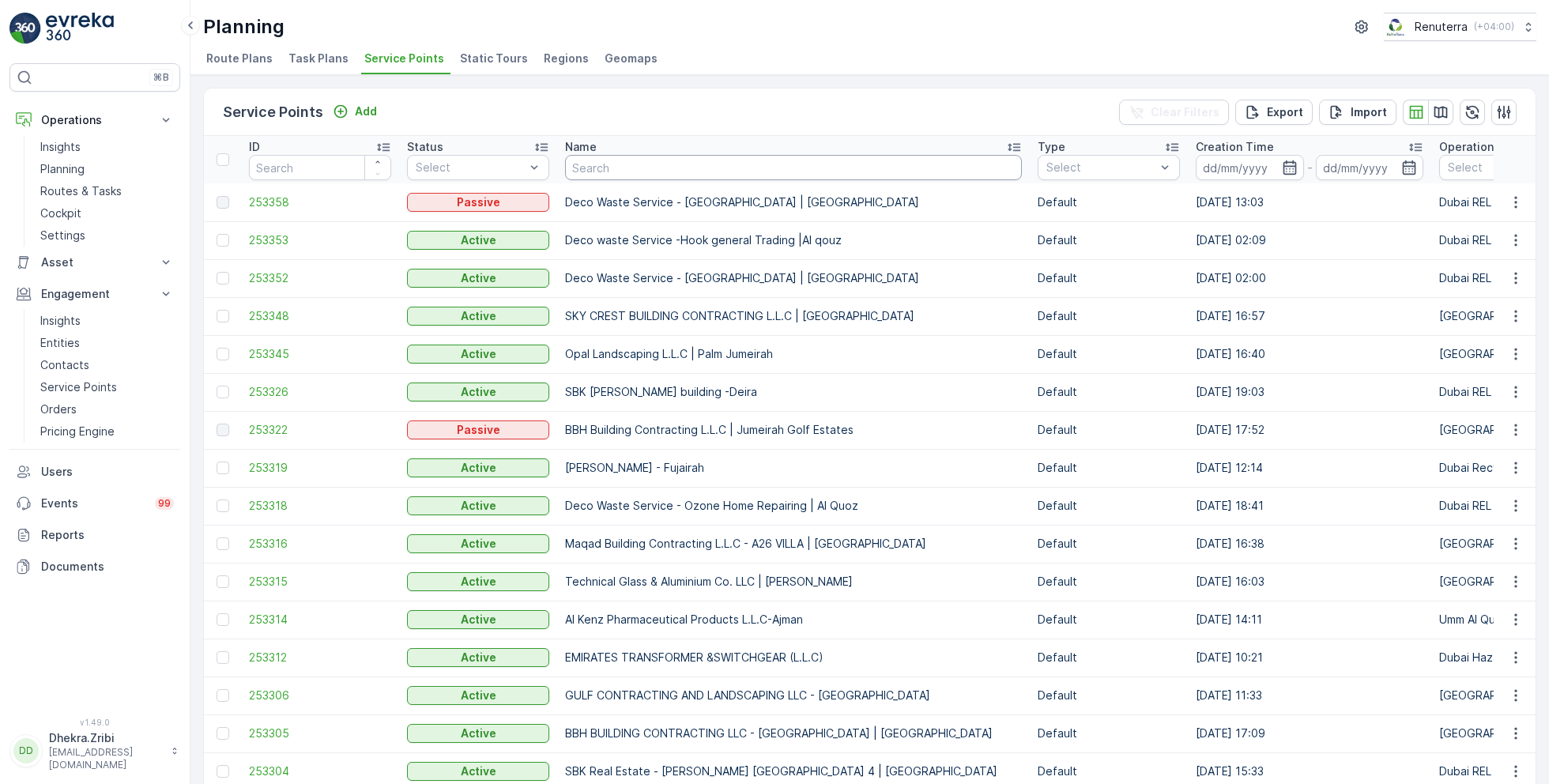
click at [716, 164] on input "text" at bounding box center [793, 167] width 457 height 25
type input "omega"
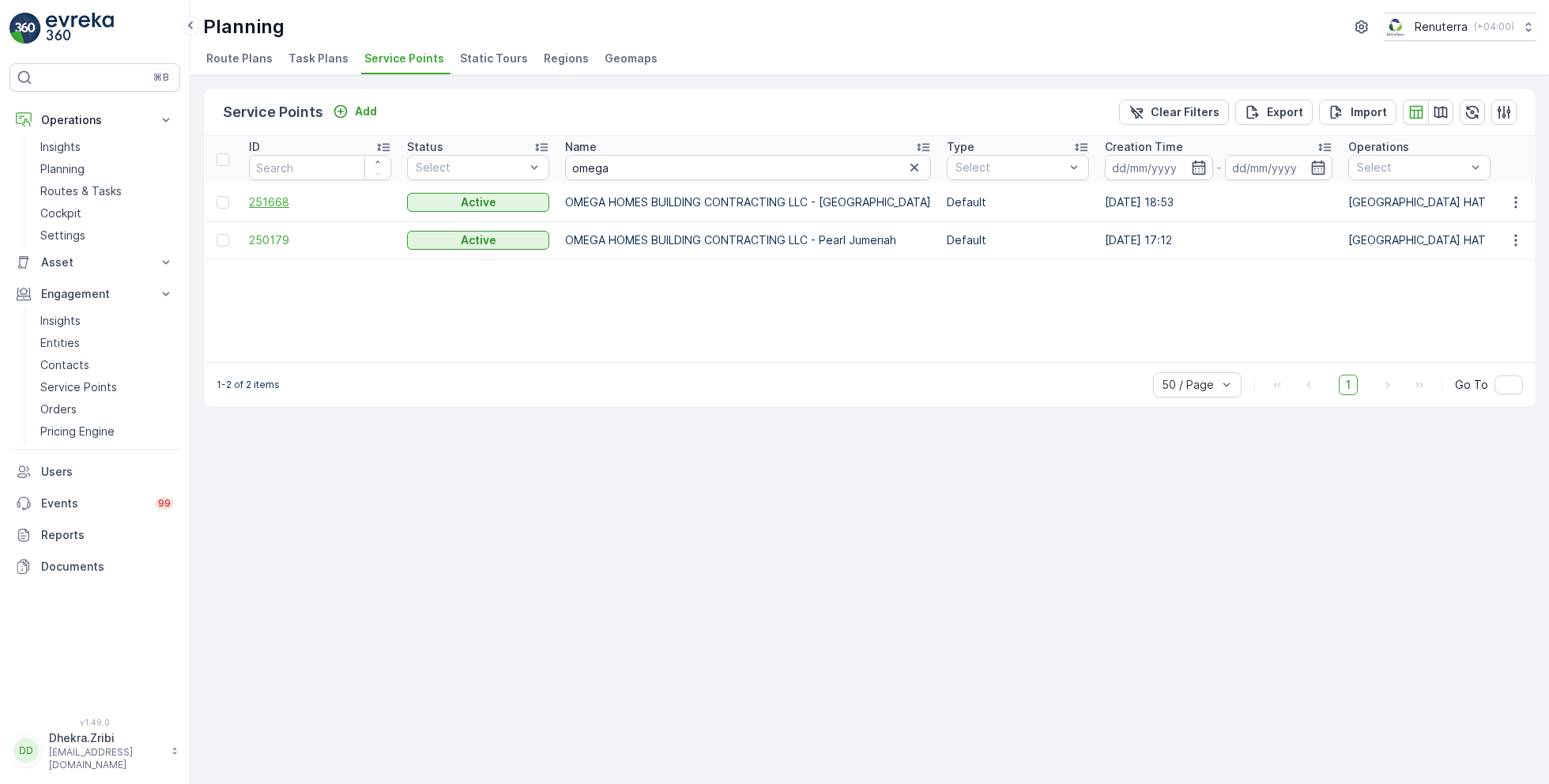
click at [270, 197] on span "251668" at bounding box center [320, 203] width 142 height 16
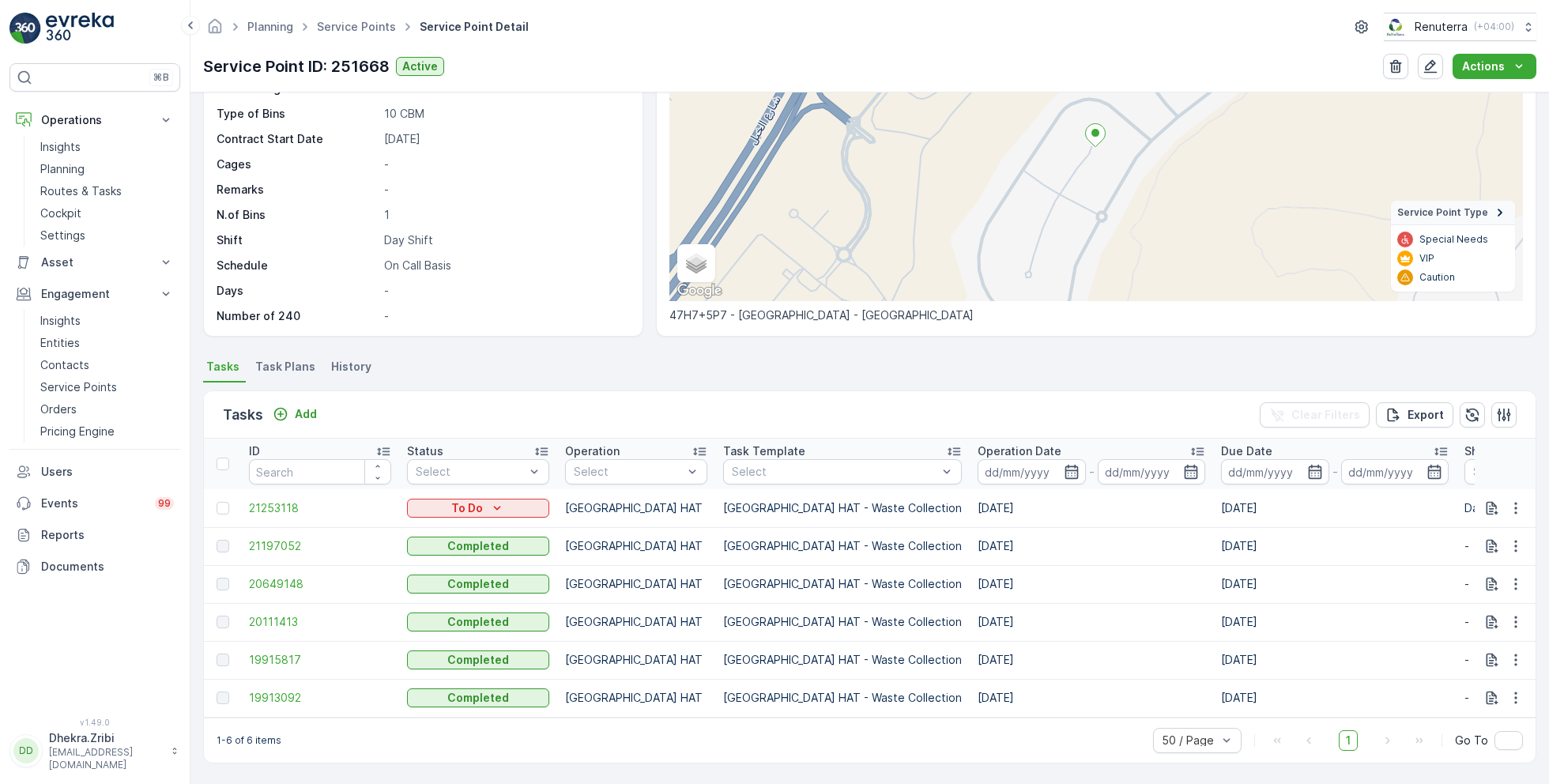
scroll to position [169, 0]
click at [360, 26] on link "Service Points" at bounding box center [356, 26] width 79 height 13
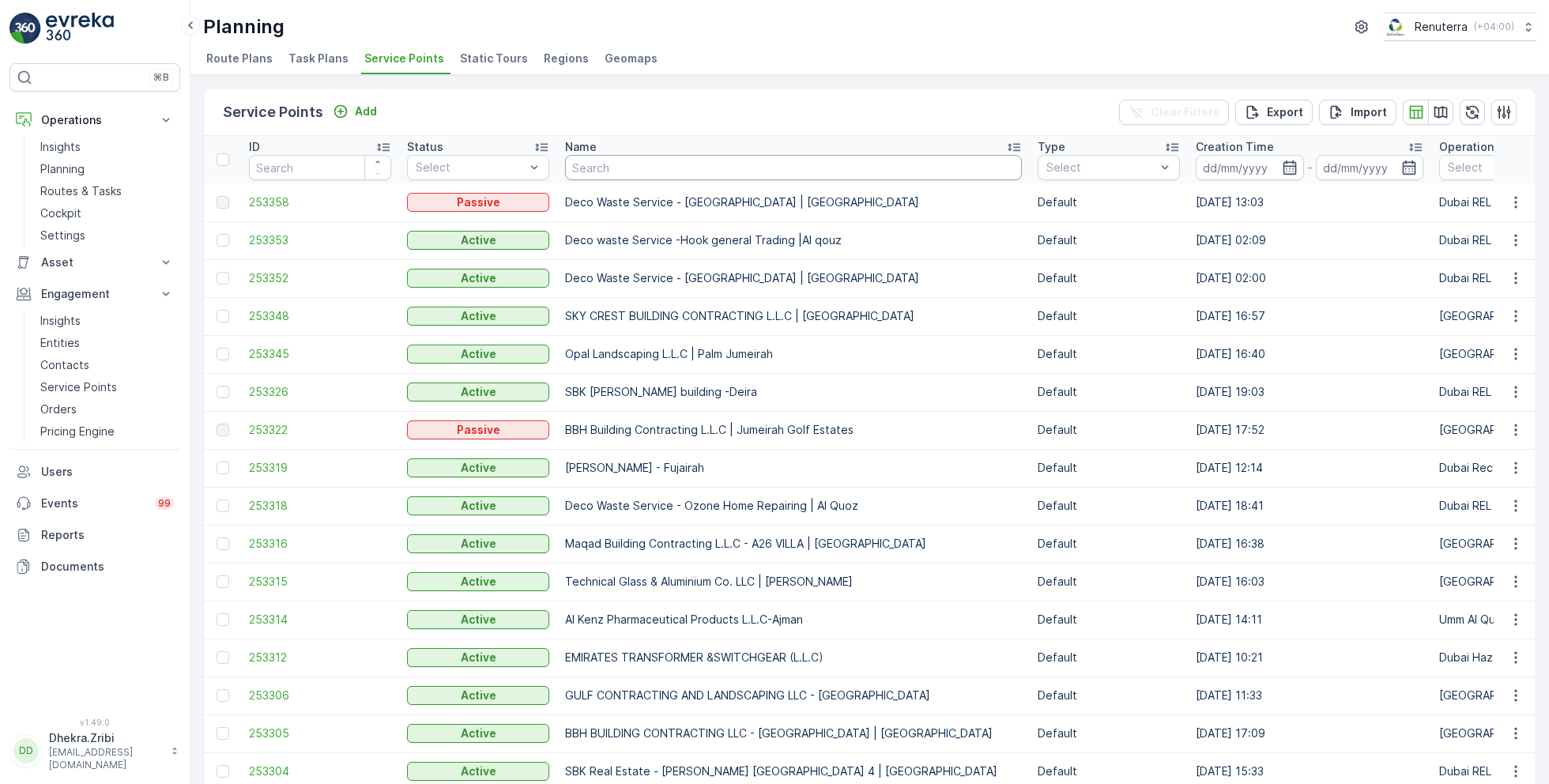
click at [742, 169] on input "text" at bounding box center [793, 167] width 457 height 25
type input "better"
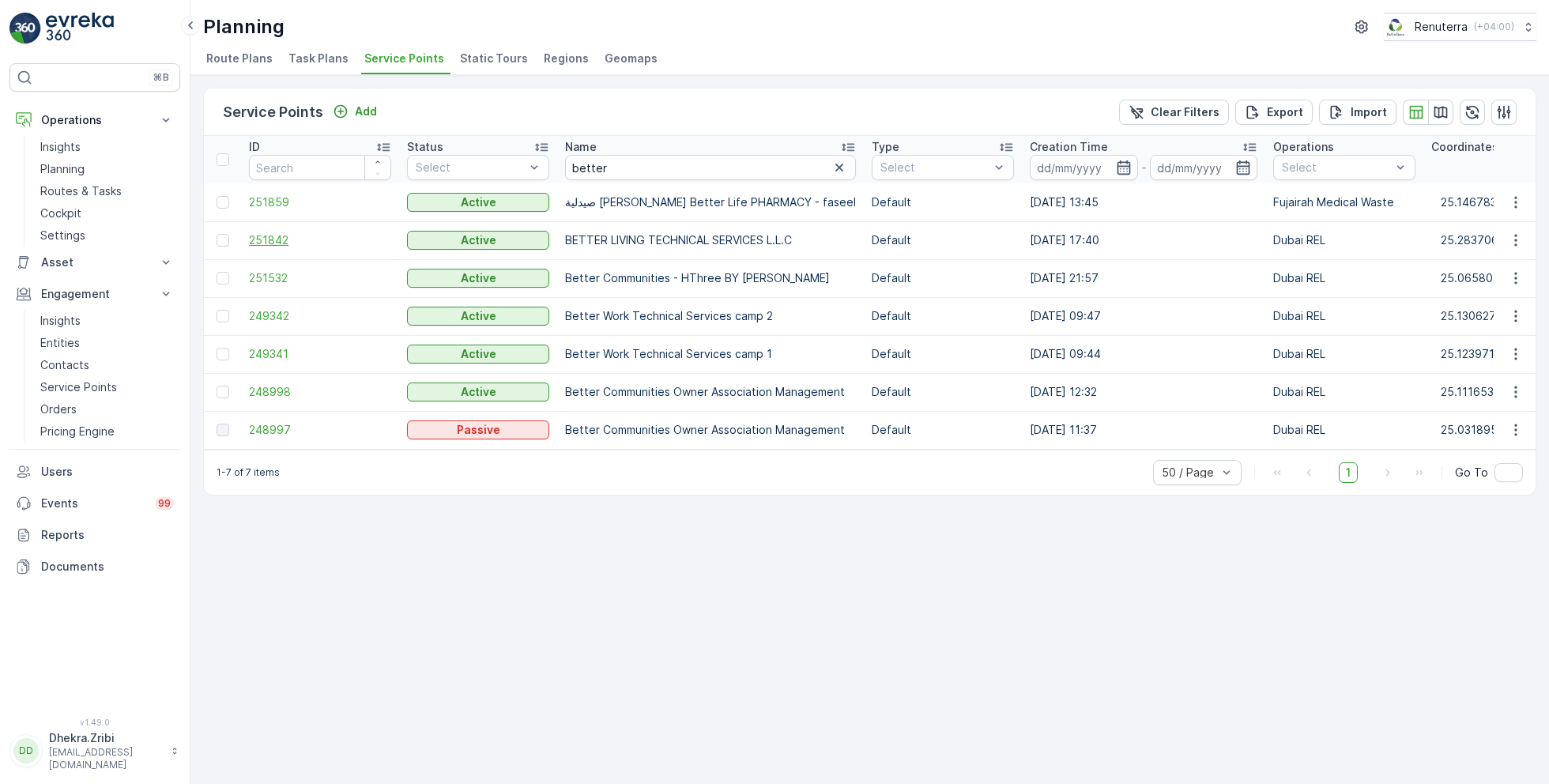
click at [286, 239] on span "251842" at bounding box center [320, 240] width 142 height 16
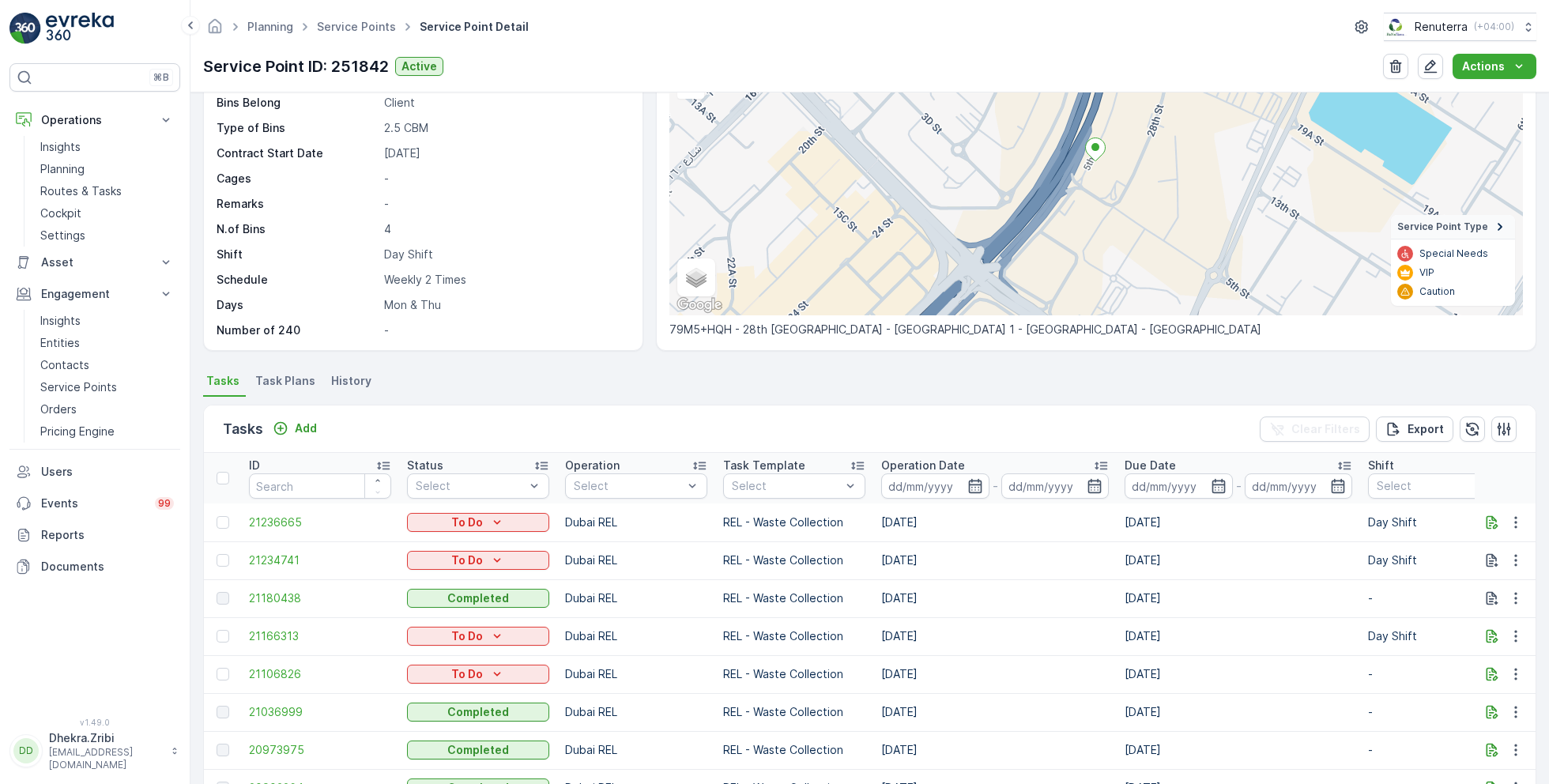
scroll to position [164, 0]
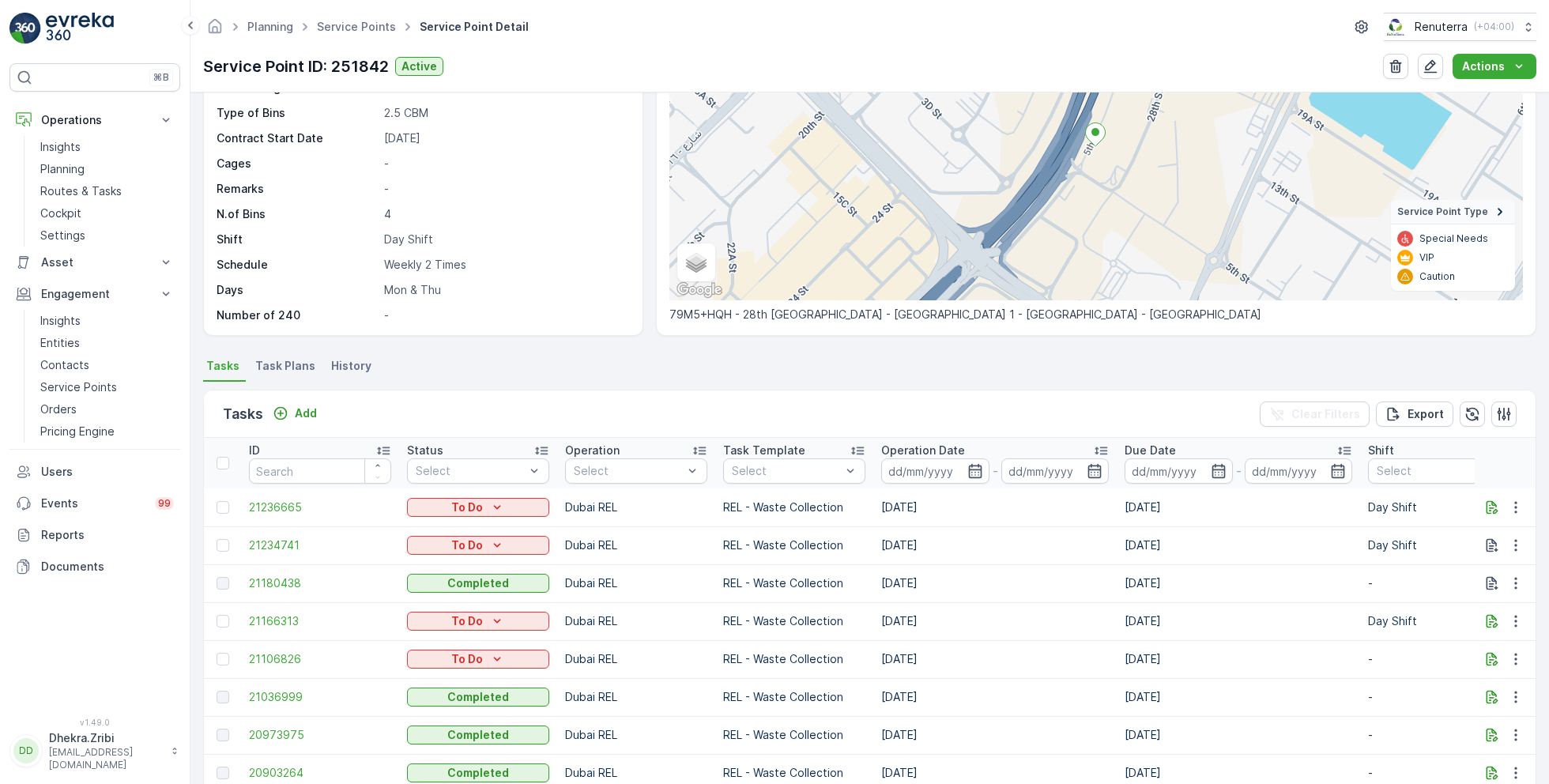
click at [283, 362] on span "Task Plans" at bounding box center [285, 366] width 60 height 16
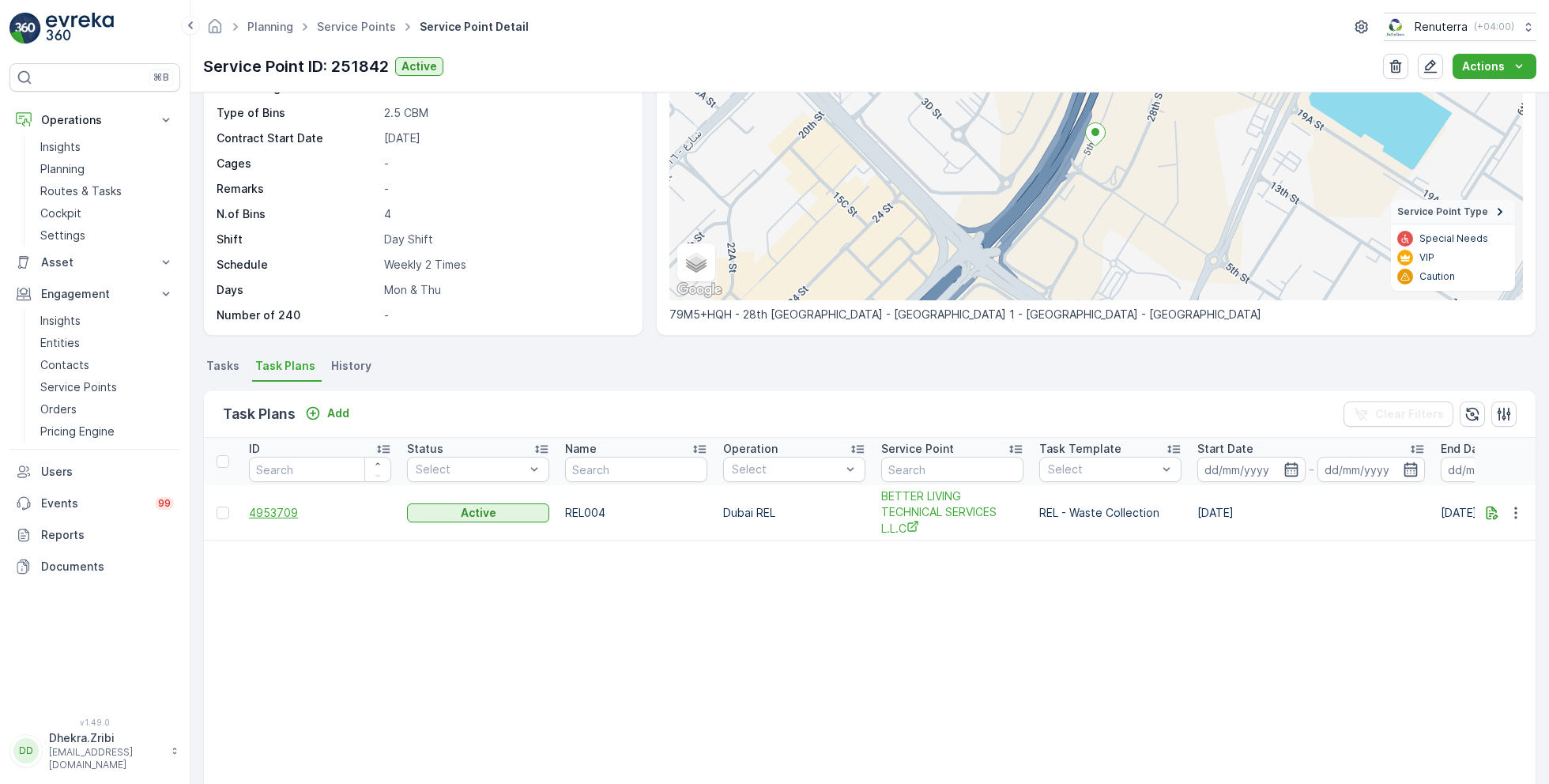
click at [272, 514] on span "4953709" at bounding box center [320, 513] width 142 height 16
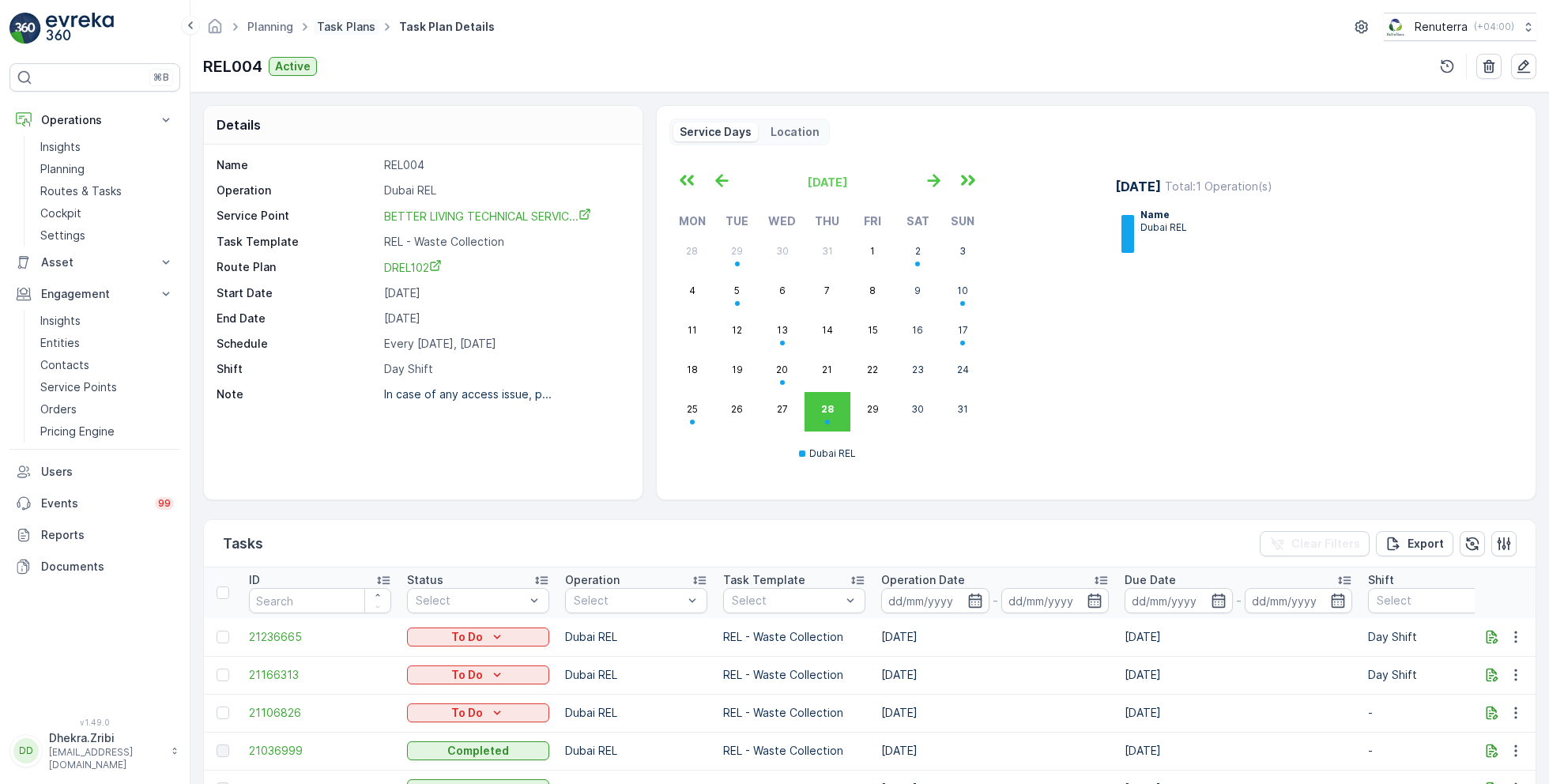
click at [341, 20] on link "Task Plans" at bounding box center [346, 26] width 59 height 13
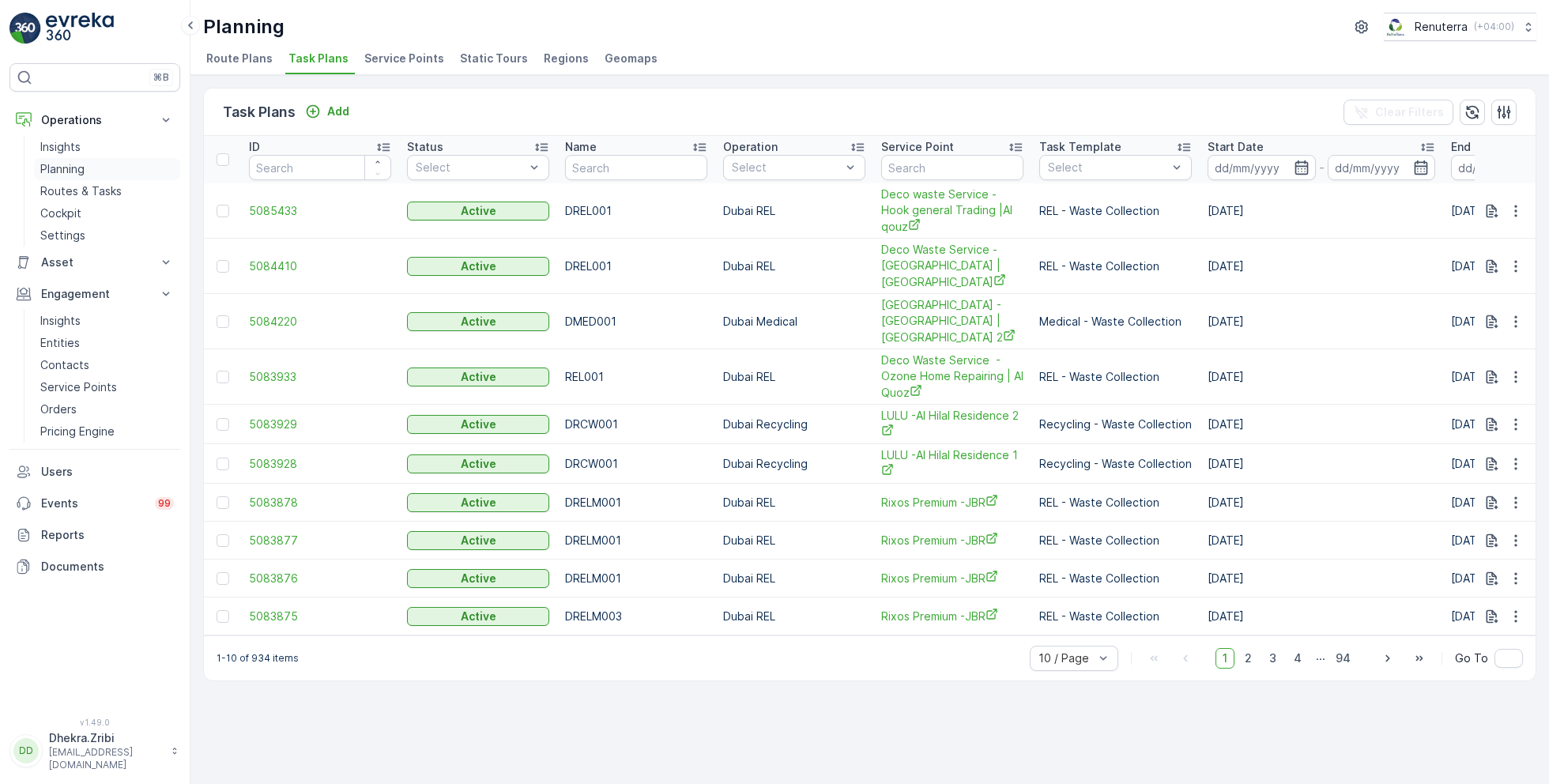
click at [81, 172] on p "Planning" at bounding box center [62, 169] width 44 height 16
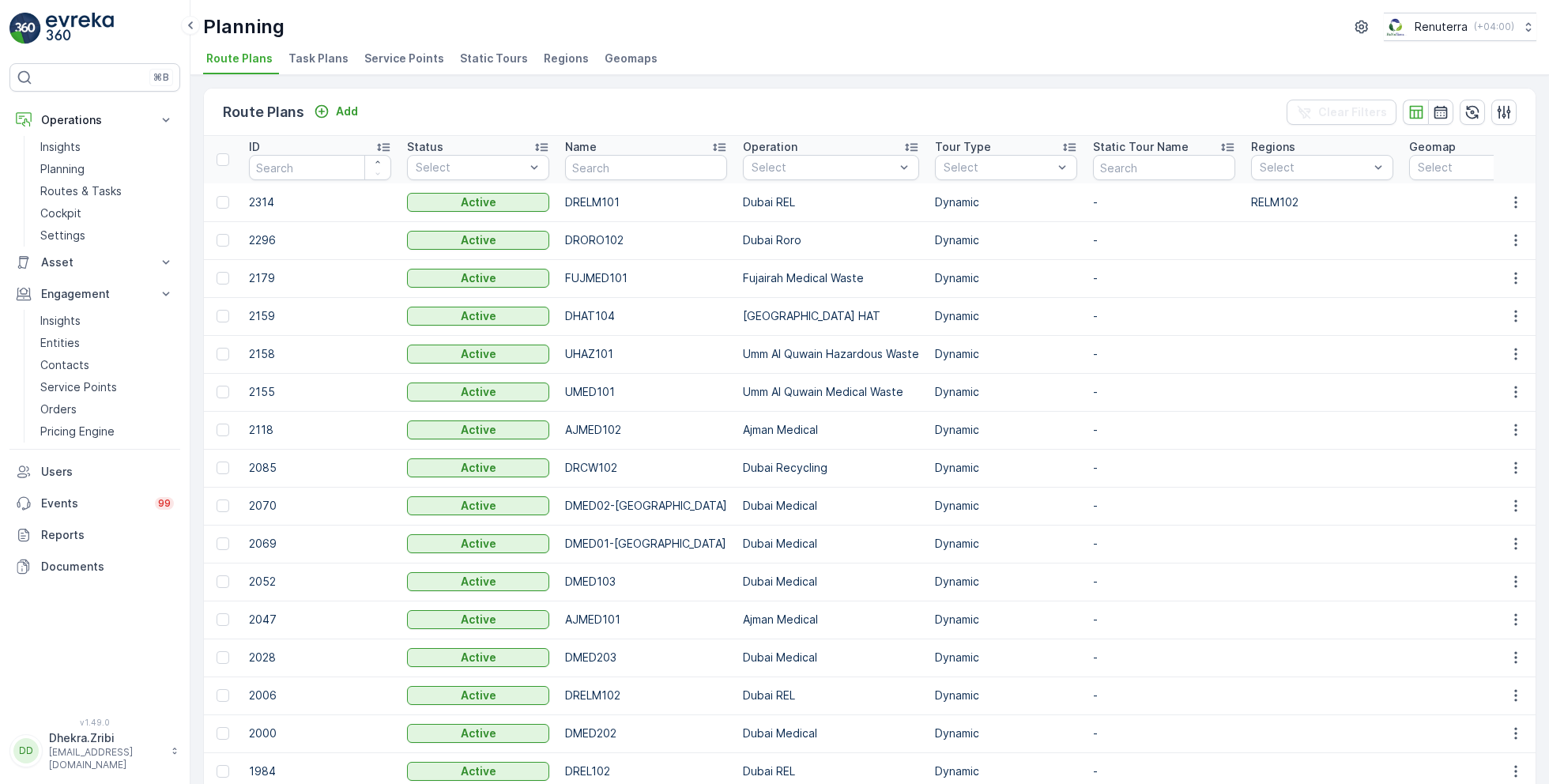
click at [395, 59] on span "Service Points" at bounding box center [405, 59] width 80 height 16
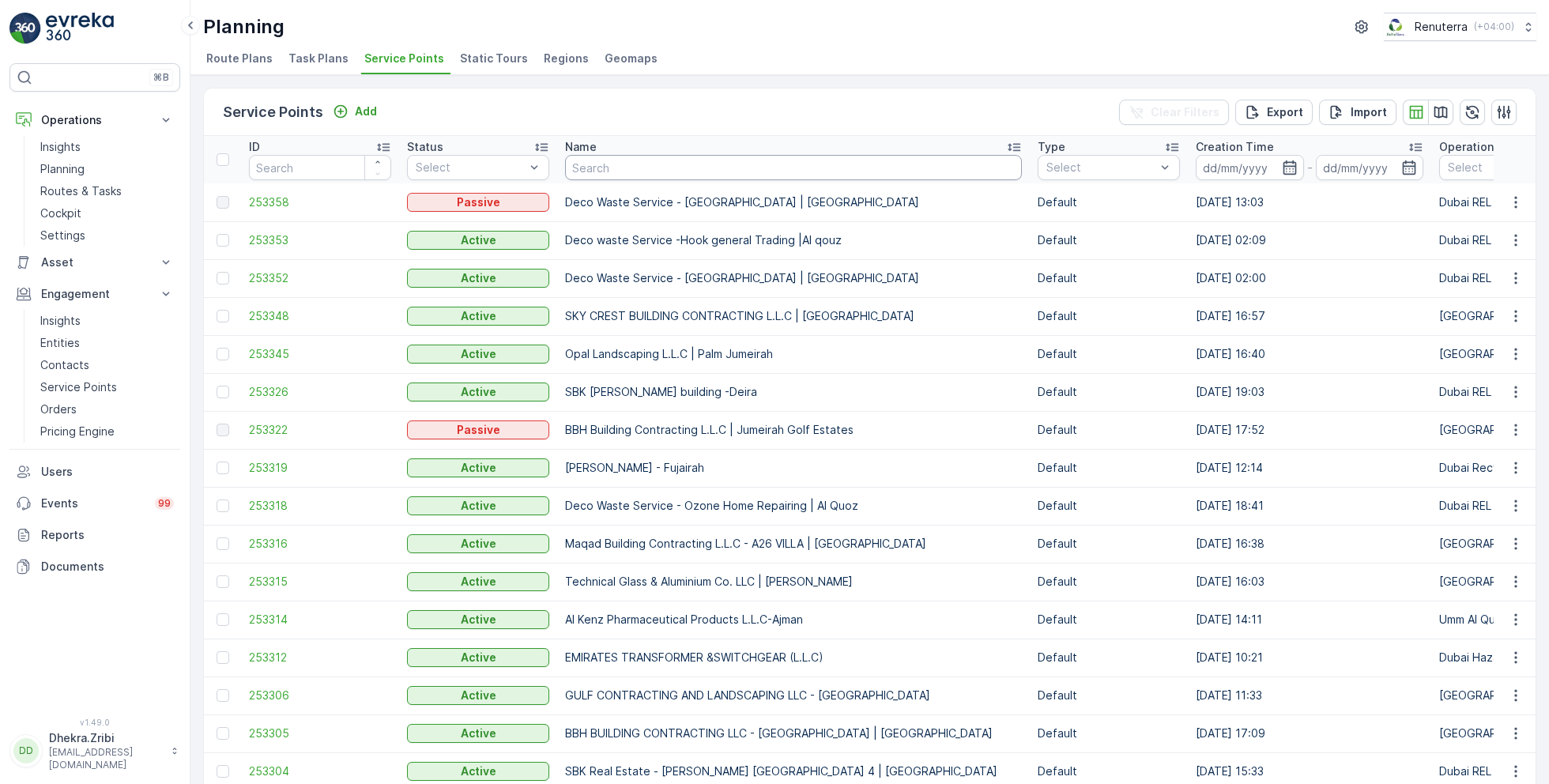
click at [681, 165] on input "text" at bounding box center [793, 167] width 457 height 25
type input "middle"
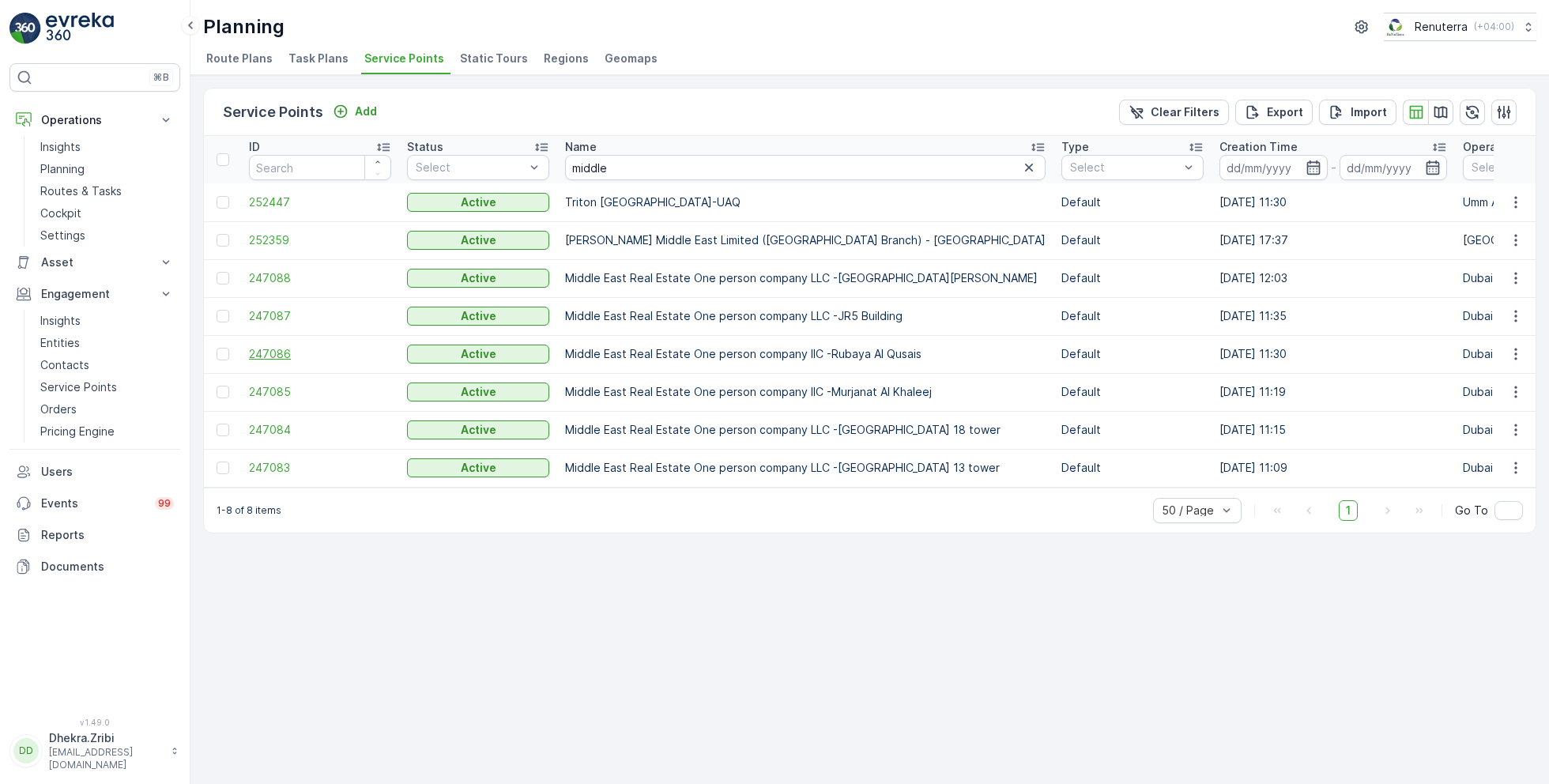
click at [286, 349] on span "247086" at bounding box center [320, 354] width 142 height 16
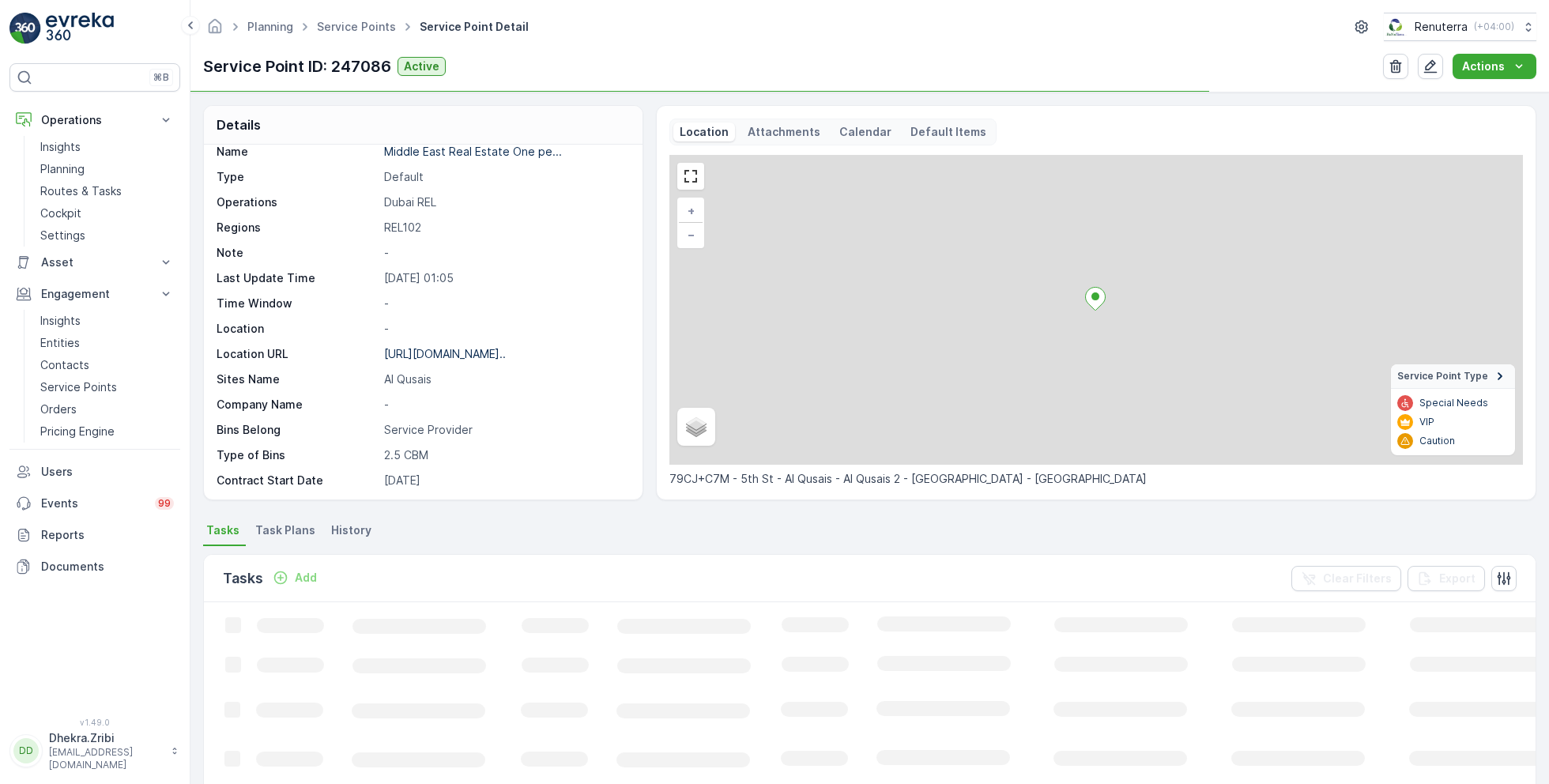
scroll to position [44, 0]
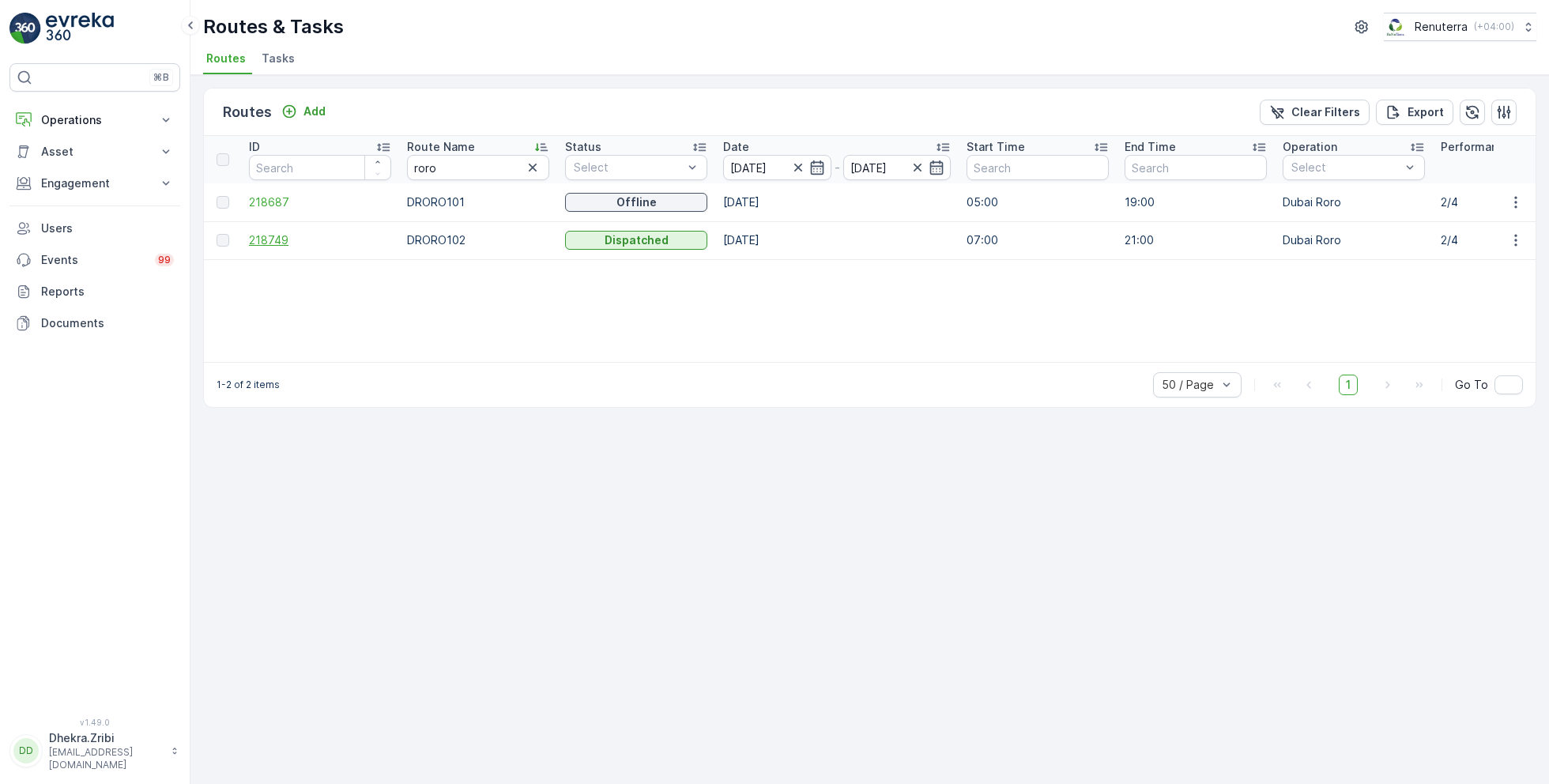
click at [272, 241] on span "218749" at bounding box center [320, 240] width 142 height 16
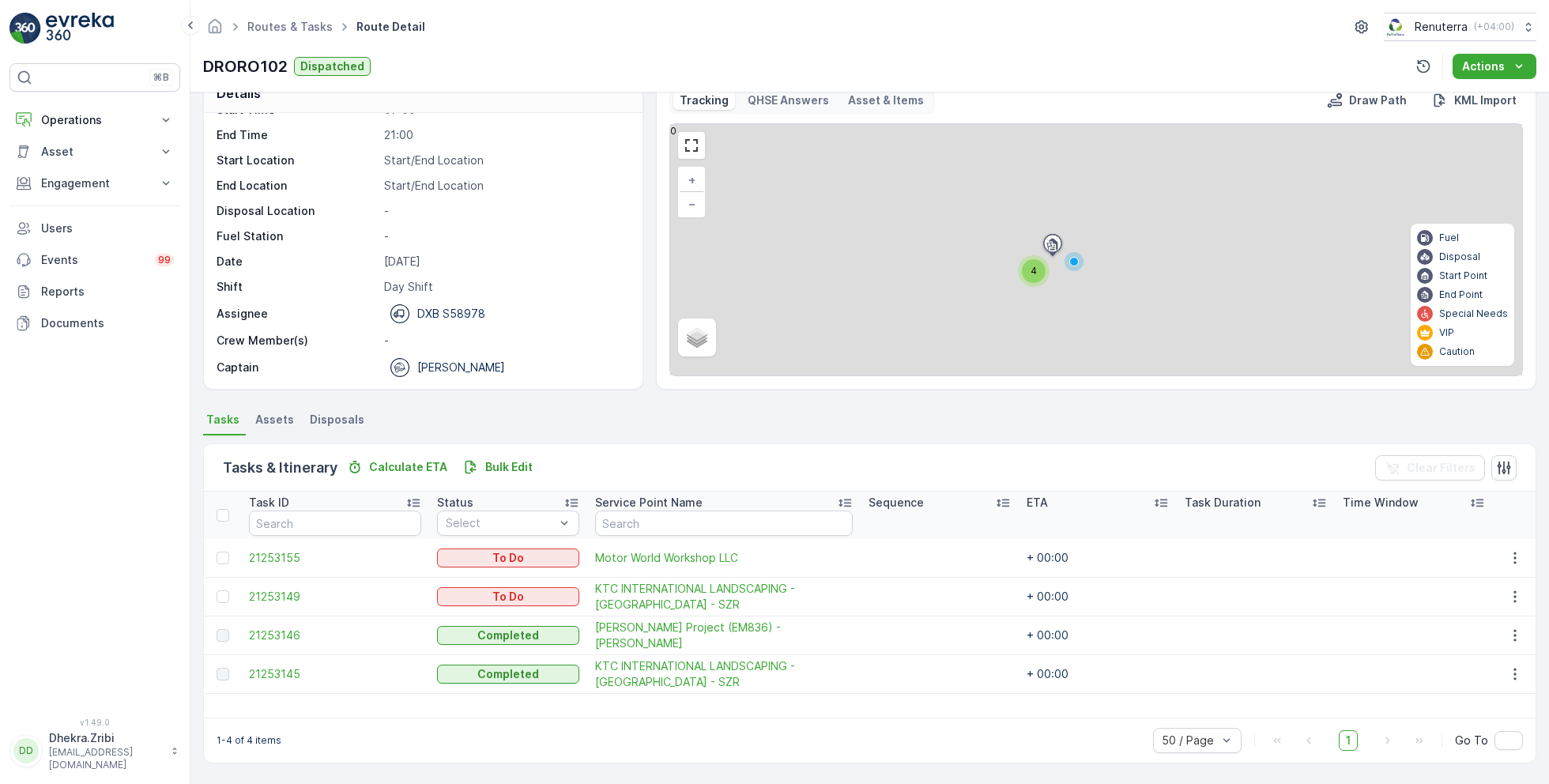
scroll to position [30, 0]
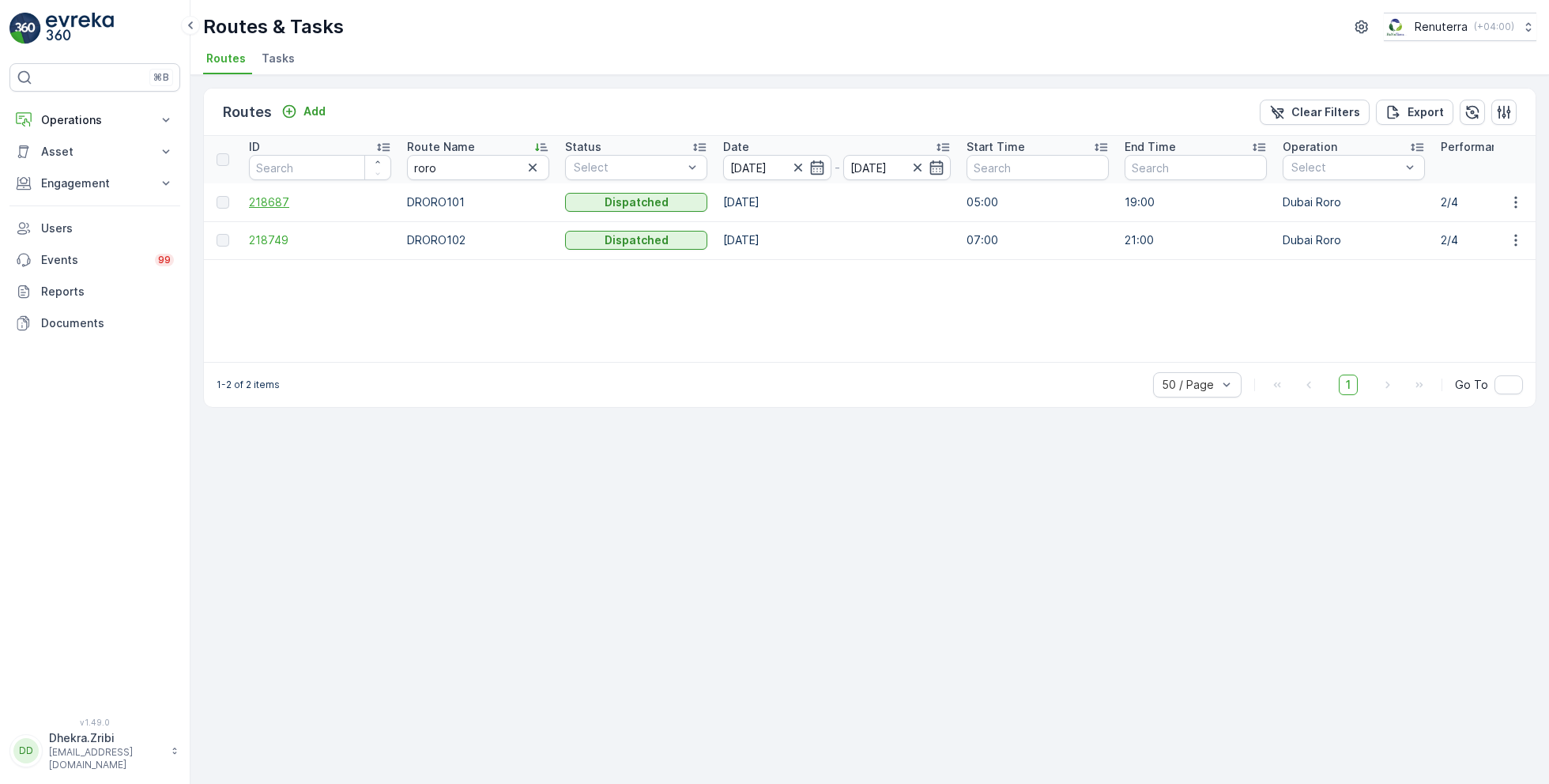
click at [284, 198] on span "218687" at bounding box center [320, 203] width 142 height 16
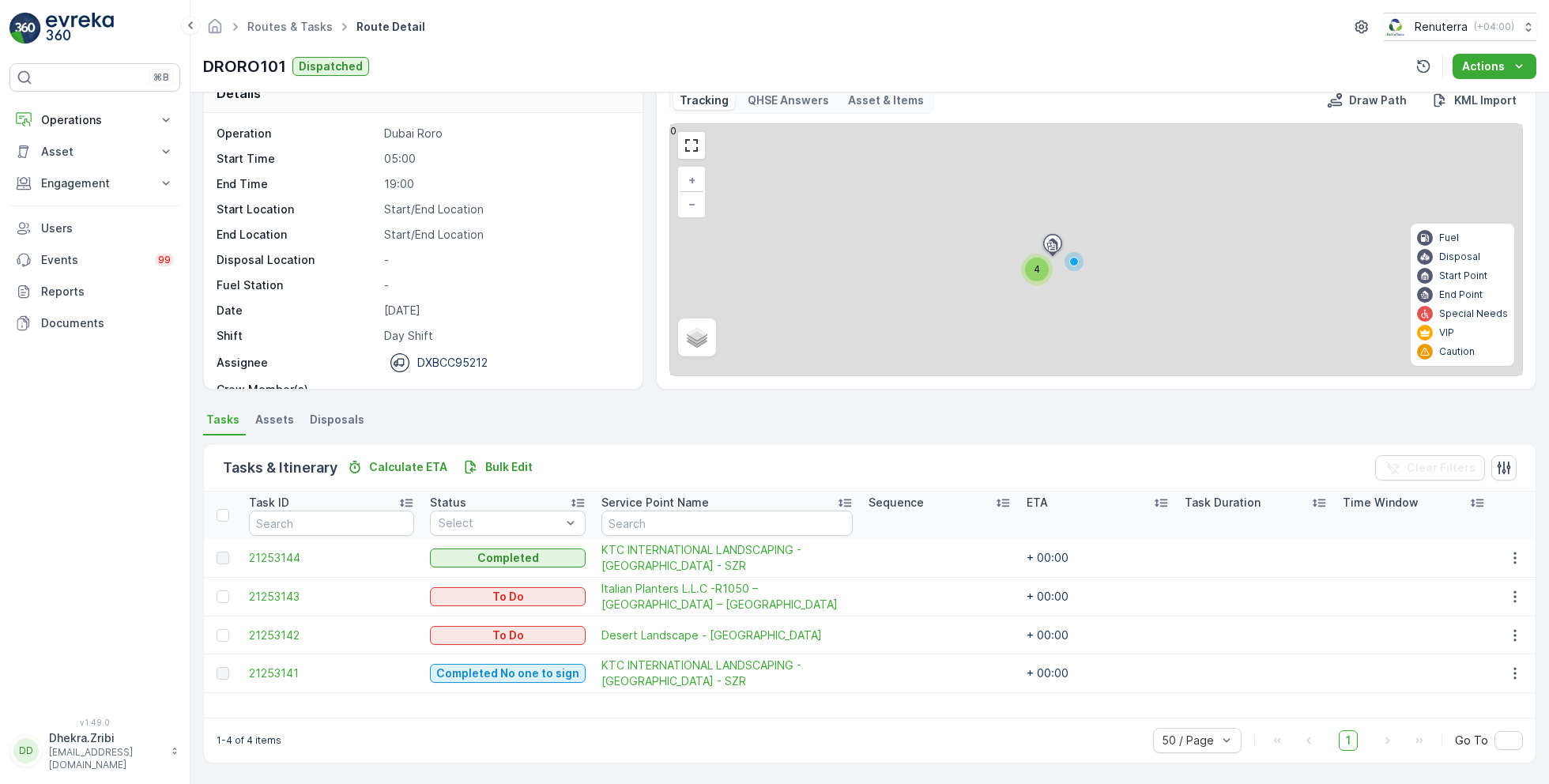
scroll to position [30, 0]
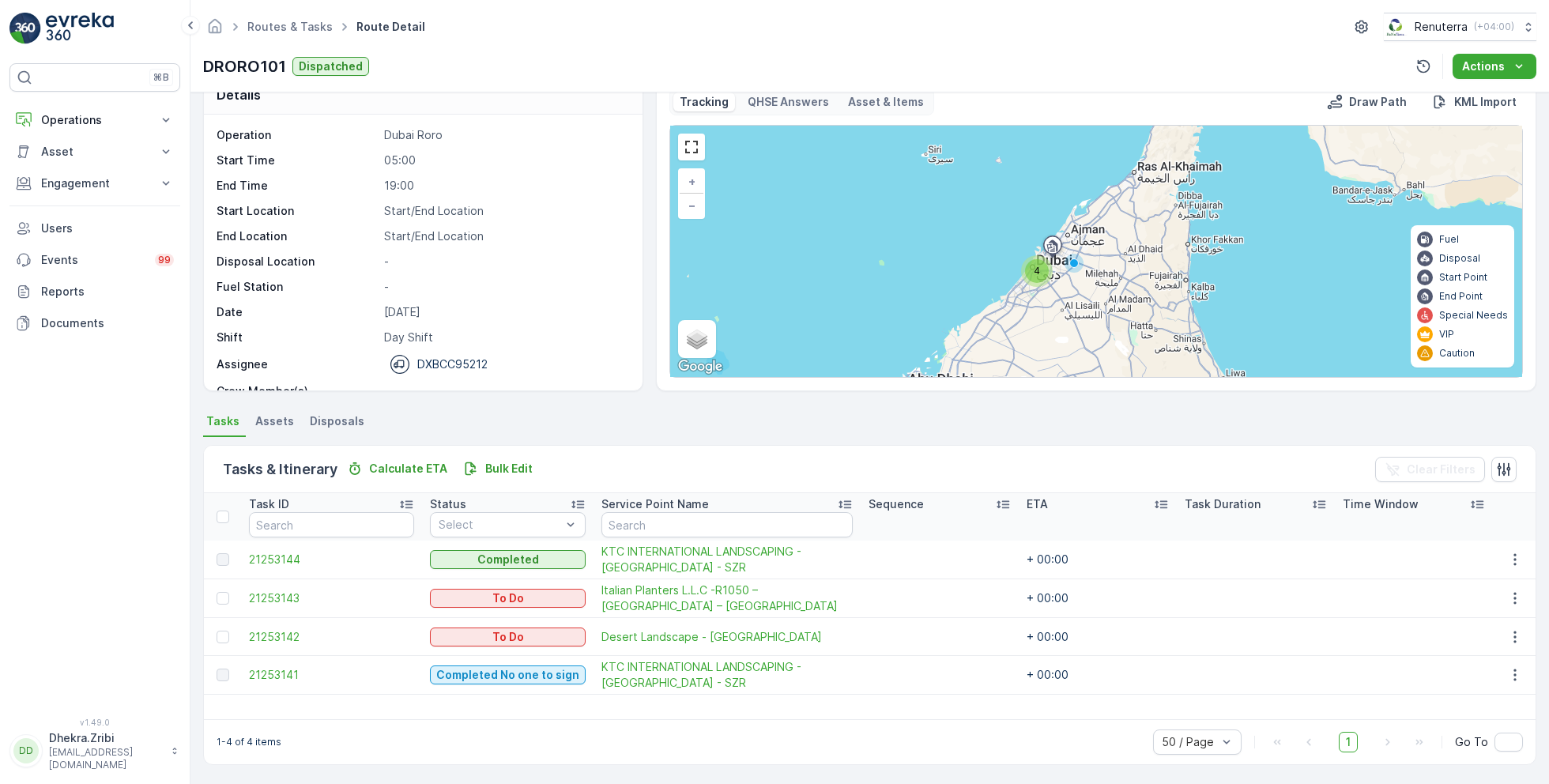
click at [602, 729] on div "1-4 of 4 items 50 / Page 1 Go To" at bounding box center [869, 741] width 1331 height 45
